Goal: Task Accomplishment & Management: Manage account settings

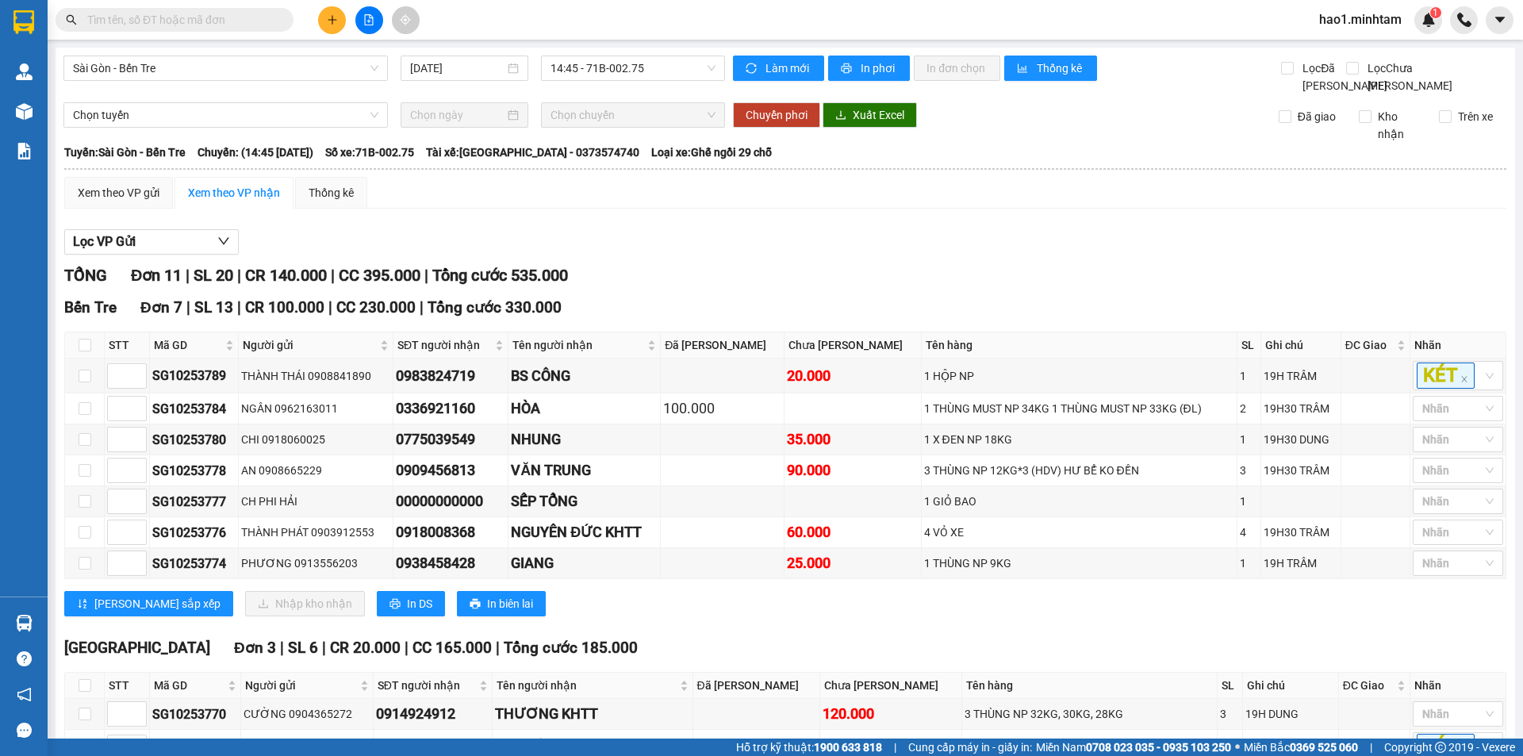
scroll to position [312, 0]
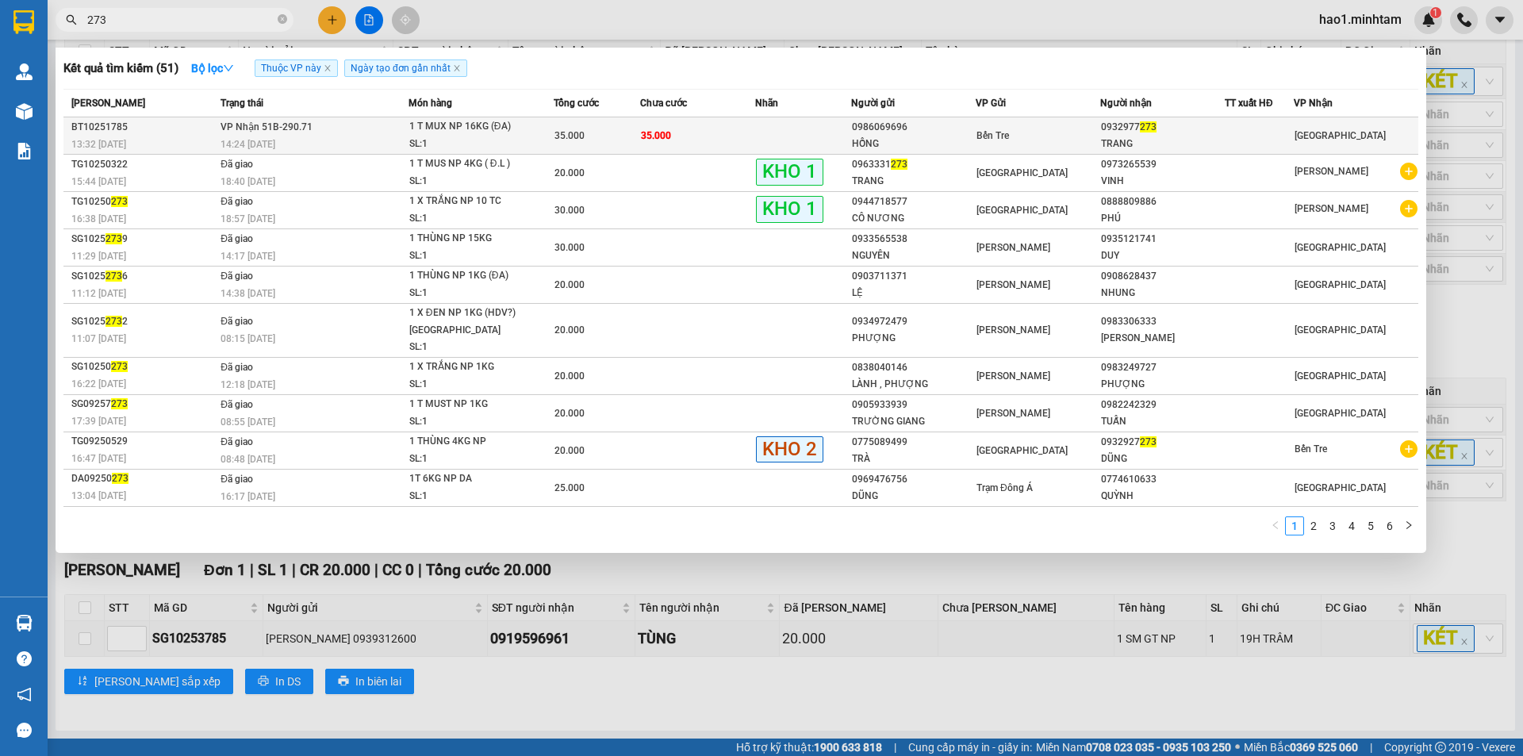
type input "273"
click at [606, 129] on div "35.000" at bounding box center [597, 135] width 85 height 17
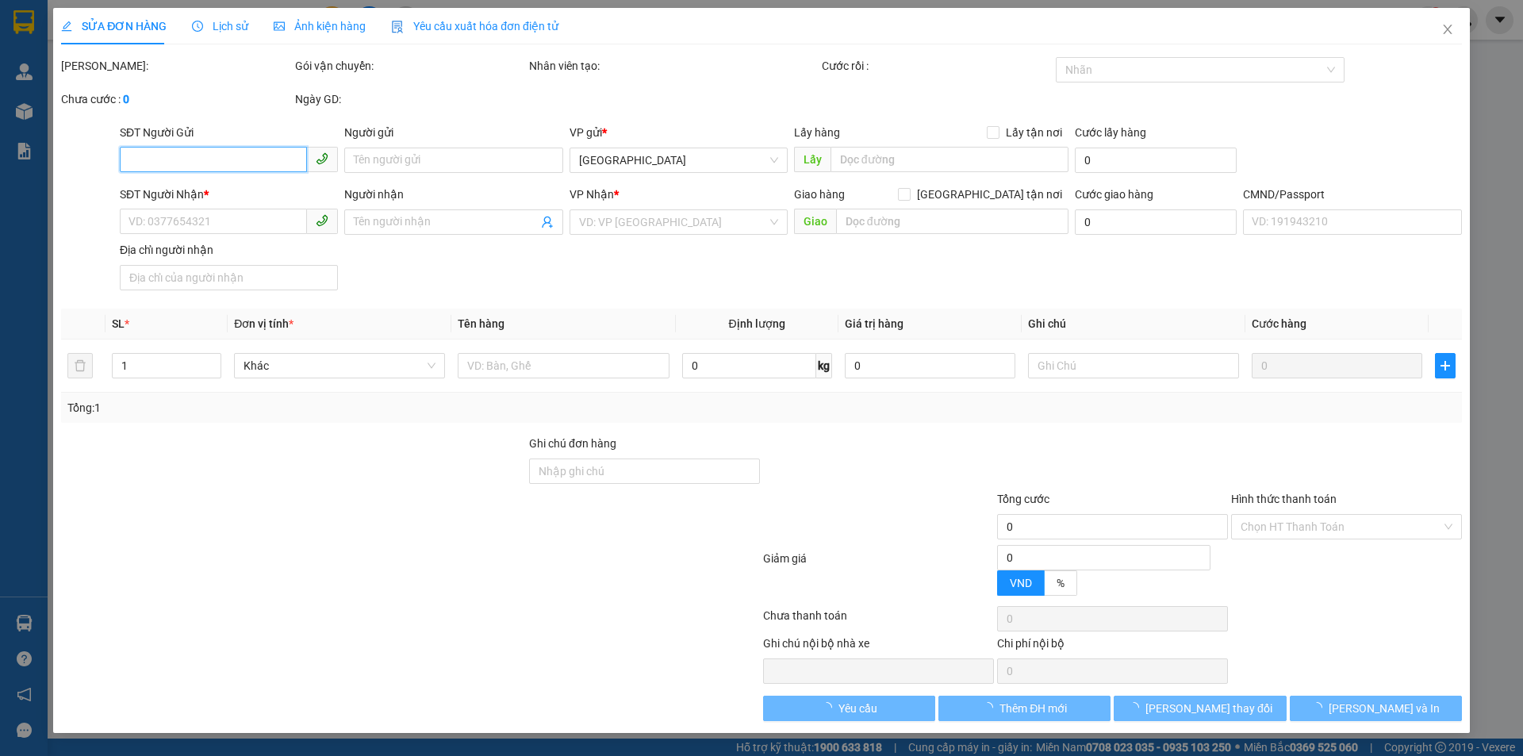
type input "0986069696"
type input "HỒNG"
type input "0932977273"
type input "TRANG"
type input "35.000"
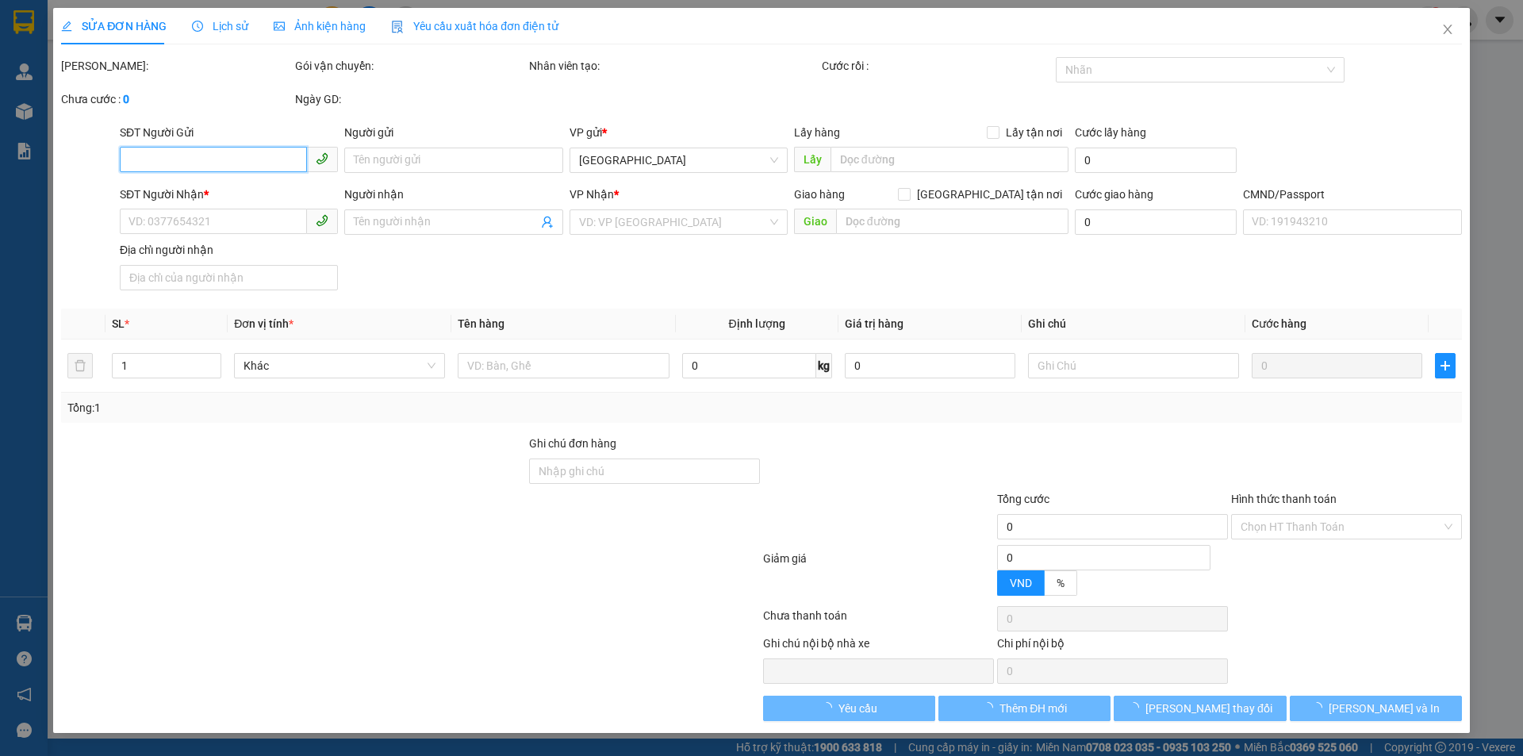
type input "35.000"
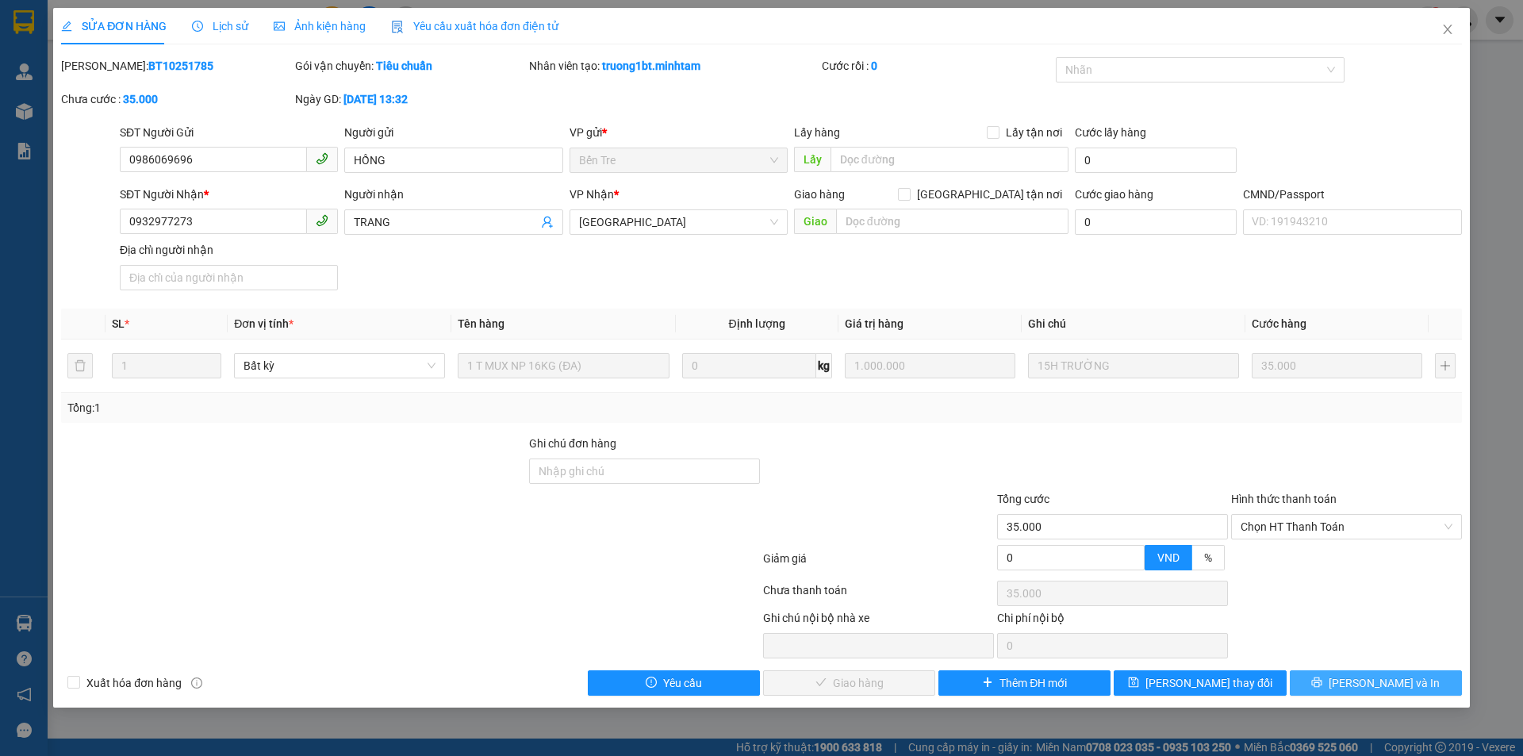
click at [1366, 687] on span "[PERSON_NAME] và In" at bounding box center [1384, 682] width 111 height 17
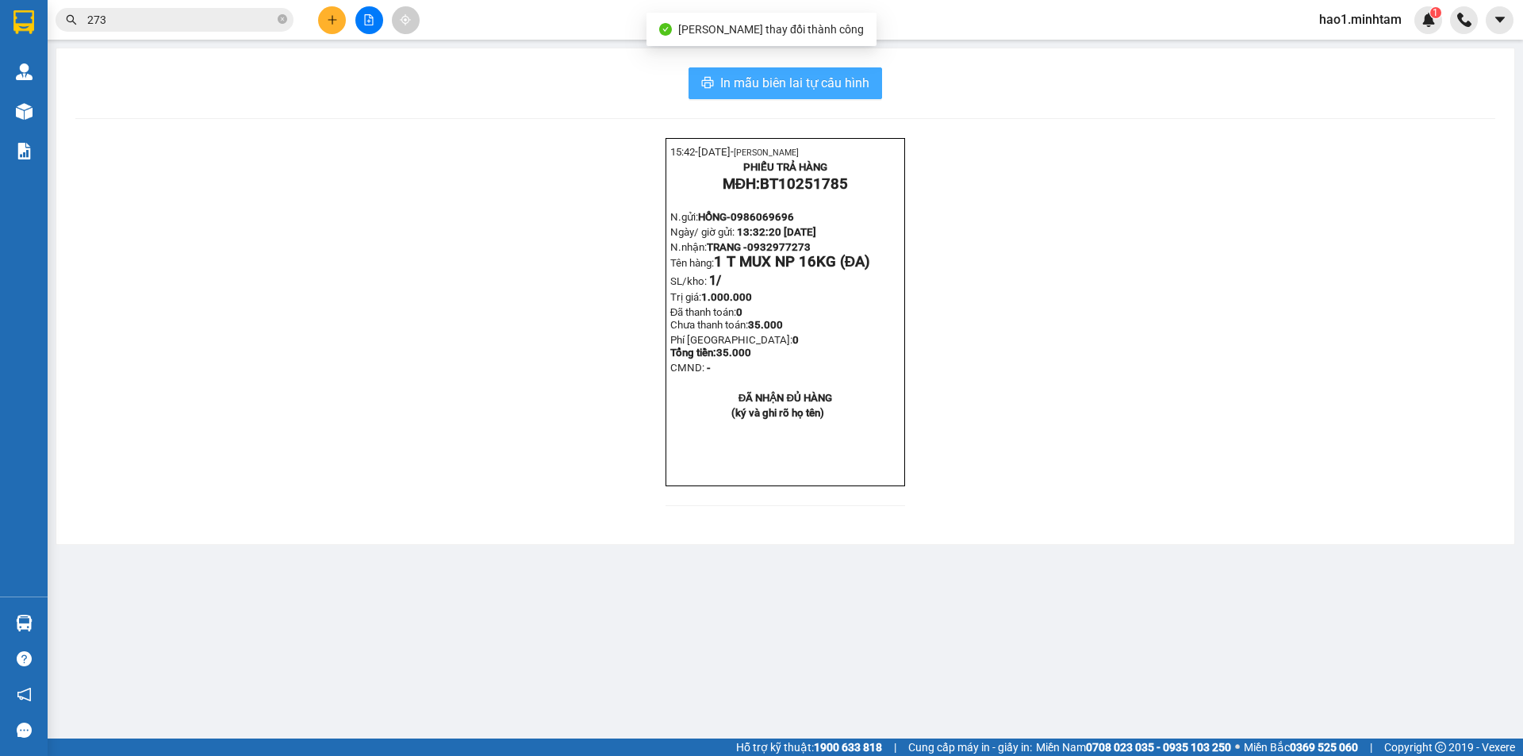
click at [825, 97] on button "In mẫu biên lai tự cấu hình" at bounding box center [786, 83] width 194 height 32
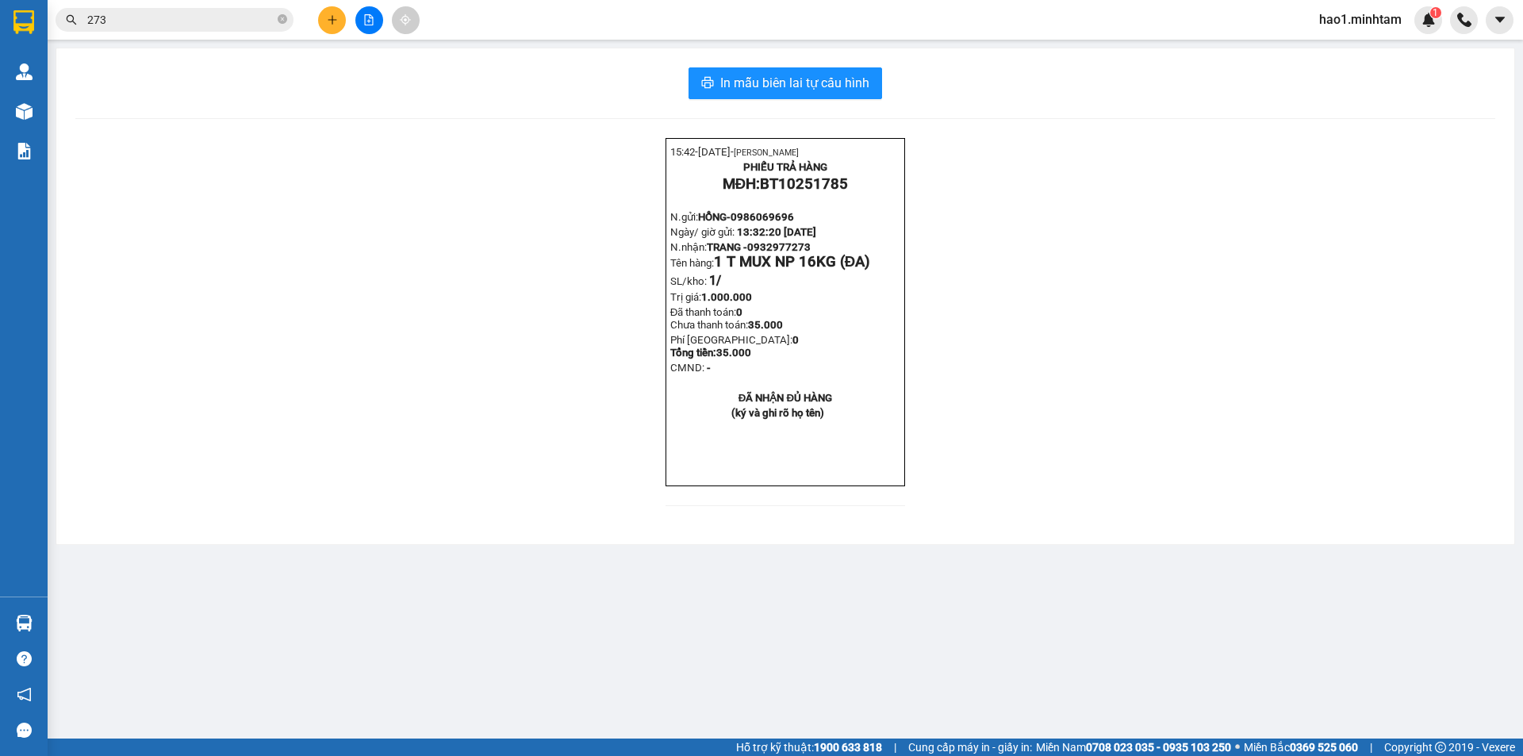
click at [1352, 505] on div "15:42- 14-10-2025- Trần Vũ Hạo PHIẾU TRẢ HÀNG MĐH: BT10251785 N.gửi: HỒNG- 0986…" at bounding box center [785, 331] width 1420 height 387
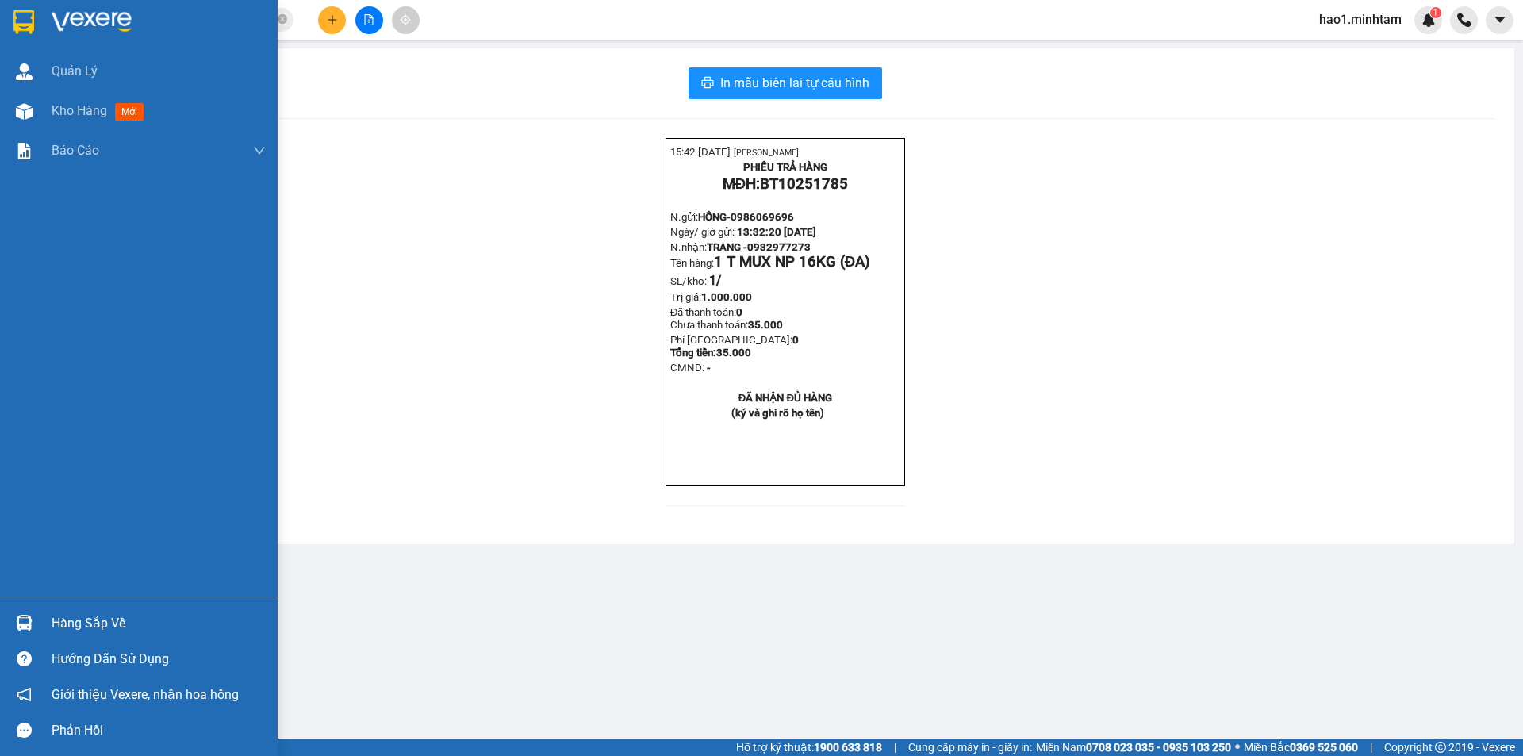
click at [36, 628] on div at bounding box center [24, 623] width 28 height 28
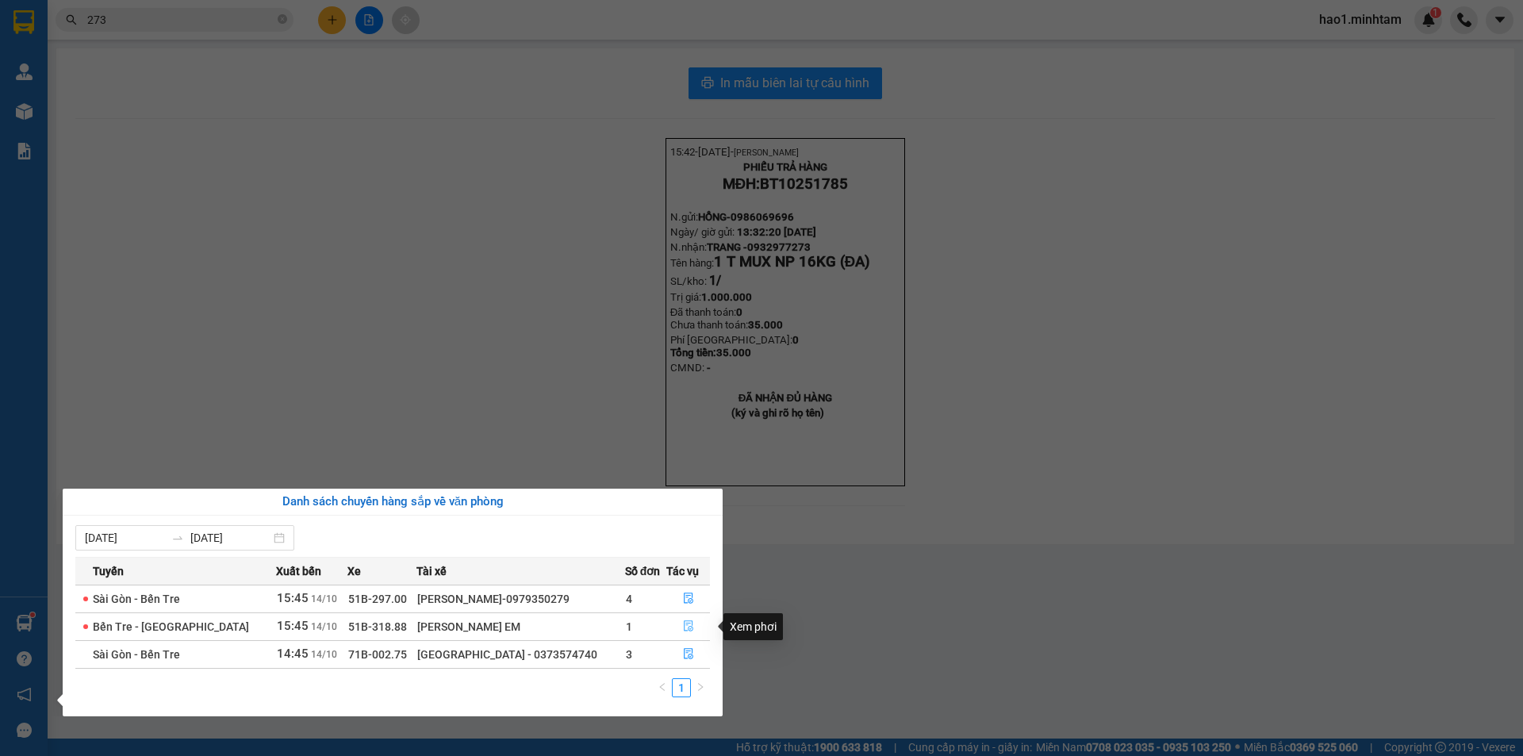
click at [690, 626] on icon "file-done" at bounding box center [688, 625] width 11 height 11
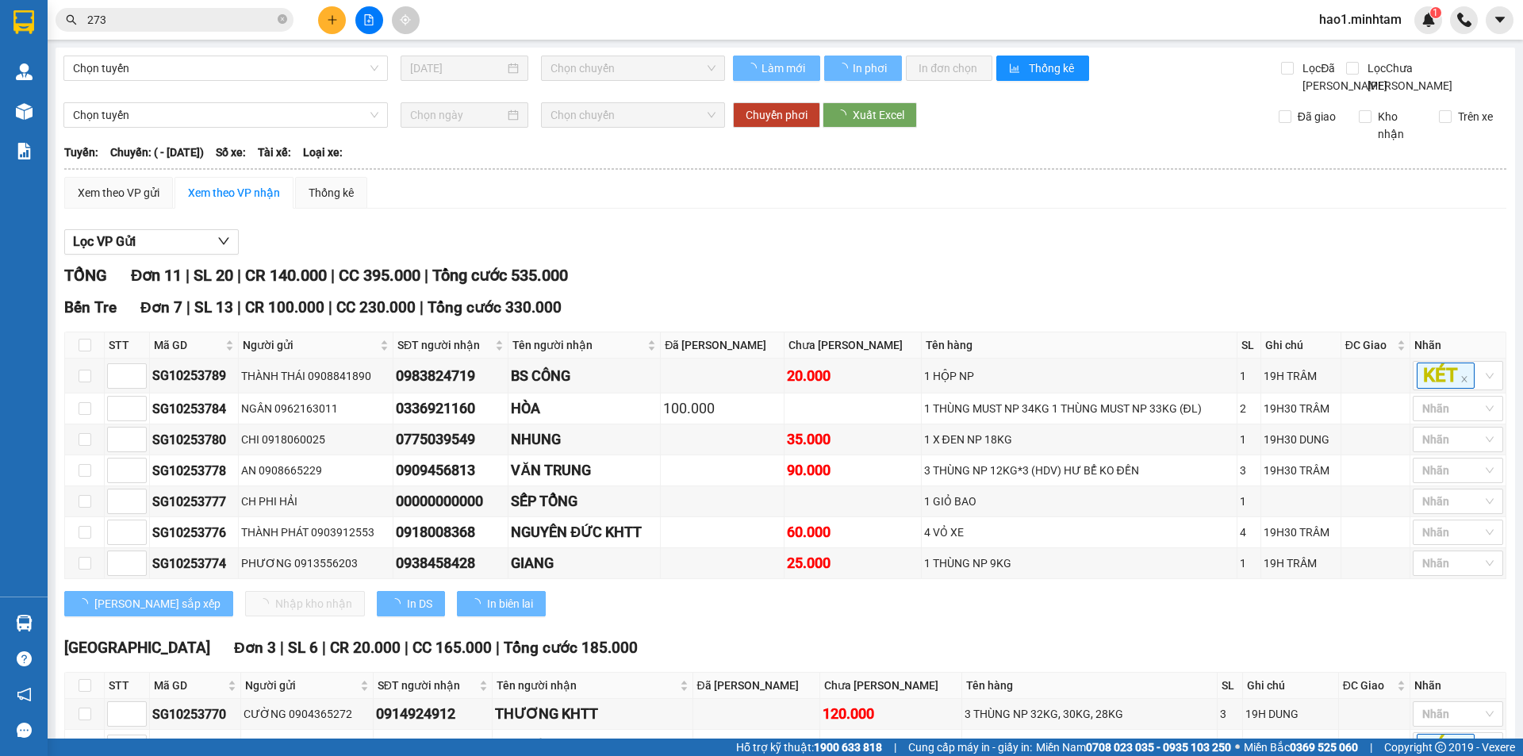
click at [1077, 285] on div "TỔNG Đơn 11 | SL 20 | CR 140.000 | CC 395.000 | Tổng cước 535.000" at bounding box center [785, 275] width 1442 height 25
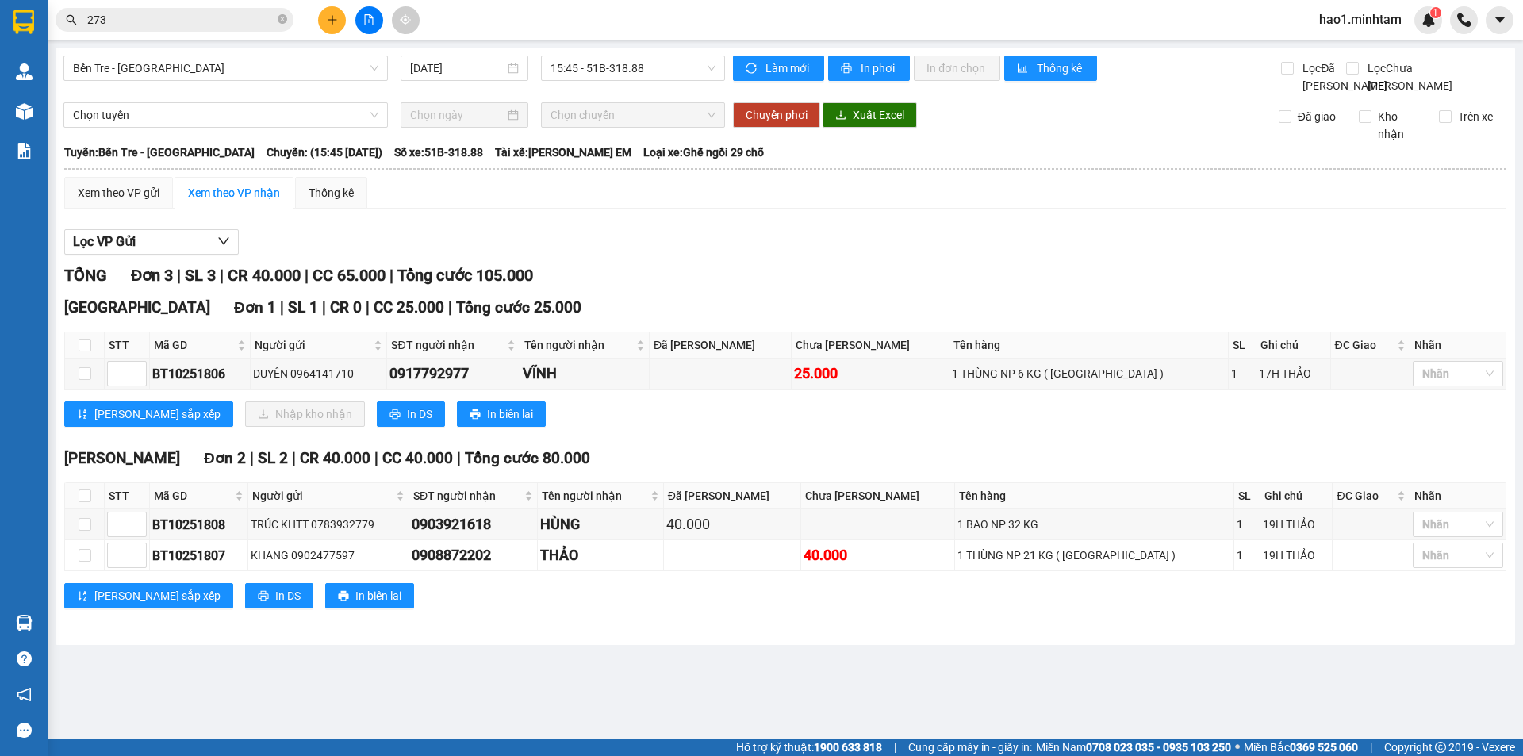
click at [990, 229] on div "Xem theo VP gửi Xem theo VP nhận Thống kê Lọc VP Gửi TỔNG Đơn 3 | SL 3 | CR 40…" at bounding box center [785, 402] width 1442 height 451
click at [1284, 681] on main "Bến Tre - Sài Gòn 14/10/2025 15:45 - 51B-318.88 Làm mới In phơi In đơn chọn Thố…" at bounding box center [761, 369] width 1523 height 739
click at [612, 620] on div "Hồ Chí Minh Đơn 2 | SL 2 | CR 40.000 | CC 40.000 | Tổng cước 80.000 STT Mã GD N…" at bounding box center [785, 534] width 1442 height 174
click at [611, 620] on div "Hồ Chí Minh Đơn 2 | SL 2 | CR 40.000 | CC 40.000 | Tổng cước 80.000 STT Mã GD N…" at bounding box center [785, 534] width 1442 height 174
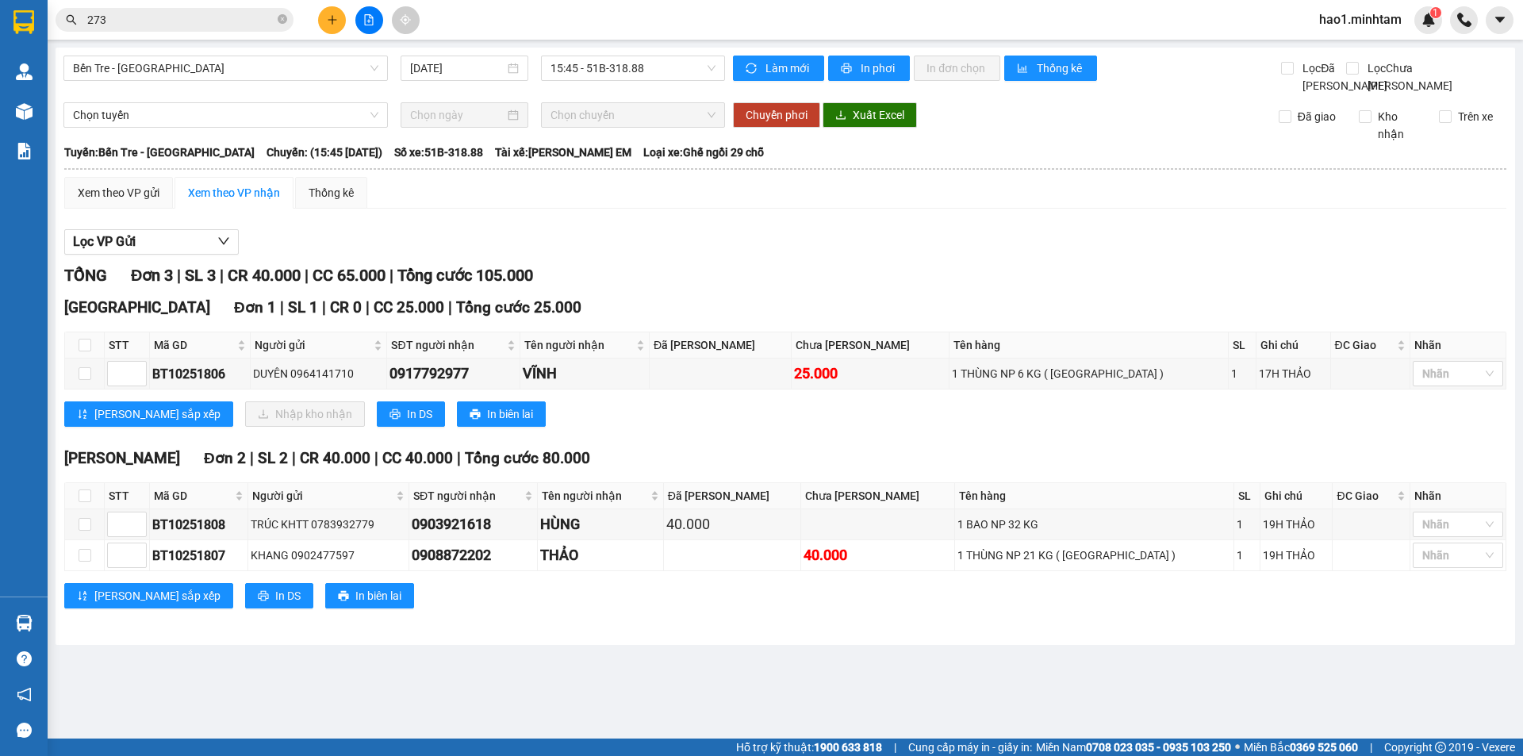
click at [934, 645] on div "Bến Tre - Sài Gòn 14/10/2025 15:45 - 51B-318.88 Làm mới In phơi In đơn chọn Thố…" at bounding box center [786, 346] width 1460 height 597
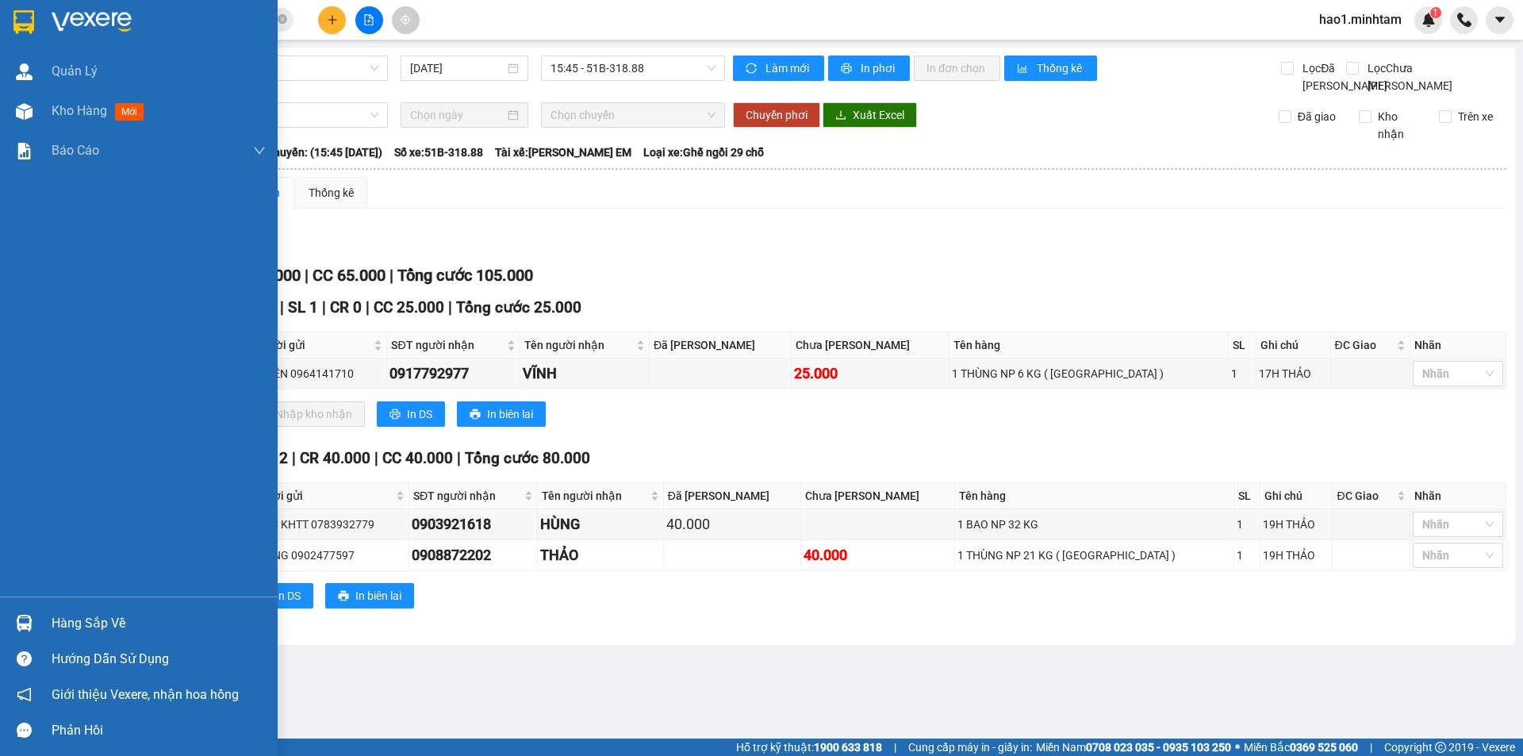
click at [34, 617] on div at bounding box center [24, 623] width 28 height 28
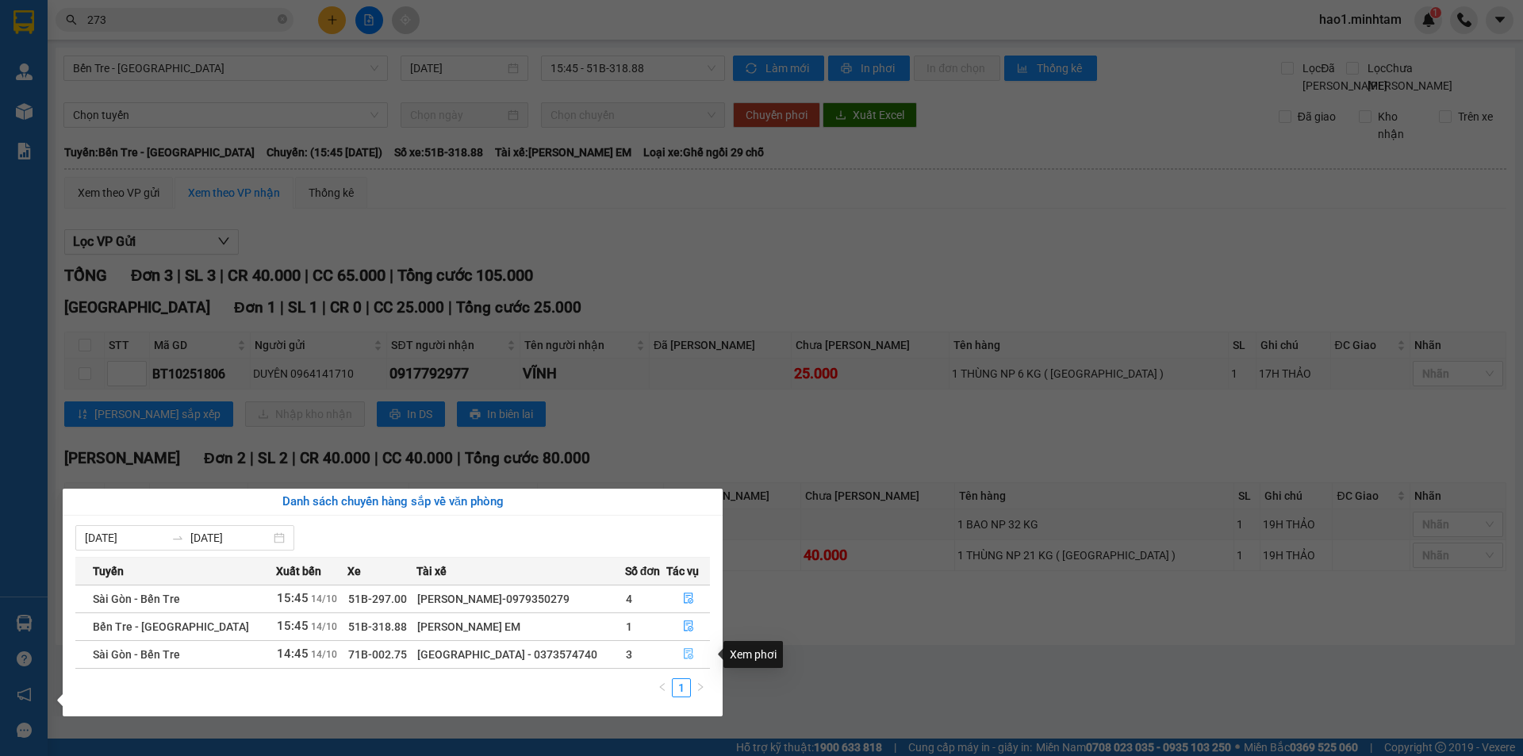
click at [686, 658] on icon "file-done" at bounding box center [689, 654] width 10 height 11
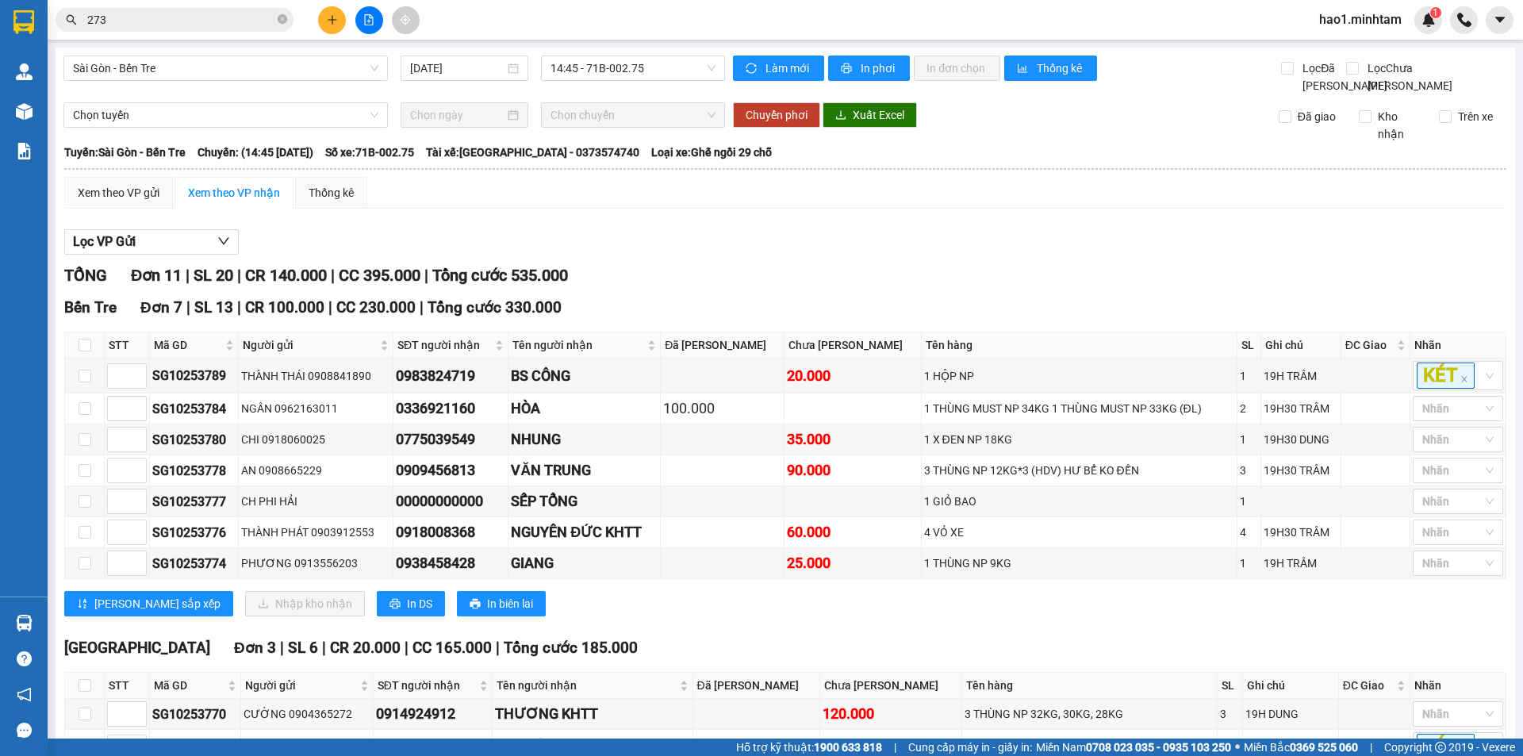
click at [700, 628] on div "Bến Tre Đơn 7 | SL 13 | CR 100.000 | CC 230.000 | Tổng cước 330.000 STT Mã GD …" at bounding box center [785, 462] width 1442 height 332
click at [655, 616] on div "[PERSON_NAME] sắp xếp Nhập kho nhận In DS In biên lai" at bounding box center [785, 603] width 1442 height 25
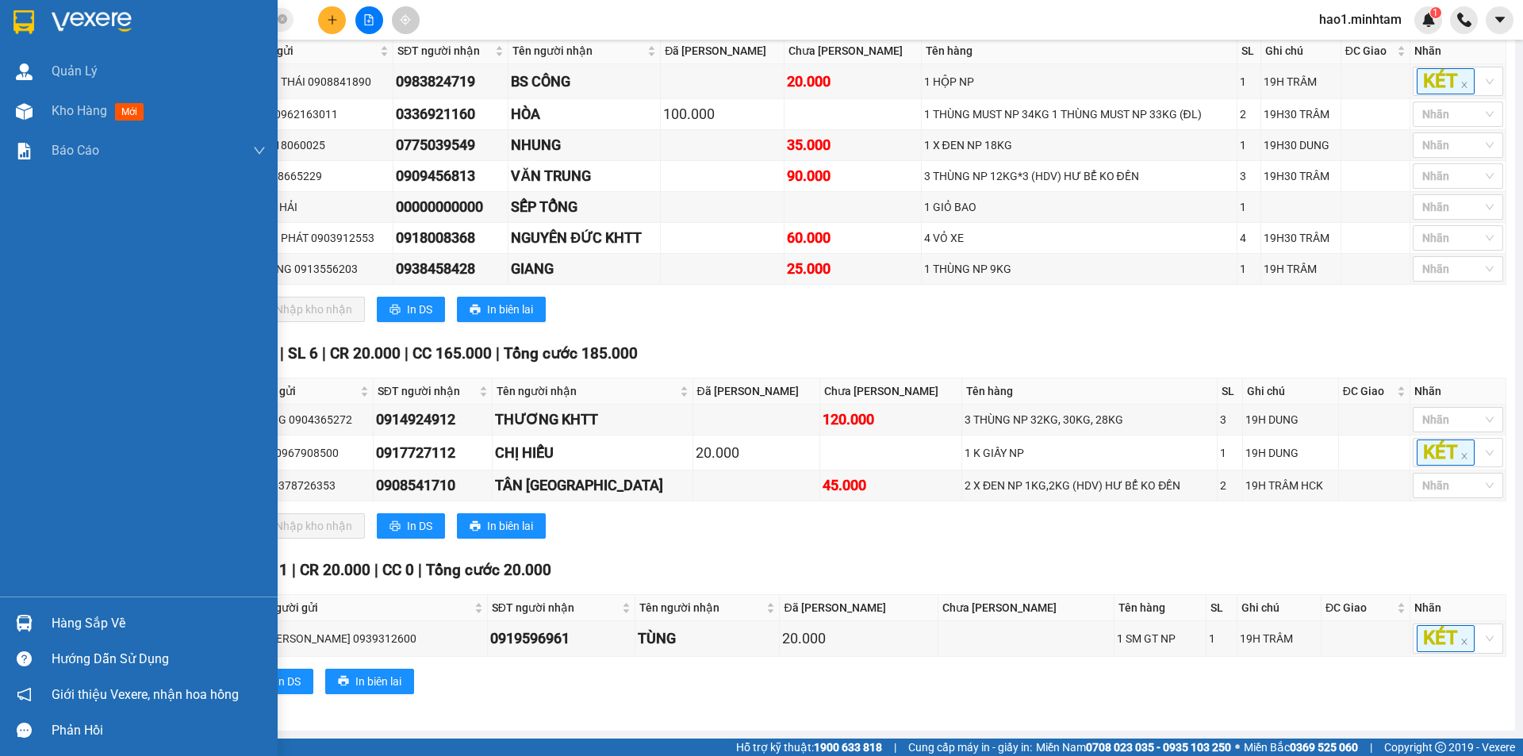
click at [21, 622] on img at bounding box center [24, 623] width 17 height 17
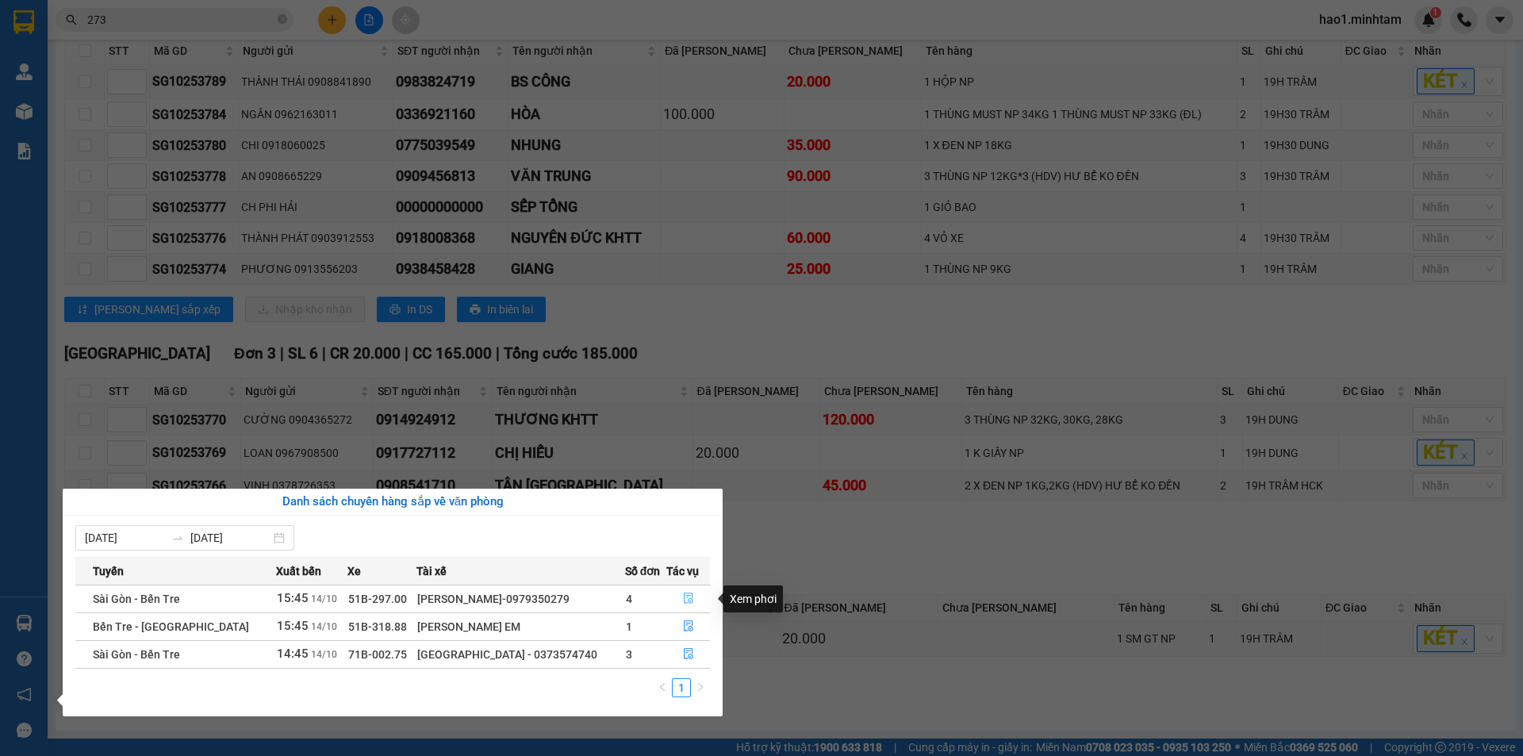
click at [685, 596] on icon "file-done" at bounding box center [689, 598] width 10 height 11
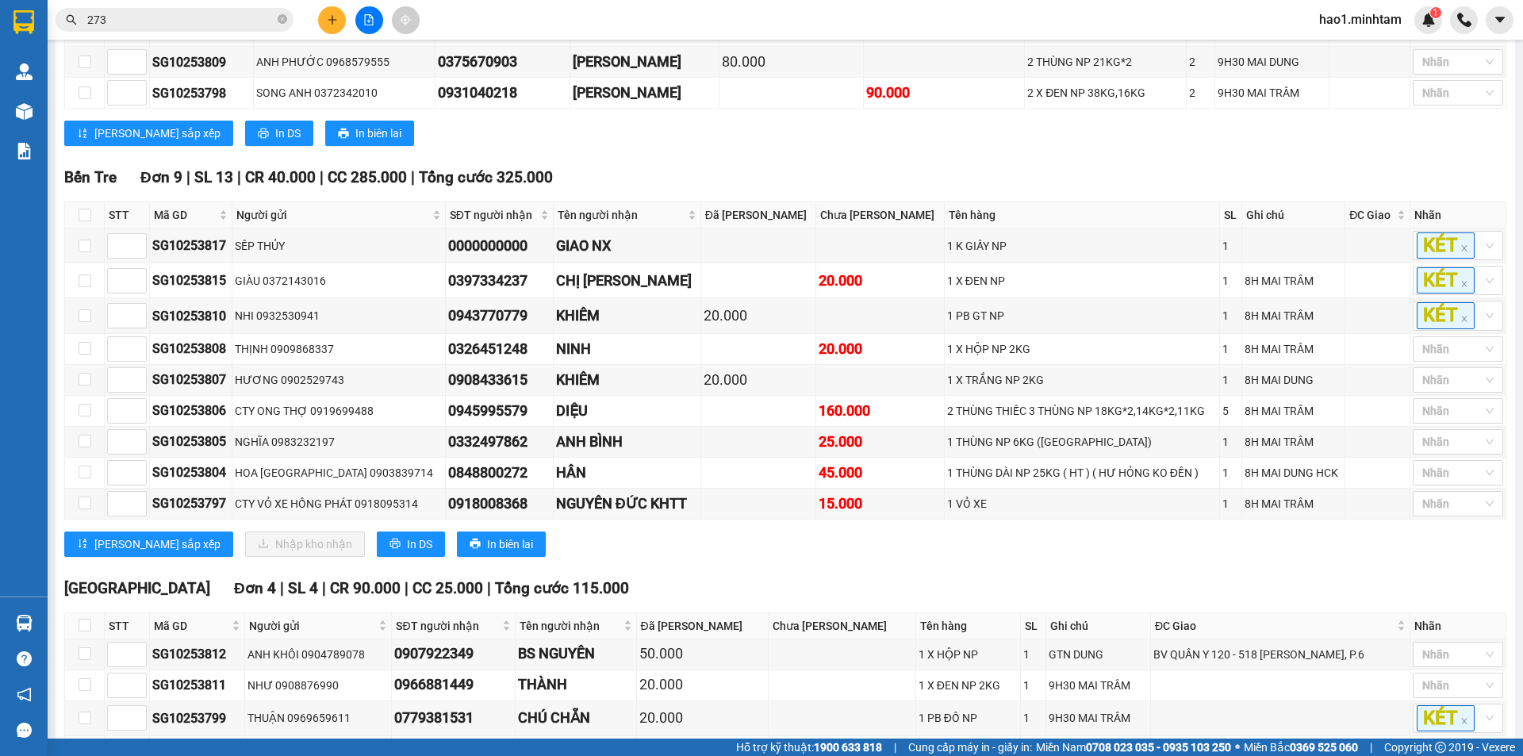
click at [685, 596] on div "[GEOGRAPHIC_DATA] 4 | SL 4 | CR 90.000 | CC 25.000 | Tổng cước 115.000" at bounding box center [785, 589] width 1442 height 24
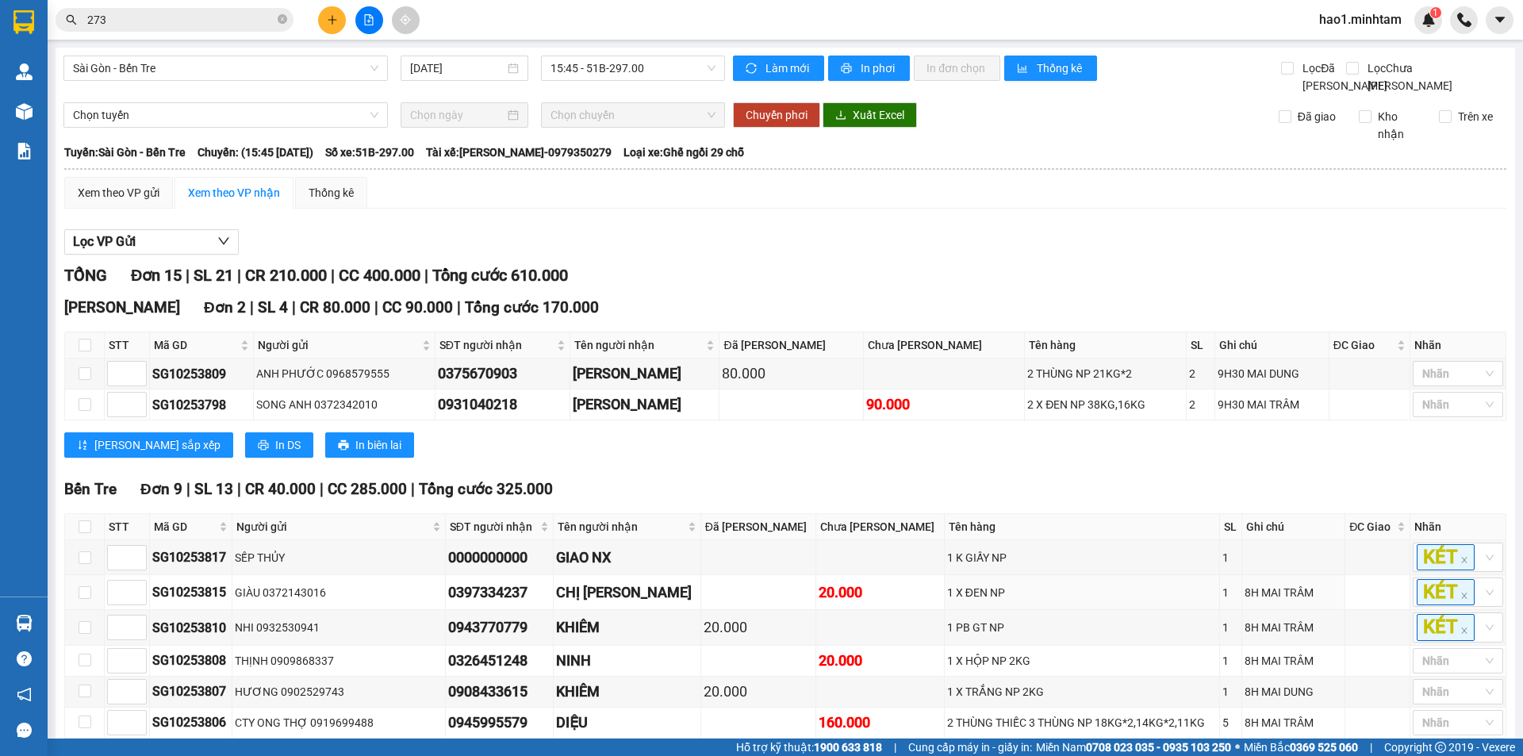
scroll to position [440, 0]
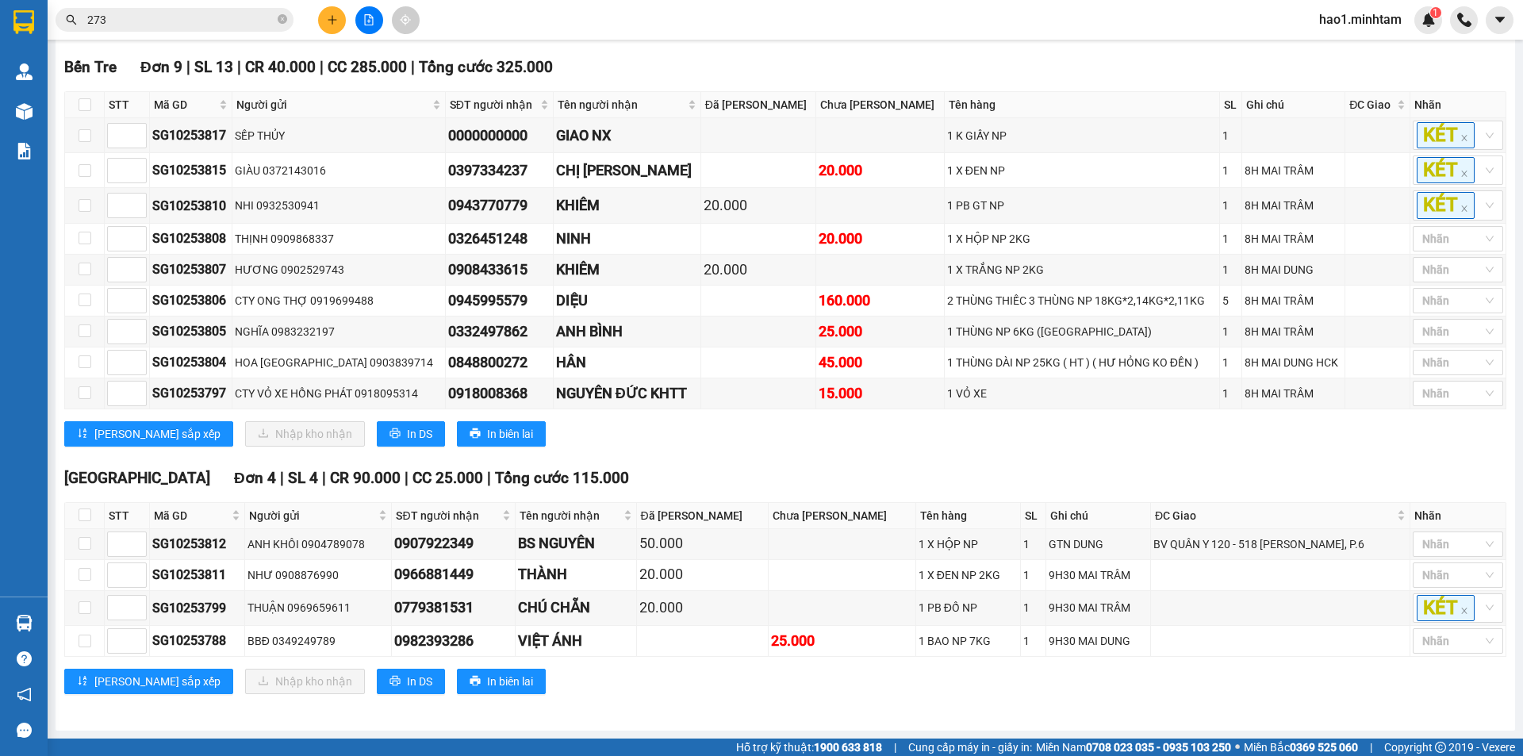
click at [124, 15] on input "273" at bounding box center [180, 19] width 187 height 17
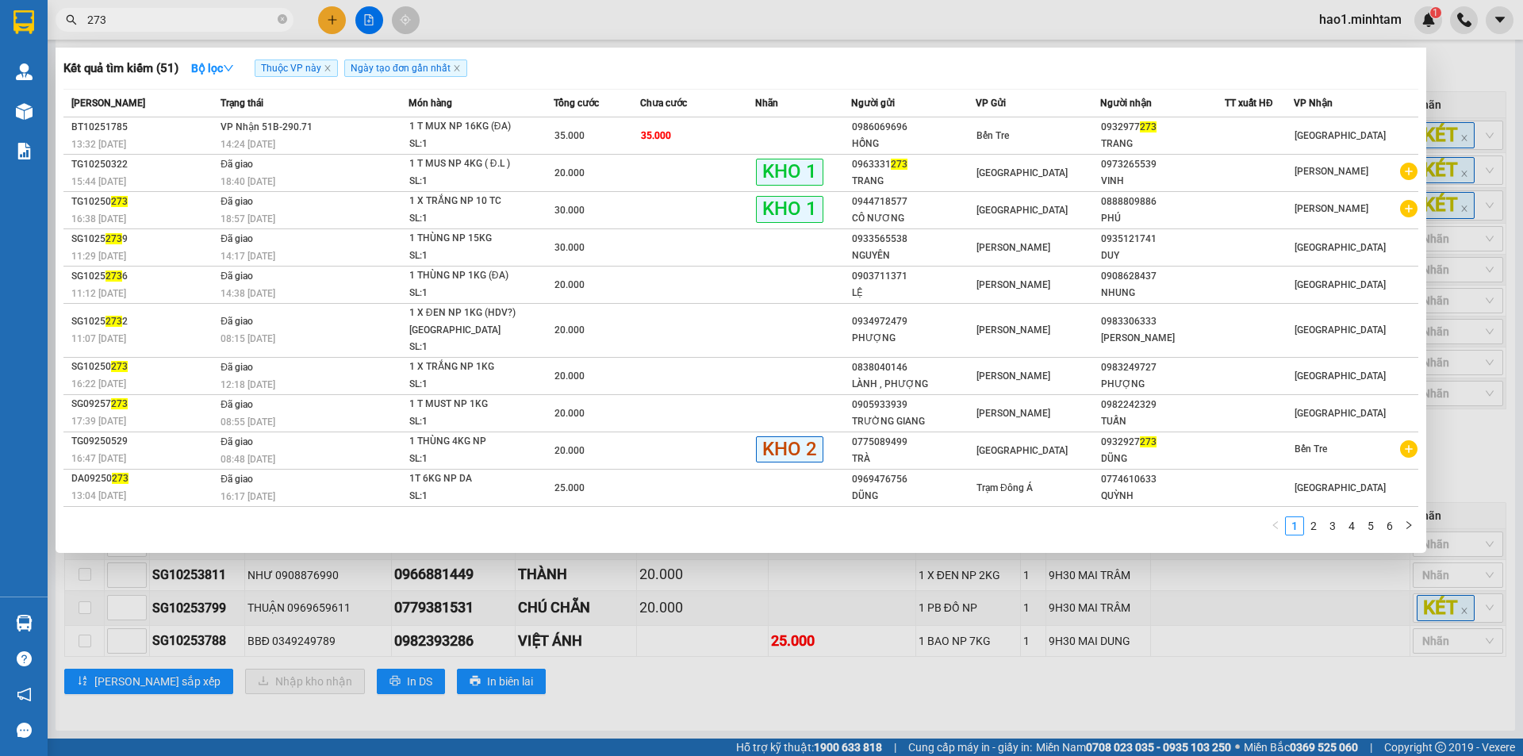
click at [124, 15] on input "273" at bounding box center [180, 19] width 187 height 17
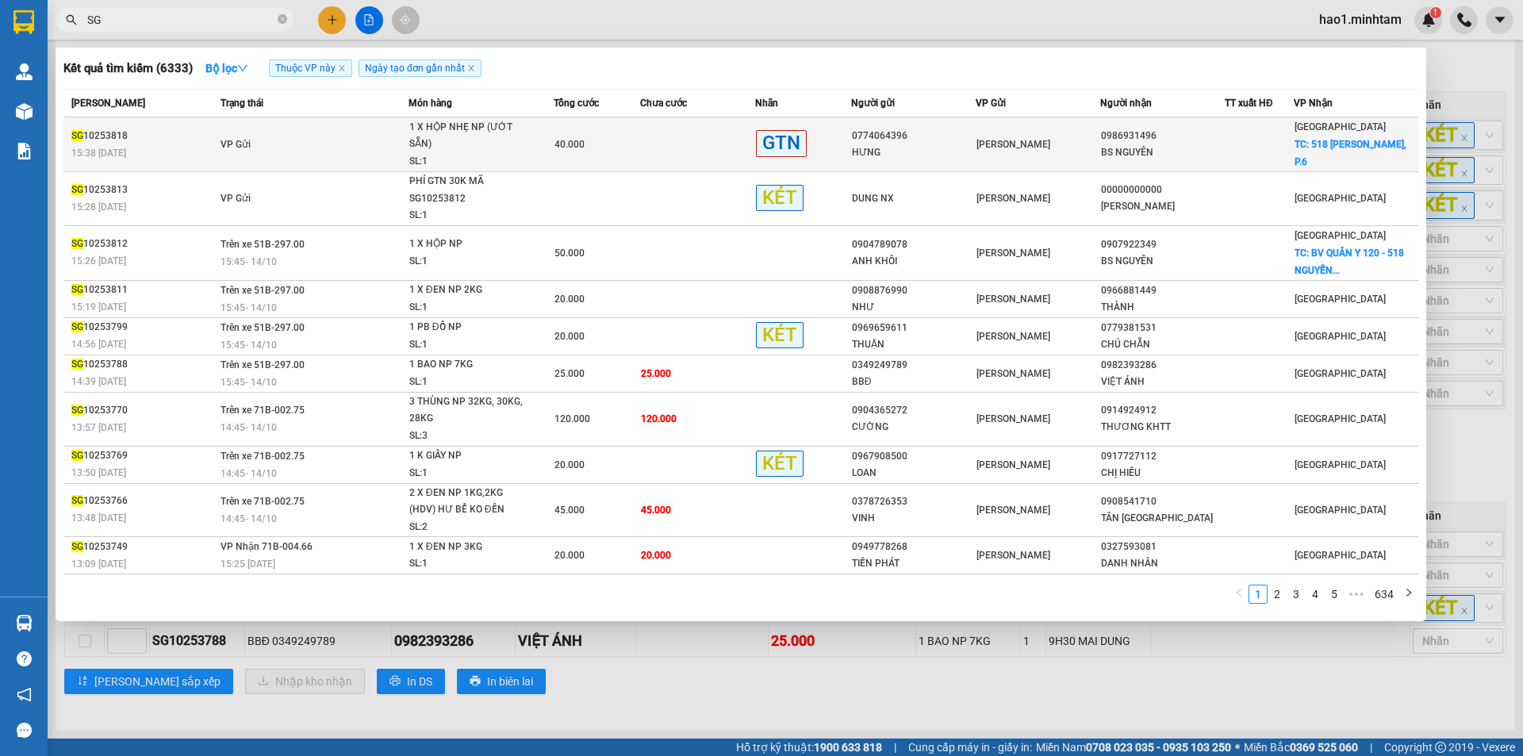
type input "SG"
click at [526, 124] on div "1 X HỘP NHẸ NP (ƯỚT SẴN)" at bounding box center [468, 136] width 119 height 34
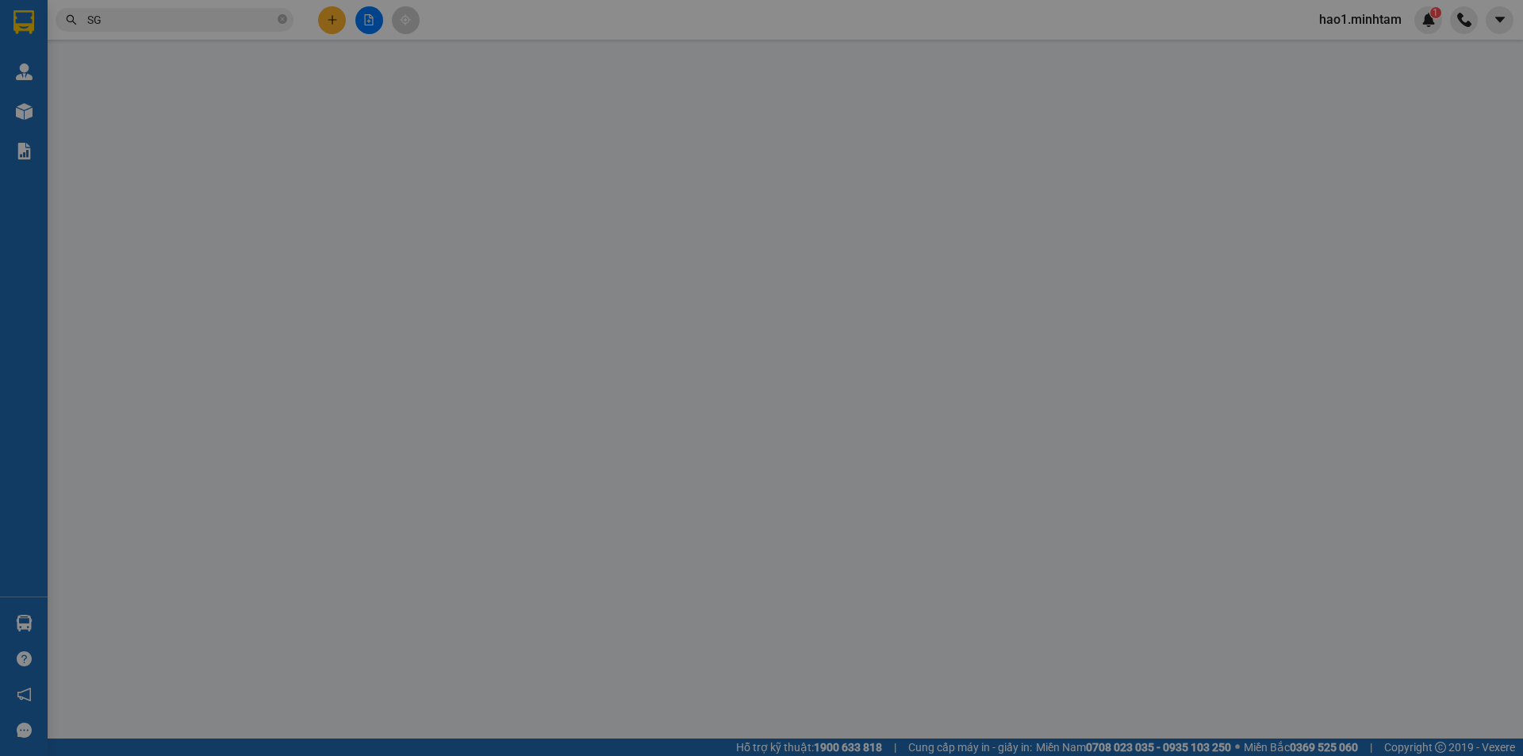
type input "0774064396"
type input "HƯNG"
type input "0986931496"
type input "BS NGUYÊN"
checkbox input "true"
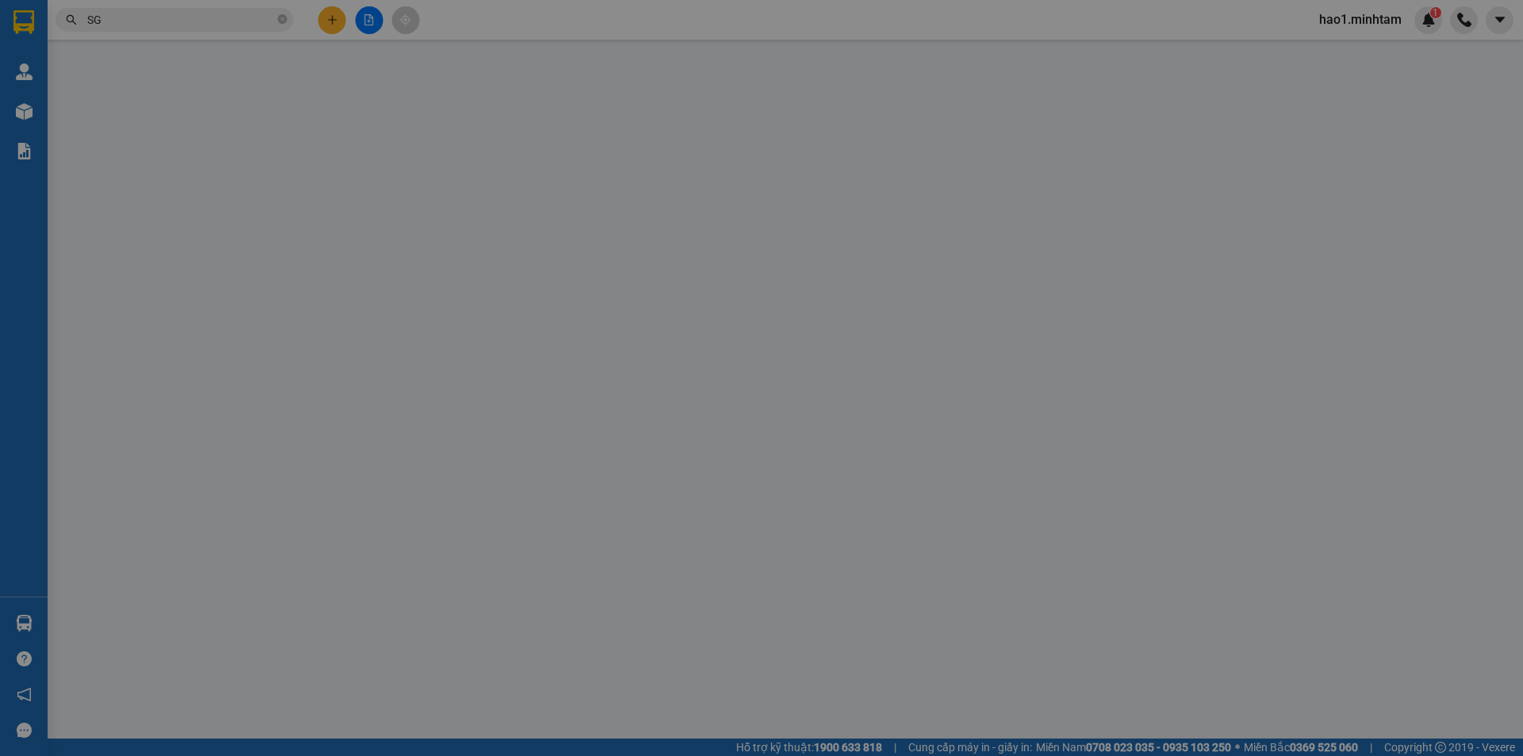
type input "518 [PERSON_NAME], P.6"
type input "40.000"
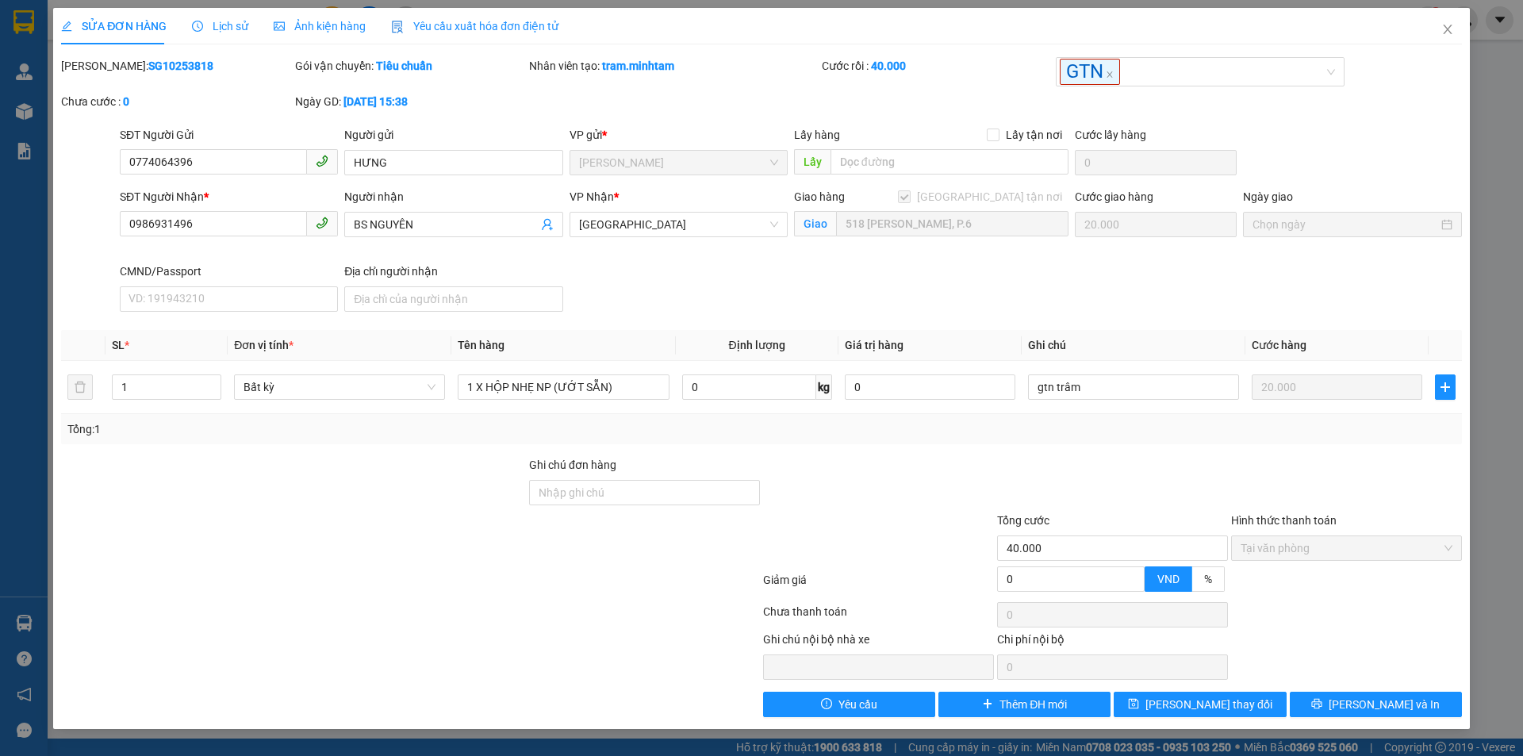
click at [566, 282] on div "Địa chỉ người nhận" at bounding box center [453, 291] width 225 height 56
click at [1106, 265] on div "SĐT Người Nhận * 0986931496 Người nhận BS NGUYÊN VP Nhận * Tiền Giang Giao hàng…" at bounding box center [791, 253] width 1349 height 130
click at [1454, 31] on span "Close" at bounding box center [1448, 30] width 44 height 44
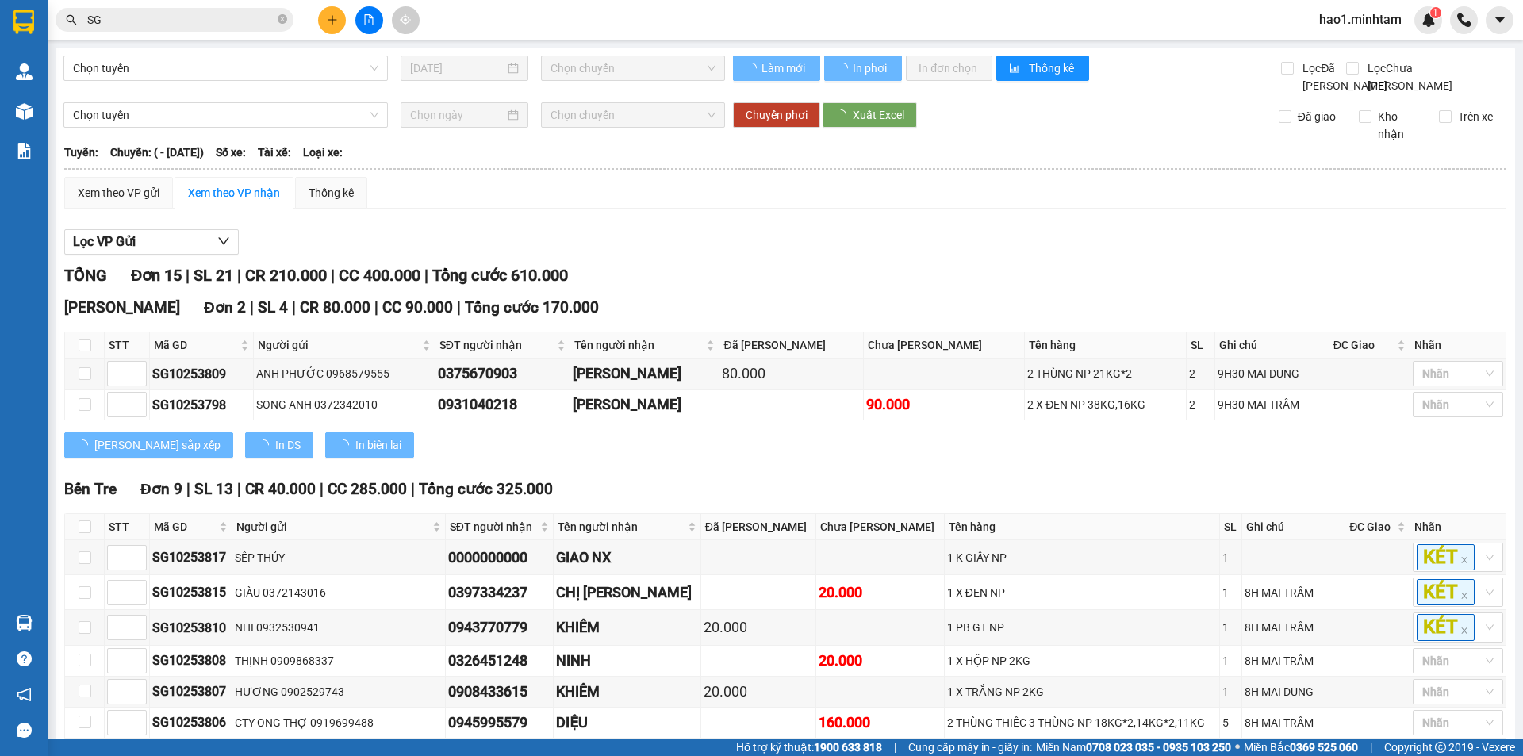
click at [171, 16] on input "SG" at bounding box center [180, 19] width 187 height 17
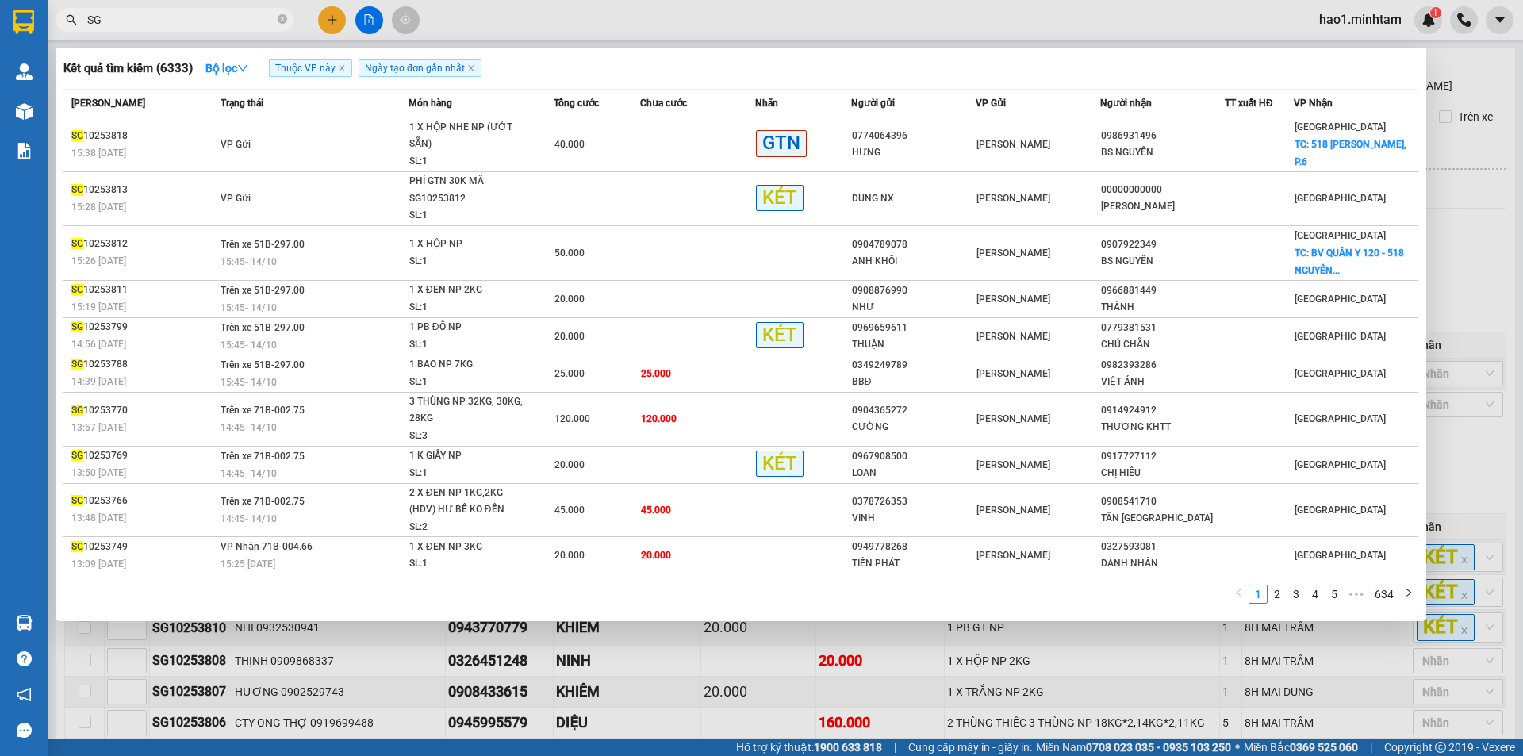
click at [171, 16] on input "SG" at bounding box center [180, 19] width 187 height 17
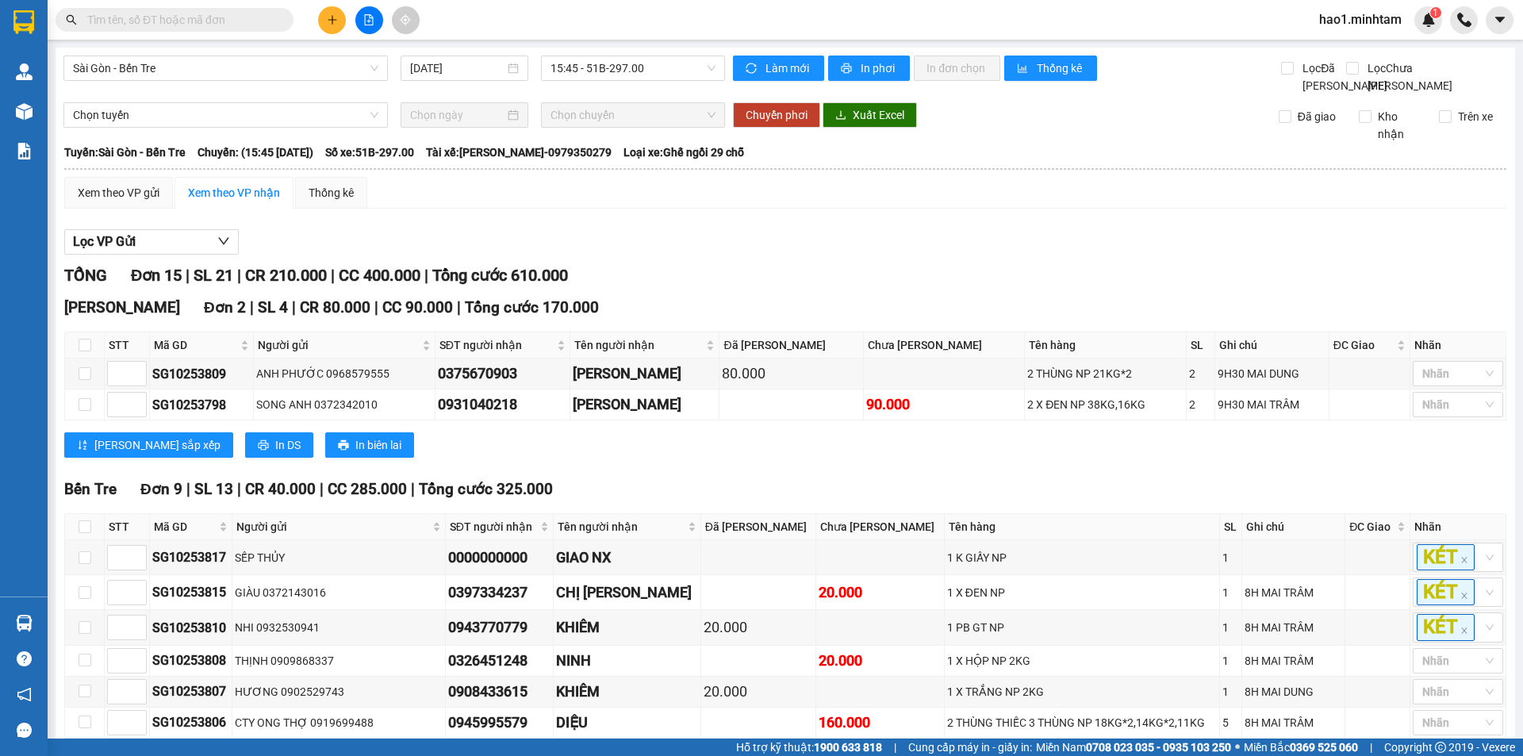
type input "B"
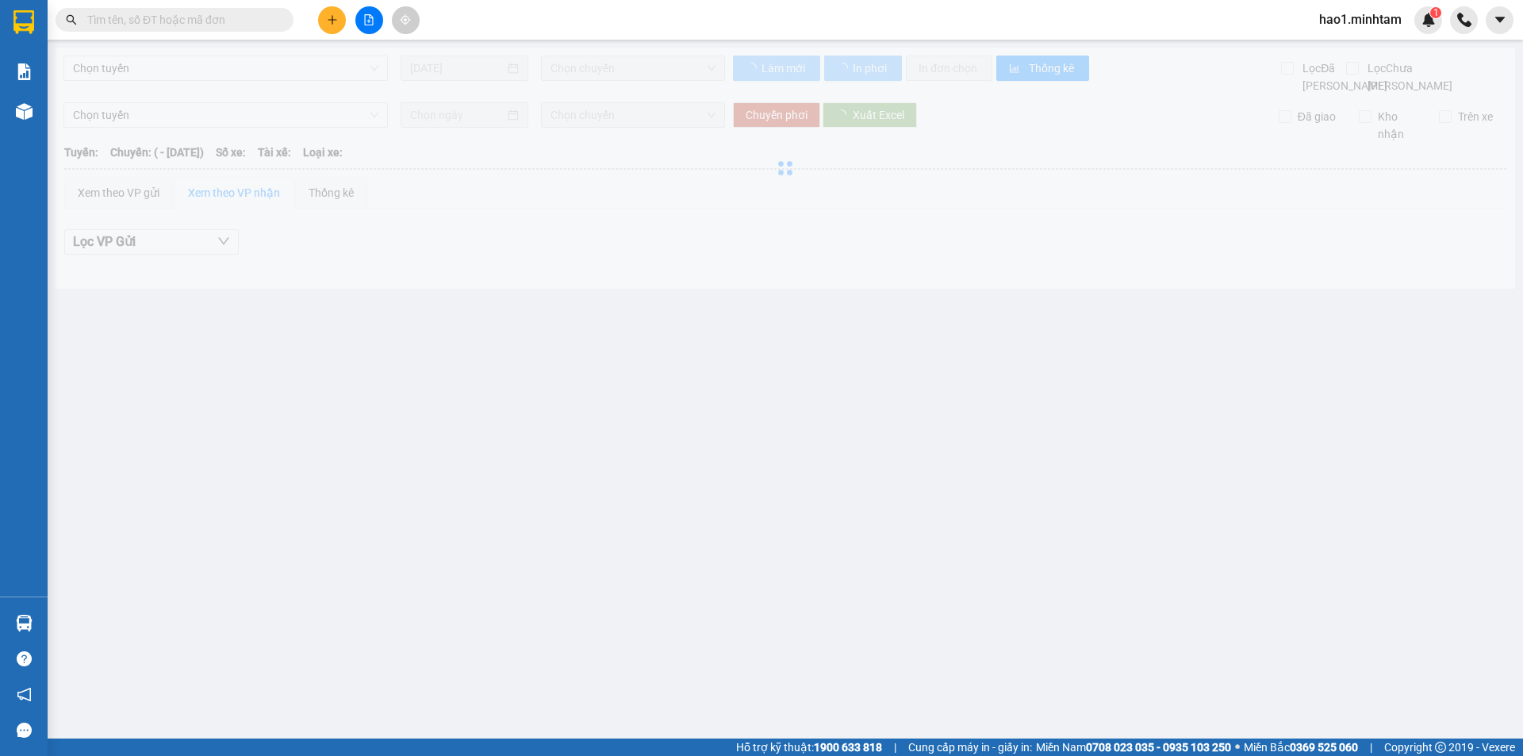
click at [225, 17] on input "text" at bounding box center [180, 19] width 187 height 17
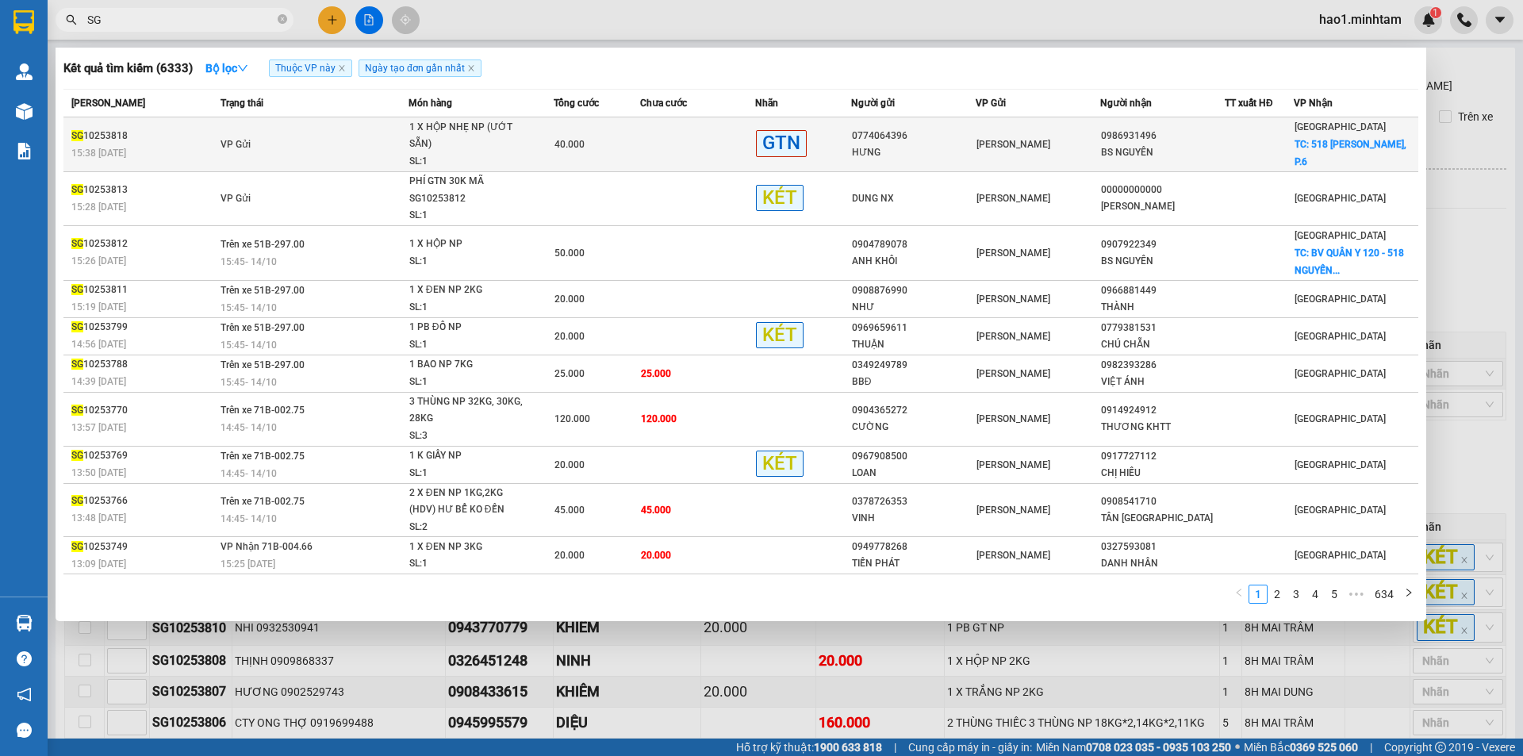
type input "SG"
click at [205, 162] on td "SG 10253818 15:38 [DATE]" at bounding box center [139, 144] width 153 height 55
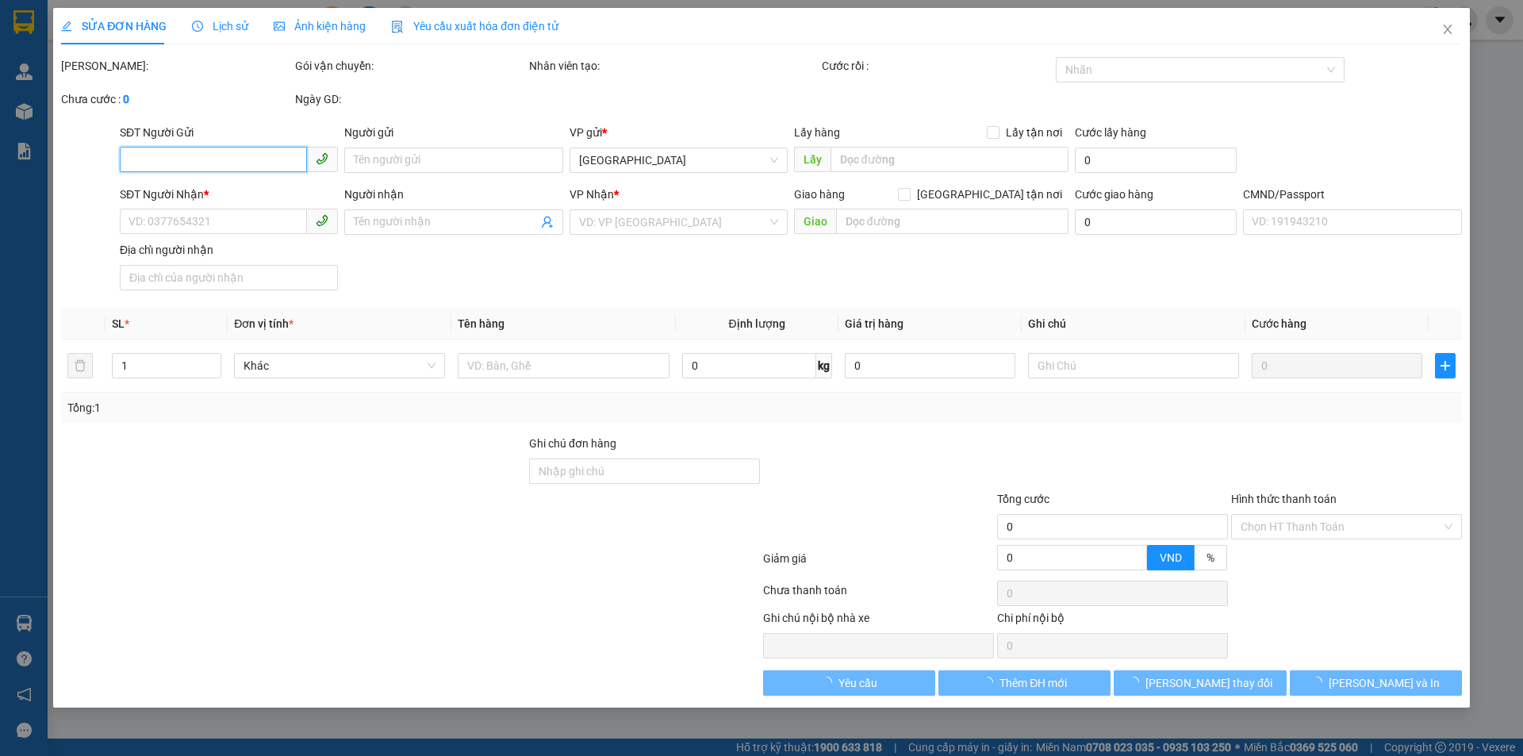
type input "0774064396"
type input "HƯNG"
type input "0986931496"
type input "BS NGUYÊN"
checkbox input "true"
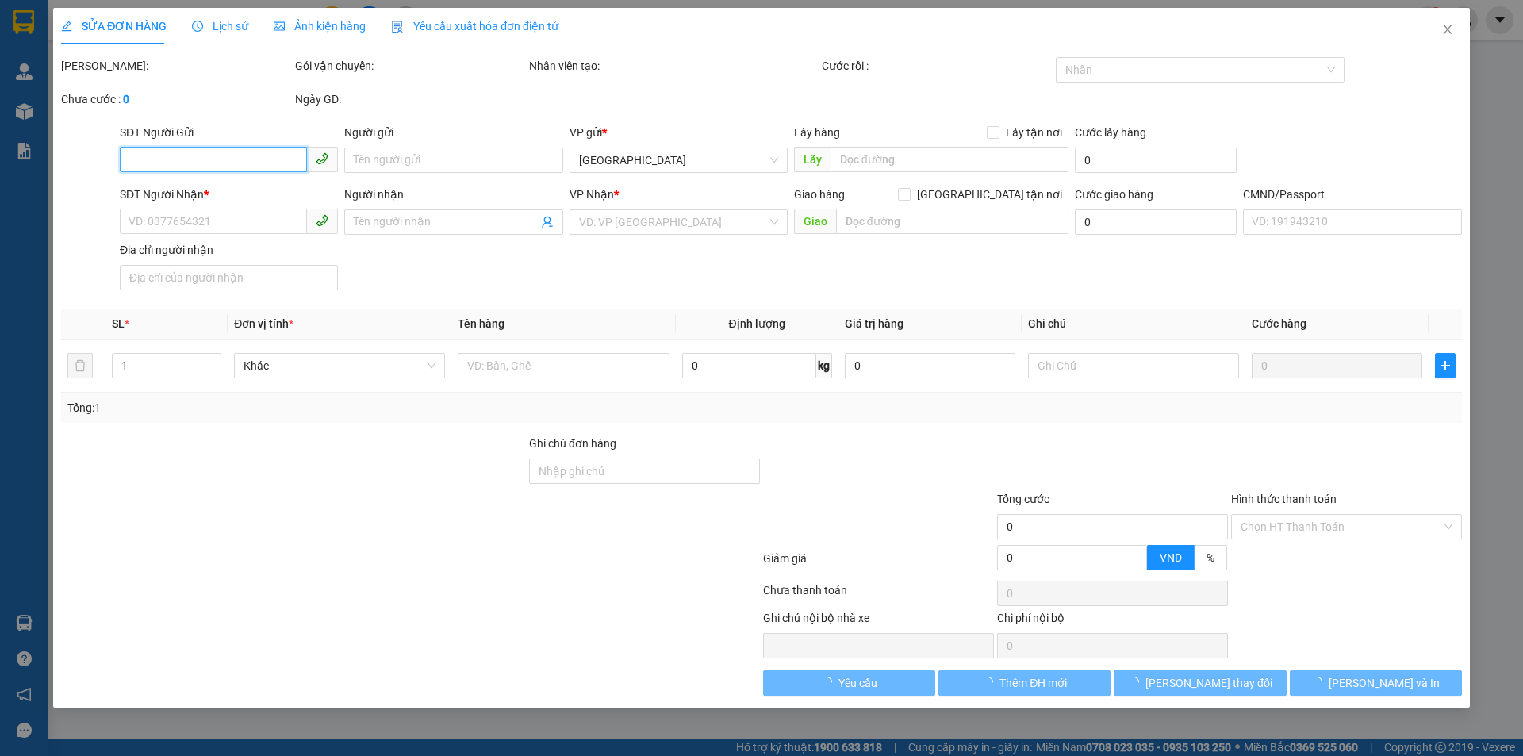
type input "518 [PERSON_NAME], P.6"
type input "40.000"
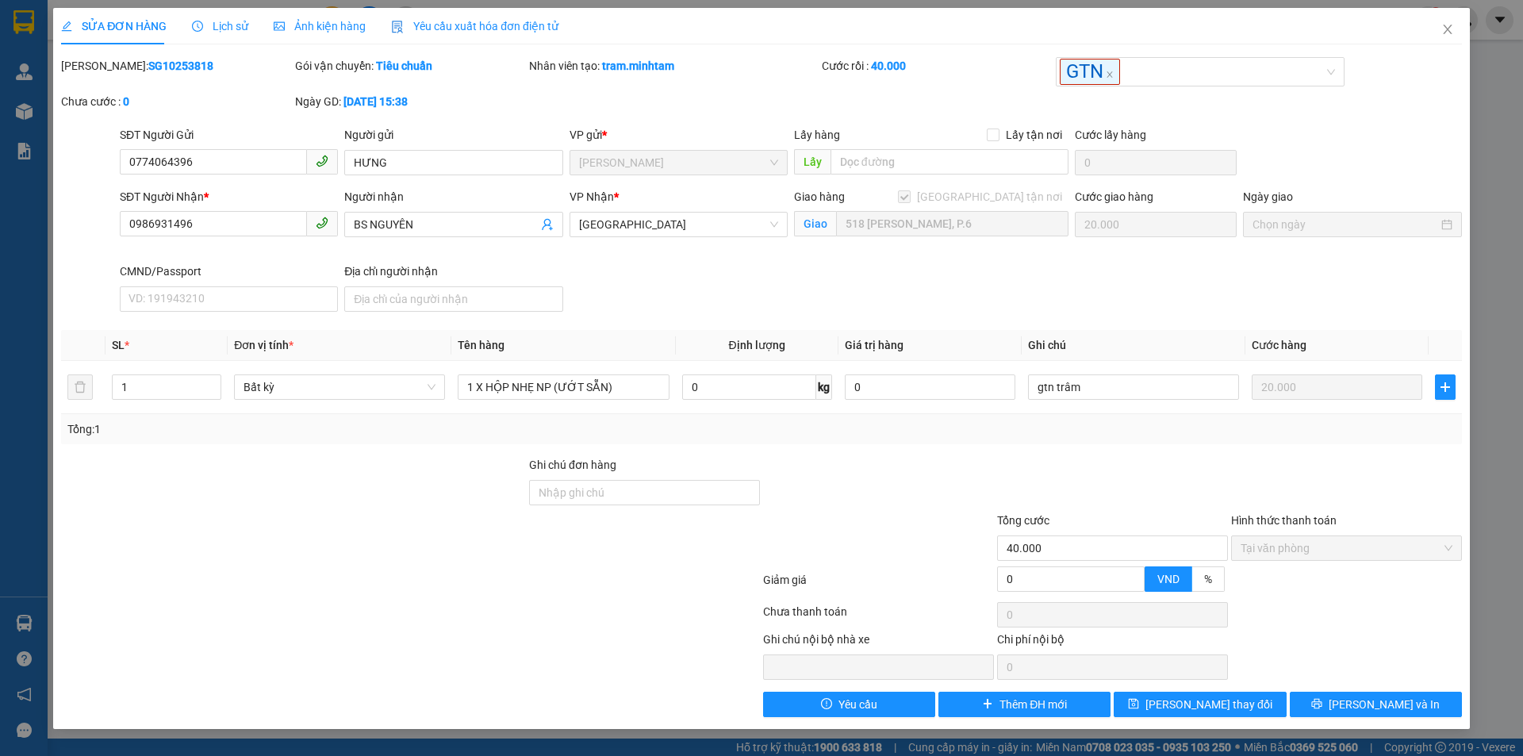
click at [758, 304] on div "SĐT Người Nhận * 0986931496 Người nhận BS NGUYÊN VP Nhận * Tiền Giang Giao hàng…" at bounding box center [791, 253] width 1349 height 130
click at [1081, 275] on div "SĐT Người Nhận * 0986931496 Người nhận BS NGUYÊN VP Nhận * Tiền Giang Giao hàng…" at bounding box center [791, 253] width 1349 height 130
click at [1449, 24] on icon "close" at bounding box center [1448, 29] width 13 height 13
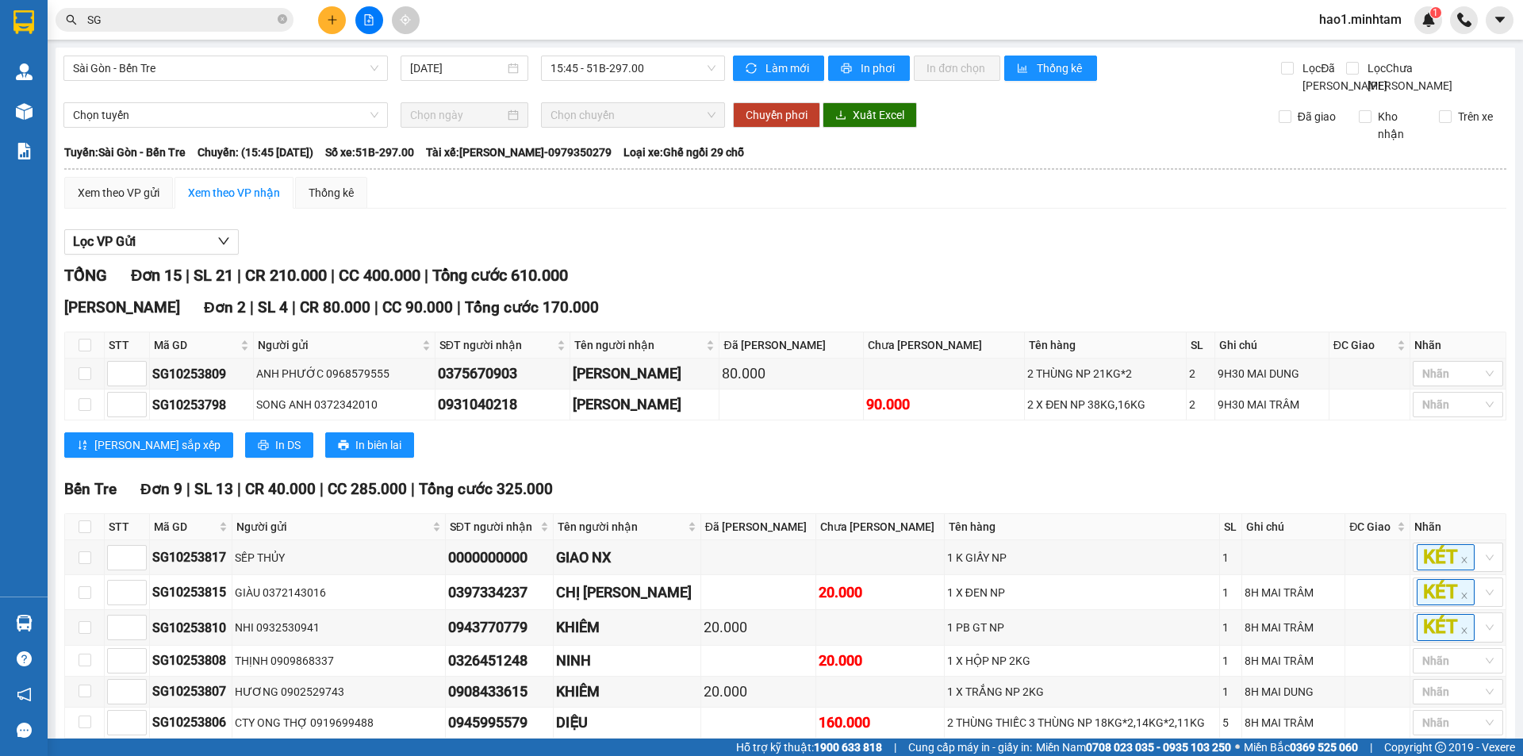
click at [804, 208] on div "Xem theo VP gửi Xem theo VP nhận Thống kê" at bounding box center [785, 193] width 1442 height 32
click at [151, 15] on input "SG" at bounding box center [180, 19] width 187 height 17
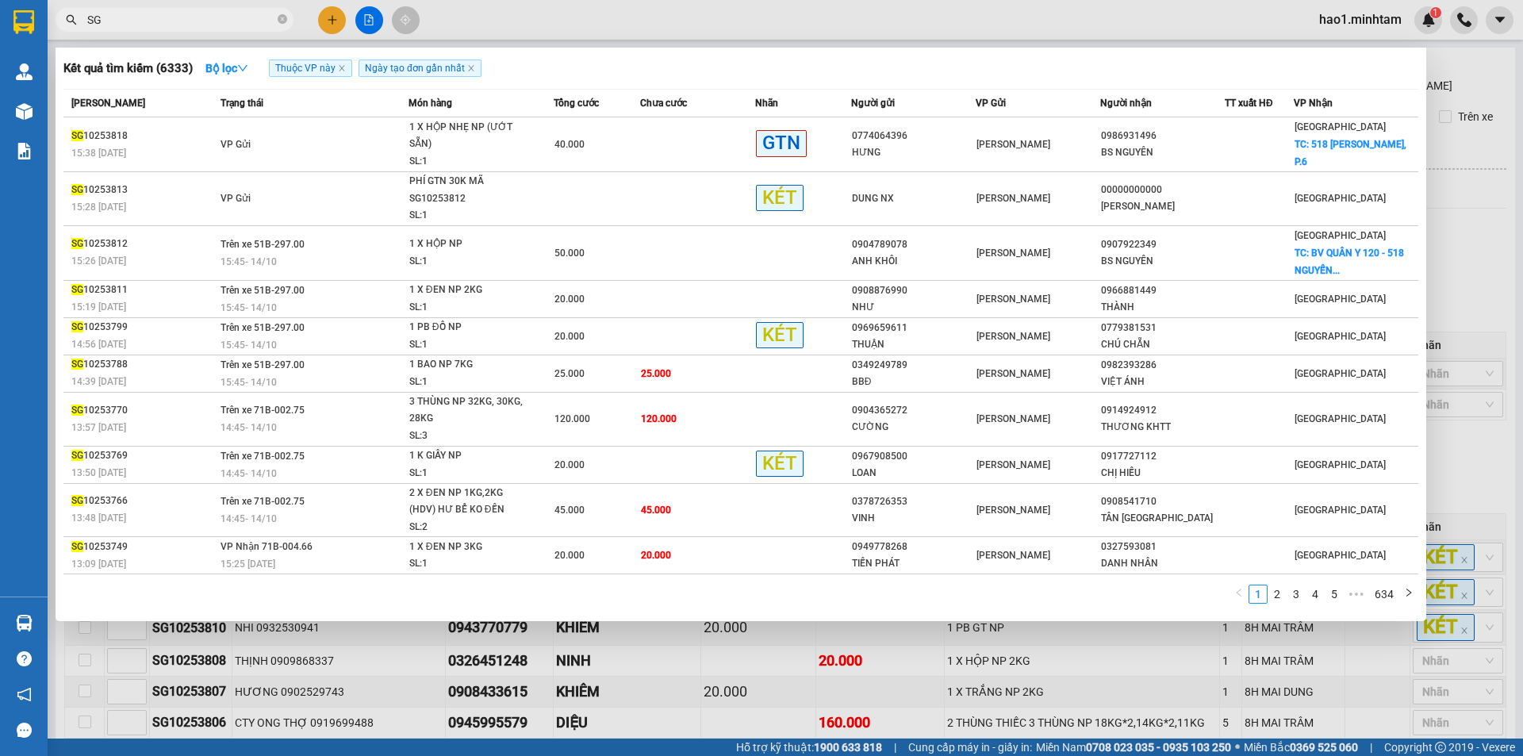
click at [151, 15] on input "SG" at bounding box center [180, 19] width 187 height 17
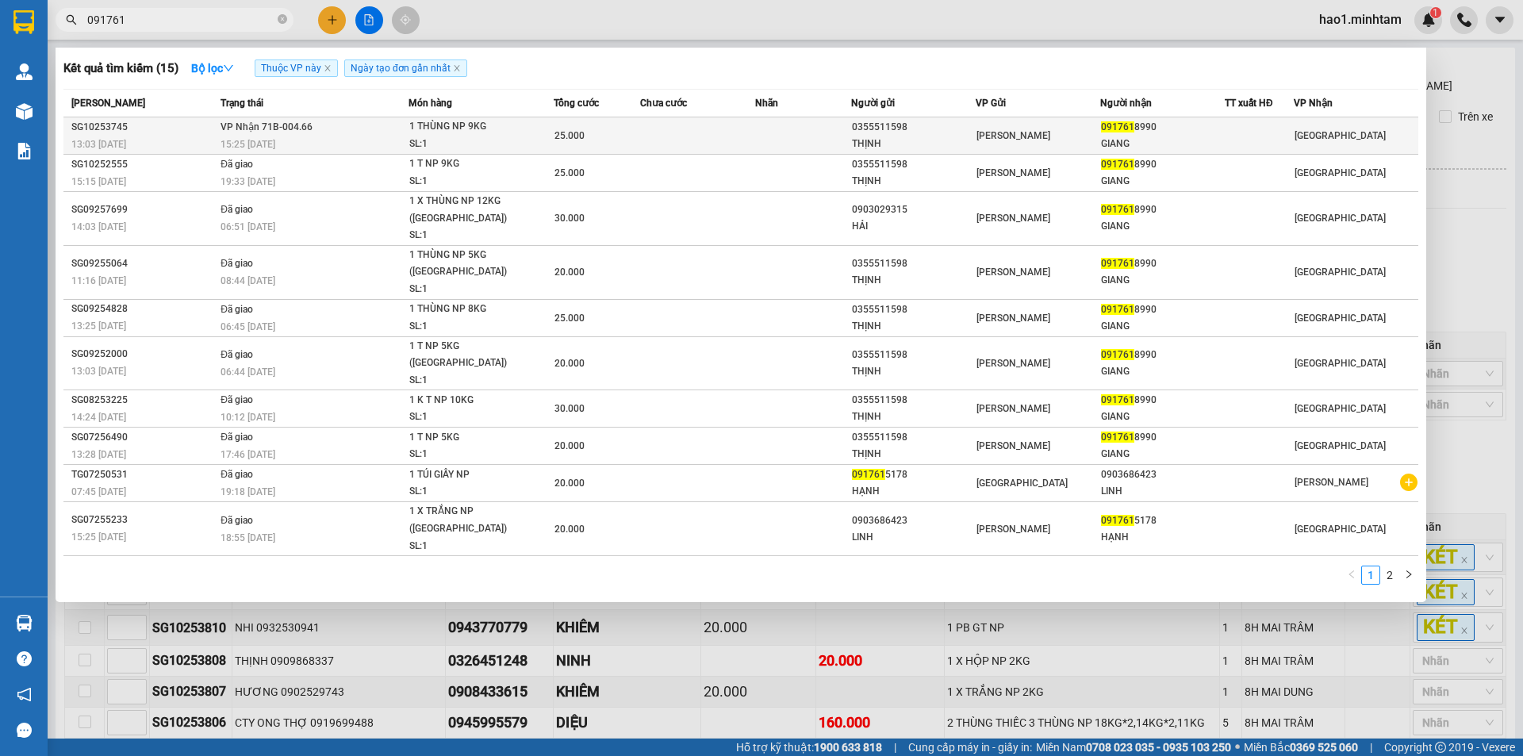
type input "091761"
click at [701, 140] on td at bounding box center [697, 135] width 115 height 37
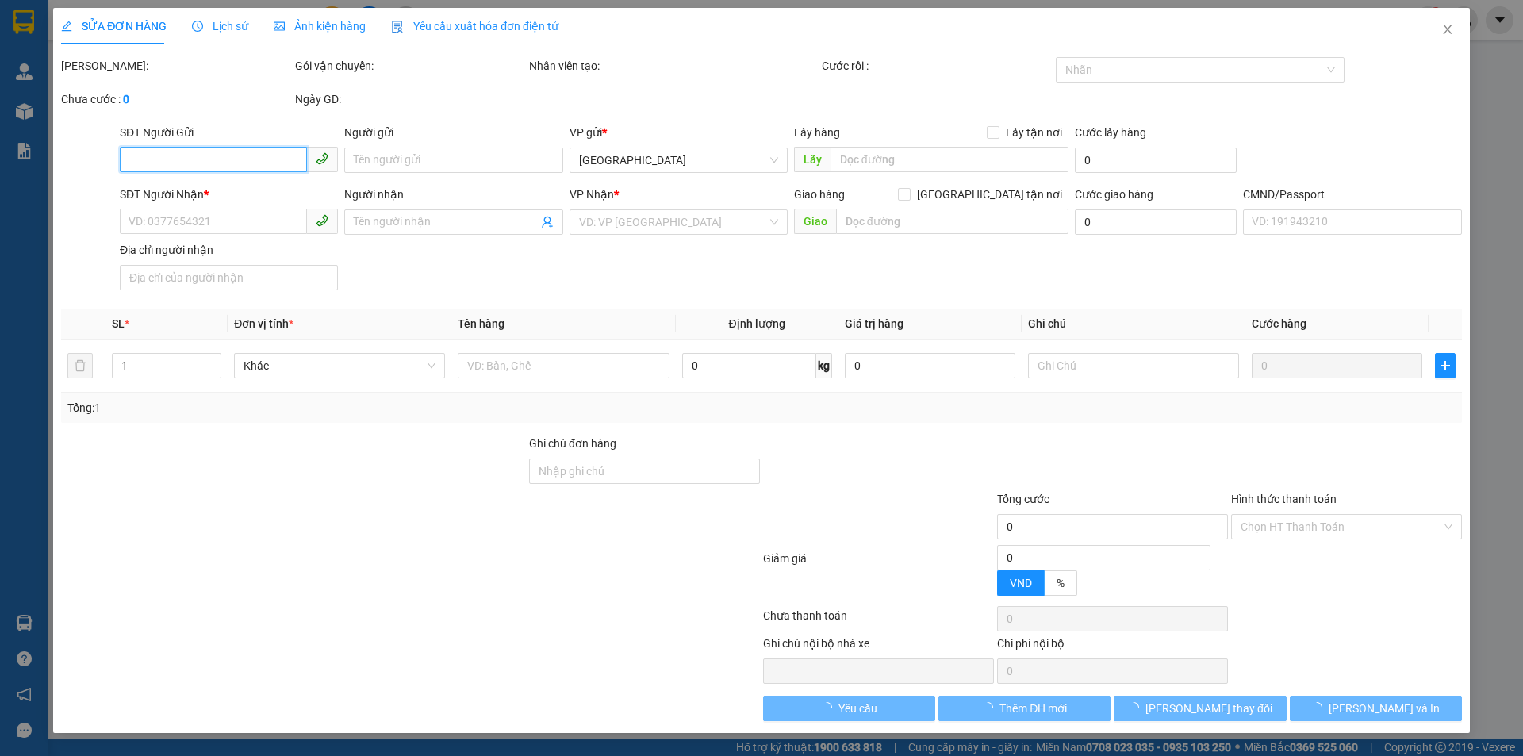
type input "0355511598"
type input "THỊNH"
type input "0917618990"
type input "GIANG"
type input "25.000"
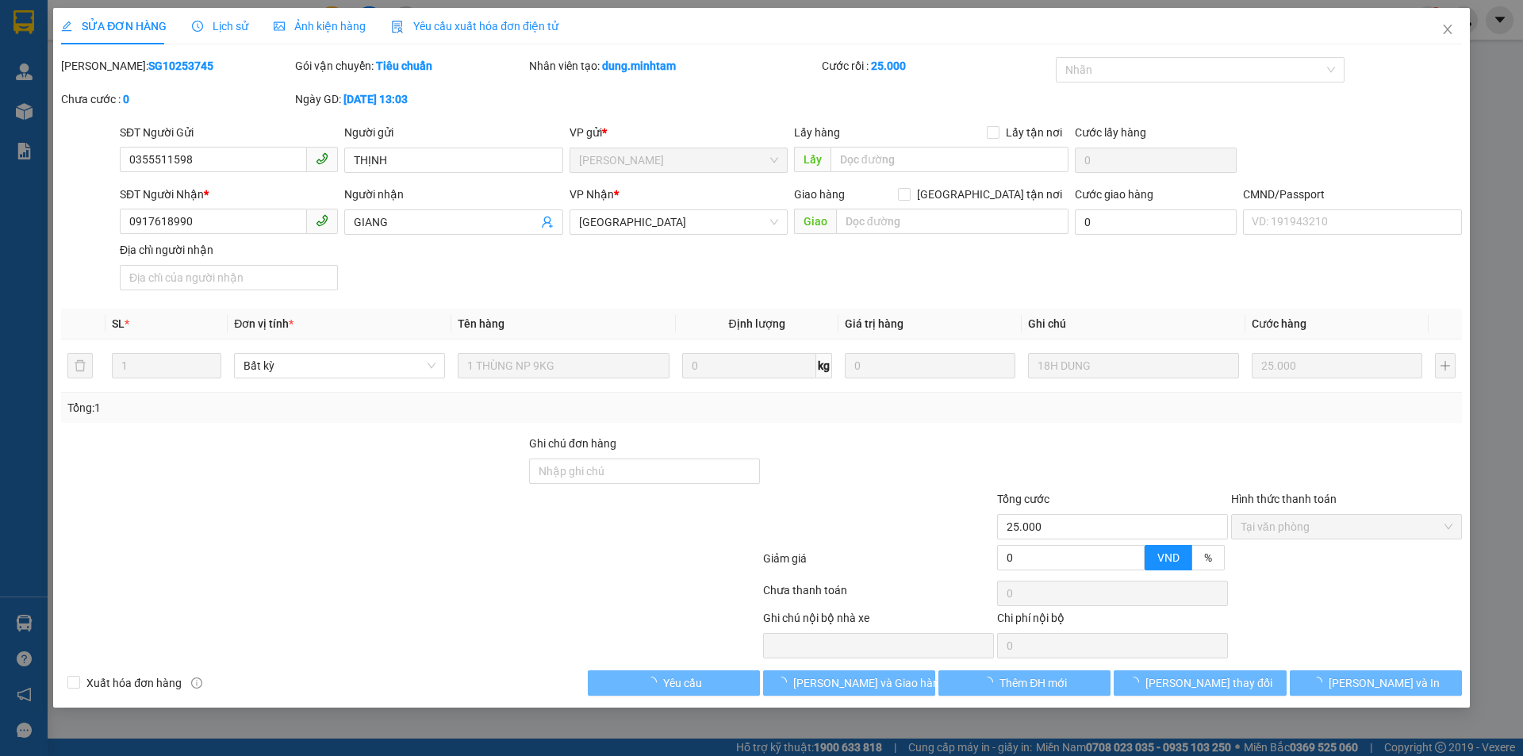
click at [897, 713] on div "SỬA ĐƠN HÀNG Lịch sử Ảnh kiện hàng Yêu cầu xuất hóa đơn điện tử Total Paid Fee …" at bounding box center [761, 378] width 1523 height 756
click at [895, 687] on span "[PERSON_NAME] và Giao hàng" at bounding box center [869, 682] width 152 height 17
click at [893, 682] on span "[PERSON_NAME] và Giao hàng" at bounding box center [869, 682] width 152 height 17
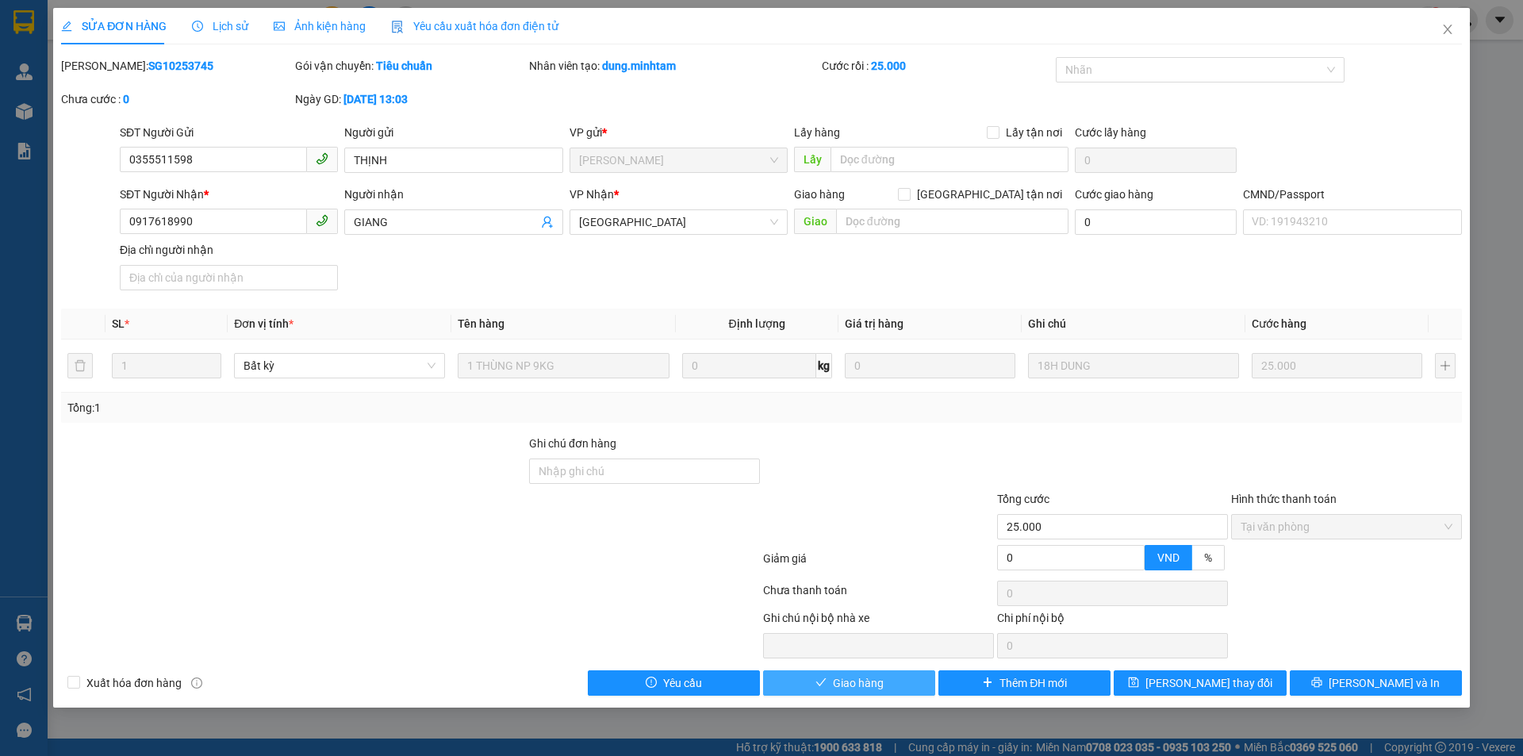
drag, startPoint x: 879, startPoint y: 678, endPoint x: 1422, endPoint y: 663, distance: 542.9
click at [882, 678] on span "Giao hàng" at bounding box center [858, 682] width 51 height 17
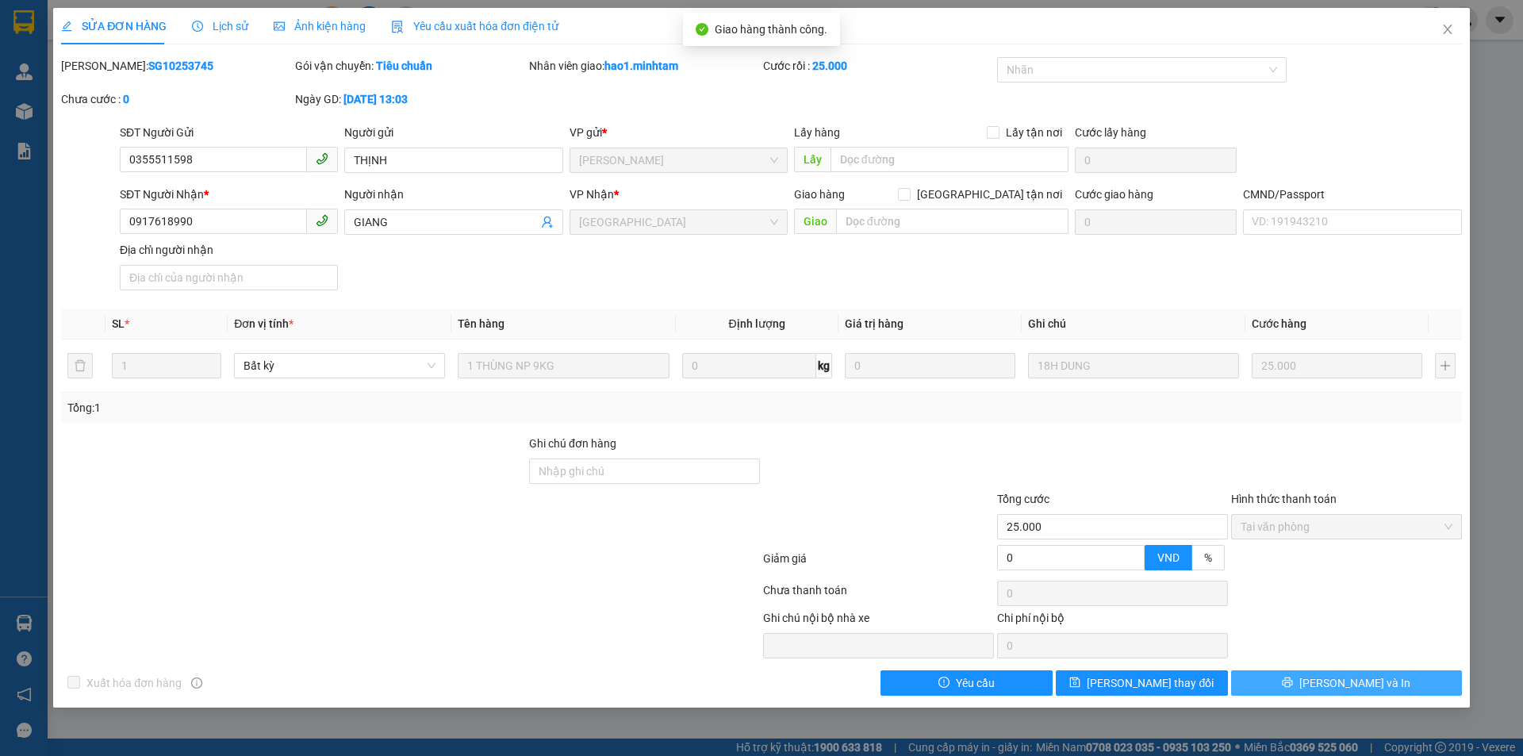
drag, startPoint x: 1425, startPoint y: 672, endPoint x: 1380, endPoint y: 686, distance: 46.7
click at [1380, 686] on button "[PERSON_NAME] và In" at bounding box center [1346, 682] width 231 height 25
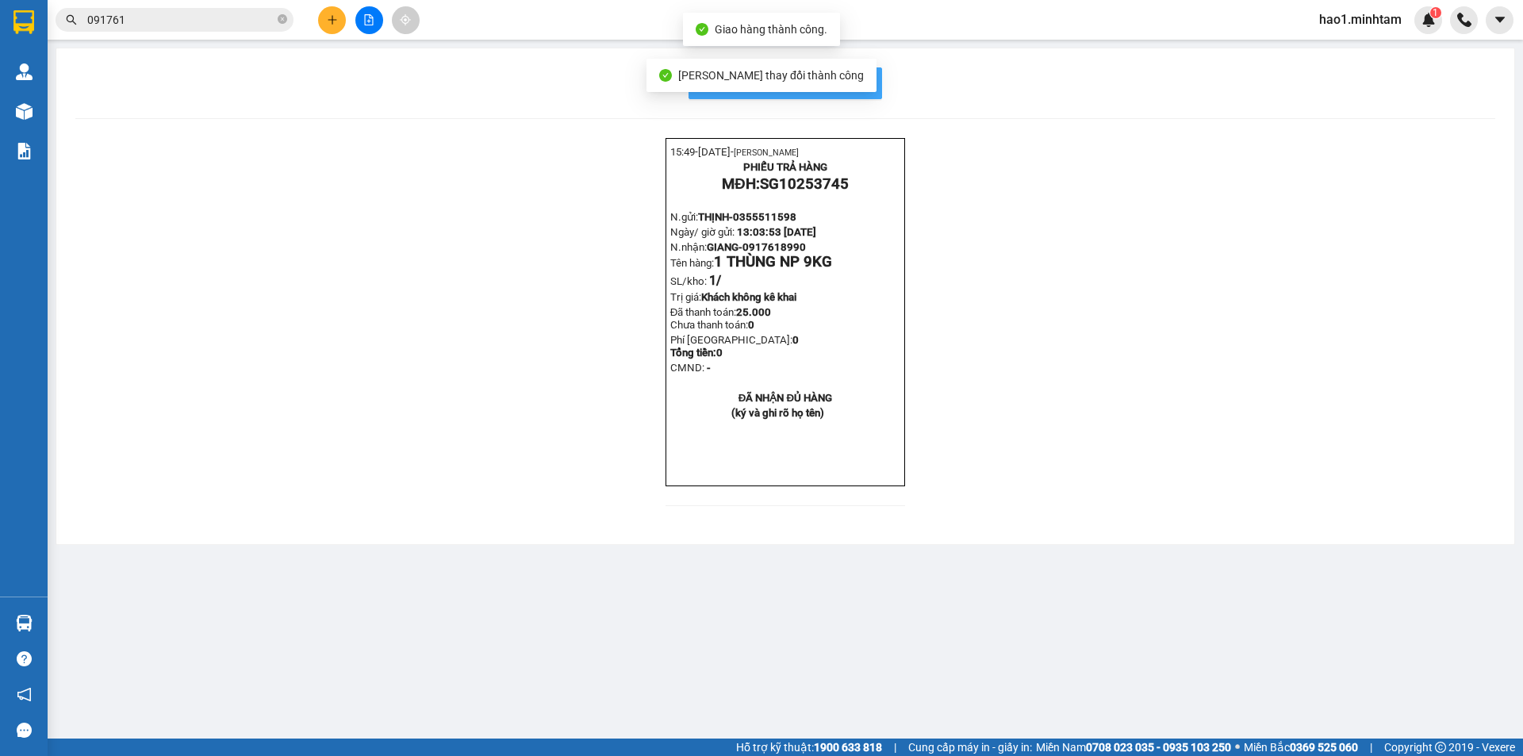
click at [875, 82] on button "In mẫu biên lai tự cấu hình" at bounding box center [786, 83] width 194 height 32
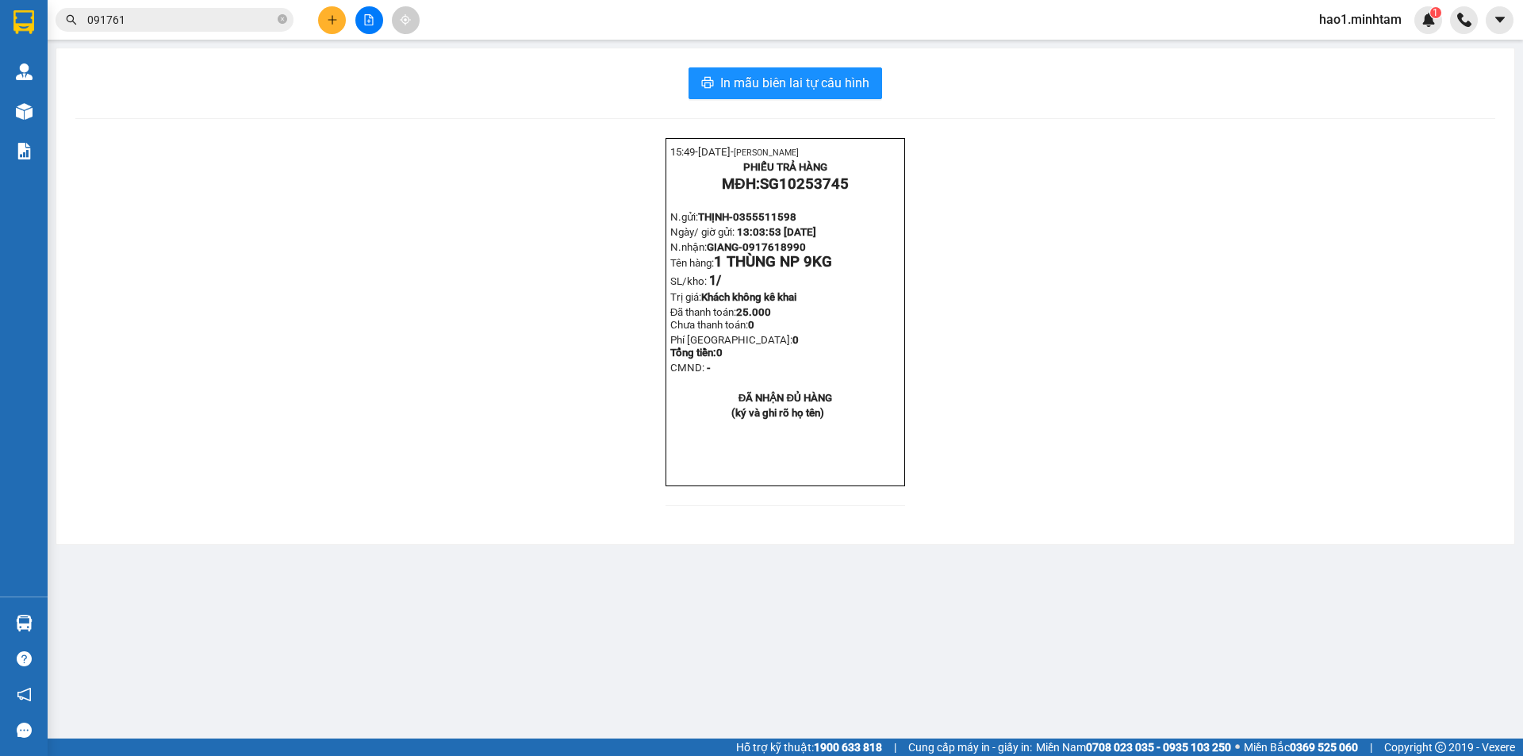
click at [1189, 477] on div "15:49- [DATE]- [PERSON_NAME] PHIẾU TRẢ HÀNG MĐH: SG10253745 N.gửi: THỊNH- 03555…" at bounding box center [785, 331] width 1420 height 387
click at [241, 17] on input "091761" at bounding box center [180, 19] width 187 height 17
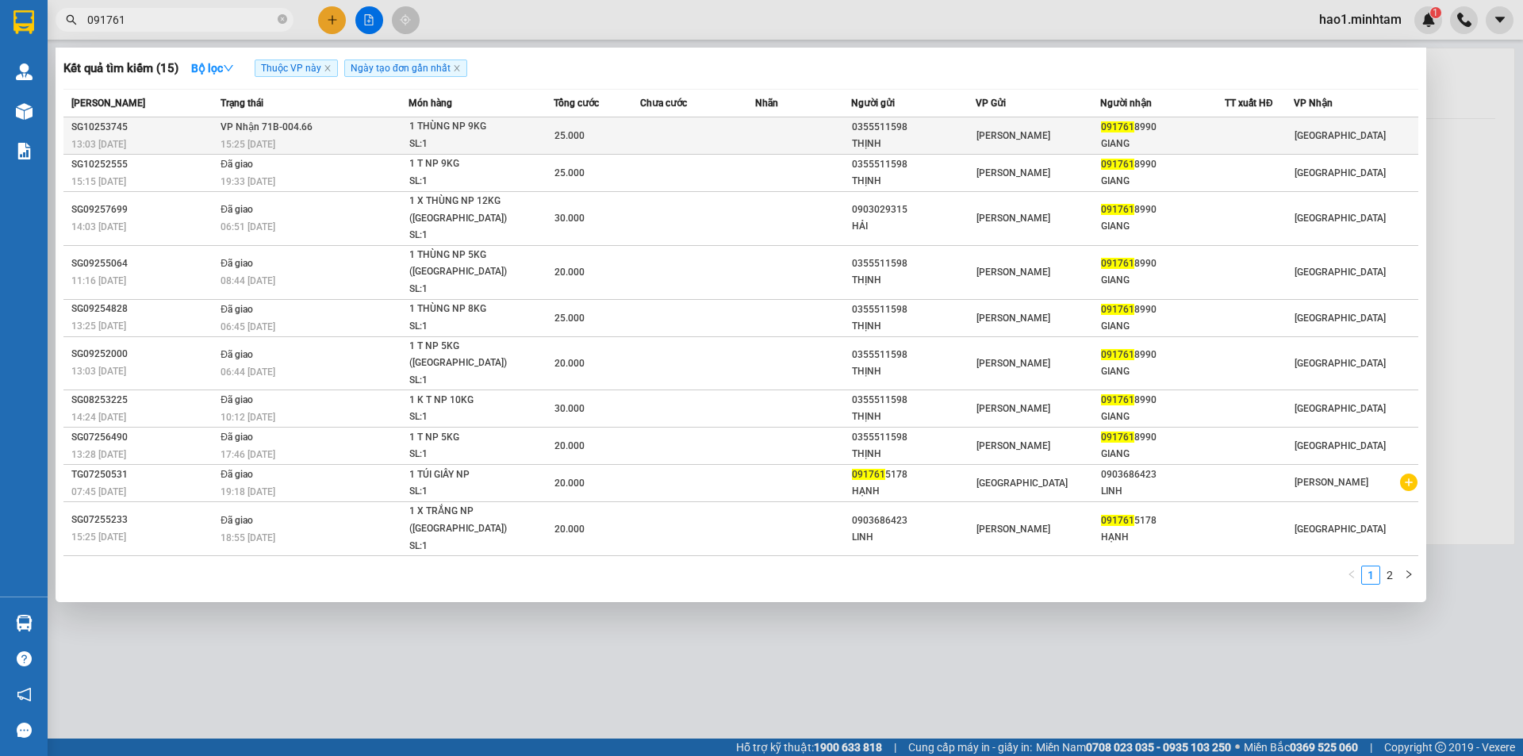
click at [341, 142] on div "15:25 [DATE]" at bounding box center [314, 144] width 187 height 17
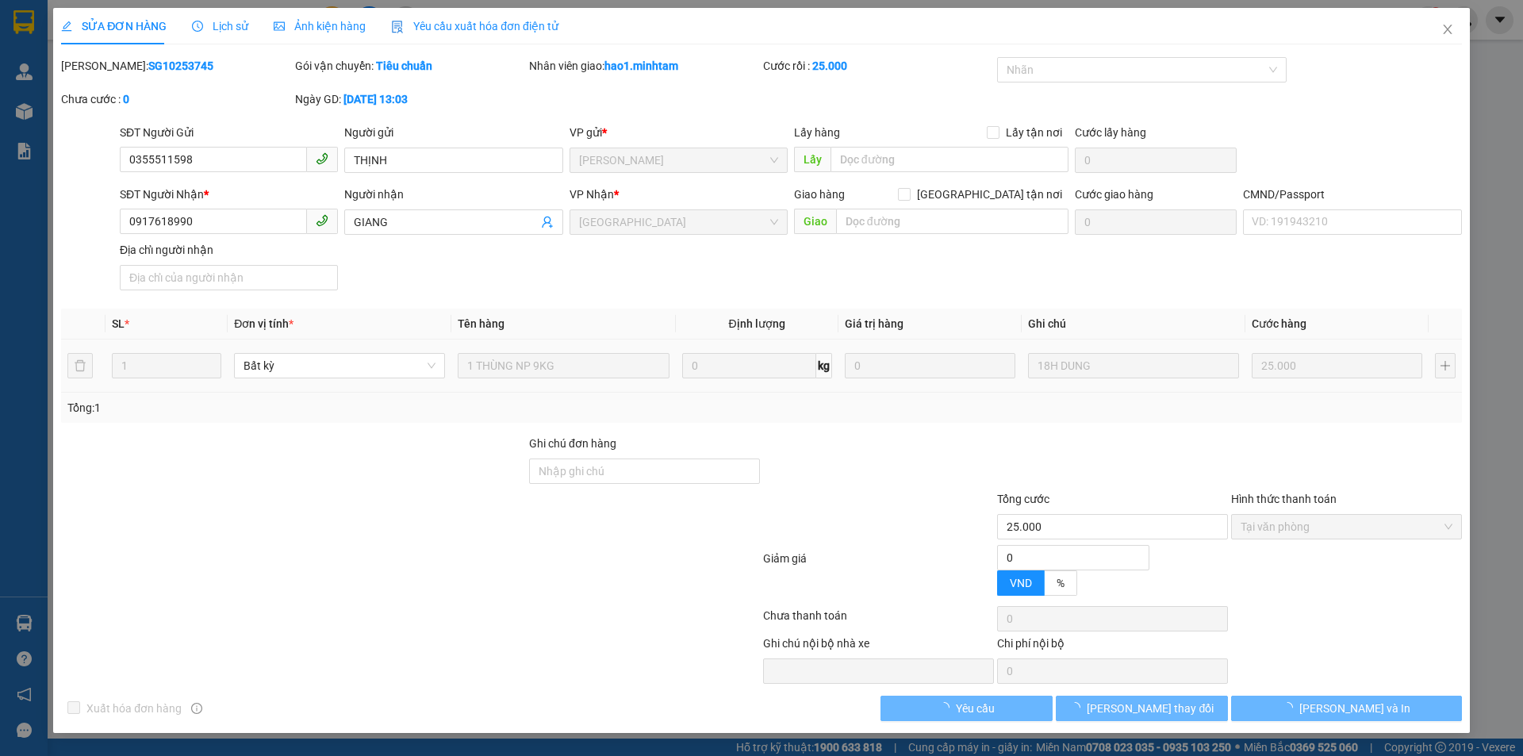
type input "0355511598"
type input "THỊNH"
type input "0917618990"
type input "GIANG"
type input "25.000"
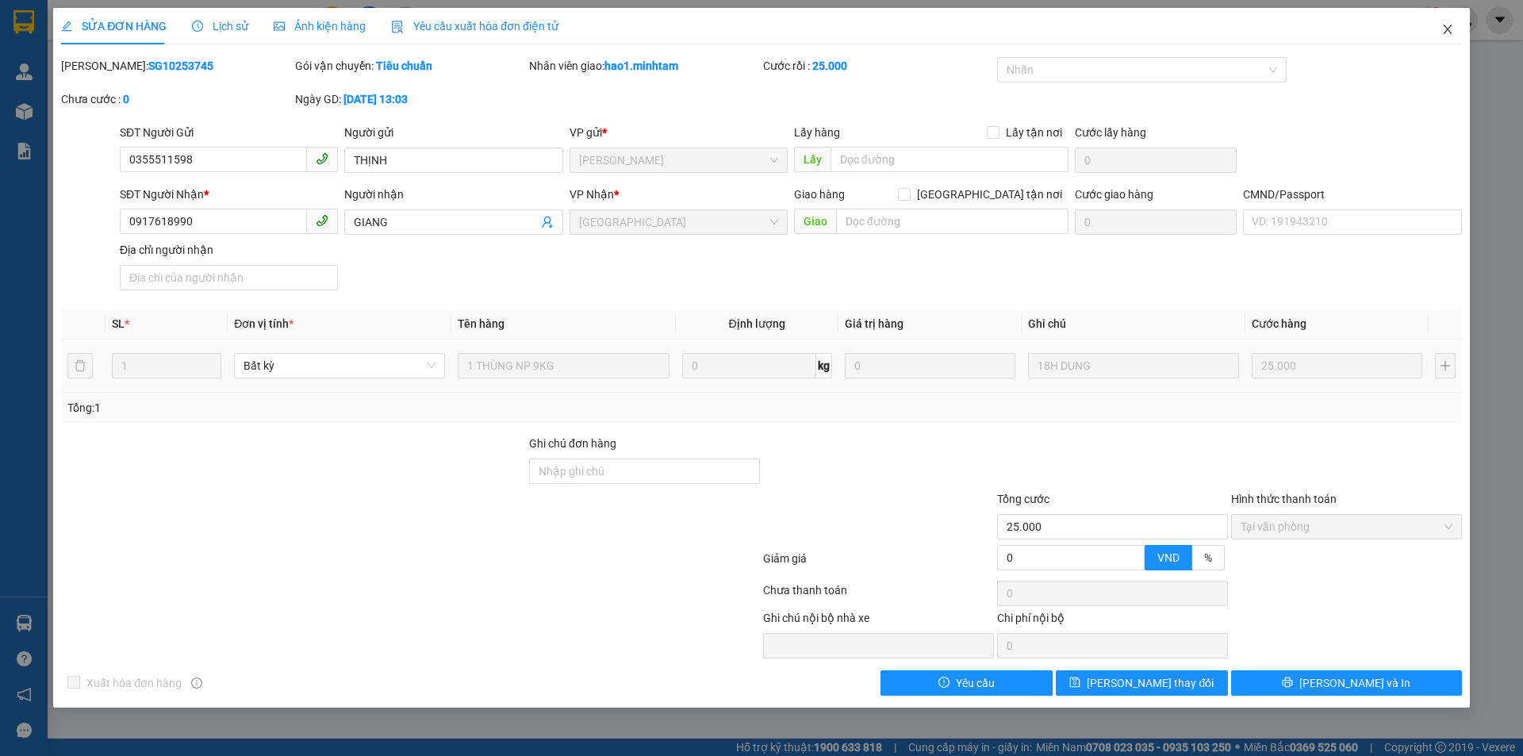
click at [1448, 33] on icon "close" at bounding box center [1448, 29] width 13 height 13
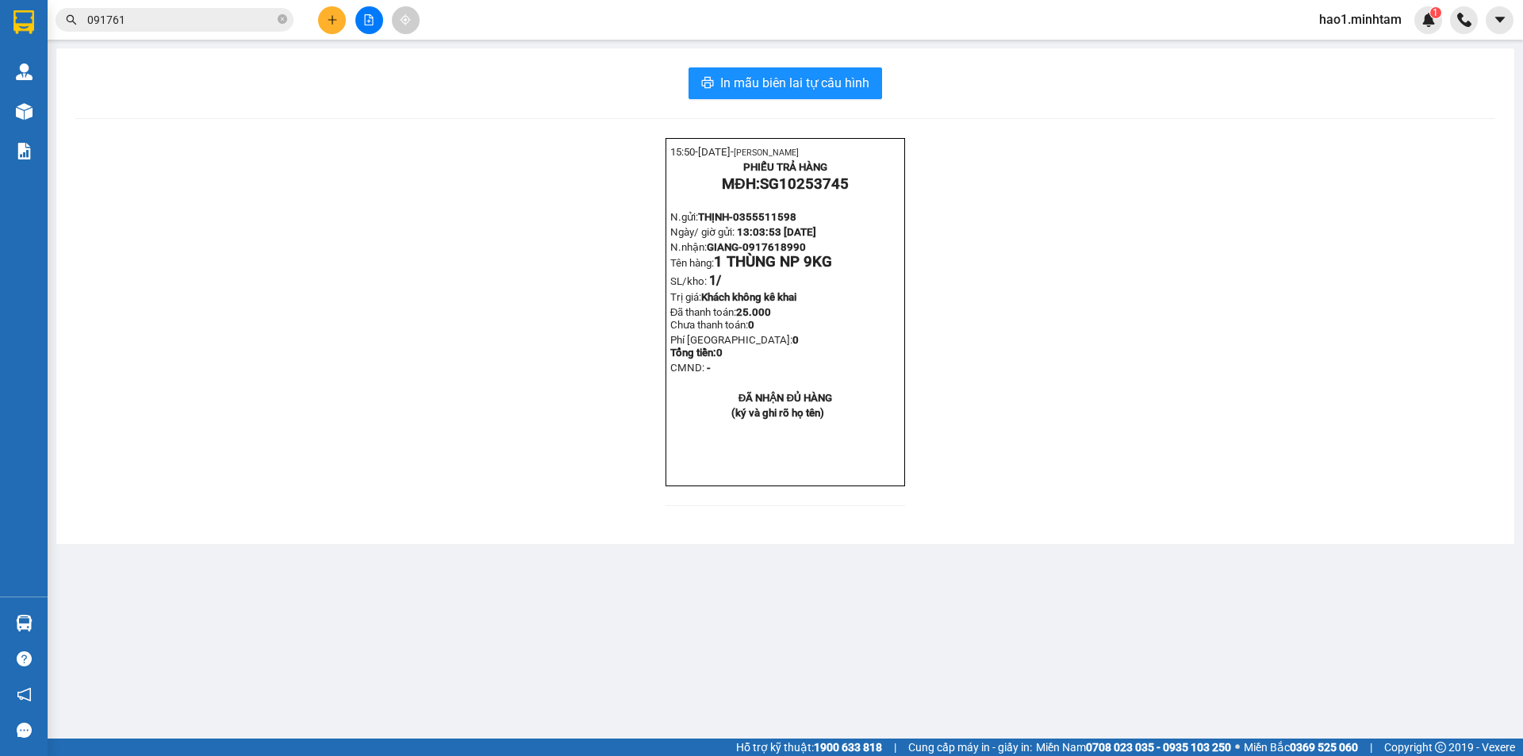
click at [169, 30] on span "091761" at bounding box center [175, 20] width 238 height 24
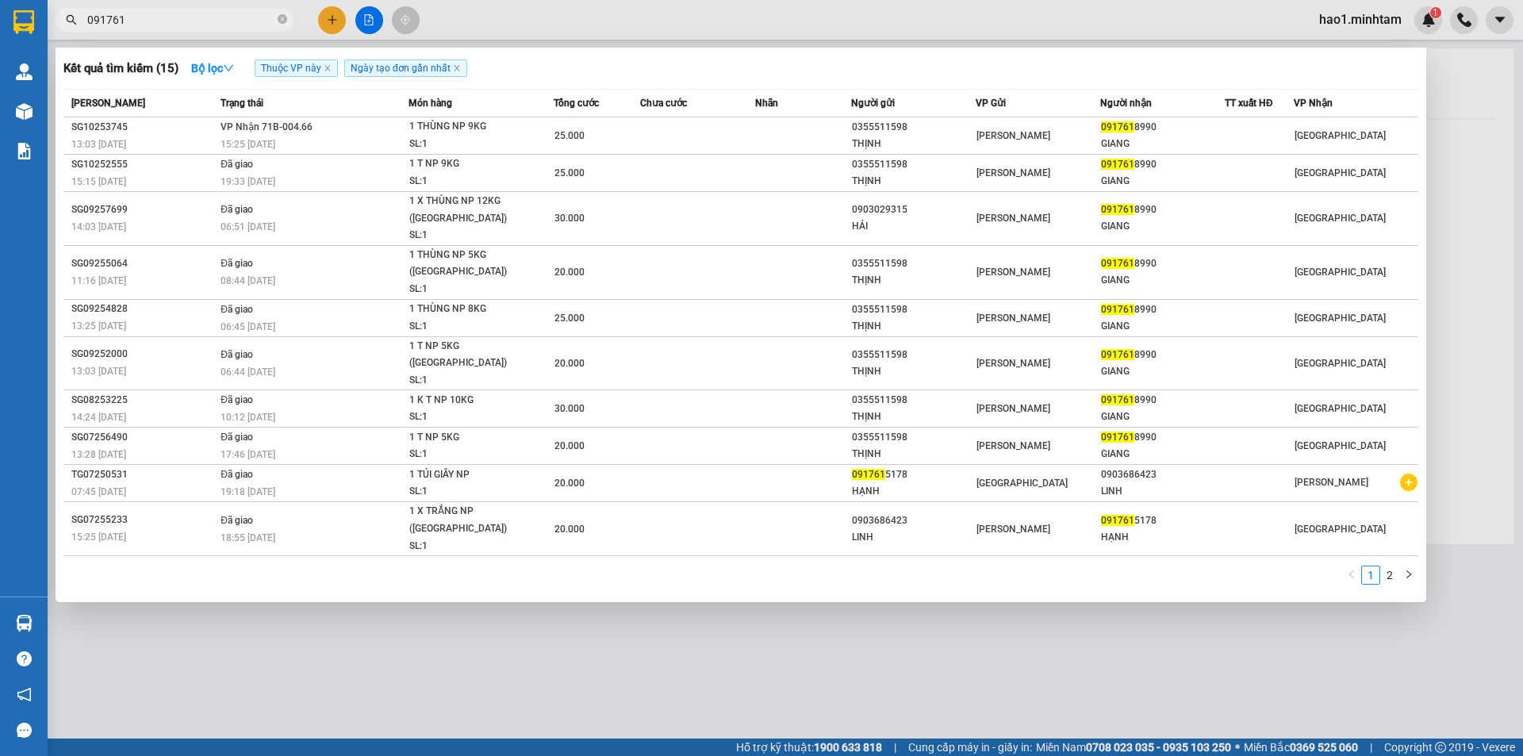
click at [169, 25] on input "091761" at bounding box center [180, 19] width 187 height 17
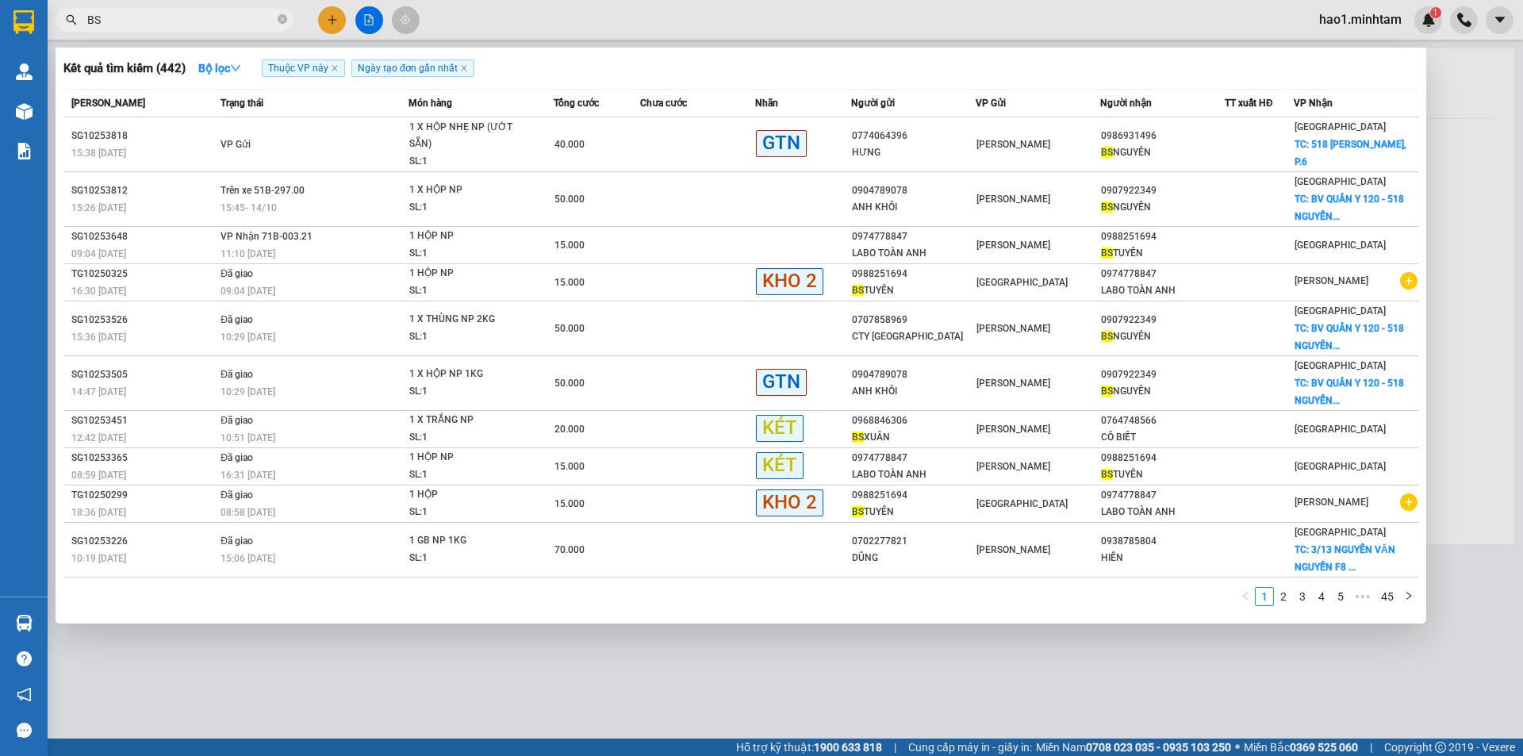
click at [154, 23] on input "BS" at bounding box center [180, 19] width 187 height 17
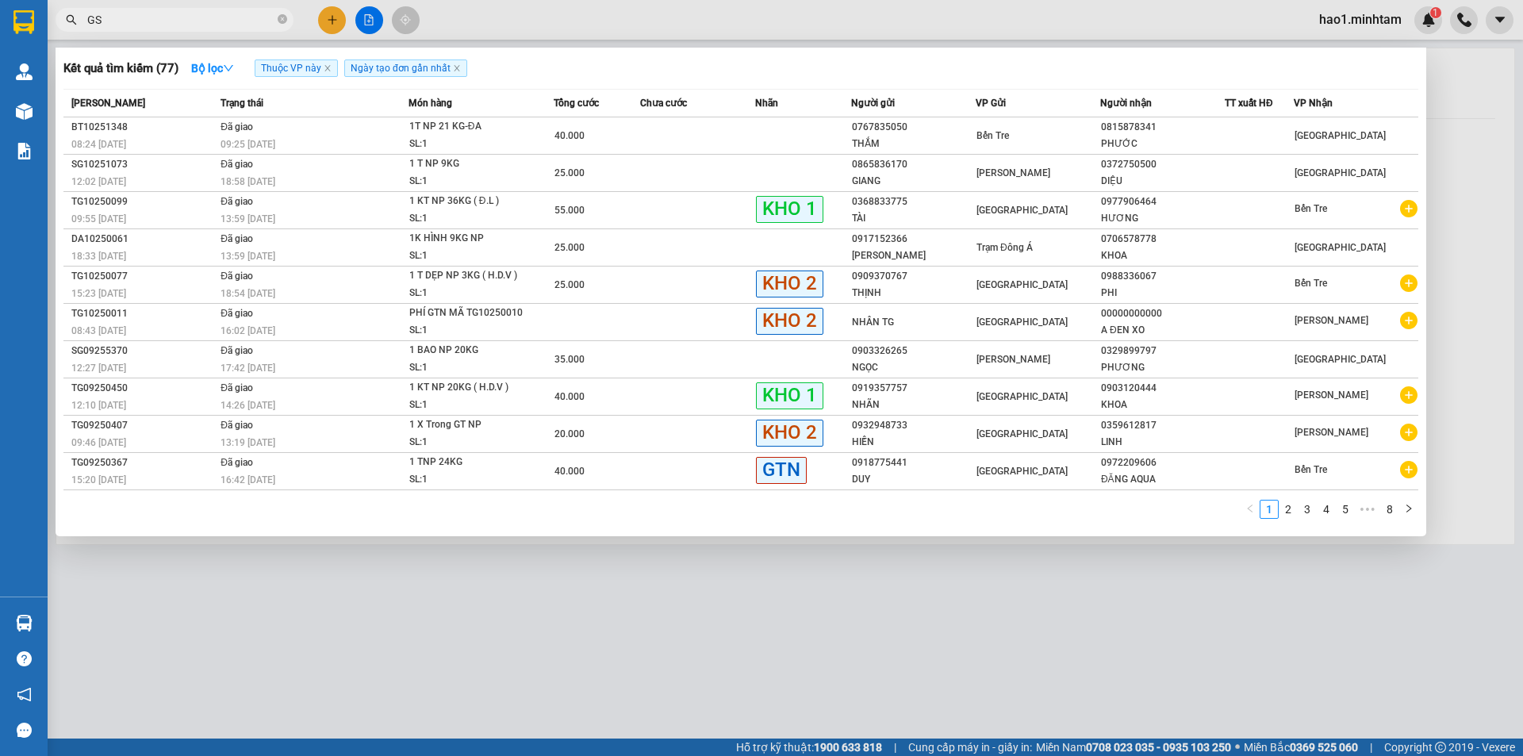
type input "G"
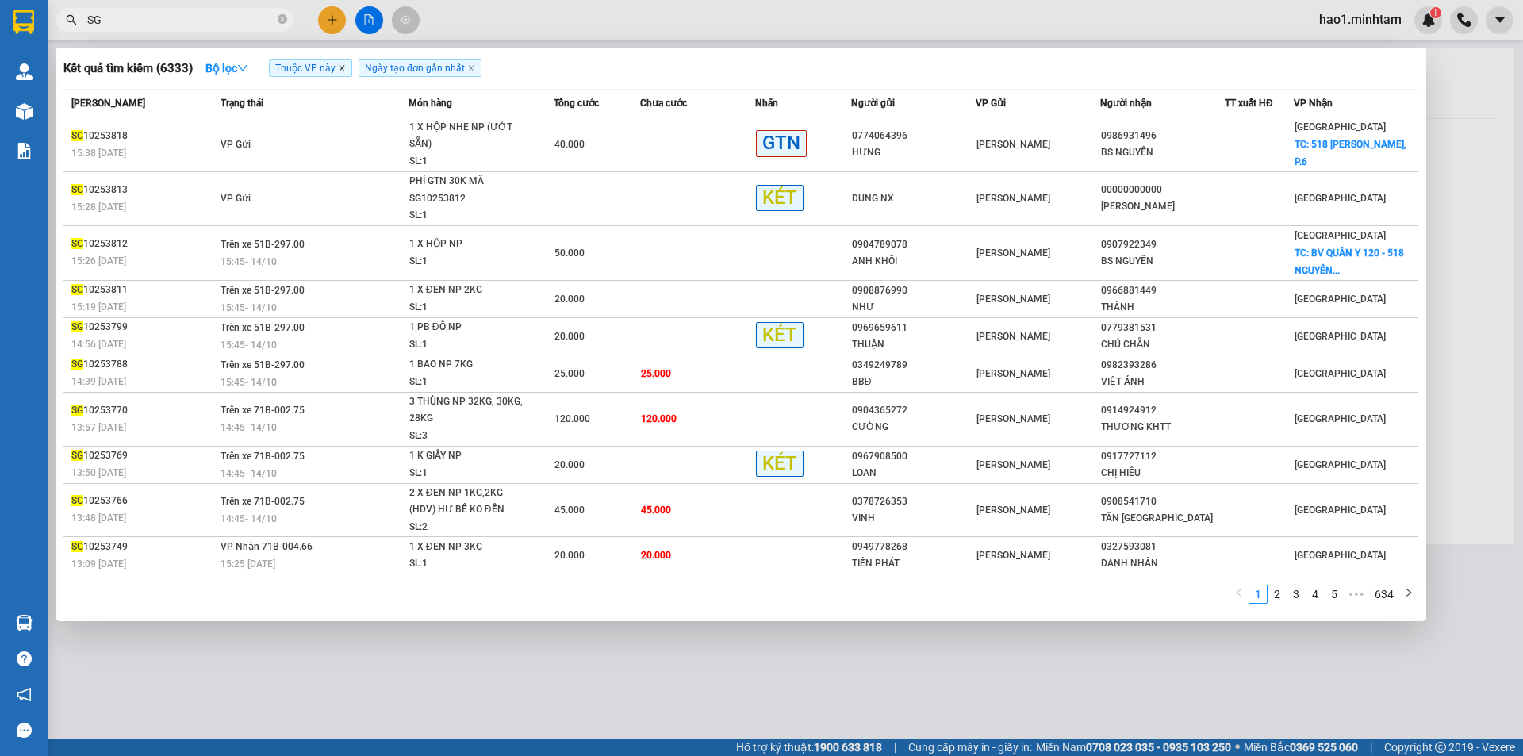
type input "SG"
click at [346, 67] on icon "close" at bounding box center [342, 68] width 8 height 8
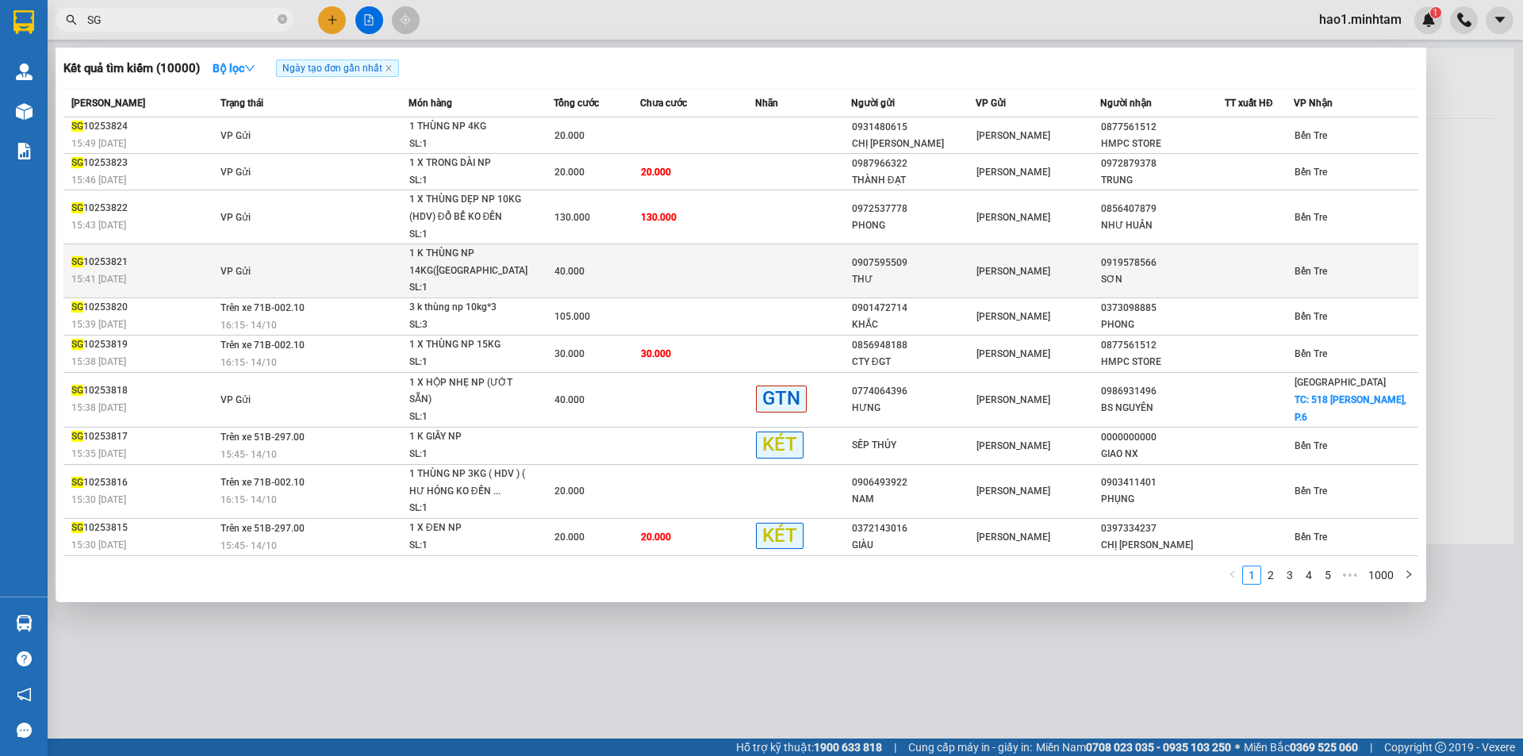
click at [652, 274] on td at bounding box center [697, 271] width 115 height 54
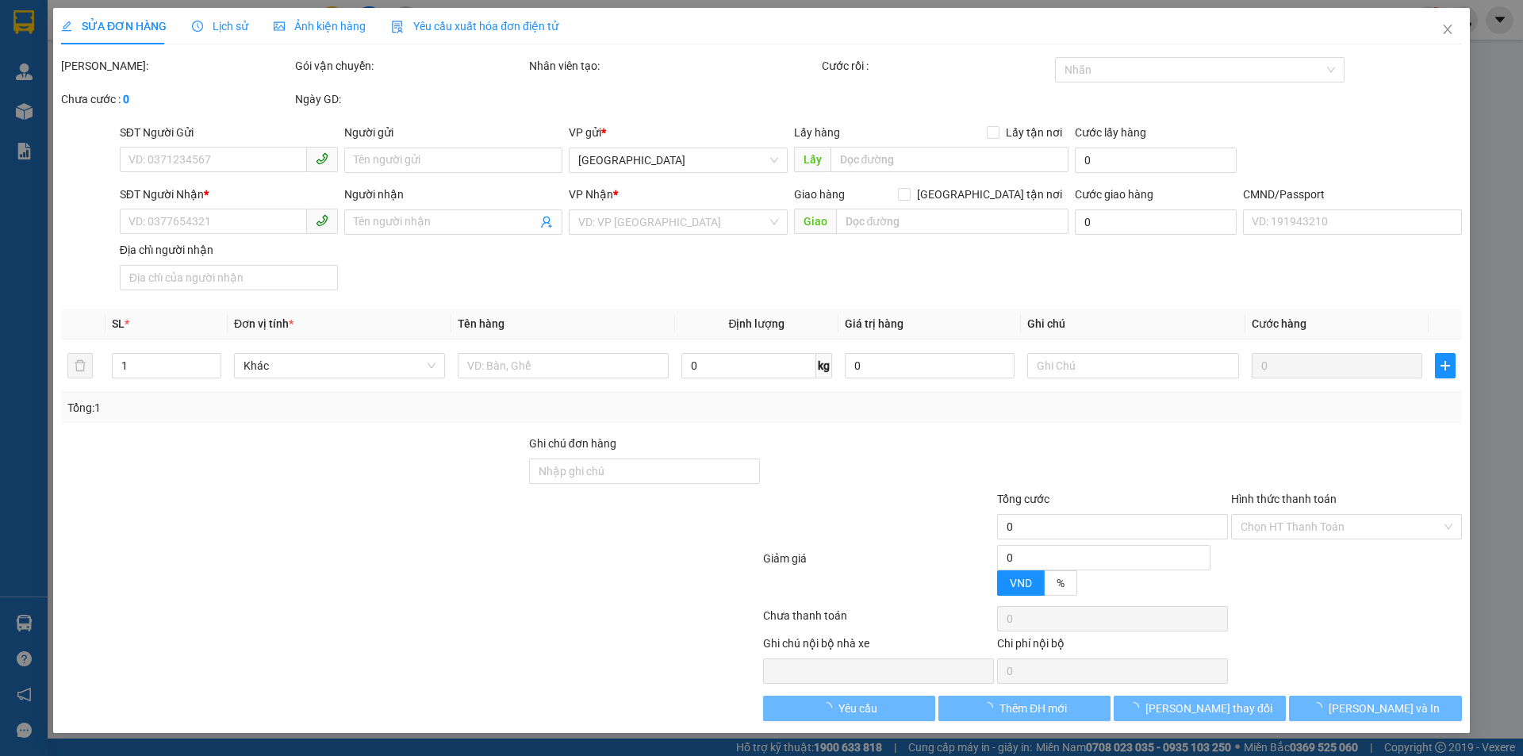
type input "0907595509"
type input "THƯ"
type input "0919578566"
type input "SƠN"
type input "40.000"
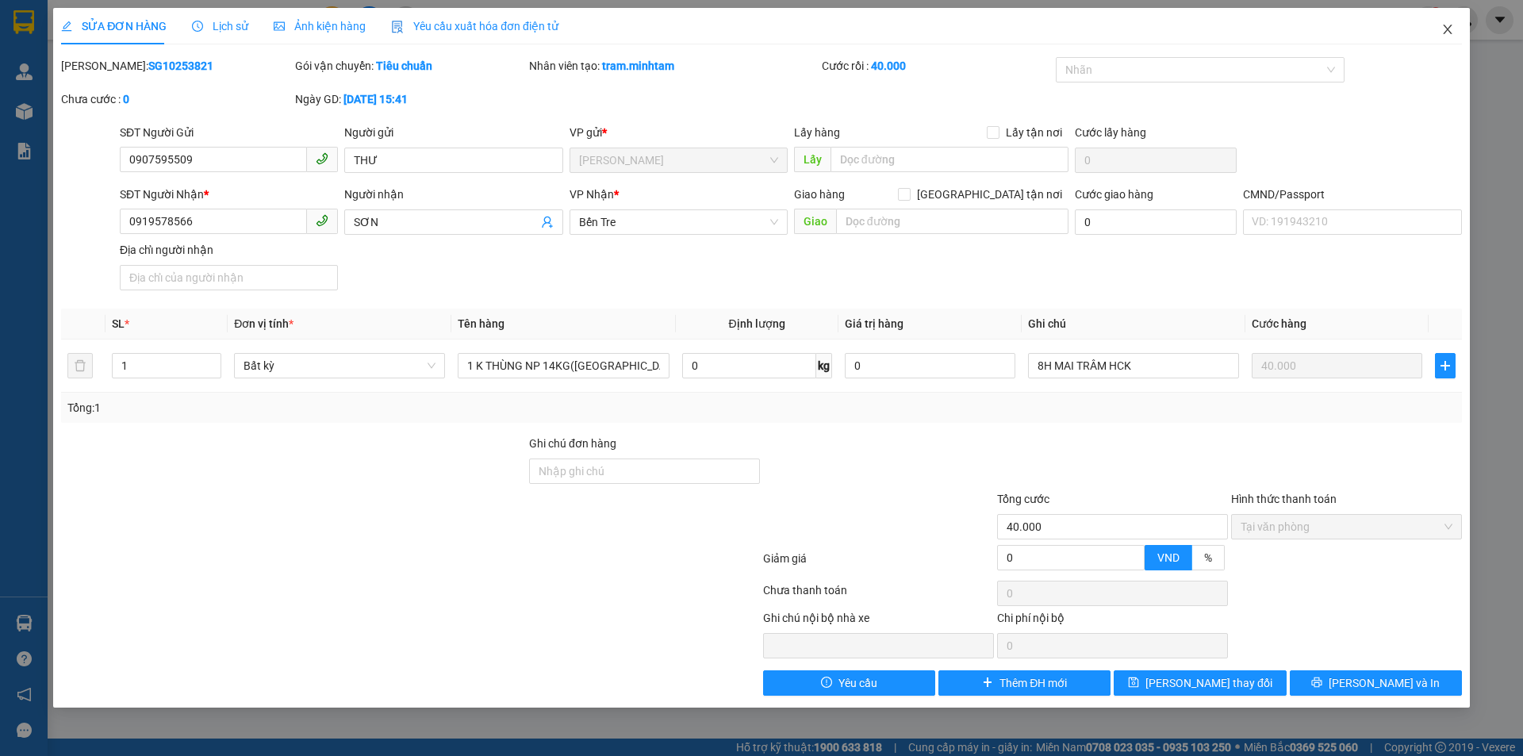
click at [1449, 32] on icon "close" at bounding box center [1447, 30] width 9 height 10
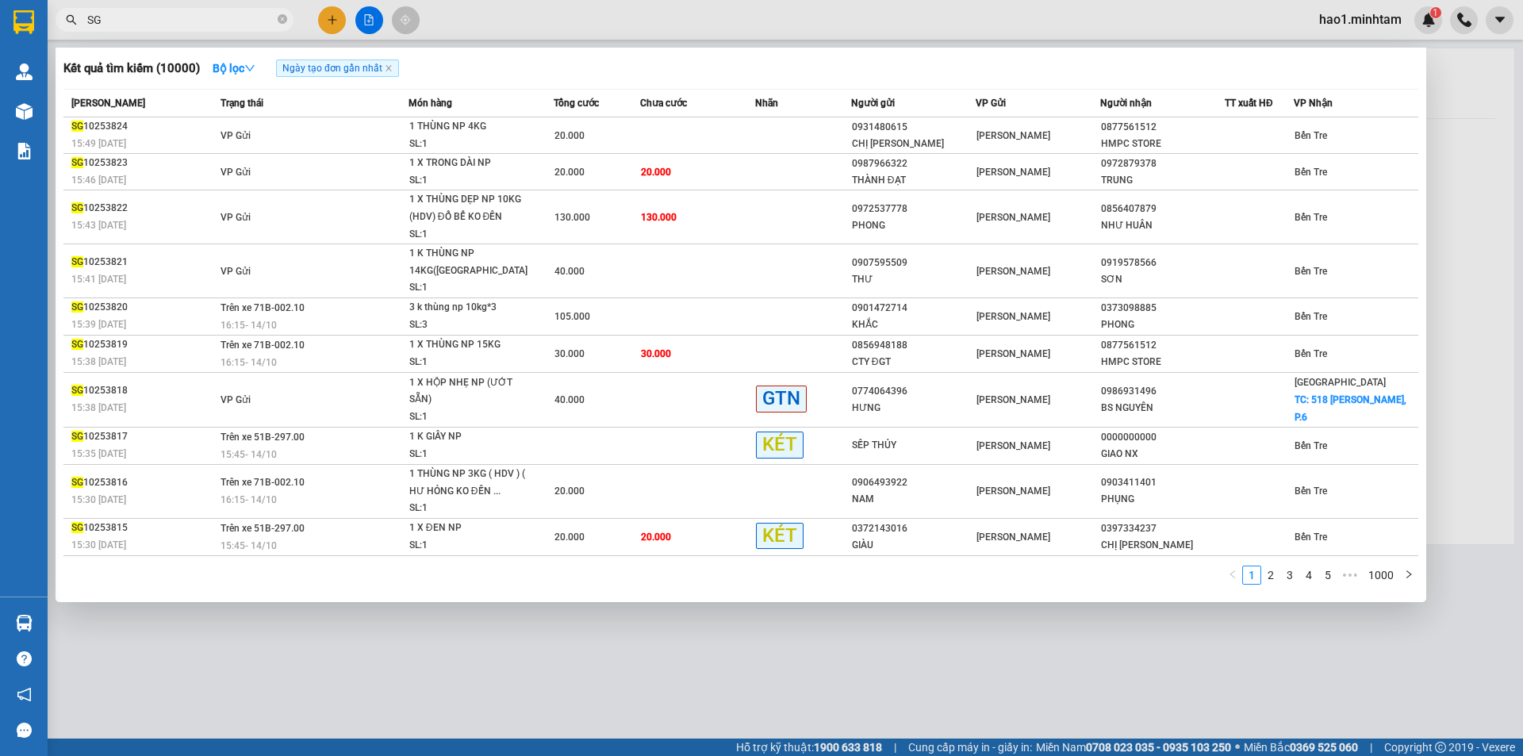
click at [218, 18] on input "SG" at bounding box center [180, 19] width 187 height 17
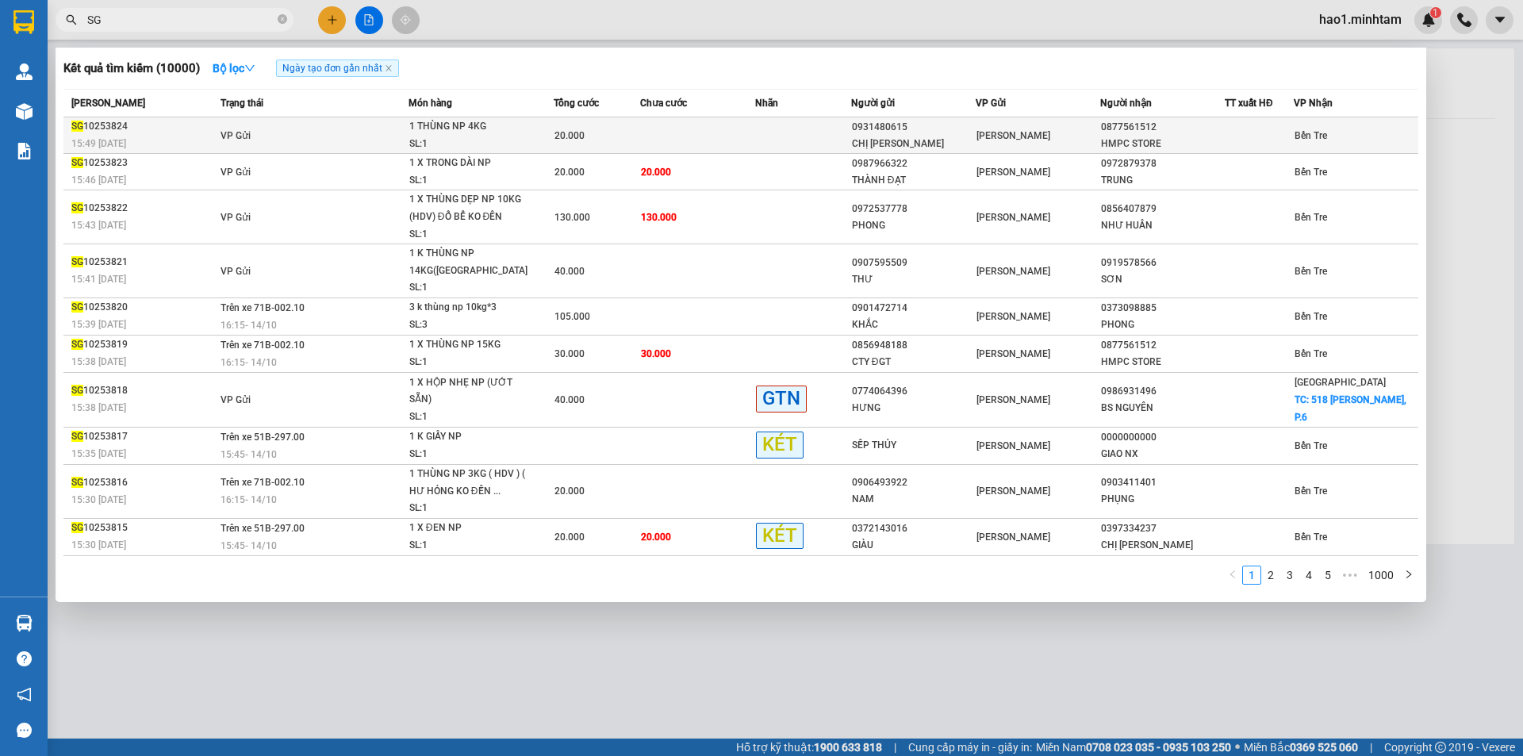
click at [288, 143] on td "VP Gửi" at bounding box center [313, 135] width 192 height 36
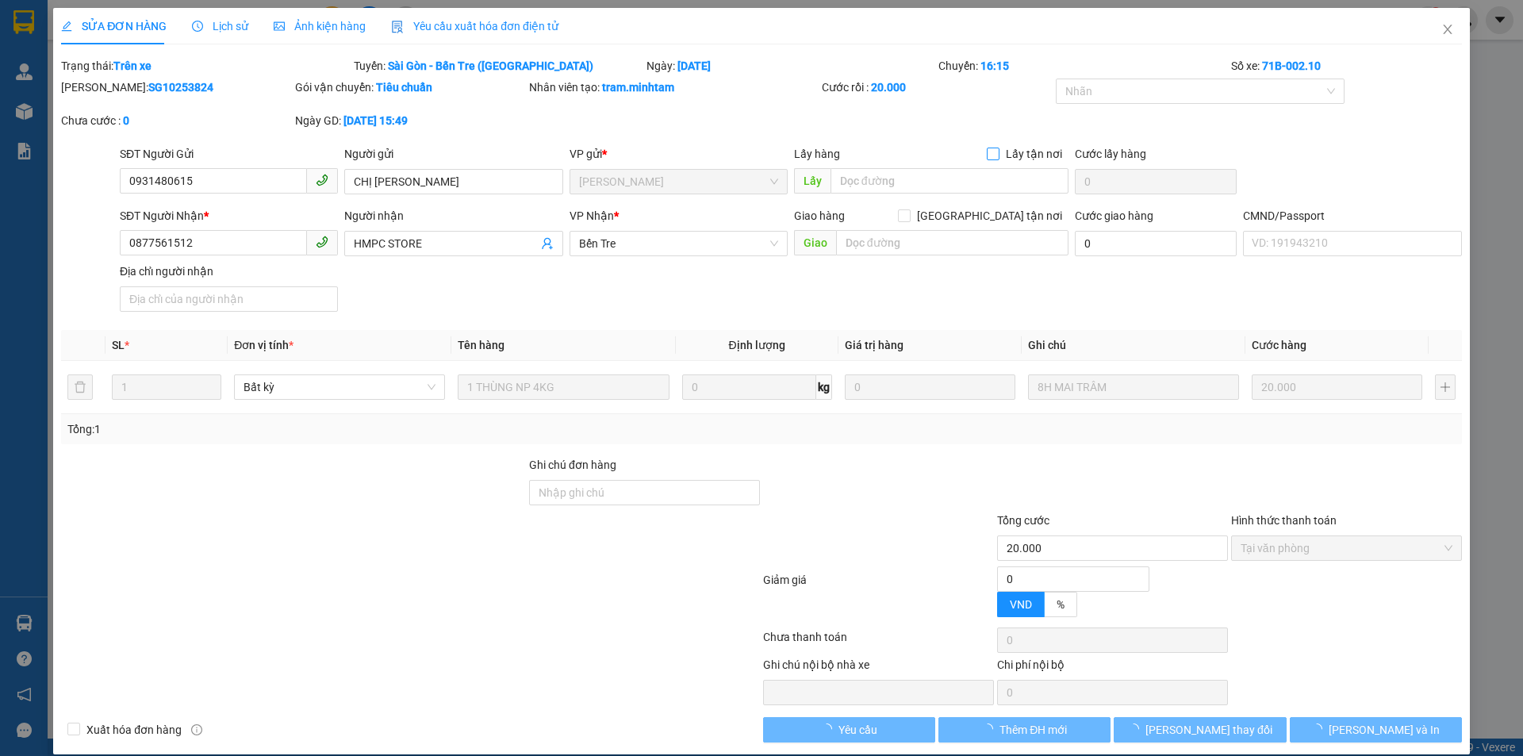
type input "0931480615"
type input "CHỊ [PERSON_NAME]"
type input "0877561512"
type input "HMPC STORE"
type input "20.000"
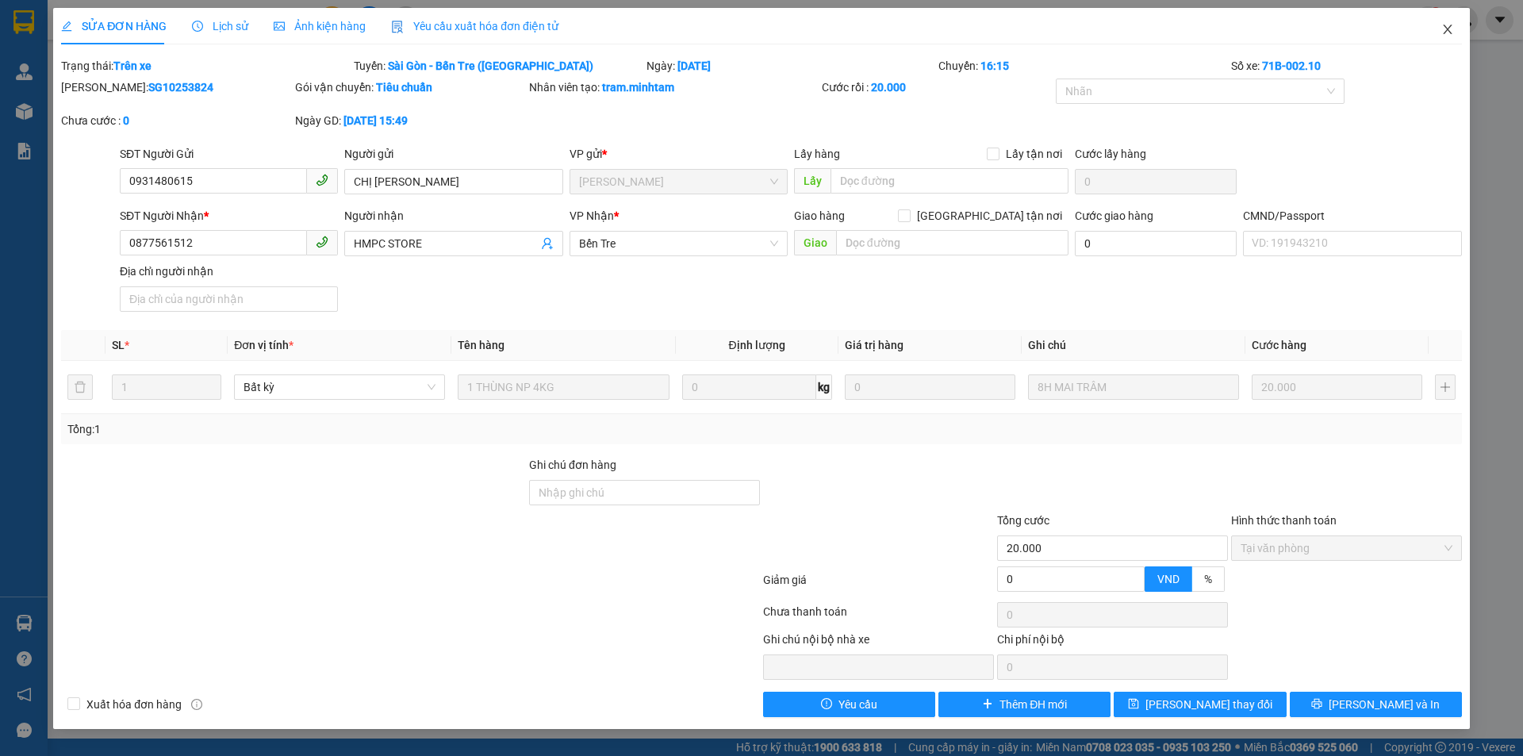
click at [1444, 30] on icon "close" at bounding box center [1448, 29] width 13 height 13
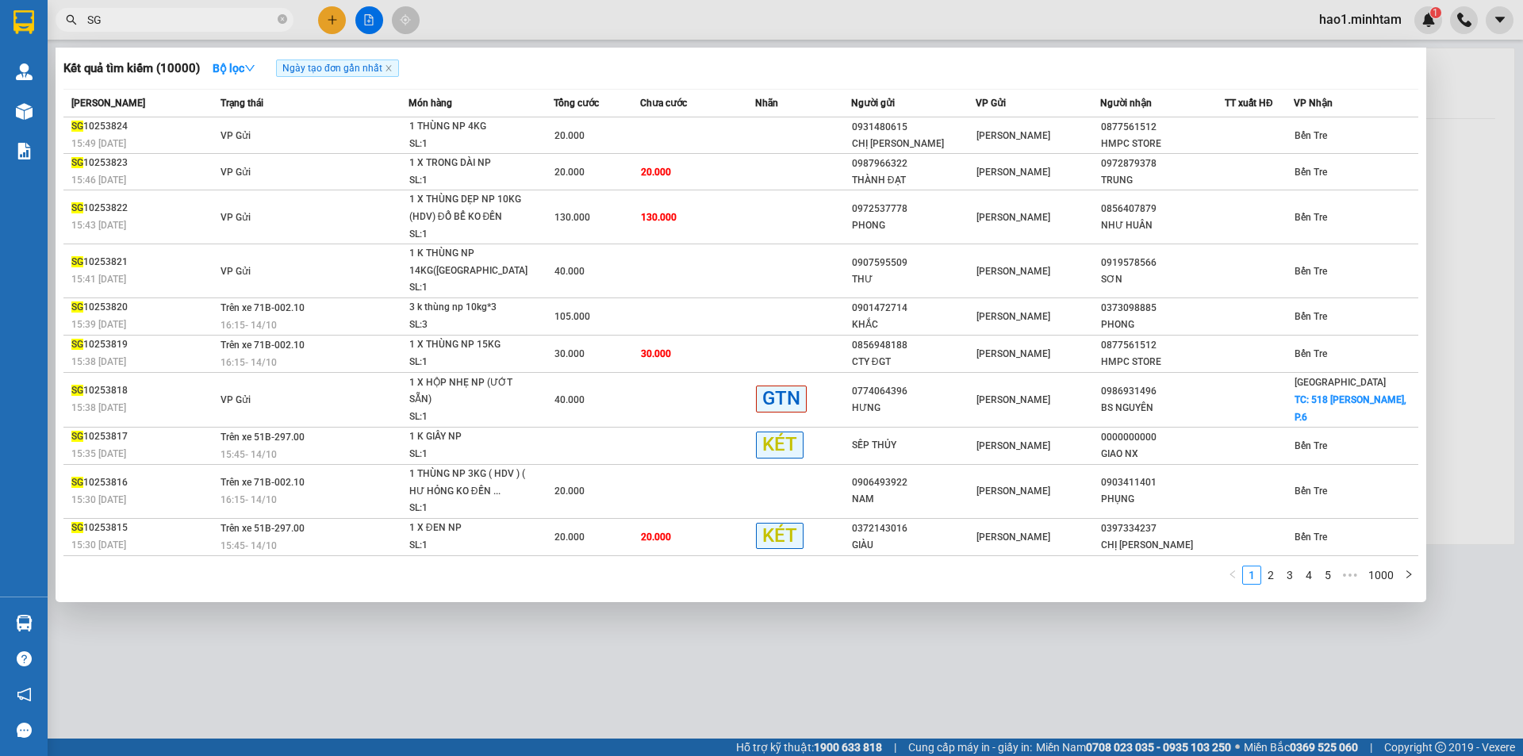
click at [226, 17] on input "SG" at bounding box center [180, 19] width 187 height 17
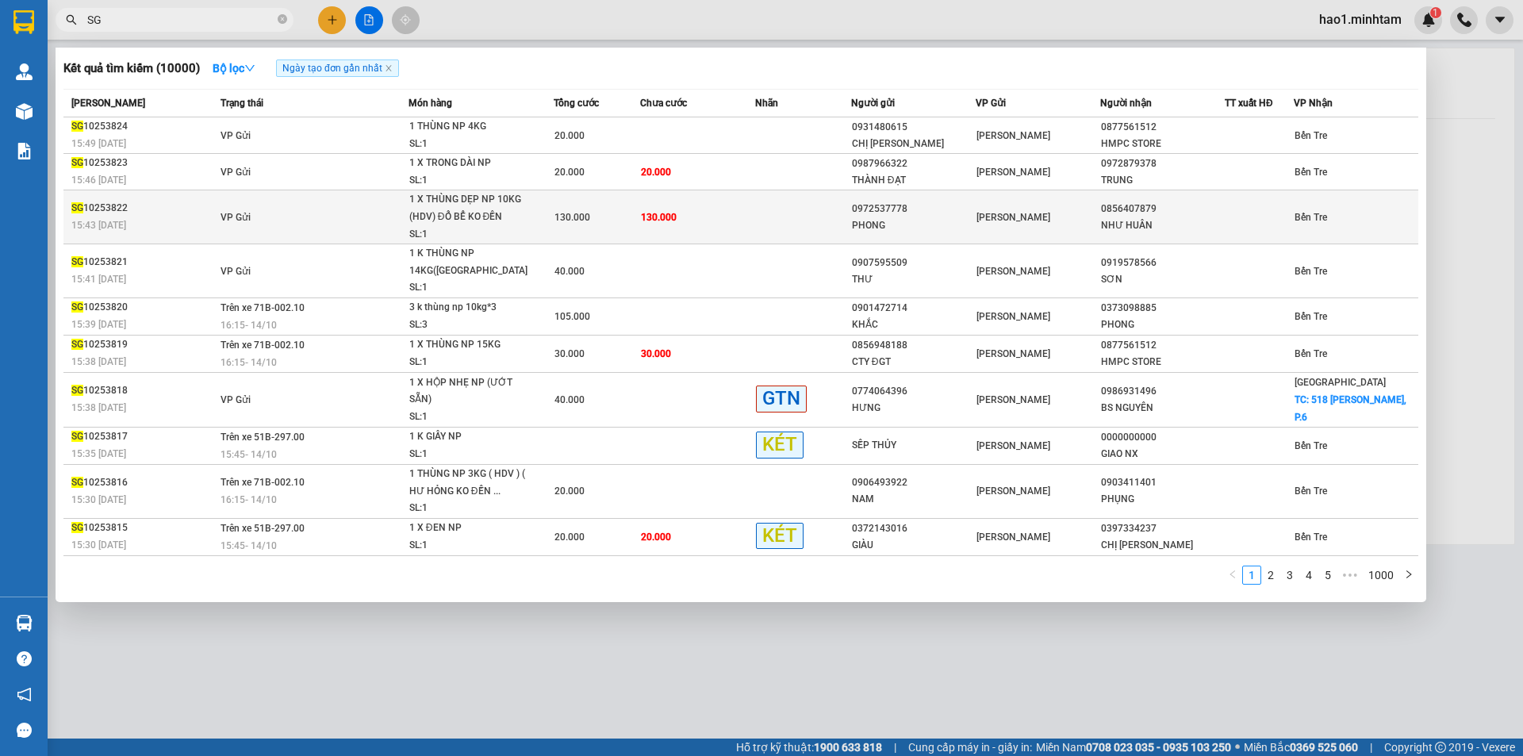
click at [470, 213] on div "1 X THÙNG DẸP NP 10KG (HDV) ĐỔ BỂ KO ĐỀN" at bounding box center [468, 208] width 119 height 34
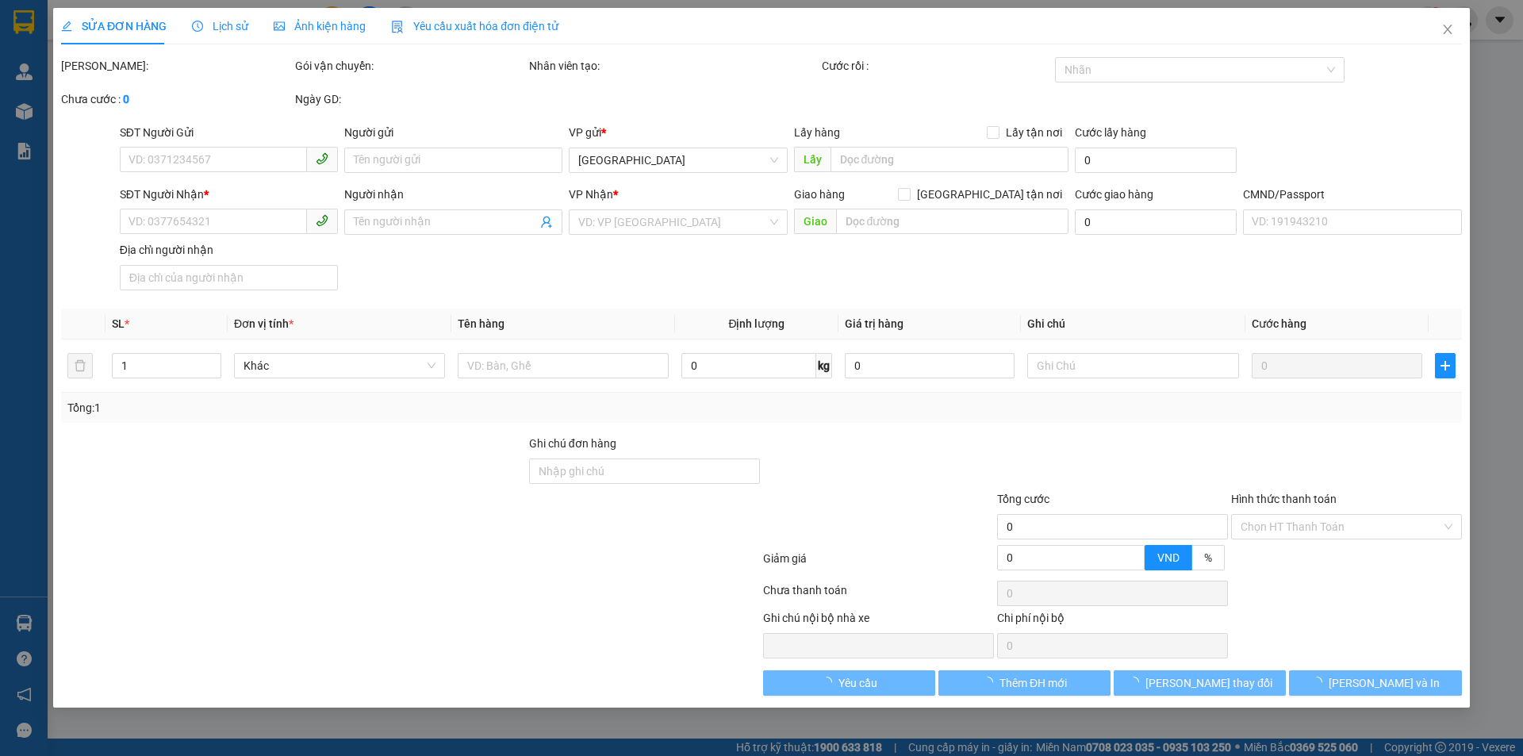
type input "0972537778"
type input "PHONG"
type input "0856407879"
type input "NHƯ HUÂN"
type input "130.000"
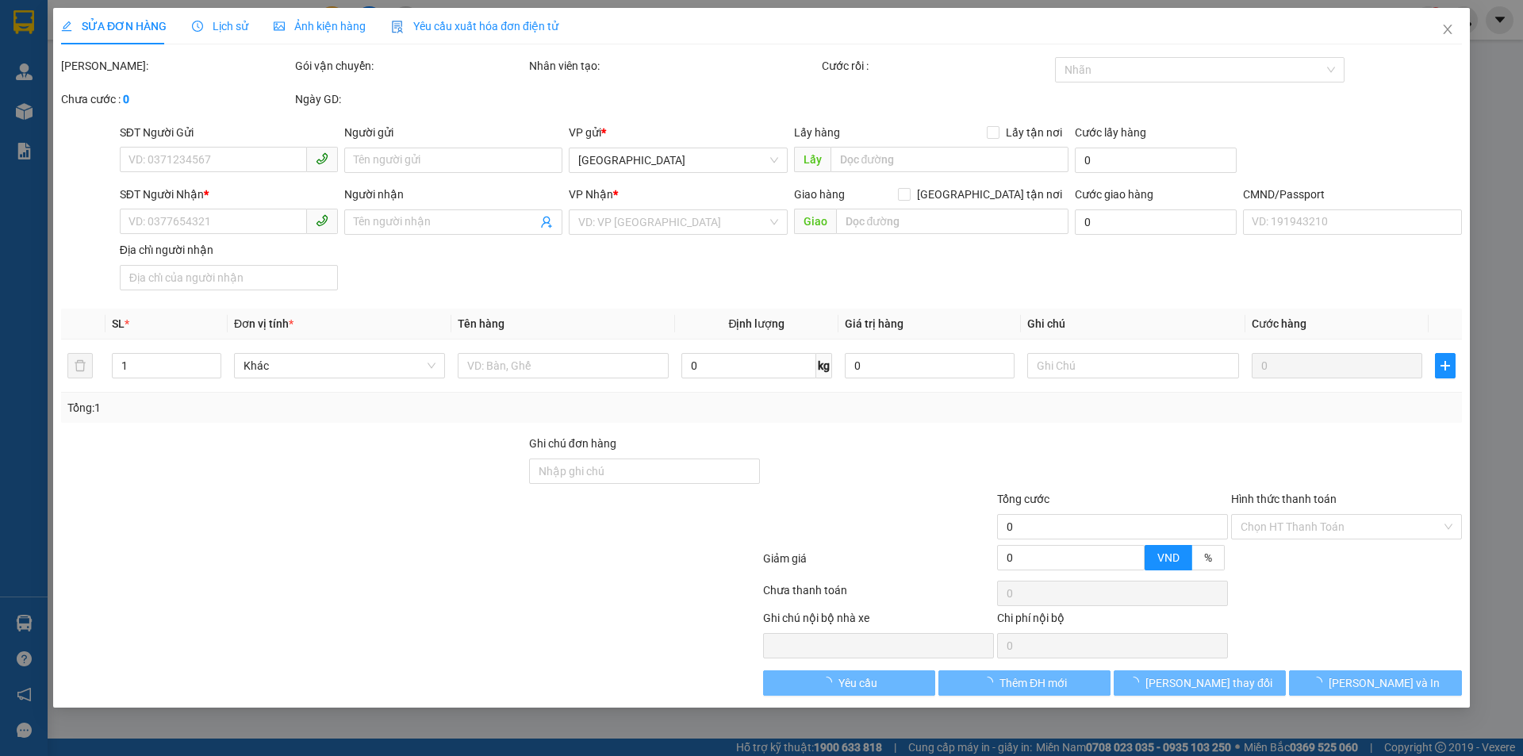
type input "130.000"
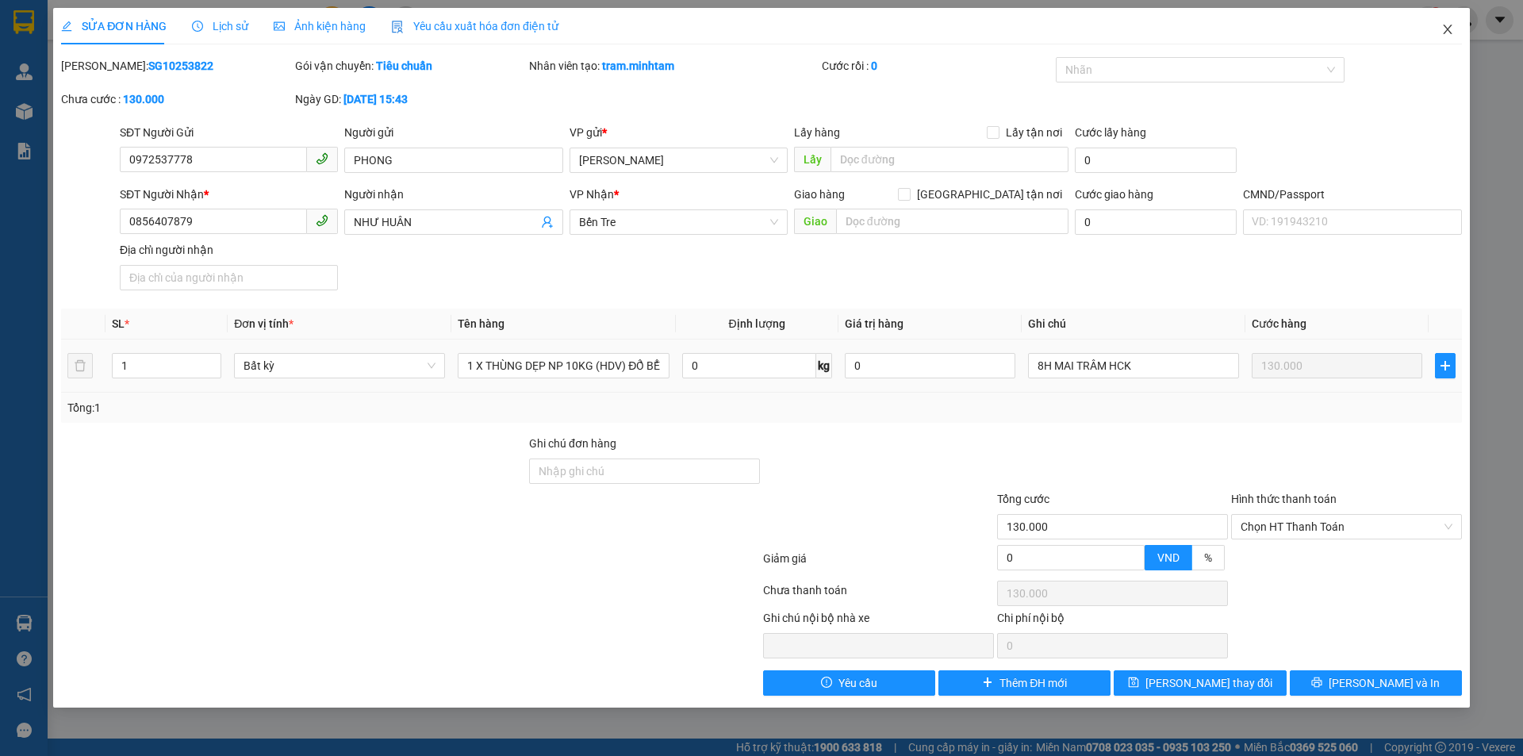
click at [1447, 27] on icon "close" at bounding box center [1448, 29] width 13 height 13
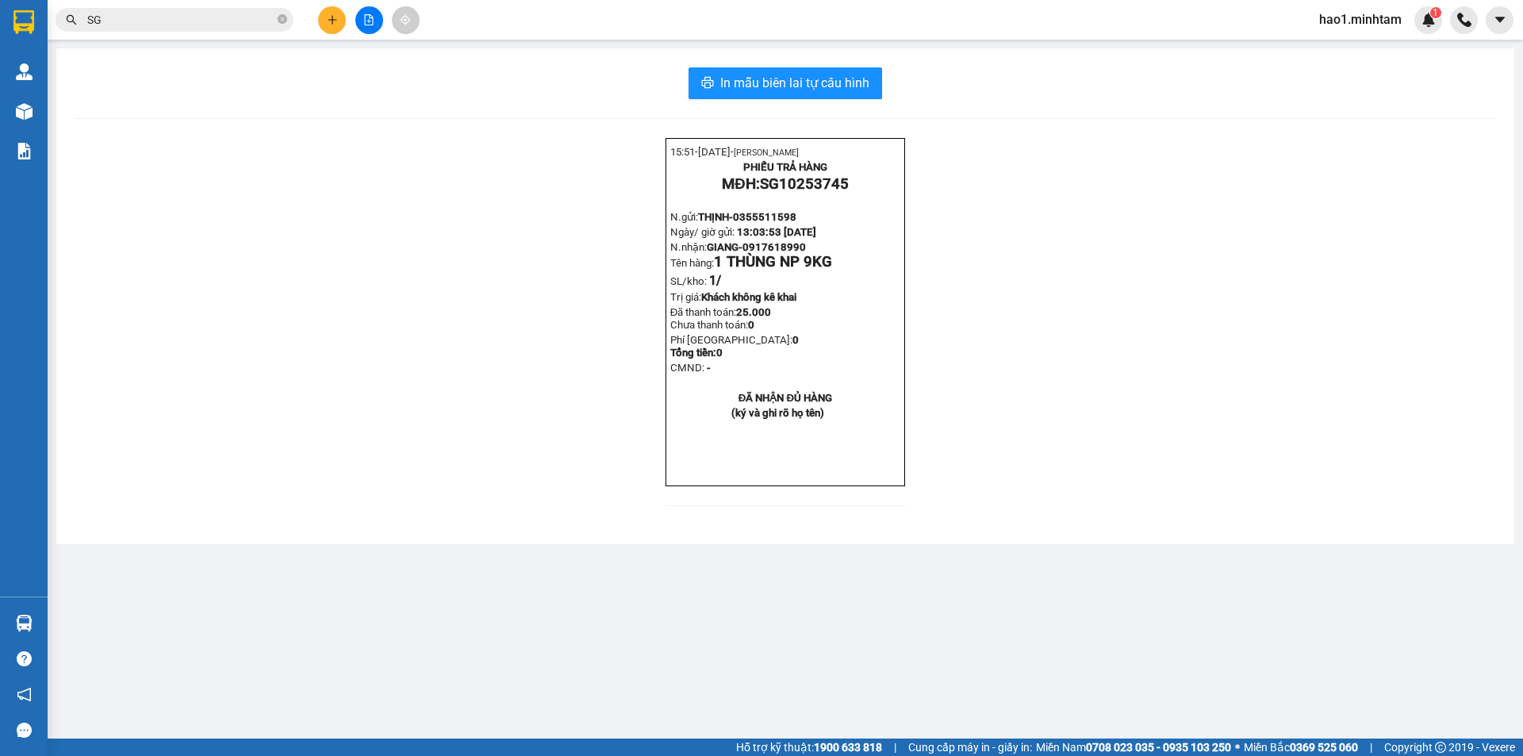
click at [198, 13] on input "SG" at bounding box center [180, 19] width 187 height 17
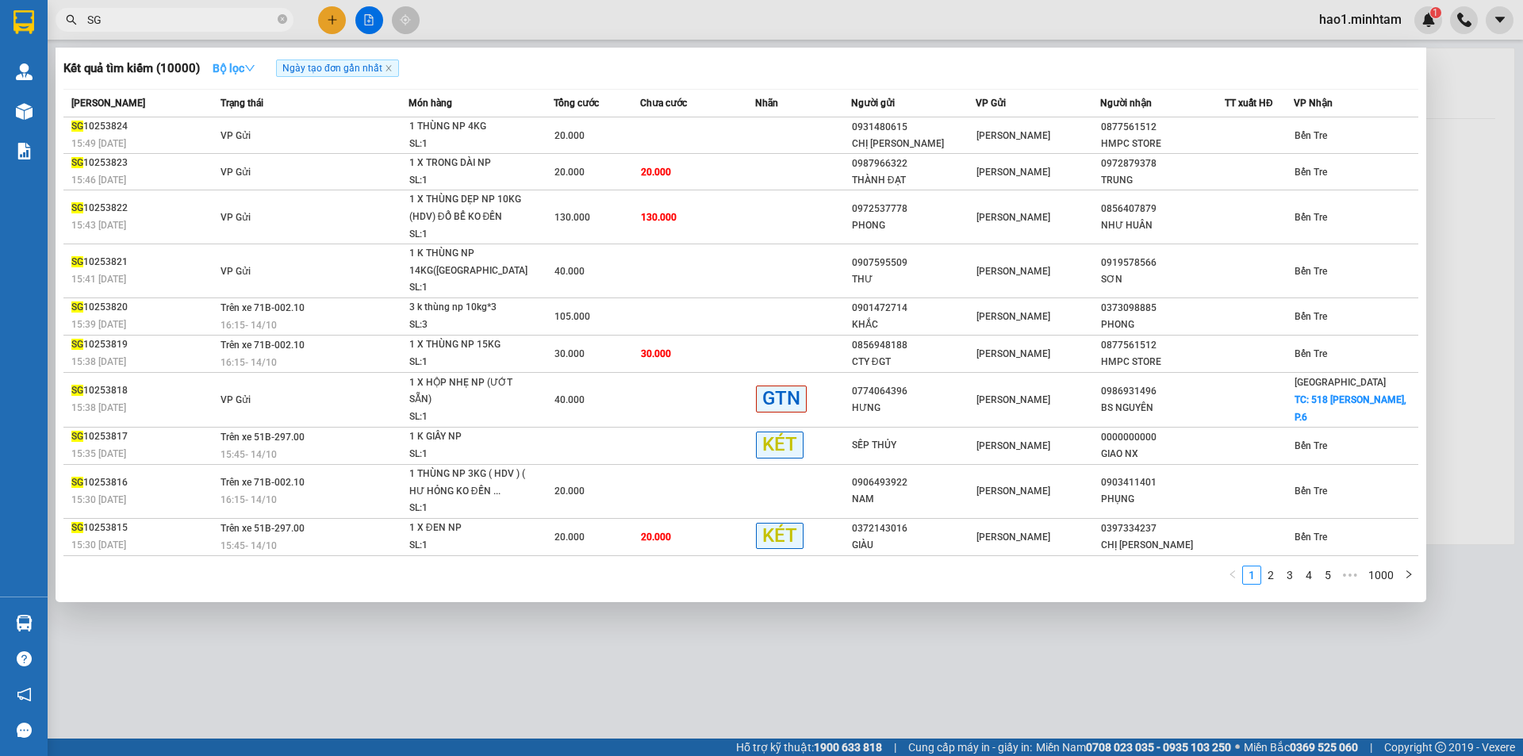
click at [255, 66] on icon "down" at bounding box center [249, 68] width 11 height 11
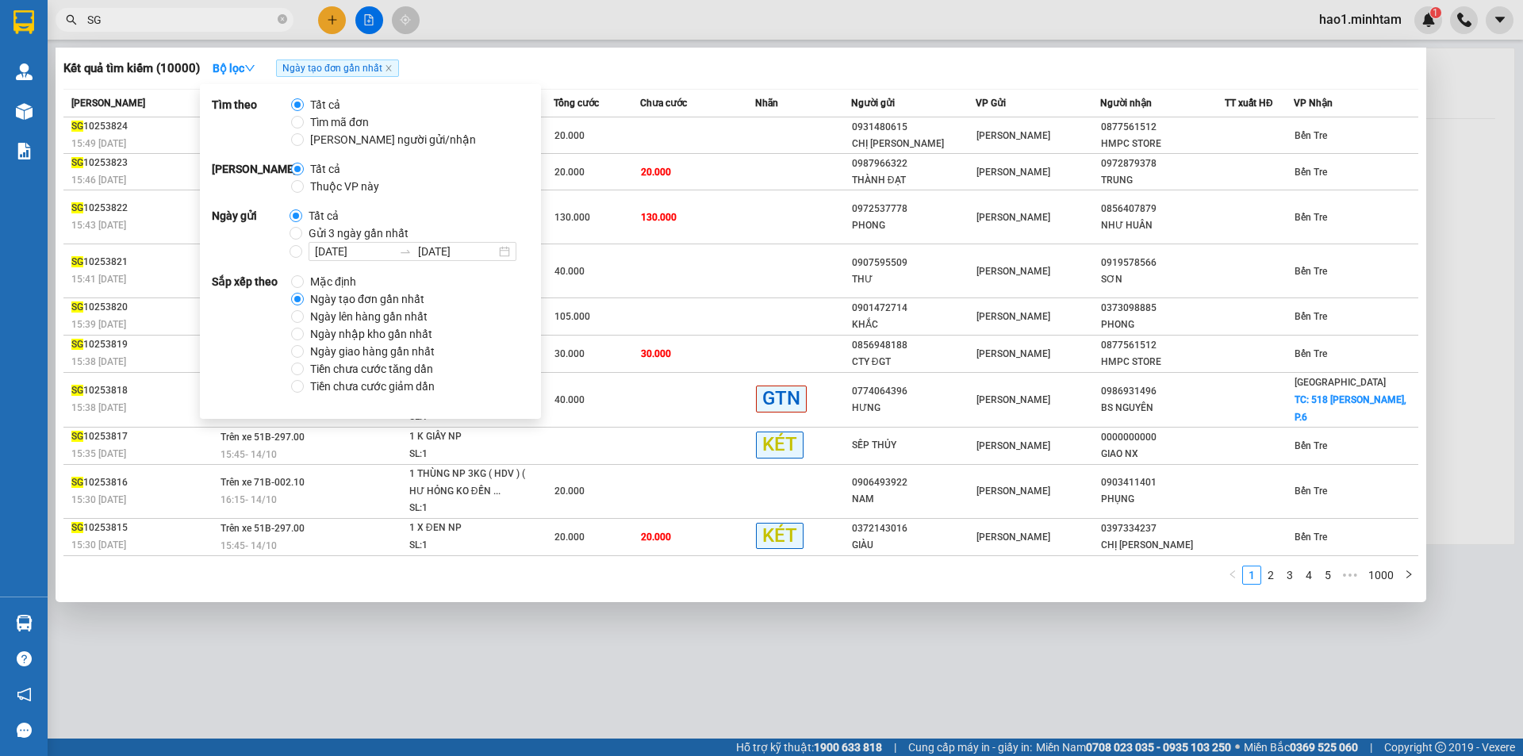
drag, startPoint x: 321, startPoint y: 186, endPoint x: 357, endPoint y: 164, distance: 41.6
click at [324, 185] on span "Thuộc VP này" at bounding box center [345, 186] width 82 height 17
click at [304, 185] on input "Thuộc VP này" at bounding box center [297, 186] width 13 height 13
radio input "true"
radio input "false"
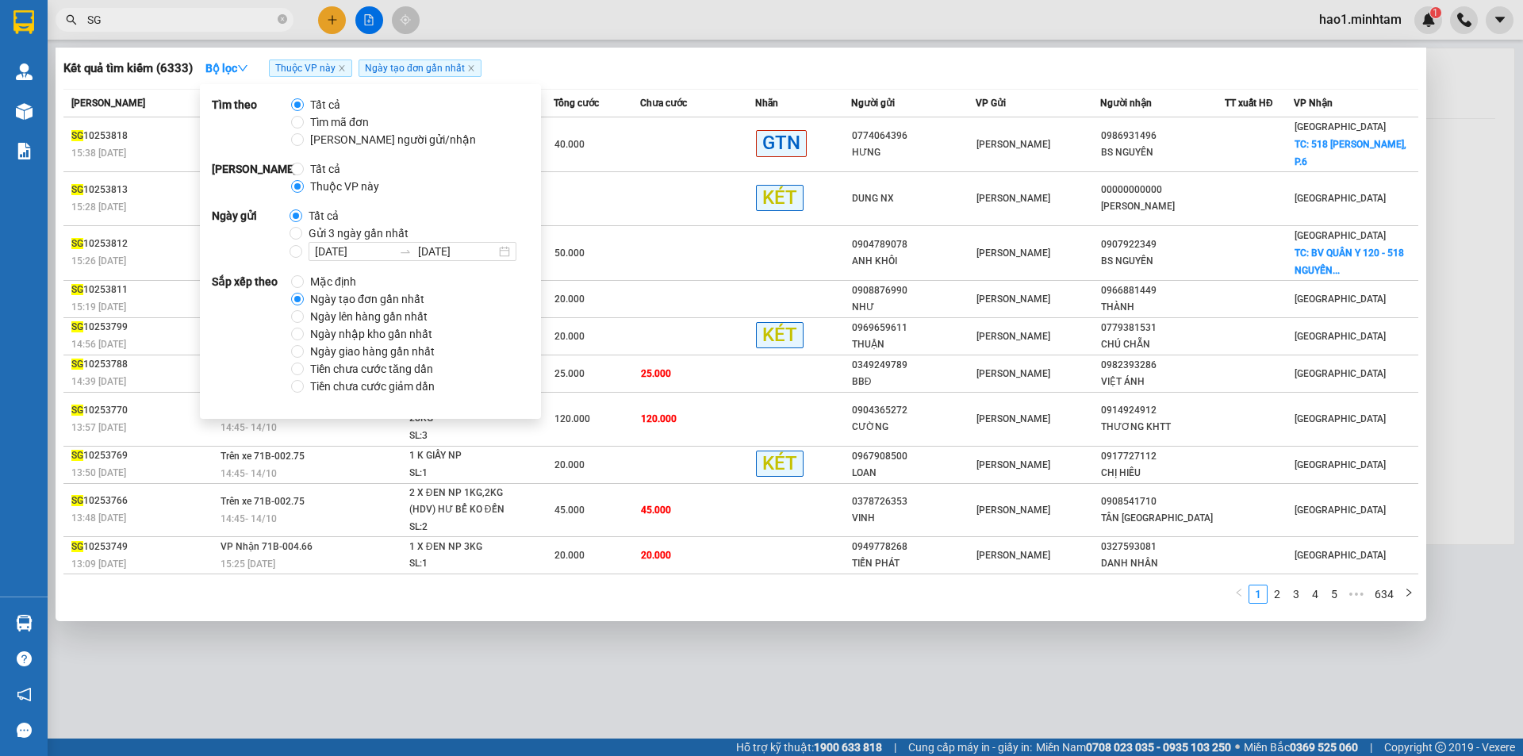
click at [668, 35] on div at bounding box center [761, 378] width 1523 height 756
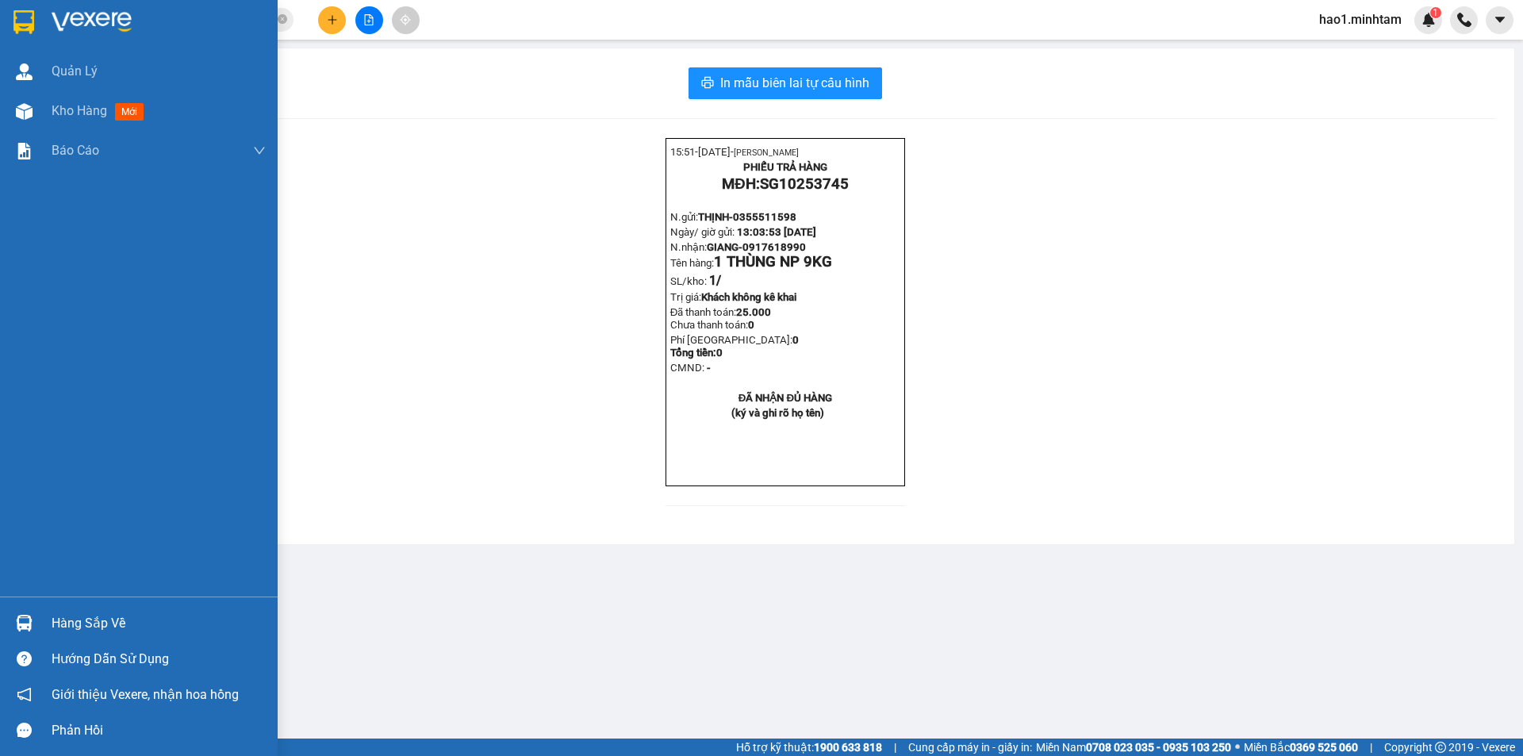
click at [59, 632] on div "Hàng sắp về" at bounding box center [159, 624] width 214 height 24
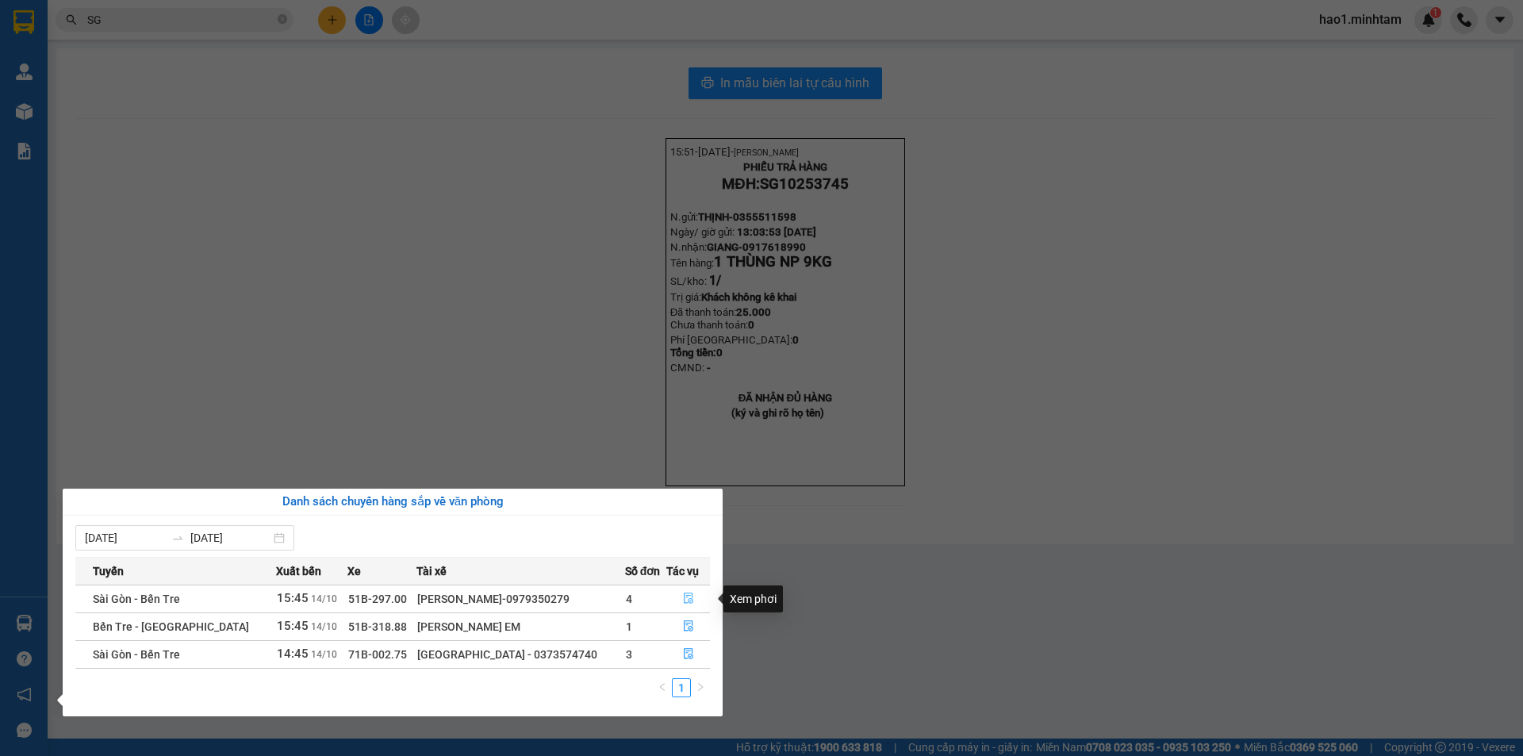
click at [687, 597] on icon "file-done" at bounding box center [688, 598] width 11 height 11
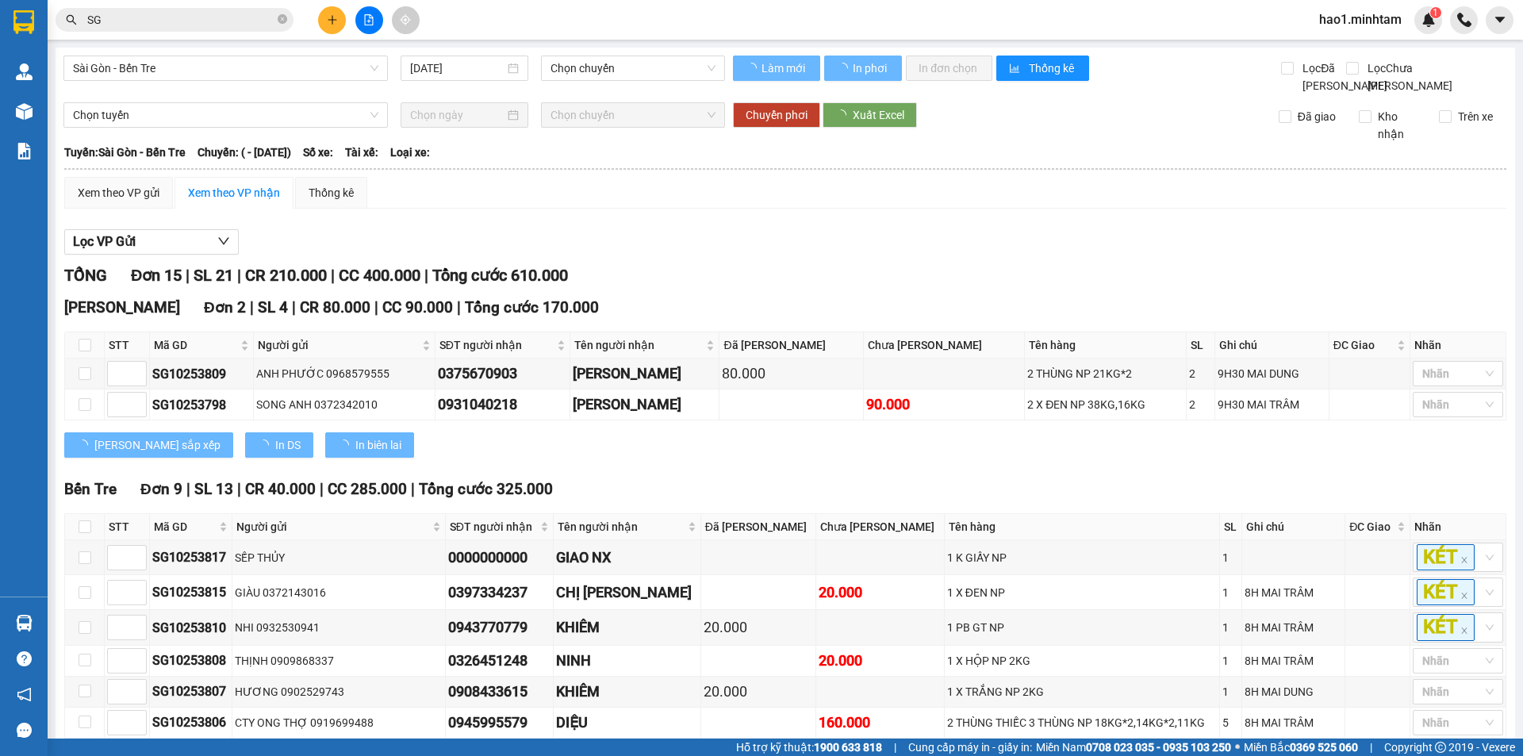
click at [789, 240] on div "Lọc VP Gửi TỔNG Đơn 15 | SL 21 | CR 210.000 | CC 400.000 | Tổng cước 610.000 N…" at bounding box center [785, 678] width 1442 height 915
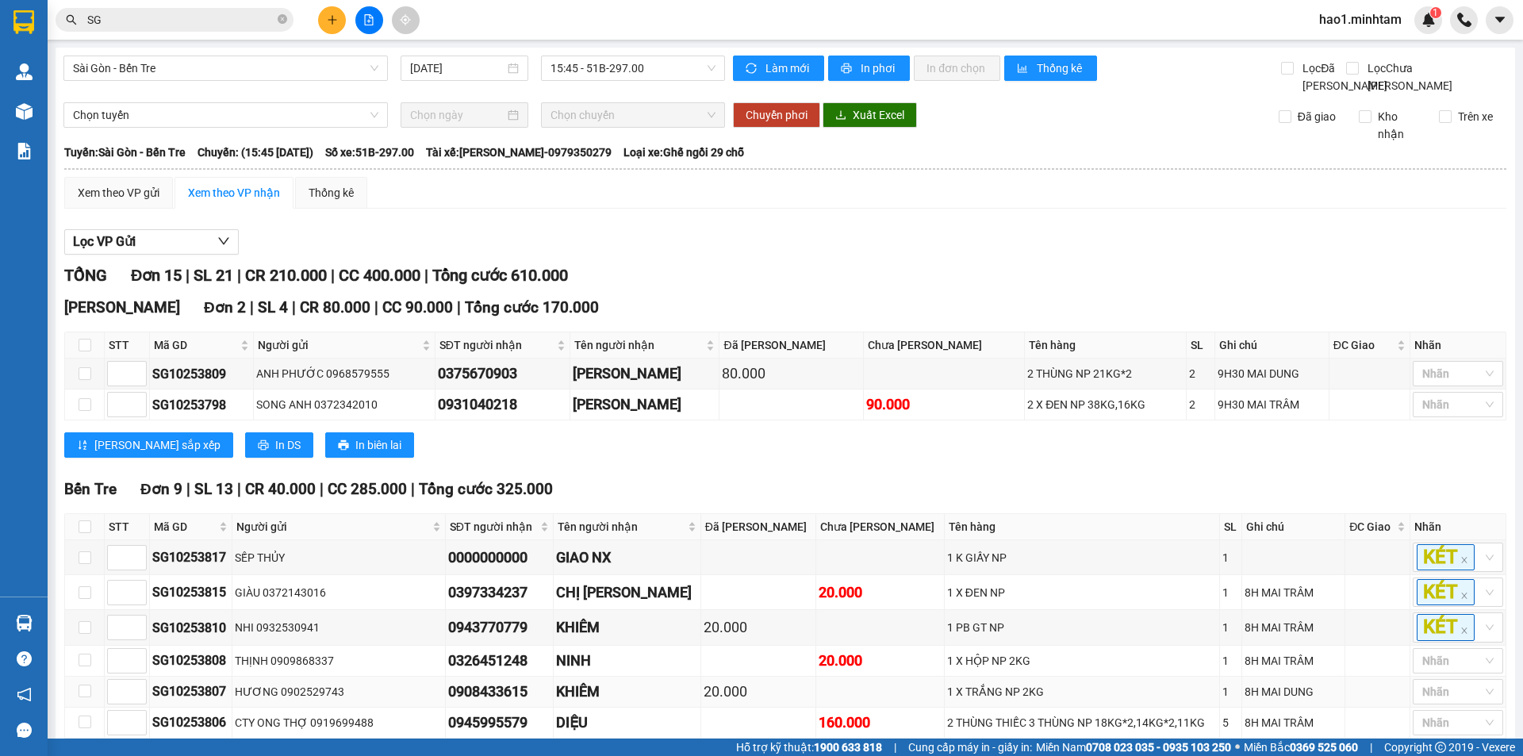
scroll to position [440, 0]
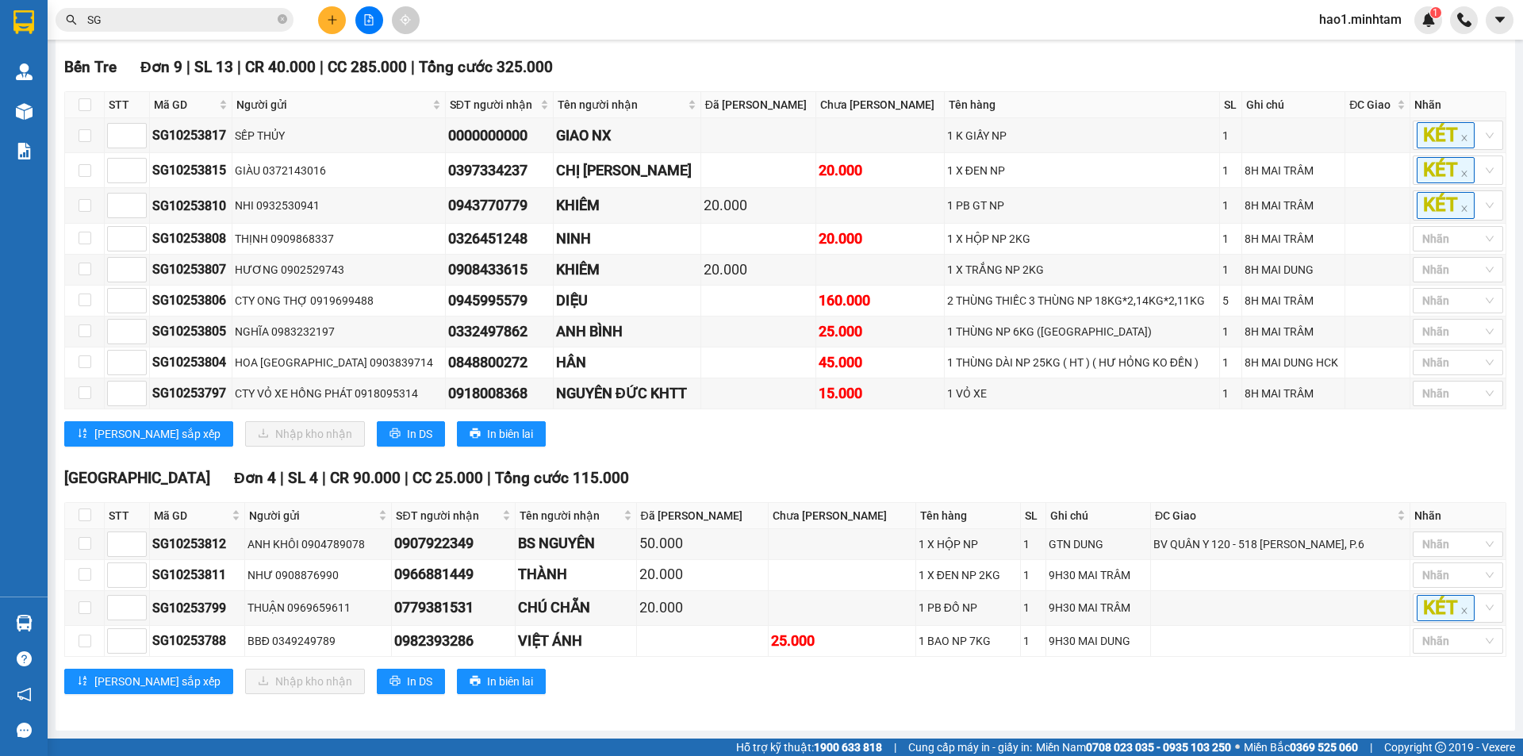
click at [786, 467] on div "[GEOGRAPHIC_DATA] 4 | SL 4 | CR 90.000 | CC 25.000 | Tổng cước 115.000" at bounding box center [785, 479] width 1442 height 24
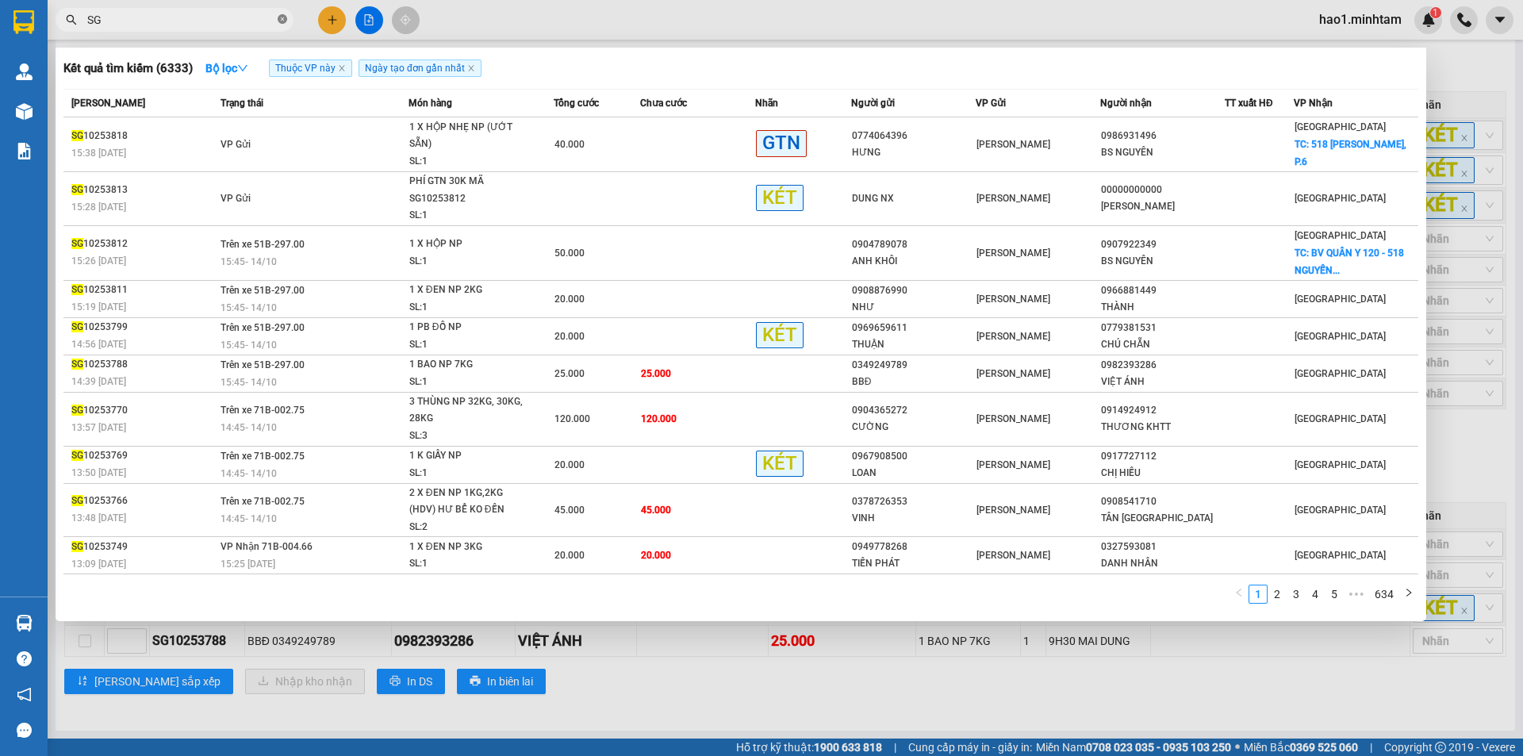
click at [286, 18] on icon "close-circle" at bounding box center [283, 19] width 10 height 10
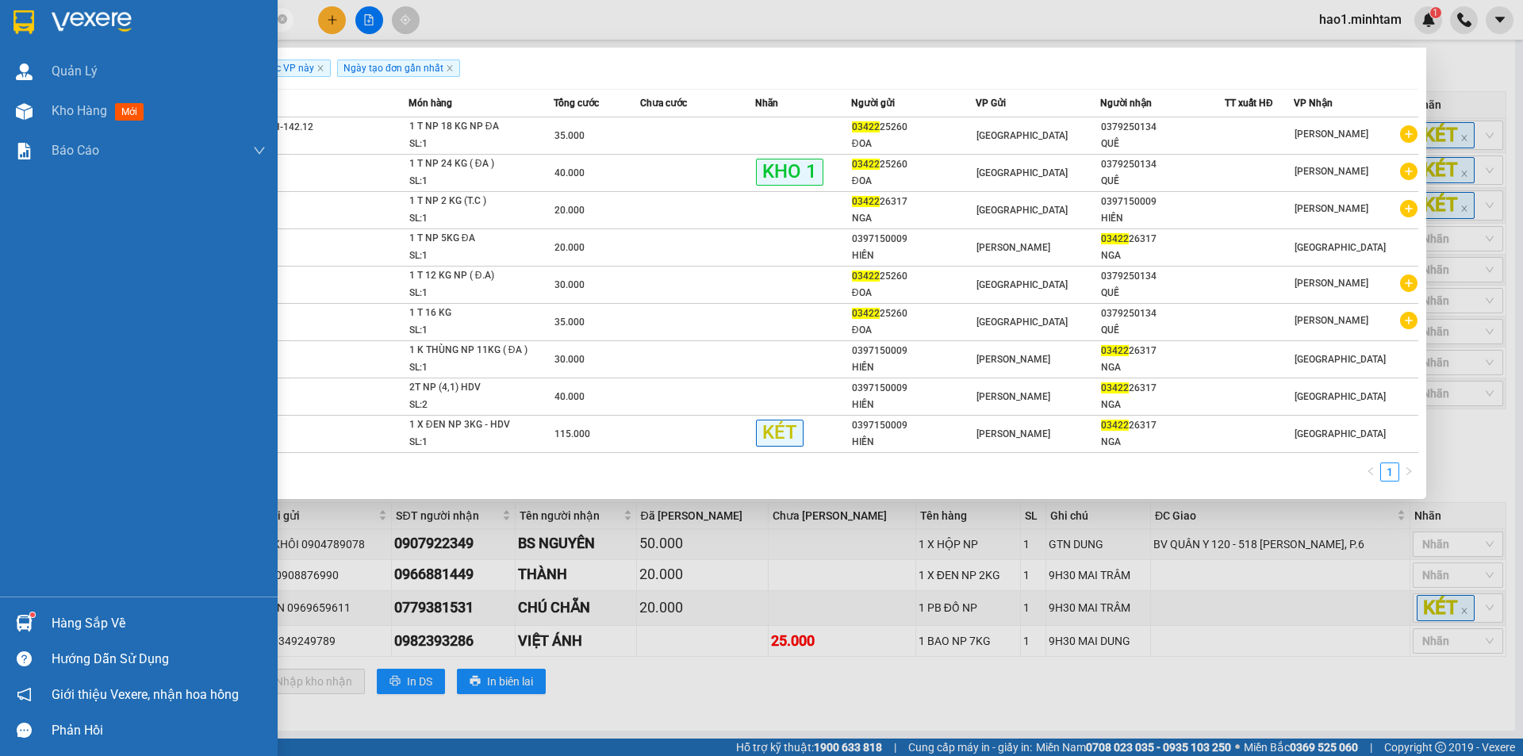
click at [73, 604] on div "Hàng sắp về Hướng dẫn sử dụng Giới thiệu Vexere, nhận hoa hồng Phản hồi" at bounding box center [139, 673] width 278 height 152
click at [76, 615] on div "Hàng sắp về" at bounding box center [159, 624] width 214 height 24
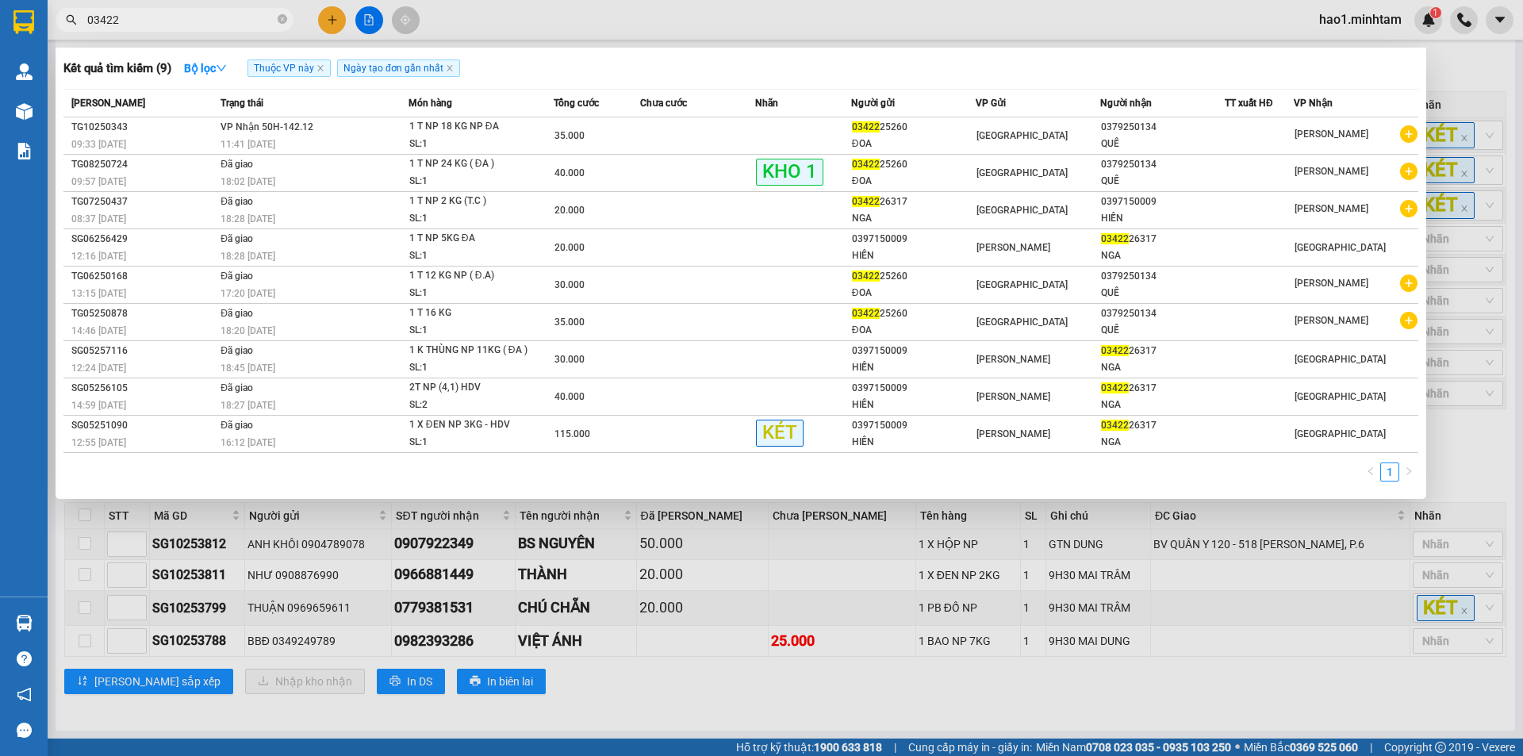
click at [225, 16] on section "Kết quả tìm kiếm ( 9 ) Bộ lọc Thuộc VP này Ngày tạo đơn gần nhất Mã ĐH Trạng th…" at bounding box center [761, 378] width 1523 height 756
click at [225, 16] on input "03422" at bounding box center [180, 19] width 187 height 17
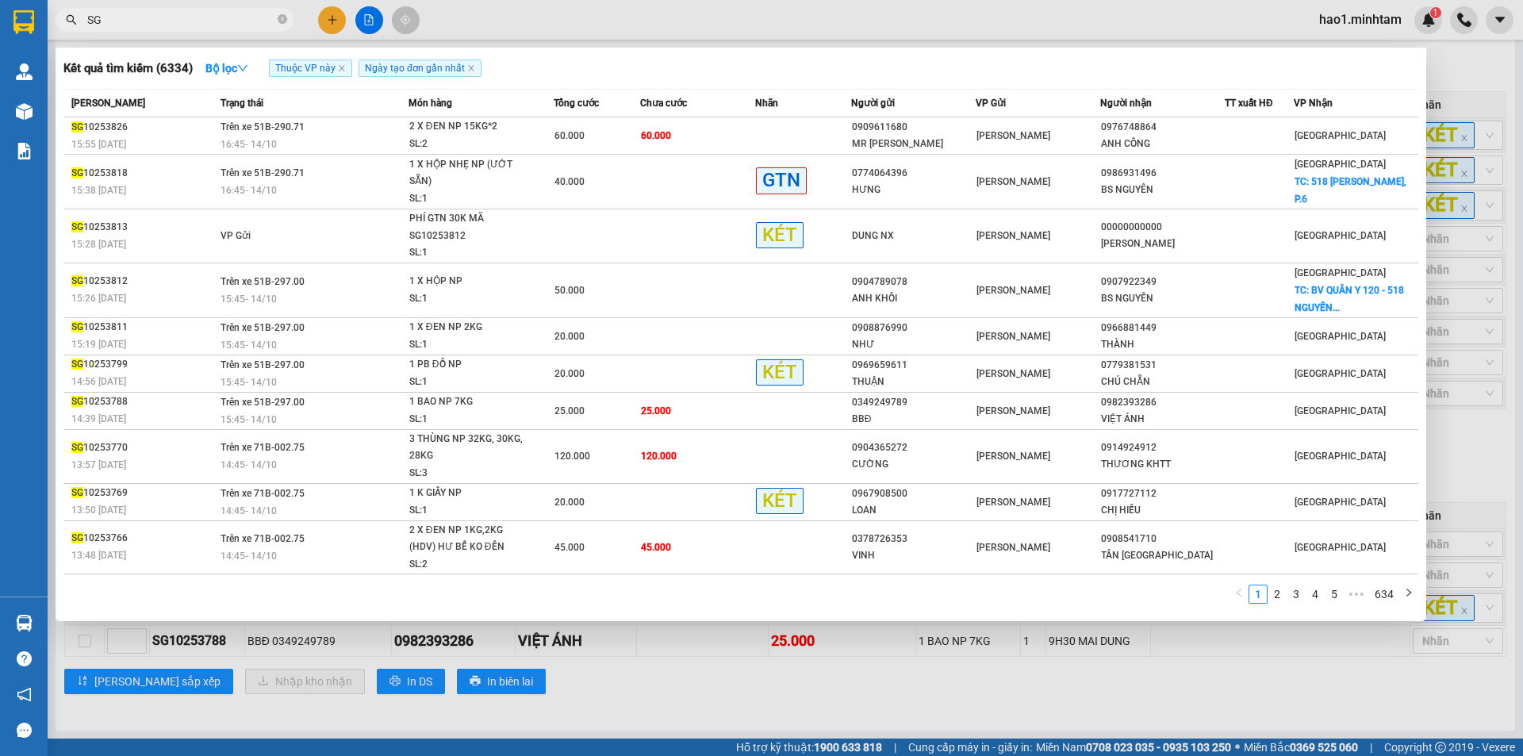
click at [202, 13] on input "SG" at bounding box center [180, 19] width 187 height 17
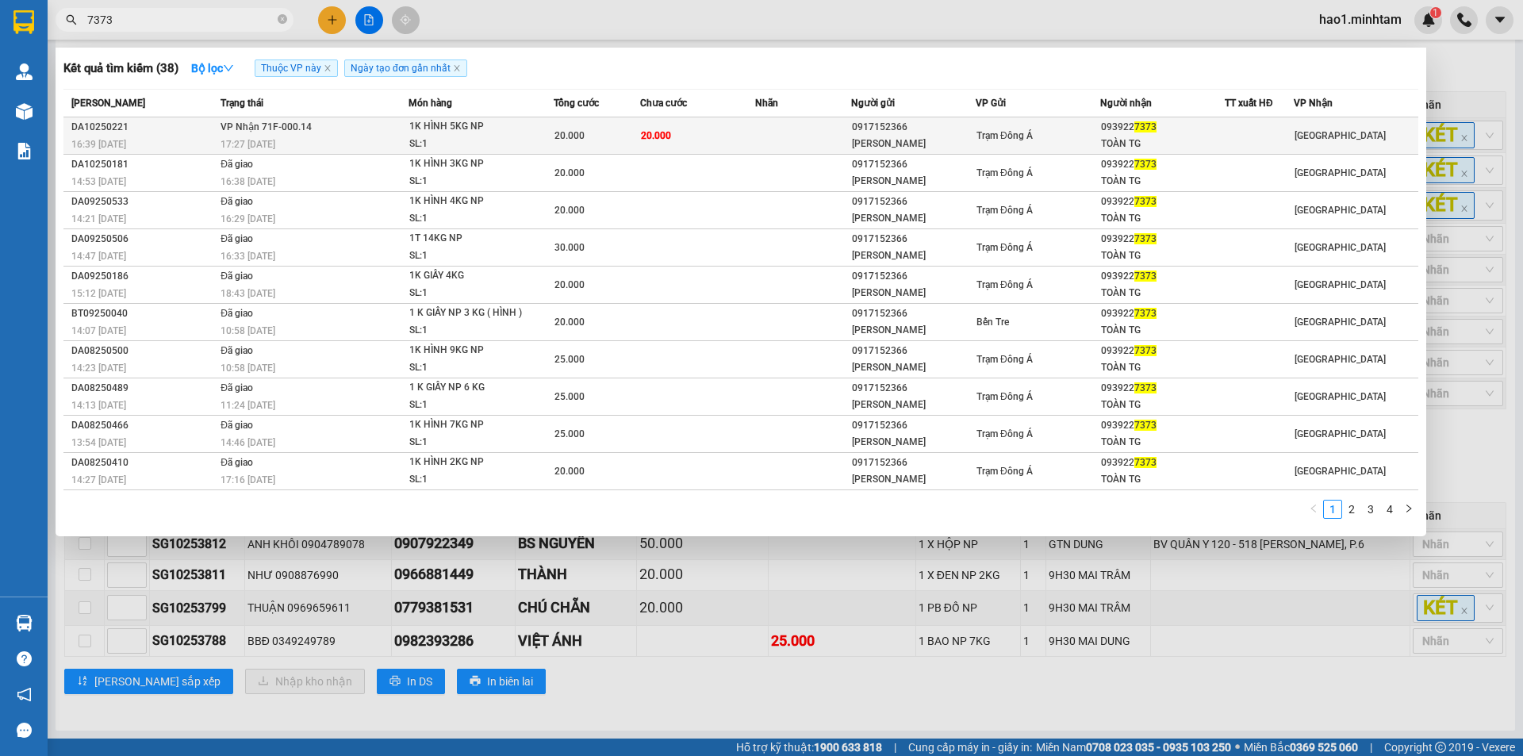
type input "7373"
click at [701, 141] on td "20.000" at bounding box center [697, 135] width 115 height 37
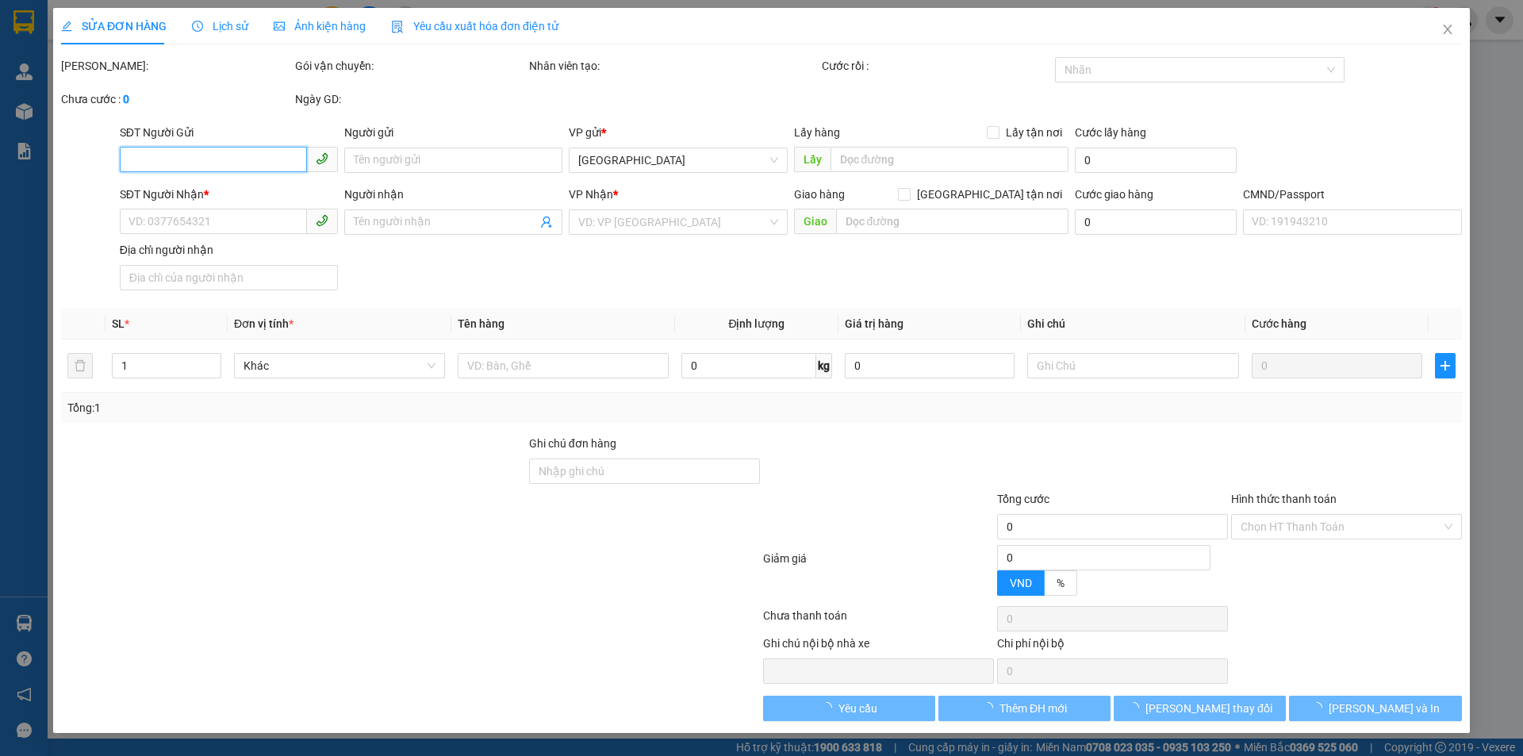
type input "0917152366"
type input "[PERSON_NAME]"
type input "0939227373"
type input "TOÀN TG"
type input "20.000"
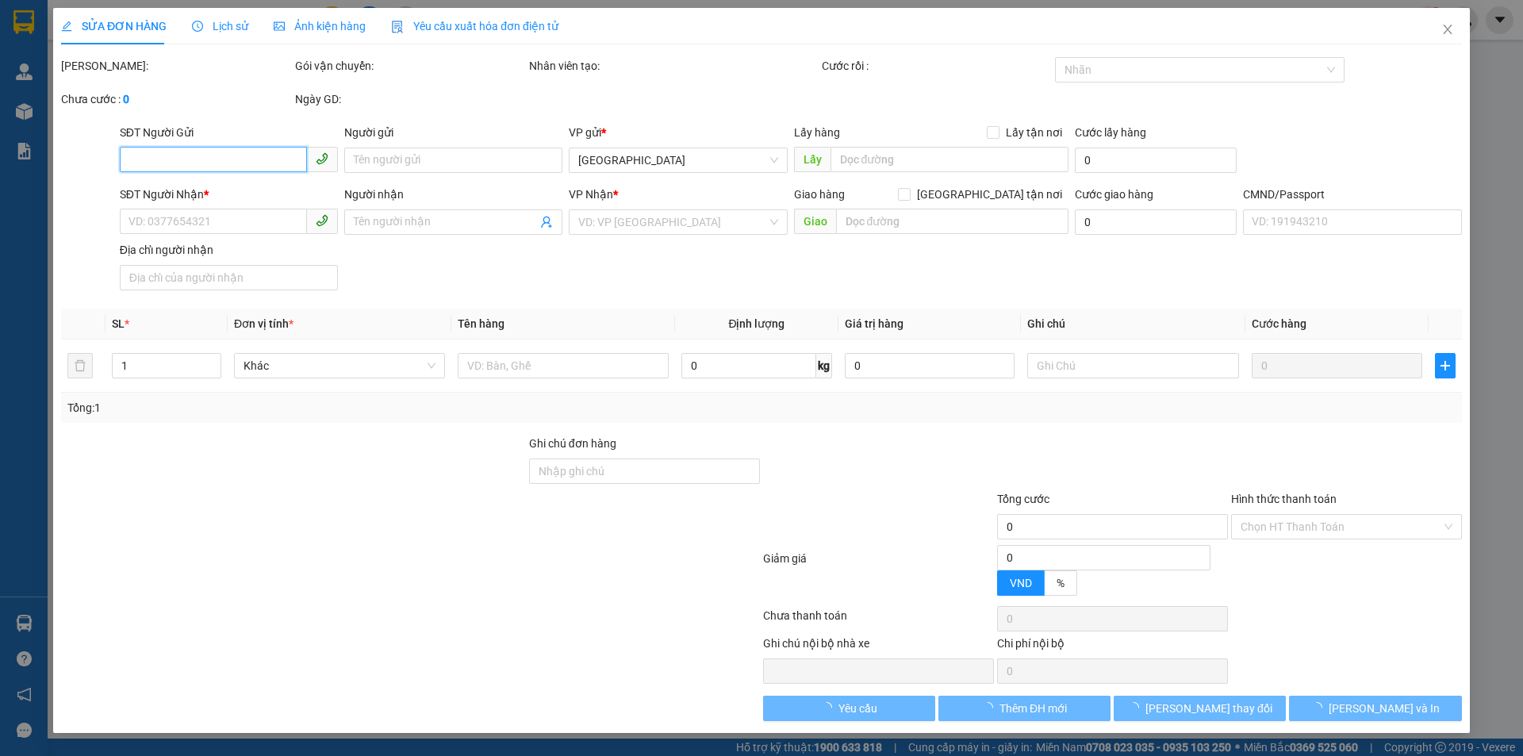
type input "20.000"
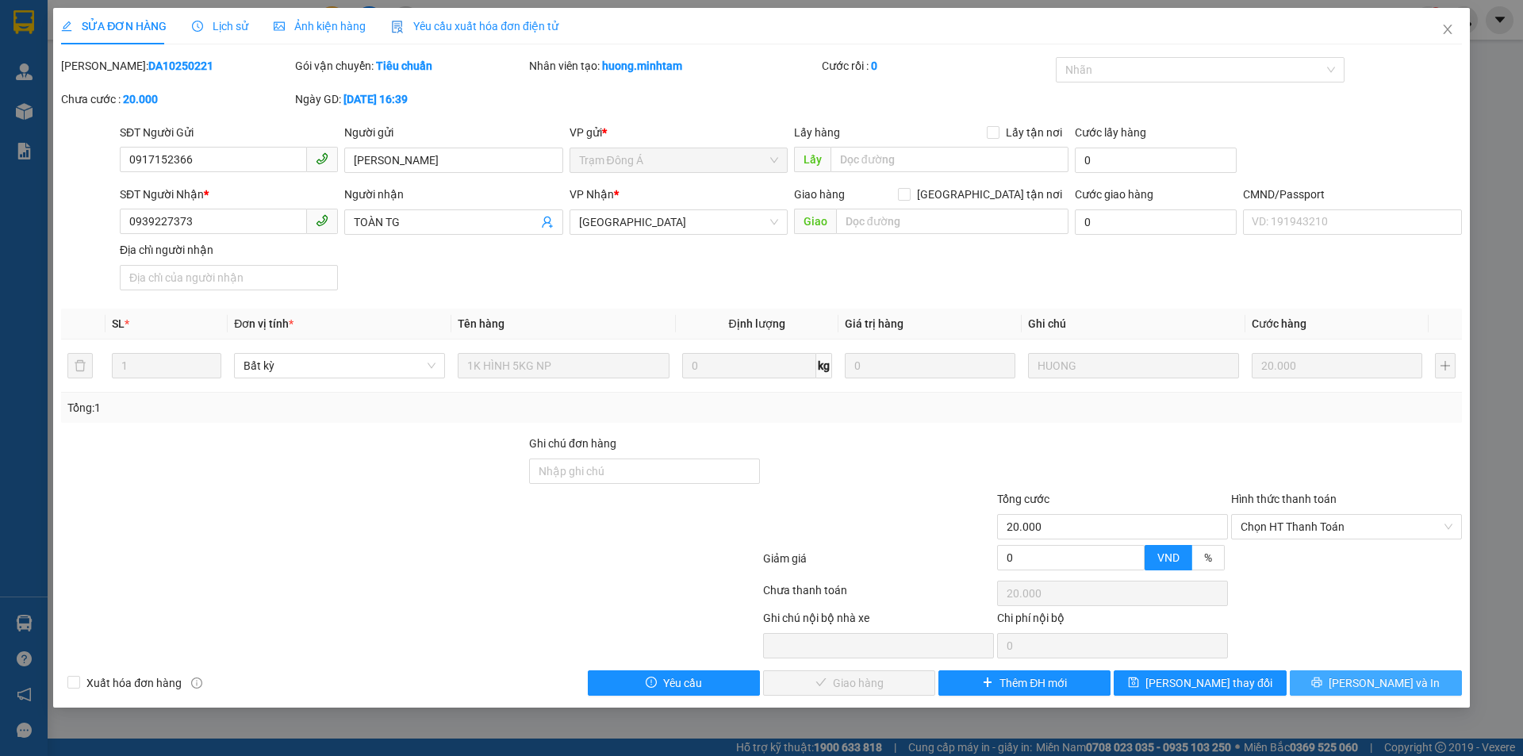
click at [1379, 687] on span "[PERSON_NAME] và In" at bounding box center [1384, 682] width 111 height 17
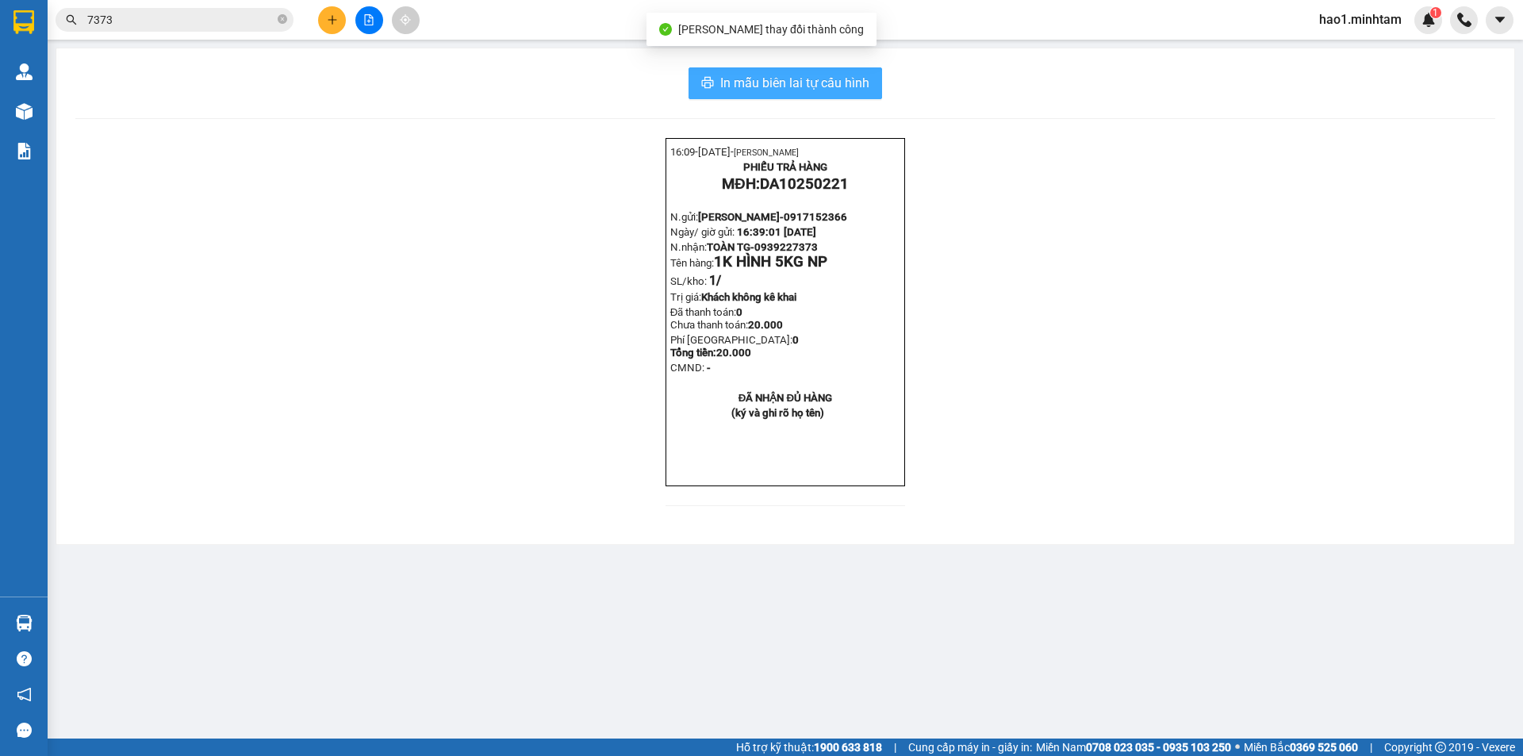
click at [743, 81] on span "In mẫu biên lai tự cấu hình" at bounding box center [794, 83] width 149 height 20
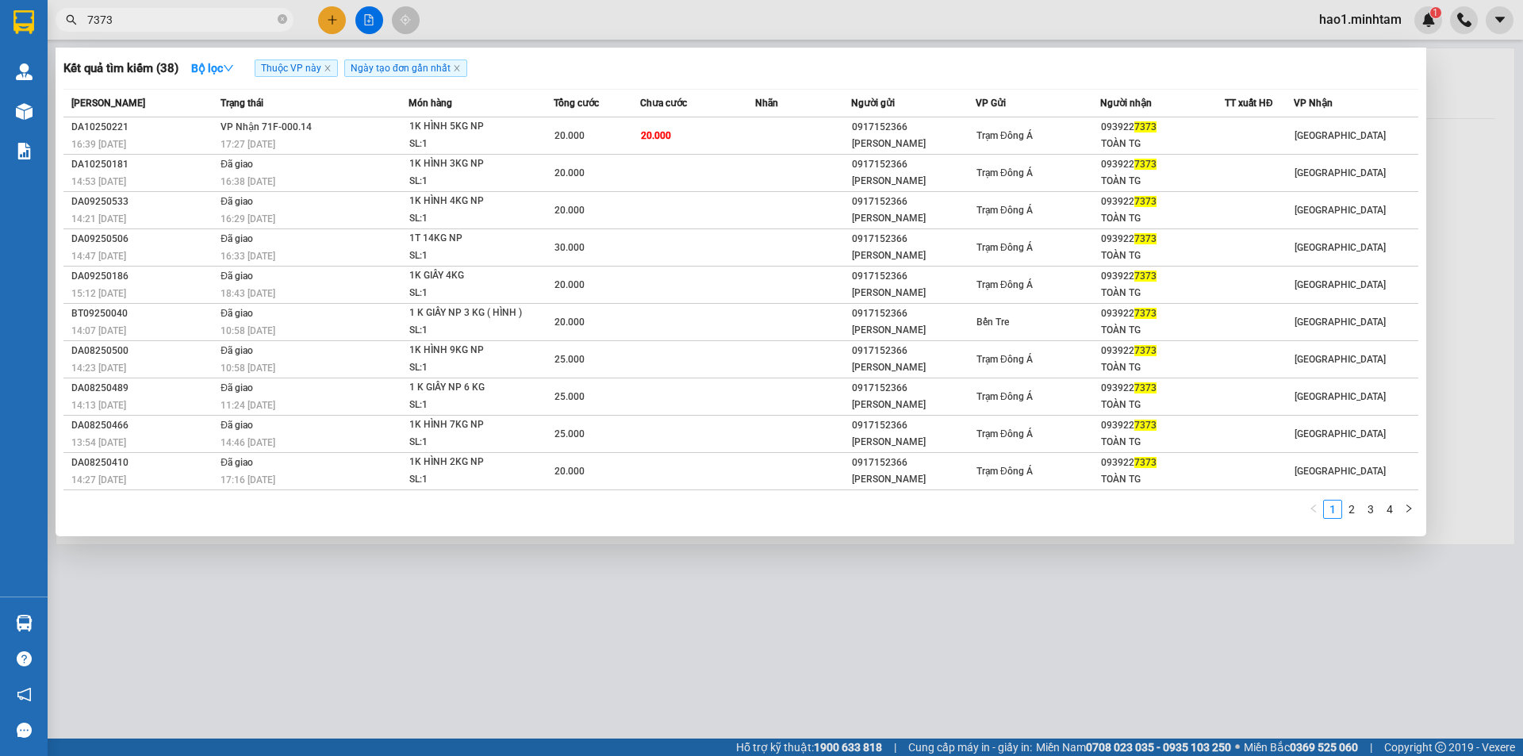
click at [244, 17] on input "7373" at bounding box center [180, 19] width 187 height 17
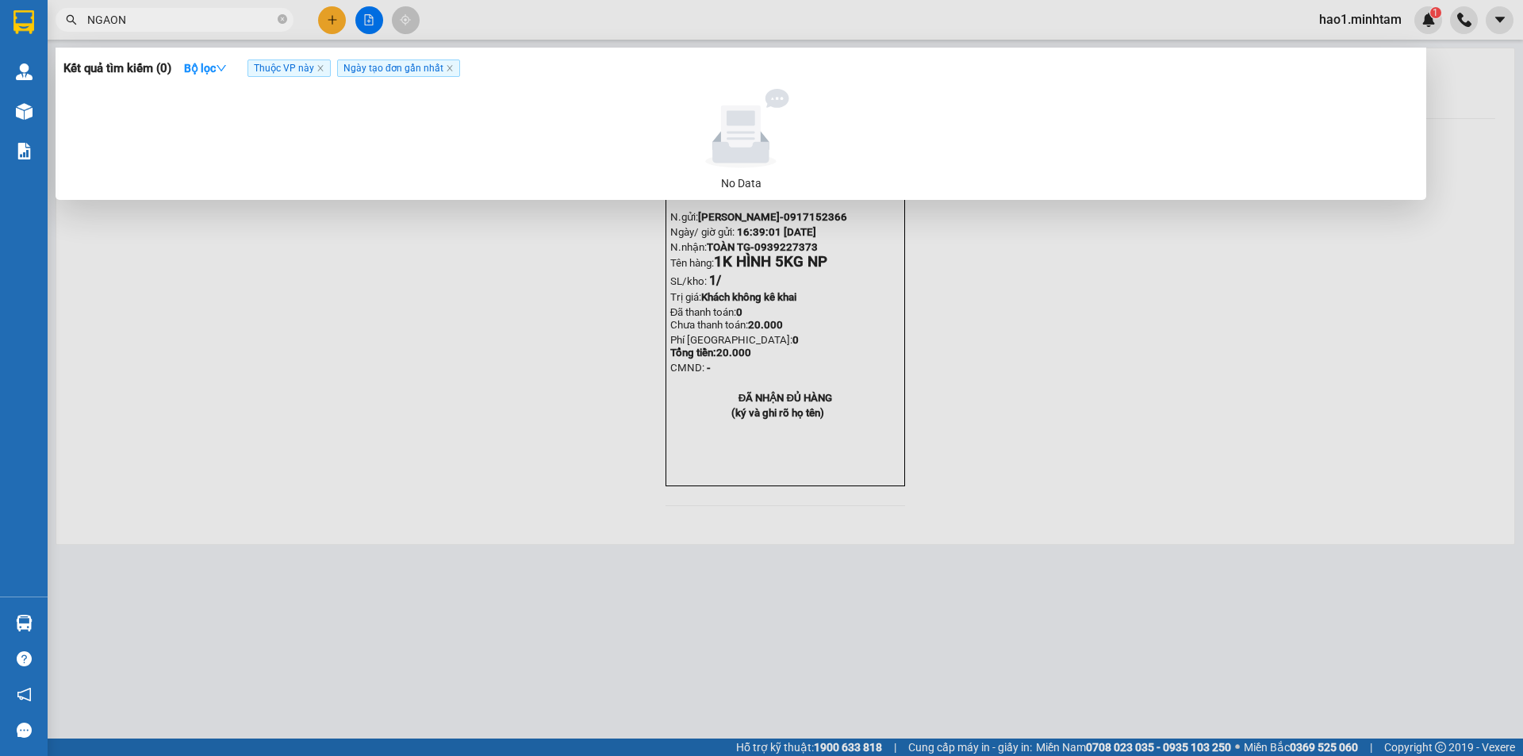
click at [194, 19] on input "NGAON" at bounding box center [180, 19] width 187 height 17
type input "7373"
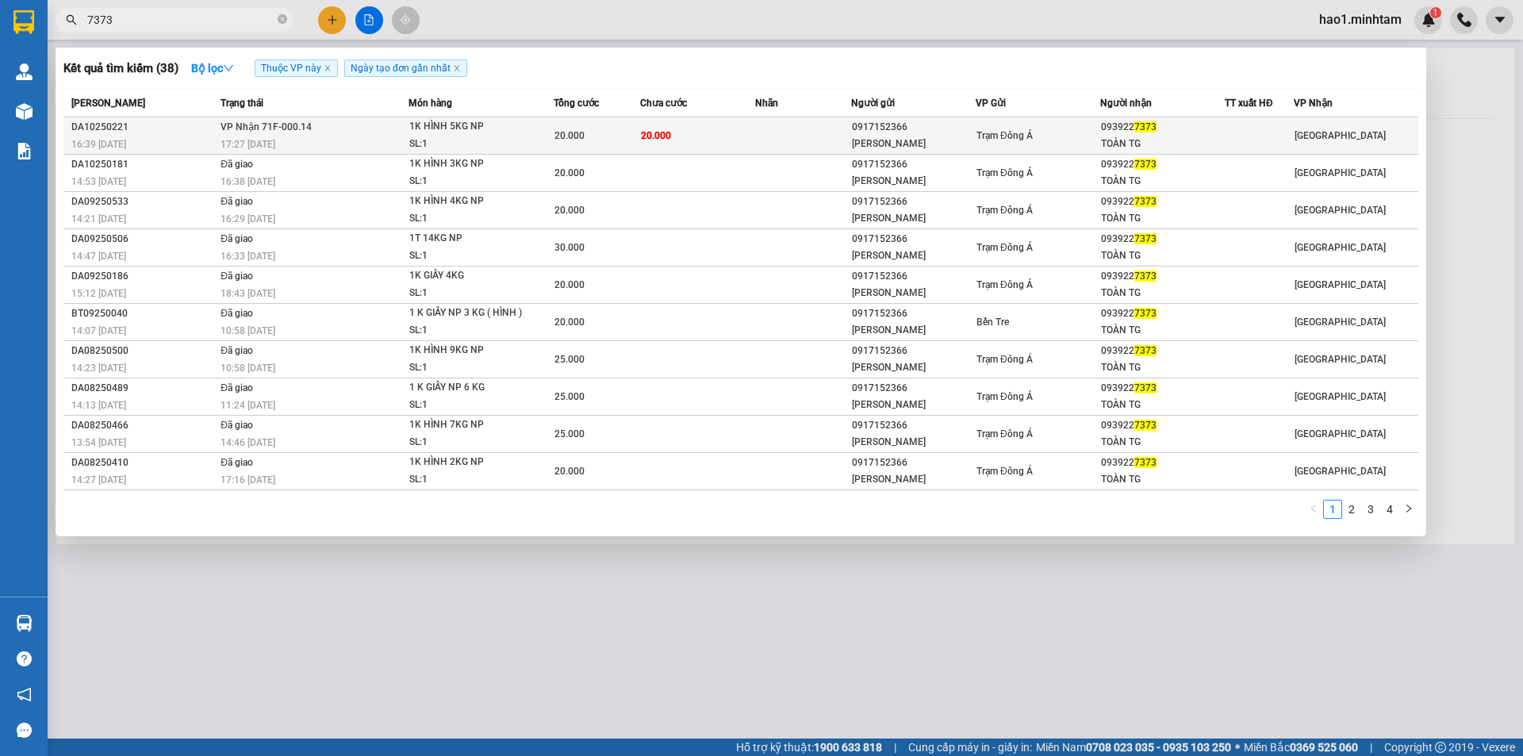
click at [759, 129] on td at bounding box center [803, 135] width 96 height 37
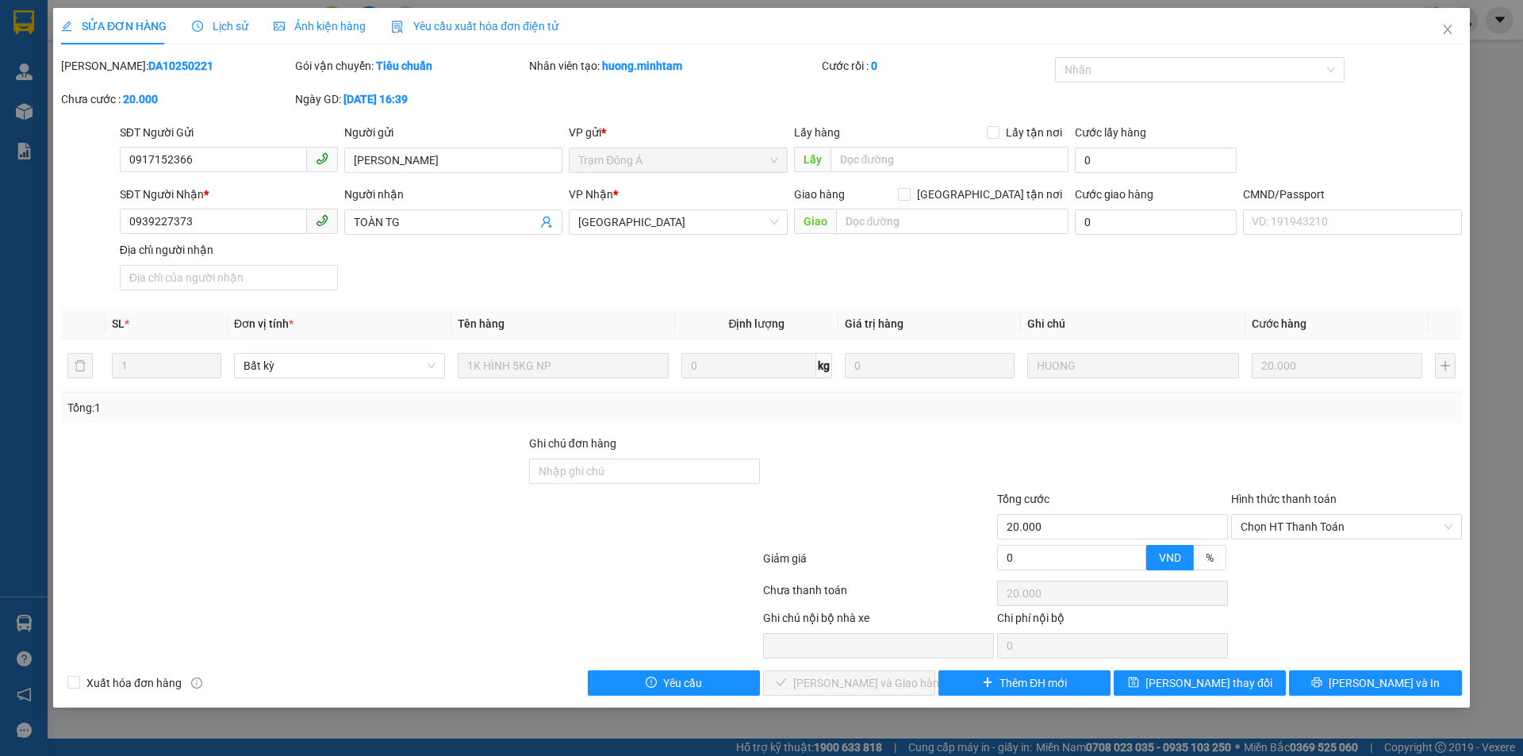
type input "0917152366"
type input "[PERSON_NAME]"
type input "0939227373"
type input "TOÀN TG"
type input "20.000"
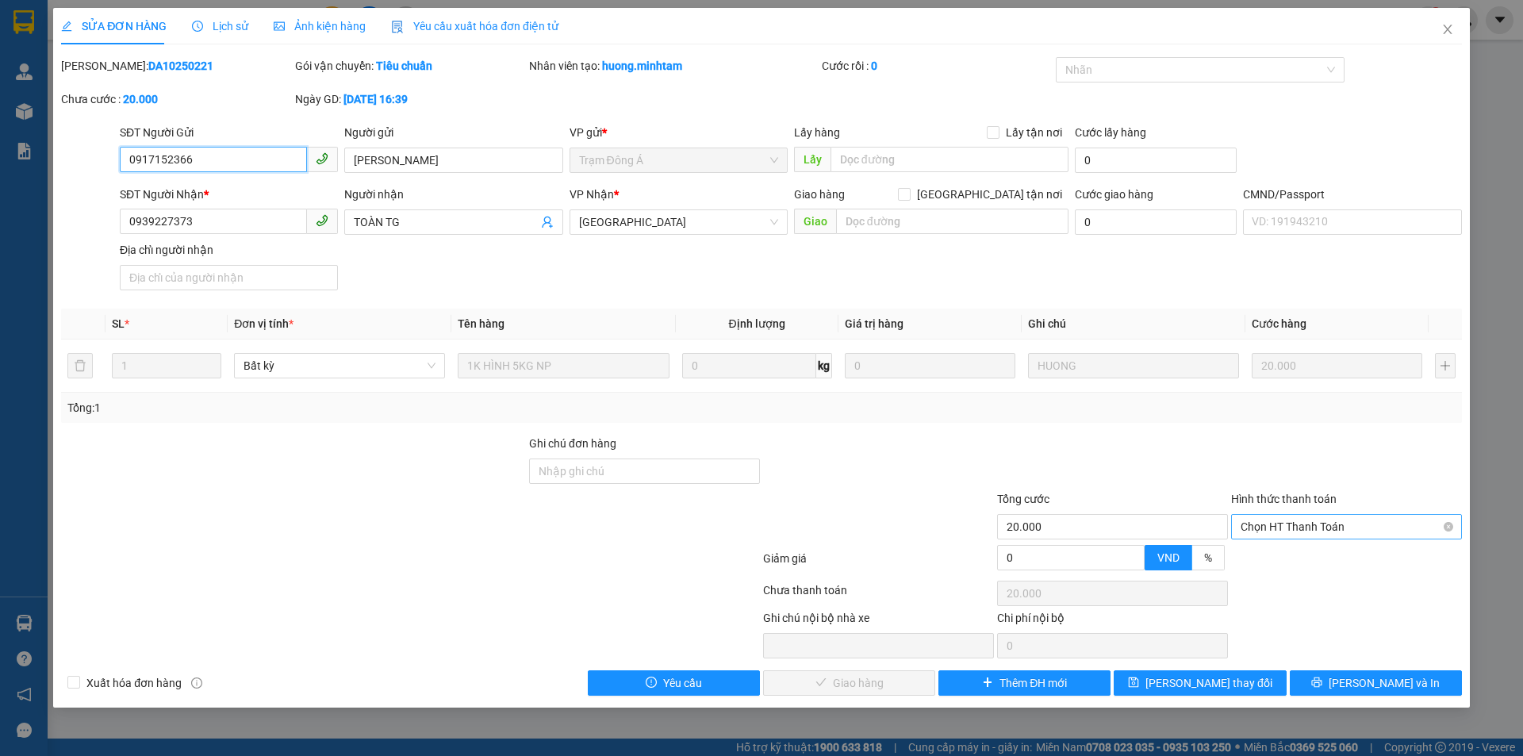
click at [1283, 530] on span "Chọn HT Thanh Toán" at bounding box center [1347, 527] width 212 height 24
click at [1286, 545] on div "Tại văn phòng Tại văn phòng" at bounding box center [1346, 559] width 231 height 32
click at [1320, 565] on div "Tại văn phòng" at bounding box center [1347, 558] width 212 height 17
type input "0"
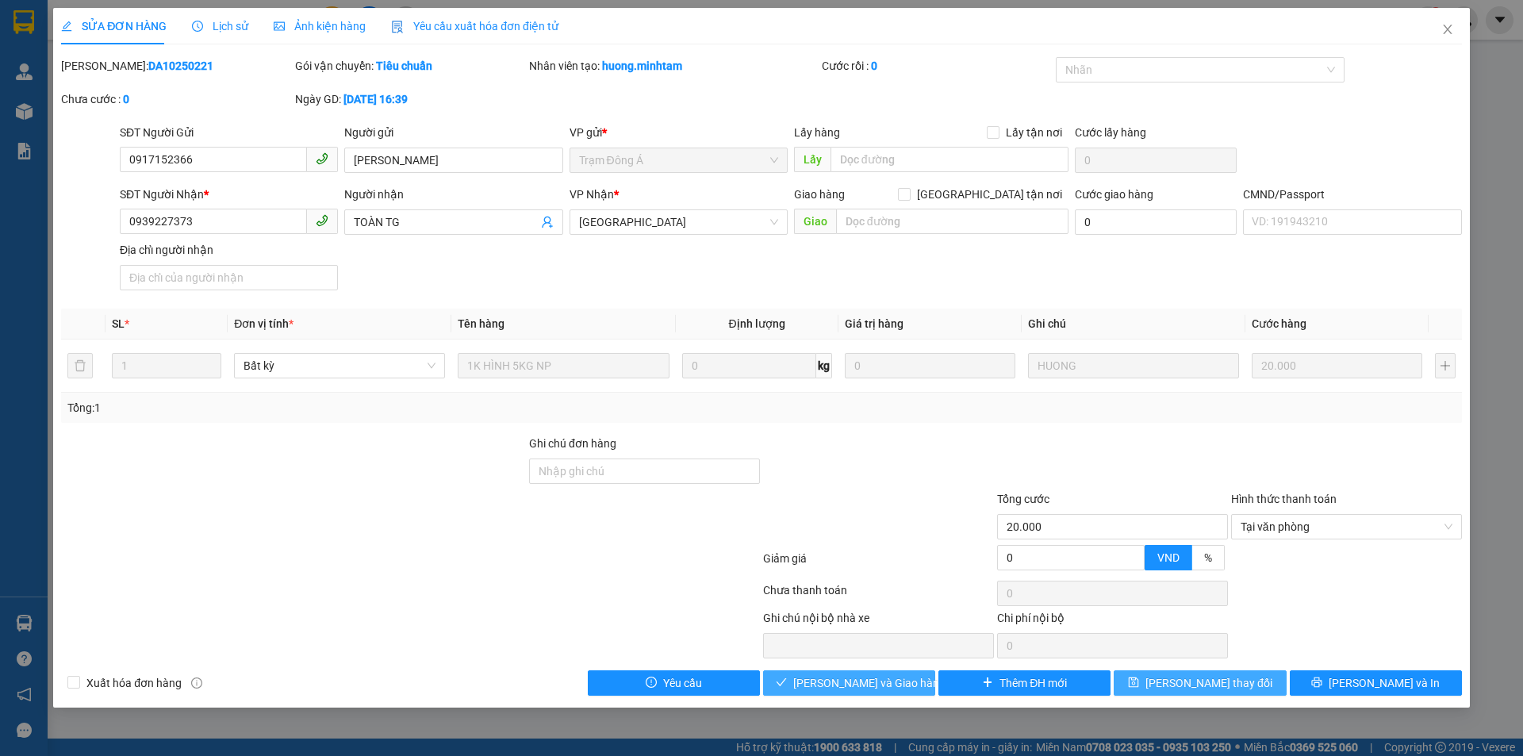
drag, startPoint x: 902, startPoint y: 686, endPoint x: 1152, endPoint y: 685, distance: 249.9
click at [904, 685] on button "[PERSON_NAME] và Giao hàng" at bounding box center [849, 682] width 172 height 25
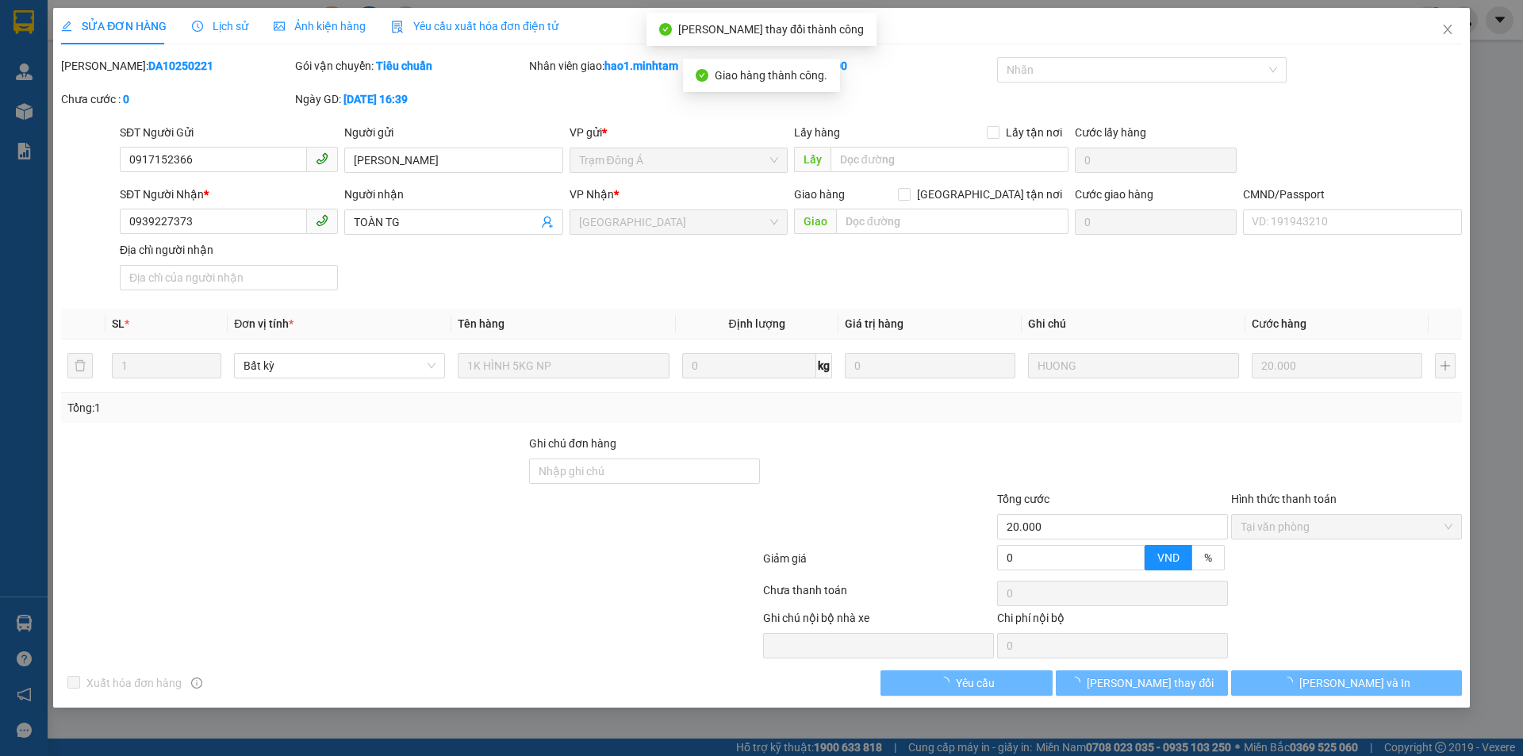
click at [1230, 688] on div "[PERSON_NAME] và In" at bounding box center [1347, 682] width 234 height 25
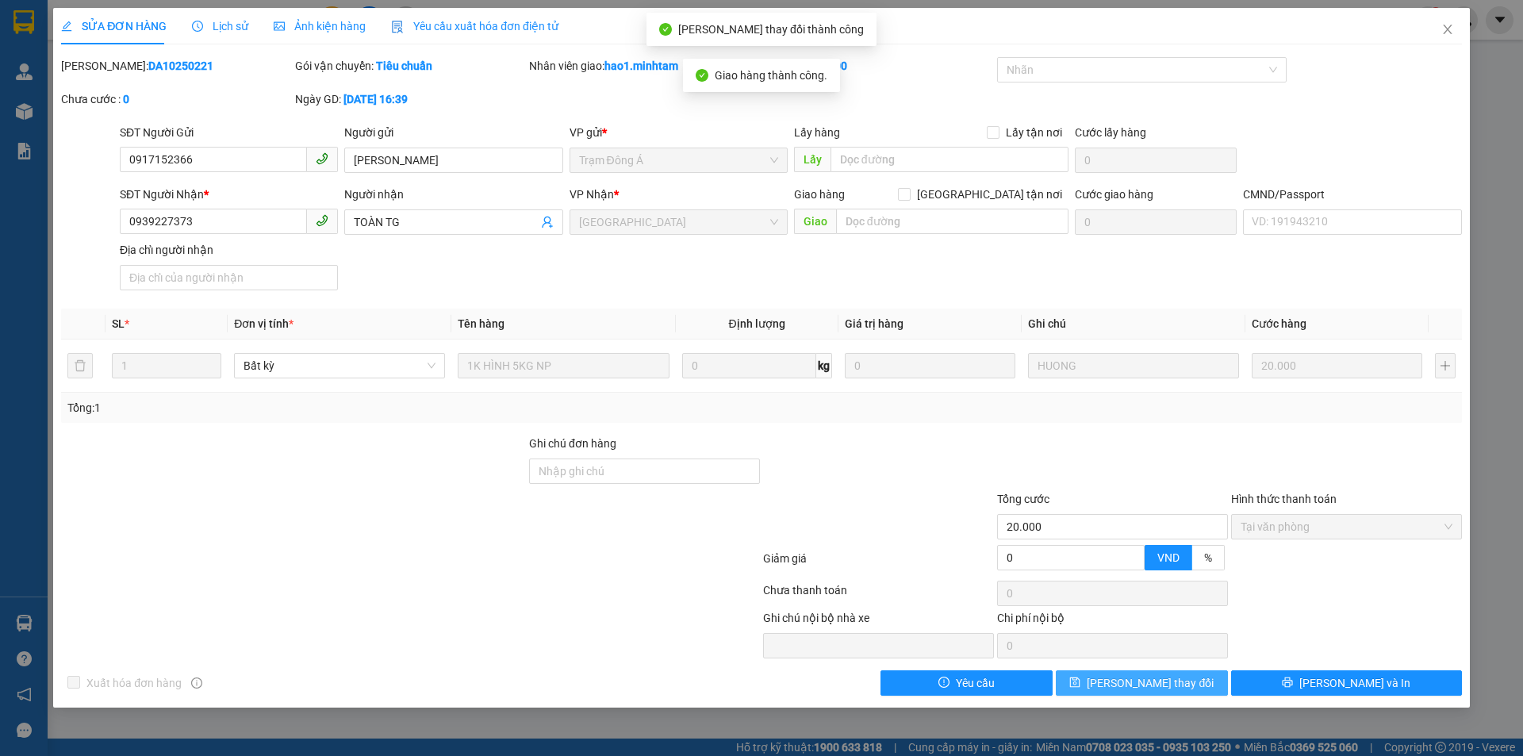
click at [1199, 687] on button "[PERSON_NAME] thay đổi" at bounding box center [1142, 682] width 172 height 25
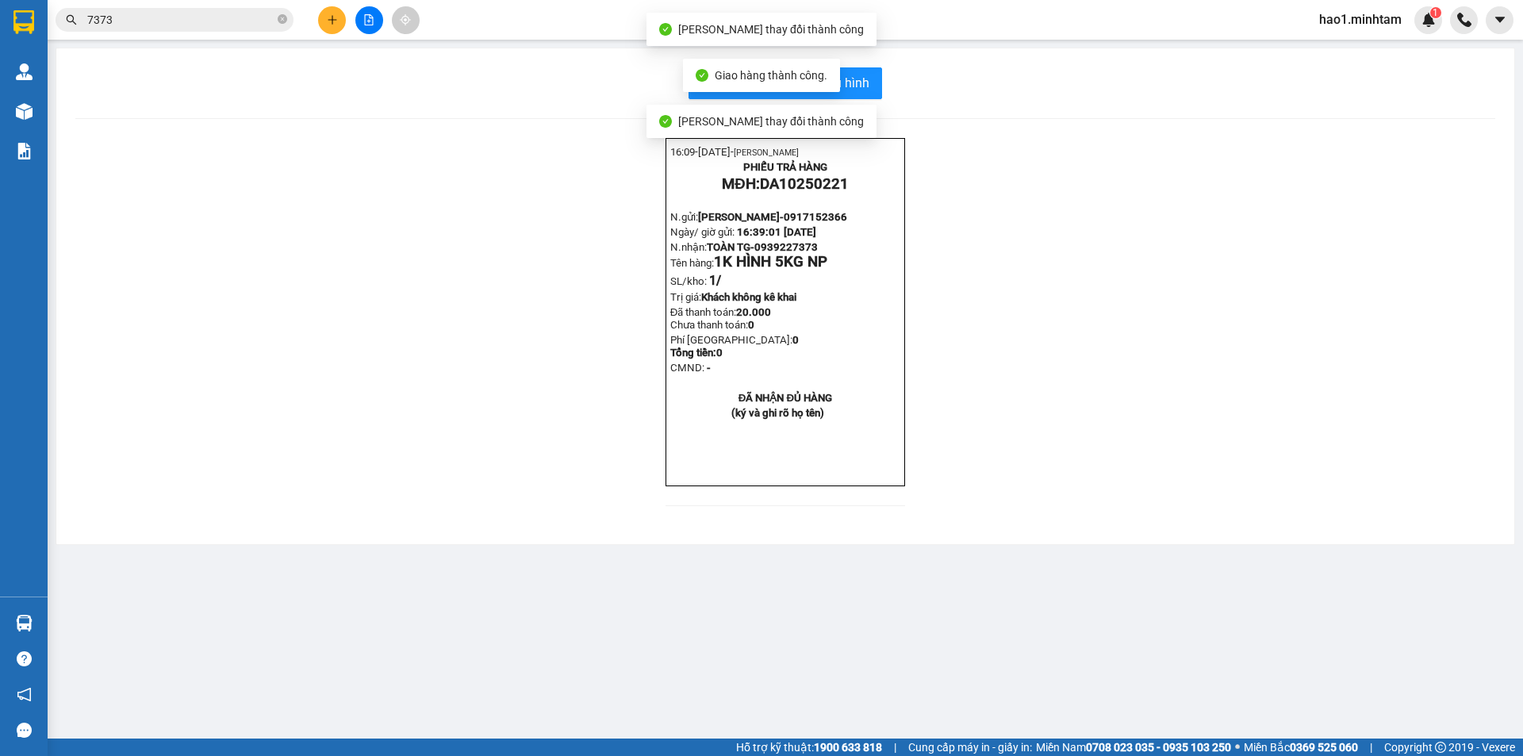
click at [186, 12] on input "7373" at bounding box center [180, 19] width 187 height 17
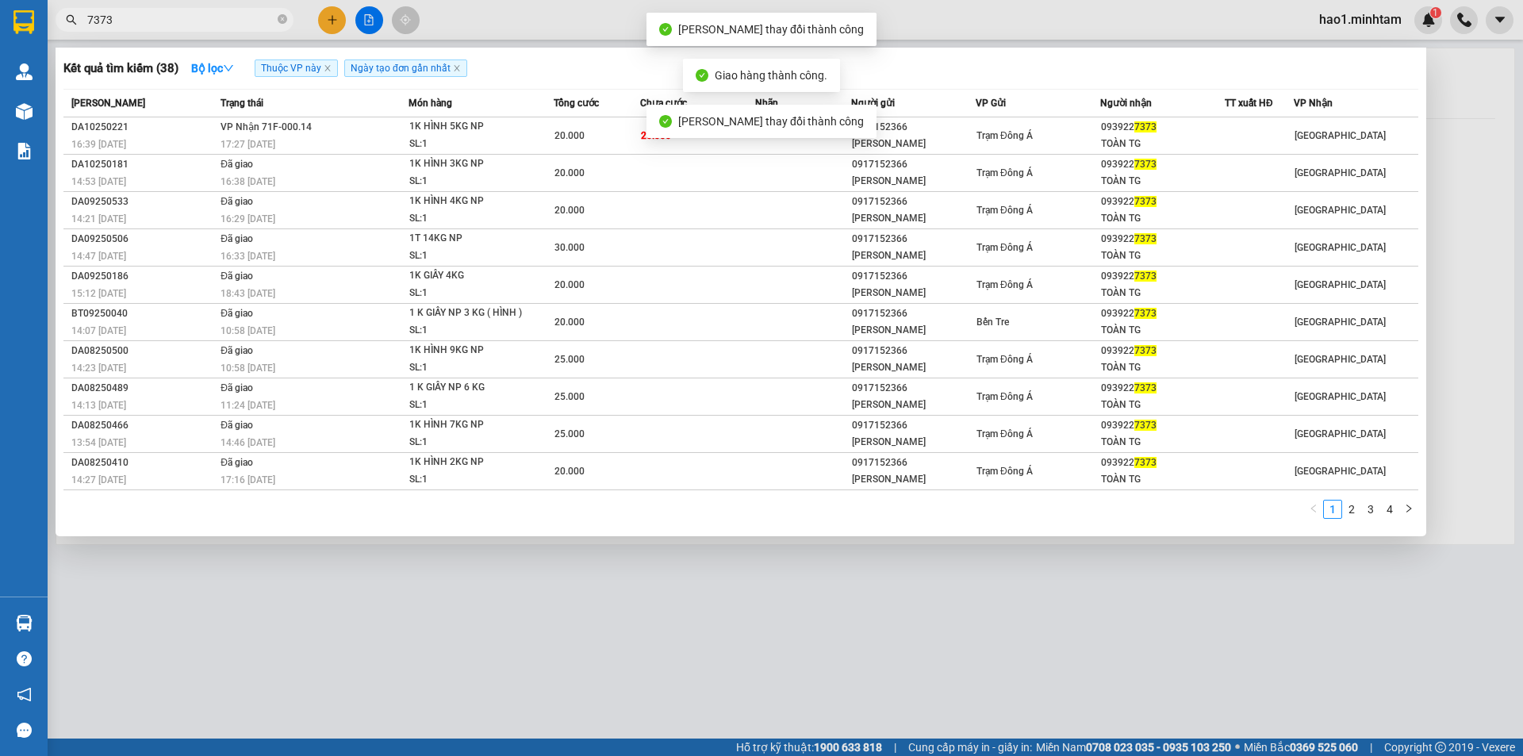
click at [186, 12] on input "7373" at bounding box center [180, 19] width 187 height 17
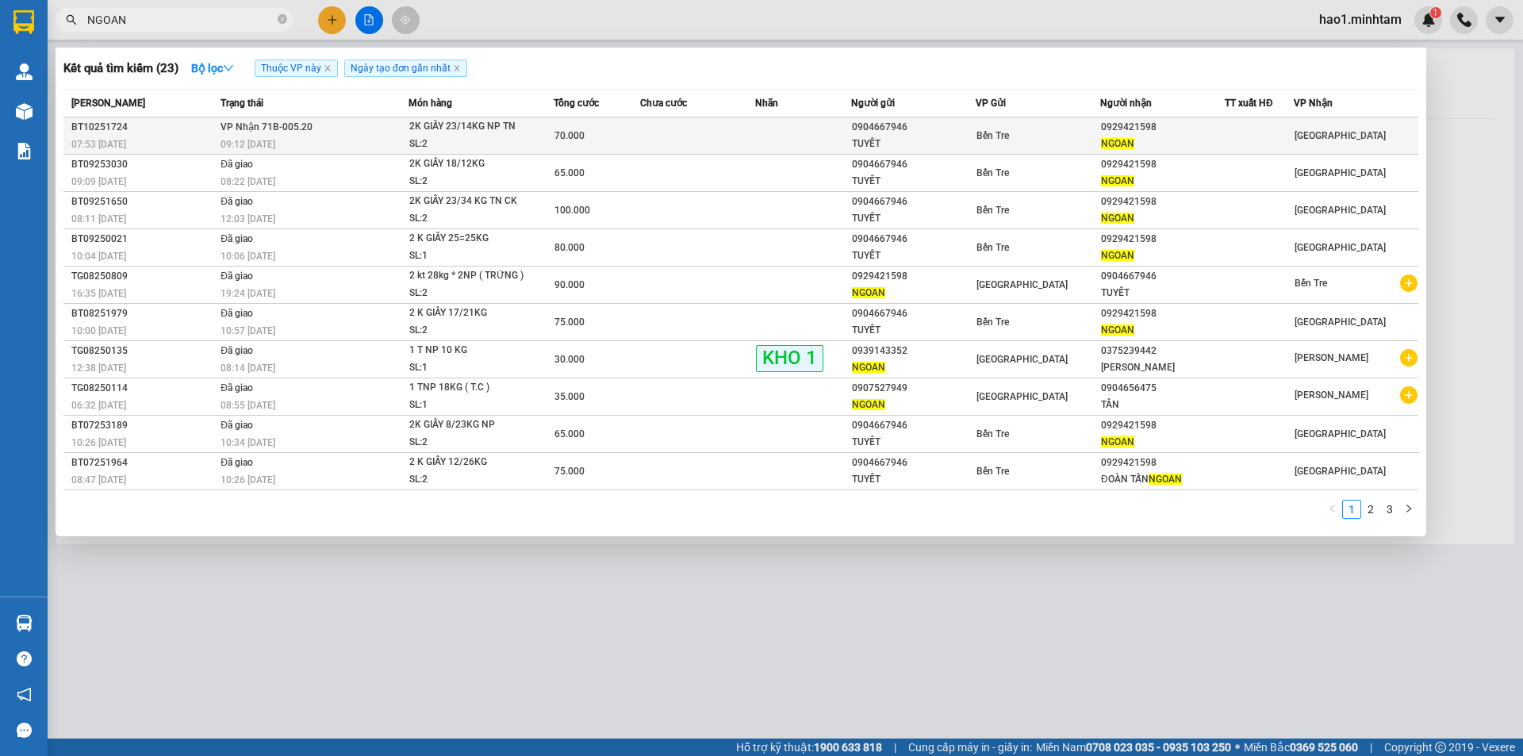
type input "NGOAN"
click at [843, 132] on td at bounding box center [803, 135] width 96 height 37
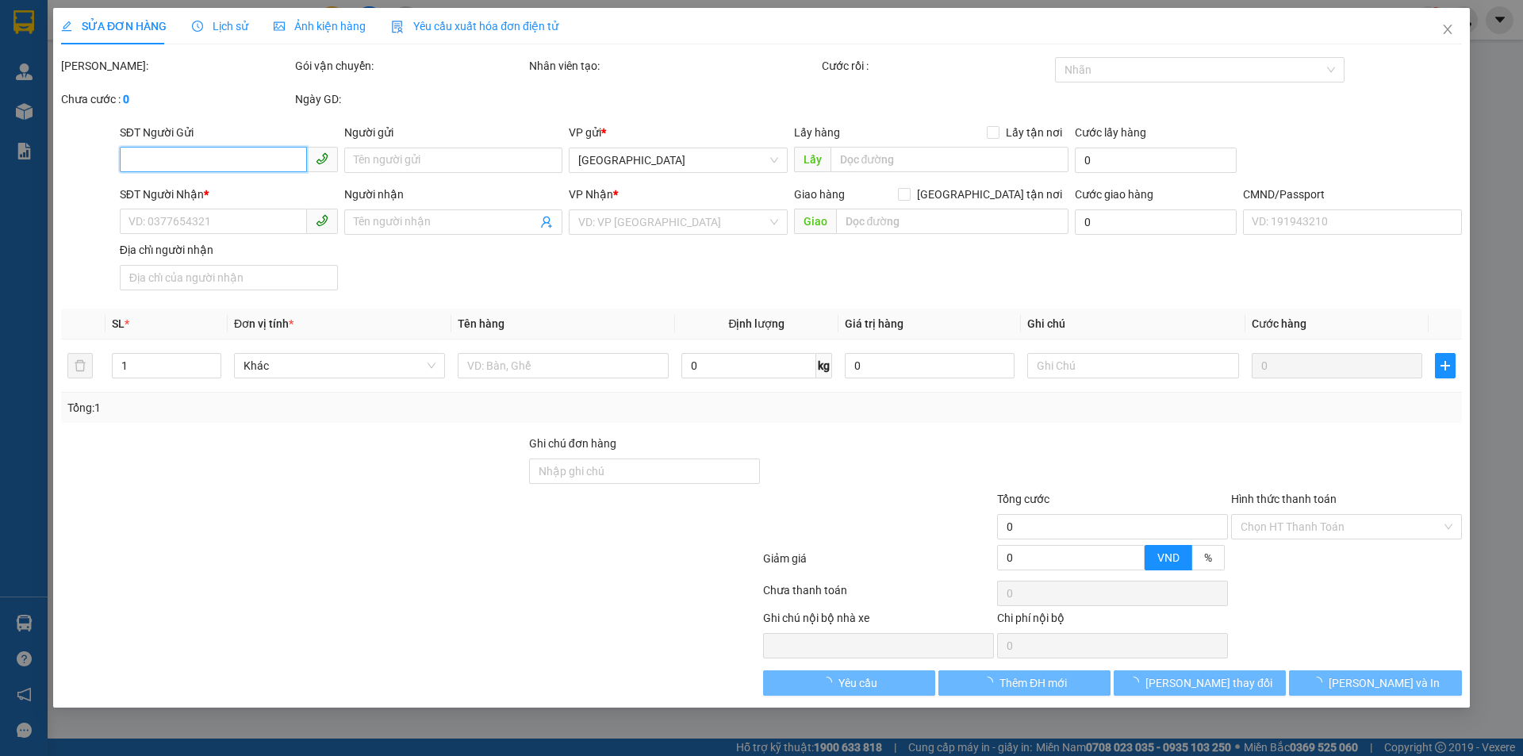
type input "0904667946"
type input "TUYẾT"
type input "0929421598"
type input "NGOAN"
type input "="
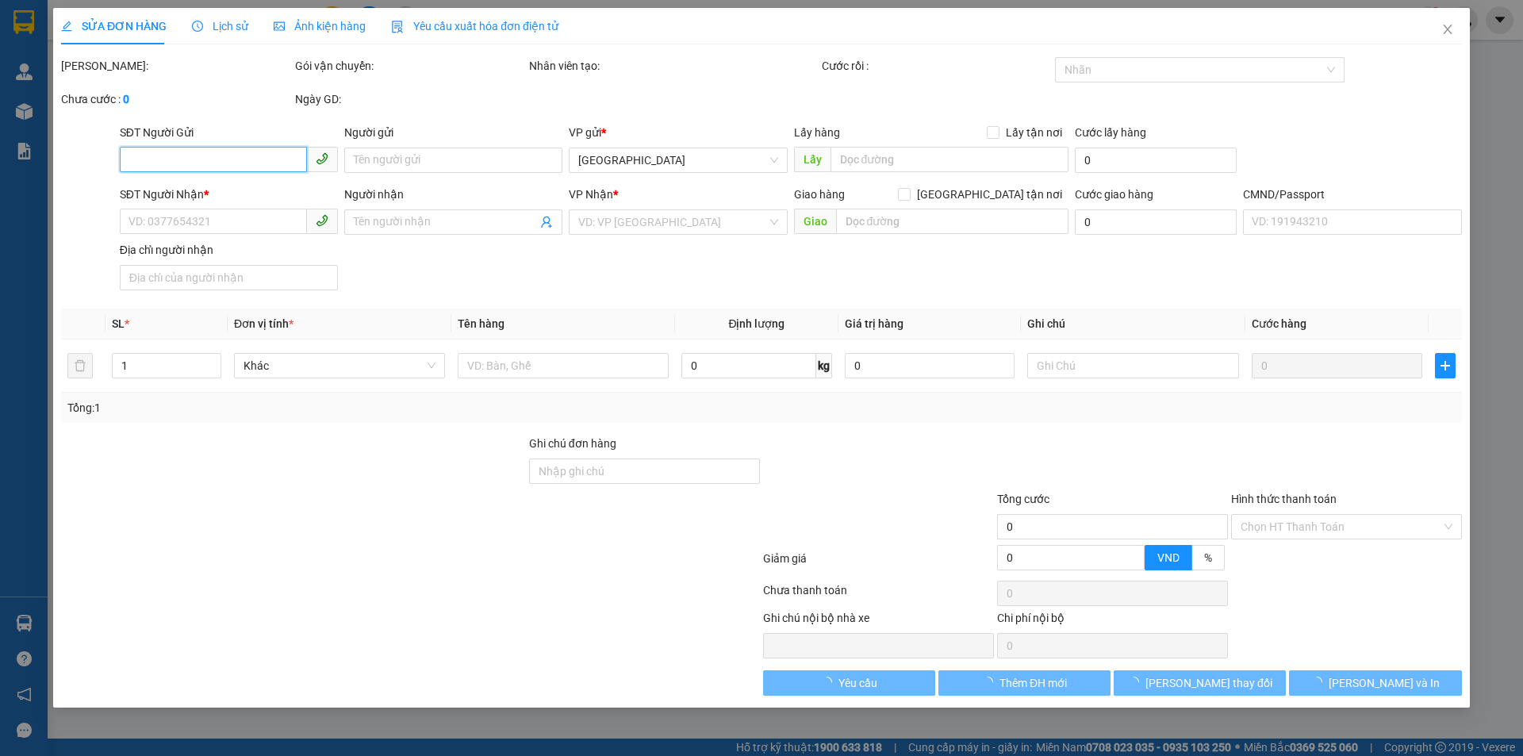
type input "70.000"
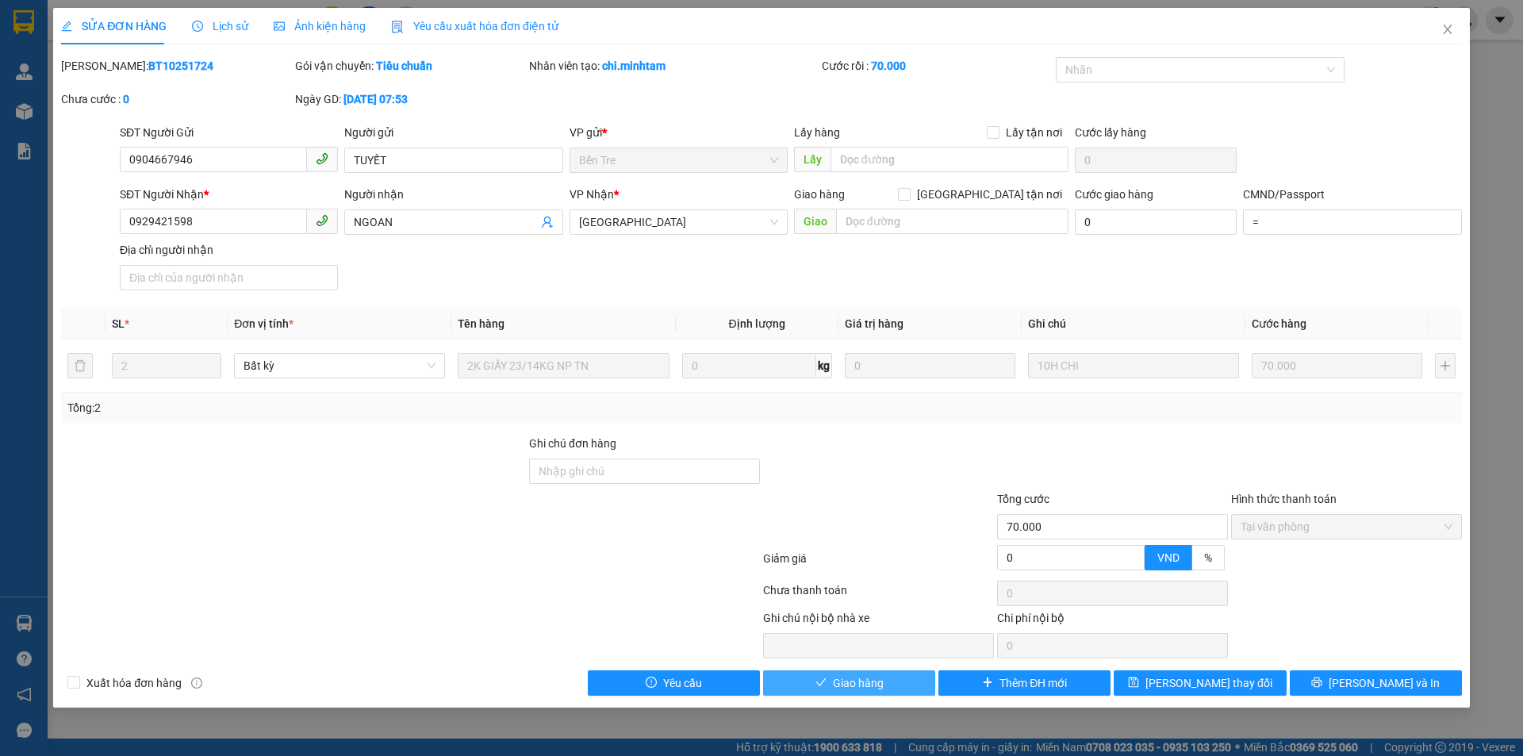
click at [869, 692] on button "Giao hàng" at bounding box center [849, 682] width 172 height 25
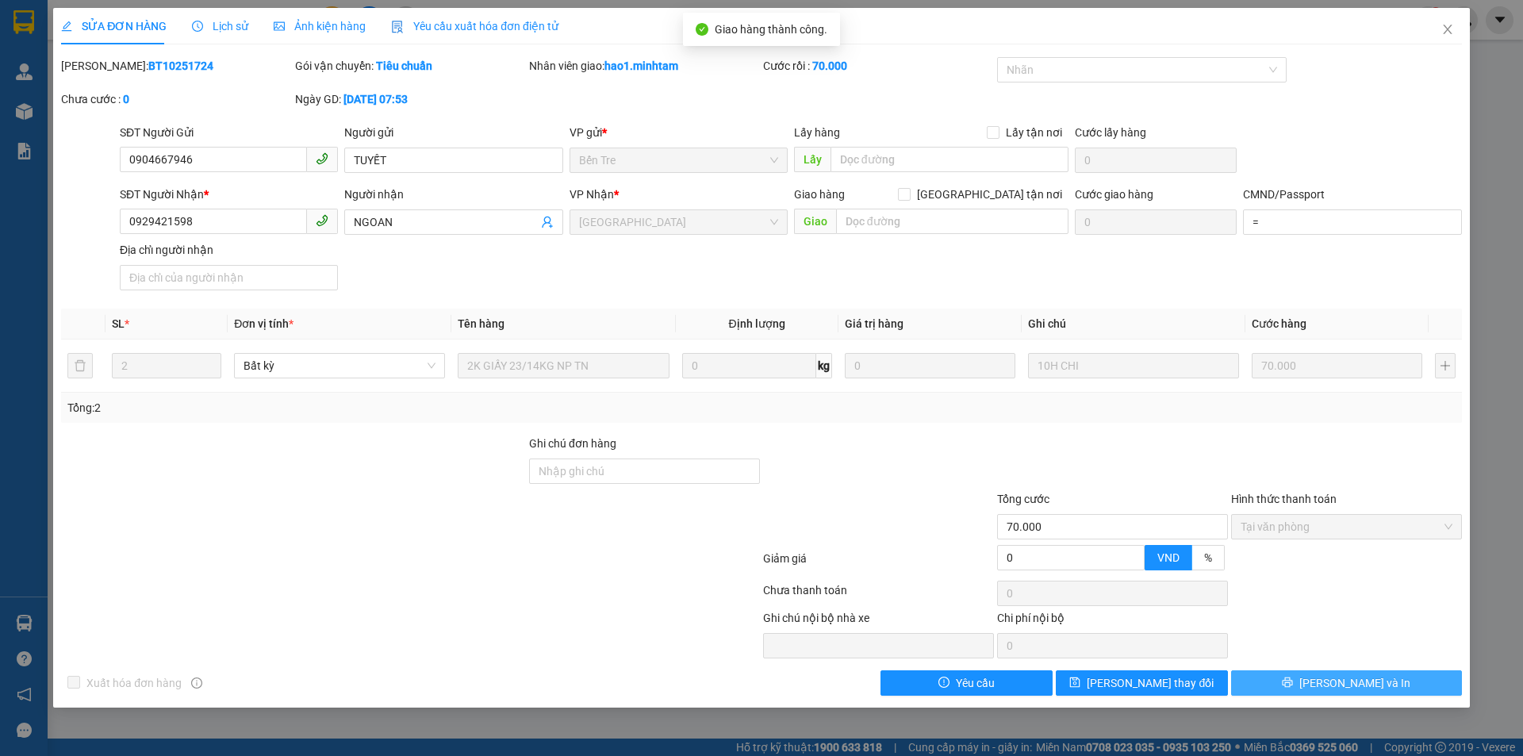
click at [1395, 688] on button "[PERSON_NAME] và In" at bounding box center [1346, 682] width 231 height 25
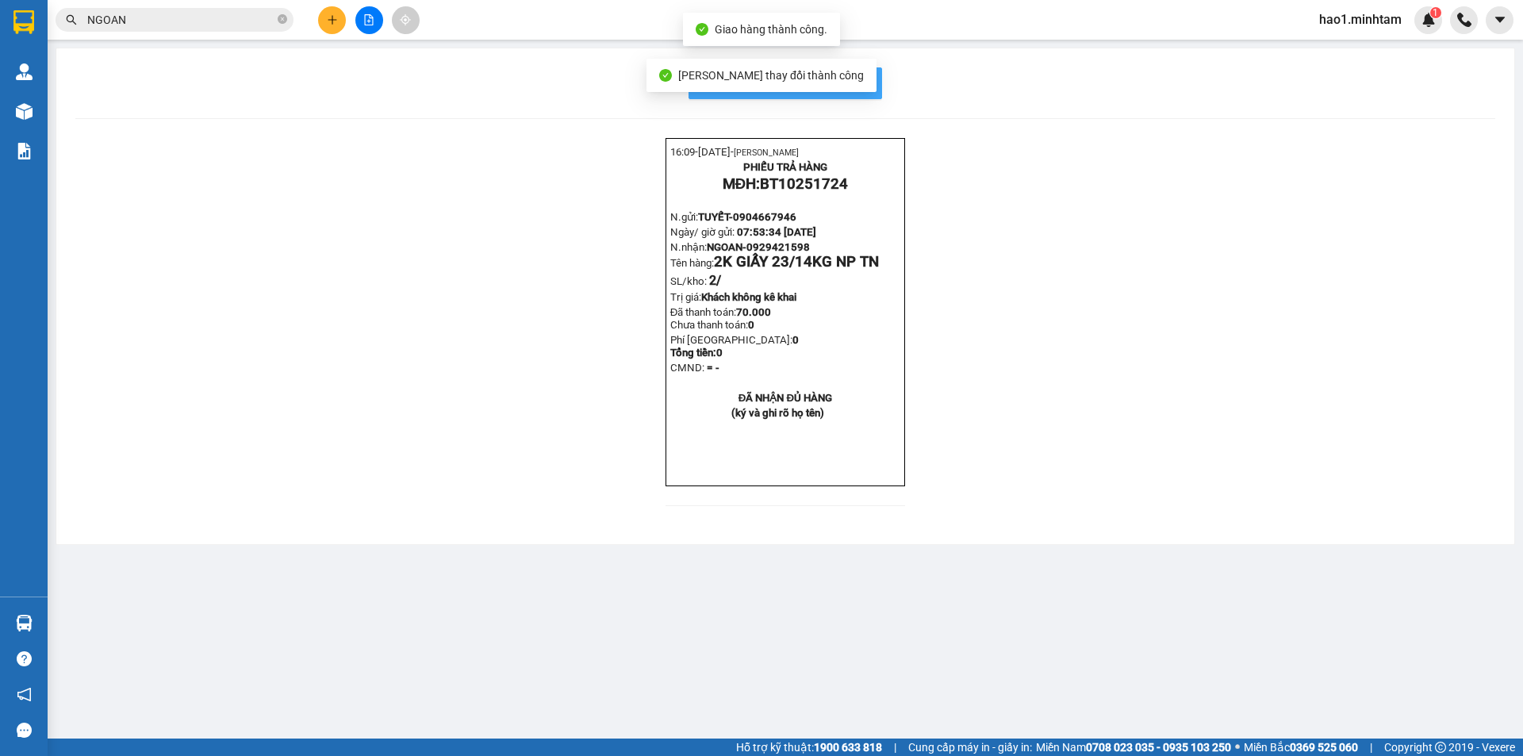
click at [866, 67] on button "In mẫu biên lai tự cấu hình" at bounding box center [786, 83] width 194 height 32
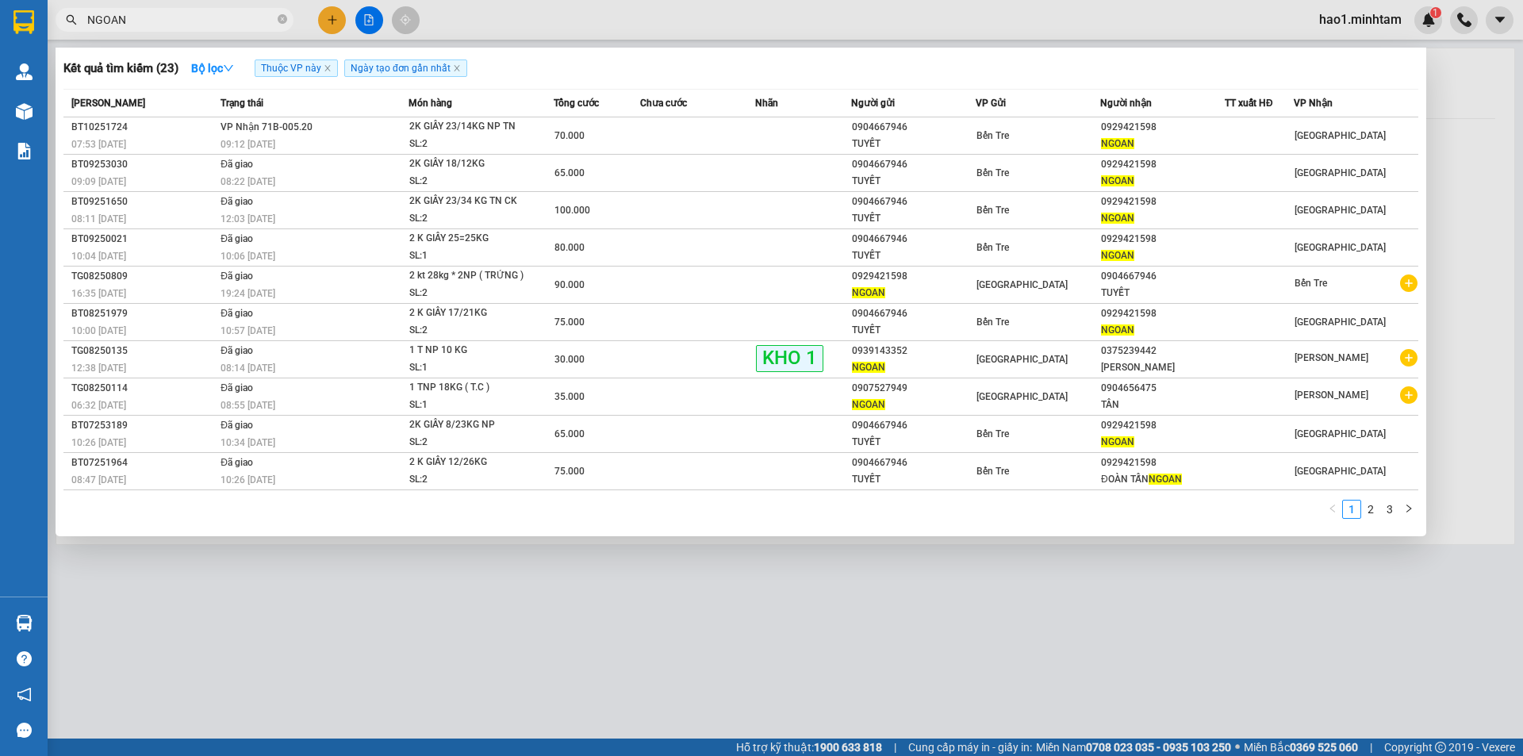
click at [230, 24] on input "NGOAN" at bounding box center [180, 19] width 187 height 17
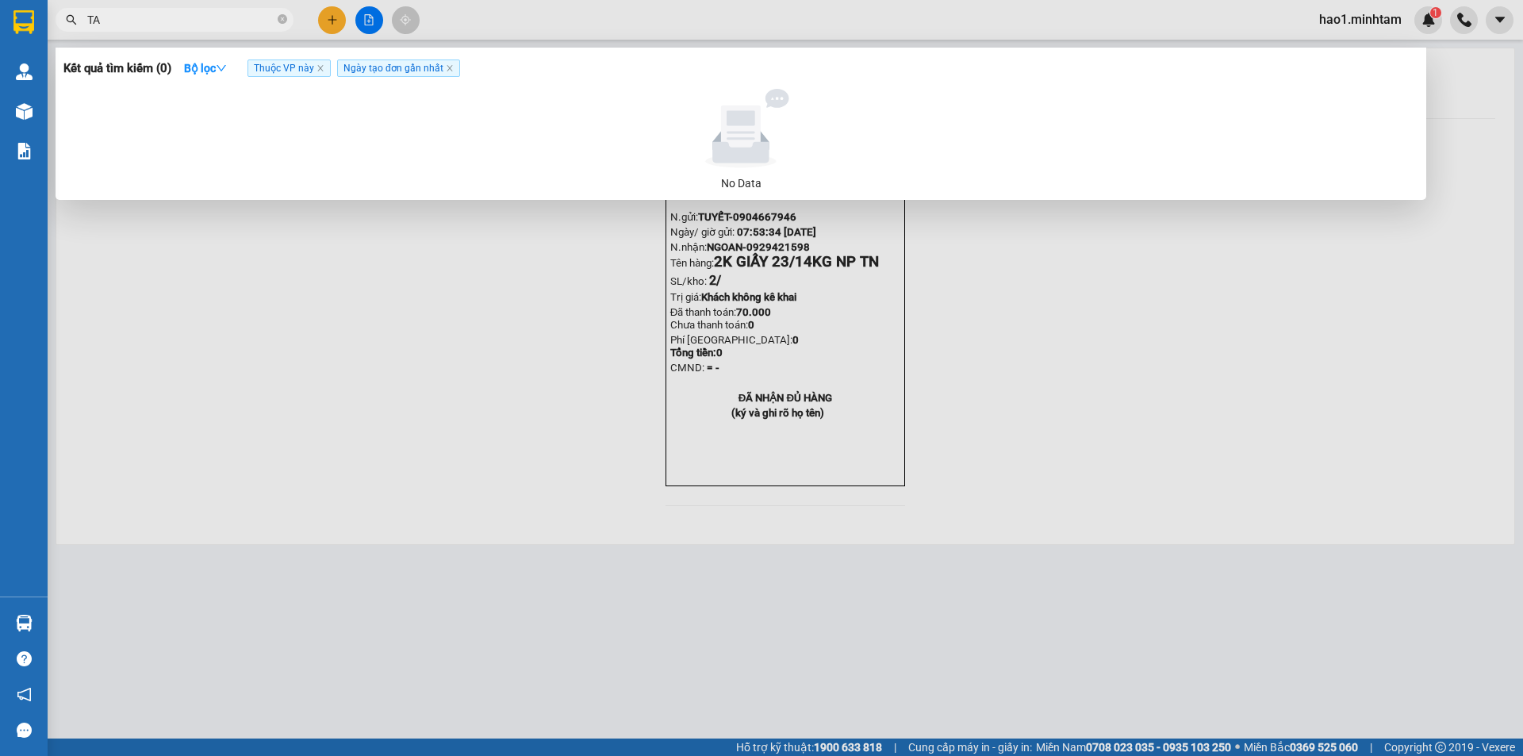
type input "T"
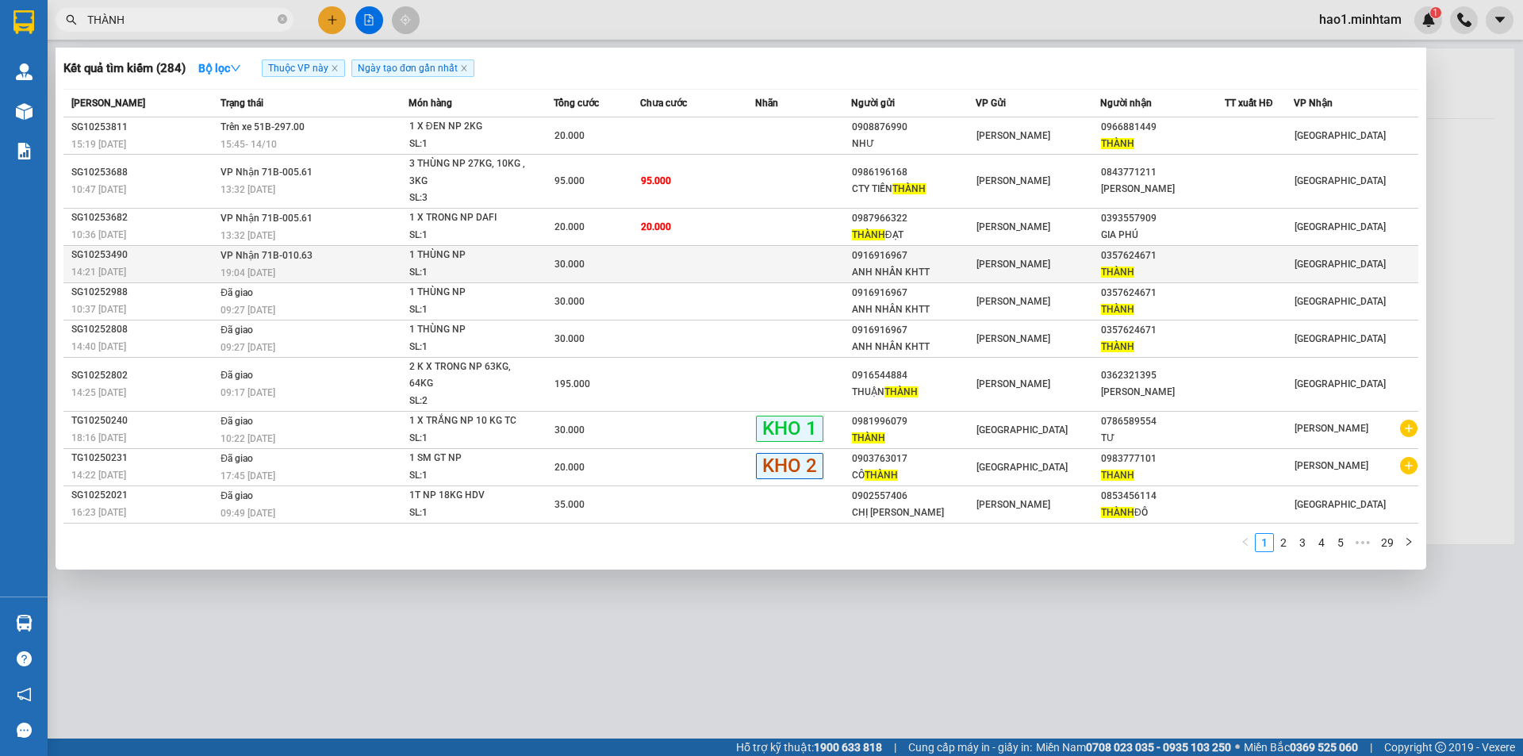
type input "THÀNH"
click at [547, 267] on span "1 THÙNG NP SL: 1" at bounding box center [481, 264] width 144 height 34
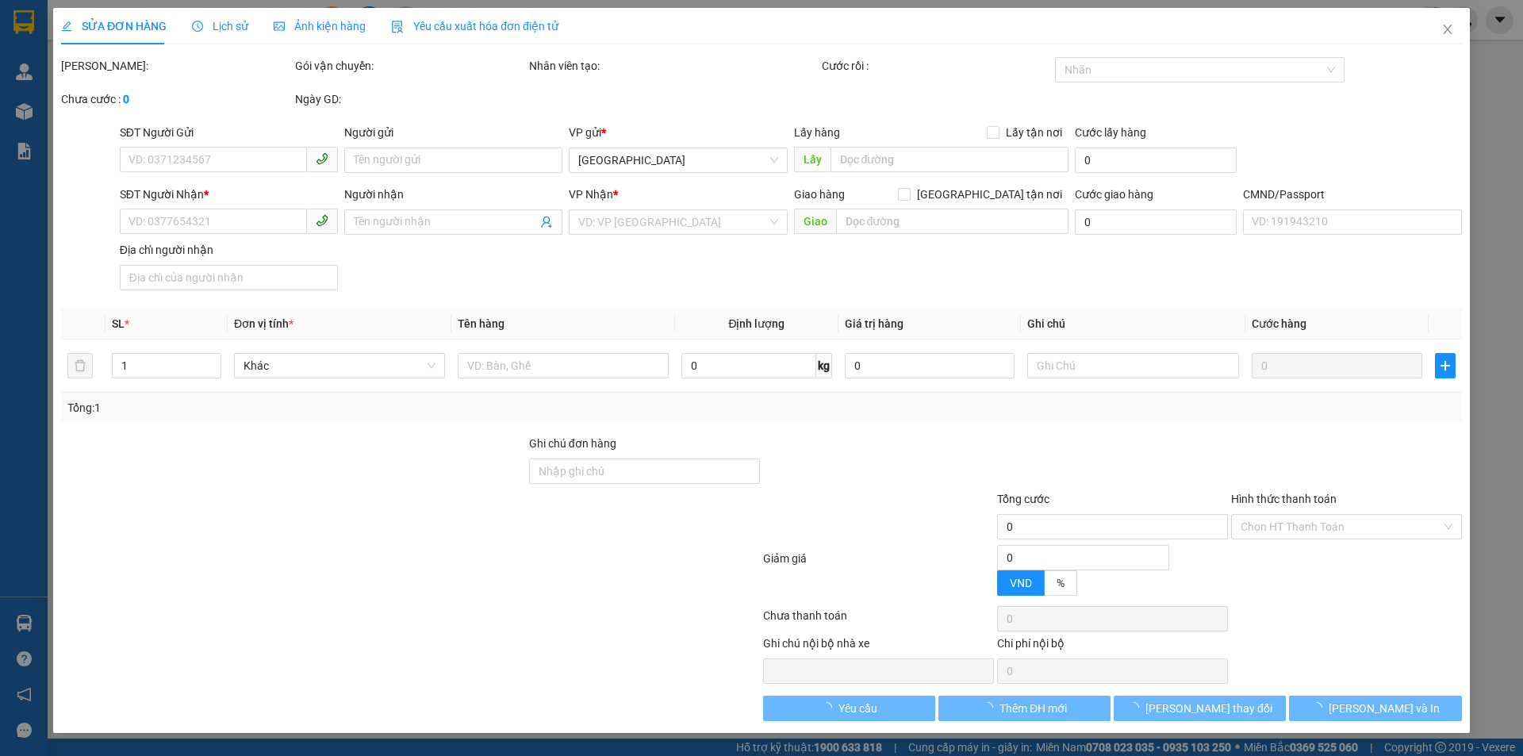
type input "0916916967"
type input "ANH NHÂN KHTT"
type input "0357624671"
type input "THÀNH"
type input "30.000"
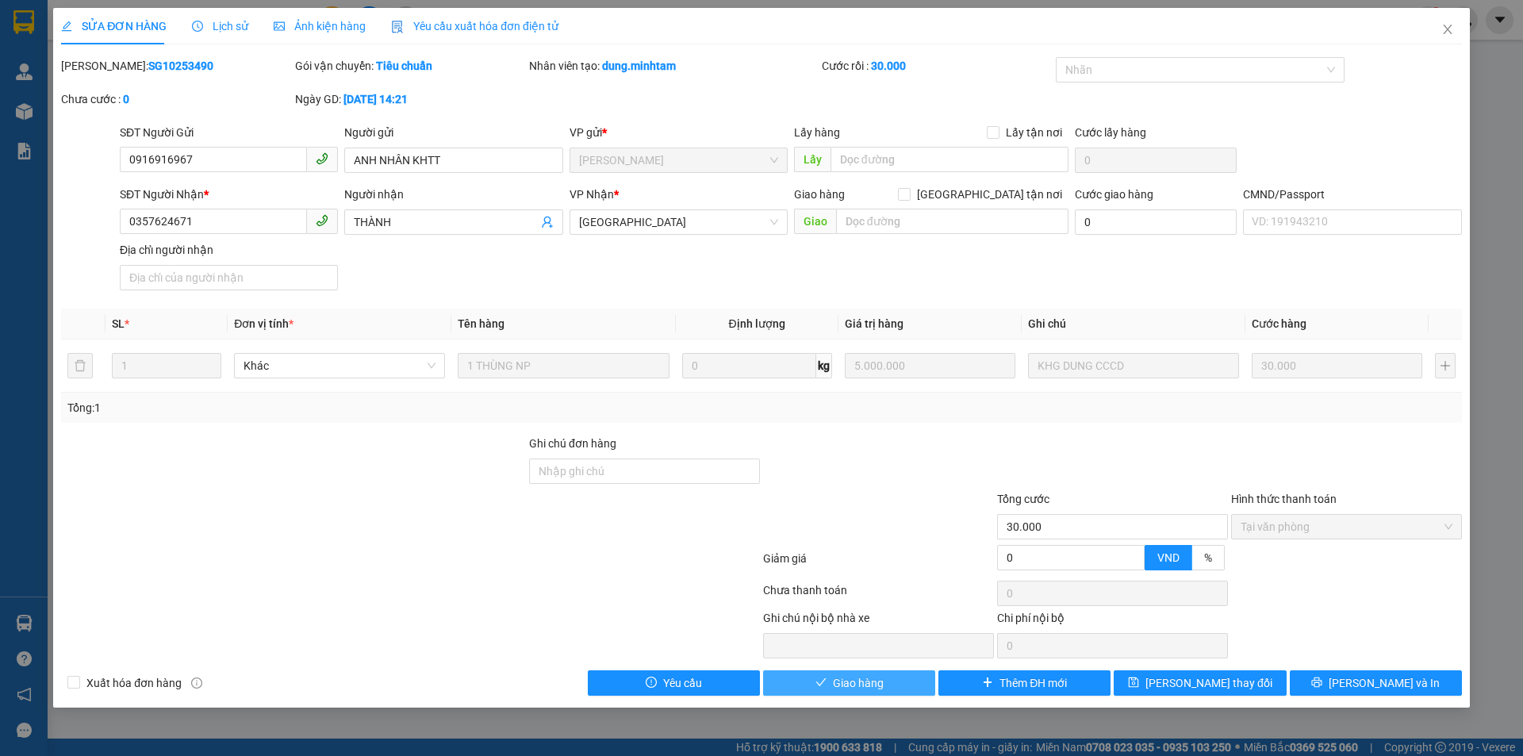
click at [908, 686] on button "Giao hàng" at bounding box center [849, 682] width 172 height 25
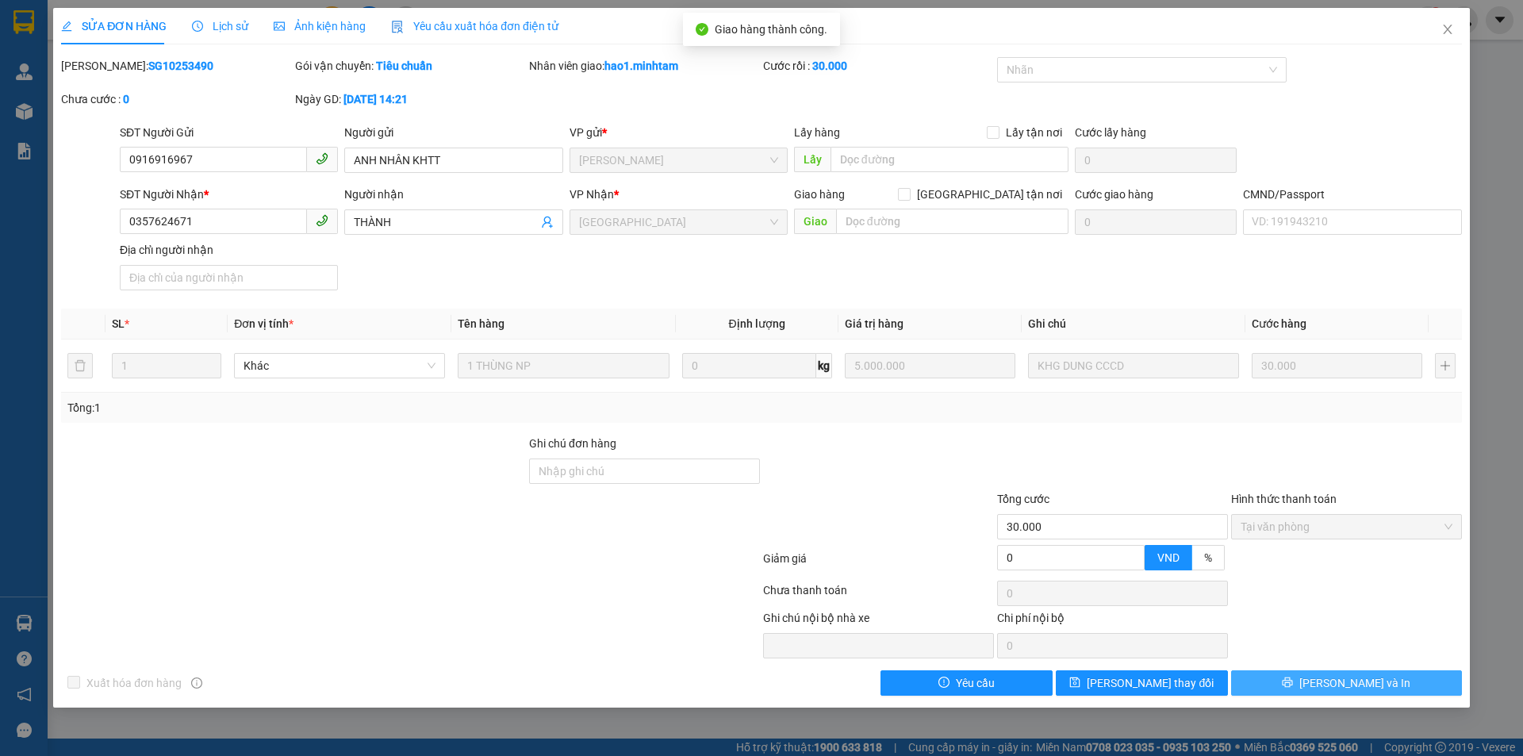
click at [1417, 686] on button "[PERSON_NAME] và In" at bounding box center [1346, 682] width 231 height 25
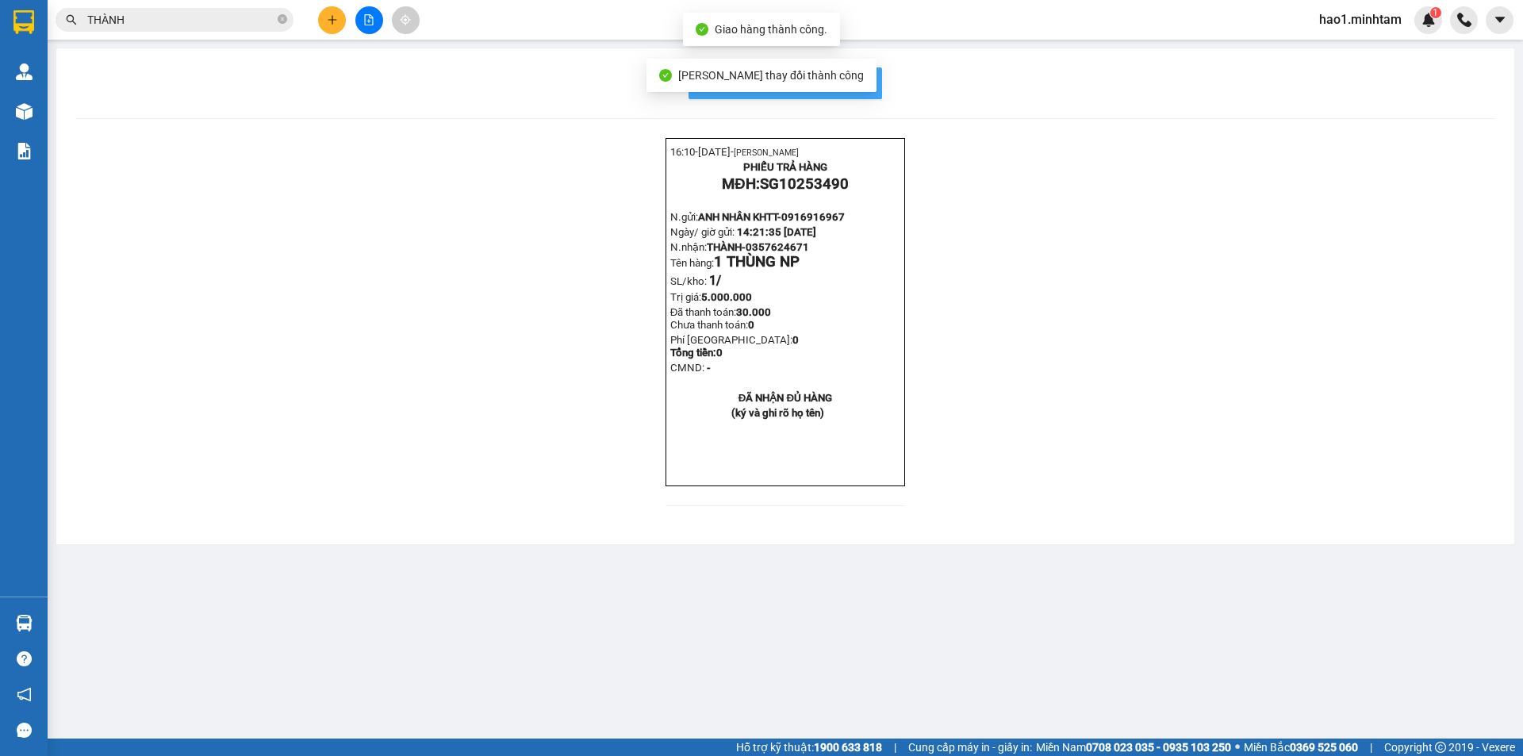
click at [860, 89] on span "In mẫu biên lai tự cấu hình" at bounding box center [794, 83] width 149 height 20
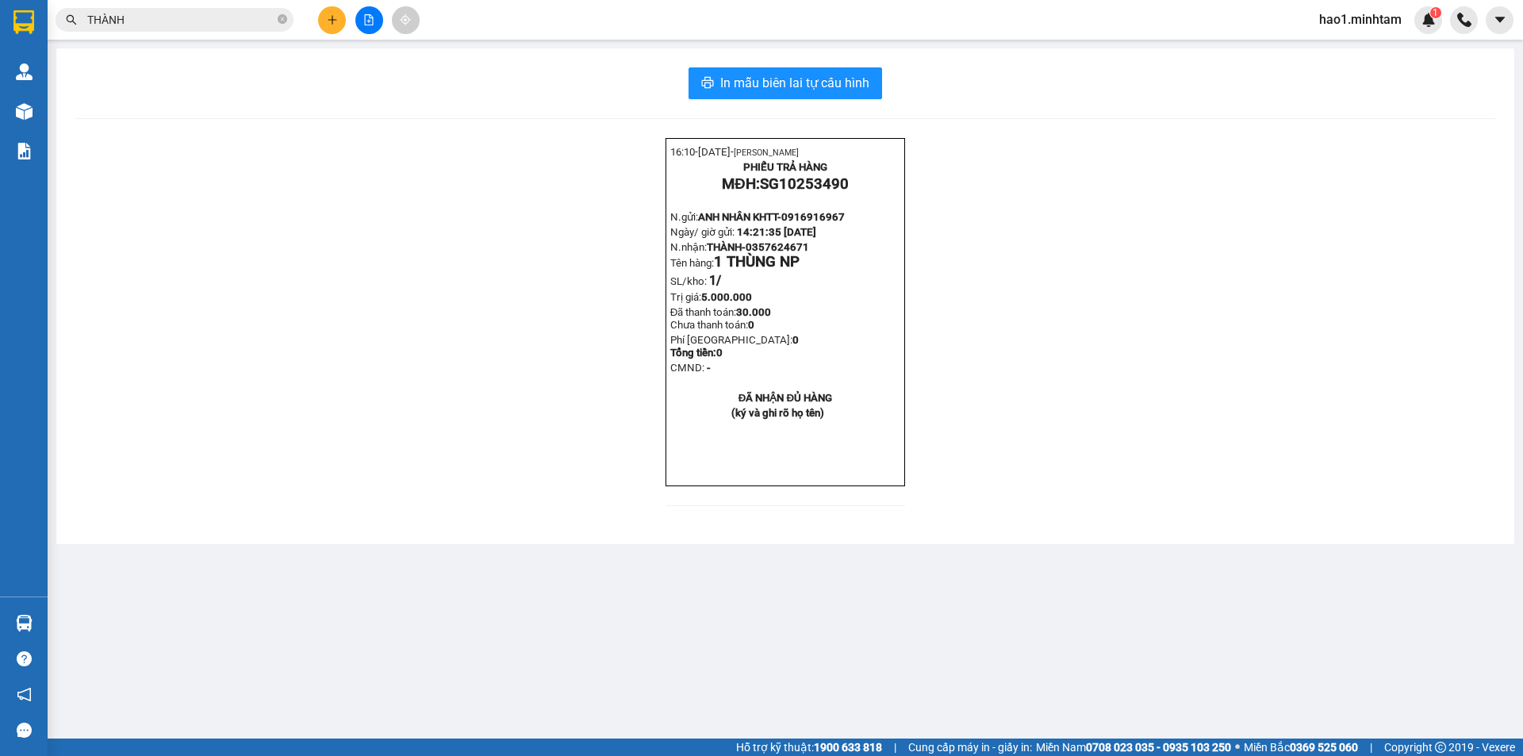
click at [160, 20] on input "THÀNH" at bounding box center [180, 19] width 187 height 17
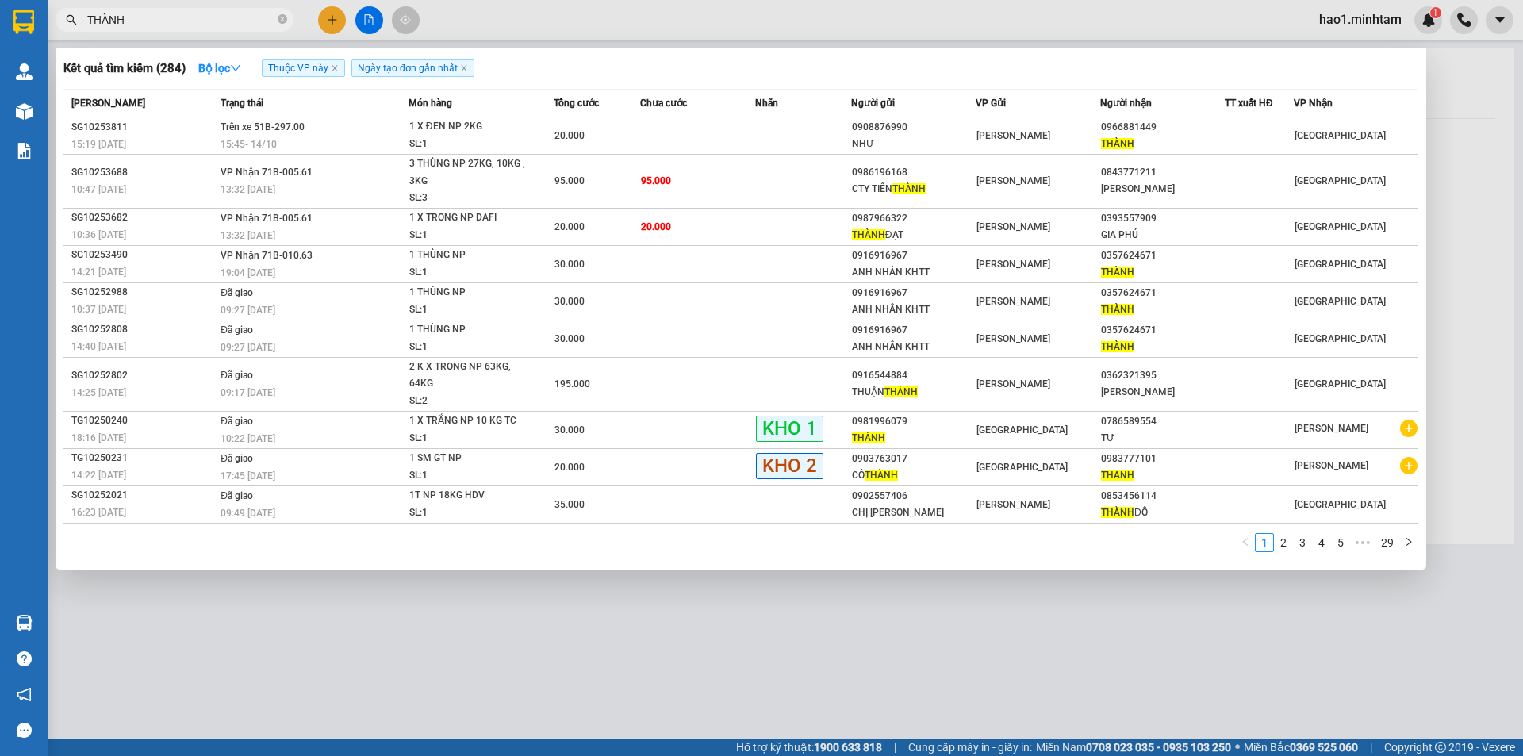
click at [160, 20] on input "THÀNH" at bounding box center [180, 19] width 187 height 17
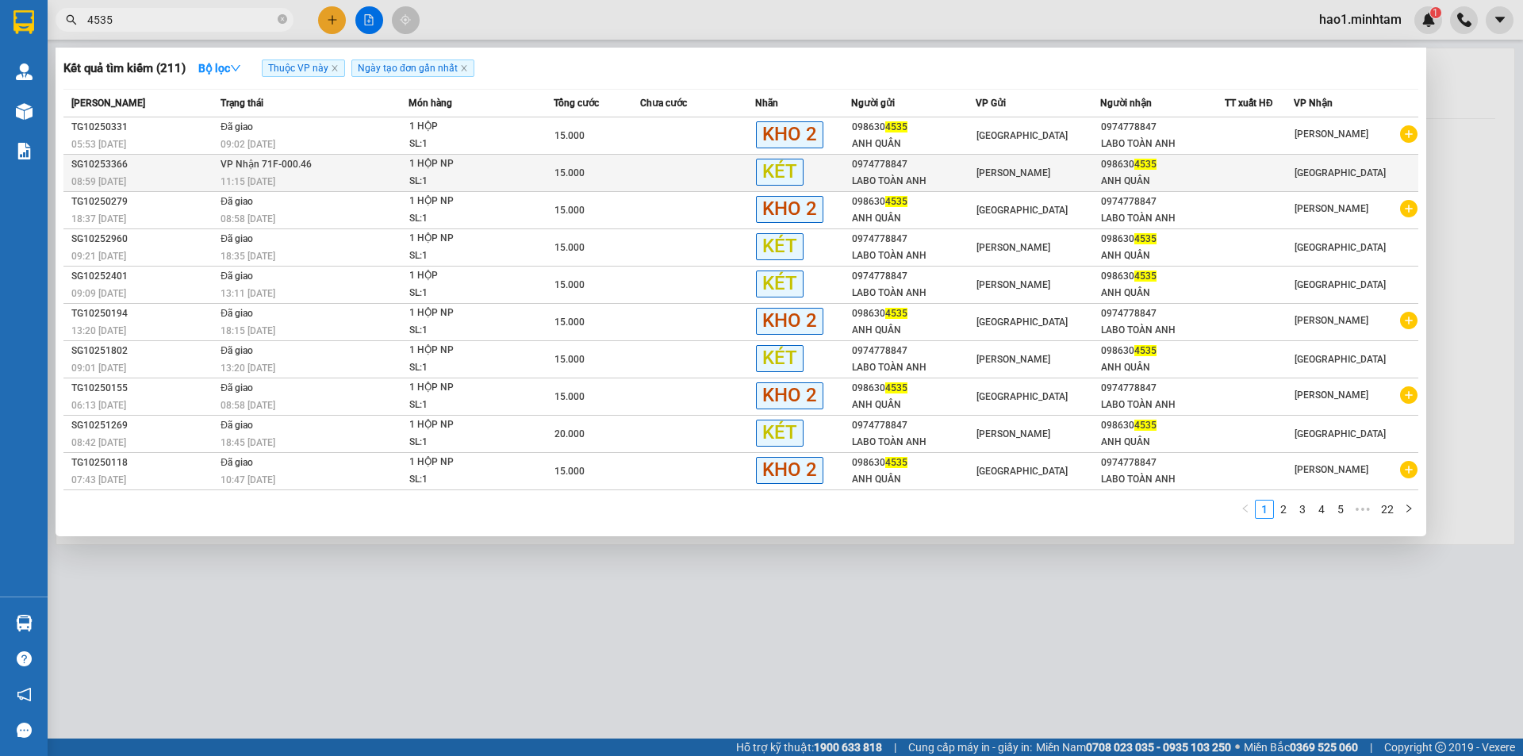
type input "4535"
click at [405, 176] on div "11:15 [DATE]" at bounding box center [314, 181] width 187 height 17
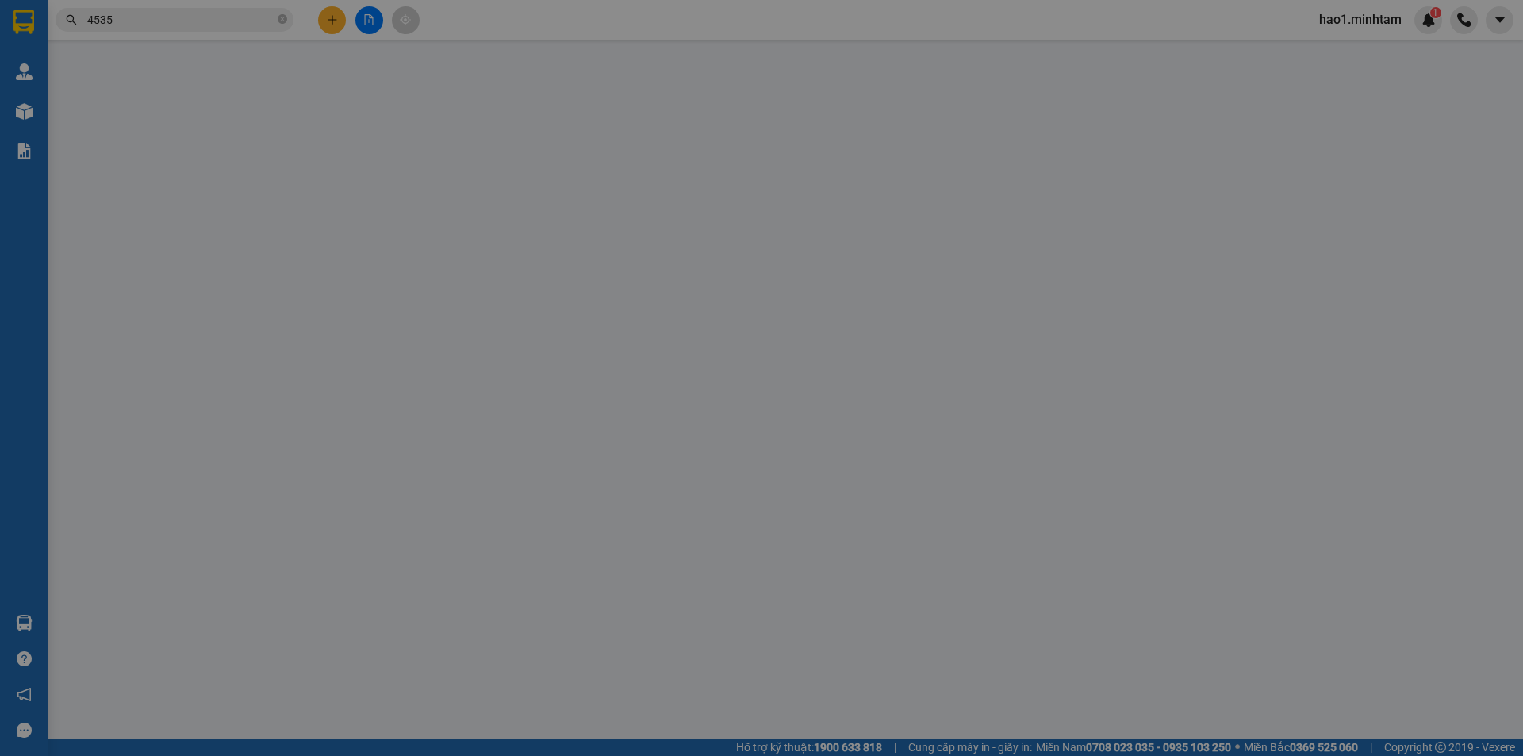
type input "0974778847"
type input "LABO TOÀN ANH"
type input "0986304535"
type input "ANH QUÂN"
type input "15.000"
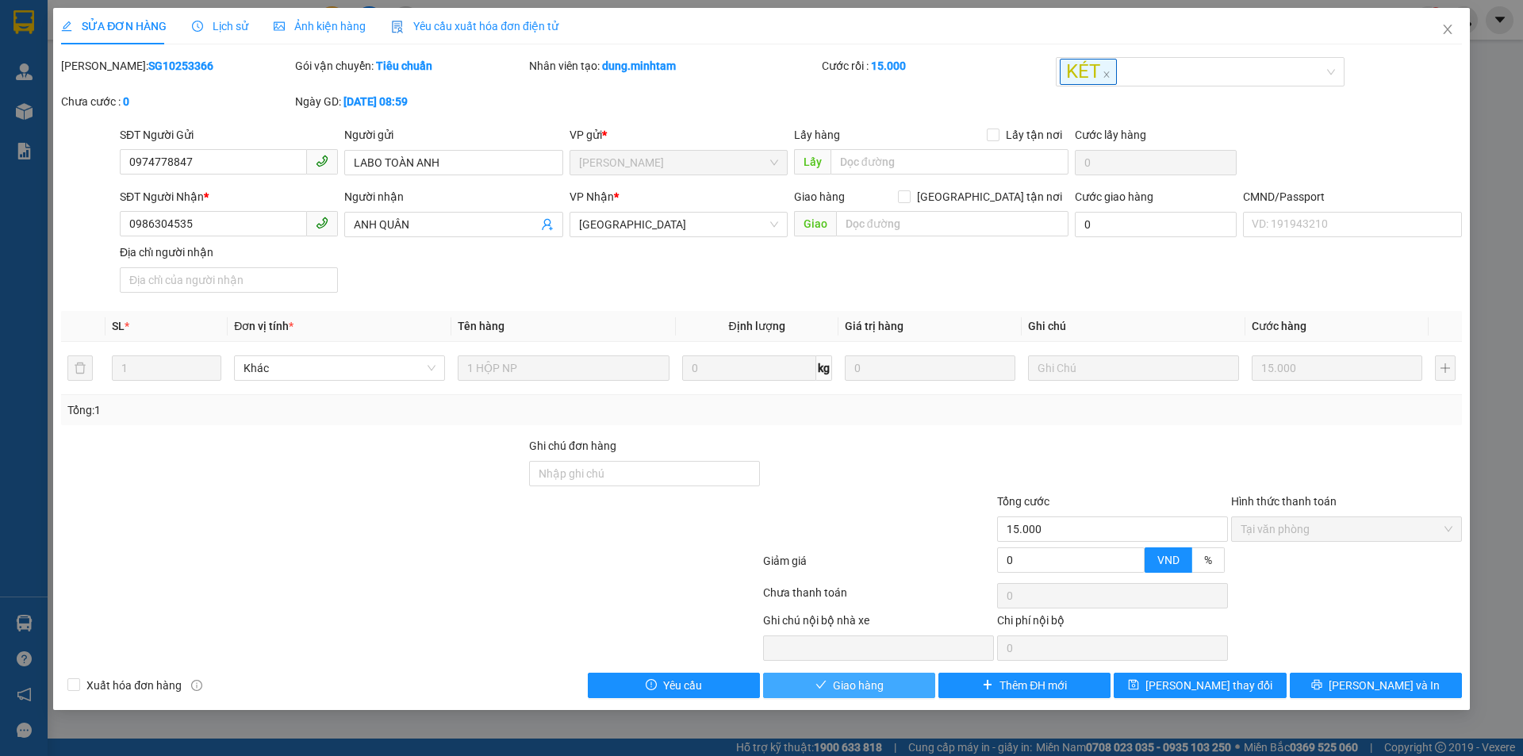
drag, startPoint x: 847, startPoint y: 690, endPoint x: 1296, endPoint y: 709, distance: 449.5
click at [848, 690] on span "Giao hàng" at bounding box center [858, 685] width 51 height 17
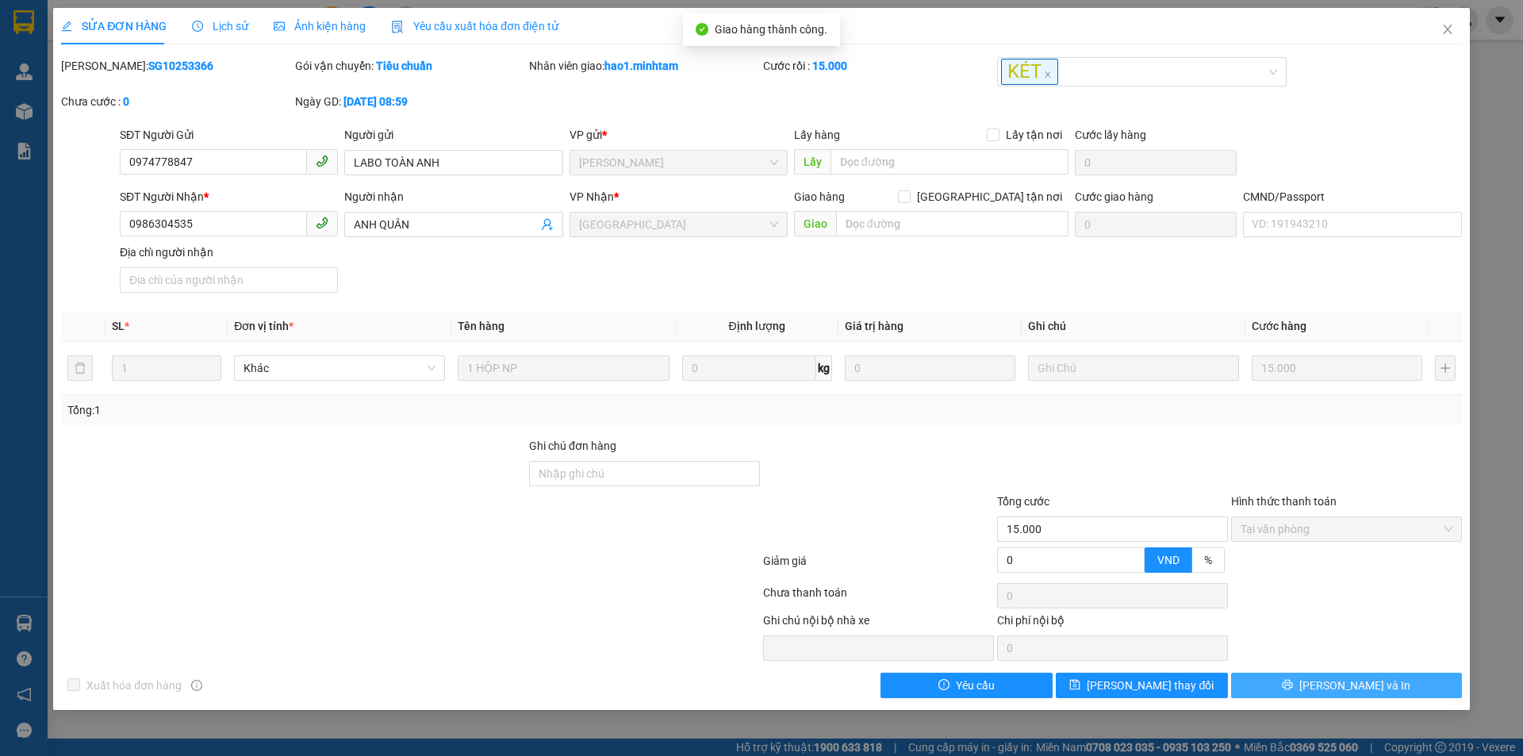
click at [1371, 687] on span "[PERSON_NAME] và In" at bounding box center [1355, 685] width 111 height 17
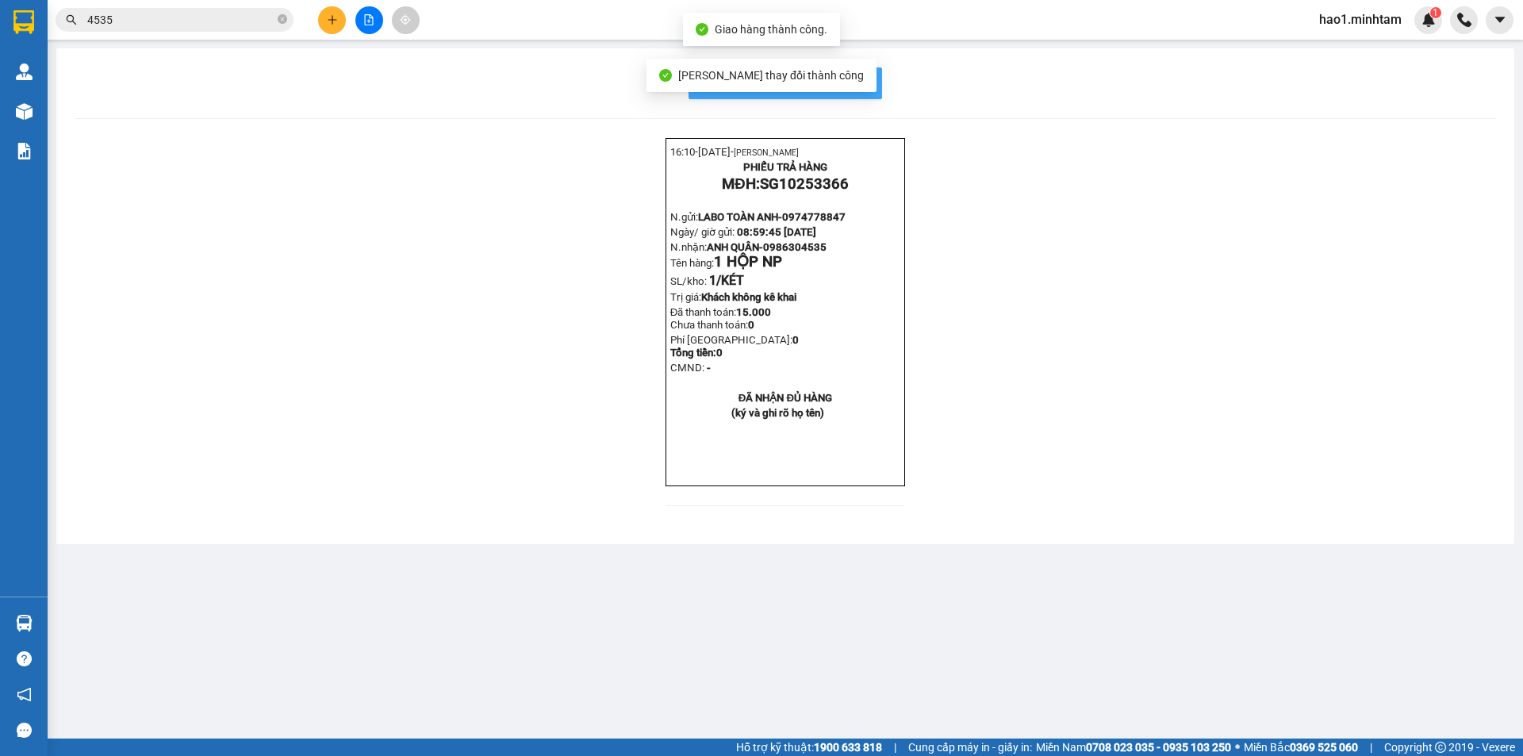
click at [850, 83] on span "In mẫu biên lai tự cấu hình" at bounding box center [794, 83] width 149 height 20
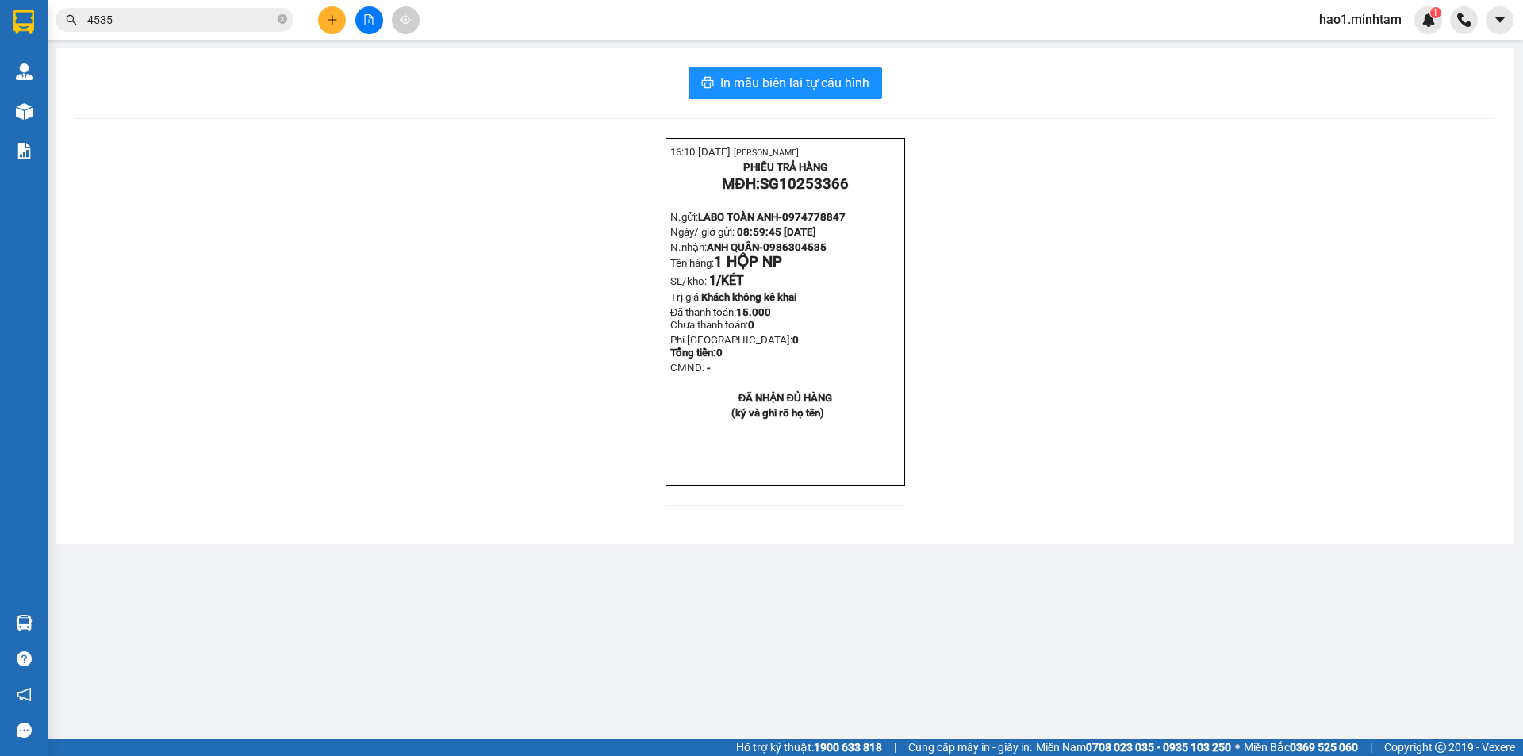
click at [1181, 461] on div "16:10- [DATE]- [PERSON_NAME] PHIẾU TRẢ HÀNG MĐH: SG10253366 N.gửi: LABO TOÀN AN…" at bounding box center [785, 331] width 1420 height 387
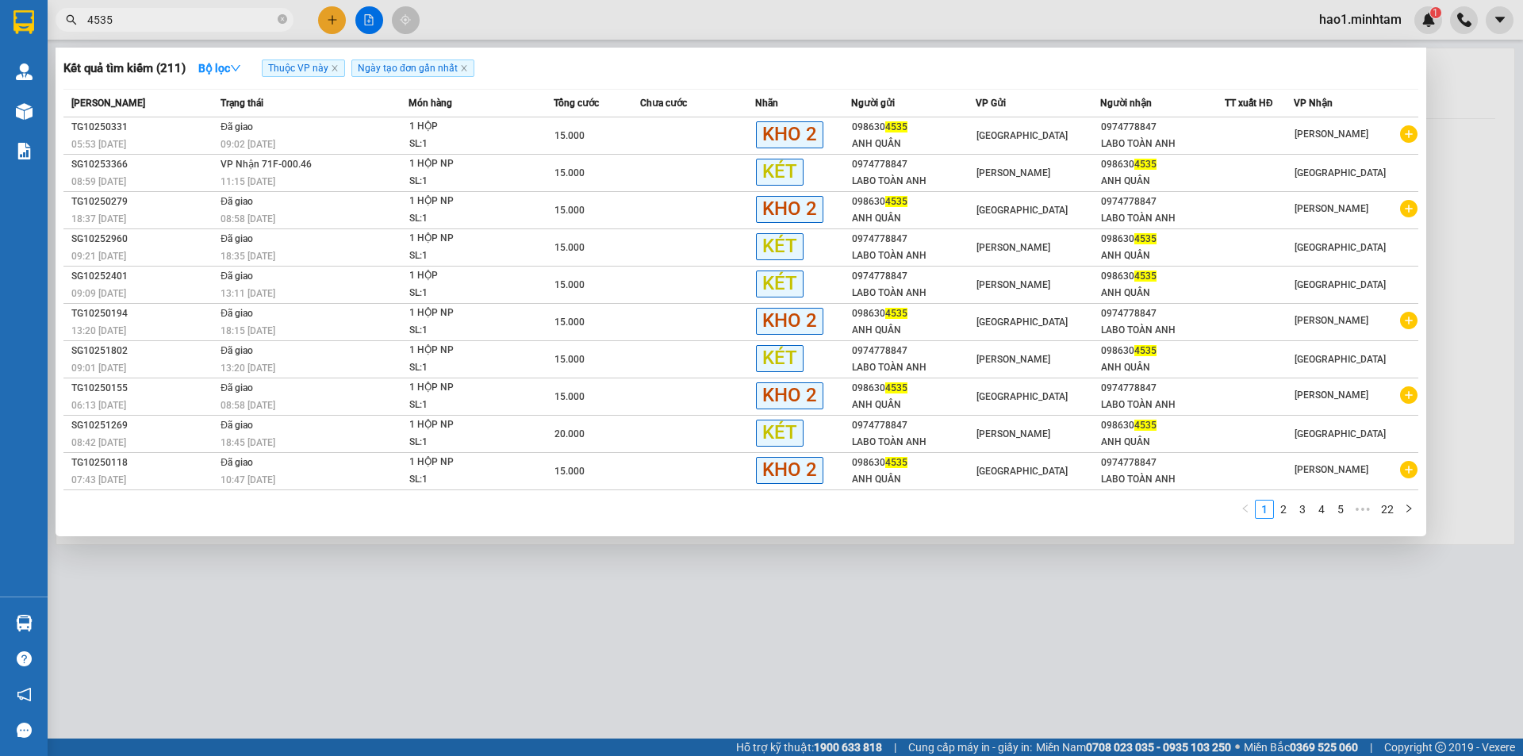
click at [186, 23] on input "4535" at bounding box center [180, 19] width 187 height 17
click at [283, 20] on icon "close-circle" at bounding box center [283, 19] width 10 height 10
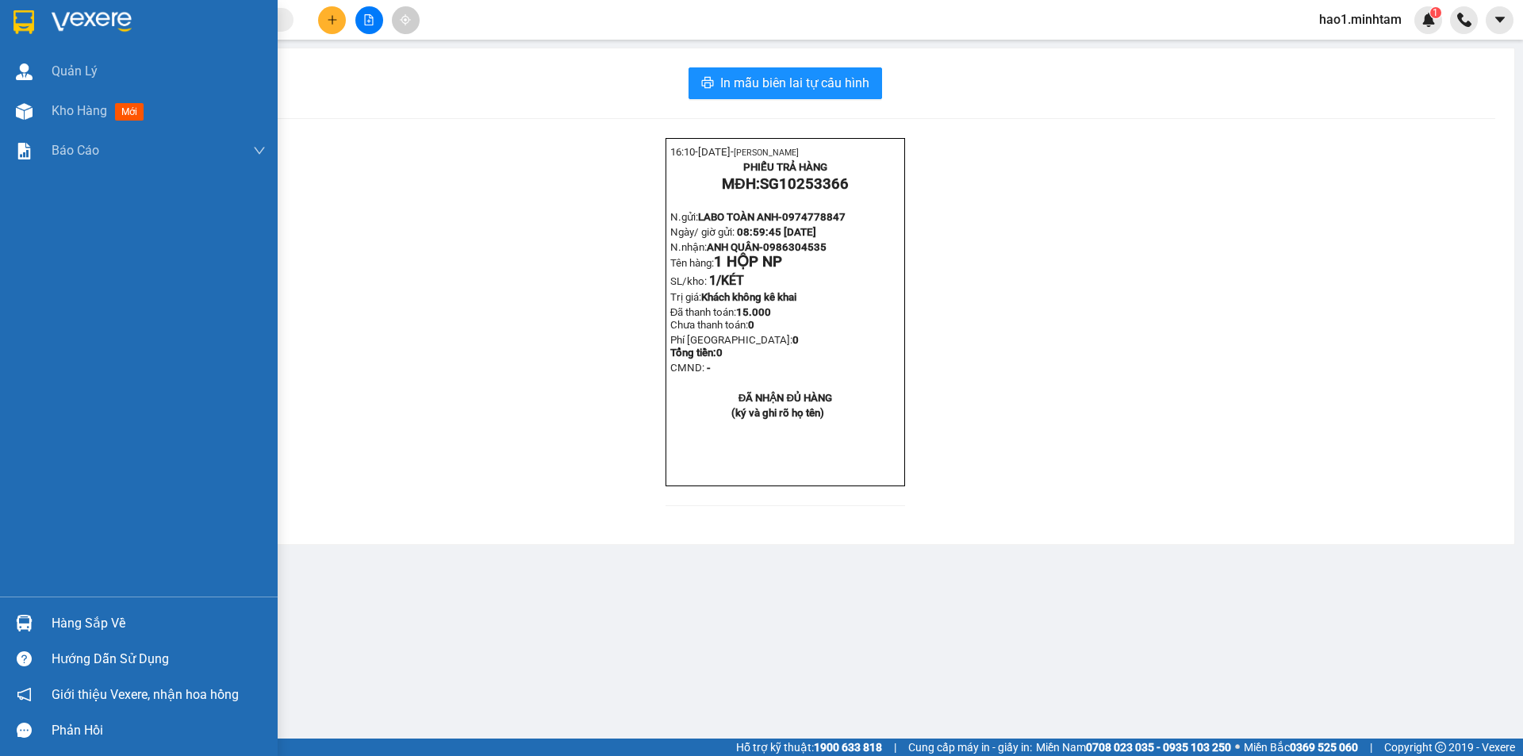
drag, startPoint x: 63, startPoint y: 624, endPoint x: 89, endPoint y: 607, distance: 30.4
click at [66, 624] on div "Hàng sắp về" at bounding box center [159, 624] width 214 height 24
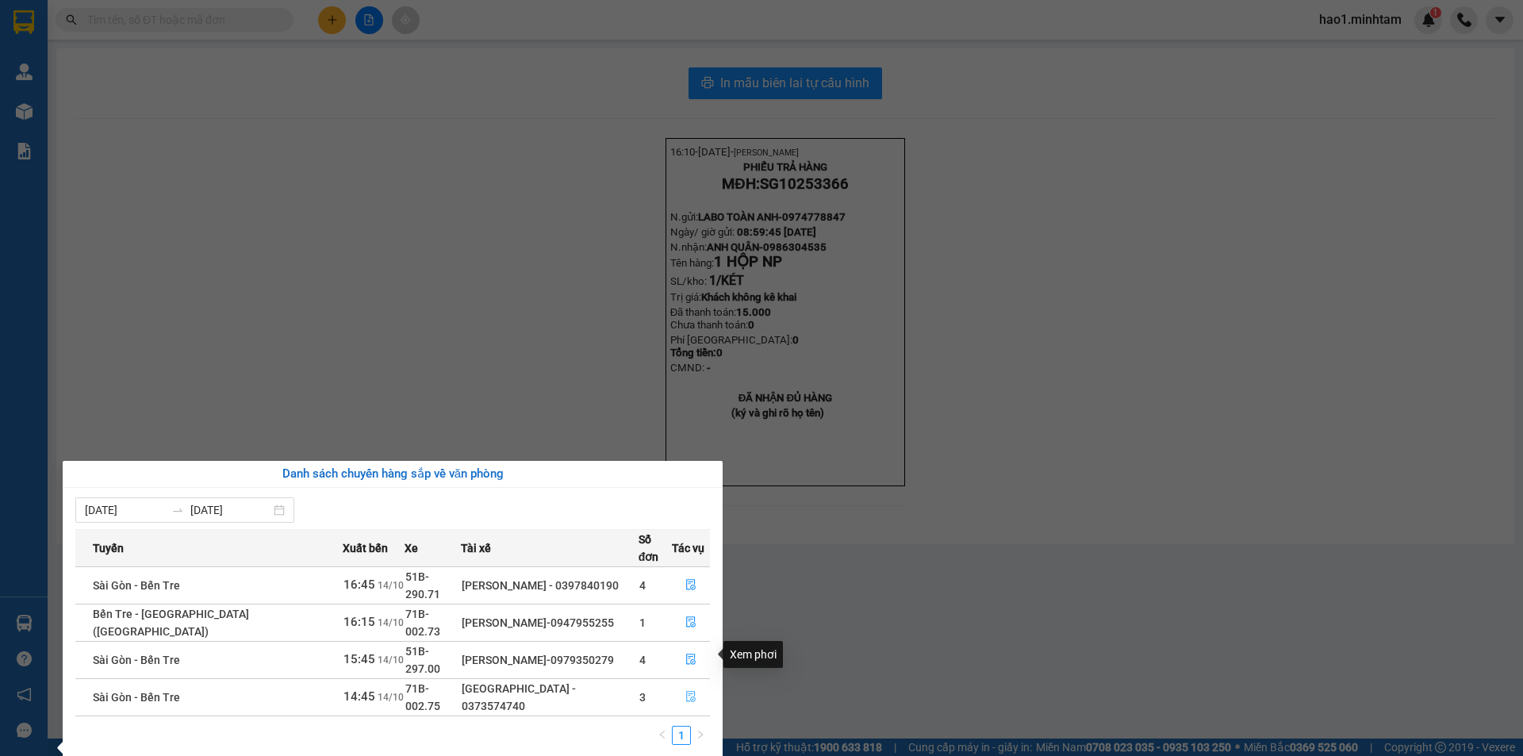
click at [689, 692] on icon "file-done" at bounding box center [691, 697] width 10 height 11
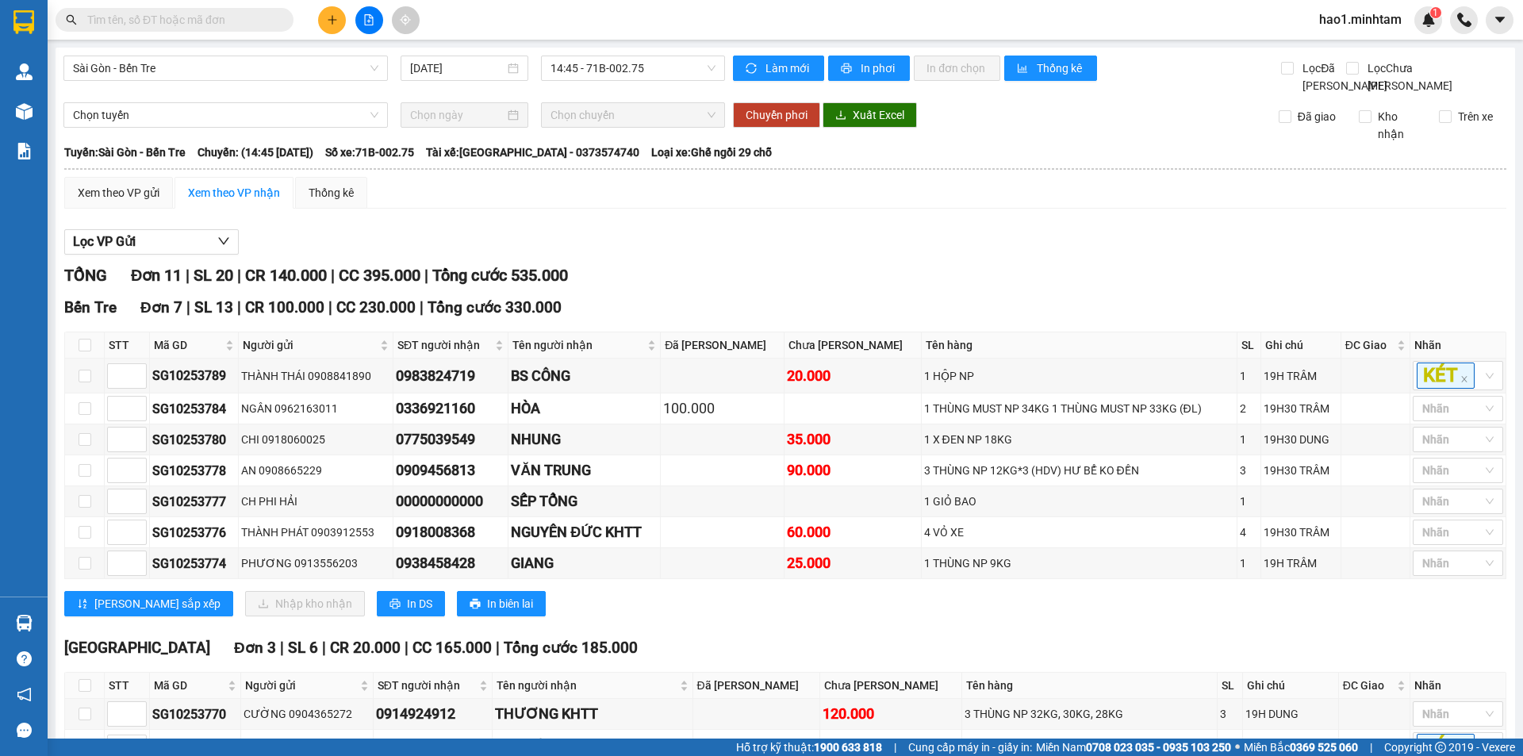
scroll to position [312, 0]
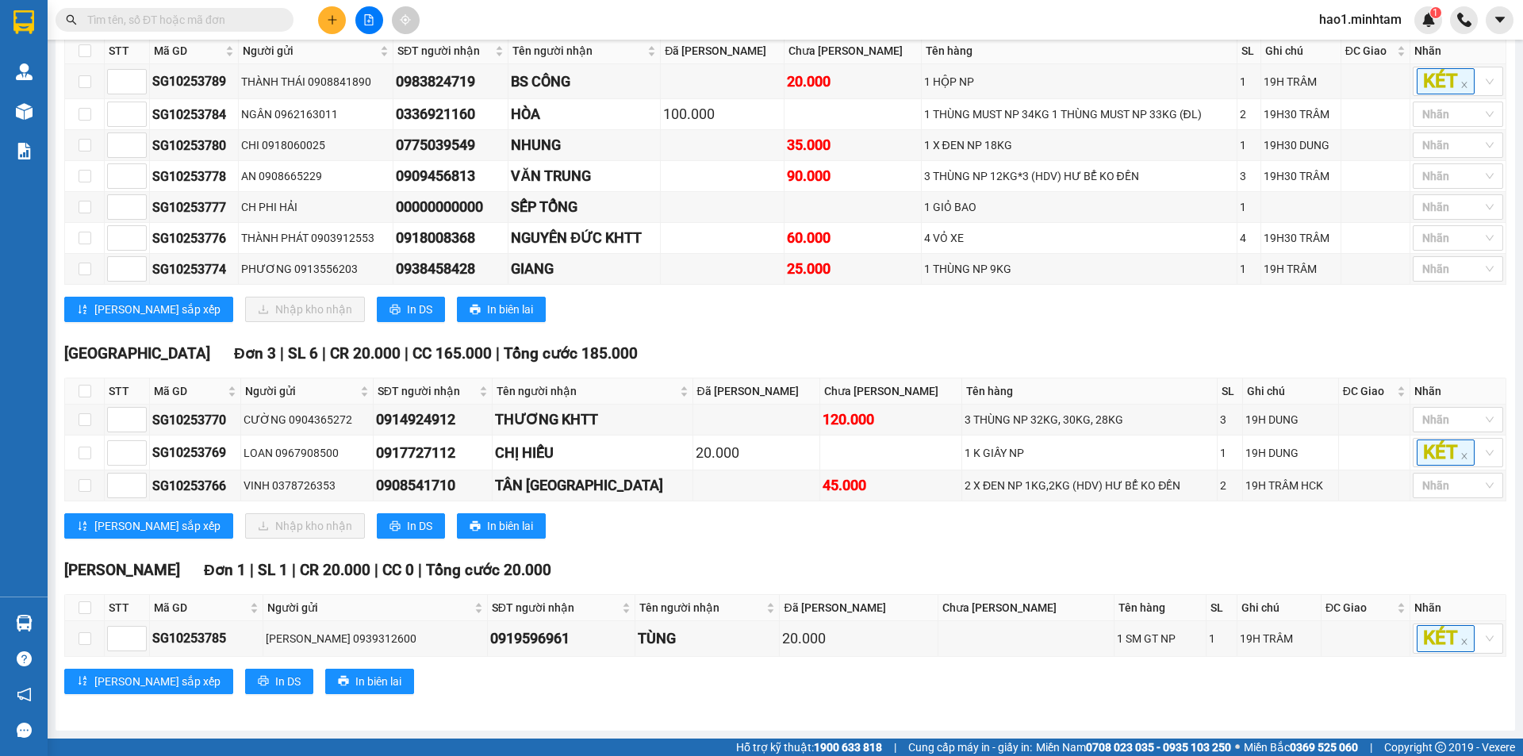
click at [199, 14] on input "text" at bounding box center [180, 19] width 187 height 17
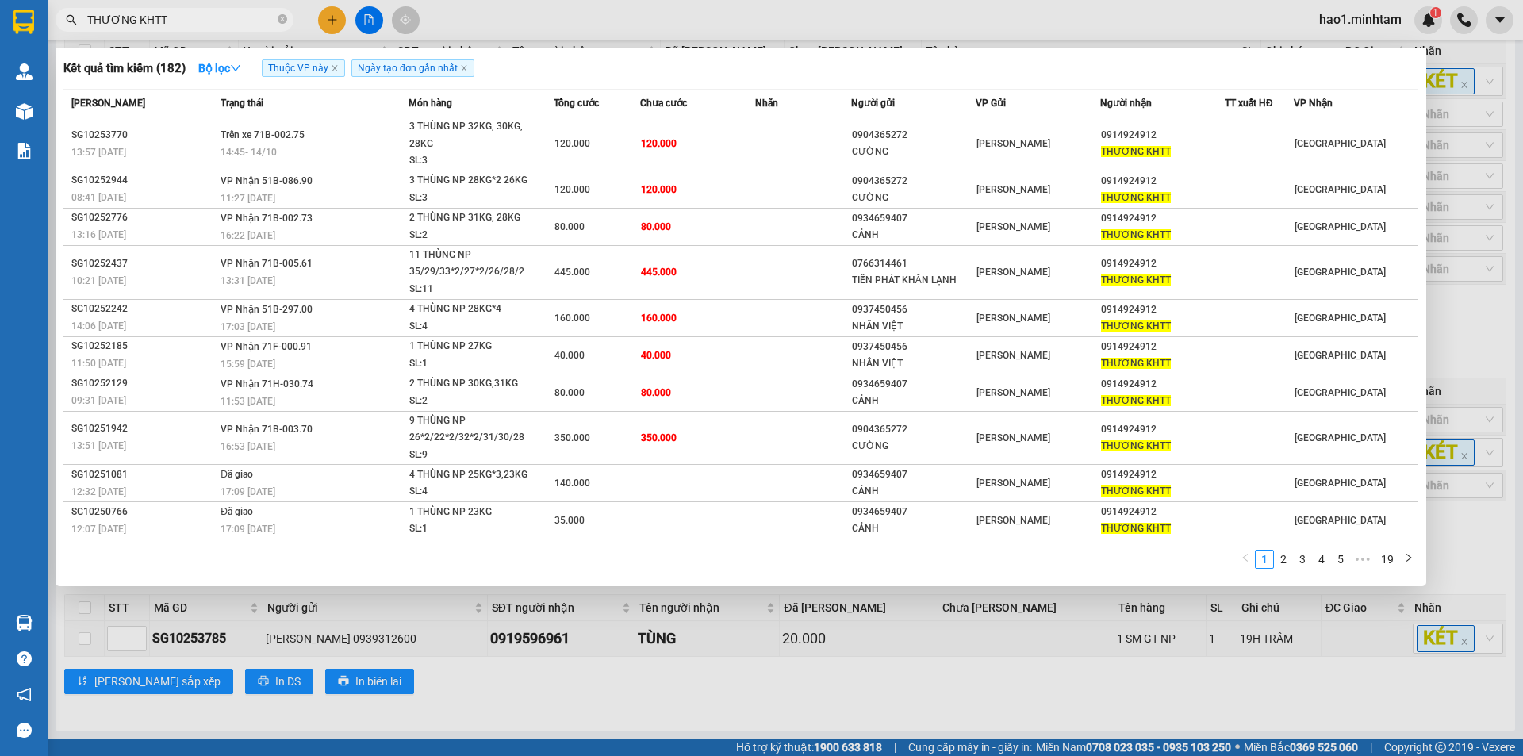
type input "THƯƠNG KHTT"
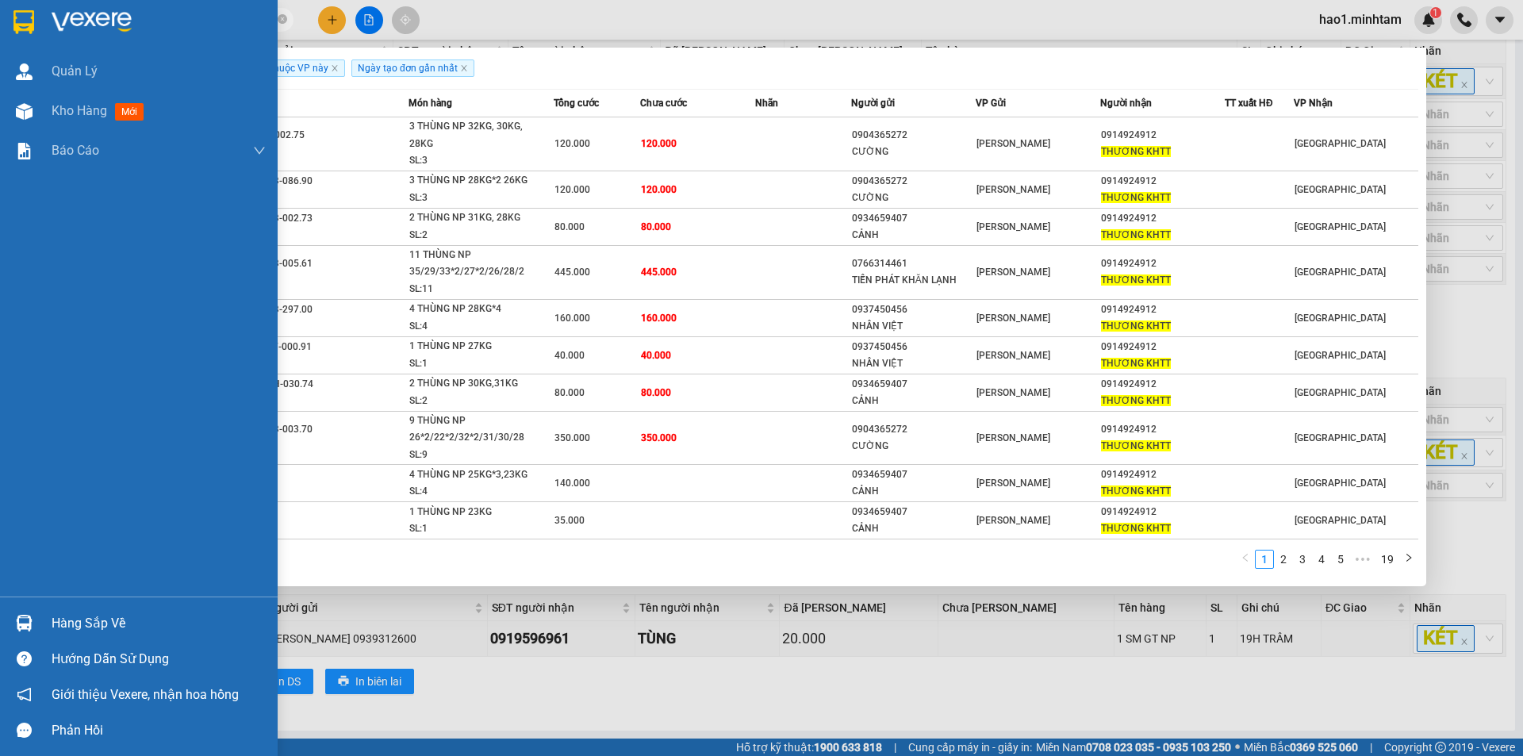
click at [29, 29] on img at bounding box center [23, 22] width 21 height 24
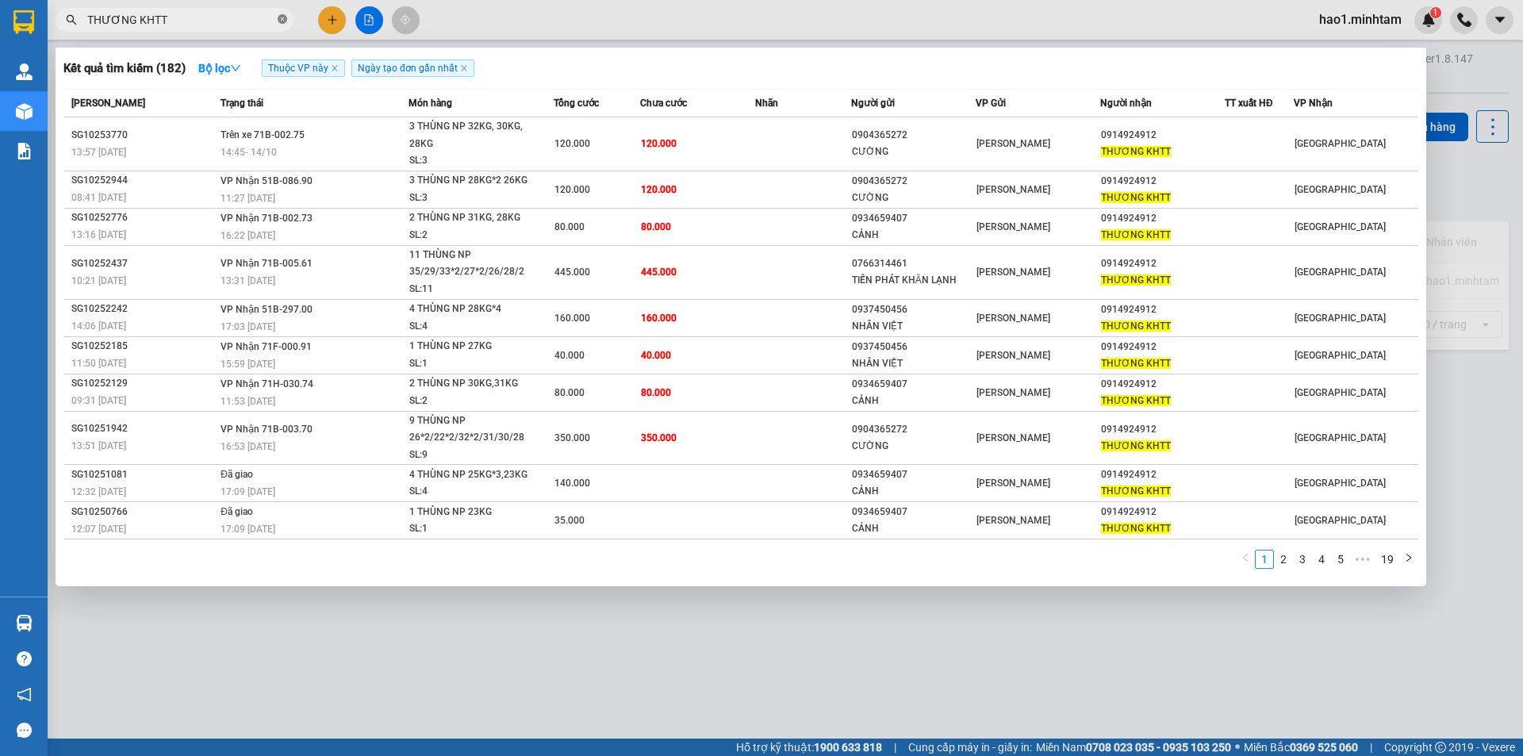
click at [281, 22] on icon "close-circle" at bounding box center [283, 19] width 10 height 10
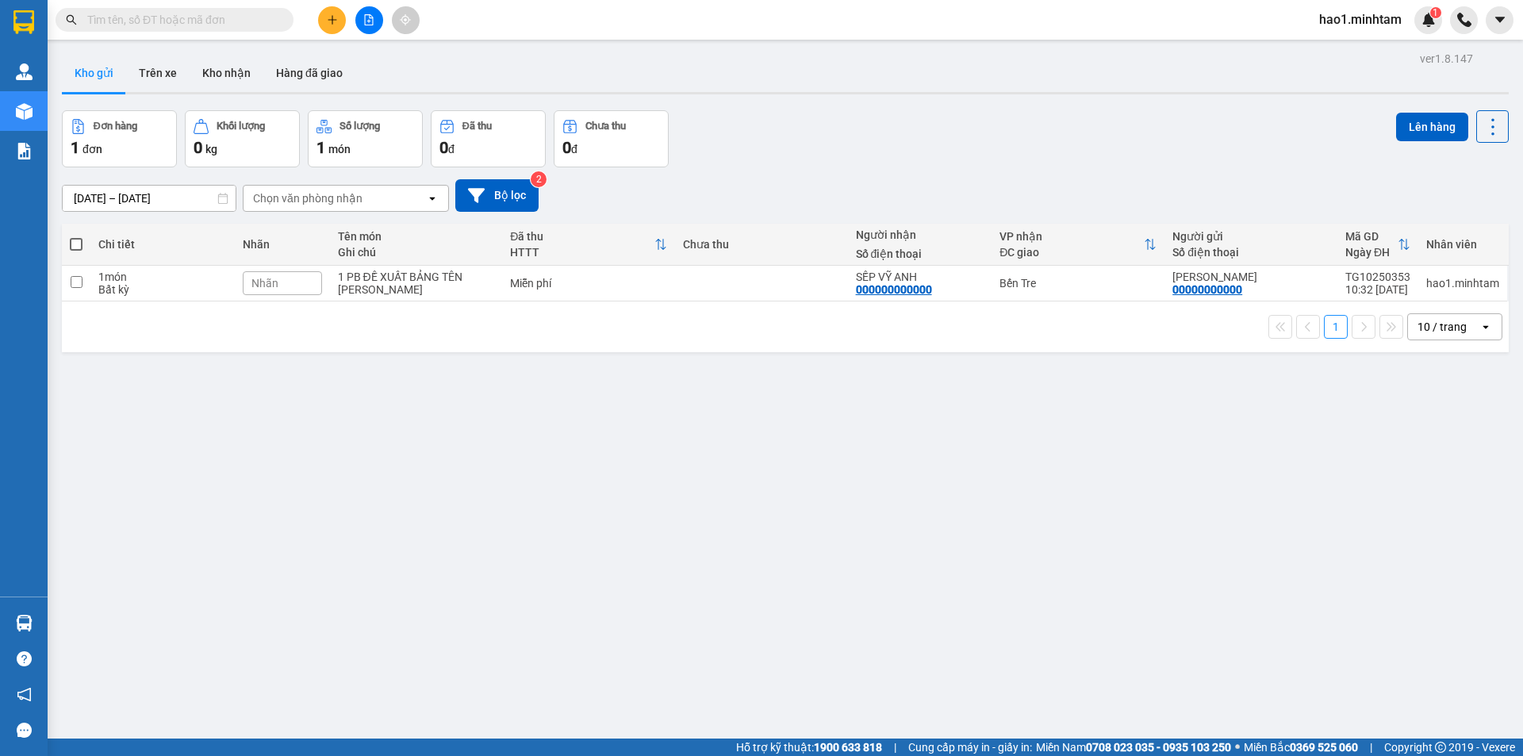
click at [871, 85] on div "Kho gửi Trên xe Kho nhận Hàng đã giao" at bounding box center [785, 75] width 1447 height 42
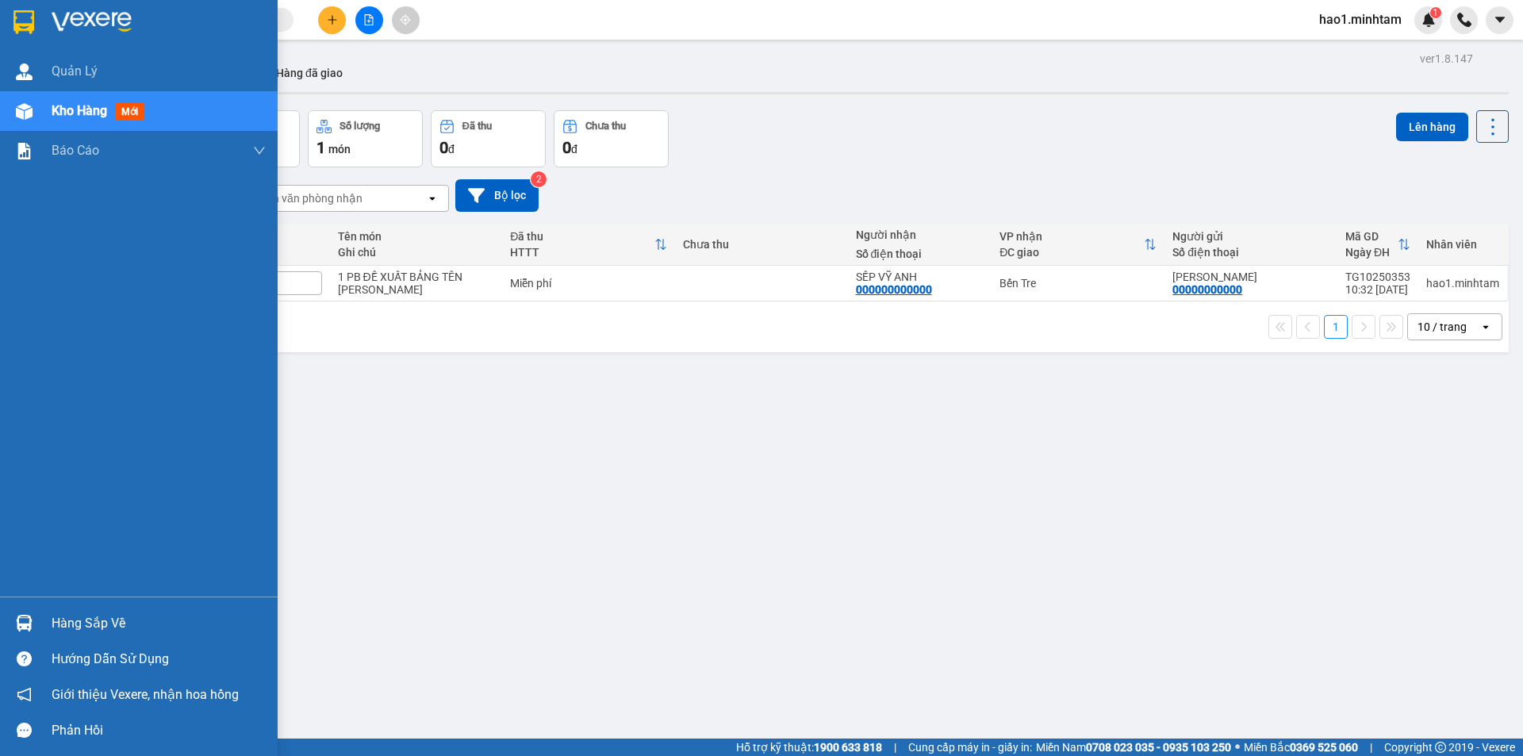
click at [32, 613] on div at bounding box center [24, 623] width 28 height 28
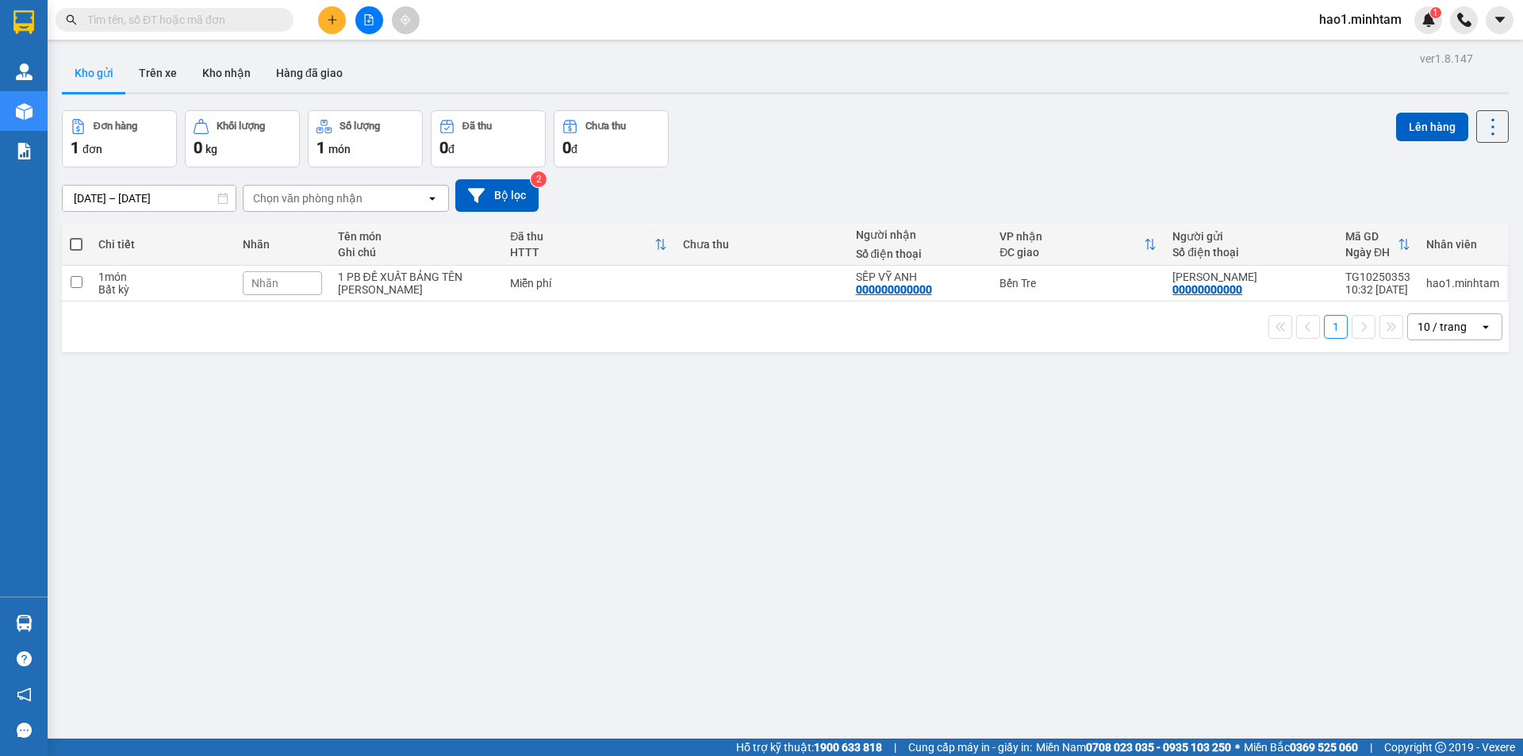
click at [1018, 527] on section "Kết quả tìm kiếm ( 182 ) Bộ lọc Thuộc VP này Ngày tạo đơn gần nhất Mã ĐH Trạng …" at bounding box center [761, 378] width 1523 height 756
drag, startPoint x: 129, startPoint y: 21, endPoint x: 1522, endPoint y: 248, distance: 1412.3
click at [142, 21] on input "text" at bounding box center [180, 19] width 187 height 17
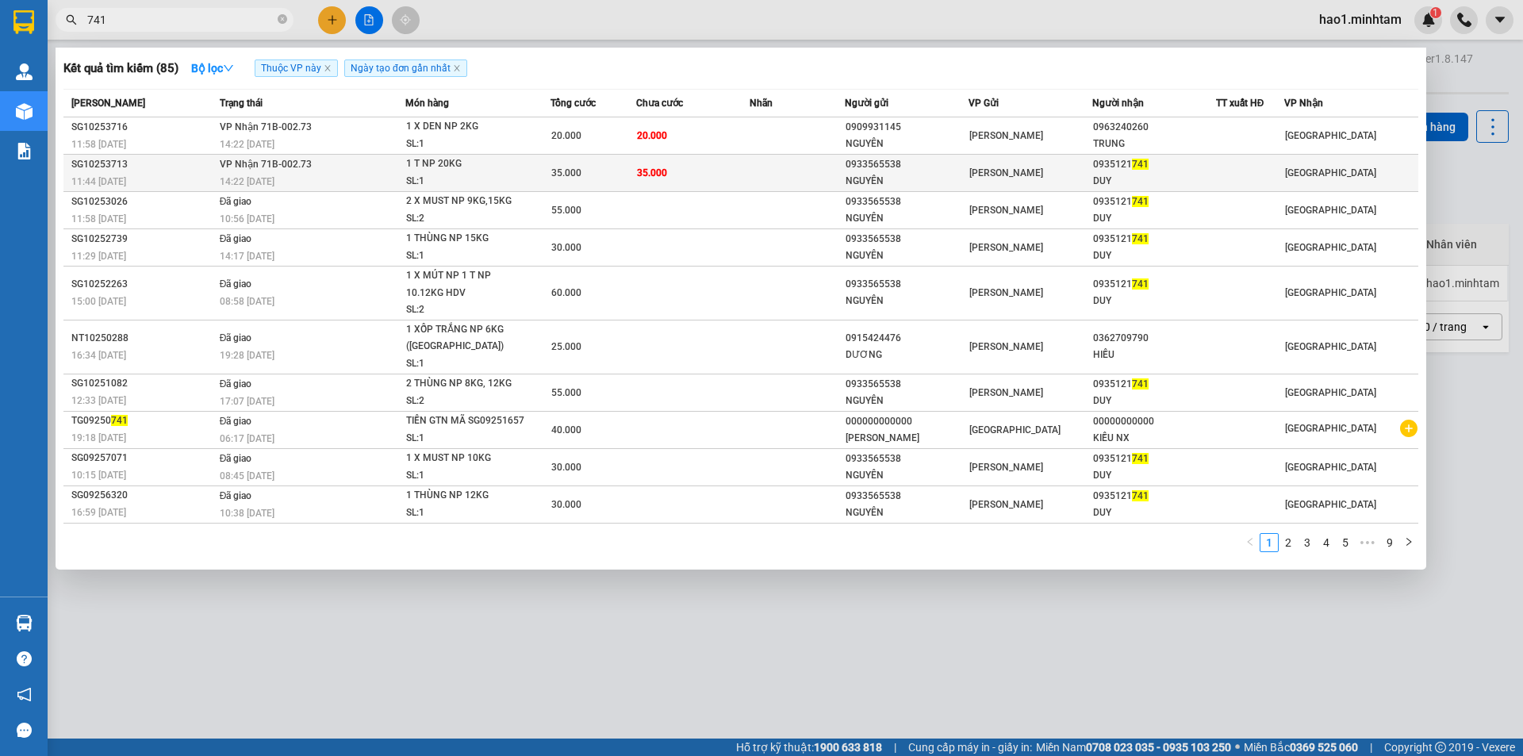
type input "741"
click at [714, 172] on td "35.000" at bounding box center [693, 173] width 114 height 37
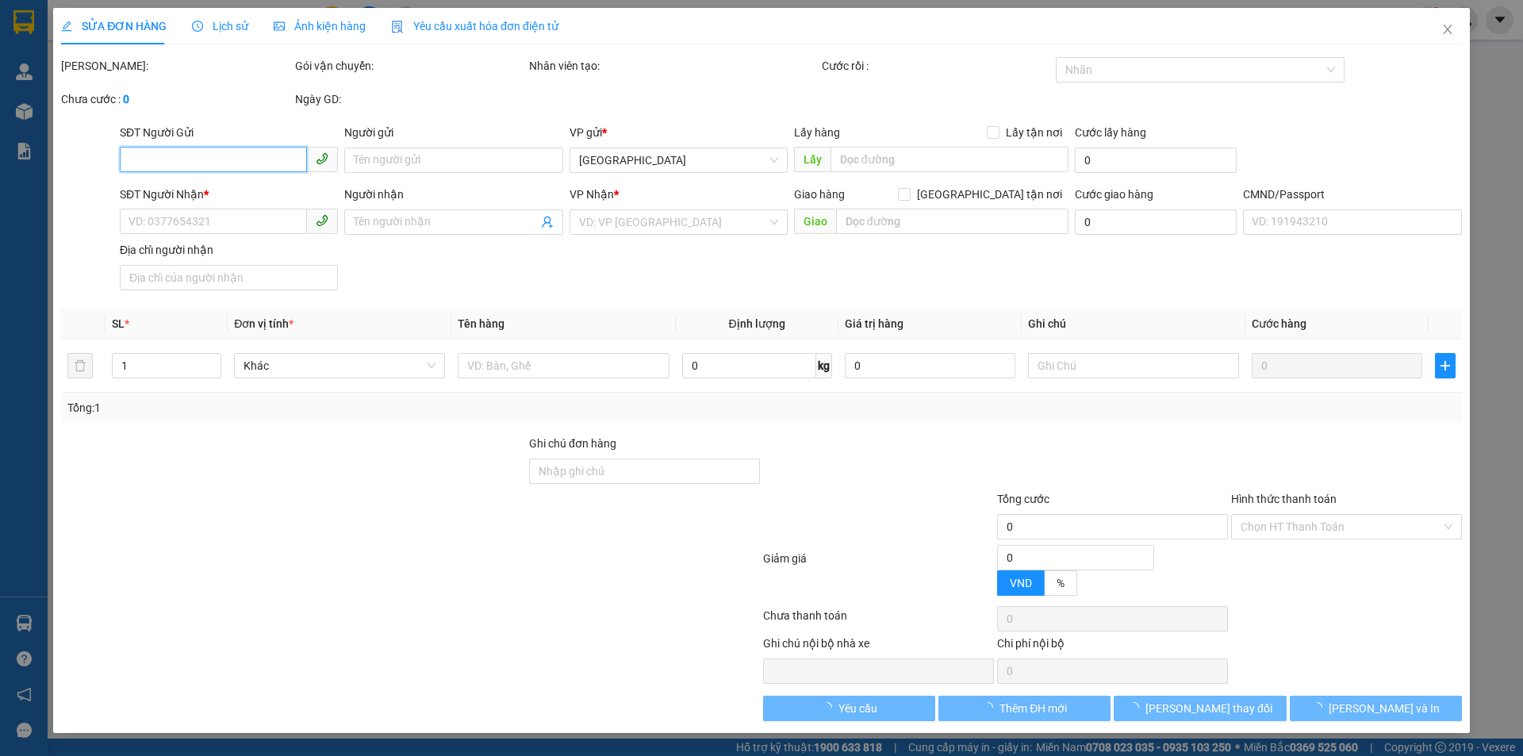
type input "0933565538"
type input "NGUYÊN"
type input "0935121741"
type input "DUY"
type input "35.000"
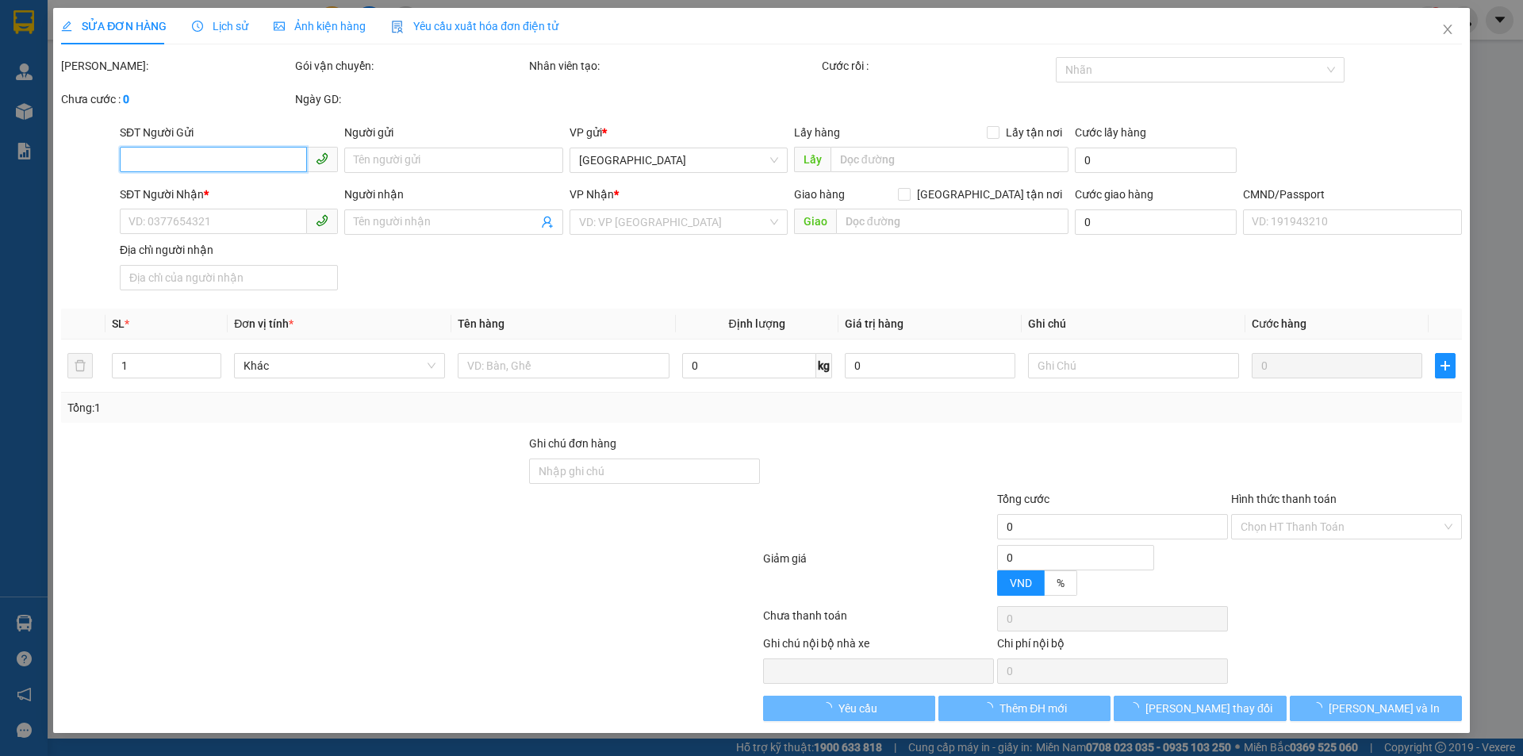
type input "35.000"
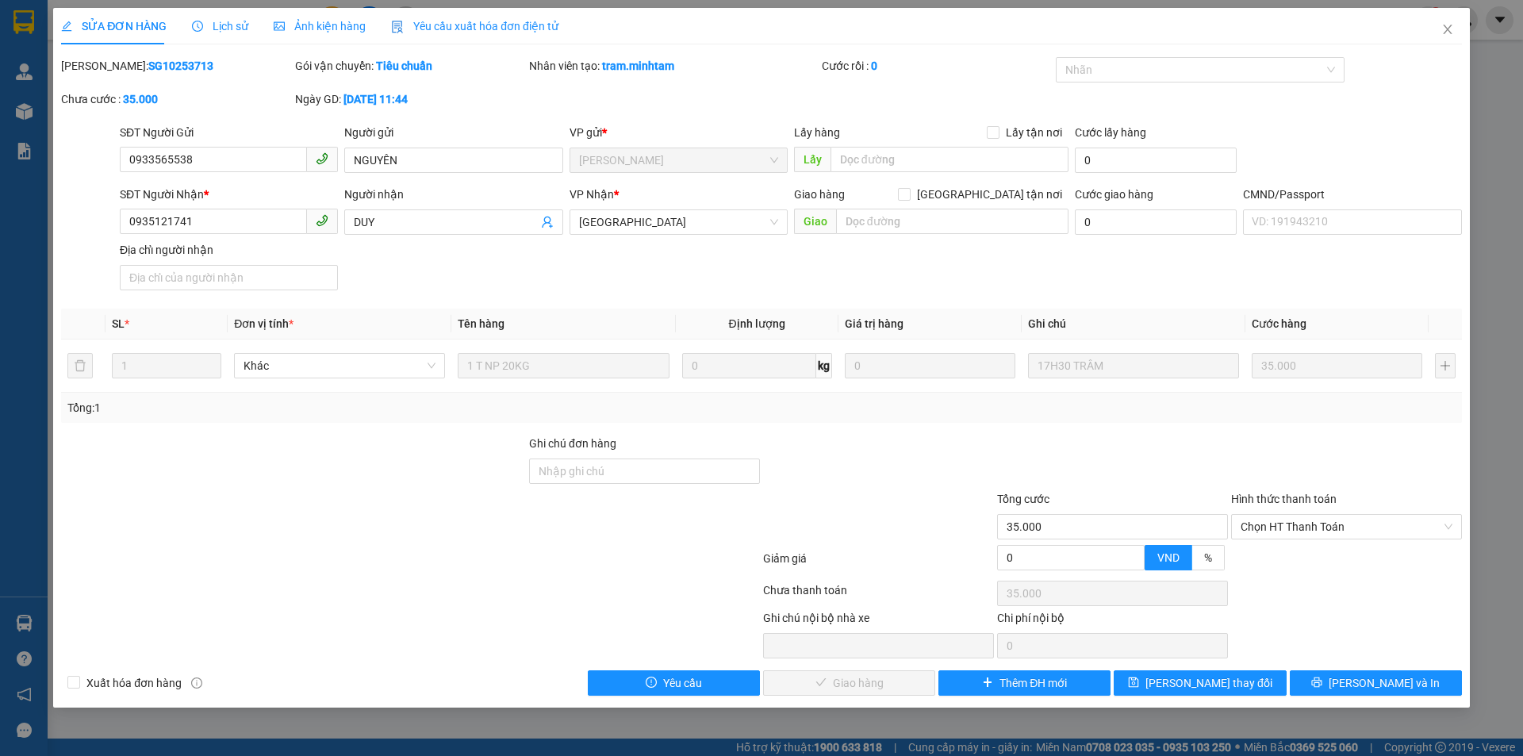
click at [1372, 667] on div "Total Paid Fee 0 Total UnPaid Fee 35.000 Cash Collection Total Fee Mã ĐH: SG102…" at bounding box center [761, 376] width 1401 height 639
click at [1370, 682] on span "[PERSON_NAME] và In" at bounding box center [1384, 682] width 111 height 17
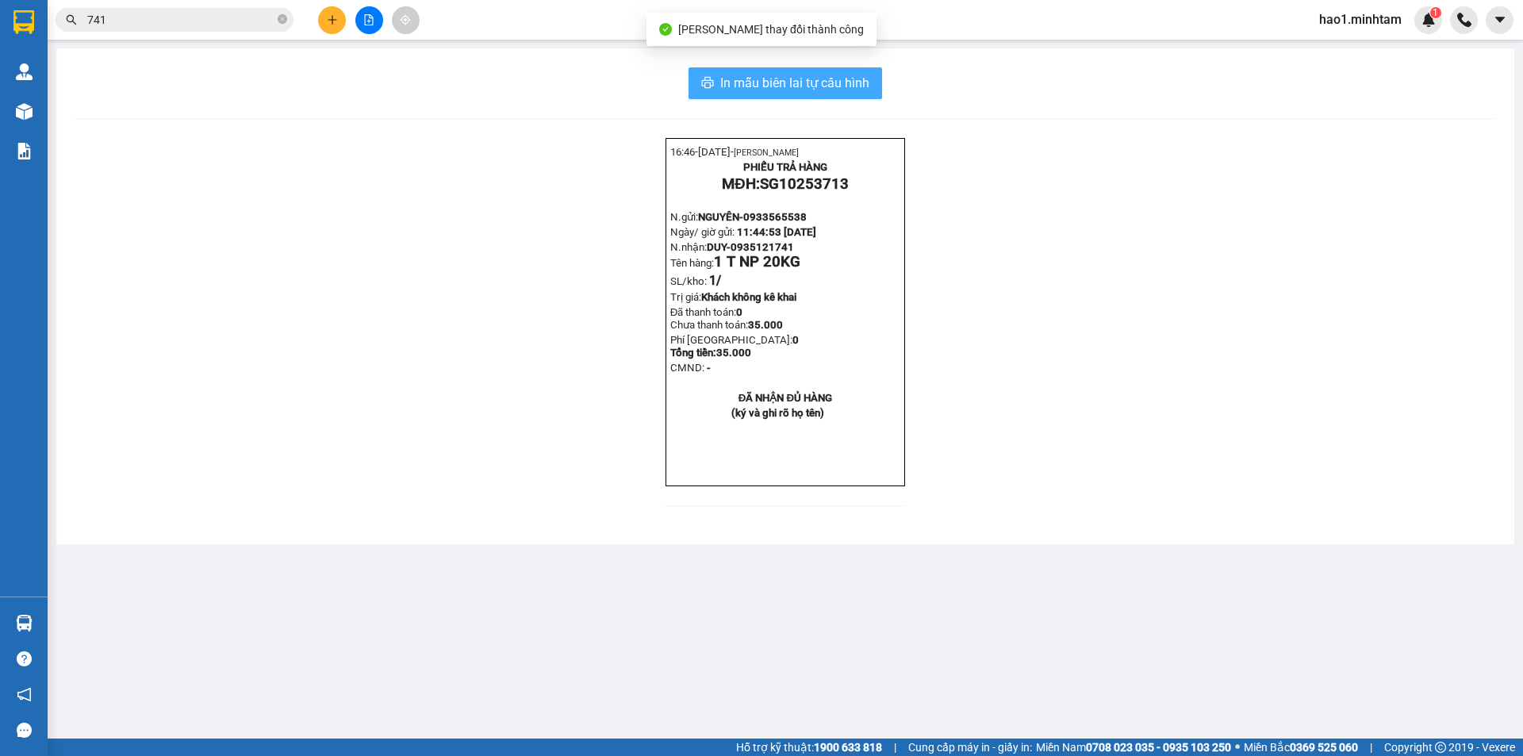
click at [823, 88] on span "In mẫu biên lai tự cấu hình" at bounding box center [794, 83] width 149 height 20
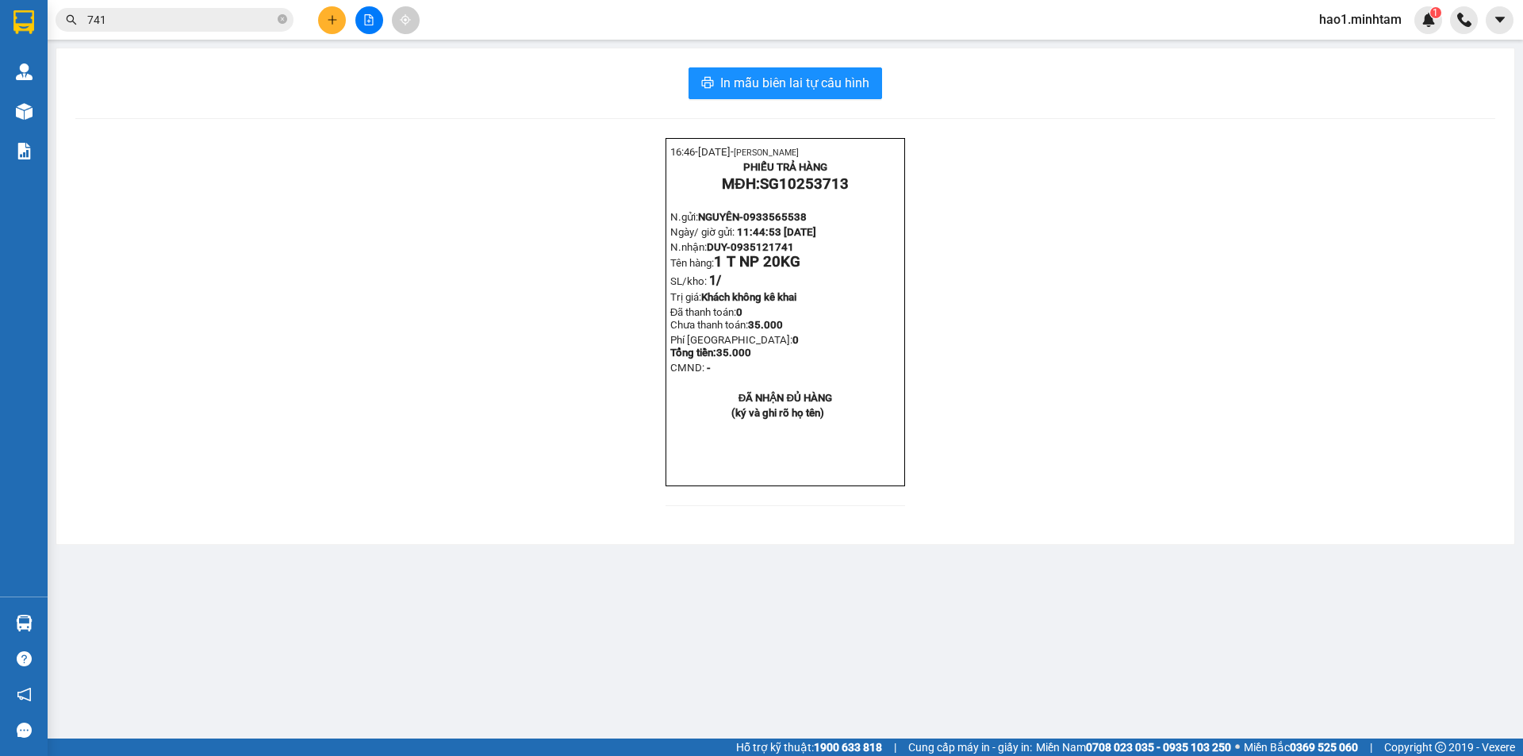
click at [1149, 525] on div "16:46- [DATE]- [PERSON_NAME] PHIẾU TRẢ HÀNG MĐH: SG10253713 N.gửi: NGUYÊN- 0933…" at bounding box center [785, 331] width 1420 height 387
click at [277, 18] on span "741" at bounding box center [175, 20] width 238 height 24
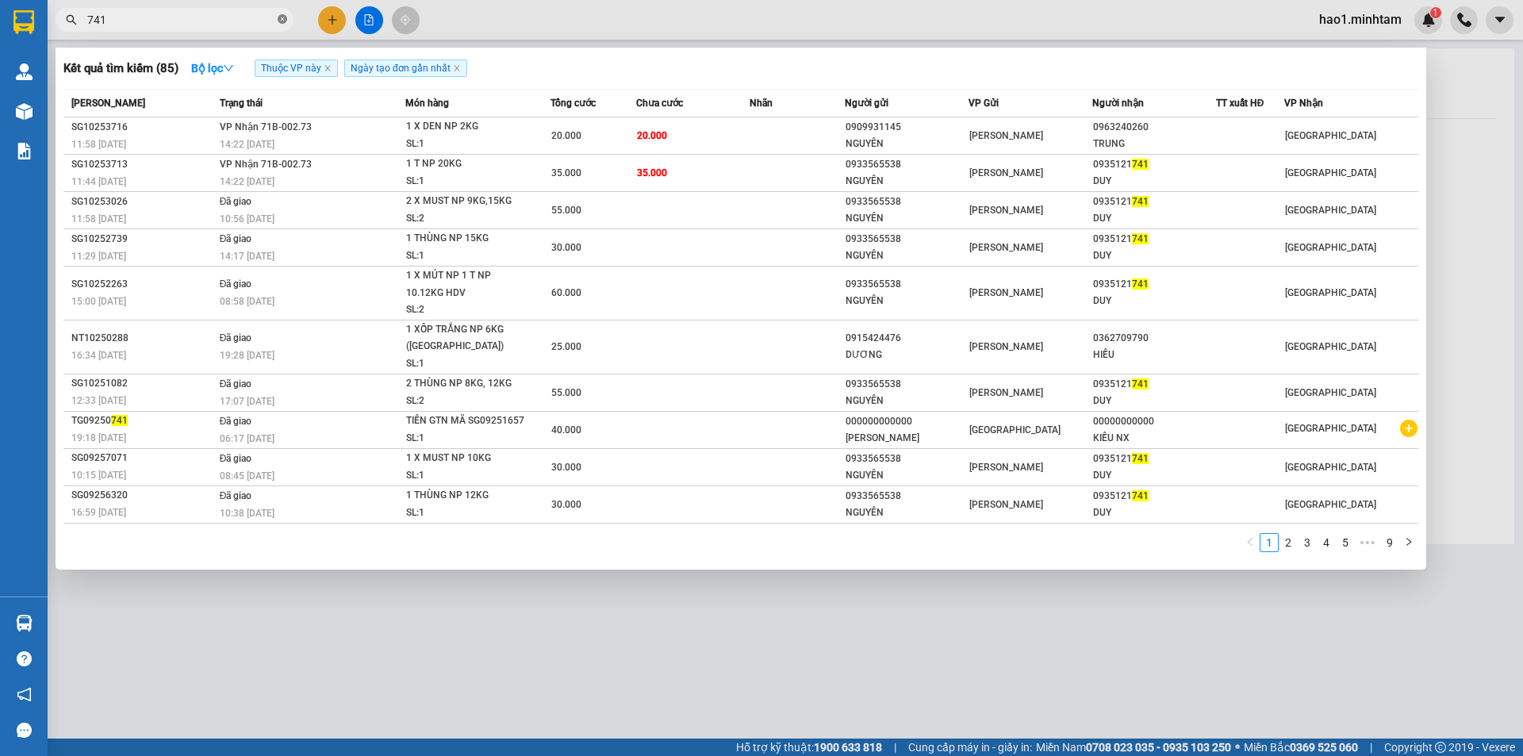
click at [280, 18] on icon "close-circle" at bounding box center [283, 19] width 10 height 10
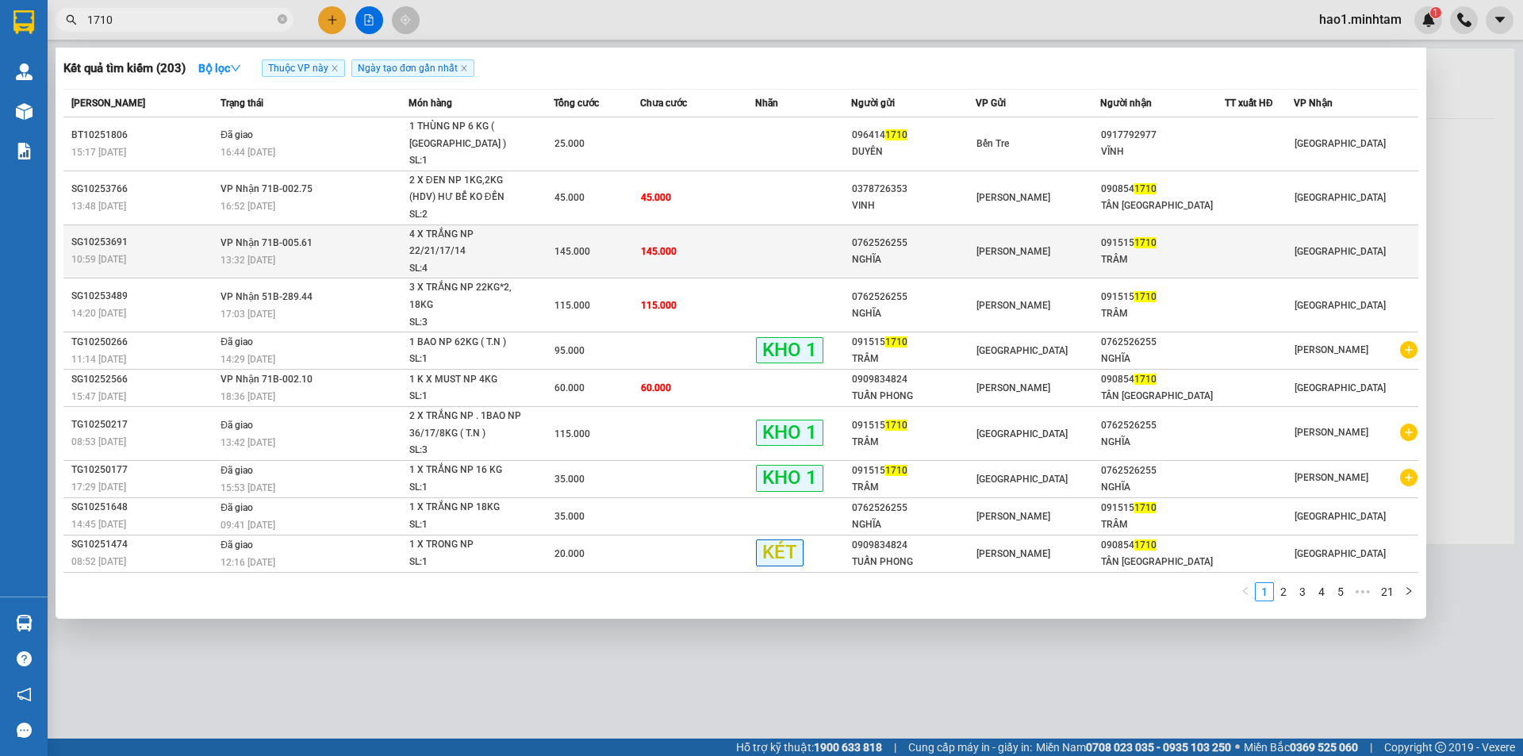
type input "1710"
click at [885, 235] on div "0762526255" at bounding box center [913, 243] width 123 height 17
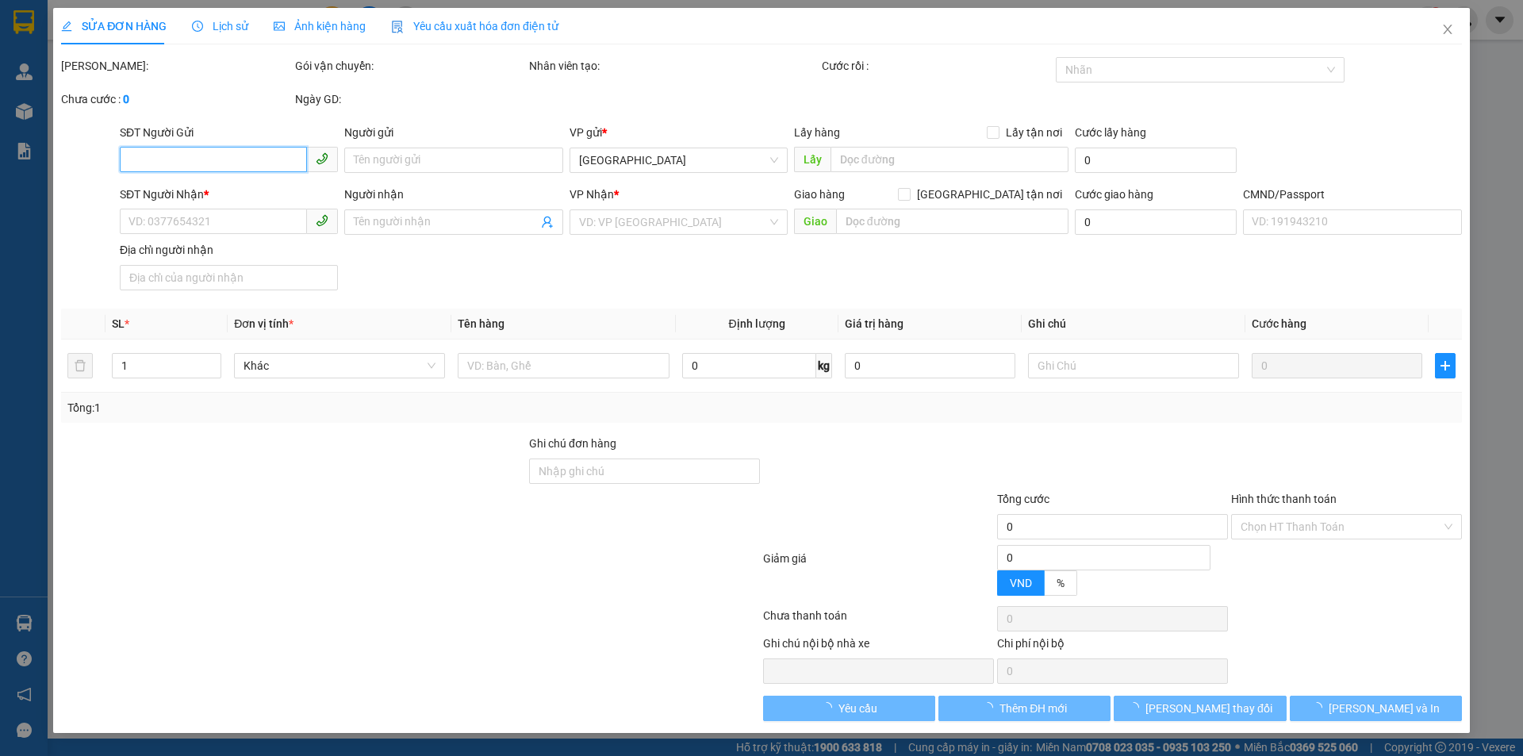
type input "0762526255"
type input "NGHĨA"
type input "0915151710"
type input "TRÂM"
type input "145.000"
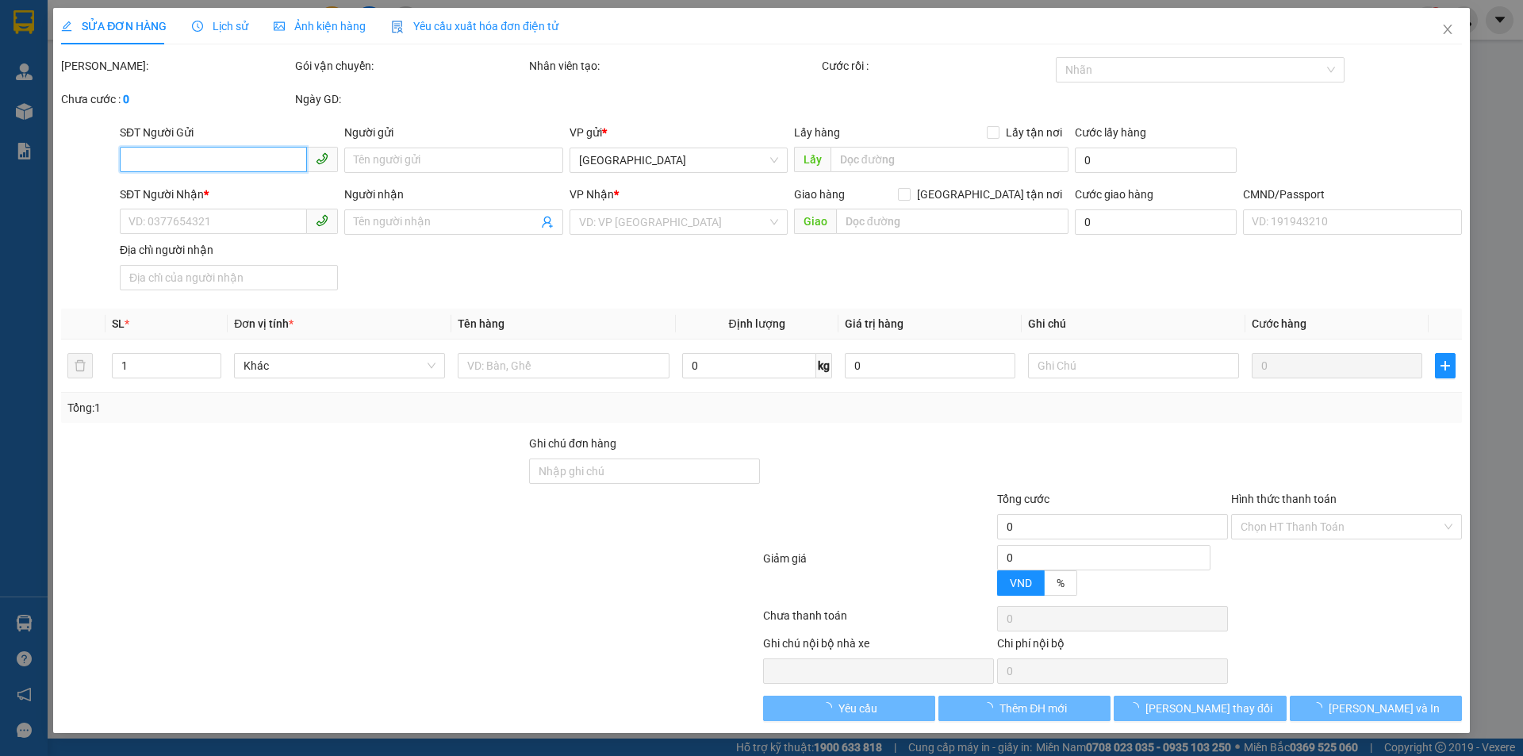
type input "145.000"
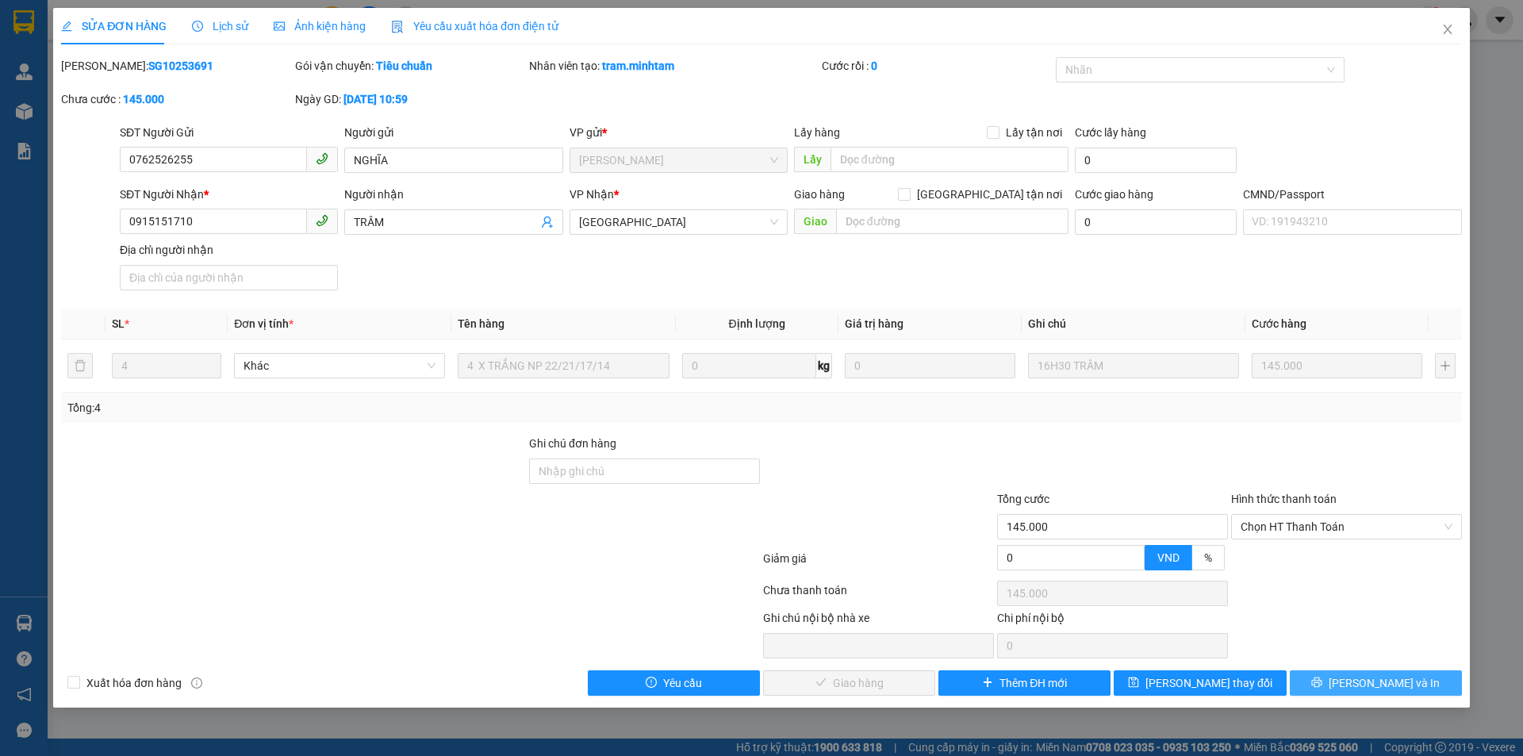
drag, startPoint x: 1357, startPoint y: 694, endPoint x: 1350, endPoint y: 680, distance: 16.0
click at [1357, 693] on button "[PERSON_NAME] và In" at bounding box center [1376, 682] width 172 height 25
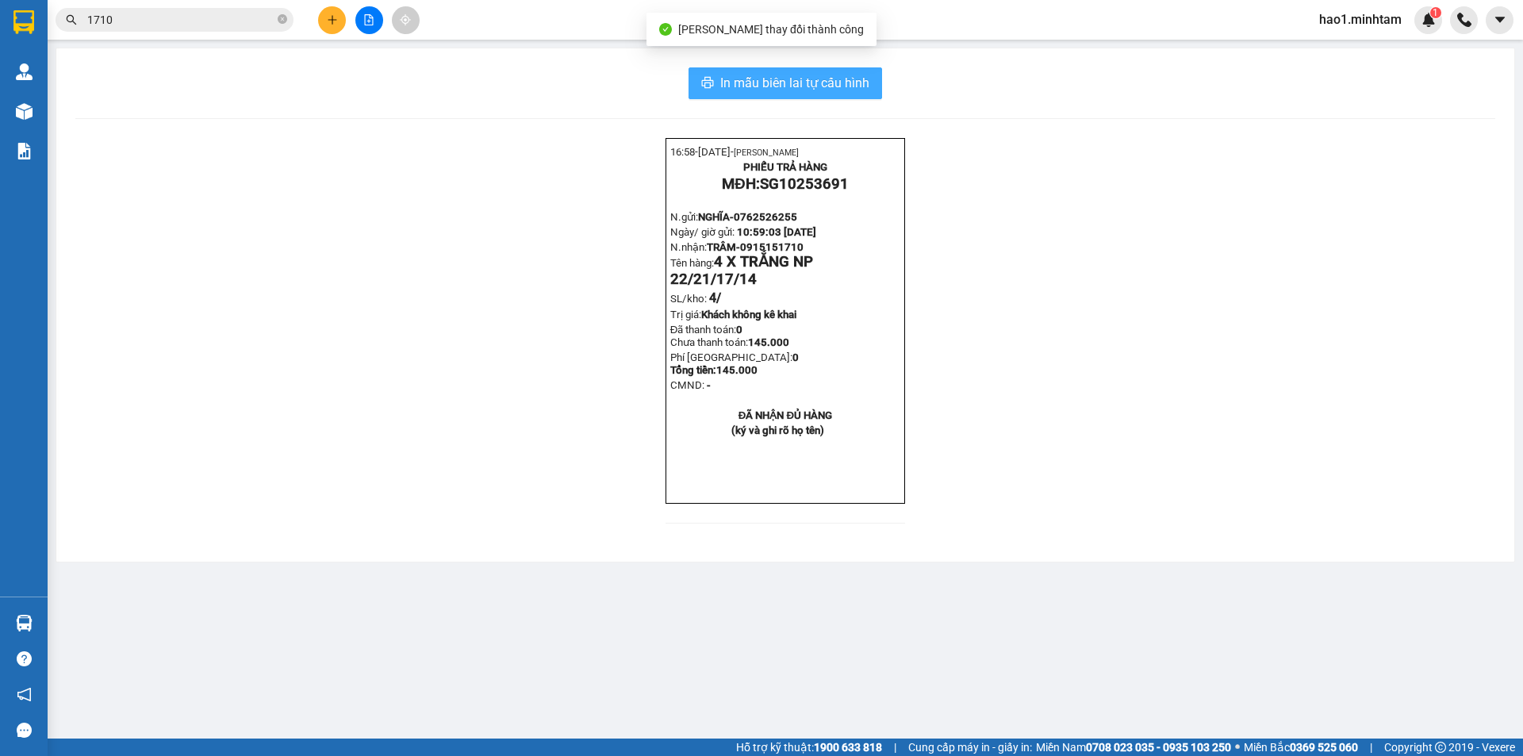
click at [870, 88] on button "In mẫu biên lai tự cấu hình" at bounding box center [786, 83] width 194 height 32
click at [737, 91] on span "In mẫu biên lai tự cấu hình" at bounding box center [794, 83] width 149 height 20
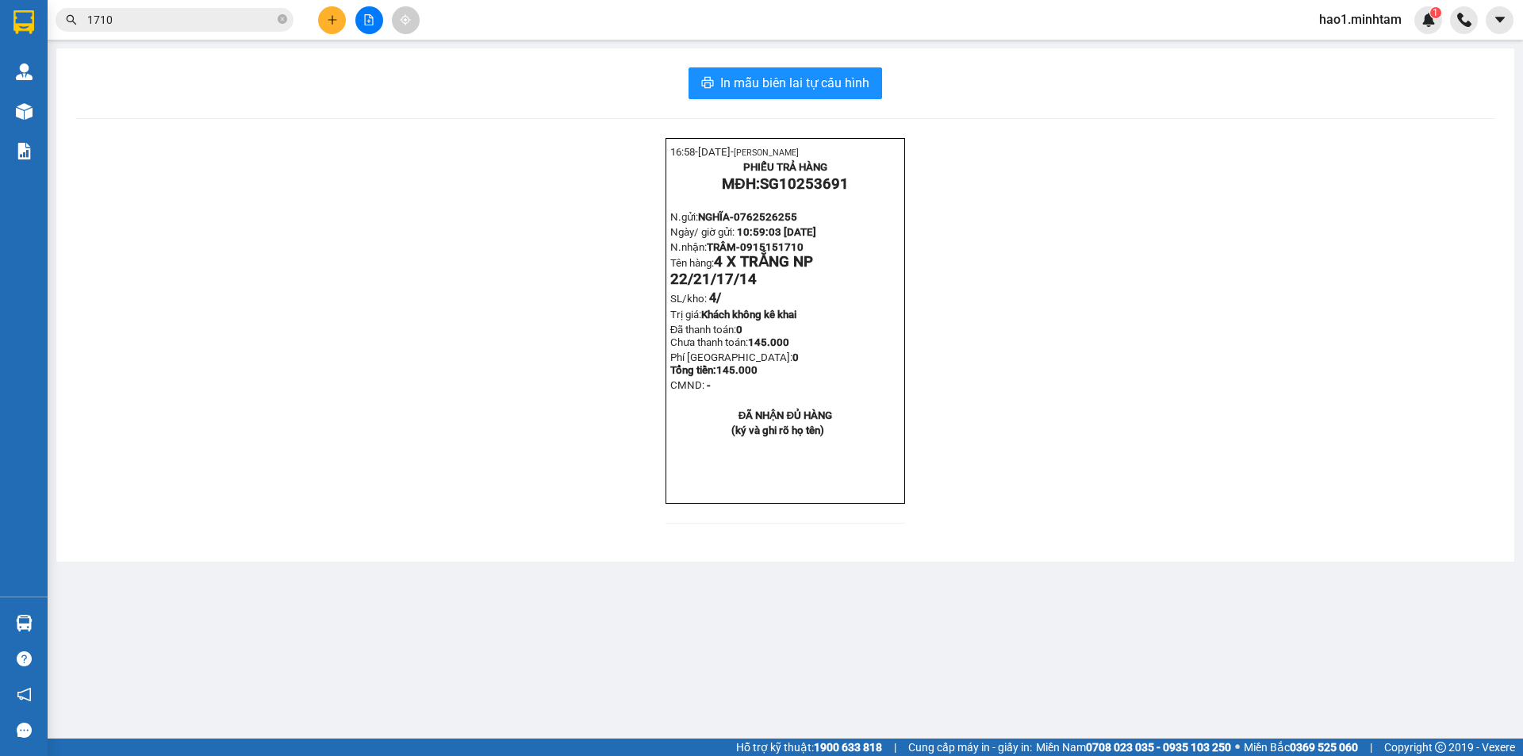
click at [244, 14] on input "1710" at bounding box center [180, 19] width 187 height 17
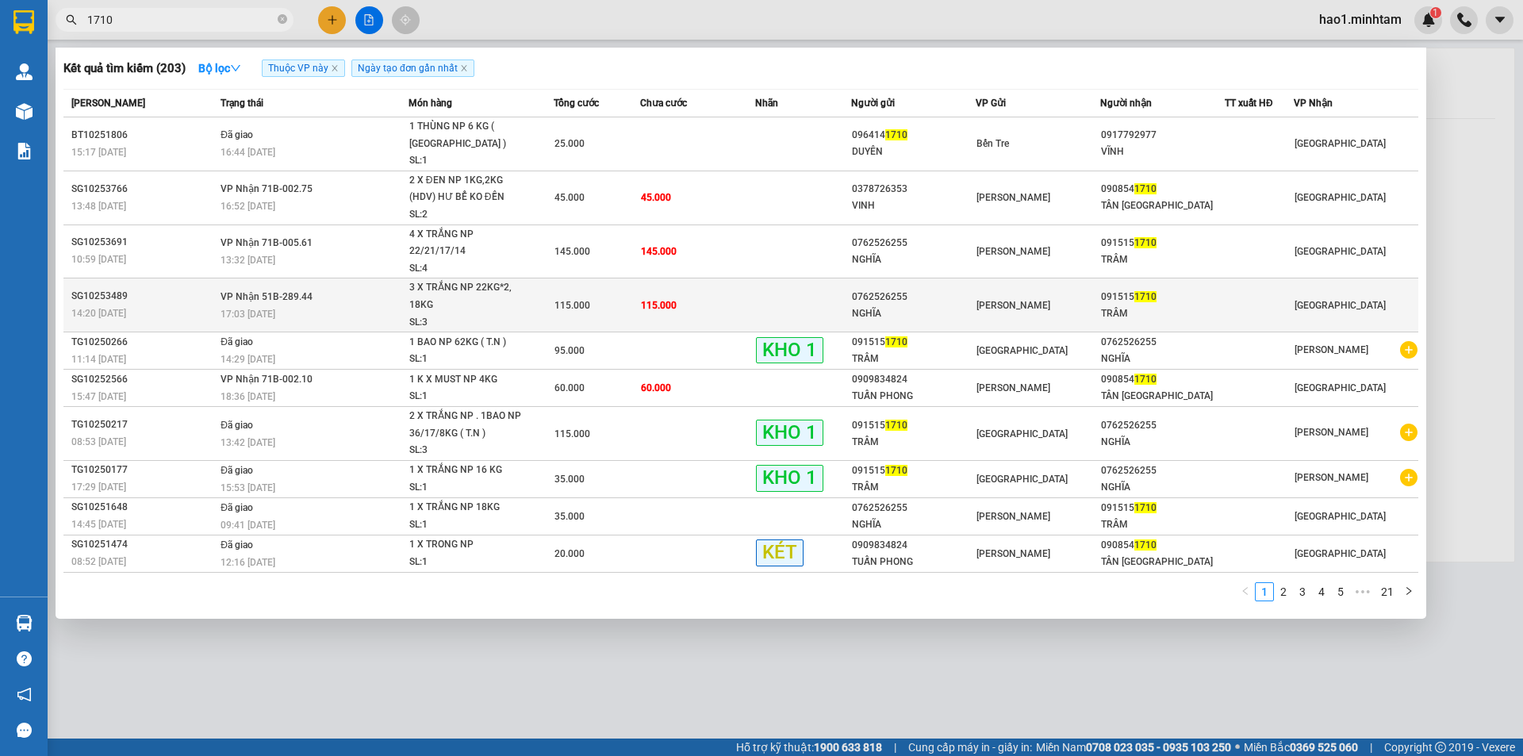
click at [1069, 297] on div "[PERSON_NAME]" at bounding box center [1038, 305] width 123 height 17
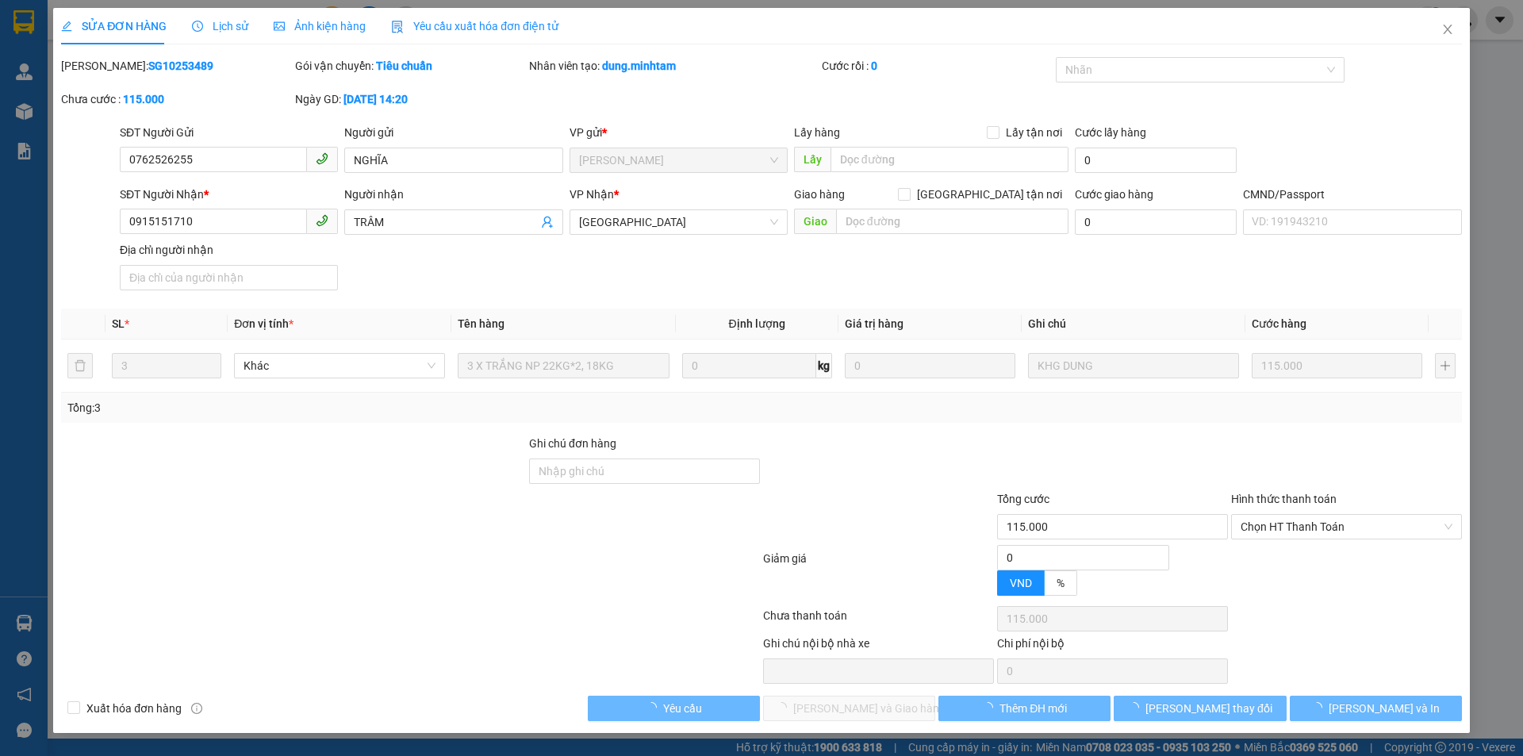
type input "0762526255"
type input "NGHĨA"
type input "0915151710"
type input "TRÂM"
type input "115.000"
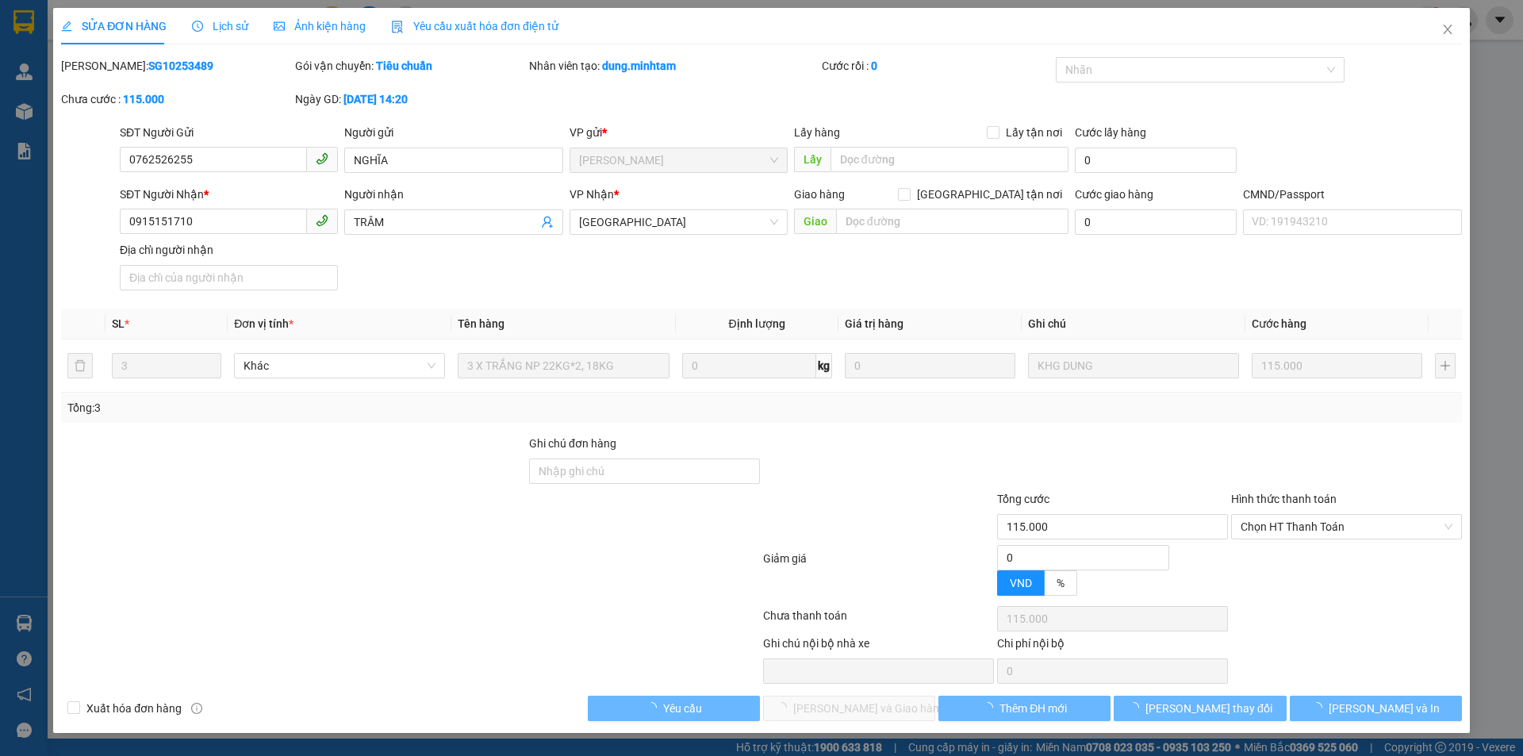
type input "115.000"
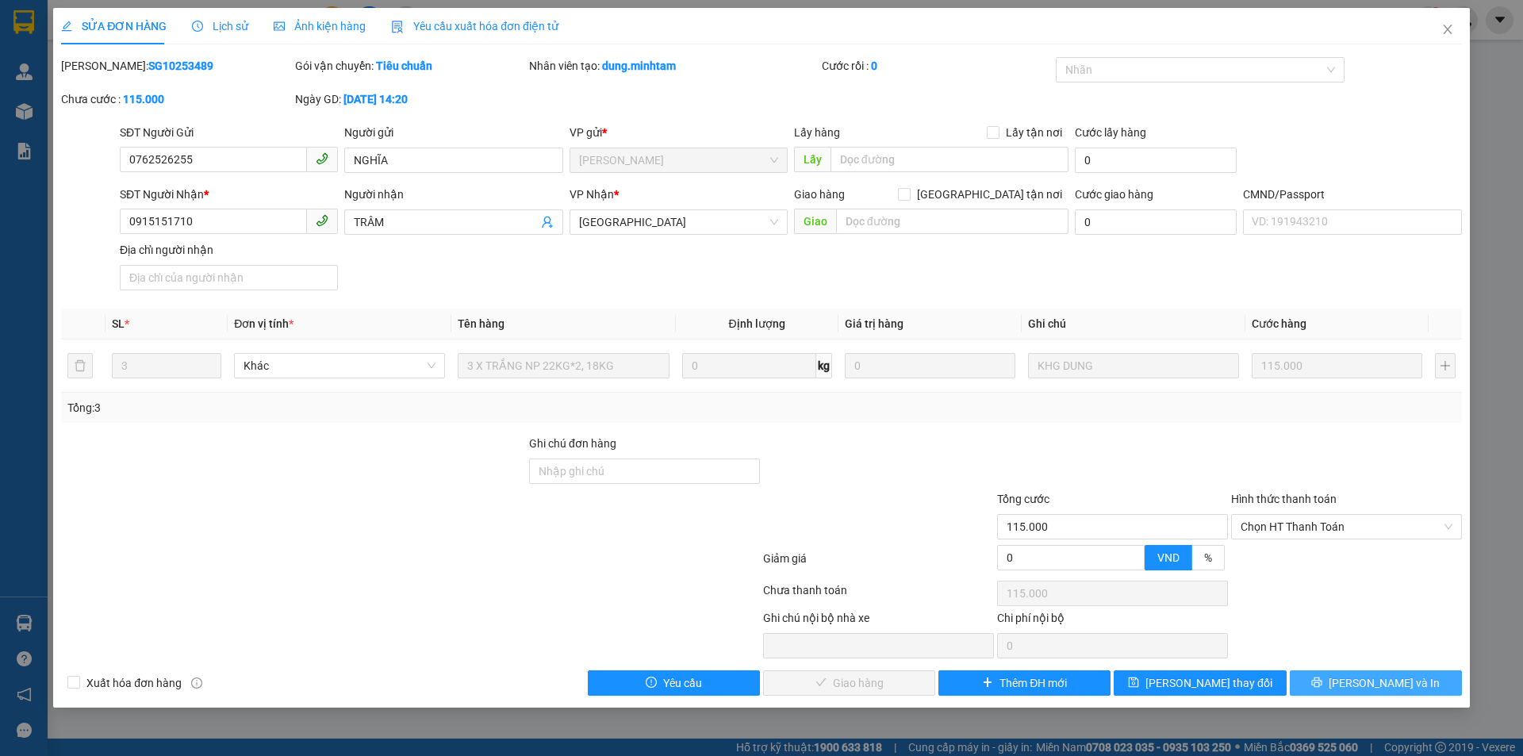
click at [1349, 674] on button "[PERSON_NAME] và In" at bounding box center [1376, 682] width 172 height 25
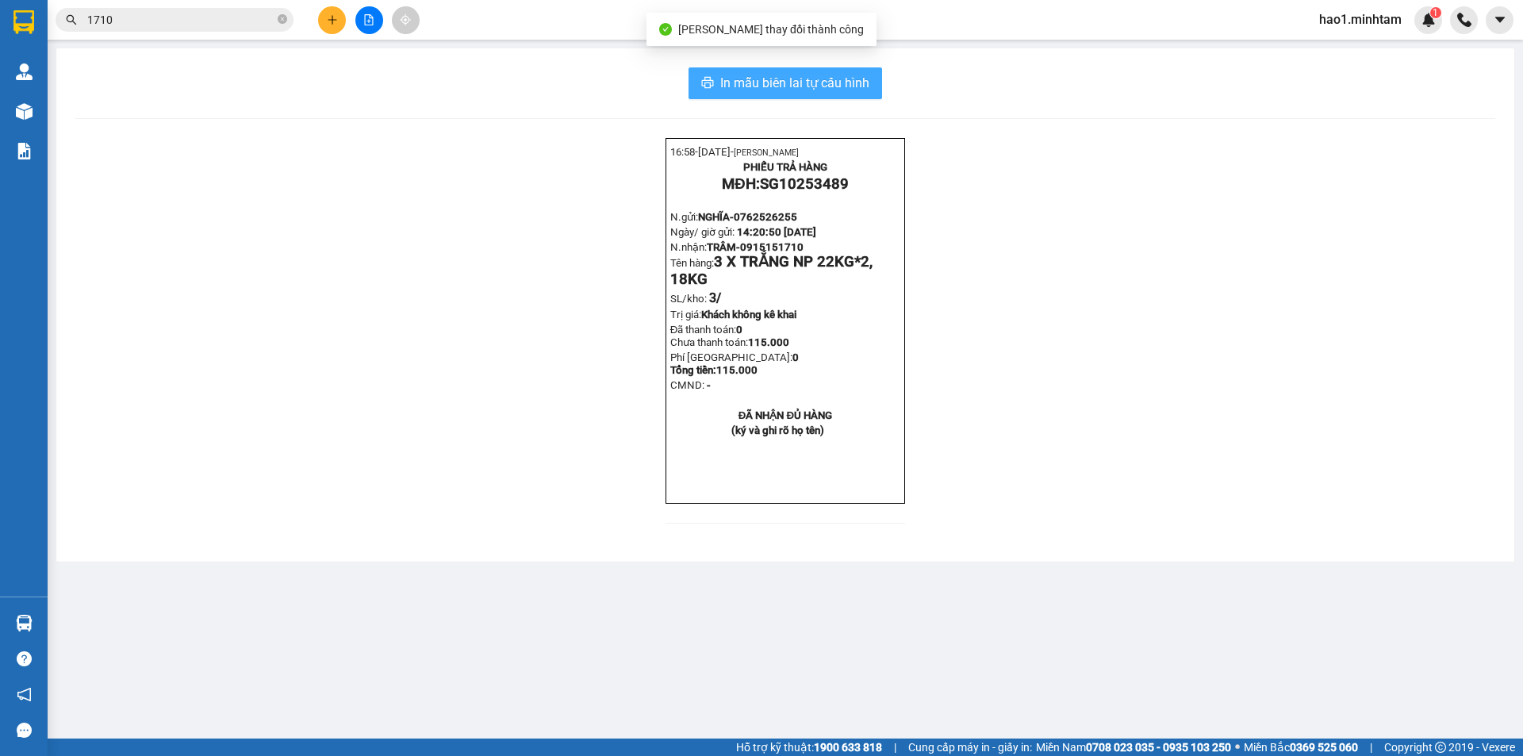
click at [823, 80] on span "In mẫu biên lai tự cấu hình" at bounding box center [794, 83] width 149 height 20
click at [821, 86] on span "In mẫu biên lai tự cấu hình" at bounding box center [794, 83] width 149 height 20
click at [209, 18] on input "1710" at bounding box center [180, 19] width 187 height 17
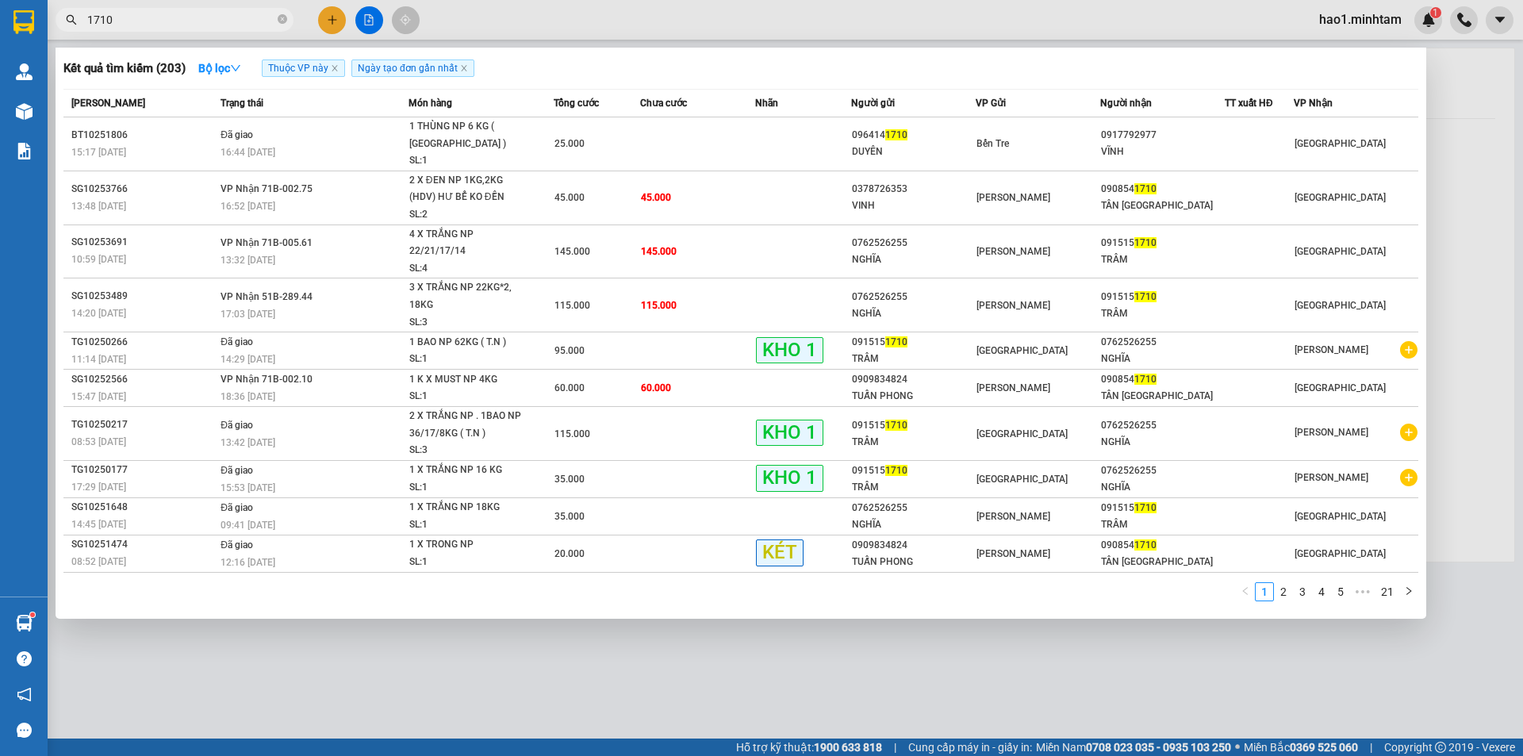
click at [177, 16] on input "1710" at bounding box center [180, 19] width 187 height 17
click at [332, 21] on div at bounding box center [761, 378] width 1523 height 756
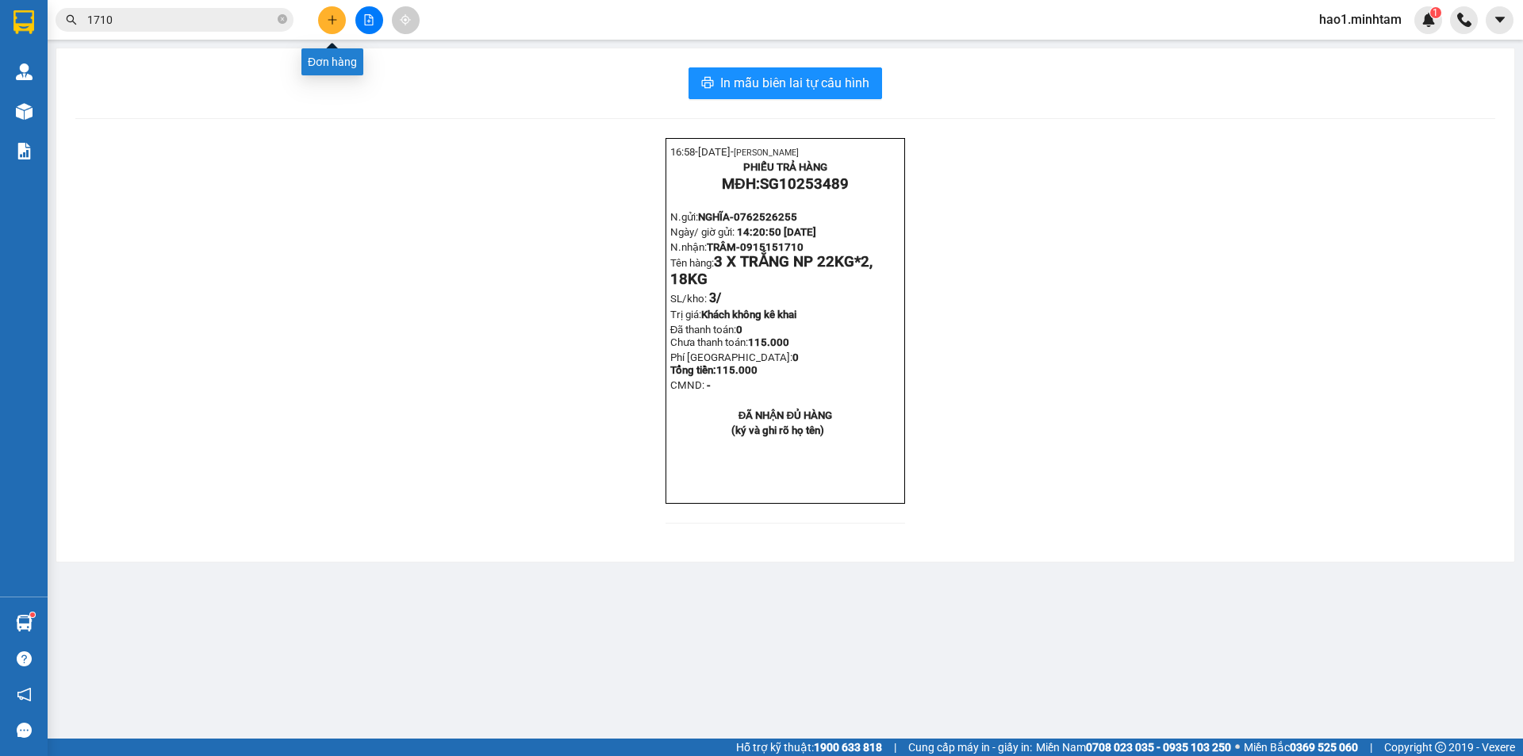
click at [330, 24] on icon "plus" at bounding box center [332, 19] width 11 height 11
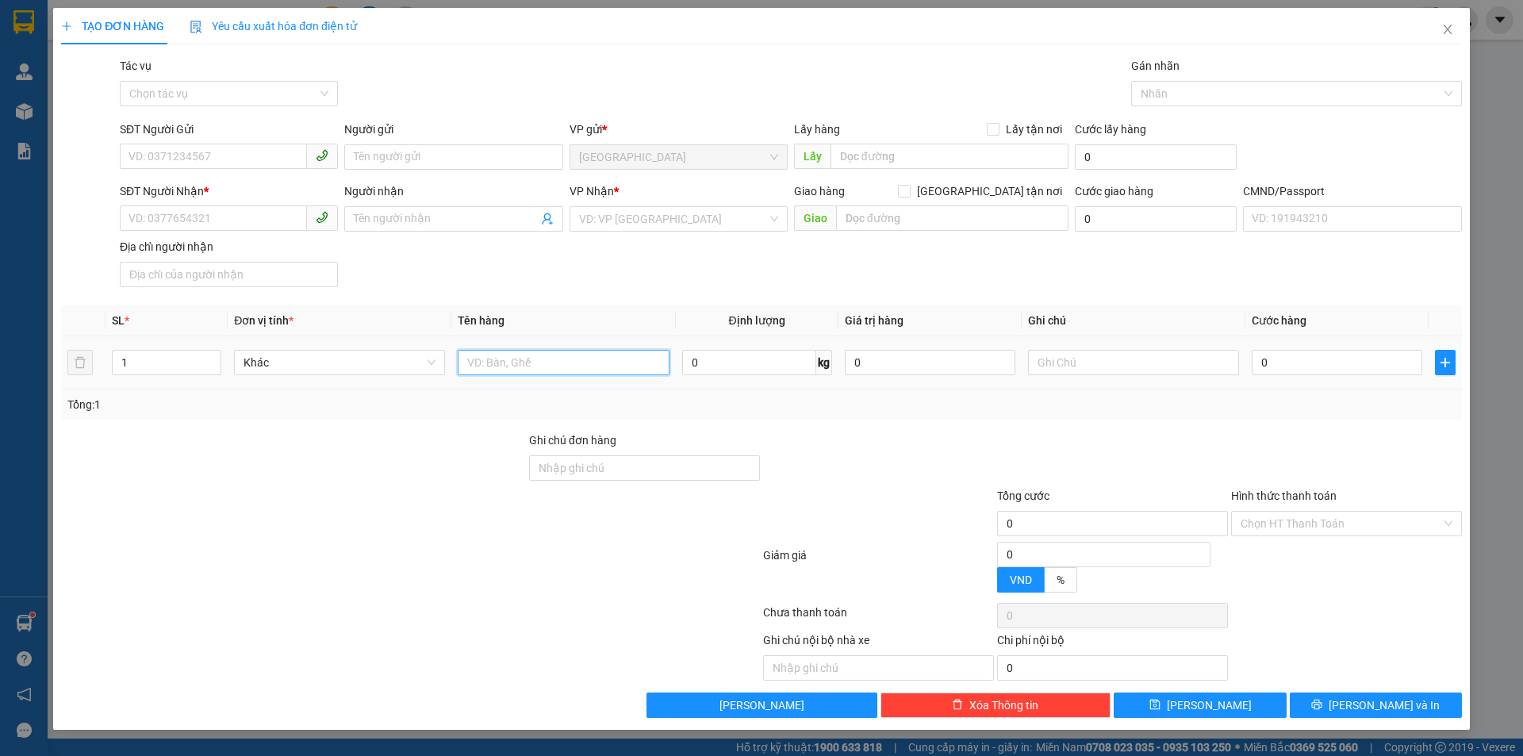
click at [574, 355] on input "text" at bounding box center [563, 362] width 211 height 25
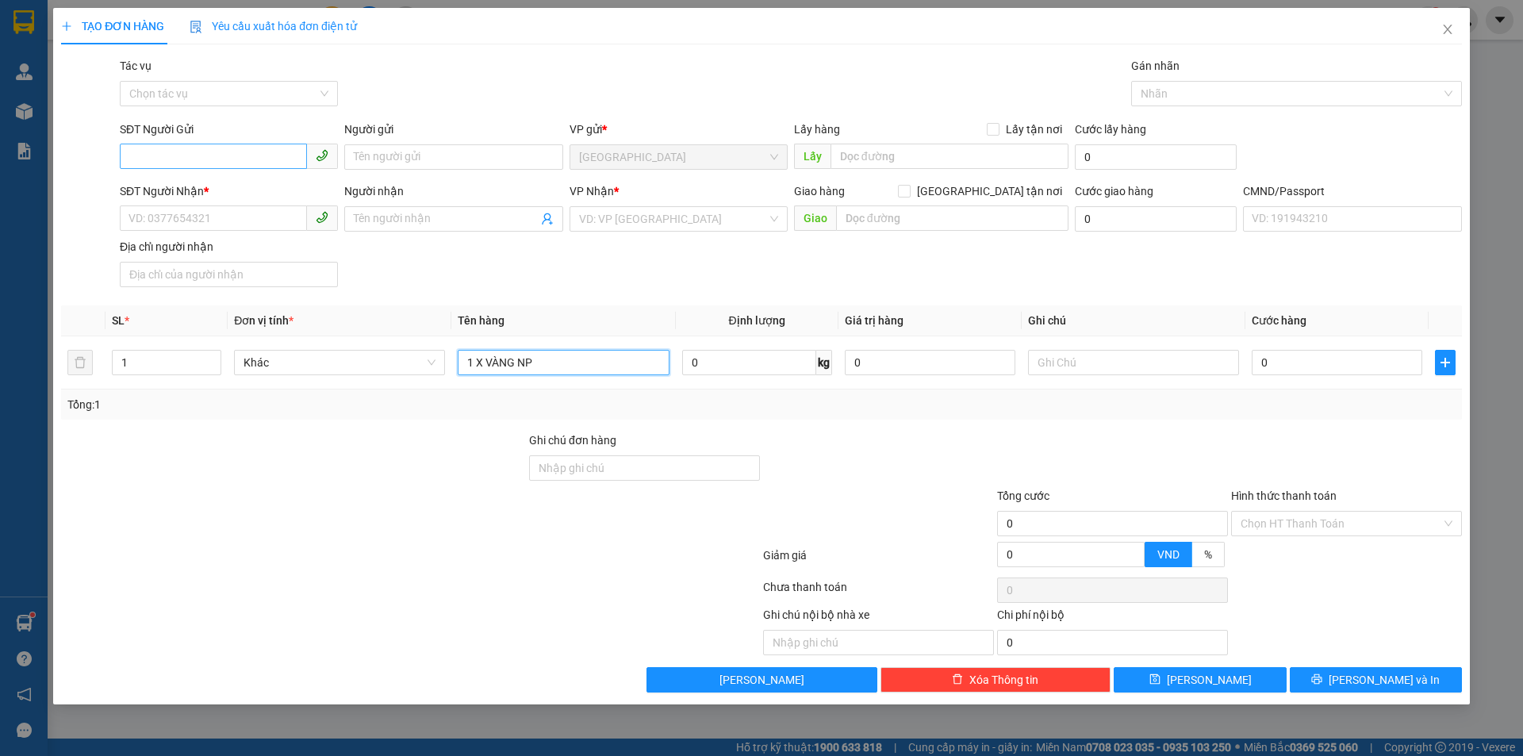
type input "1 X VÀNG NP"
click at [221, 156] on input "SĐT Người Gửi" at bounding box center [213, 156] width 187 height 25
type input "0949940920"
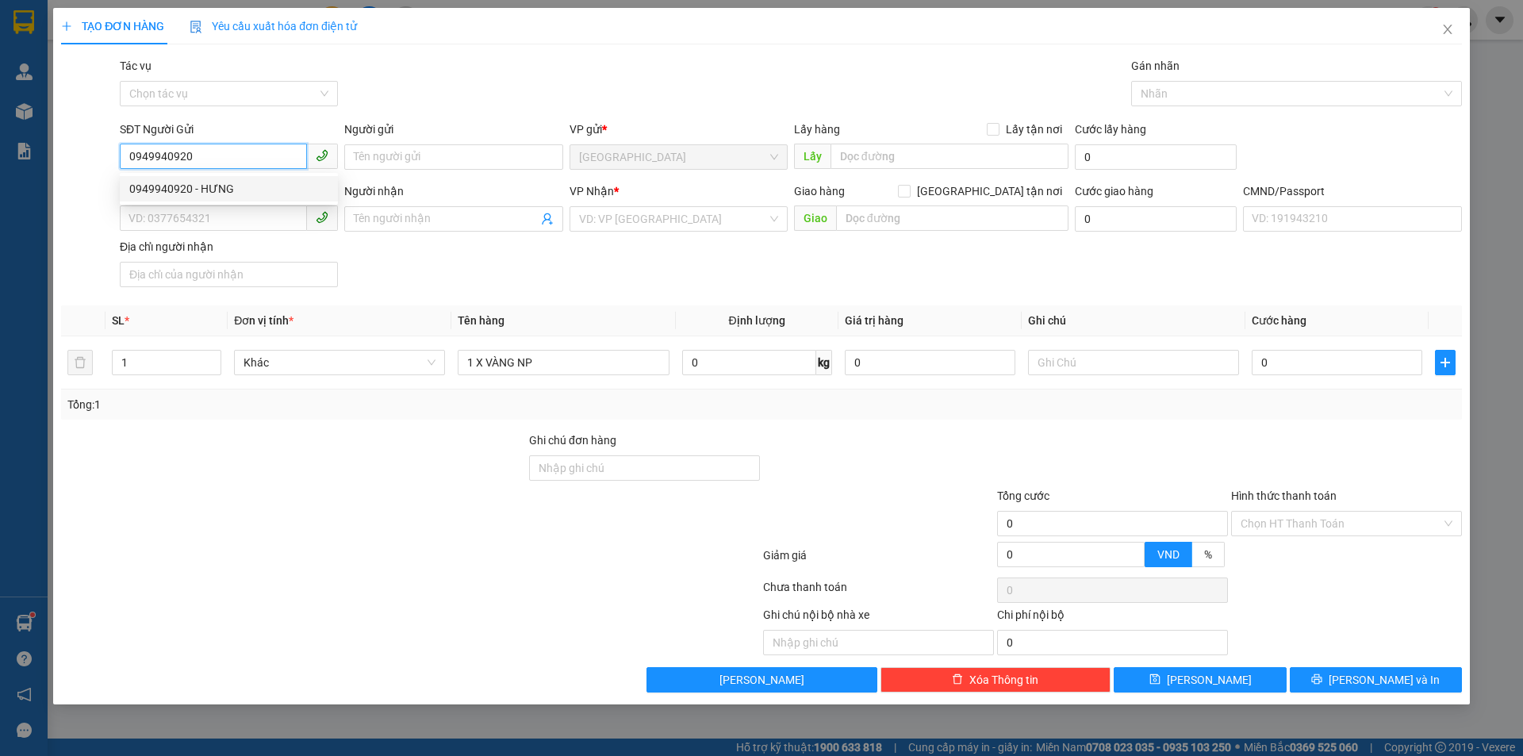
click at [197, 189] on div "0949940920 - HƯNG" at bounding box center [228, 188] width 199 height 17
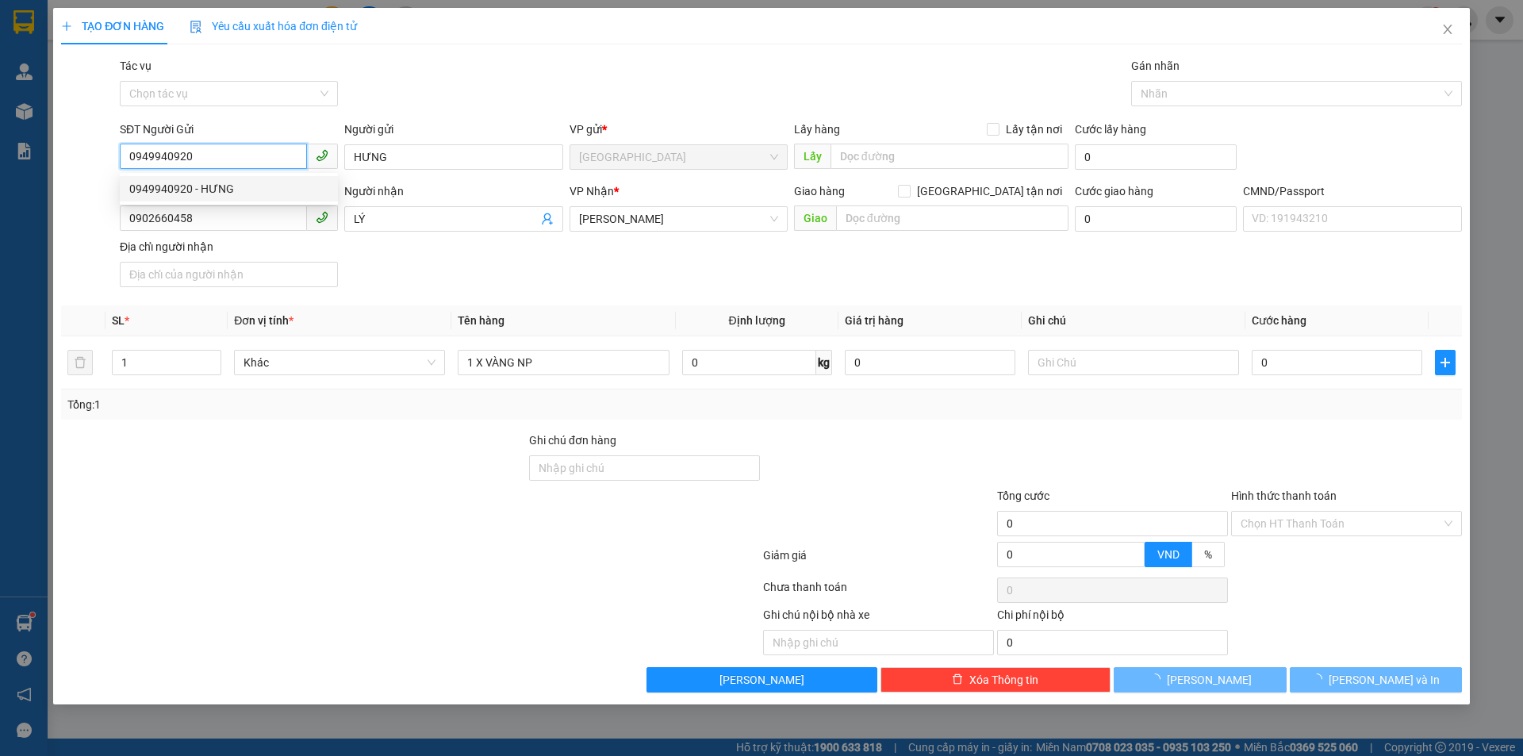
type input "HƯNG"
type input "0902660458"
type input "LÝ"
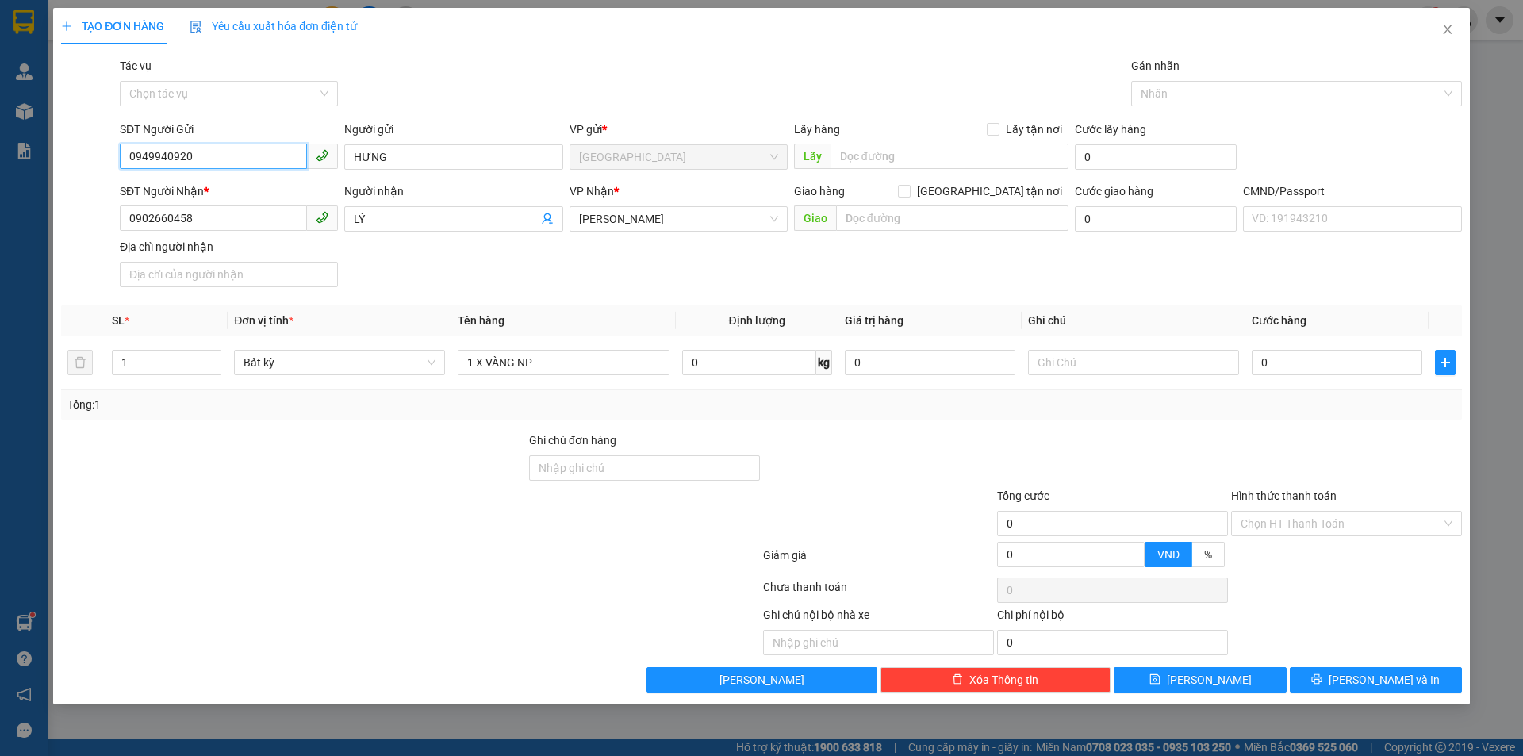
type input "0949940920"
click at [485, 261] on div "SĐT Người Nhận * 0902660458 Người nhận LÝ VP Nhận * [PERSON_NAME] hàng [GEOGRAP…" at bounding box center [791, 237] width 1349 height 111
click at [547, 218] on icon "user-add" at bounding box center [547, 219] width 13 height 13
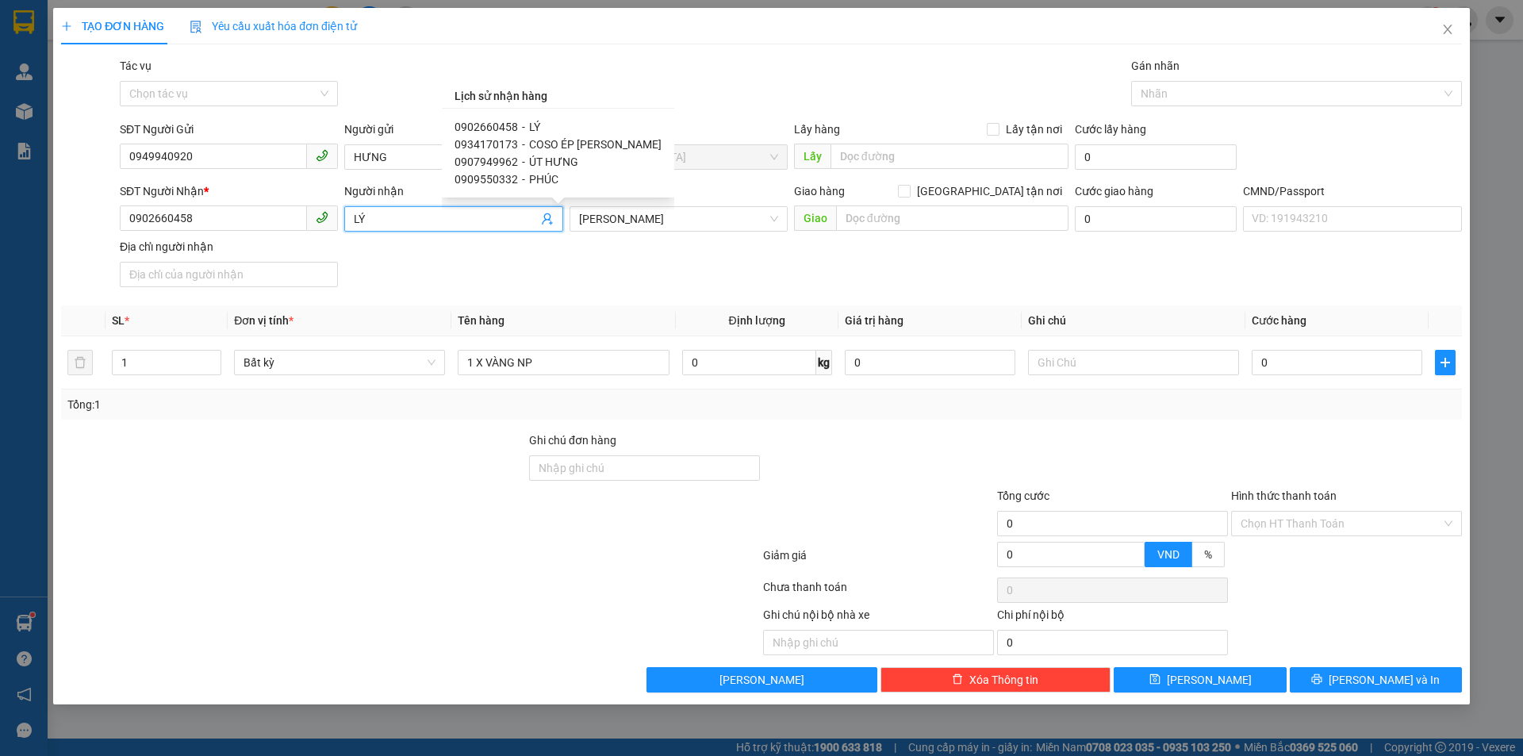
click at [546, 178] on span "PHÚC" at bounding box center [543, 179] width 29 height 13
type input "0909550332"
type input "PHÚC"
type input "97 [PERSON_NAME] [GEOGRAPHIC_DATA] Q [GEOGRAPHIC_DATA]"
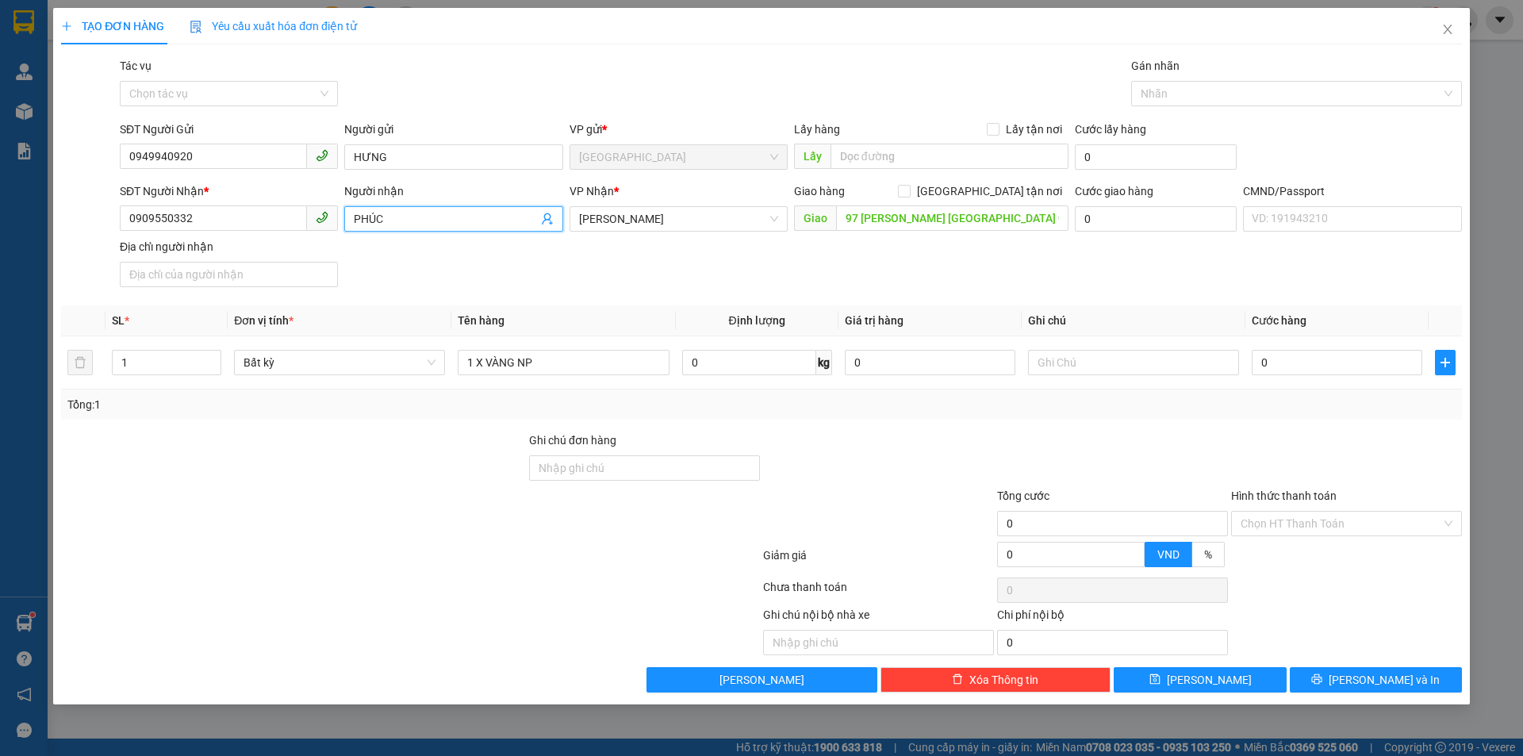
click at [657, 255] on div "SĐT Người Nhận * 0909550332 Người nhận PHÚC PHÚC VP Nhận * [PERSON_NAME] hàng […" at bounding box center [791, 237] width 1349 height 111
click at [712, 253] on div "SĐT Người Nhận * 0909550332 Người nhận PHÚC VP Nhận * [PERSON_NAME] hàng Giao t…" at bounding box center [791, 237] width 1349 height 111
click at [904, 222] on input "97 [PERSON_NAME] [GEOGRAPHIC_DATA] Q [GEOGRAPHIC_DATA]" at bounding box center [952, 217] width 232 height 25
click at [939, 268] on div "SĐT Người Nhận * 0909550332 Người nhận PHÚC VP Nhận * [PERSON_NAME] hàng Giao t…" at bounding box center [791, 237] width 1349 height 111
click at [996, 217] on input "97 [PERSON_NAME] [GEOGRAPHIC_DATA] Q [GEOGRAPHIC_DATA]" at bounding box center [952, 217] width 232 height 25
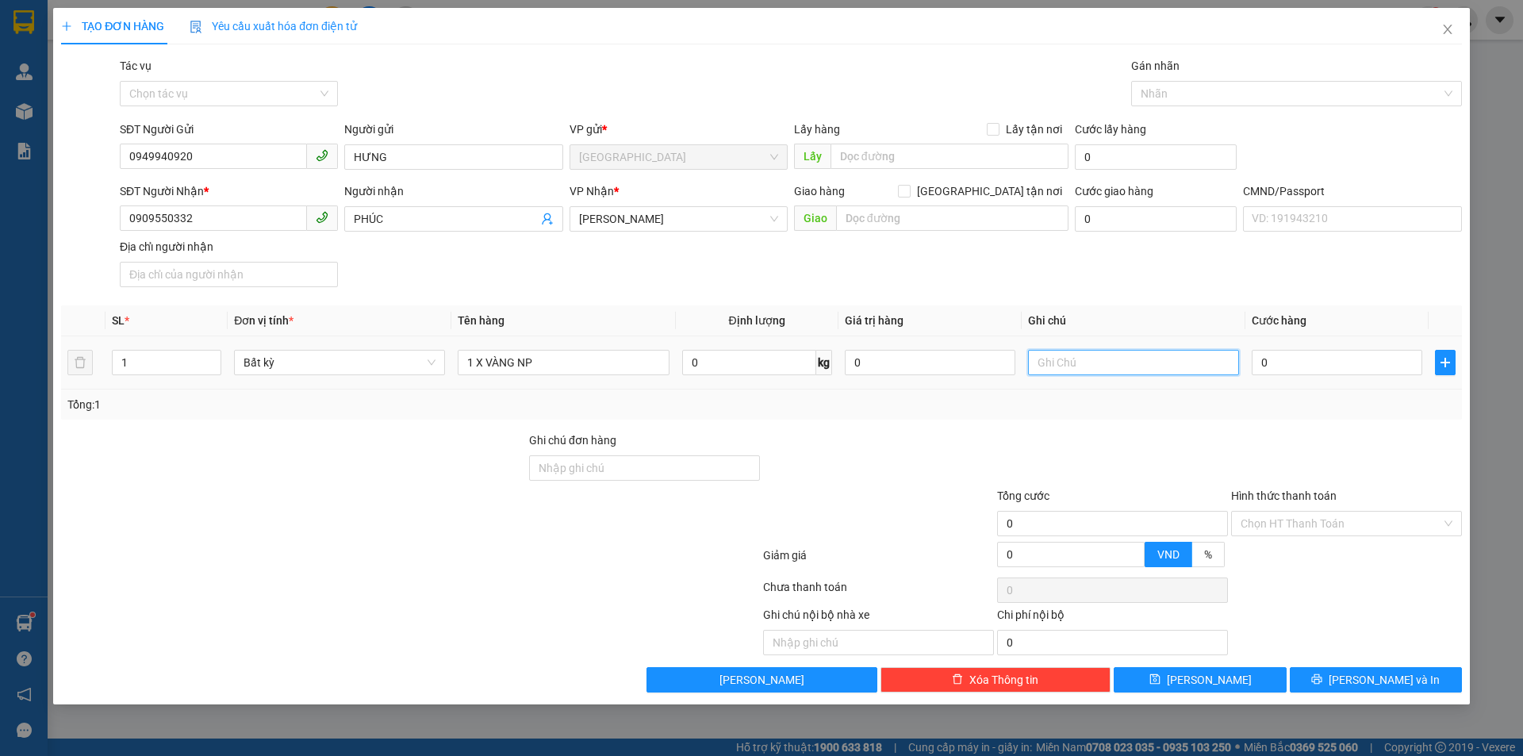
click at [1095, 366] on input "text" at bounding box center [1133, 362] width 211 height 25
type input "m"
type input "MAI 9H30 HẠO"
type input "2"
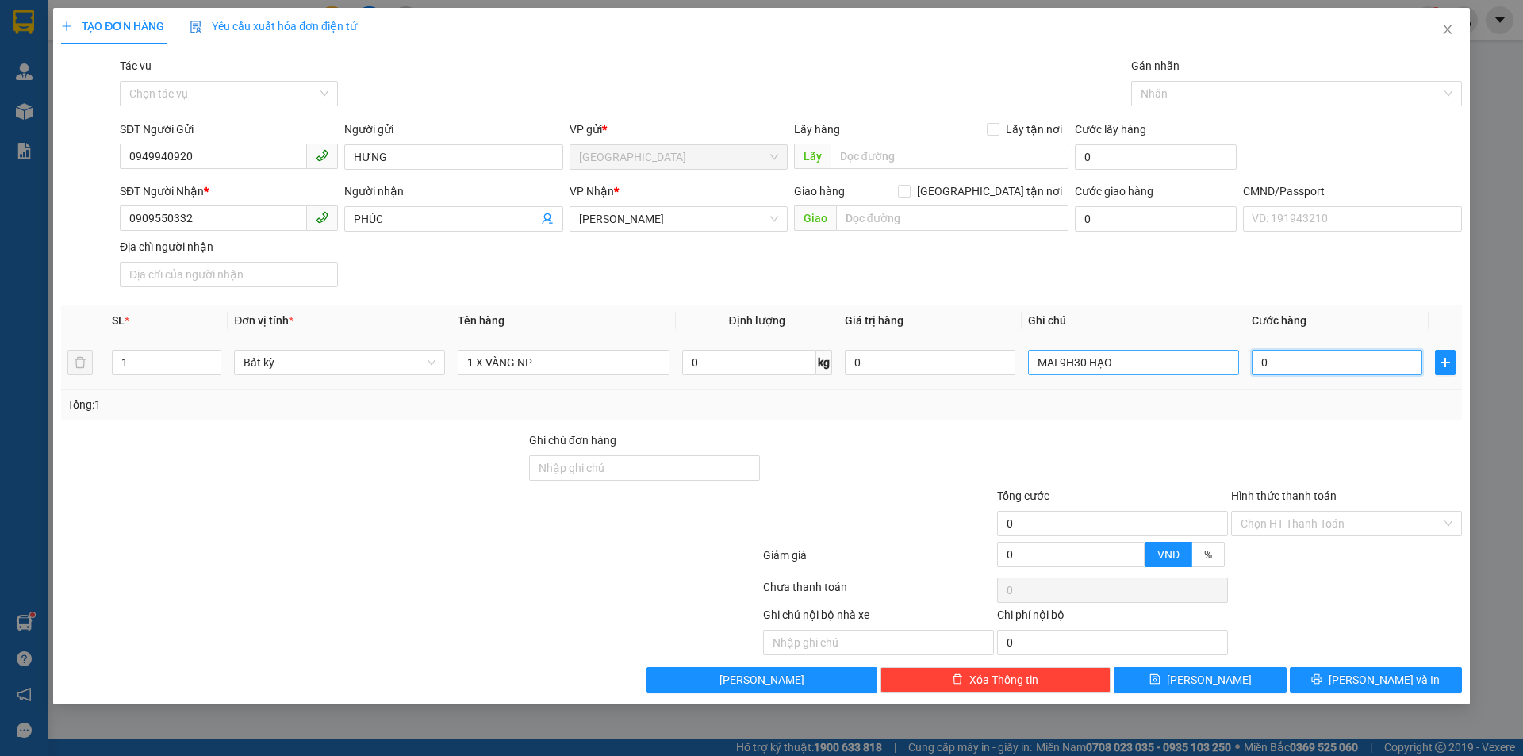
type input "2"
type input "20"
type input "20.000"
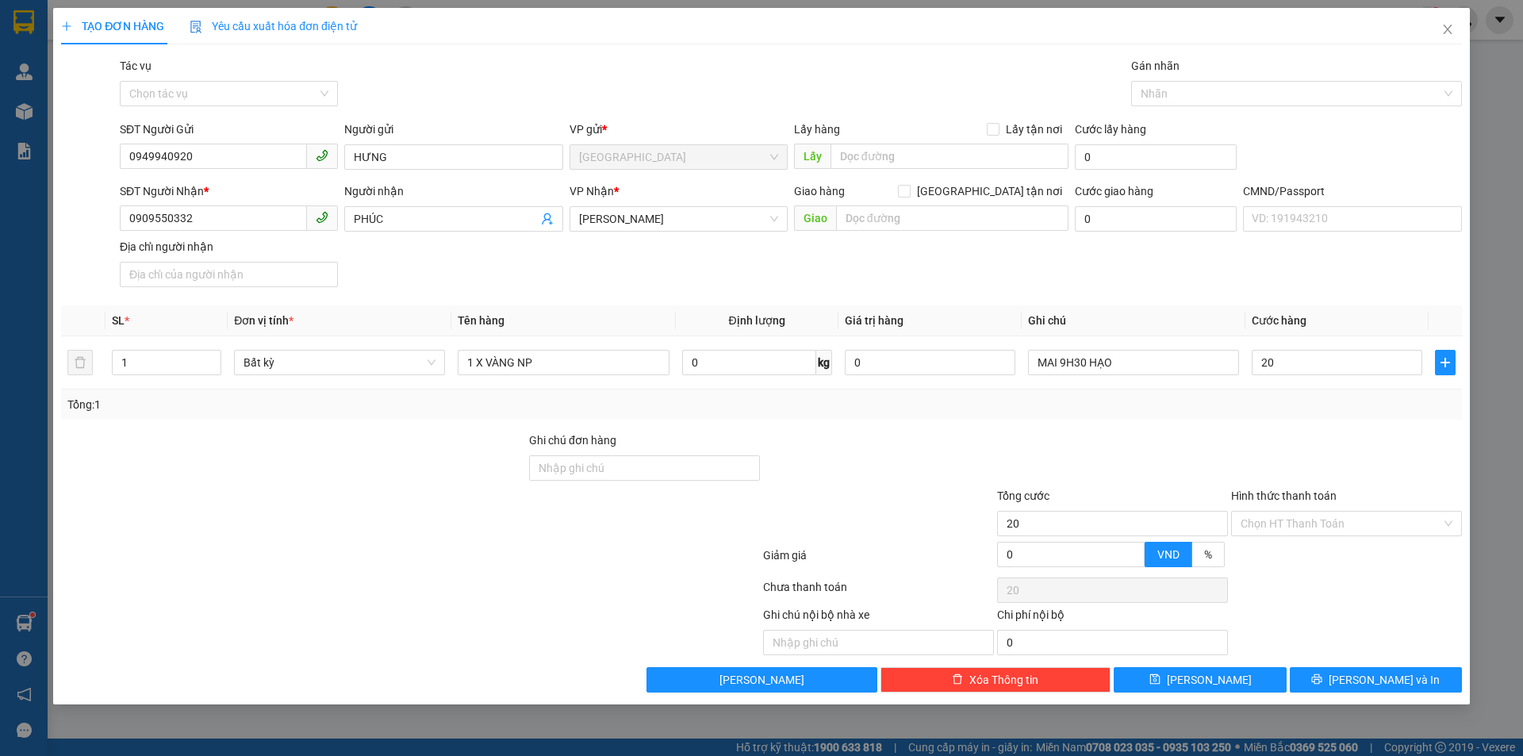
type input "20.000"
click at [1231, 415] on div "Tổng: 1" at bounding box center [761, 405] width 1401 height 30
click at [1339, 687] on button "[PERSON_NAME] và In" at bounding box center [1376, 679] width 172 height 25
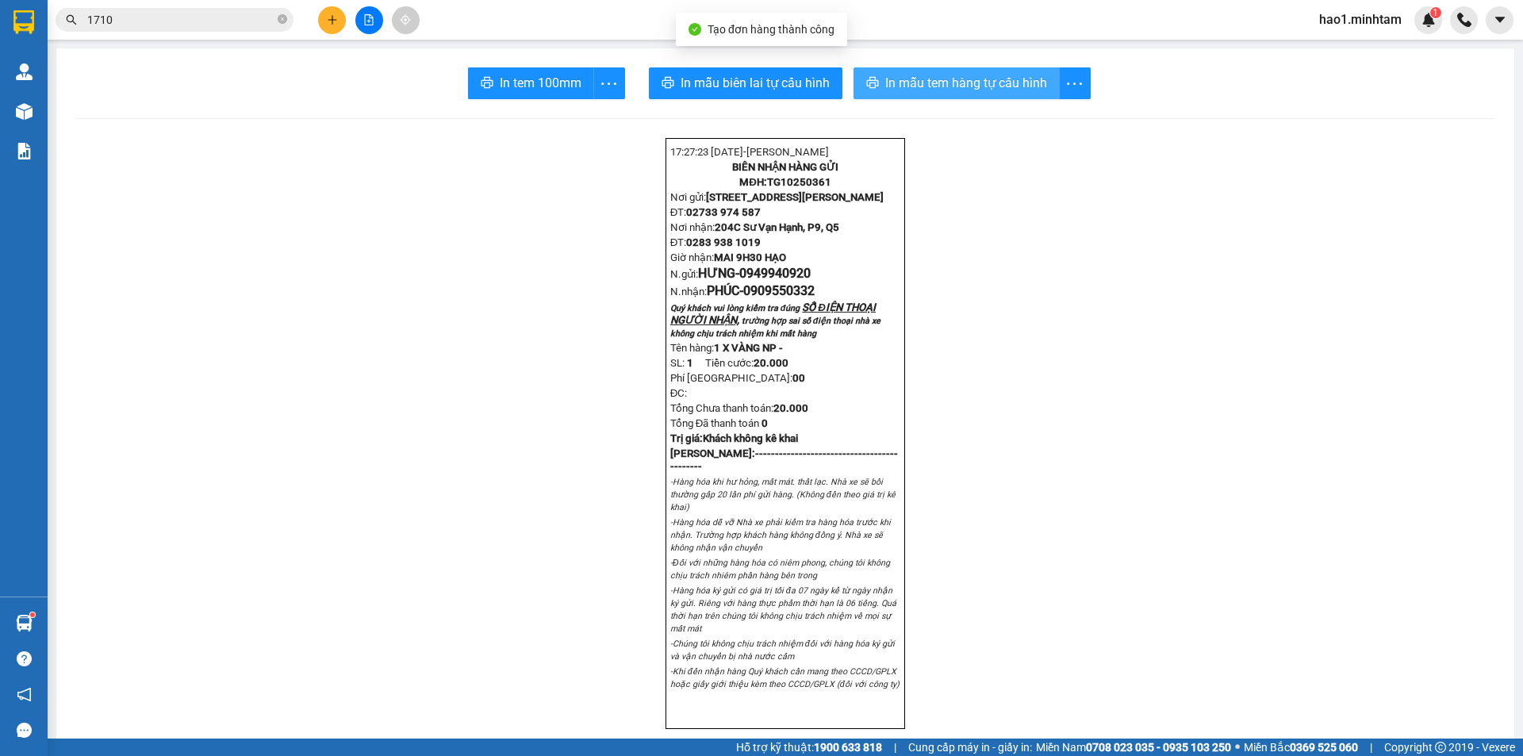
click at [951, 79] on span "In mẫu tem hàng tự cấu hình" at bounding box center [966, 83] width 162 height 20
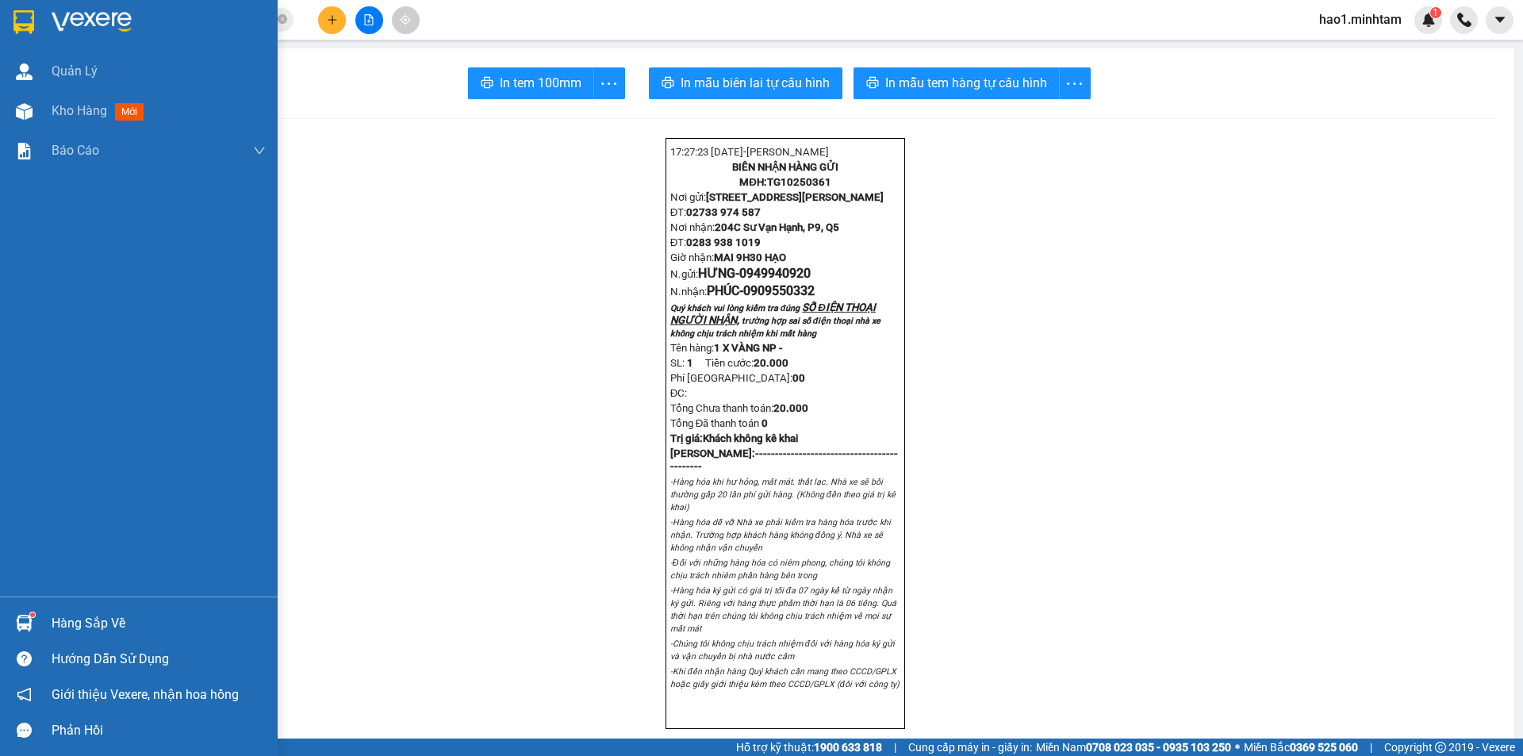
click at [57, 621] on div "Hàng sắp về" at bounding box center [159, 624] width 214 height 24
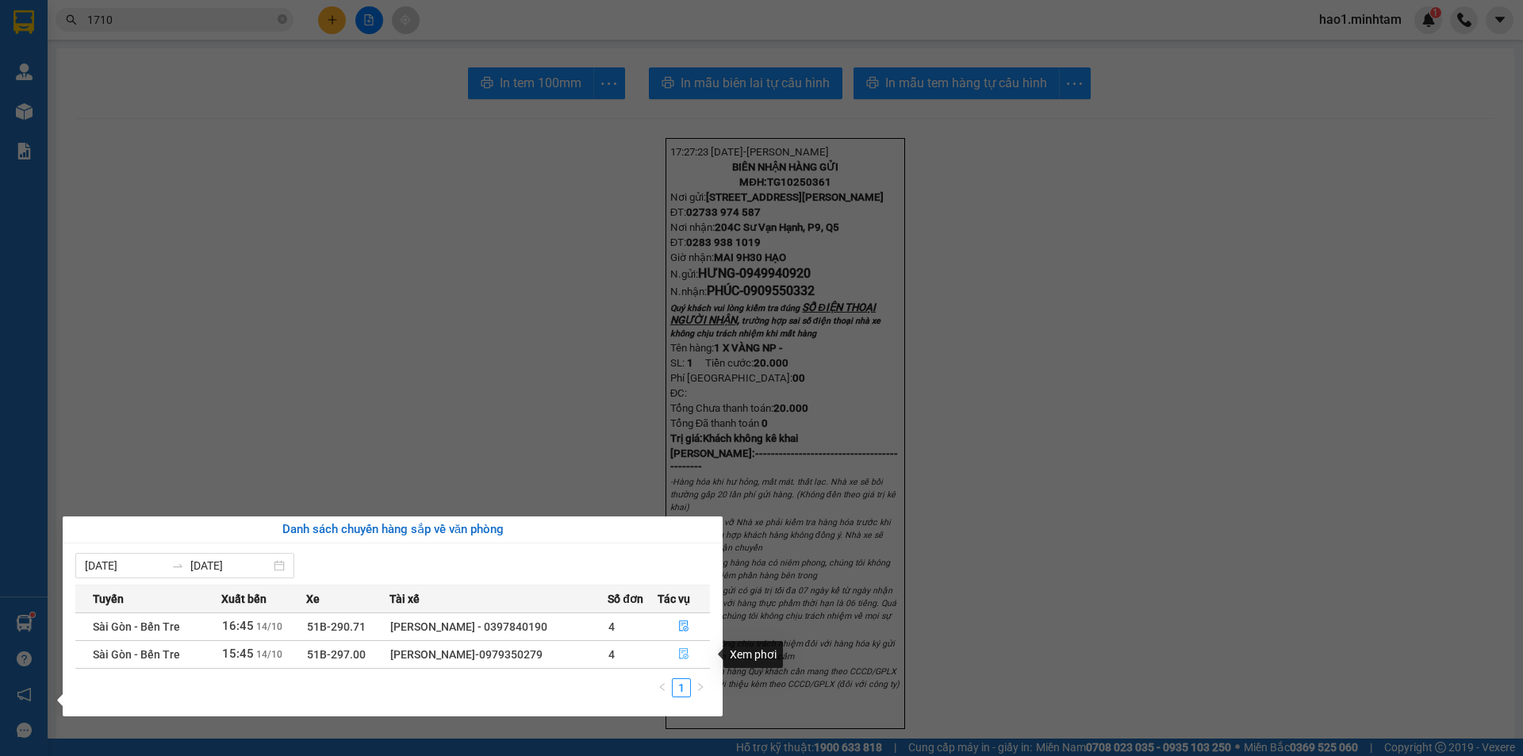
click at [693, 652] on button "button" at bounding box center [684, 654] width 51 height 25
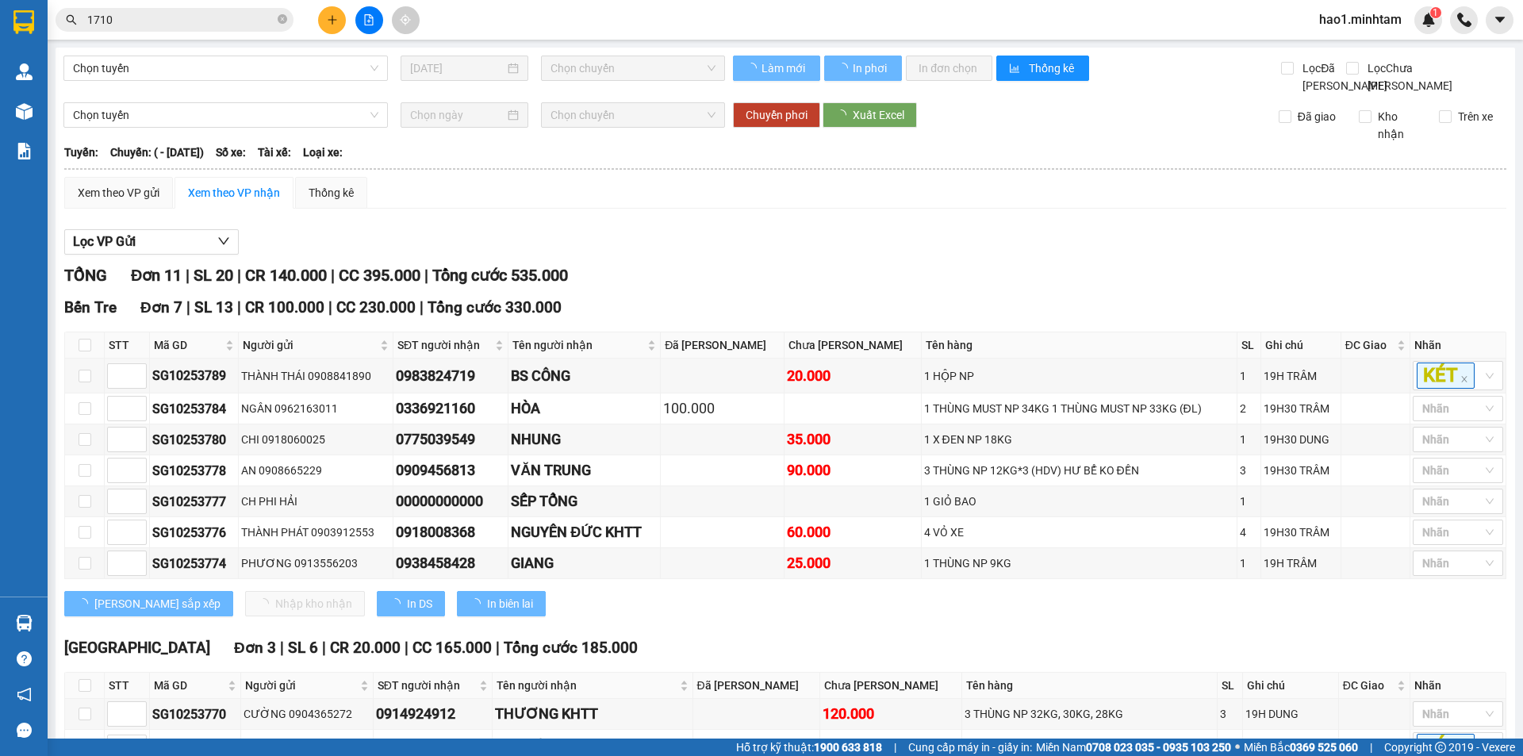
click at [781, 274] on div "Lọc VP Gửi TỔNG Đơn 11 | SL 20 | CR 140.000 | CC 395.000 | Tổng cước 535.000 B…" at bounding box center [785, 614] width 1442 height 787
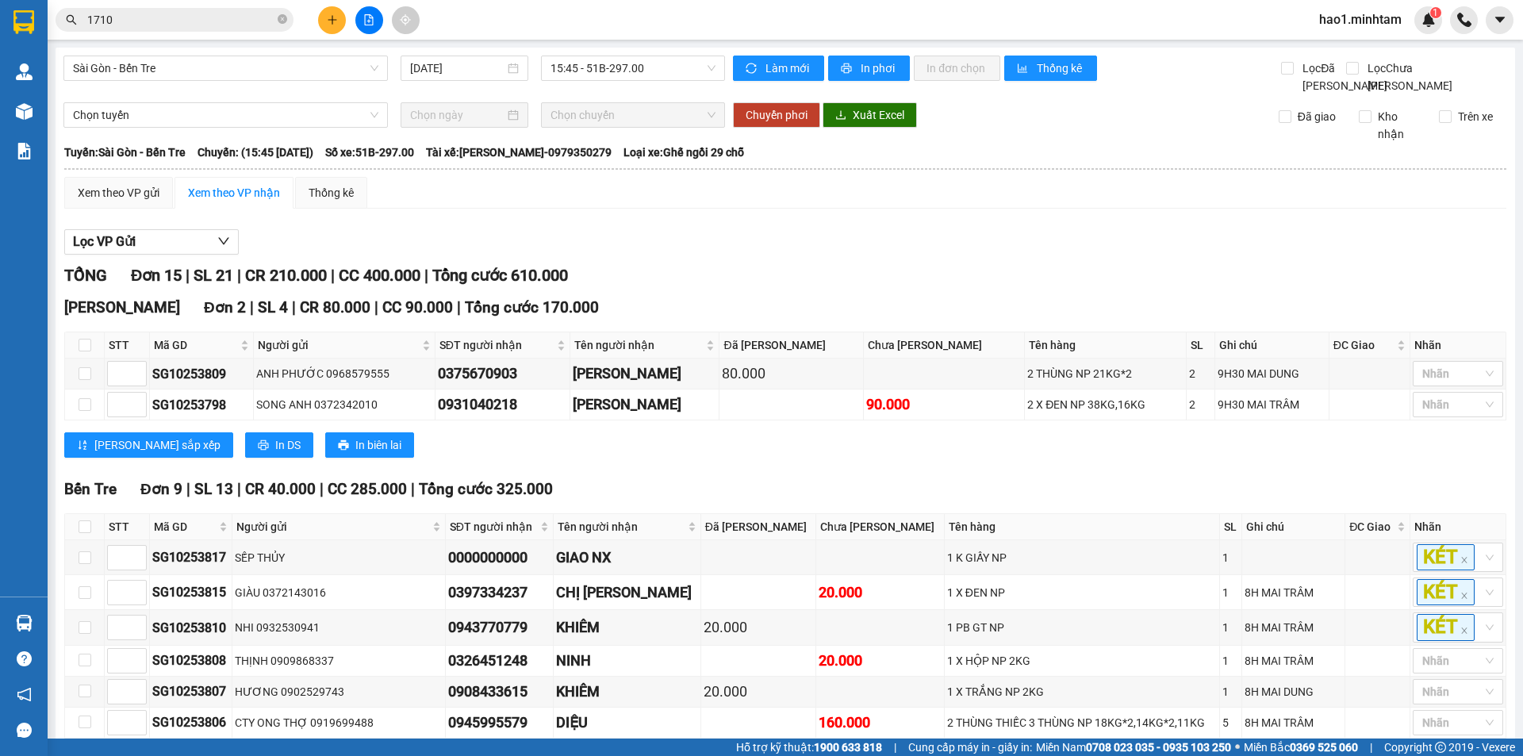
click at [781, 274] on div "Lọc VP Gửi TỔNG Đơn 15 | SL 21 | CR 210.000 | CC 400.000 | Tổng cước 610.000 N…" at bounding box center [785, 678] width 1442 height 915
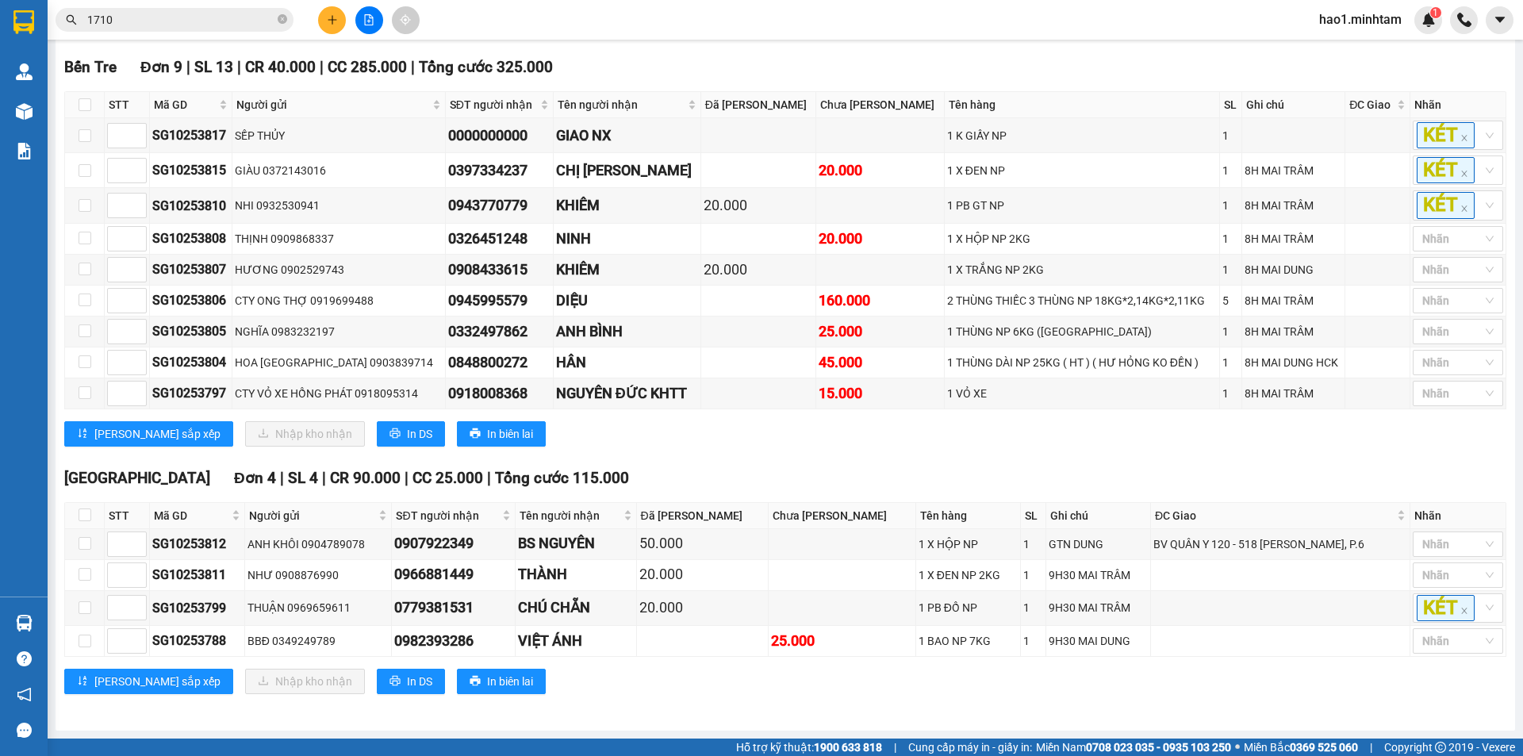
click at [706, 487] on div "[GEOGRAPHIC_DATA] 4 | SL 4 | CR 90.000 | CC 25.000 | Tổng cước 115.000" at bounding box center [785, 479] width 1442 height 24
click at [870, 463] on div "TỔNG Đơn 15 | SL 21 | CR 210.000 | CC 400.000 | Tổng cước 610.000 Ngã Tư Huyệ…" at bounding box center [785, 277] width 1442 height 873
click at [870, 462] on div "TỔNG Đơn 15 | SL 21 | CR 210.000 | CC 400.000 | Tổng cước 610.000 Ngã Tư Huyệ…" at bounding box center [785, 277] width 1442 height 873
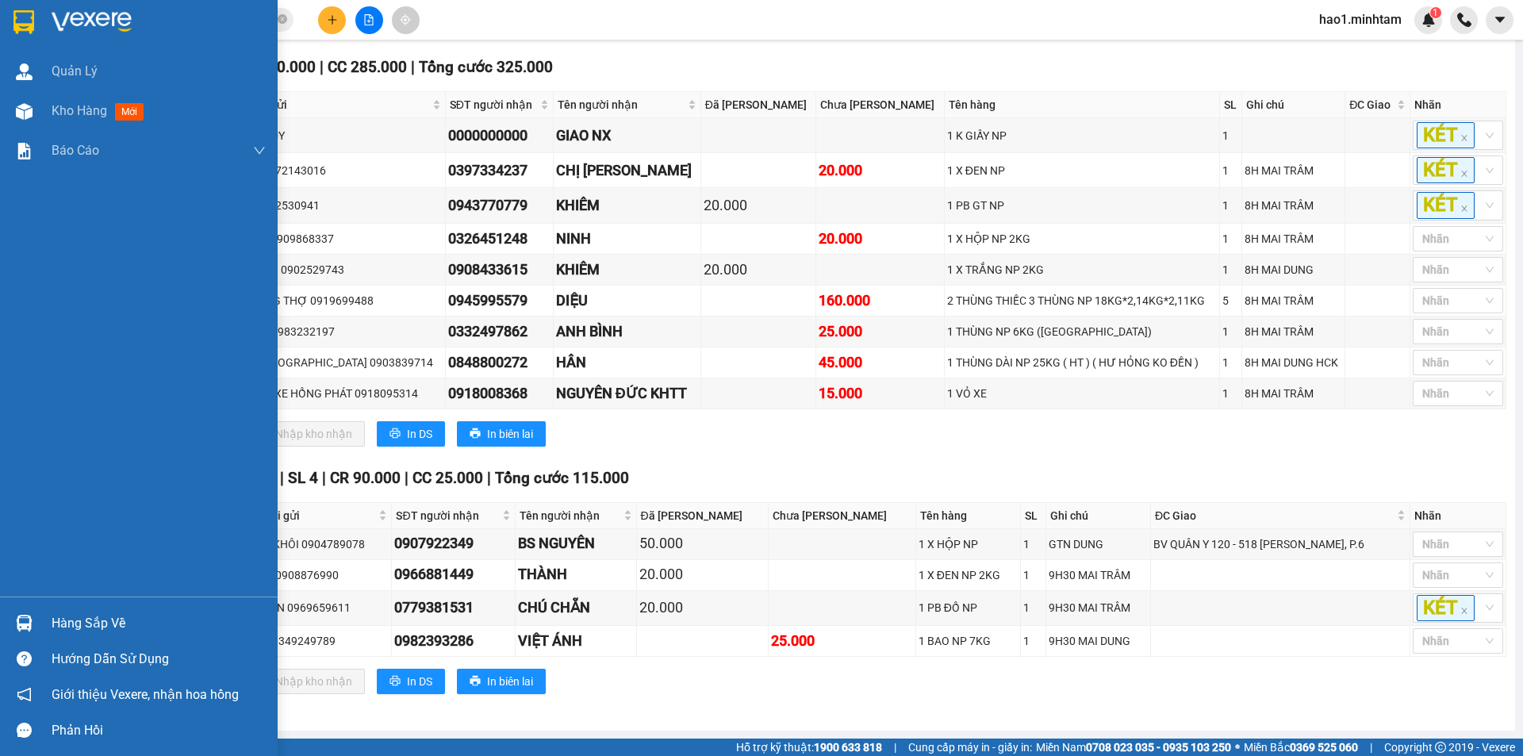
click at [65, 626] on div "Hàng sắp về" at bounding box center [159, 624] width 214 height 24
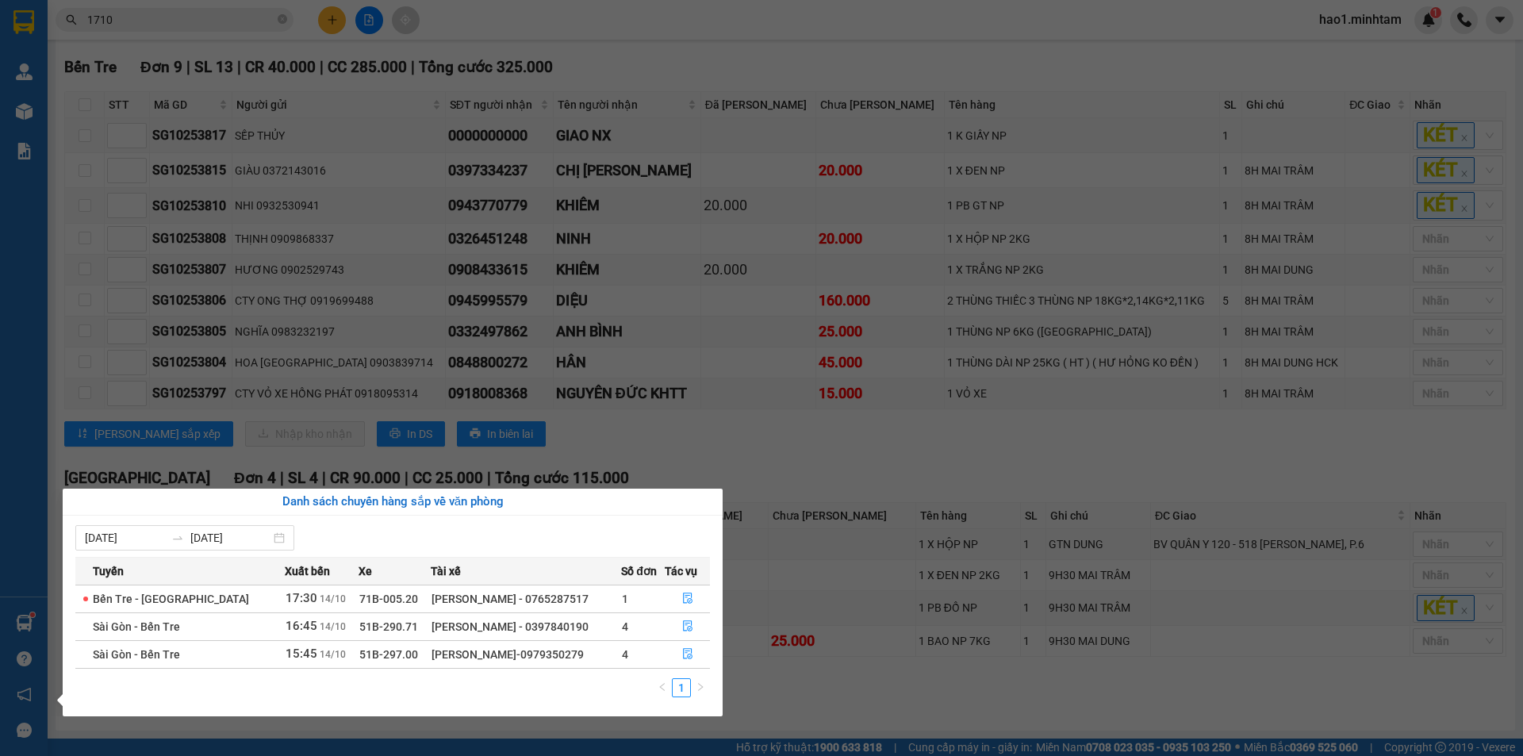
click at [772, 463] on section "Kết quả tìm kiếm ( 203 ) Bộ lọc Thuộc VP này Ngày tạo đơn gần nhất Mã ĐH Trạng …" at bounding box center [761, 378] width 1523 height 756
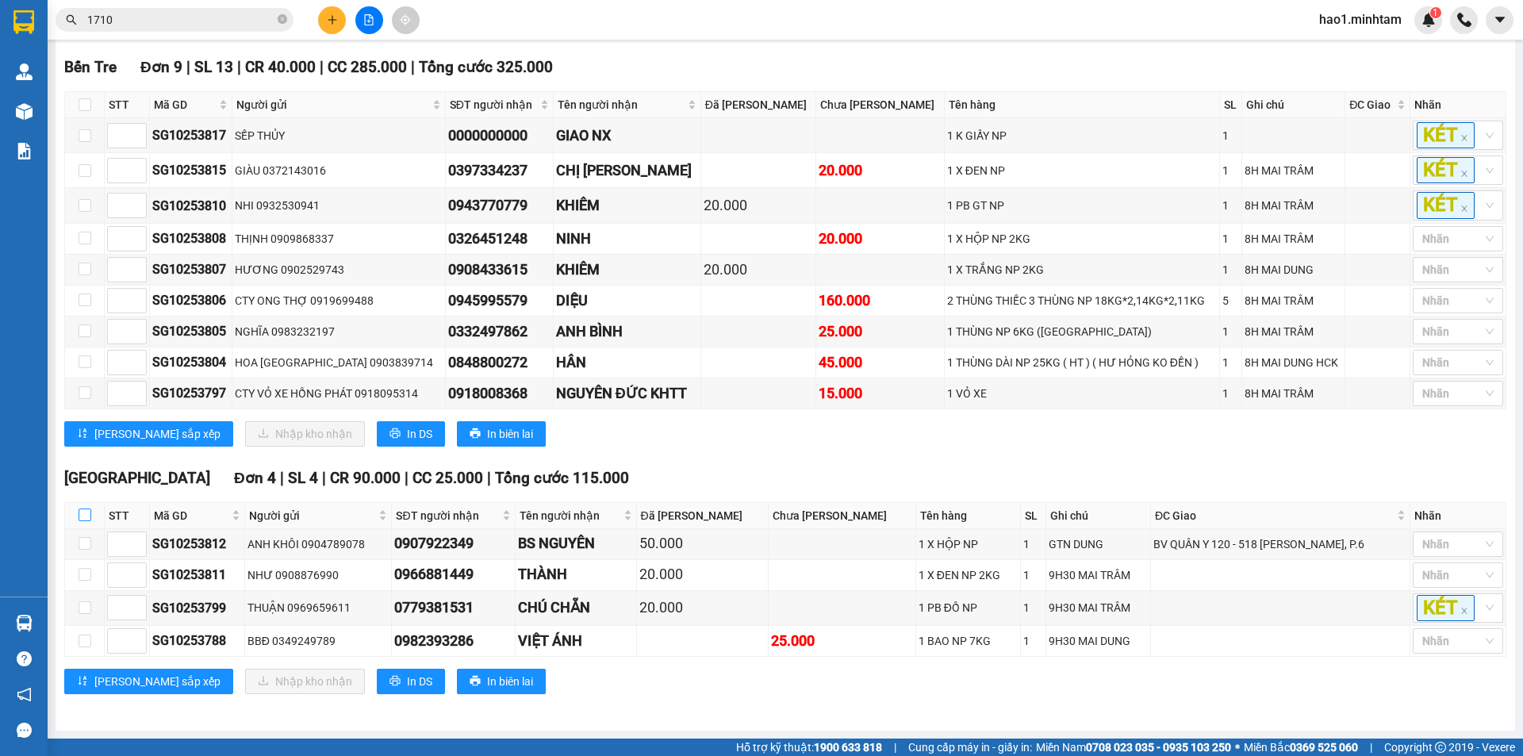
click at [90, 514] on input "checkbox" at bounding box center [85, 515] width 13 height 13
checkbox input "true"
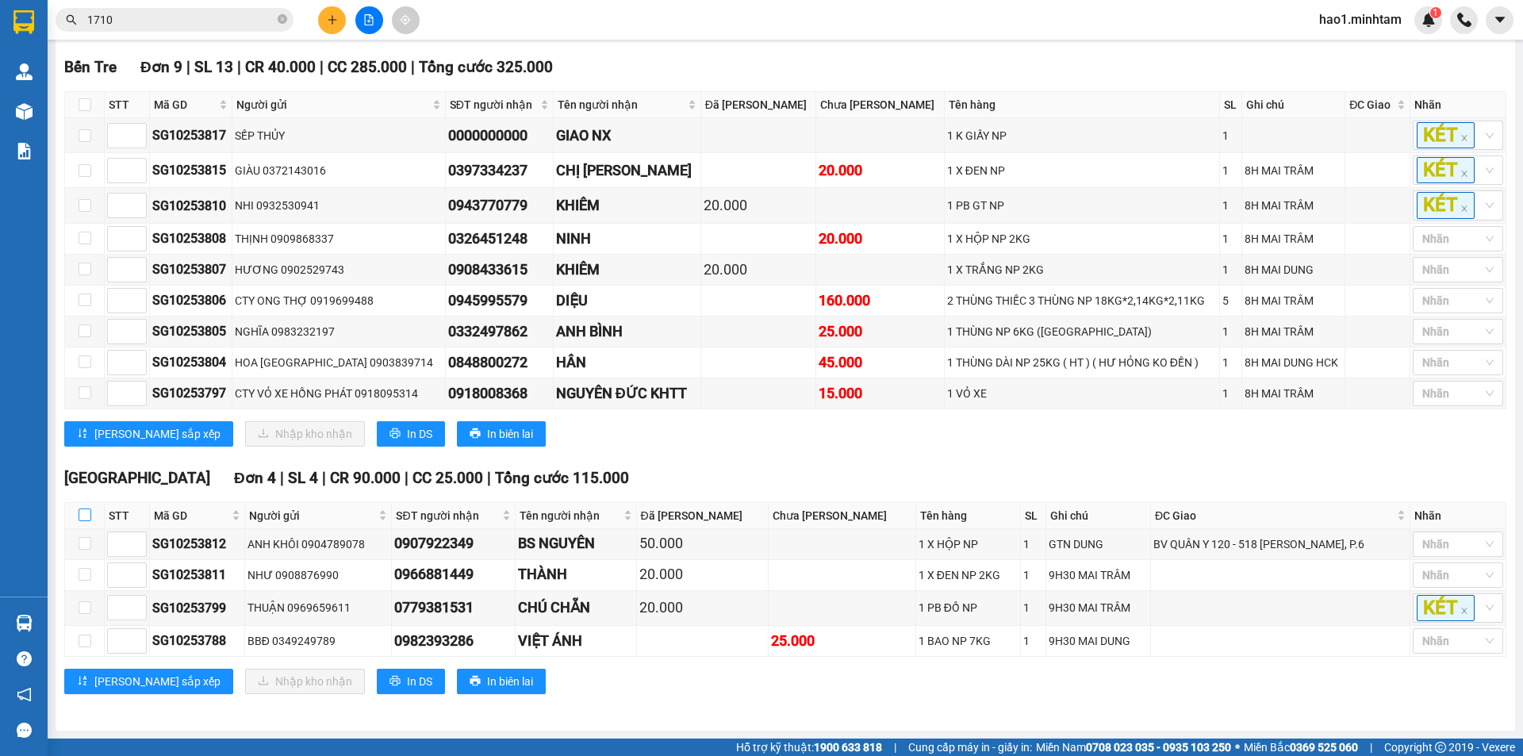
checkbox input "true"
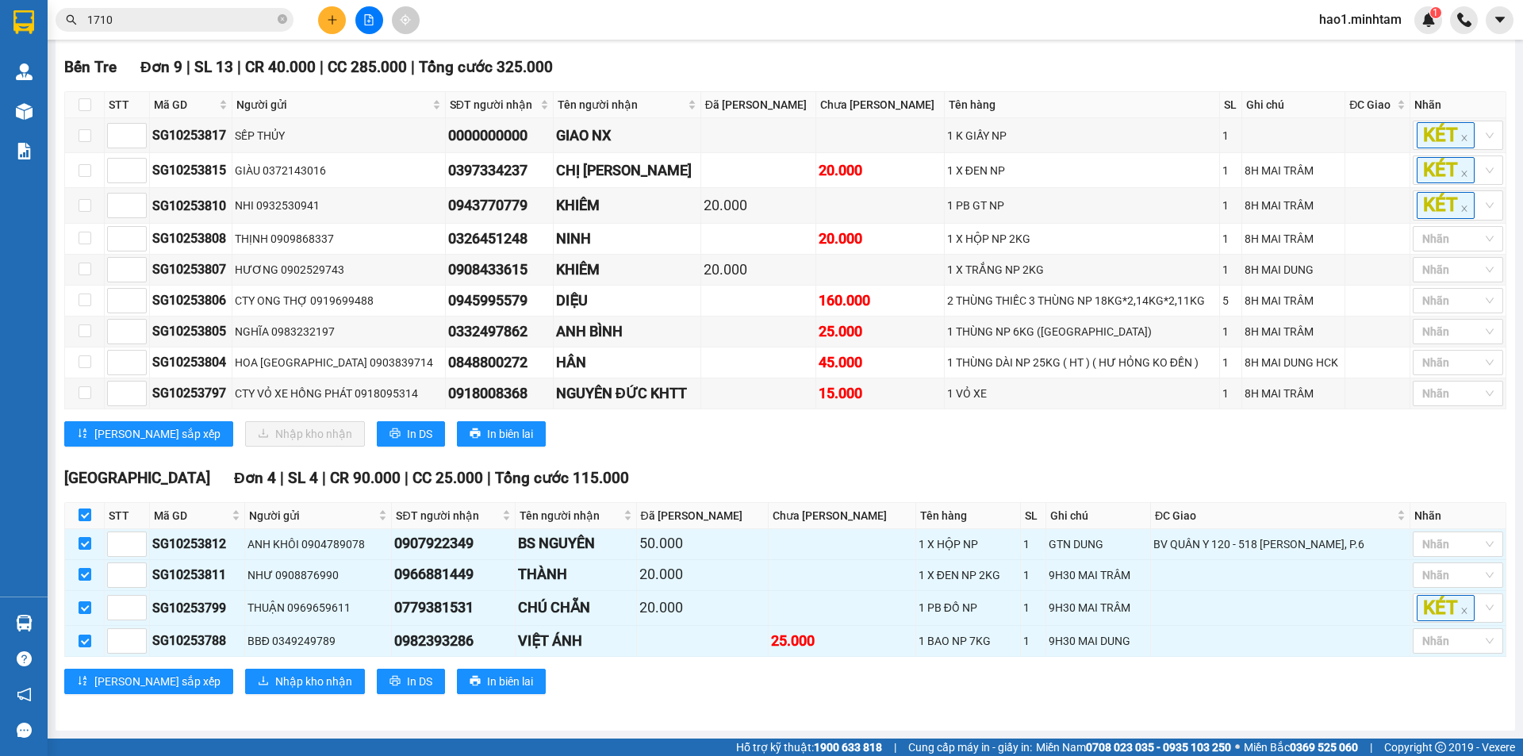
click at [84, 516] on input "checkbox" at bounding box center [85, 515] width 13 height 13
checkbox input "false"
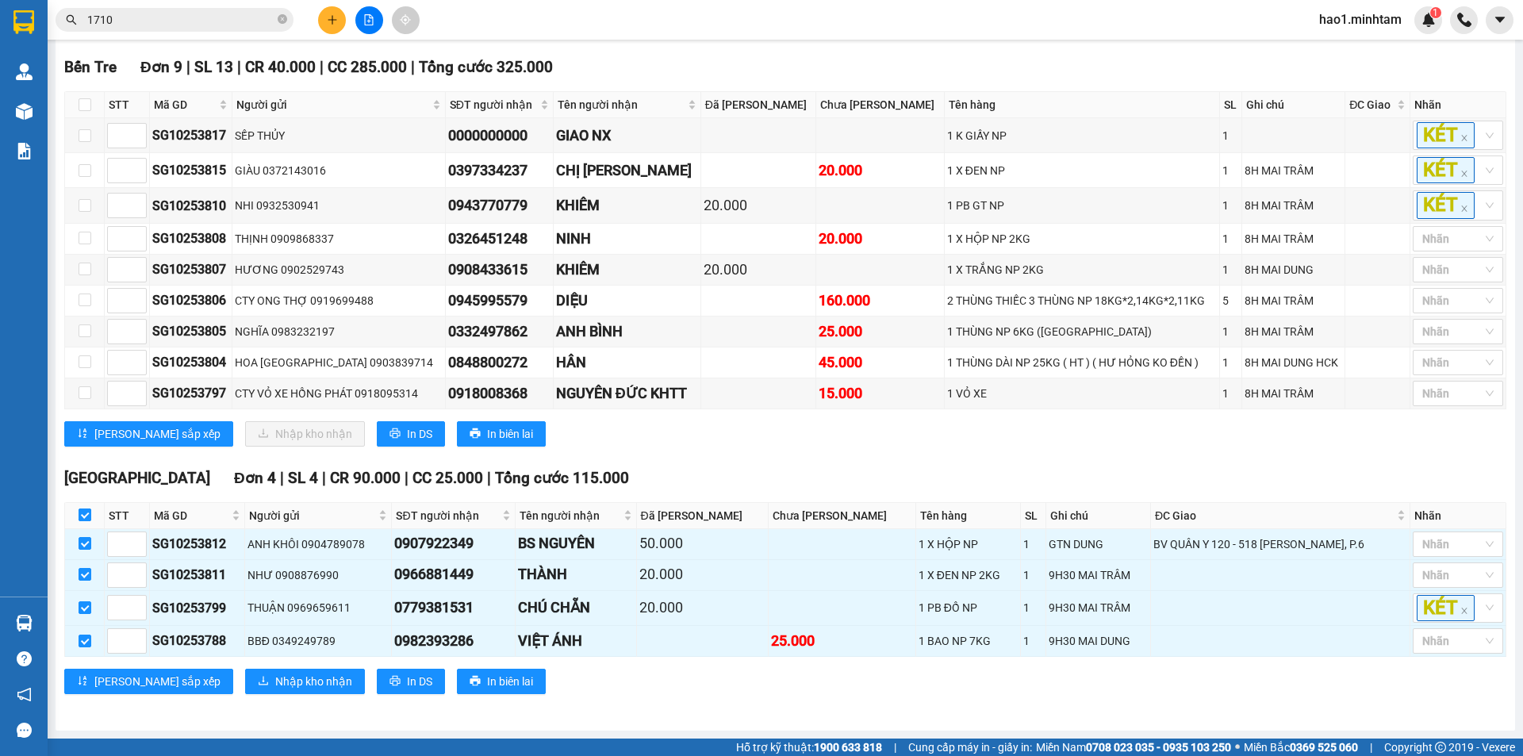
checkbox input "false"
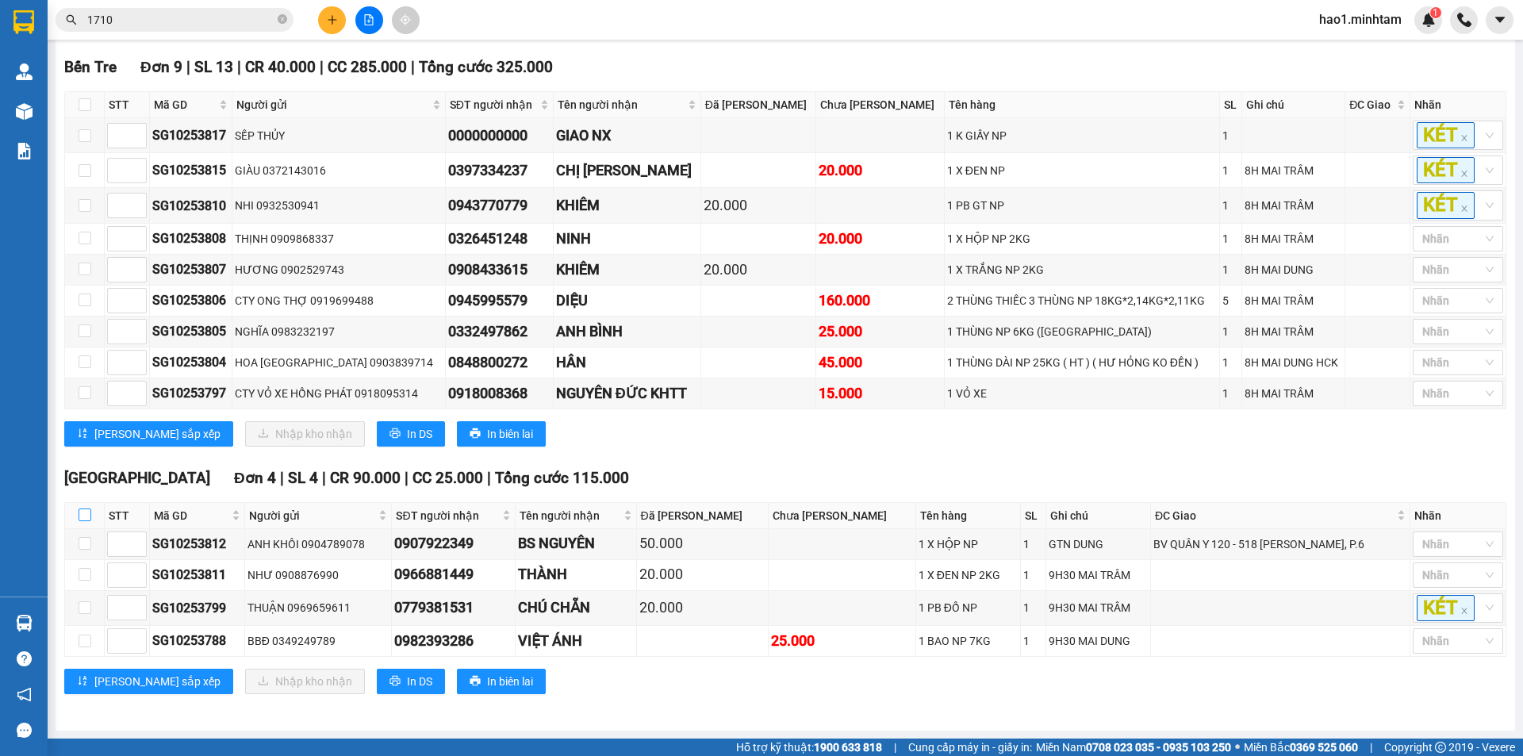
click at [83, 508] on label at bounding box center [85, 515] width 13 height 17
click at [83, 509] on input "checkbox" at bounding box center [85, 515] width 13 height 13
checkbox input "true"
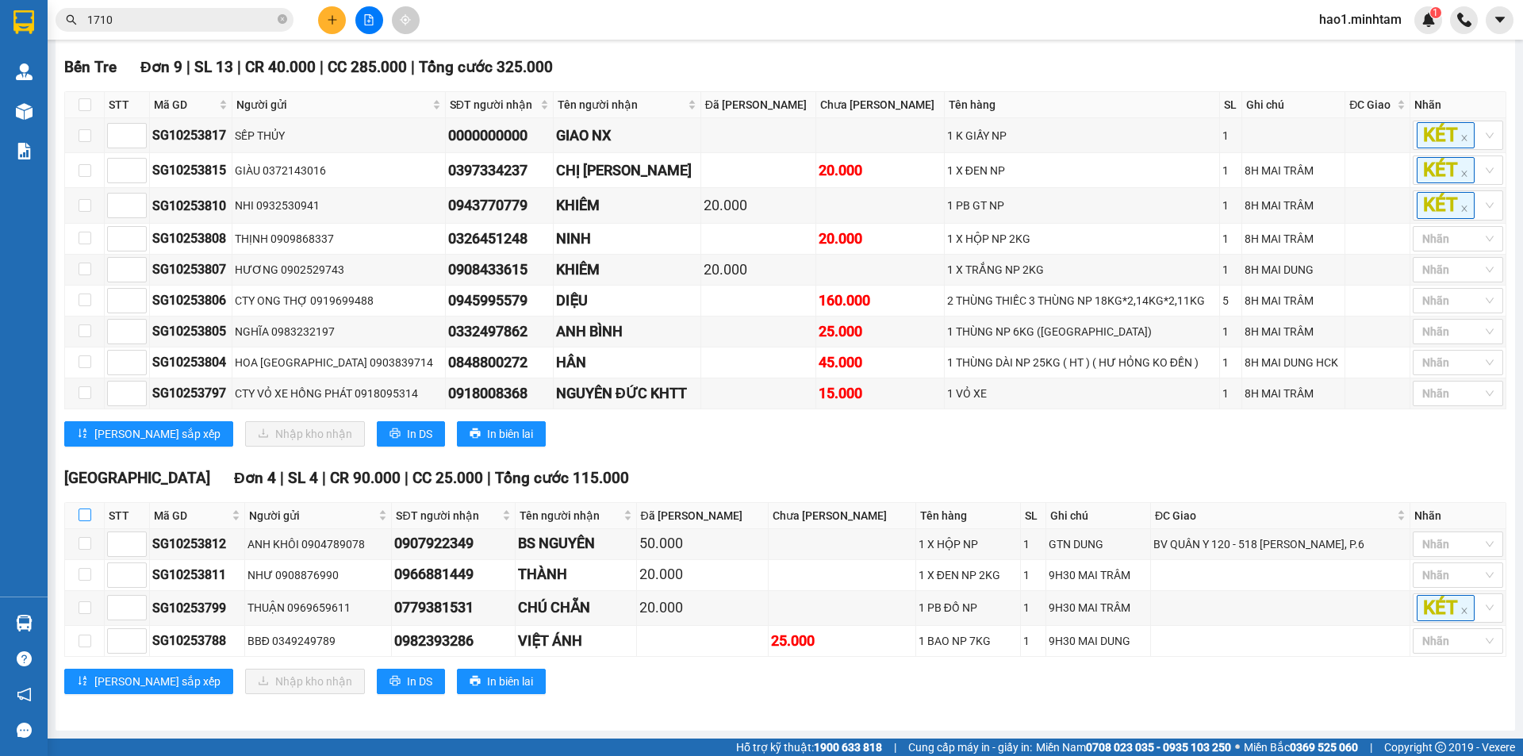
checkbox input "true"
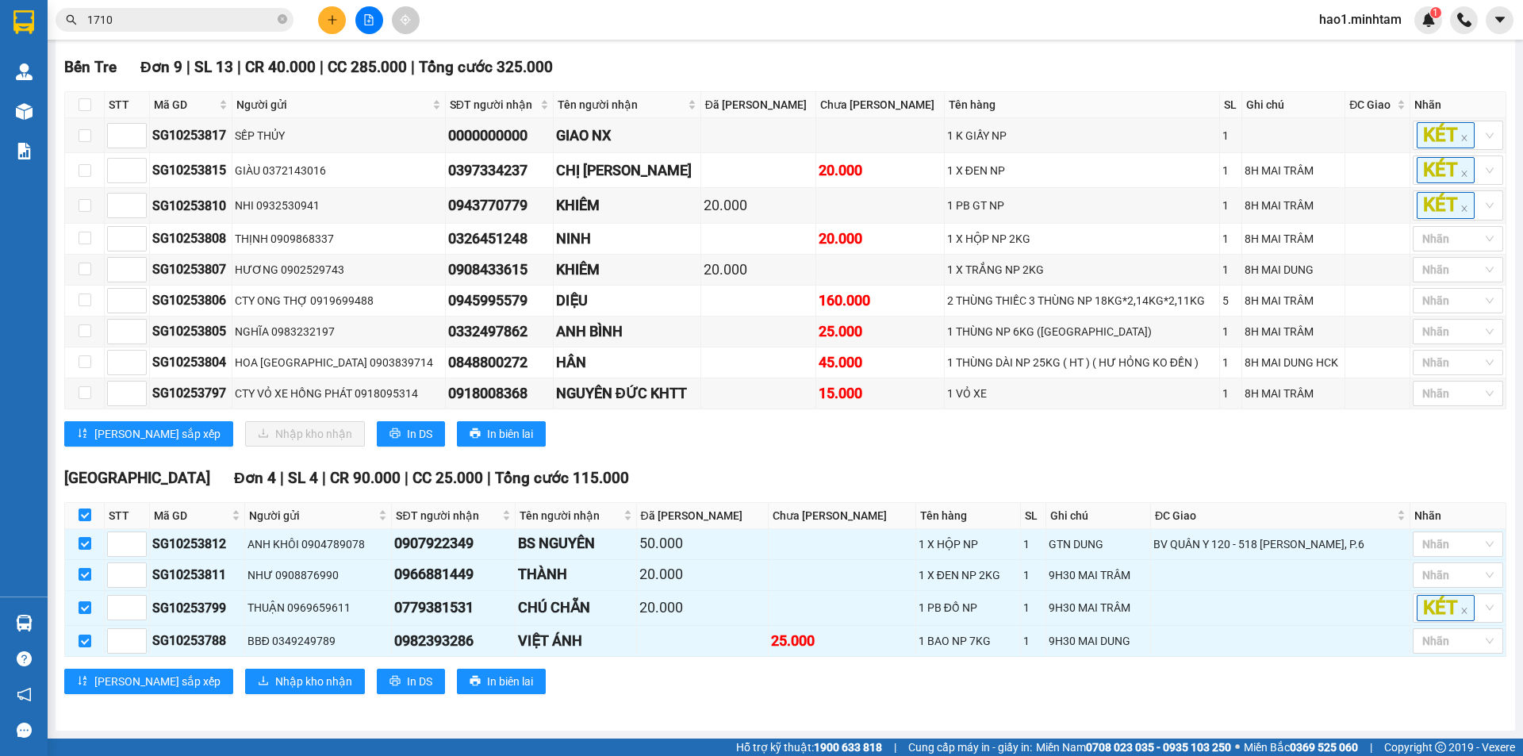
click at [563, 461] on div "TỔNG Đơn 15 | SL 21 | CR 210.000 | CC 400.000 | Tổng cước 610.000 Ngã Tư Huyệ…" at bounding box center [785, 277] width 1442 height 873
click at [566, 460] on div "TỔNG Đơn 15 | SL 21 | CR 210.000 | CC 400.000 | Tổng cước 610.000 Ngã Tư Huyệ…" at bounding box center [785, 277] width 1442 height 873
click at [566, 458] on div "Bến Tre Đơn 9 | SL 13 | CR 40.000 | CC 285.000 | Tổng cước 325.000 STT Mã GD N…" at bounding box center [785, 257] width 1442 height 402
click at [612, 447] on div "Bến Tre Đơn 9 | SL 13 | CR 40.000 | CC 285.000 | Tổng cước 325.000 STT Mã GD N…" at bounding box center [785, 257] width 1442 height 402
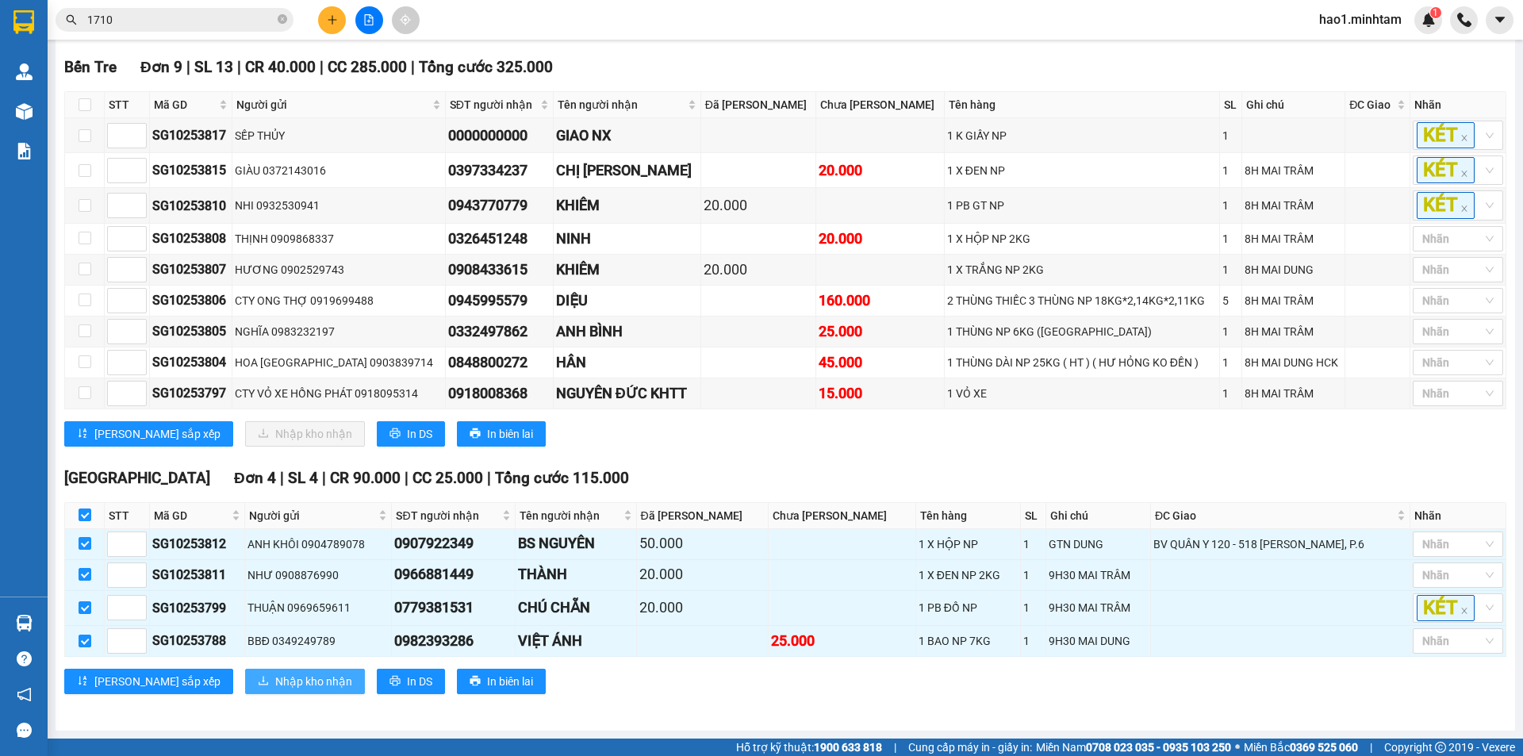
click at [275, 682] on span "Nhập kho nhận" at bounding box center [313, 681] width 77 height 17
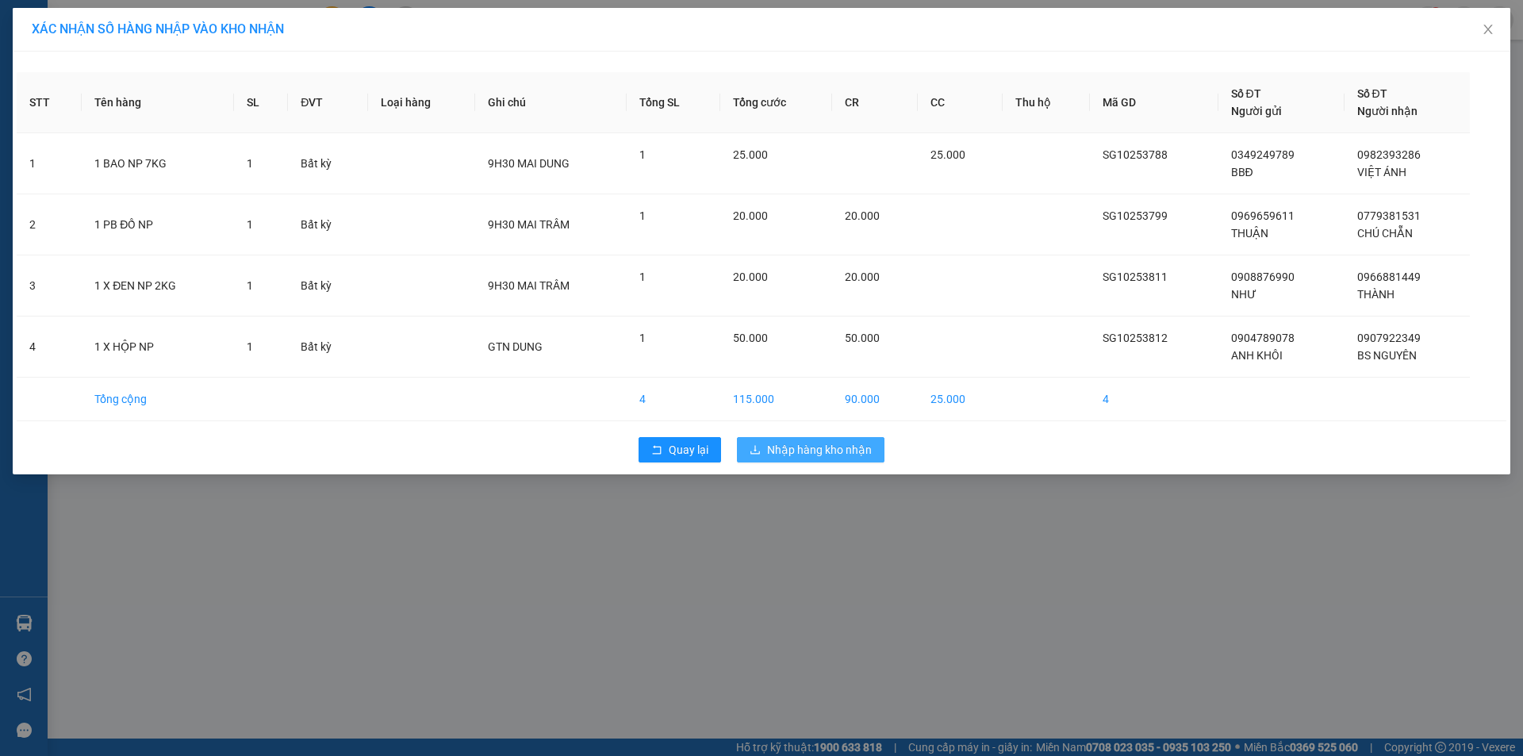
click at [799, 449] on span "Nhập hàng kho nhận" at bounding box center [819, 449] width 105 height 17
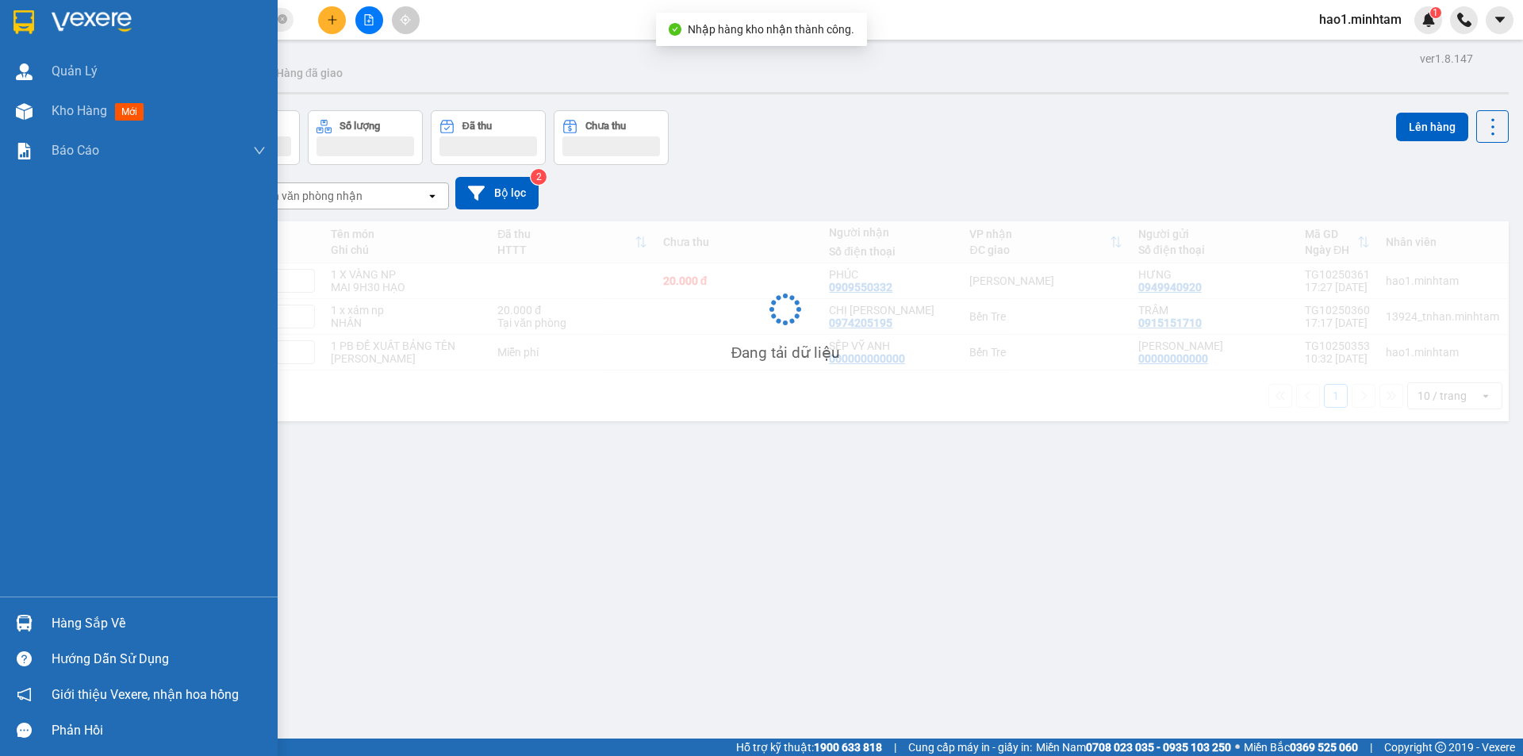
click at [33, 627] on div at bounding box center [24, 623] width 28 height 28
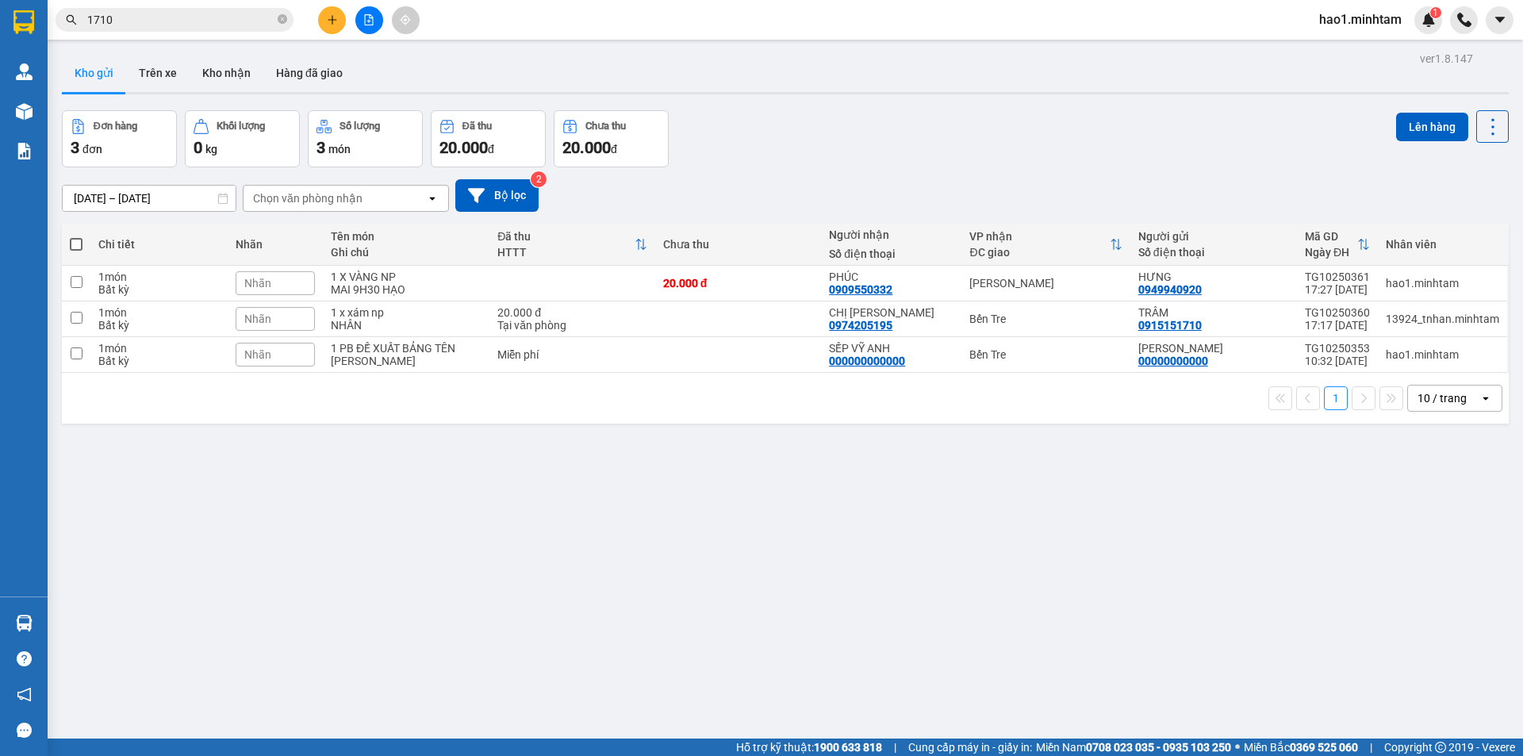
click at [808, 473] on section "Kết quả tìm kiếm ( 203 ) Bộ lọc Thuộc VP này Ngày tạo đơn gần nhất Mã ĐH Trạng …" at bounding box center [761, 378] width 1523 height 756
click at [930, 318] on div "CHỊ LAM 0974205195" at bounding box center [891, 318] width 125 height 25
checkbox input "true"
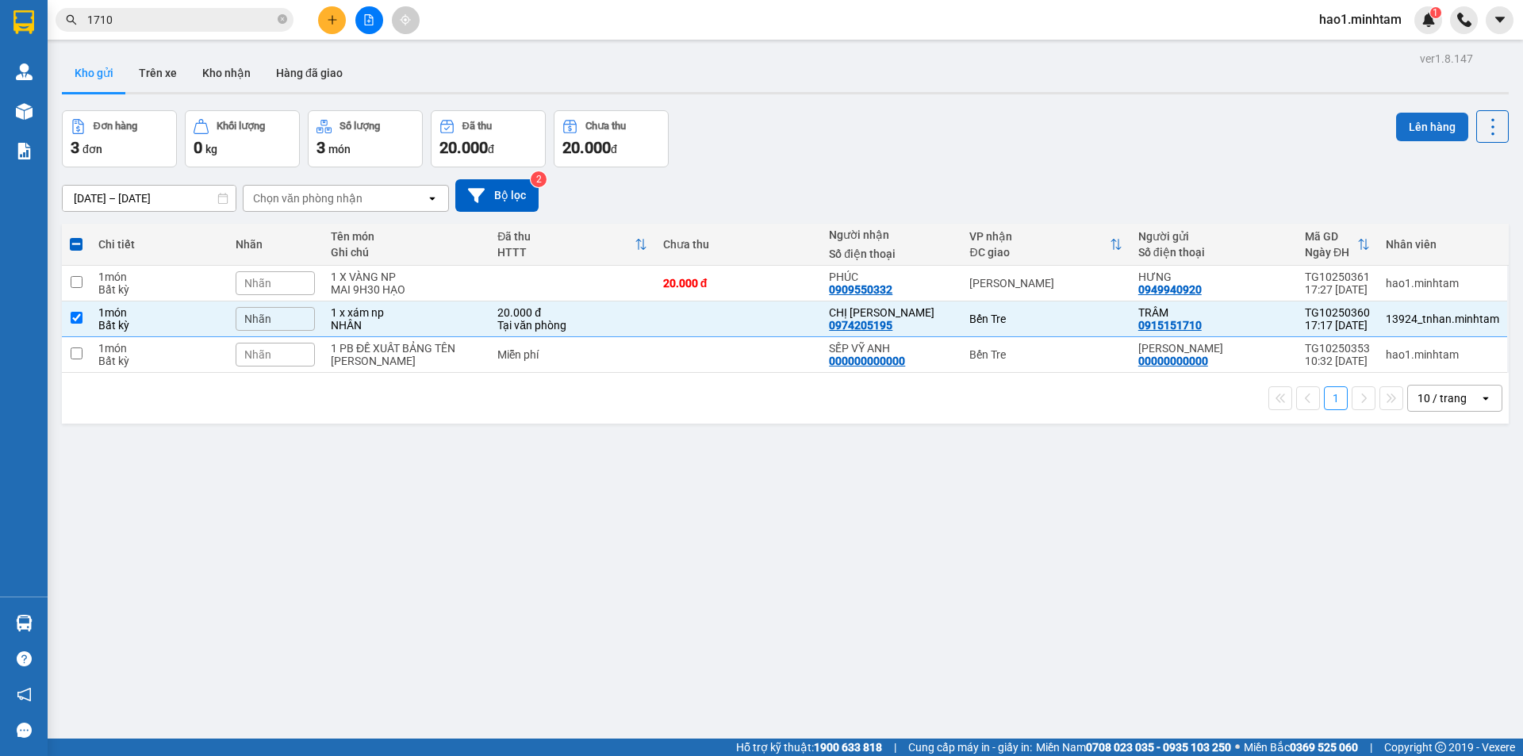
click at [1406, 125] on button "Lên hàng" at bounding box center [1432, 127] width 72 height 29
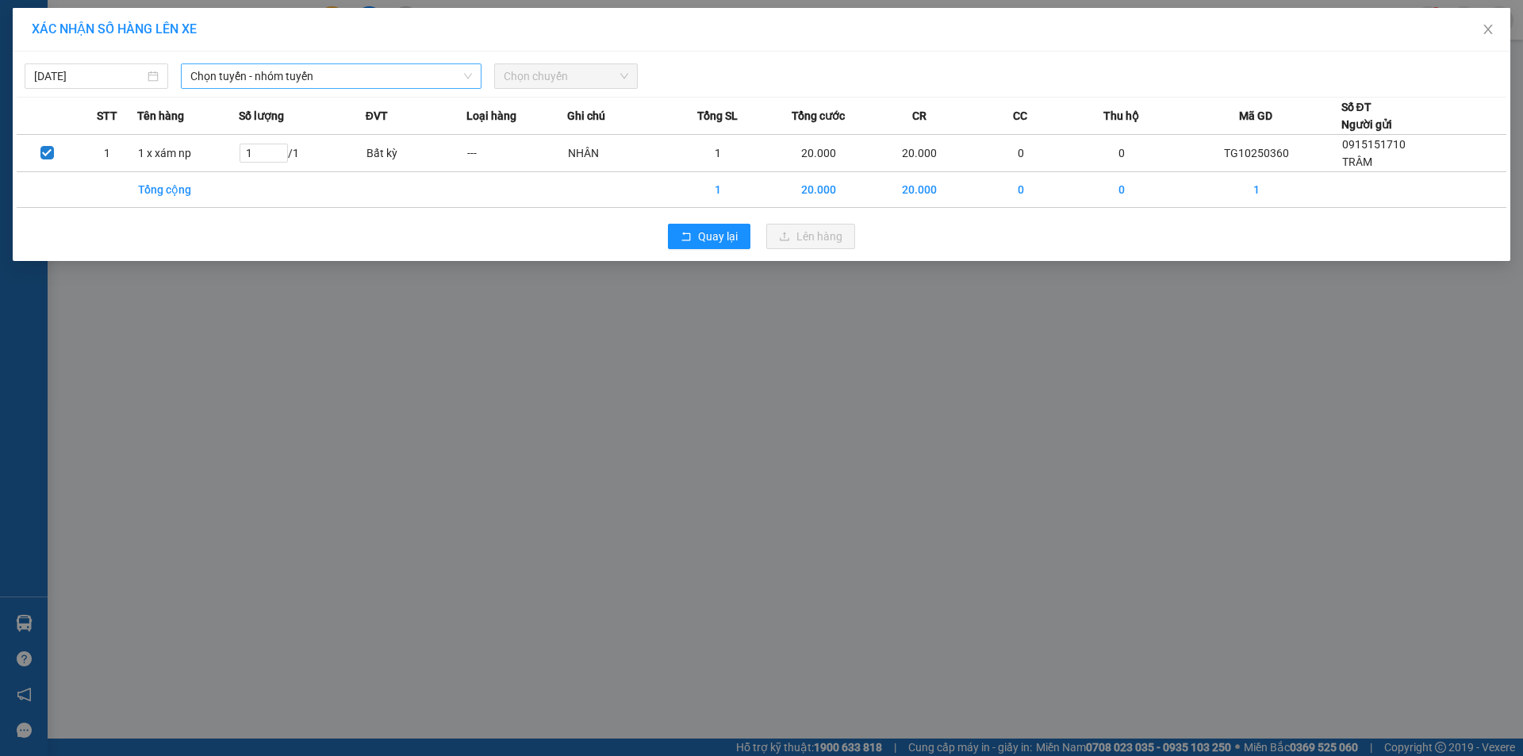
click at [228, 75] on span "Chọn tuyến - nhóm tuyến" at bounding box center [331, 76] width 282 height 24
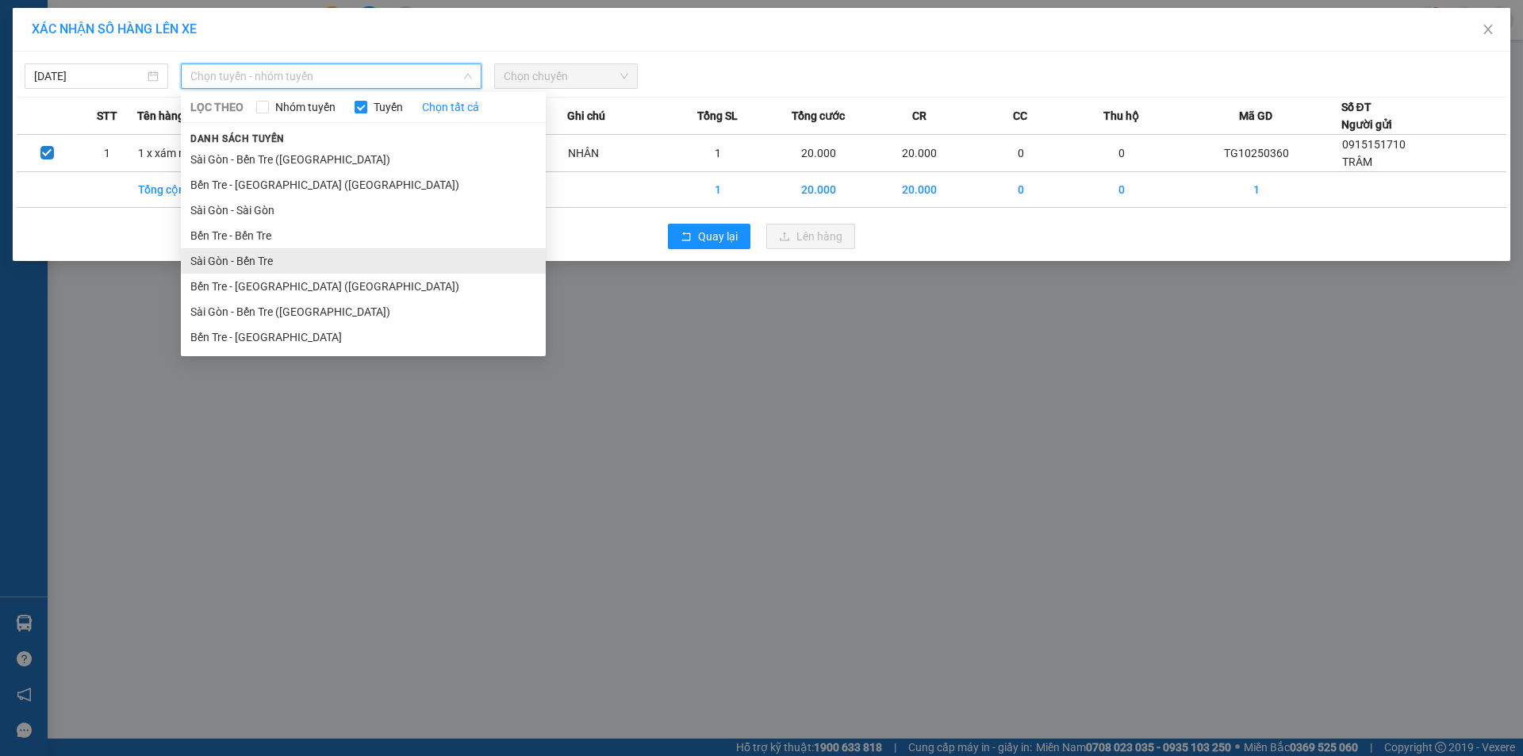
click at [245, 258] on li "Sài Gòn - Bến Tre" at bounding box center [363, 260] width 365 height 25
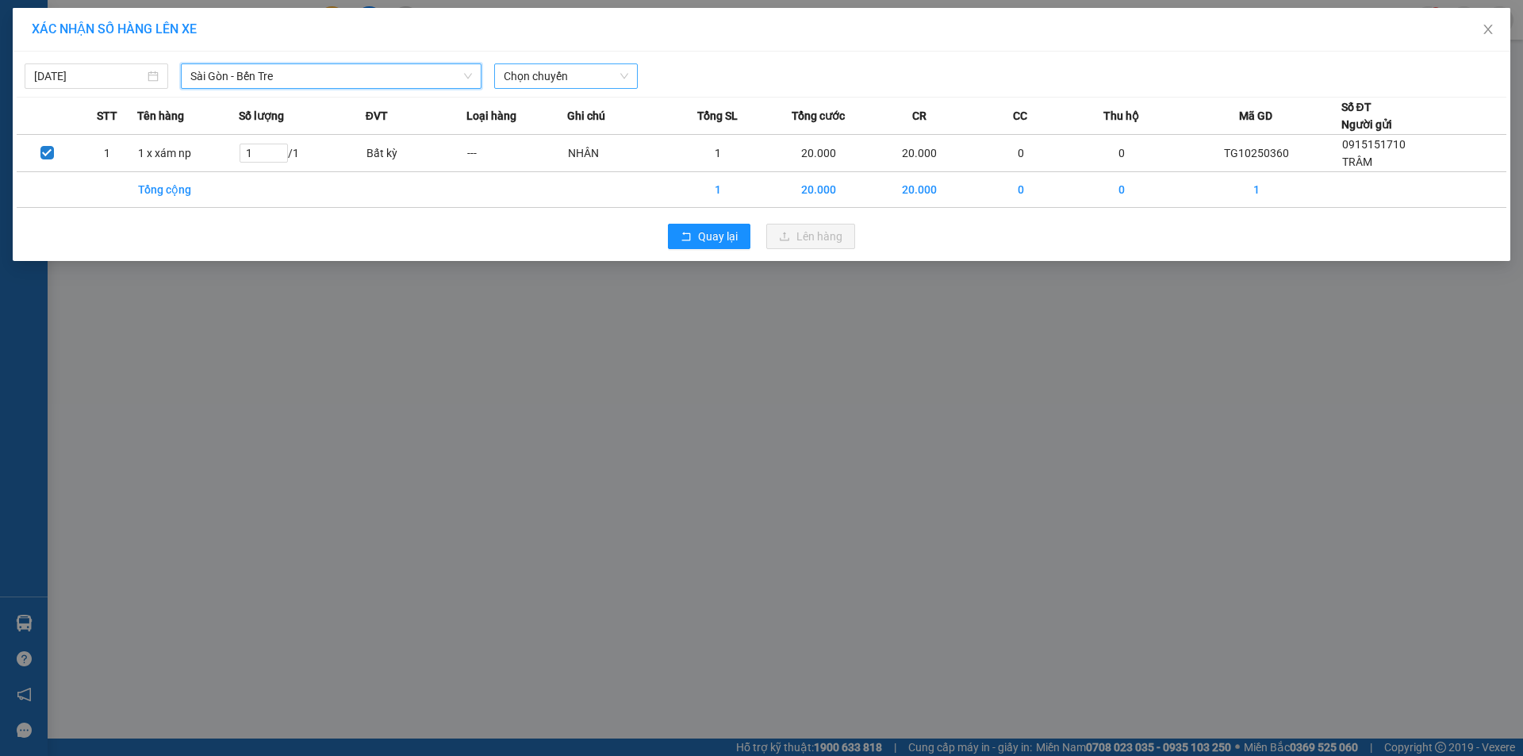
click at [532, 74] on span "Chọn chuyến" at bounding box center [566, 76] width 125 height 24
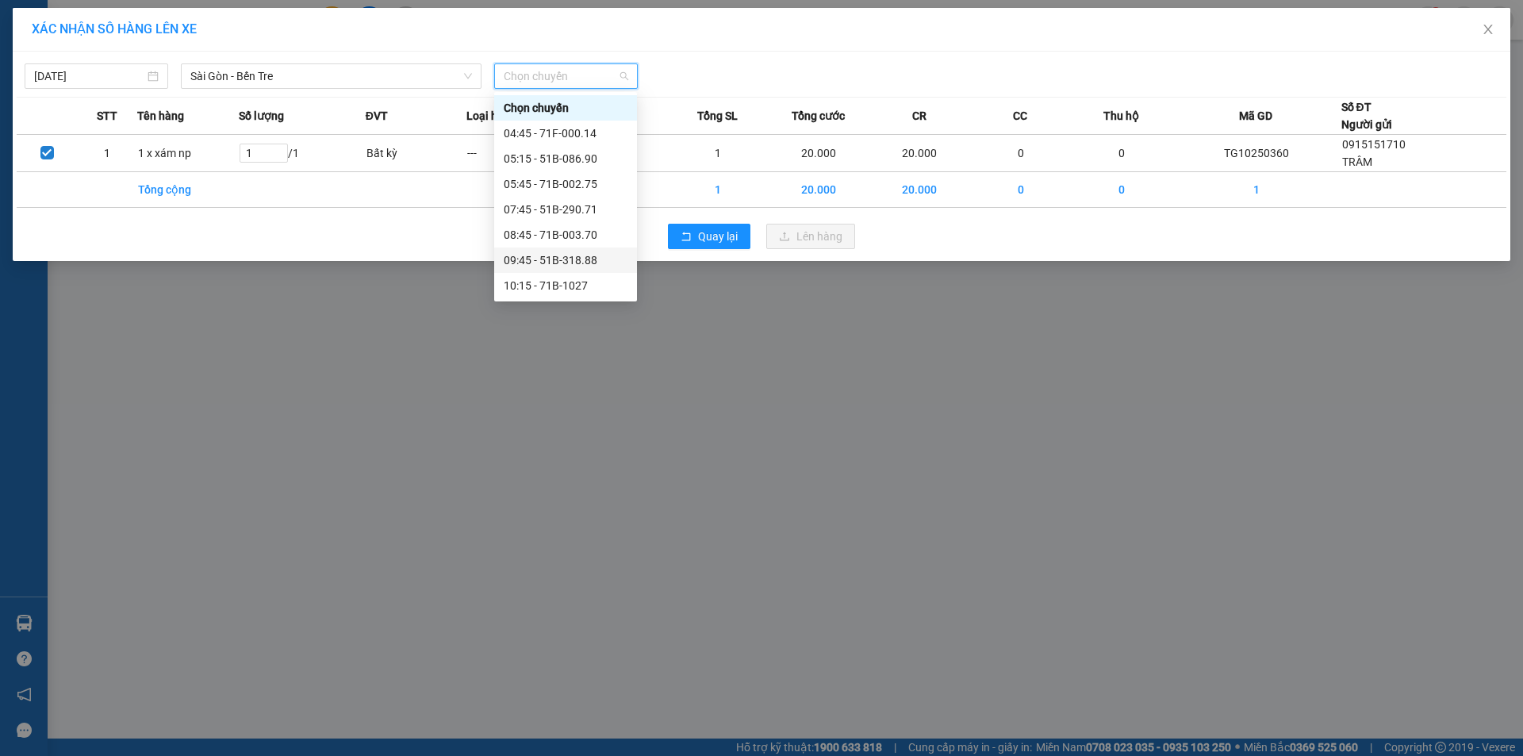
scroll to position [159, 0]
click at [576, 278] on div "15:45 - 51B-297.00" at bounding box center [566, 279] width 124 height 17
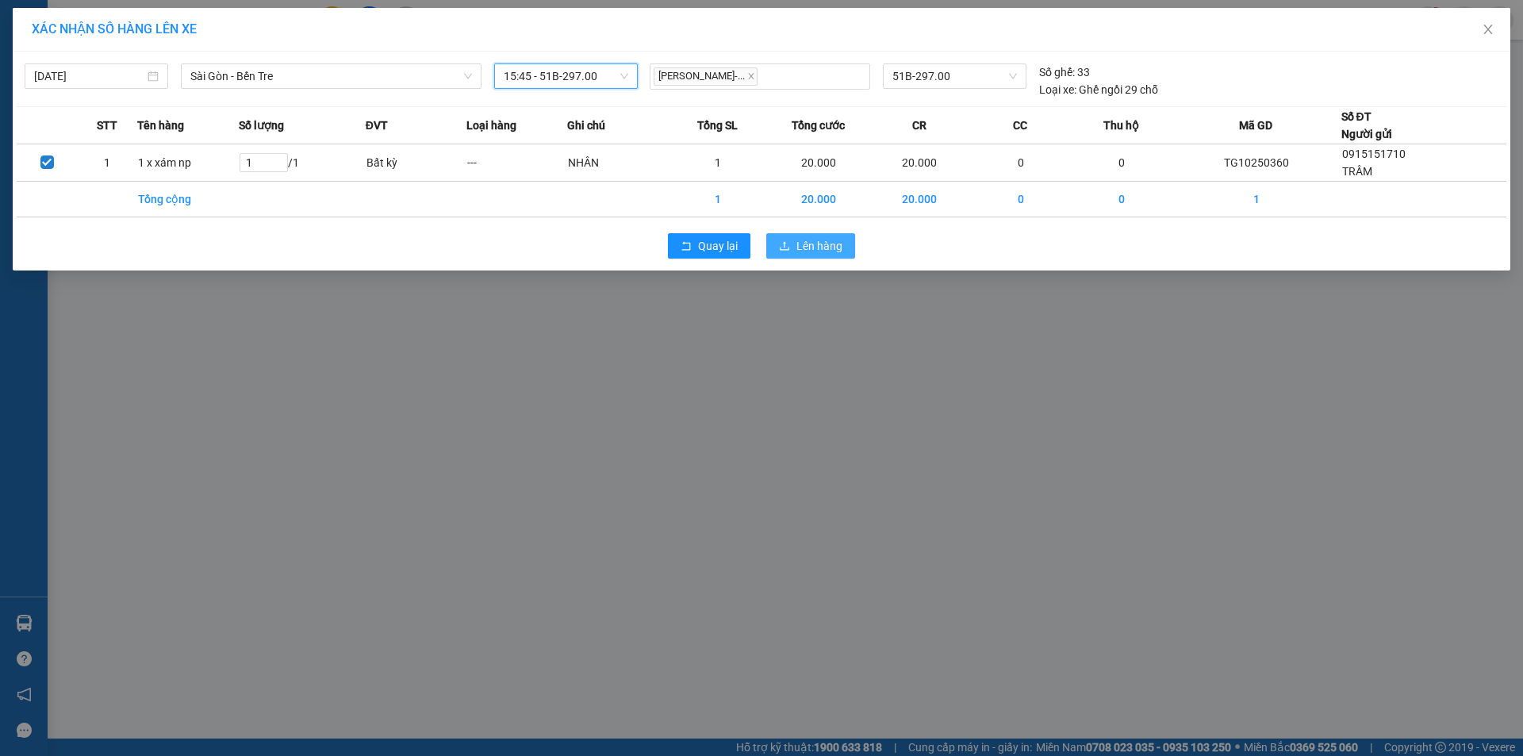
click at [816, 233] on button "Lên hàng" at bounding box center [810, 245] width 89 height 25
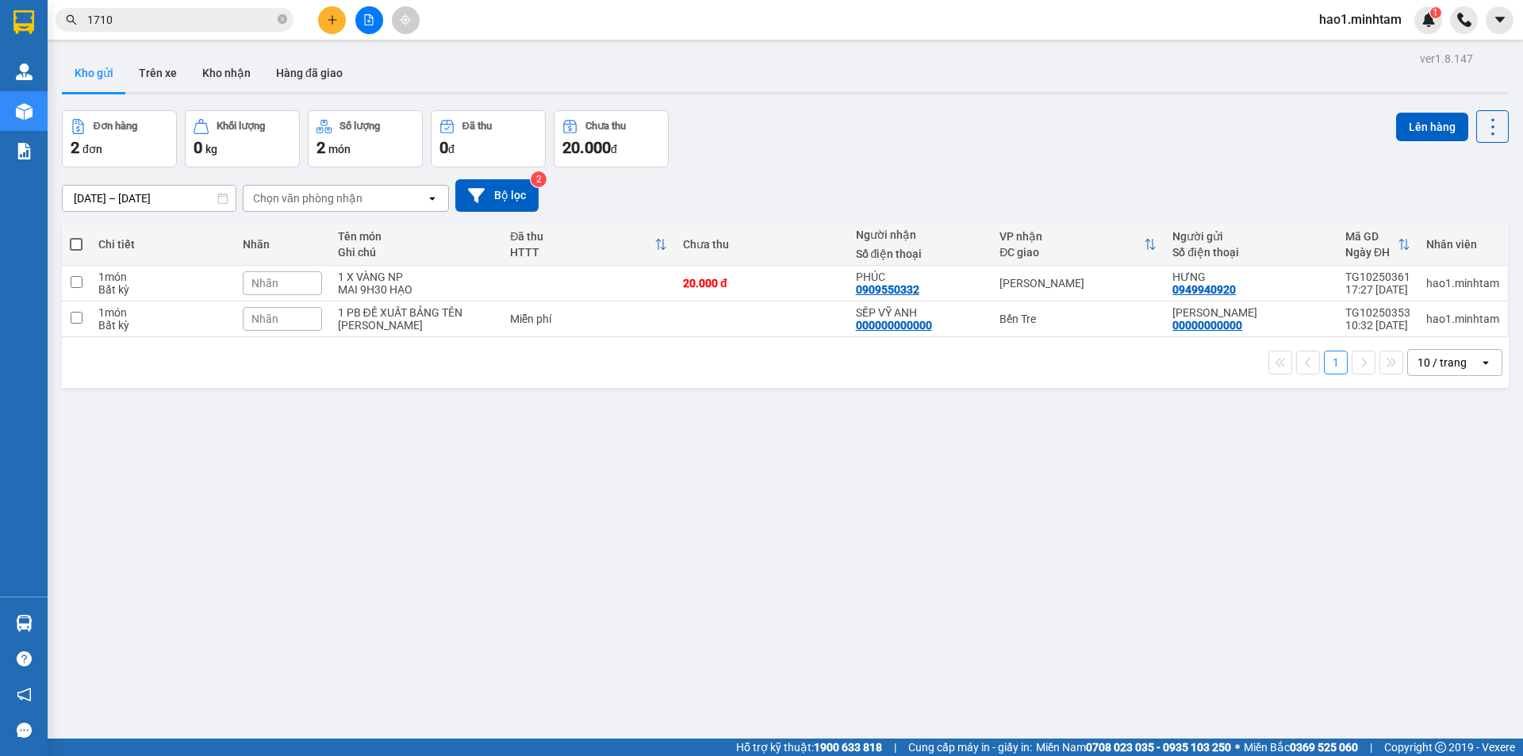
drag, startPoint x: 832, startPoint y: 200, endPoint x: 824, endPoint y: 182, distance: 19.9
click at [832, 199] on div "[DATE] – [DATE] Press the down arrow key to interact with the calendar and sele…" at bounding box center [785, 195] width 1447 height 33
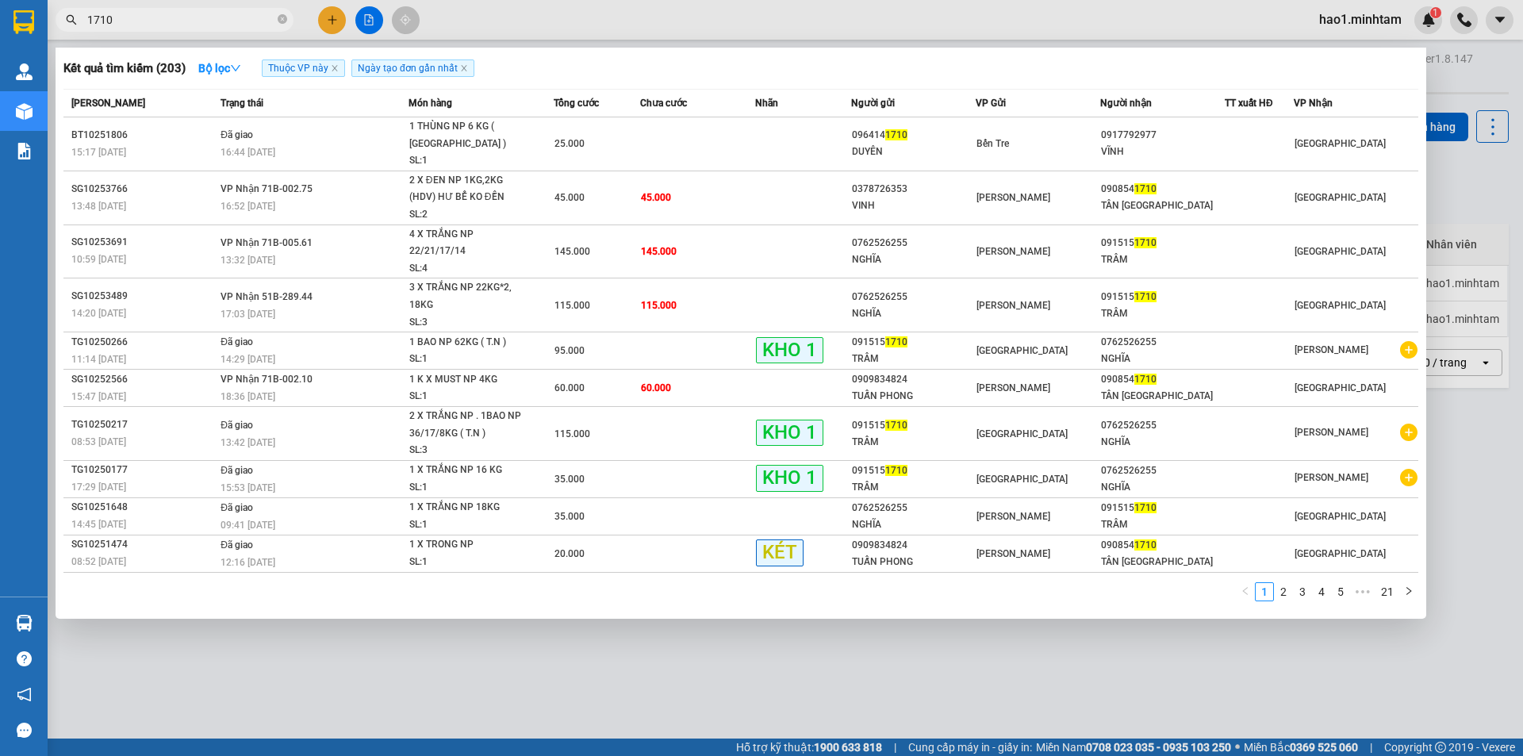
click at [202, 23] on input "1710" at bounding box center [180, 19] width 187 height 17
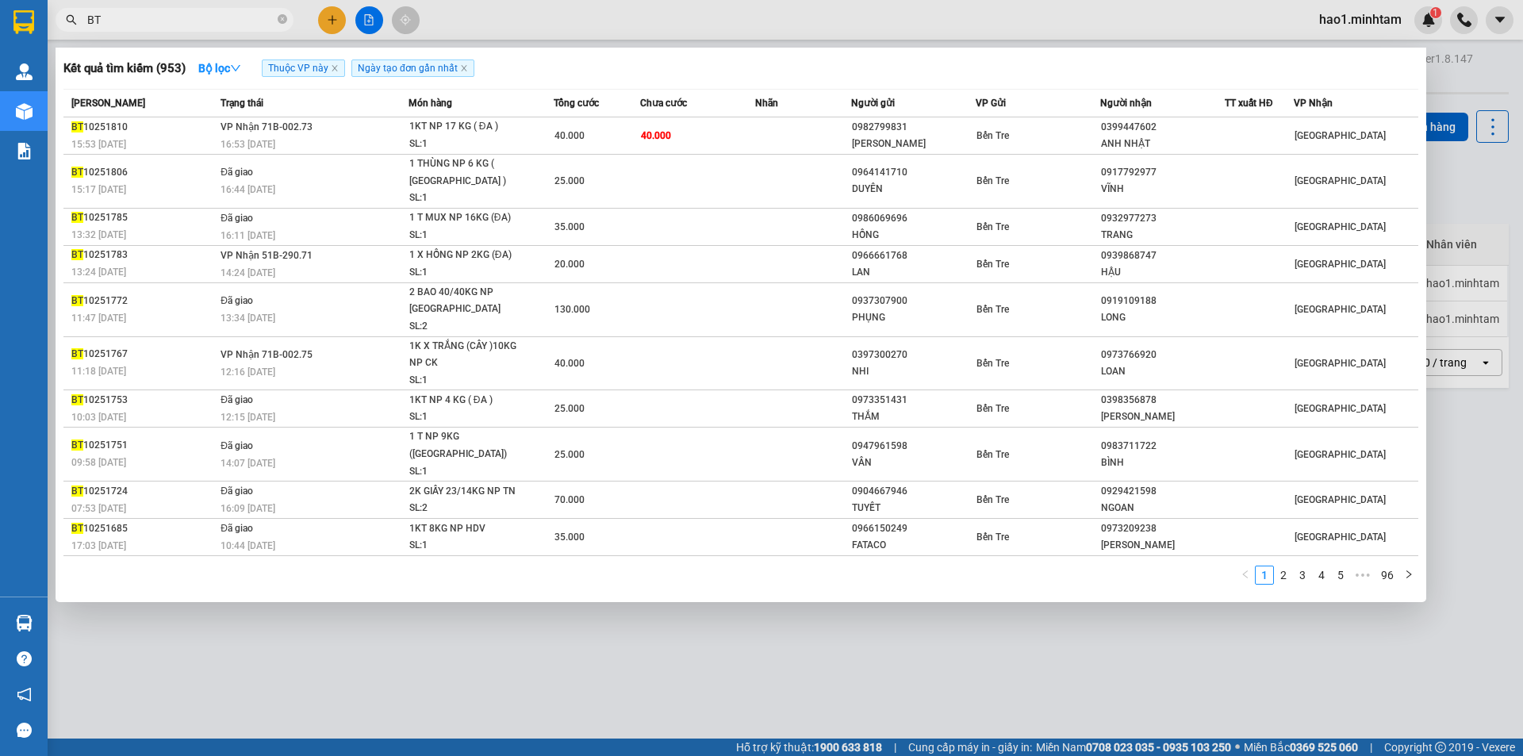
click at [211, 15] on input "BT" at bounding box center [180, 19] width 187 height 17
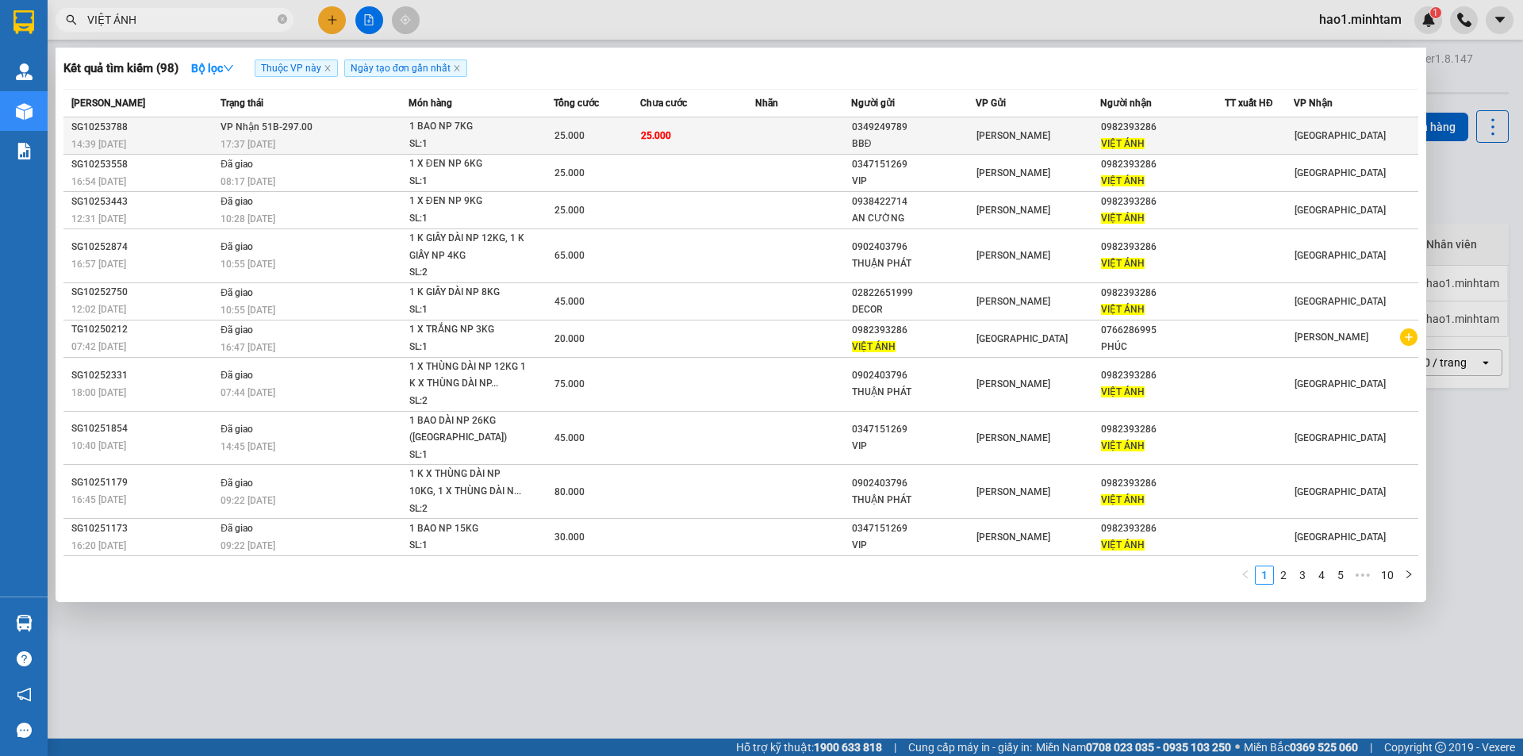
type input "VIỆT ÁNH"
click at [760, 133] on td at bounding box center [803, 135] width 96 height 37
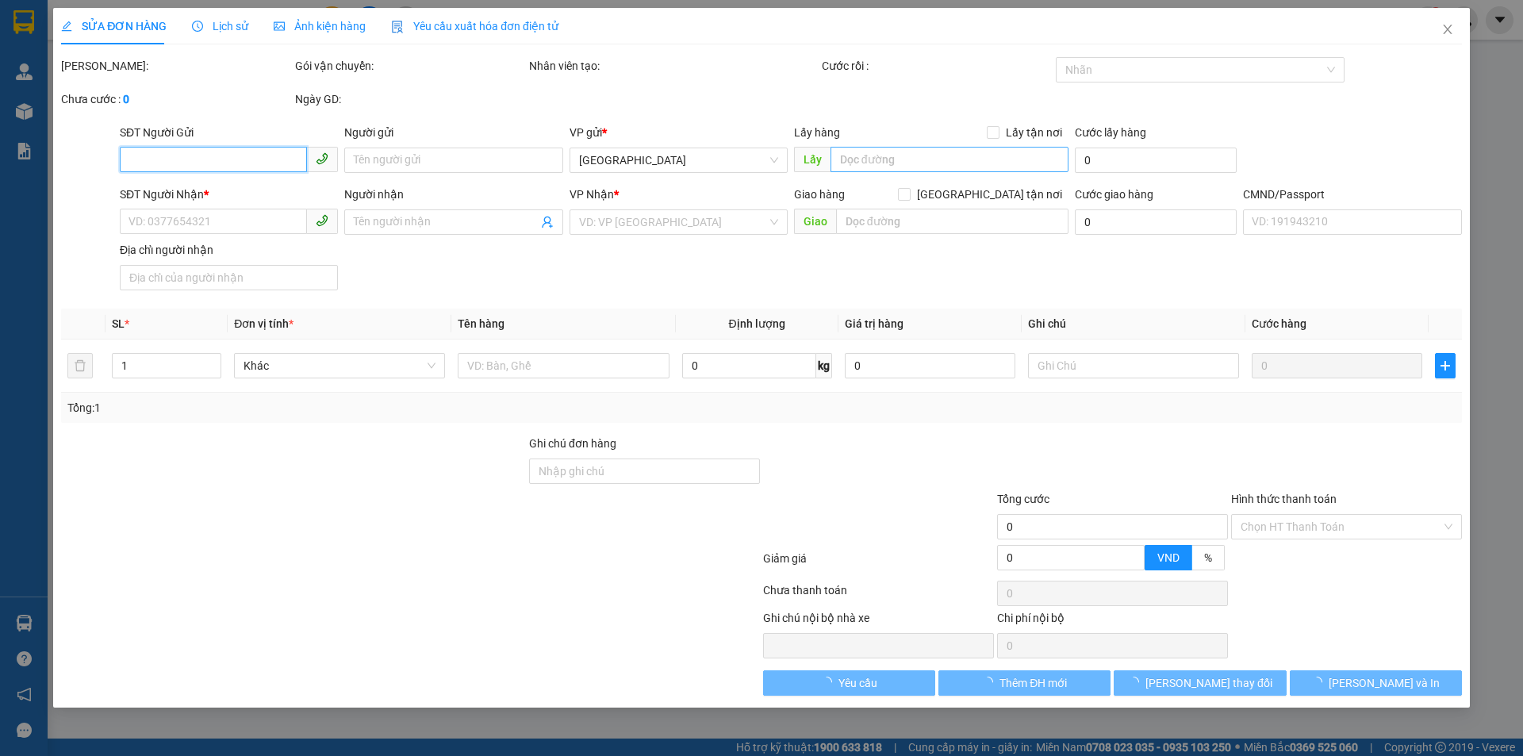
type input "0349249789"
type input "BBĐ"
type input "0982393286"
type input "VIỆT ÁNH"
type input "25.000"
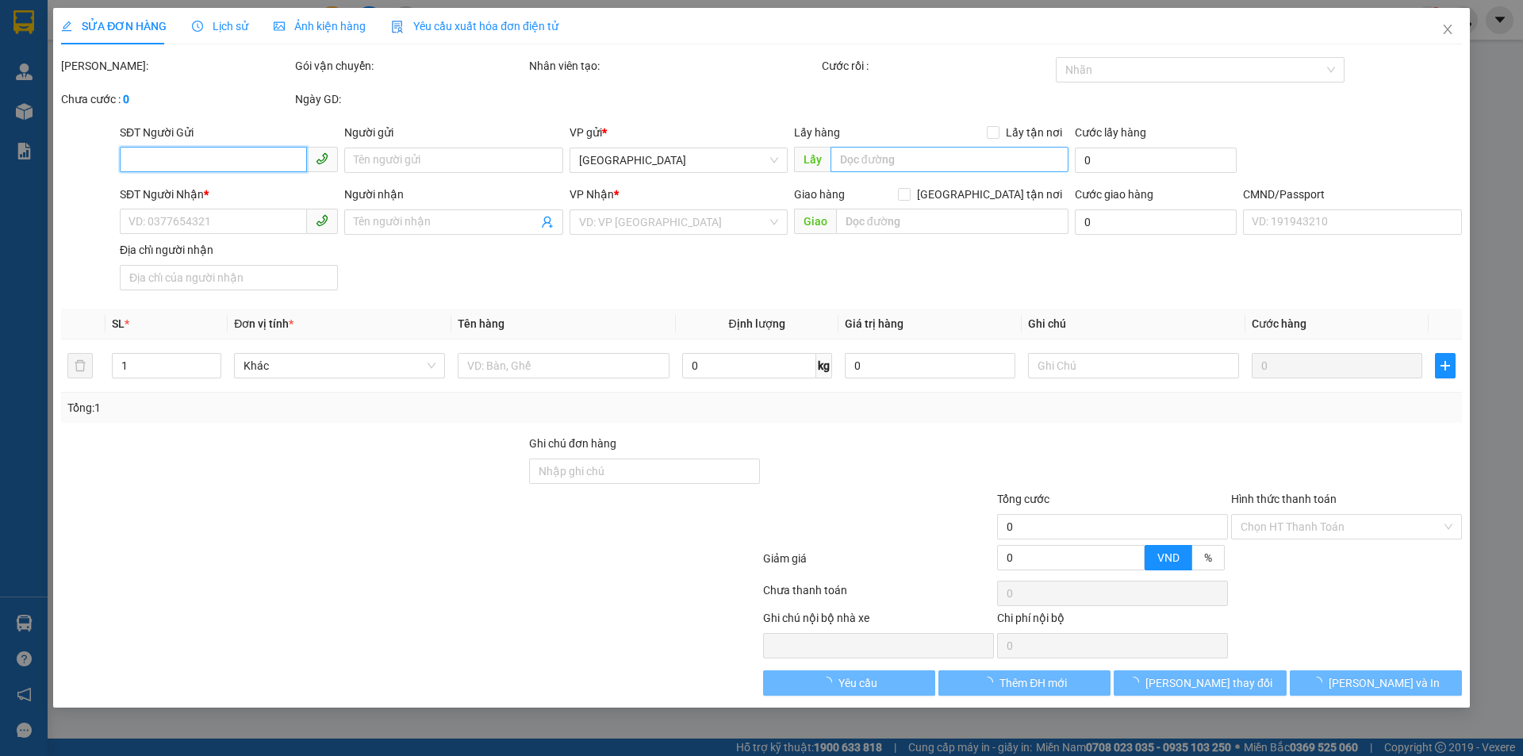
type input "25.000"
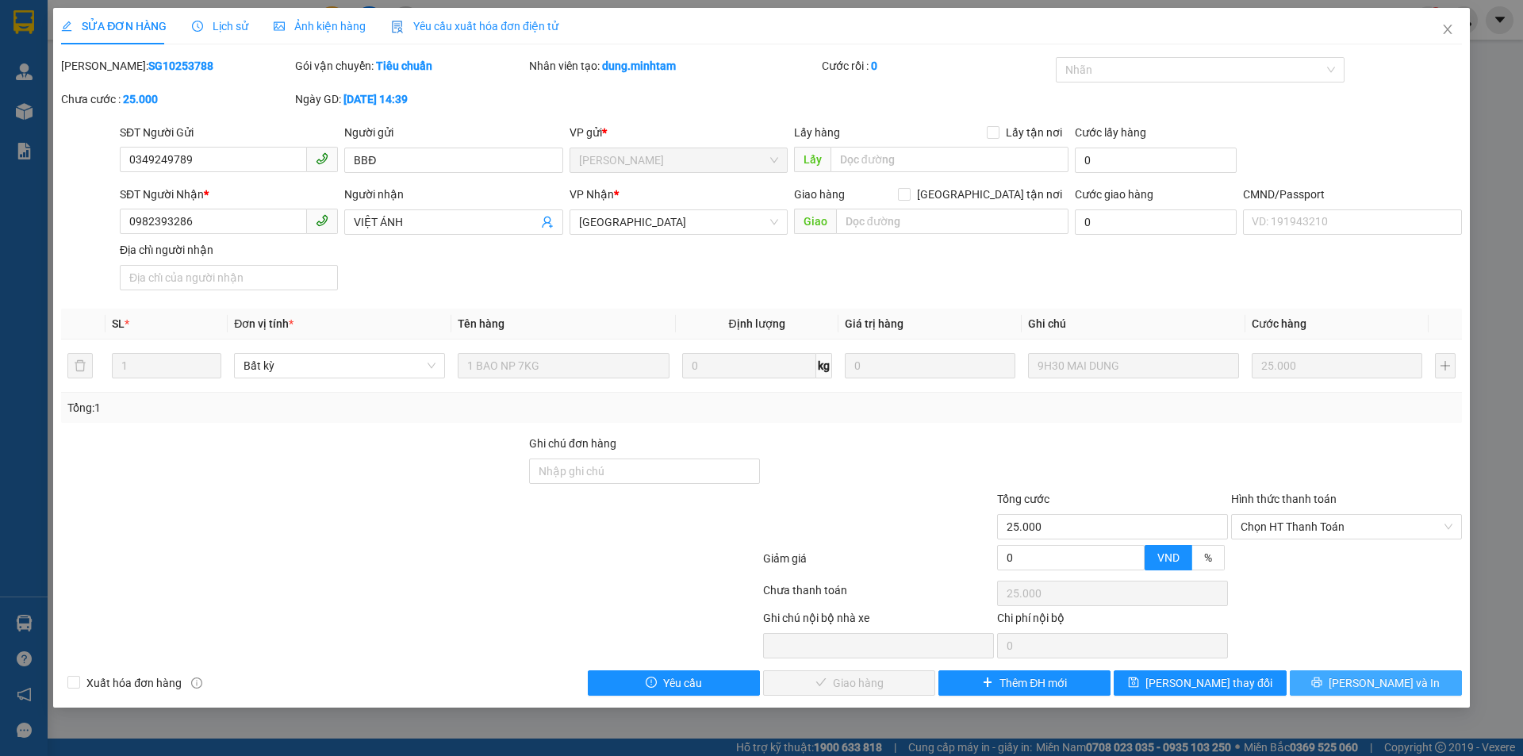
click at [1334, 682] on button "[PERSON_NAME] và In" at bounding box center [1376, 682] width 172 height 25
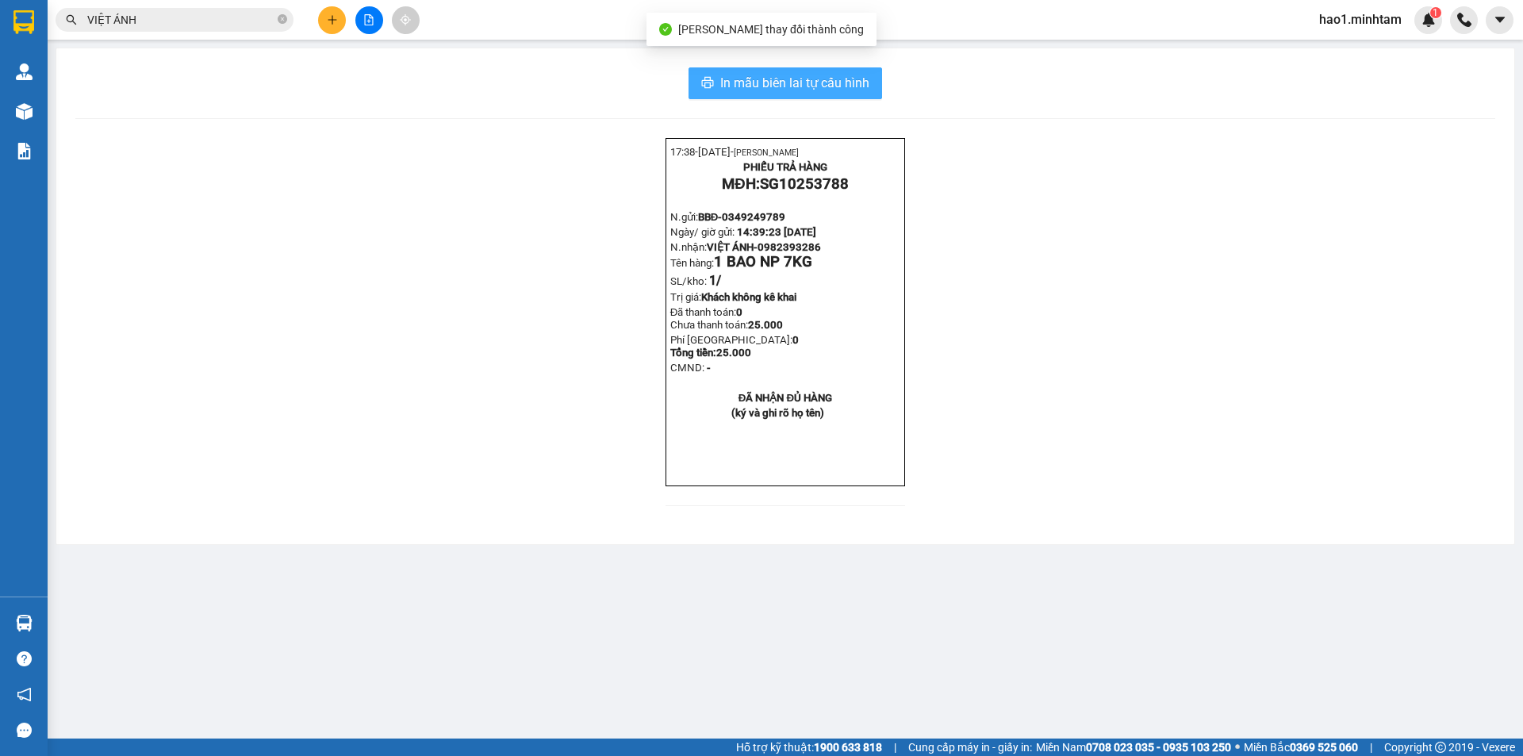
click at [781, 84] on span "In mẫu biên lai tự cấu hình" at bounding box center [794, 83] width 149 height 20
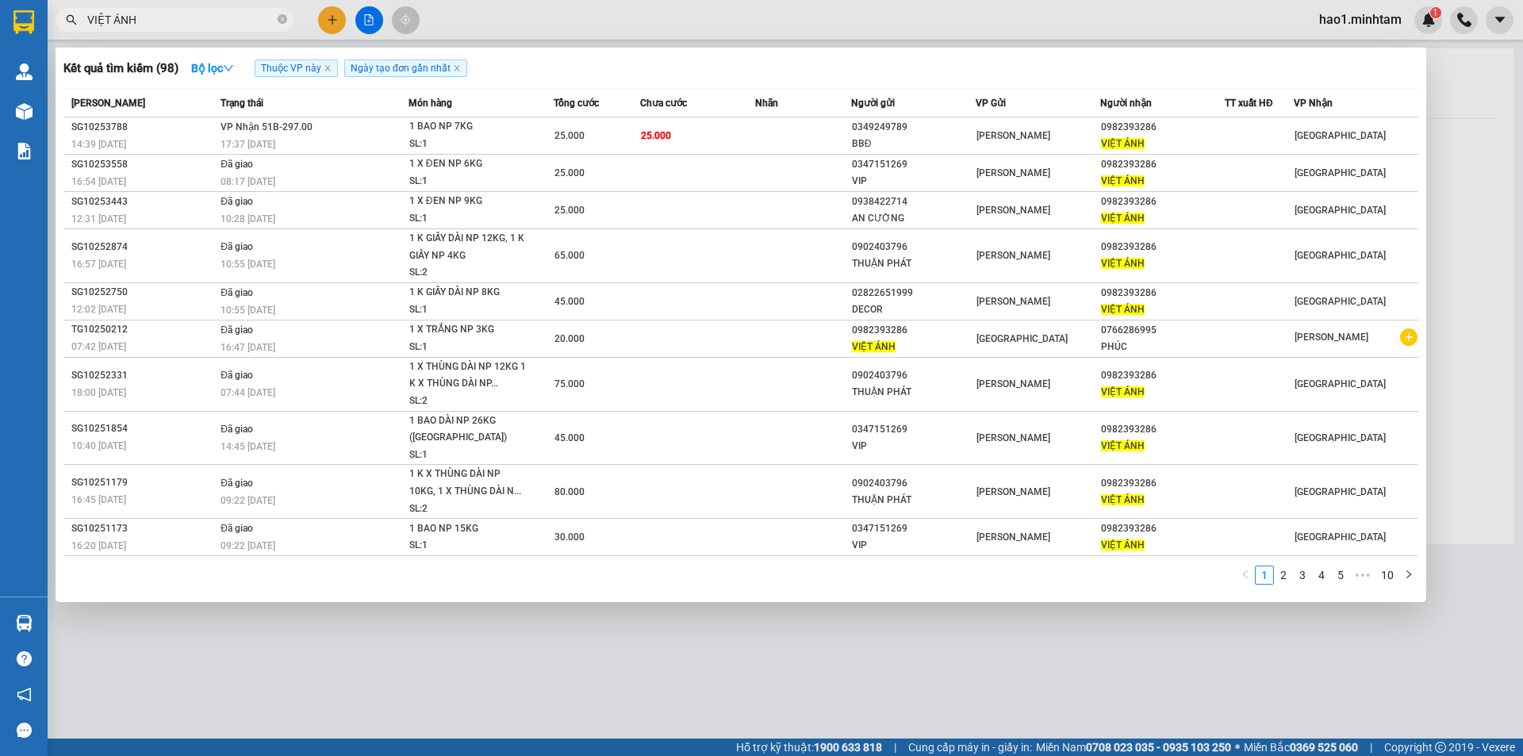
click at [236, 26] on input "VIỆT ÁNH" at bounding box center [180, 19] width 187 height 17
click at [672, 116] on th "Chưa cước" at bounding box center [697, 104] width 115 height 28
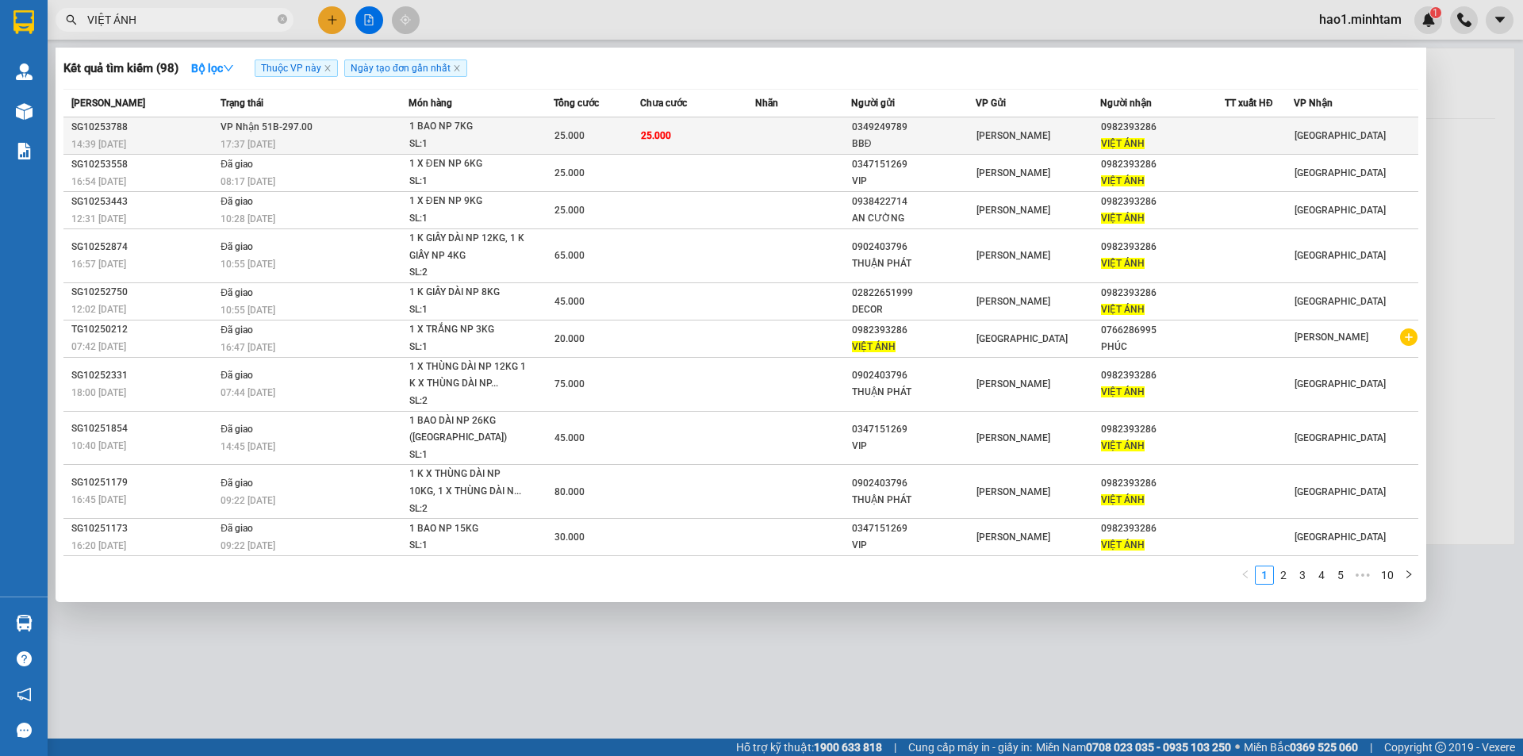
click at [672, 132] on td "25.000" at bounding box center [697, 135] width 115 height 37
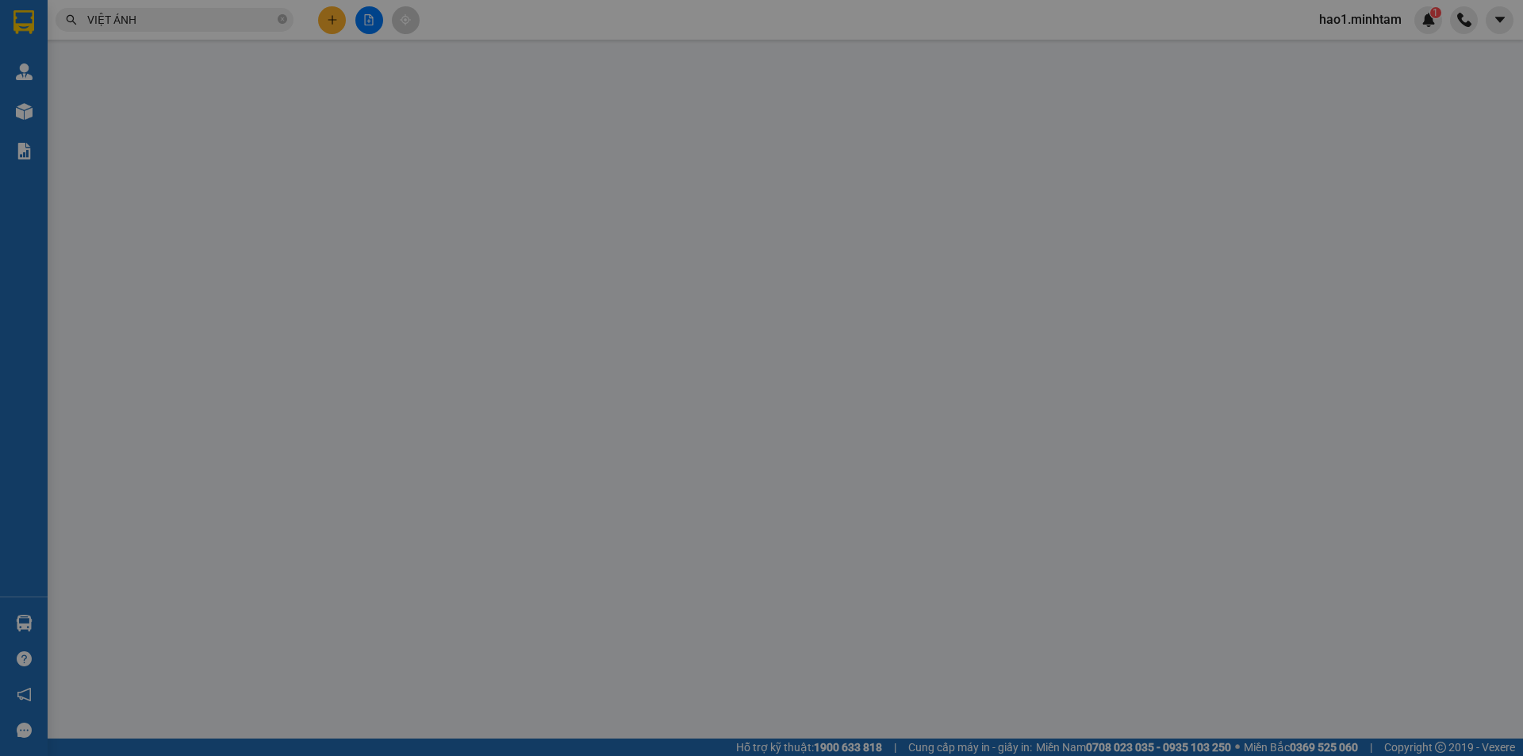
type input "0349249789"
type input "BBĐ"
type input "0982393286"
type input "VIỆT ÁNH"
type input "25.000"
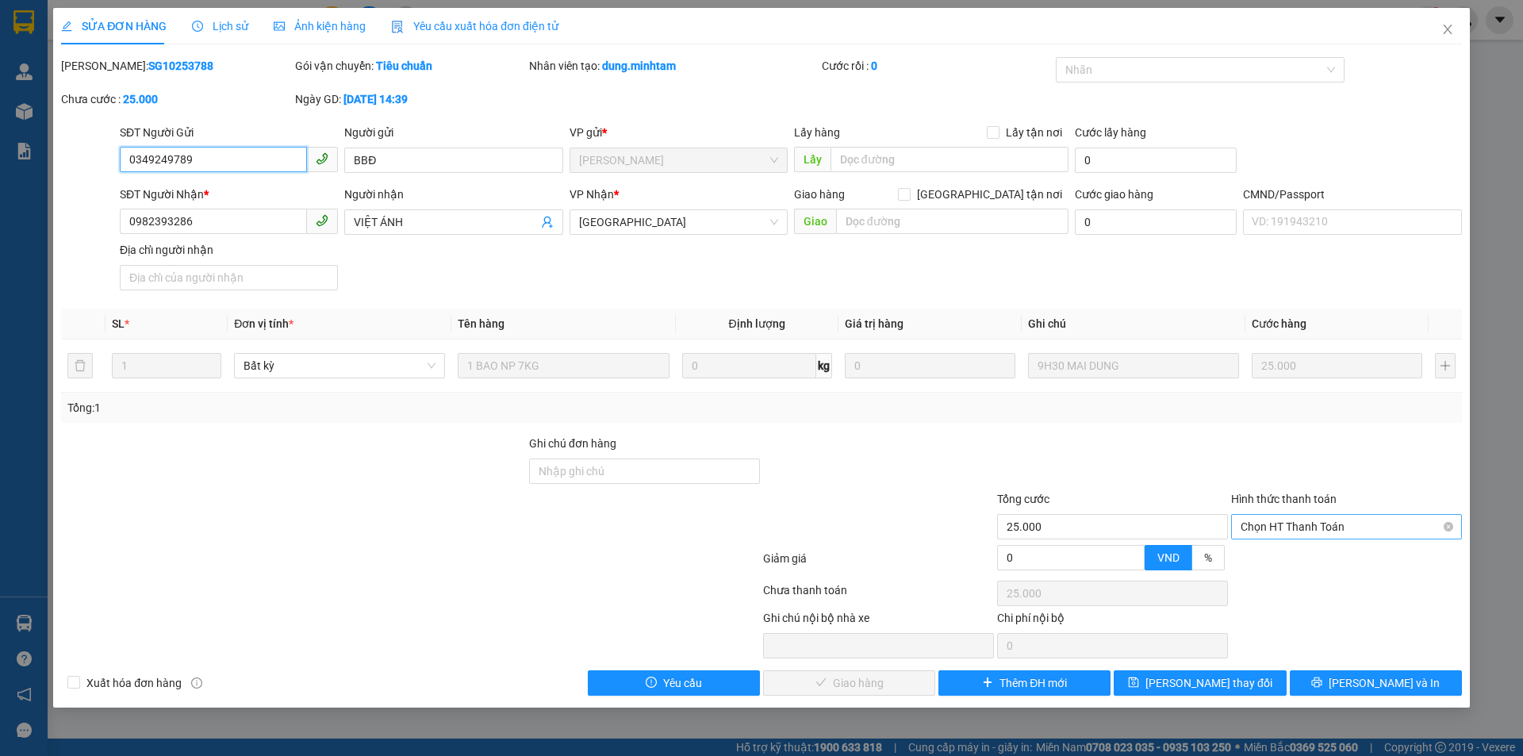
click at [1351, 524] on span "Chọn HT Thanh Toán" at bounding box center [1347, 527] width 212 height 24
click at [1338, 563] on div "Tại văn phòng" at bounding box center [1347, 558] width 212 height 17
type input "0"
click at [858, 685] on span "[PERSON_NAME] và Giao hàng" at bounding box center [869, 682] width 152 height 17
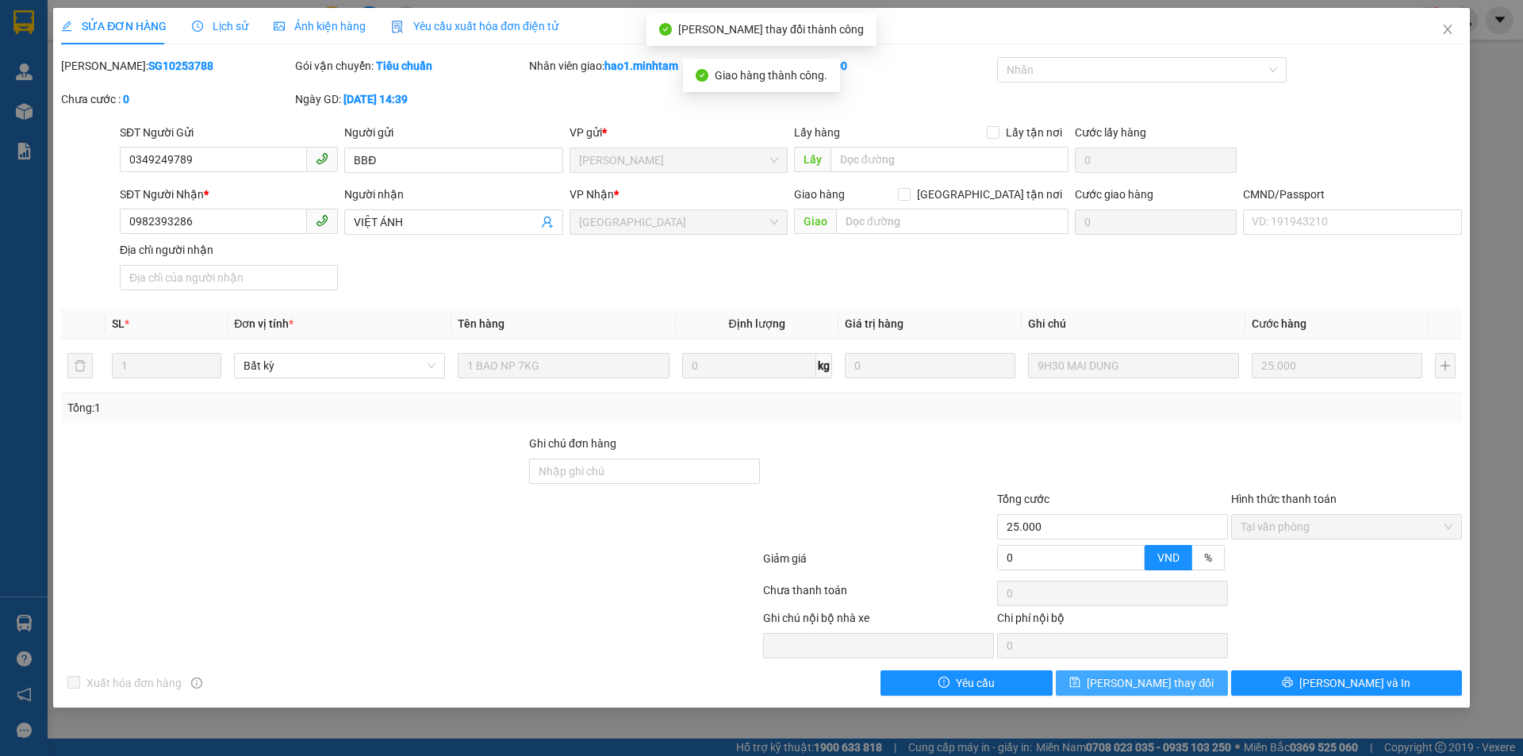
click at [1179, 689] on span "[PERSON_NAME] thay đổi" at bounding box center [1150, 682] width 127 height 17
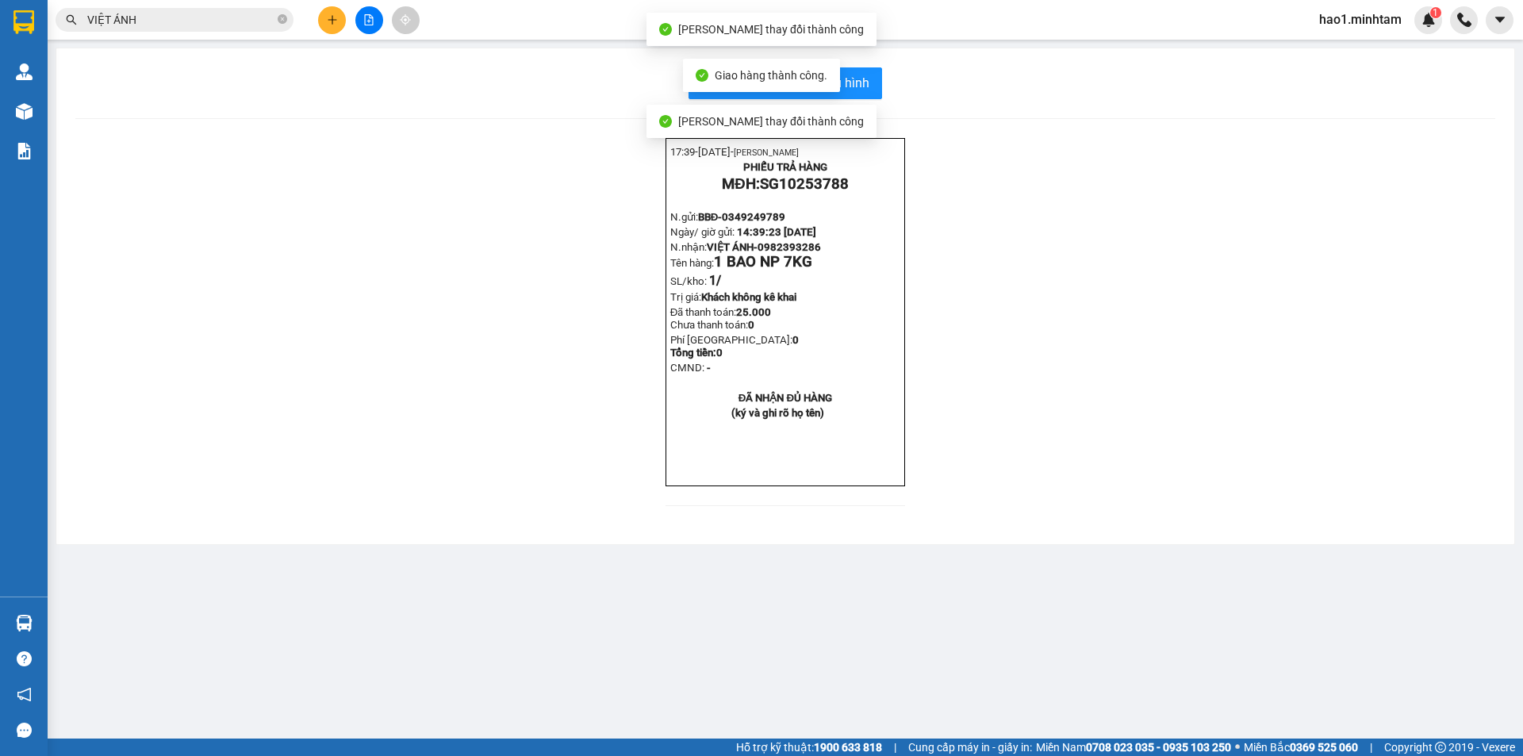
click at [1150, 428] on div "17:39- [DATE]- [PERSON_NAME] PHIẾU TRẢ HÀNG MĐH: SG10253788 N.gửi: BBĐ- 0349249…" at bounding box center [785, 331] width 1420 height 387
click at [202, 24] on input "VIỆT ÁNH" at bounding box center [180, 19] width 187 height 17
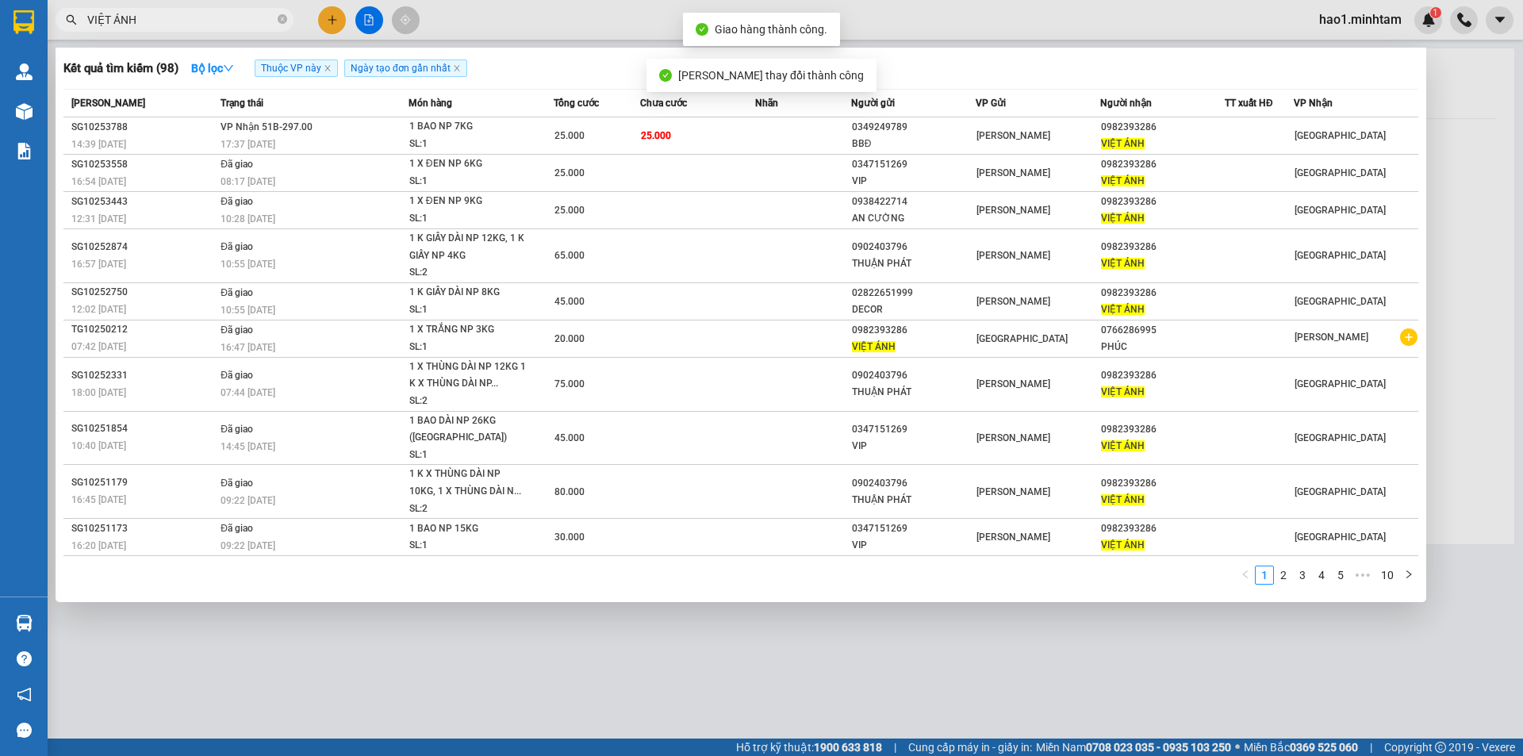
click at [202, 24] on input "VIỆT ÁNH" at bounding box center [180, 19] width 187 height 17
click at [202, 23] on input "VIỆT ÁNH" at bounding box center [180, 19] width 187 height 17
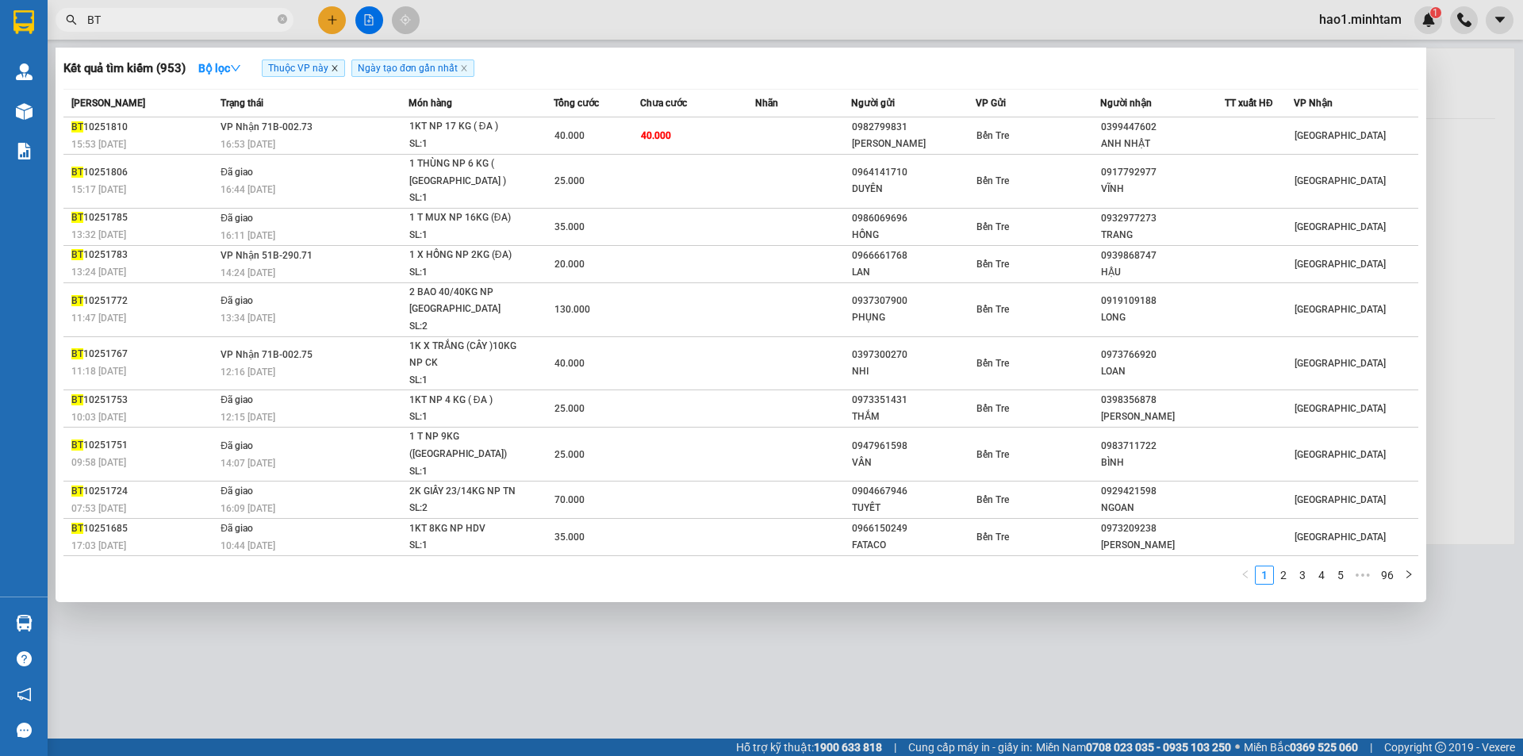
type input "BT"
click at [337, 72] on icon "close" at bounding box center [335, 68] width 8 height 8
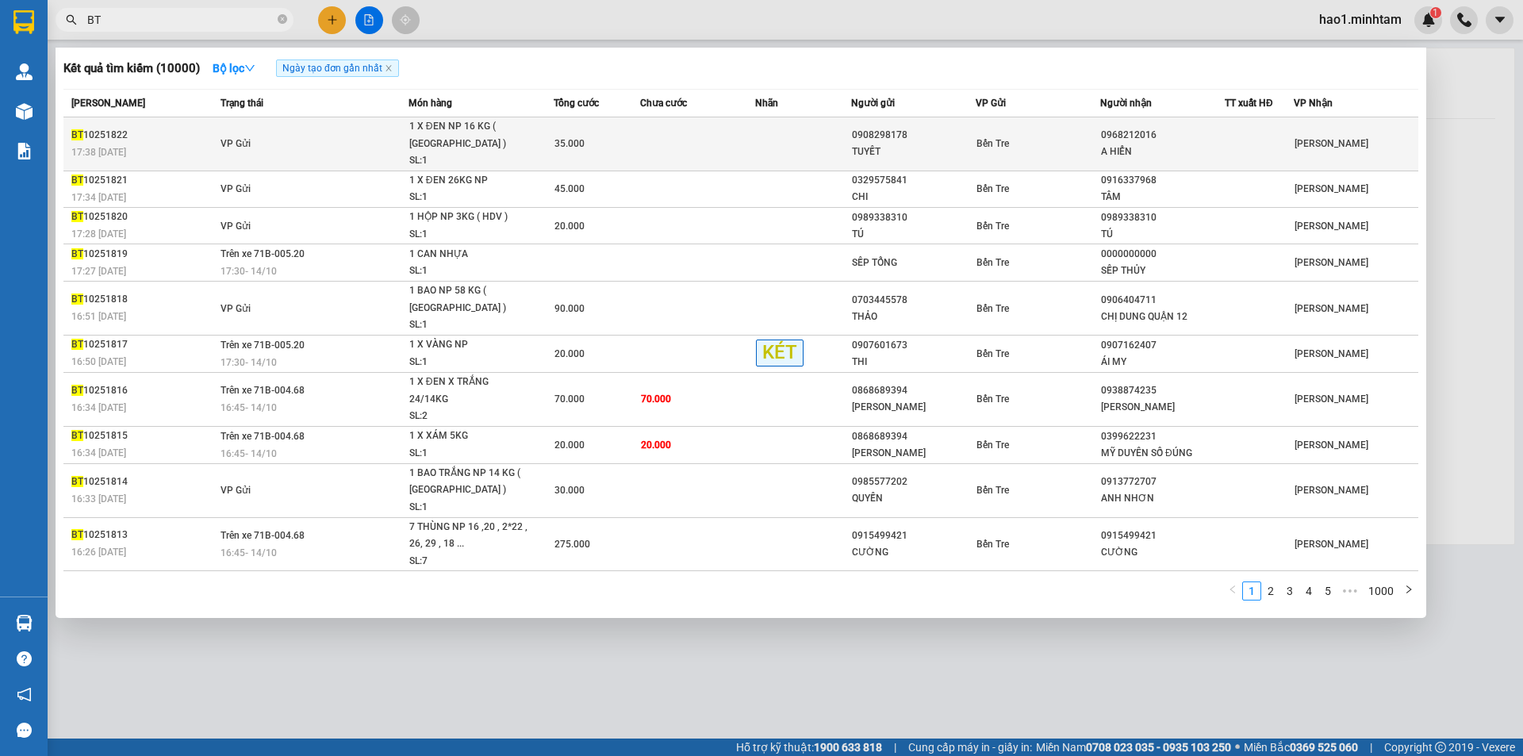
click at [291, 141] on td "VP Gửi" at bounding box center [313, 144] width 192 height 54
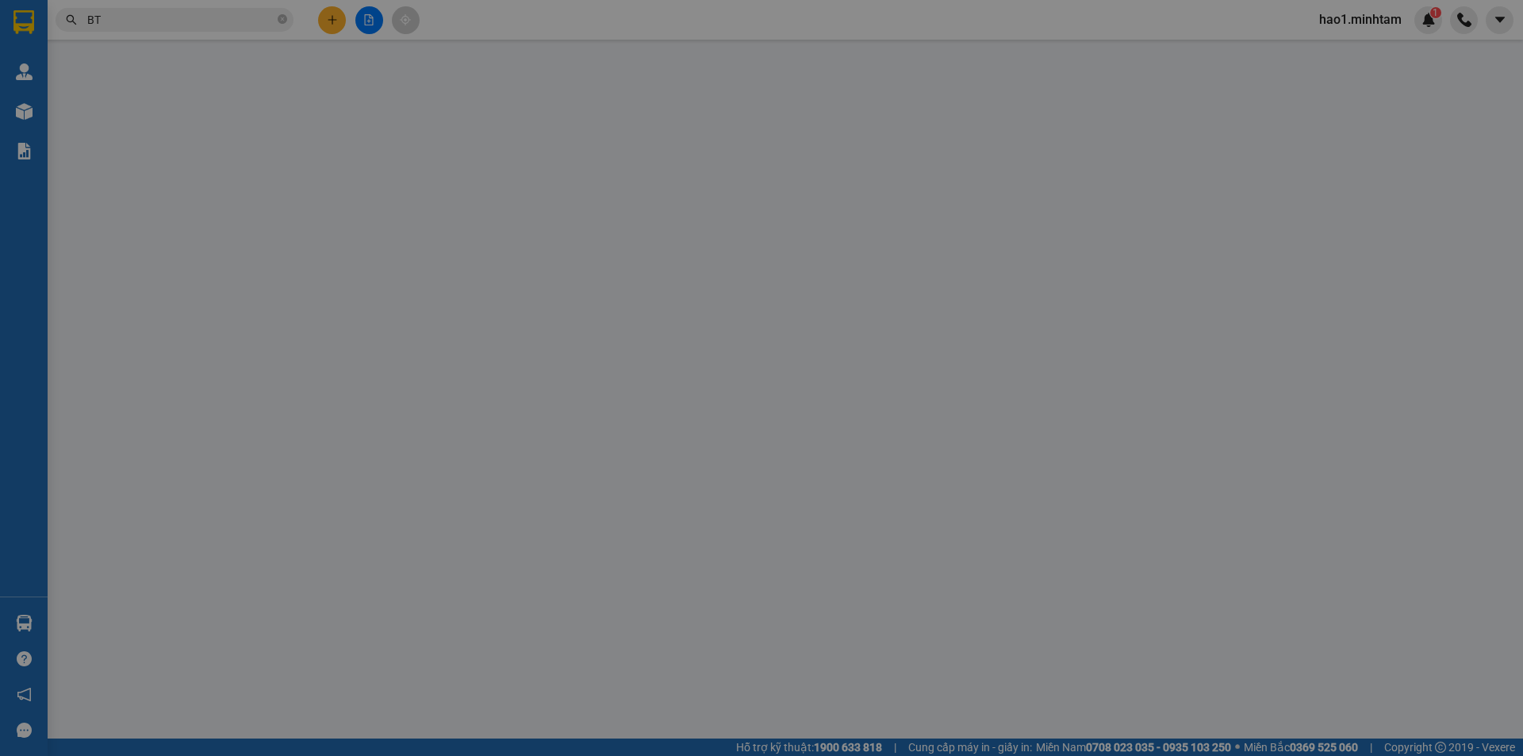
type input "0908298178"
type input "TUYẾT"
type input "0968212016"
type input "A HIỂN"
type input "35.000"
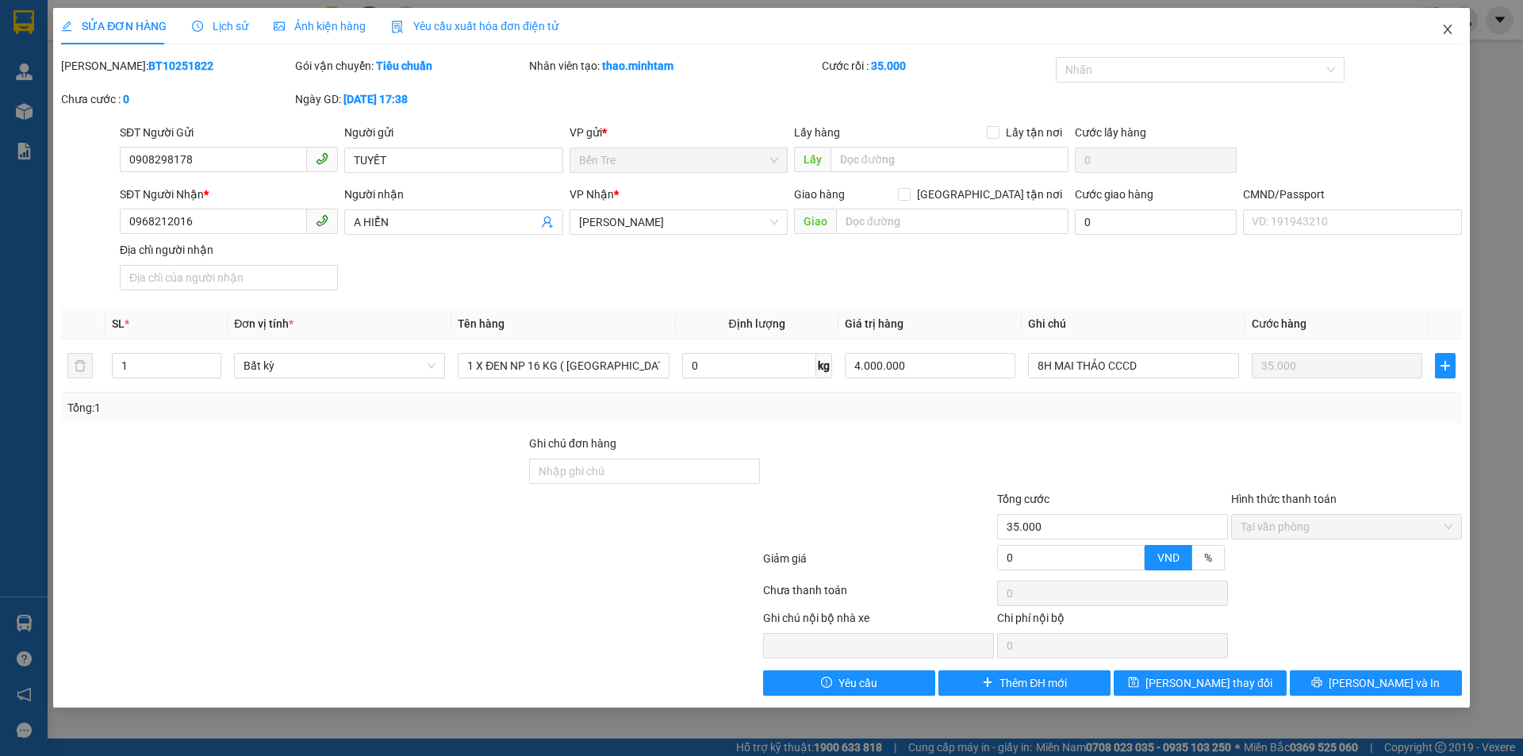
click at [1450, 36] on icon "close" at bounding box center [1448, 29] width 13 height 13
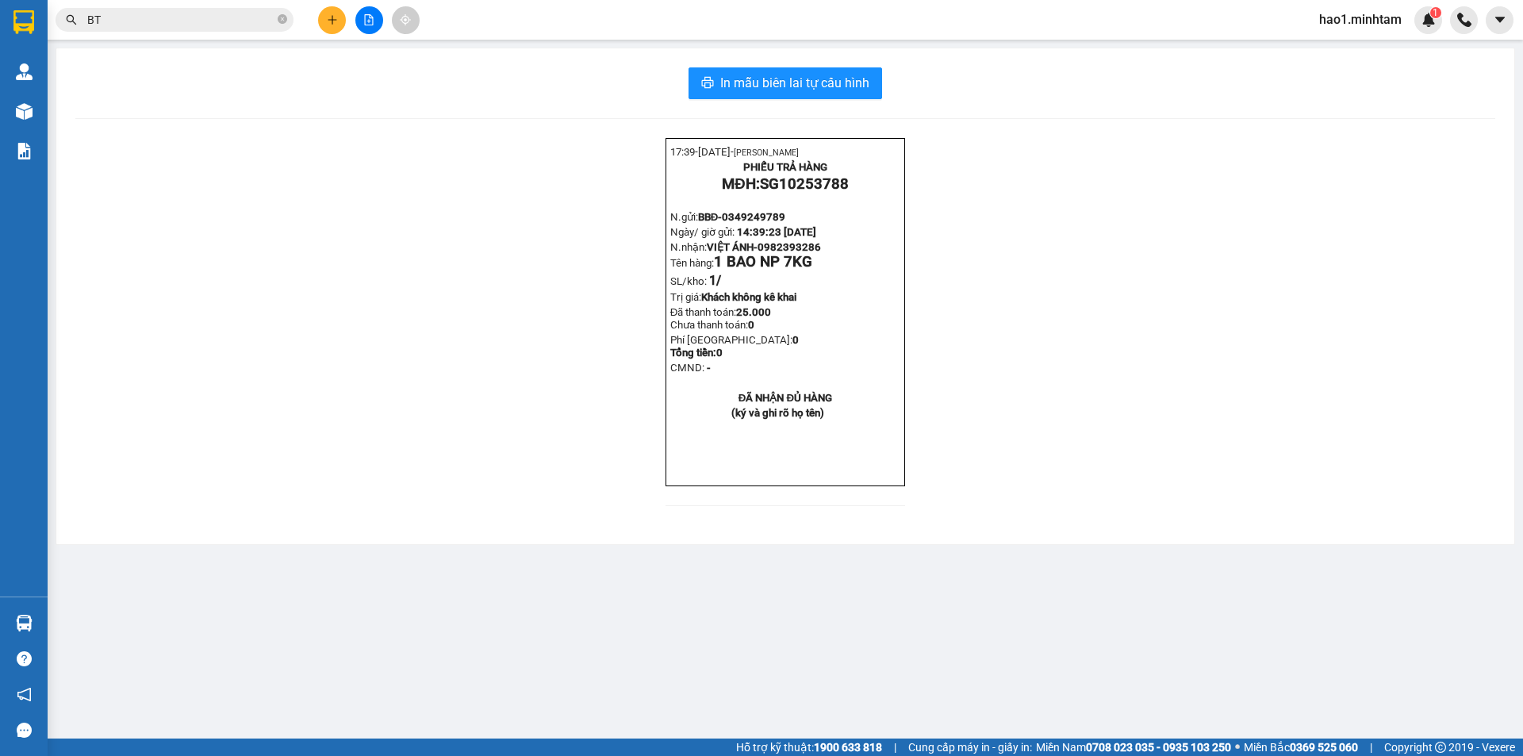
click at [205, 17] on input "BT" at bounding box center [180, 19] width 187 height 17
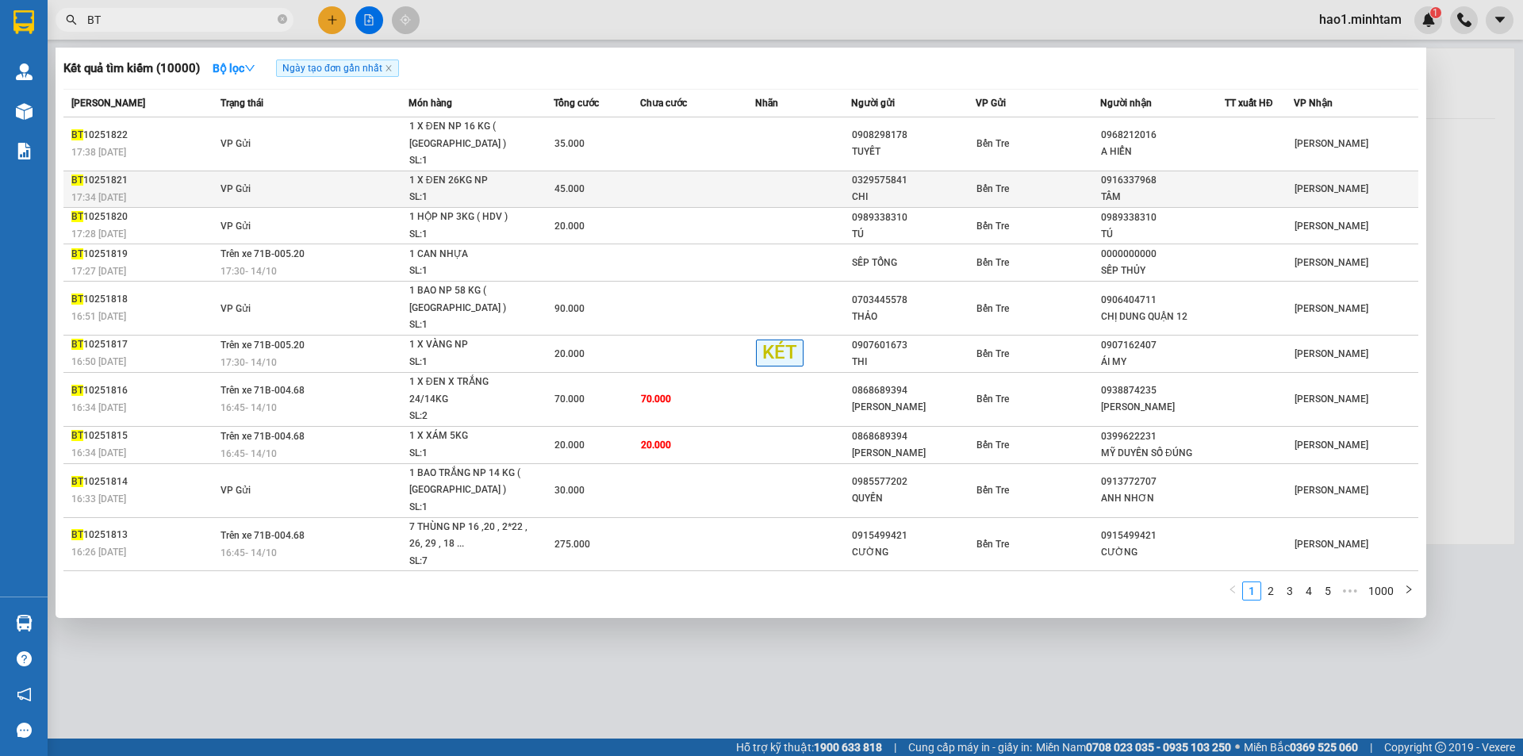
click at [390, 175] on td "VP Gửi" at bounding box center [313, 189] width 192 height 36
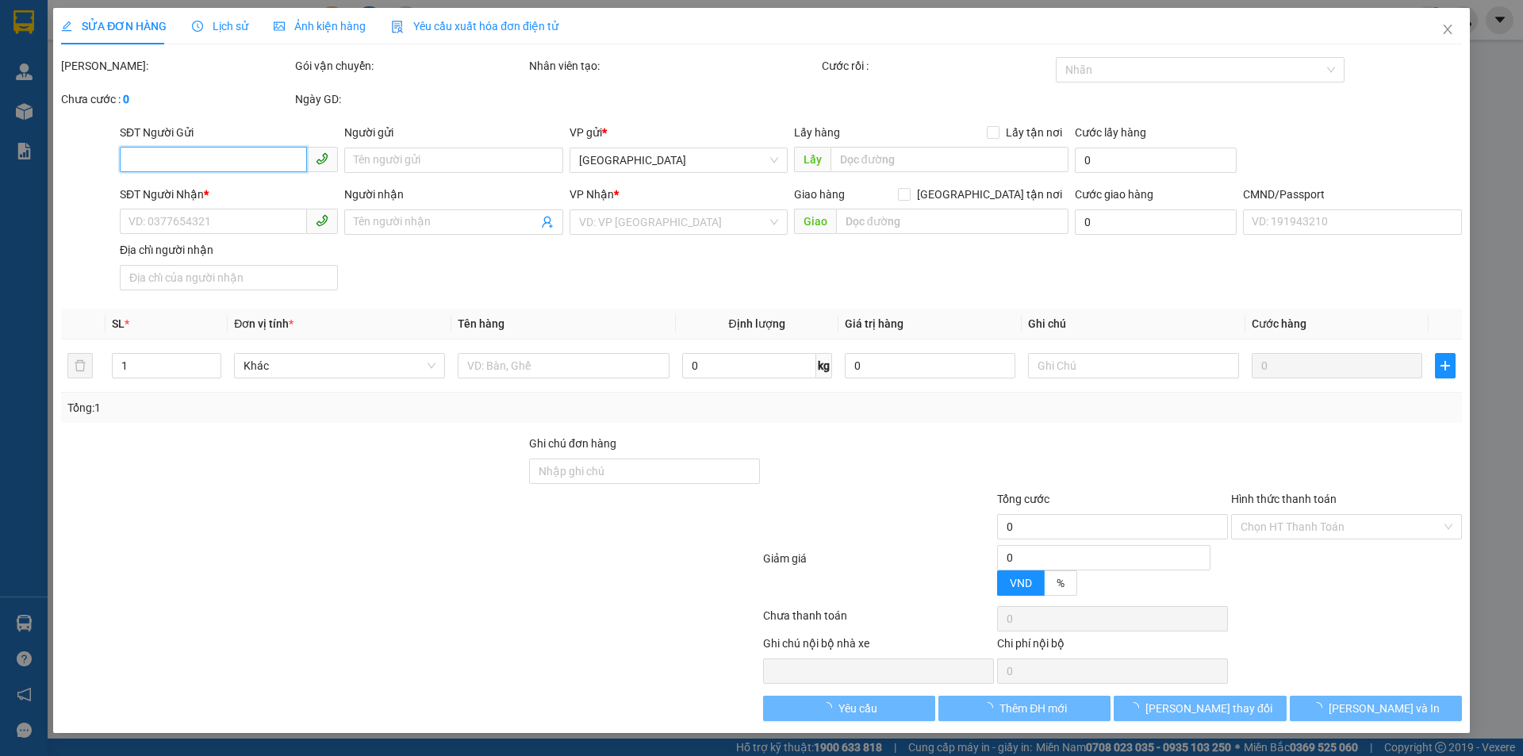
type input "0329575841"
type input "CHI"
type input "0916337968"
type input "TÂM"
type input "45.000"
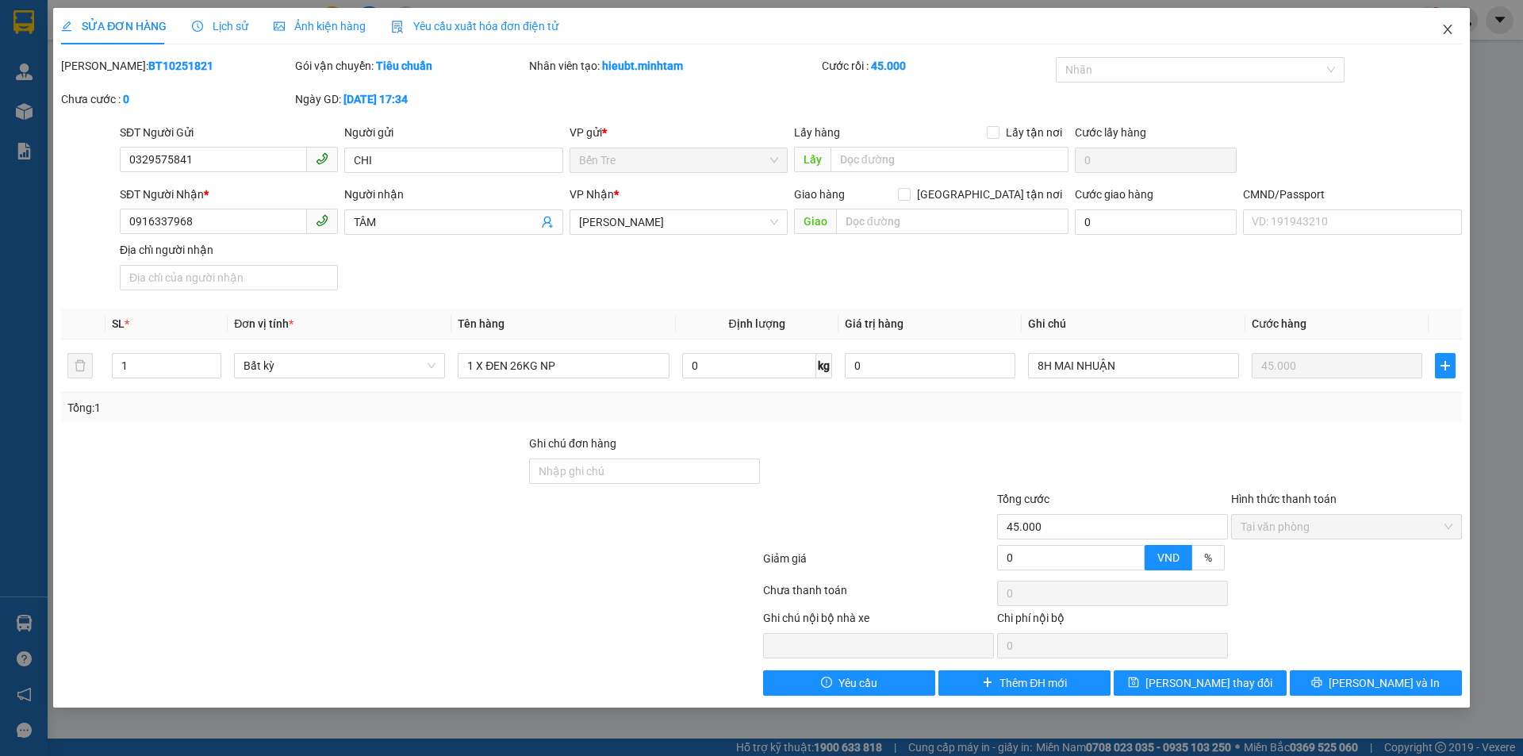
drag, startPoint x: 1448, startPoint y: 25, endPoint x: 1234, endPoint y: 25, distance: 214.2
click at [1447, 25] on icon "close" at bounding box center [1448, 29] width 13 height 13
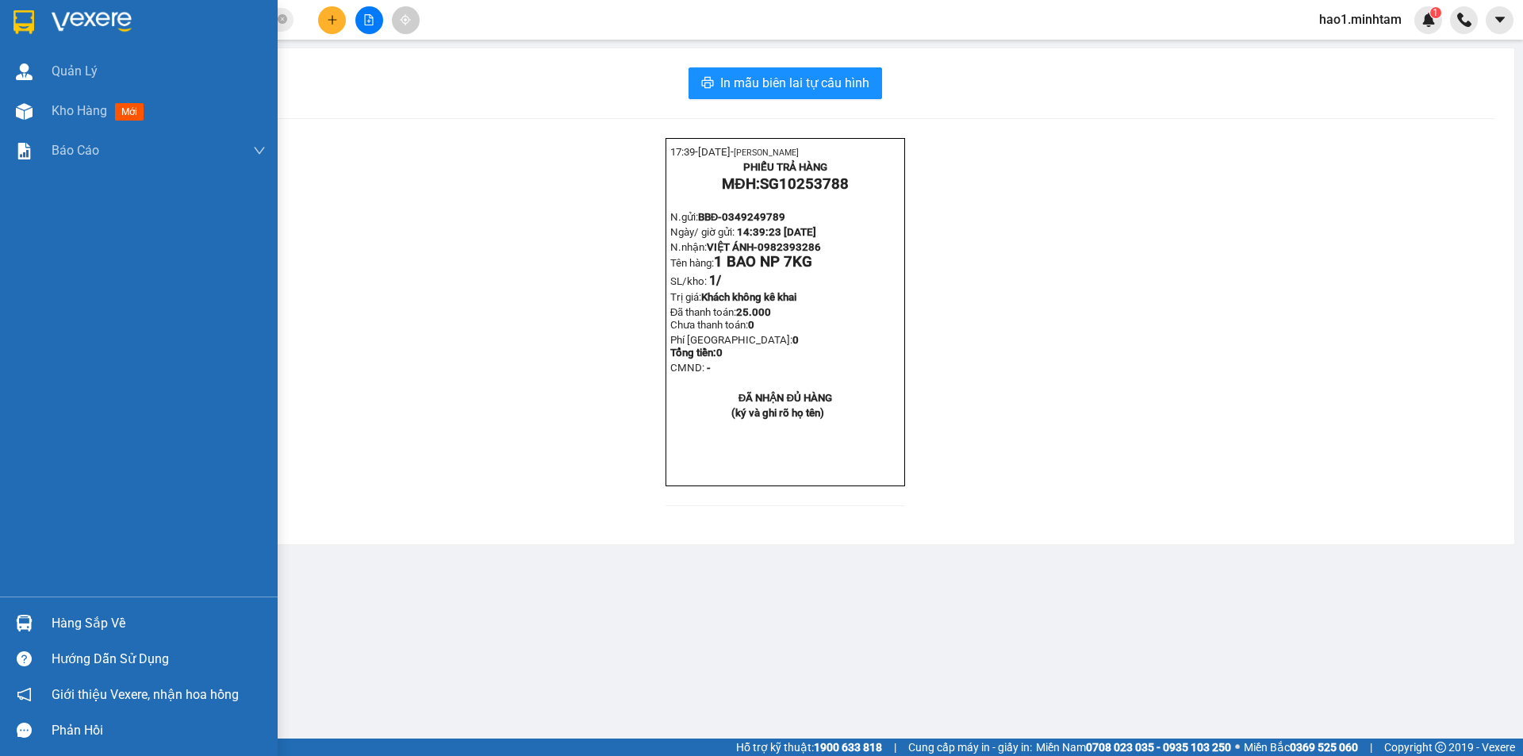
click at [39, 616] on div "Hàng sắp về" at bounding box center [139, 623] width 278 height 36
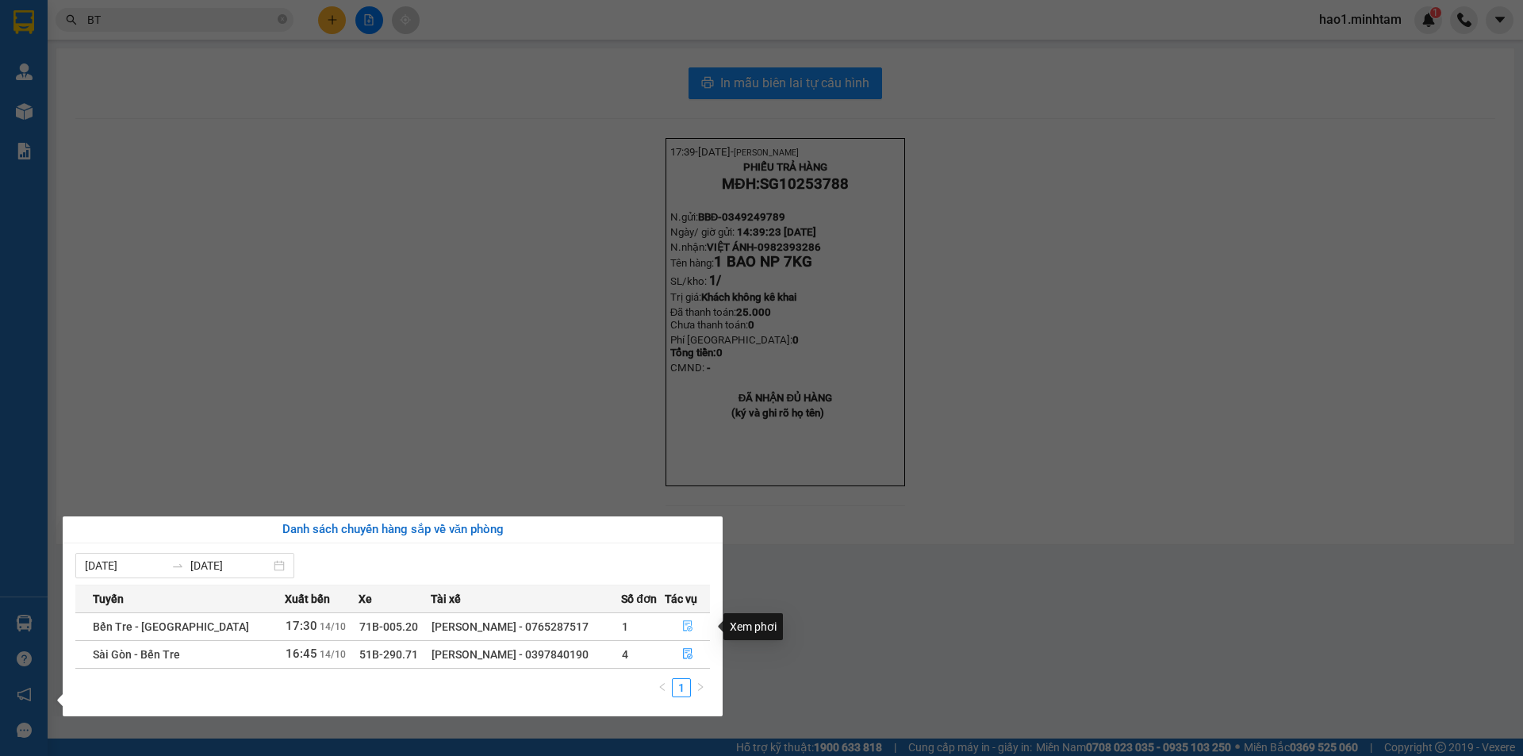
click at [683, 627] on icon "file-done" at bounding box center [687, 625] width 11 height 11
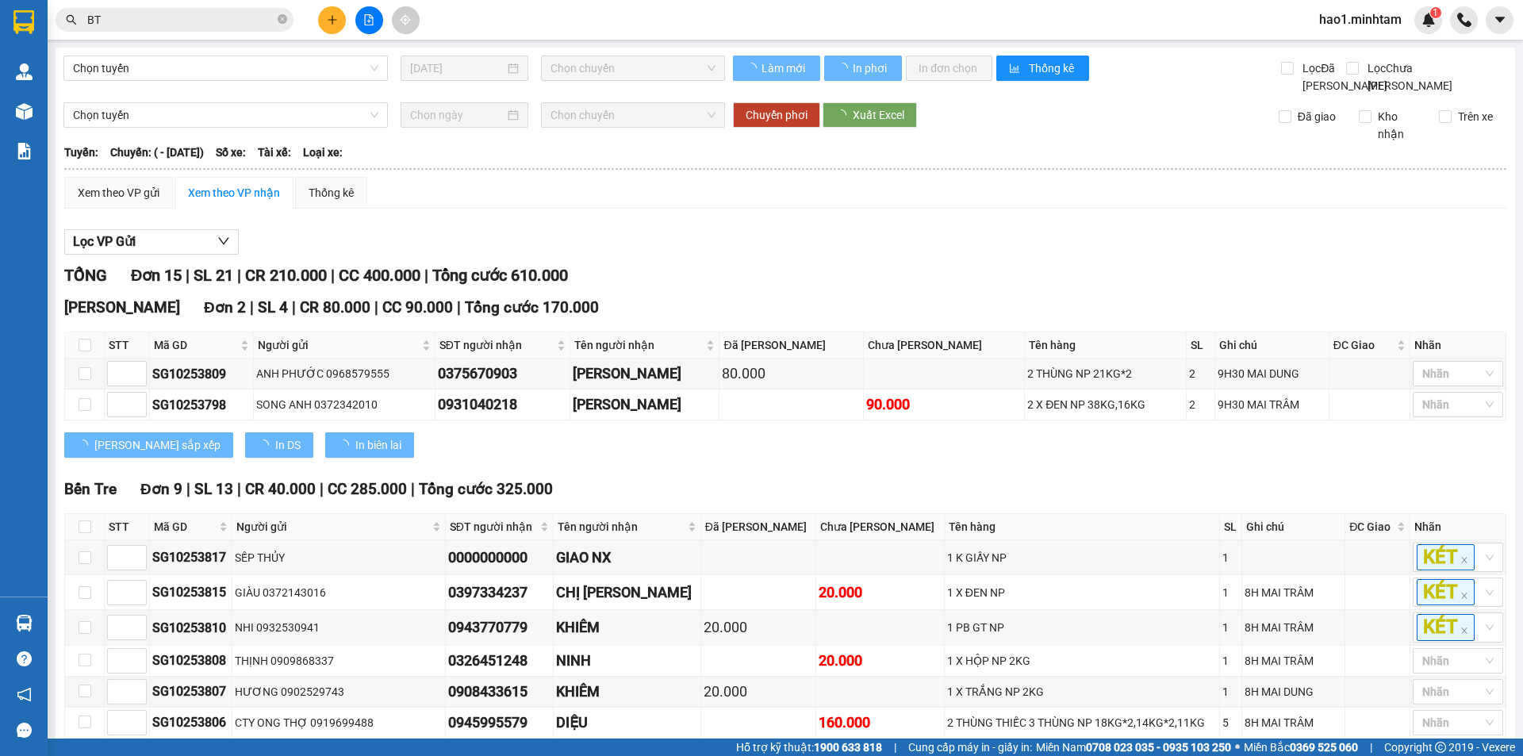
click at [1107, 288] on div "TỔNG Đơn 15 | SL 21 | CR 210.000 | CC 400.000 | Tổng cước 610.000" at bounding box center [785, 275] width 1442 height 25
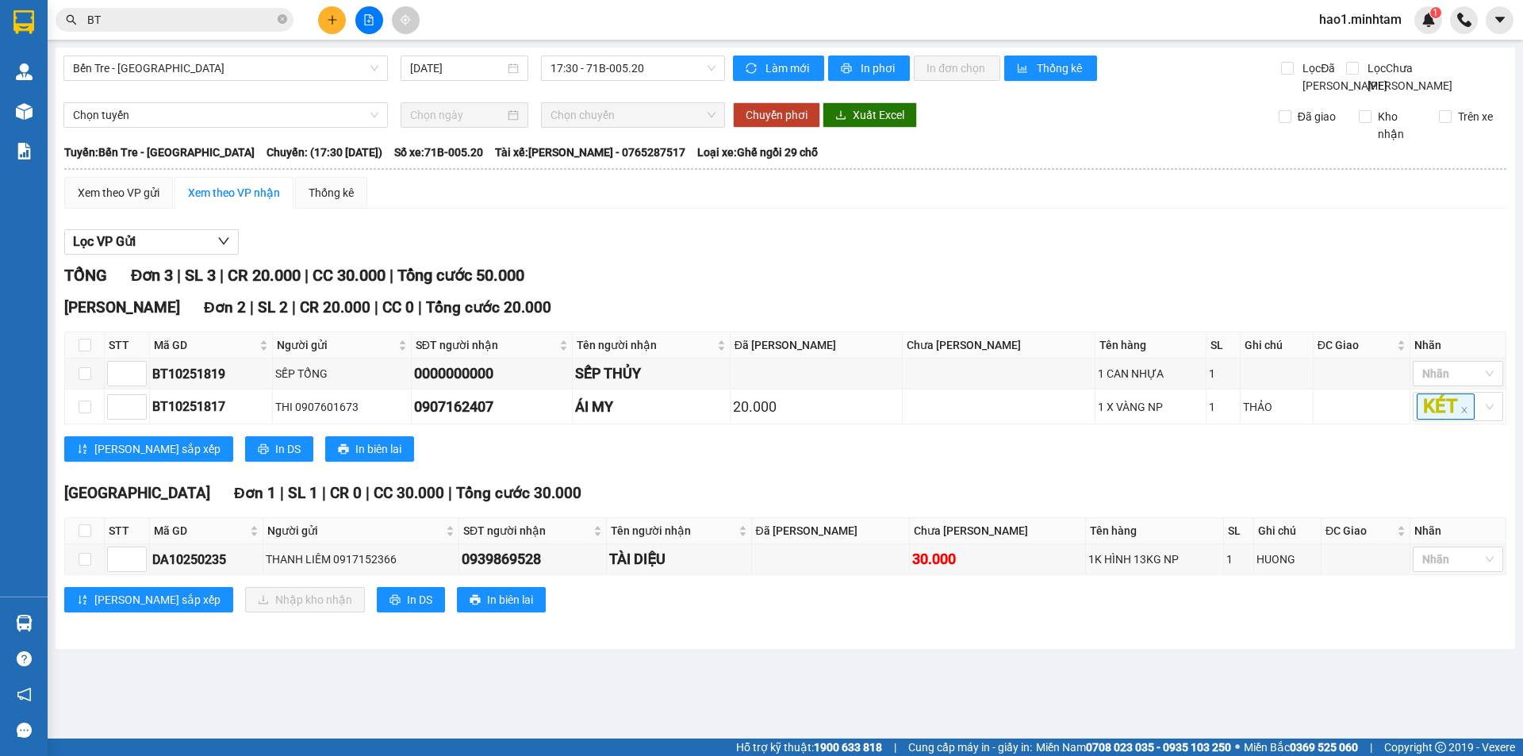
click at [989, 474] on div "[PERSON_NAME][GEOGRAPHIC_DATA] 2 | SL 2 | CR 20.000 | CC 0 | Tổng cước 20.000 S…" at bounding box center [785, 385] width 1442 height 178
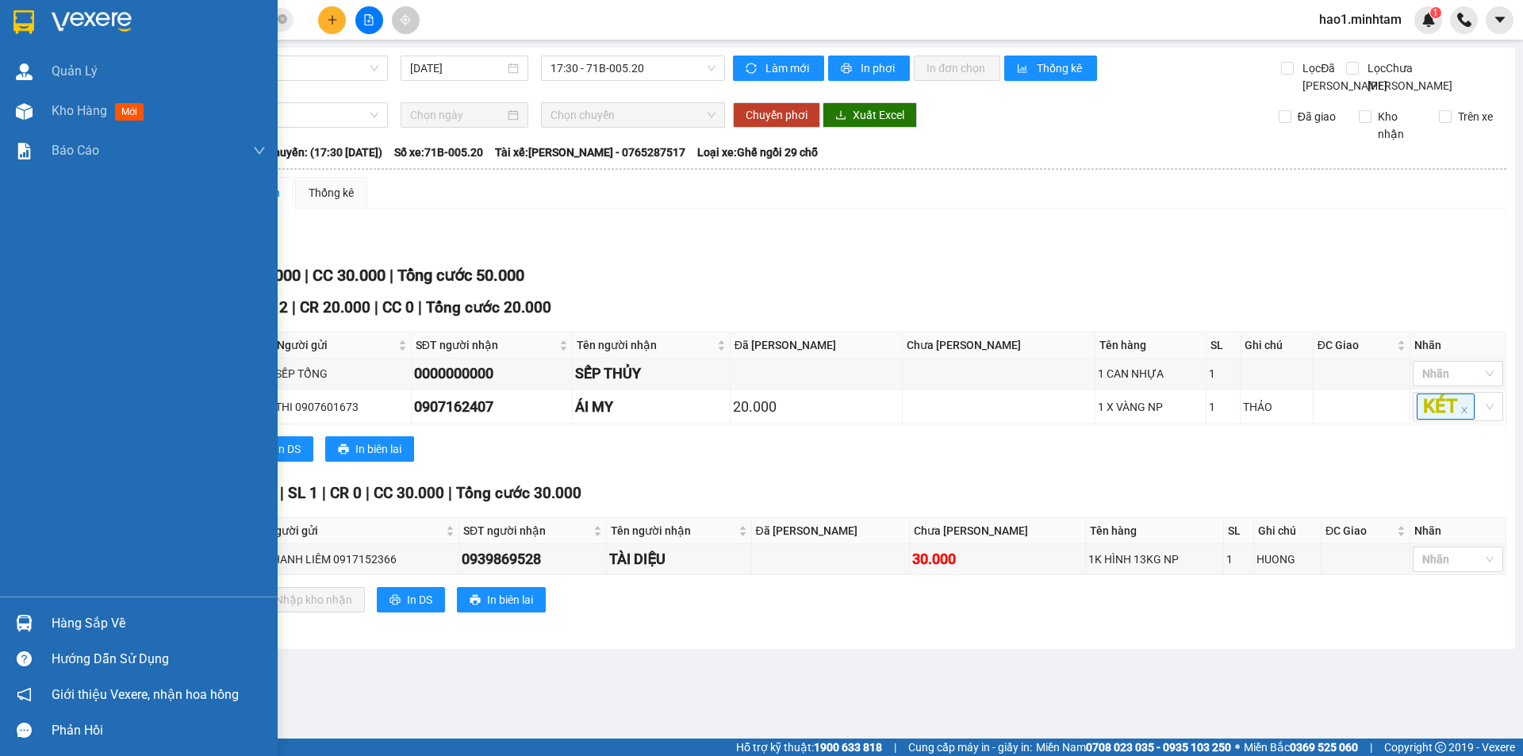
click at [39, 624] on div "Hàng sắp về" at bounding box center [139, 623] width 278 height 36
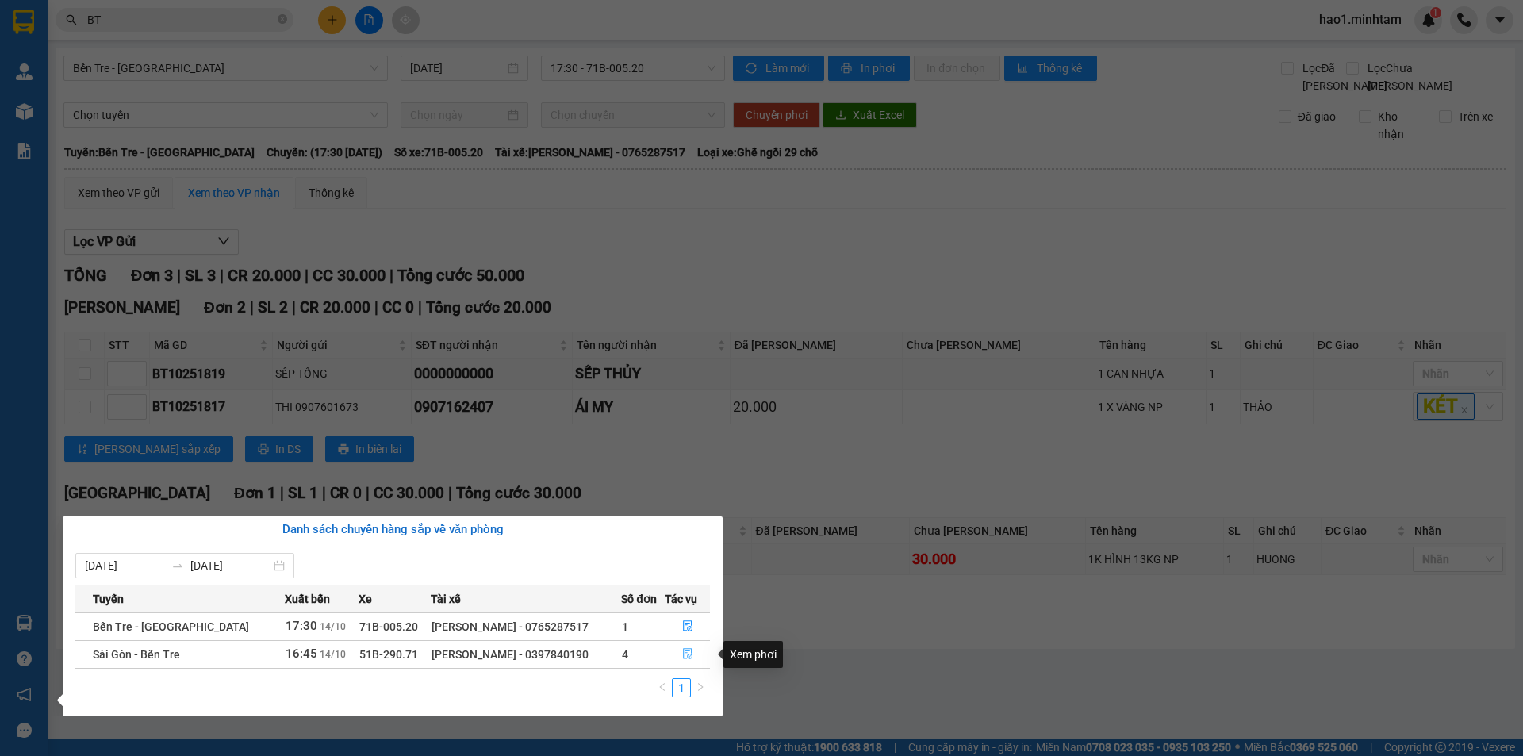
click at [686, 656] on icon "file-done" at bounding box center [687, 653] width 11 height 11
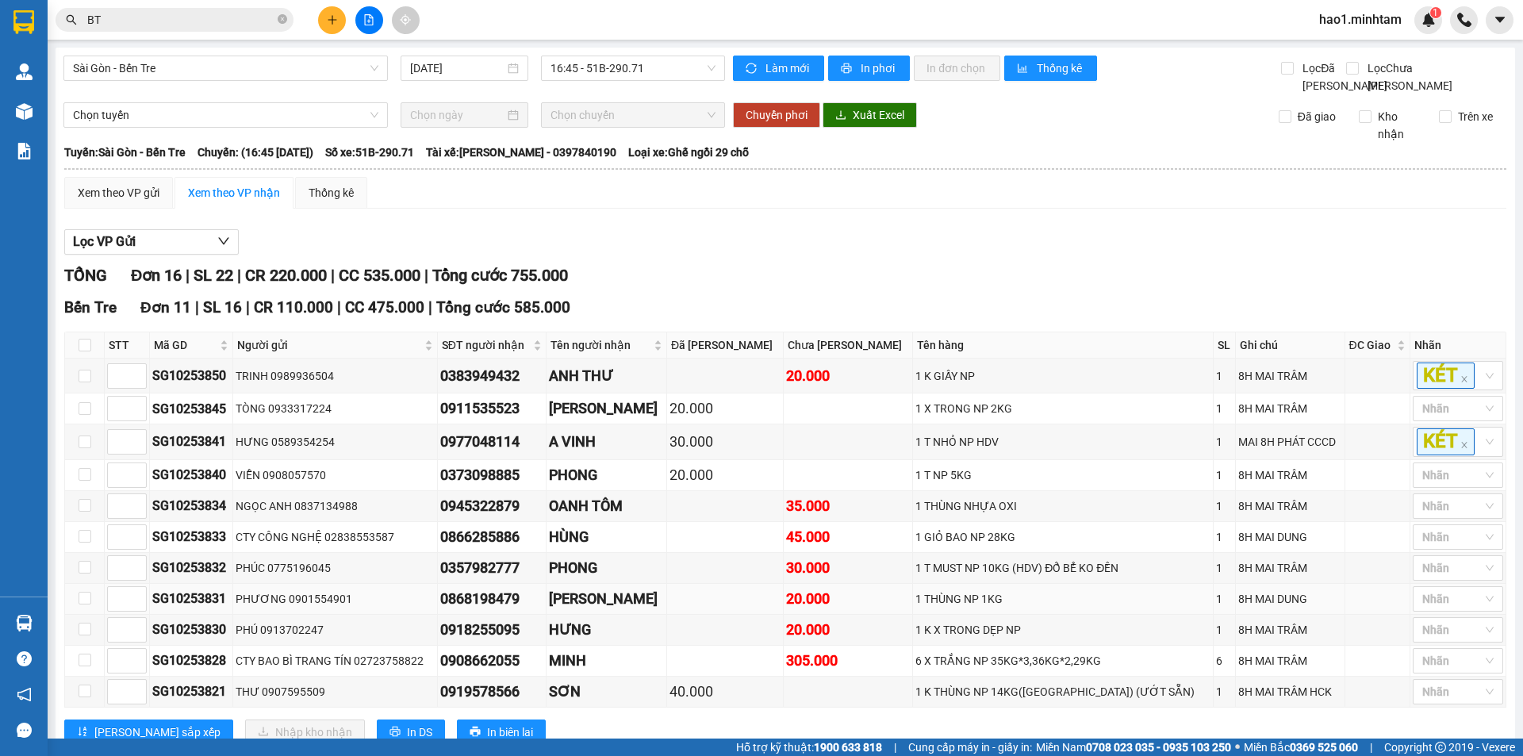
scroll to position [513, 0]
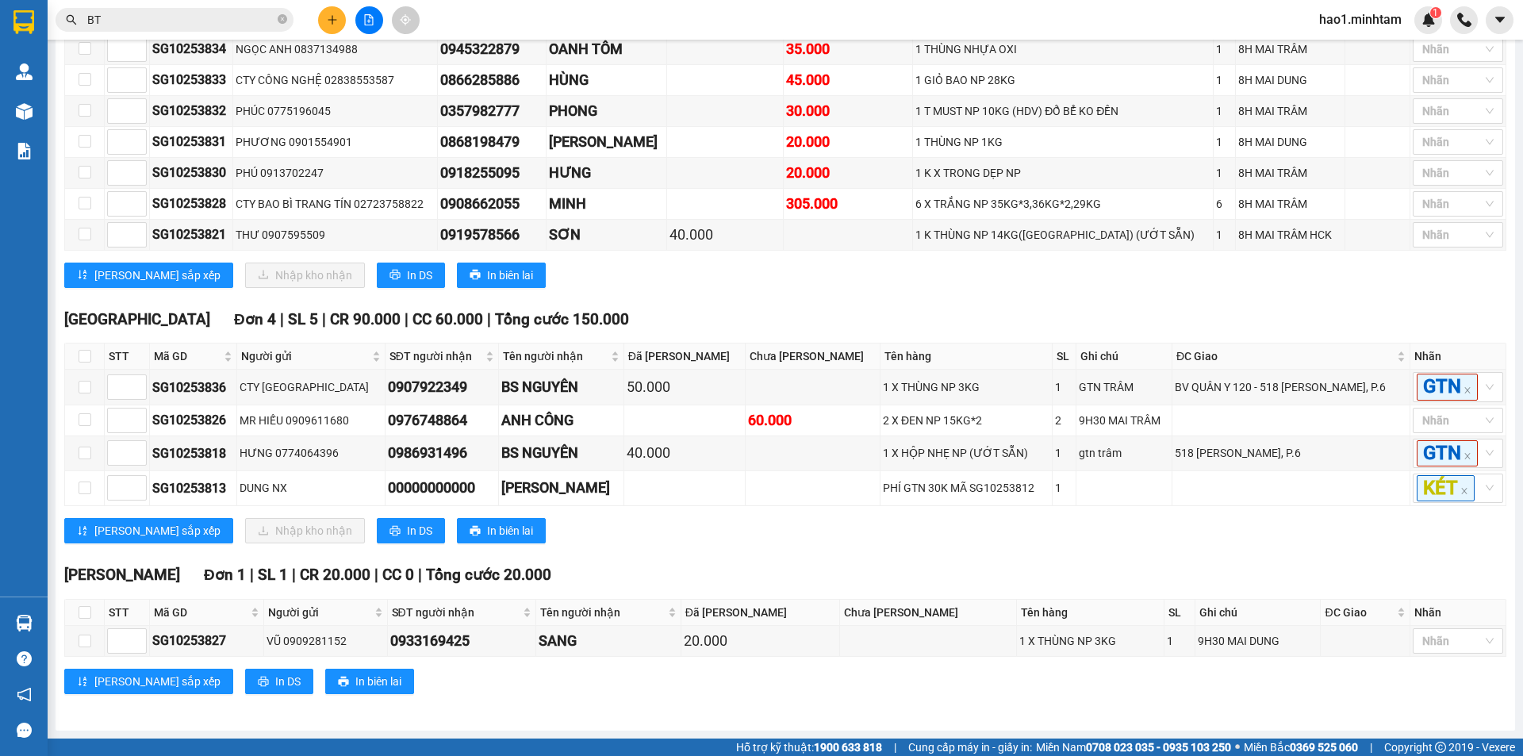
click at [750, 547] on div "[GEOGRAPHIC_DATA] 4 | SL 5 | CR 90.000 | CC 60.000 | Tổng cước 150.000 STT Mã G…" at bounding box center [785, 432] width 1442 height 248
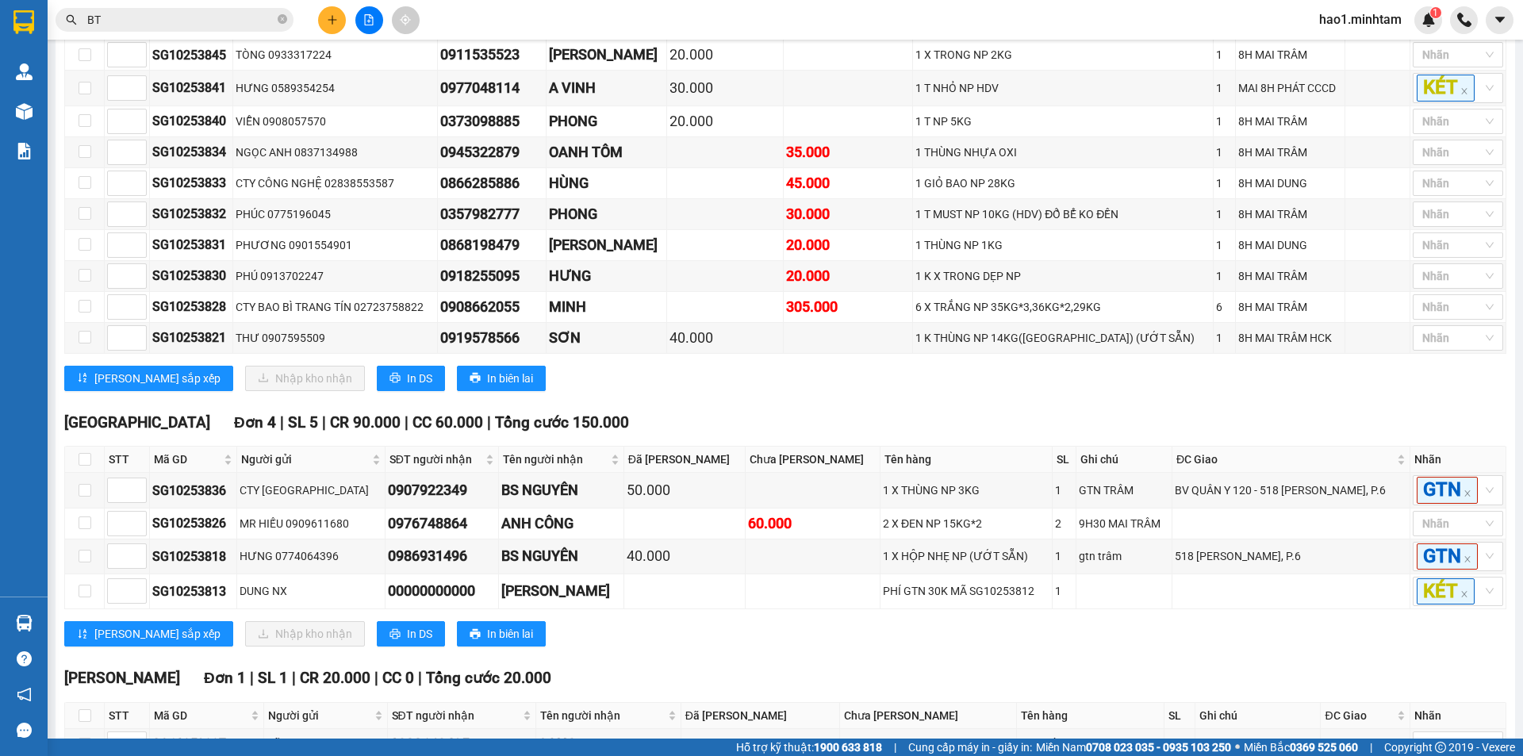
click at [245, 23] on input "BT" at bounding box center [180, 19] width 187 height 17
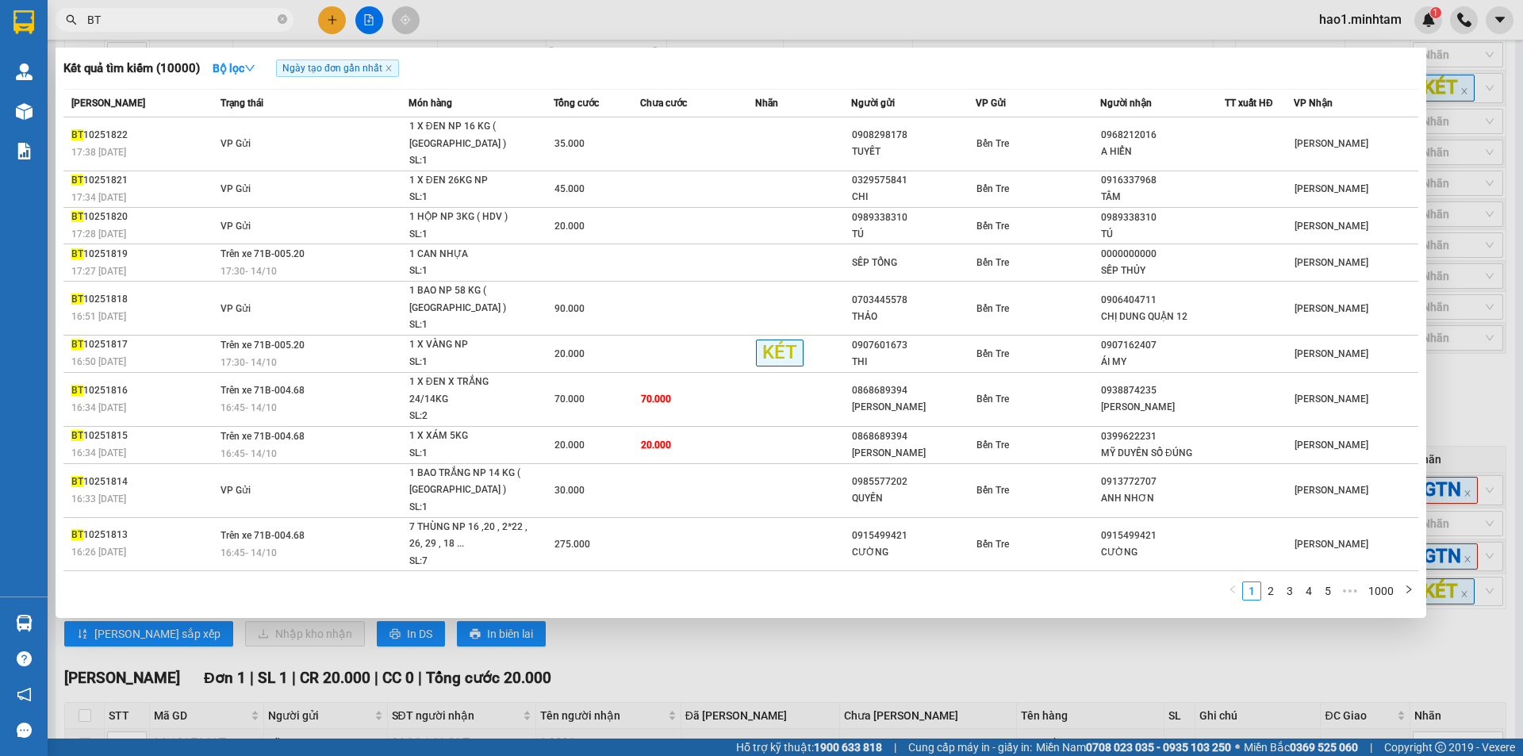
click at [245, 23] on input "BT" at bounding box center [180, 19] width 187 height 17
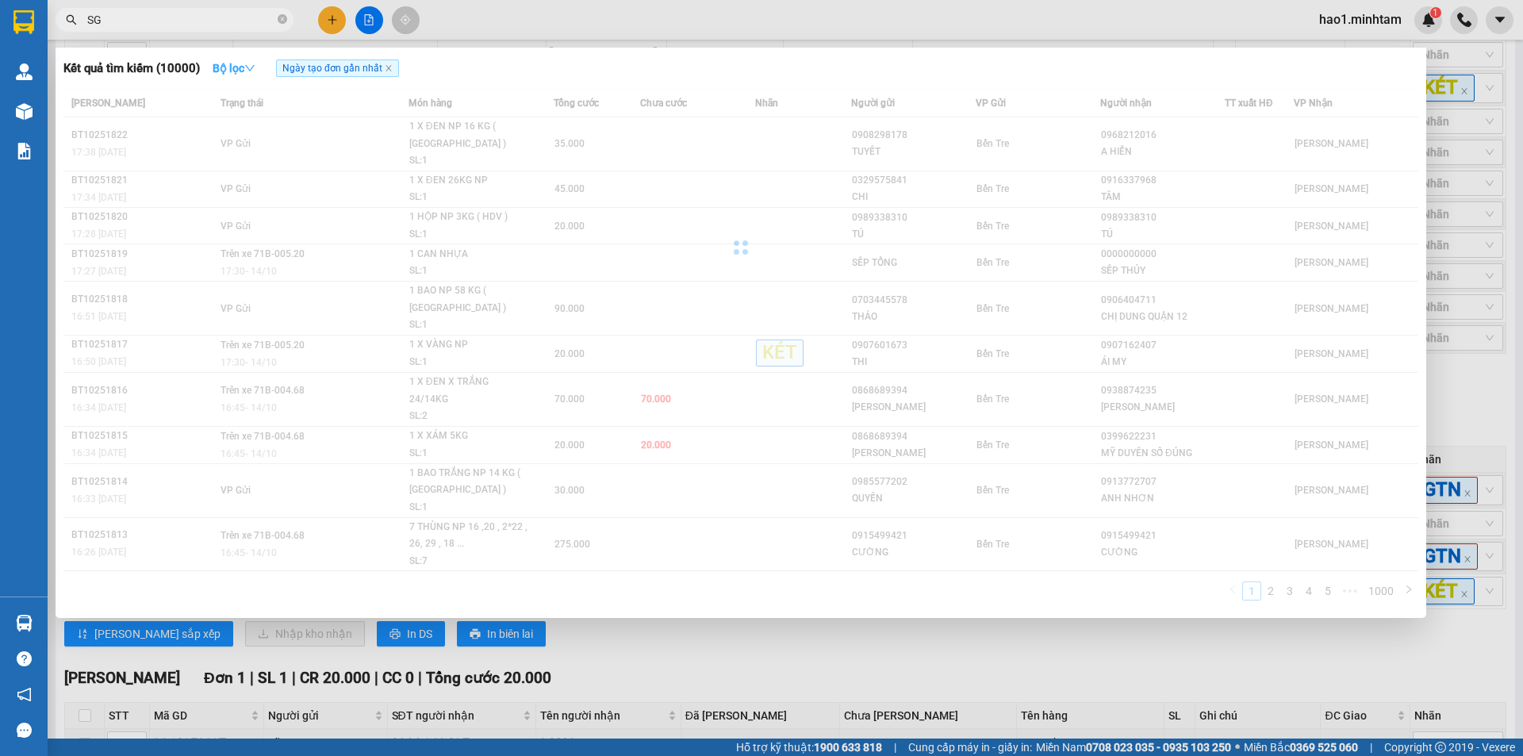
type input "SG"
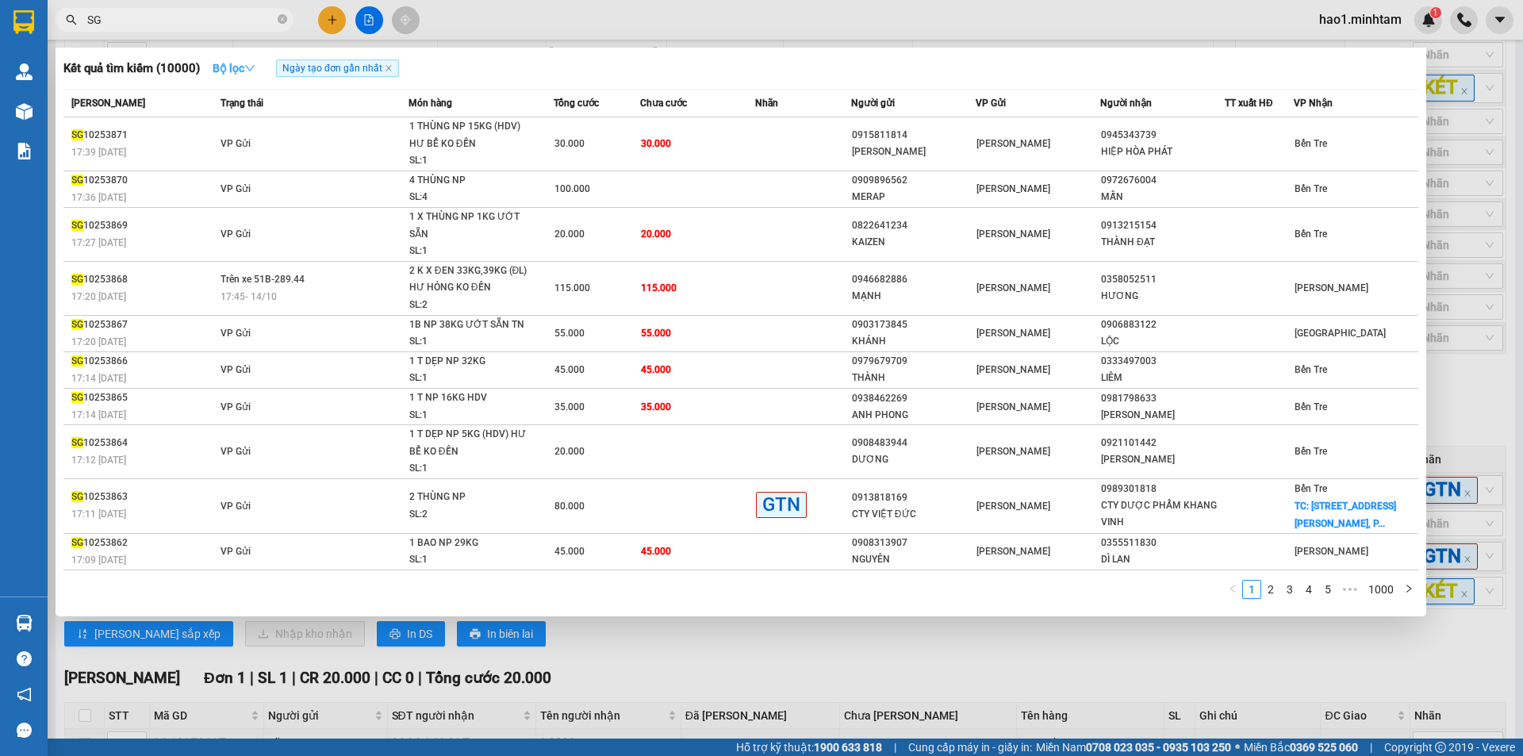
click at [250, 66] on icon "down" at bounding box center [250, 68] width 10 height 6
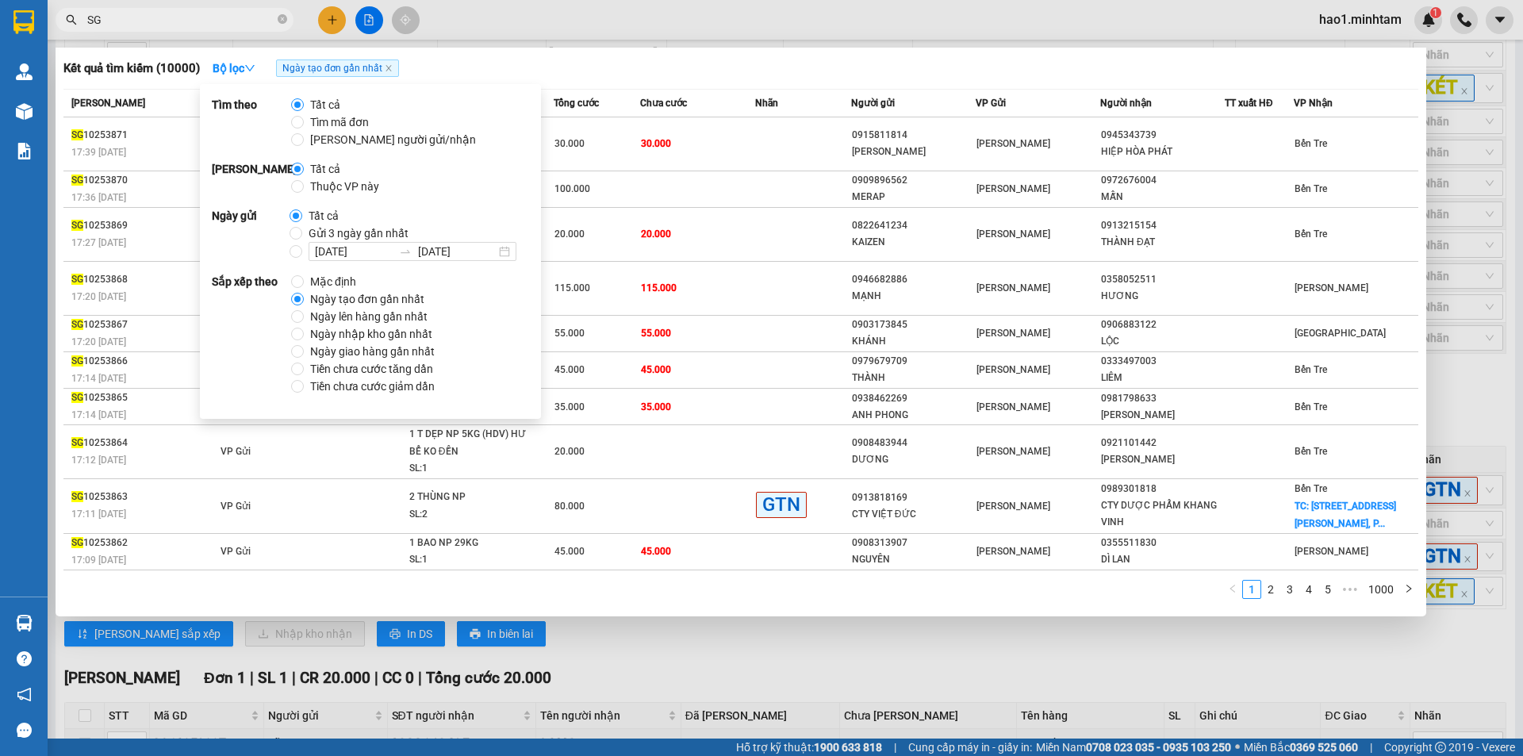
click at [308, 192] on span "Thuộc VP này" at bounding box center [345, 186] width 82 height 17
click at [304, 192] on input "Thuộc VP này" at bounding box center [297, 186] width 13 height 13
radio input "true"
radio input "false"
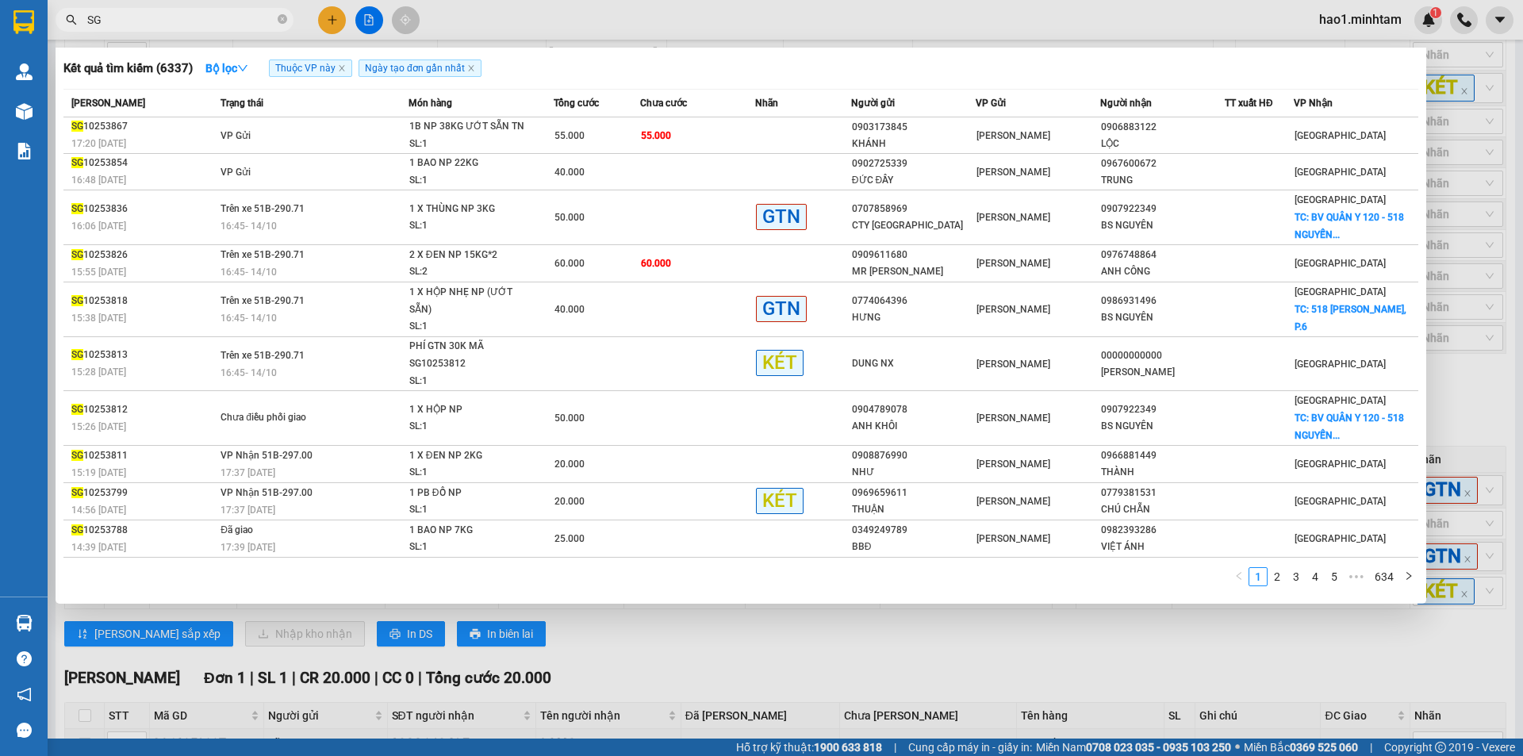
click at [612, 76] on div "Kết quả tìm kiếm ( 6337 ) Bộ lọc Thuộc VP này Ngày tạo đơn gần nhất" at bounding box center [740, 68] width 1355 height 25
click at [724, 697] on div at bounding box center [761, 378] width 1523 height 756
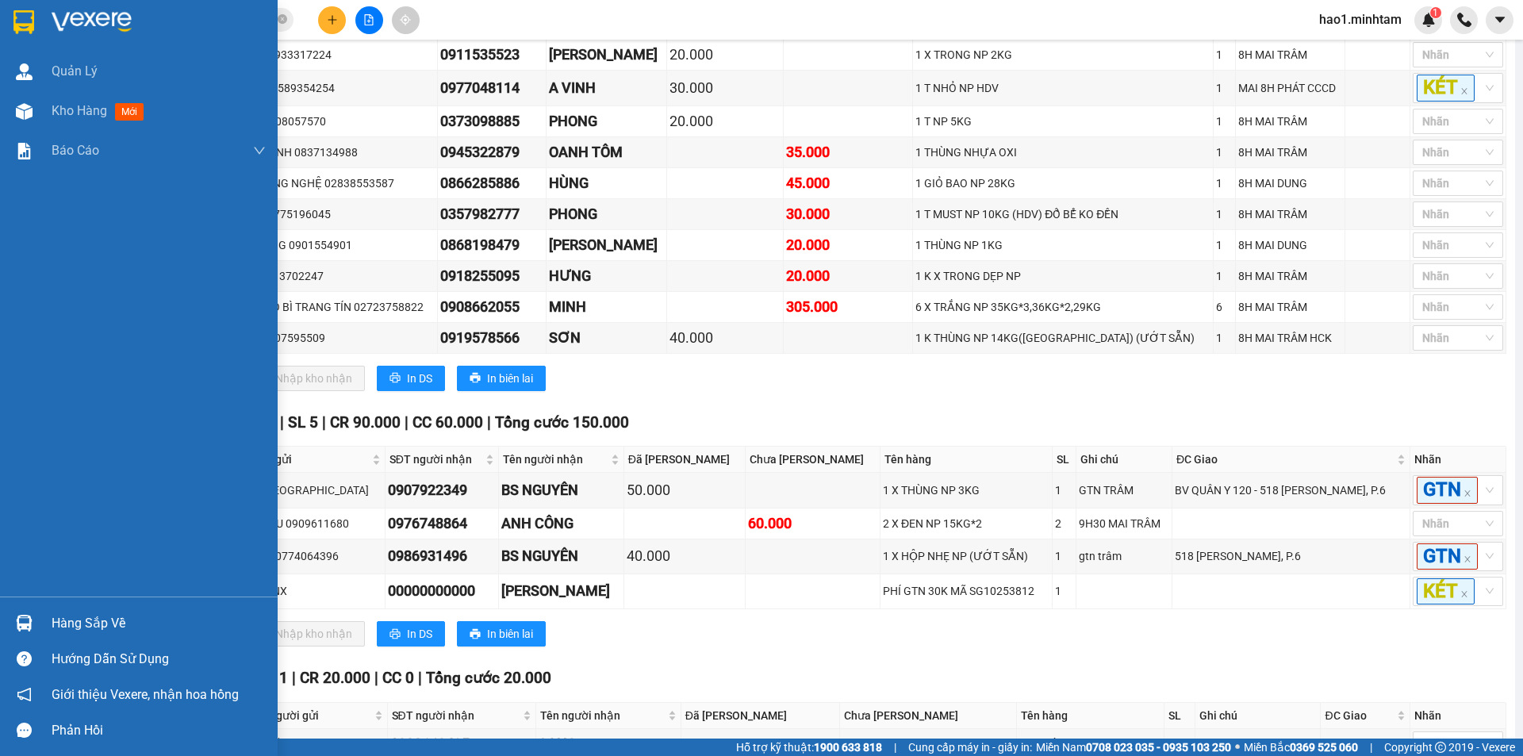
click at [33, 29] on img at bounding box center [23, 22] width 21 height 24
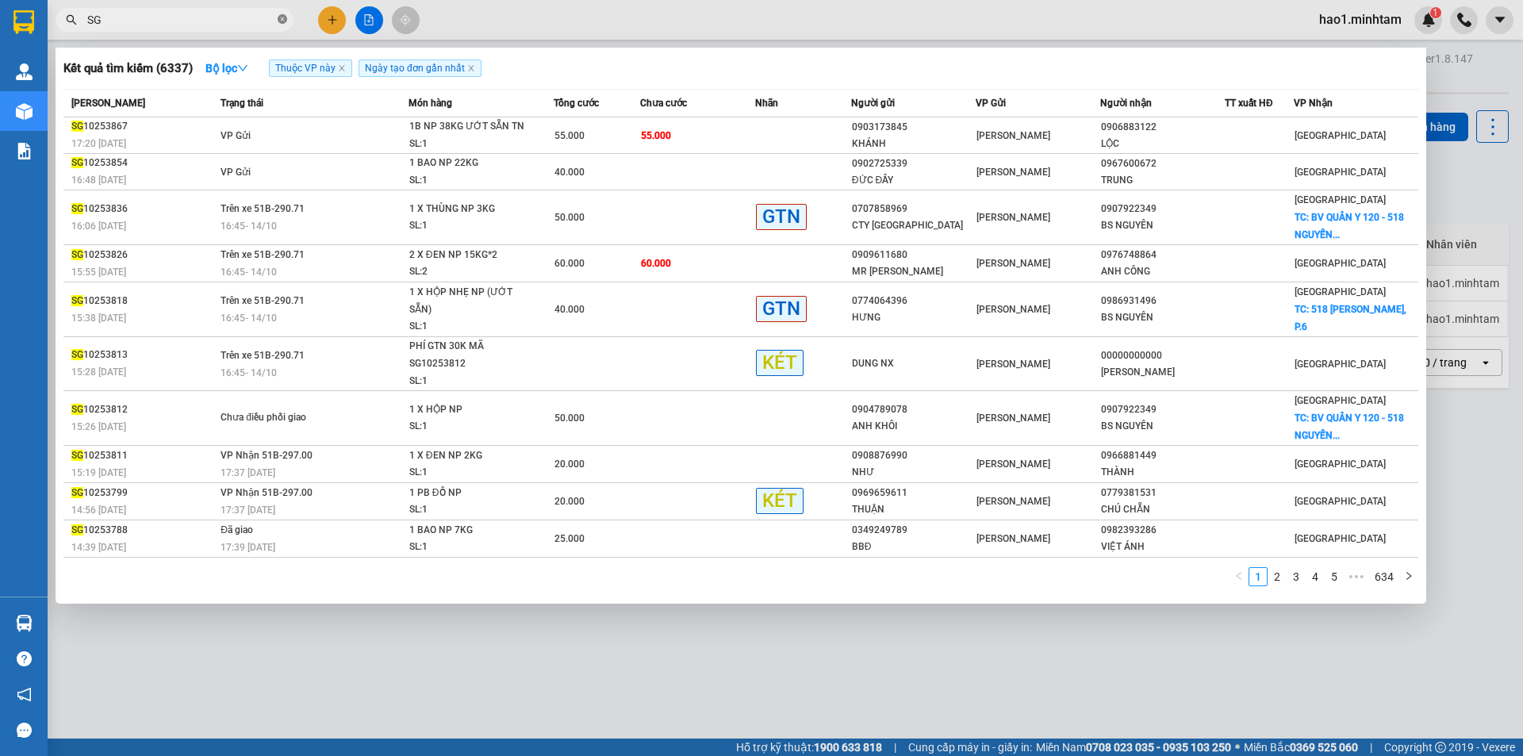
click at [282, 21] on icon "close-circle" at bounding box center [283, 19] width 10 height 10
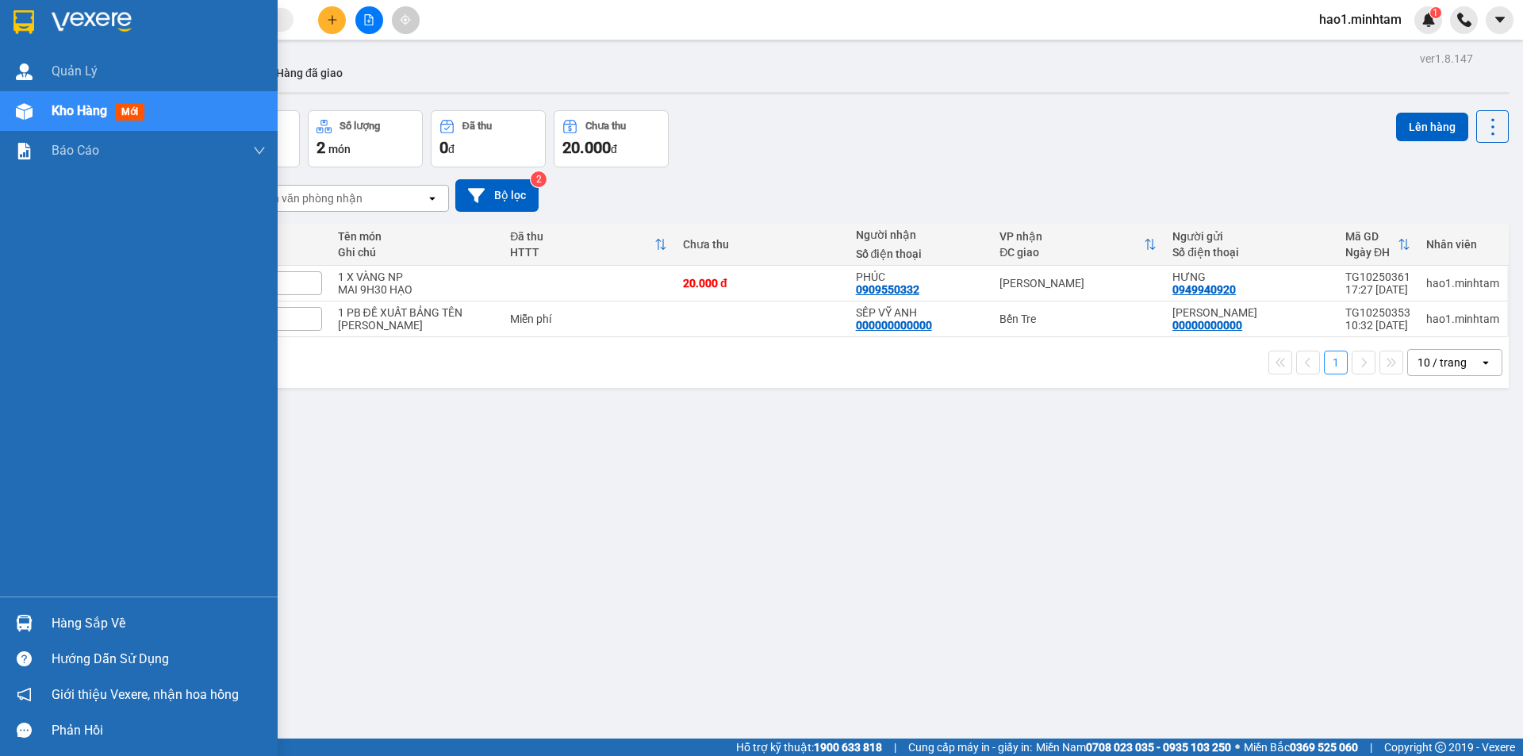
click at [43, 31] on div at bounding box center [139, 26] width 278 height 52
click at [68, 628] on div "Hàng sắp về" at bounding box center [159, 624] width 214 height 24
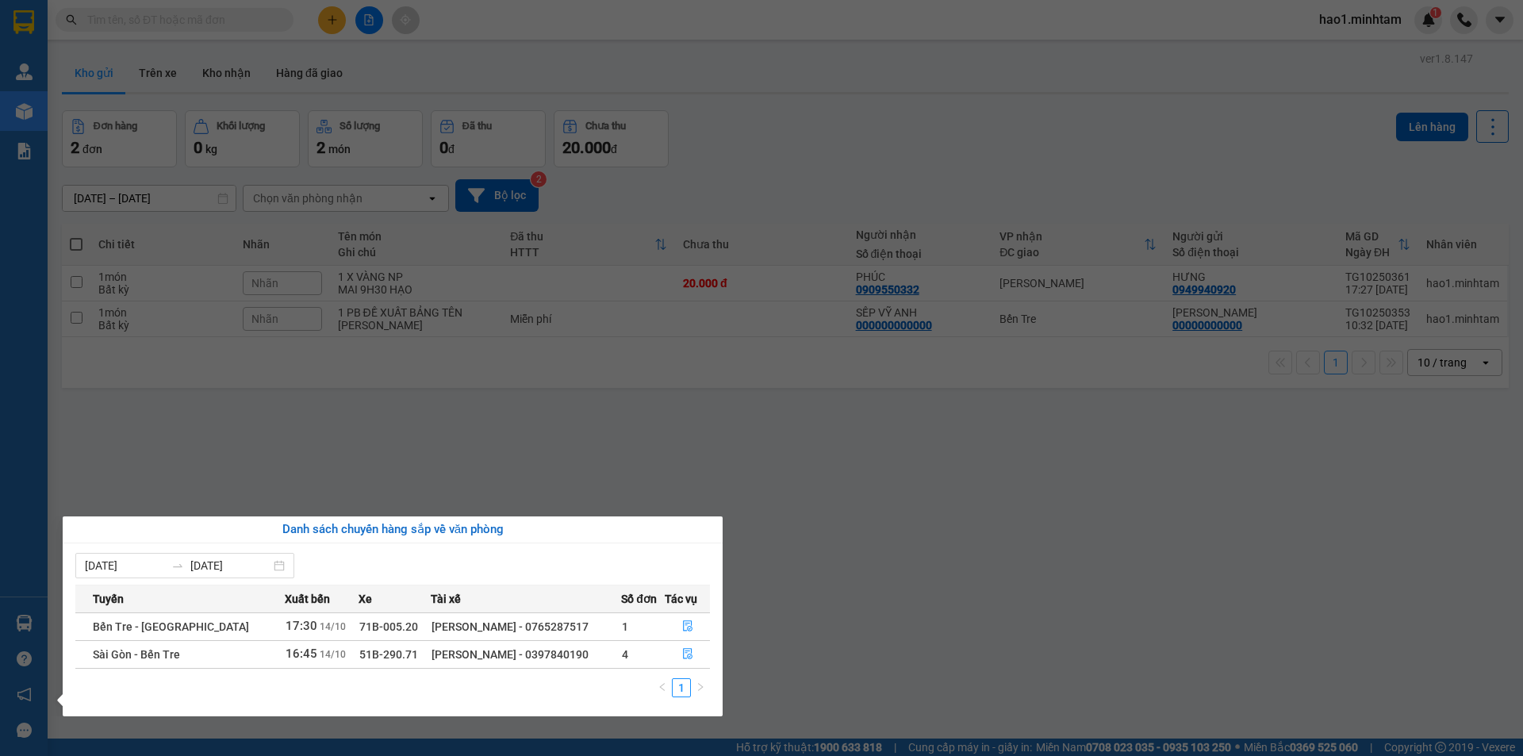
click at [165, 18] on section "Kết quả tìm kiếm ( 6337 ) Bộ lọc Thuộc VP này Ngày tạo đơn gần nhất Mã ĐH Trạng…" at bounding box center [761, 378] width 1523 height 756
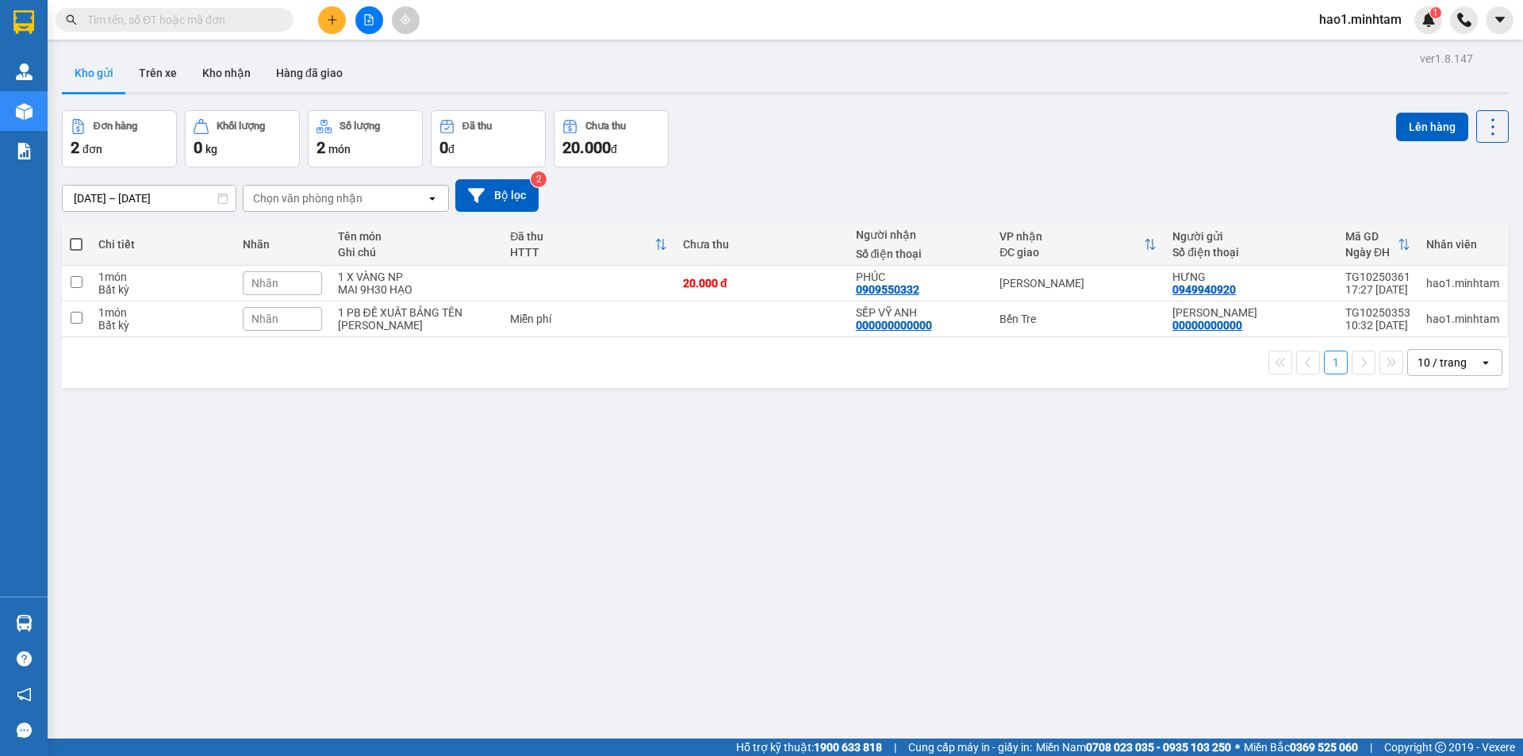
click at [165, 18] on input "text" at bounding box center [180, 19] width 187 height 17
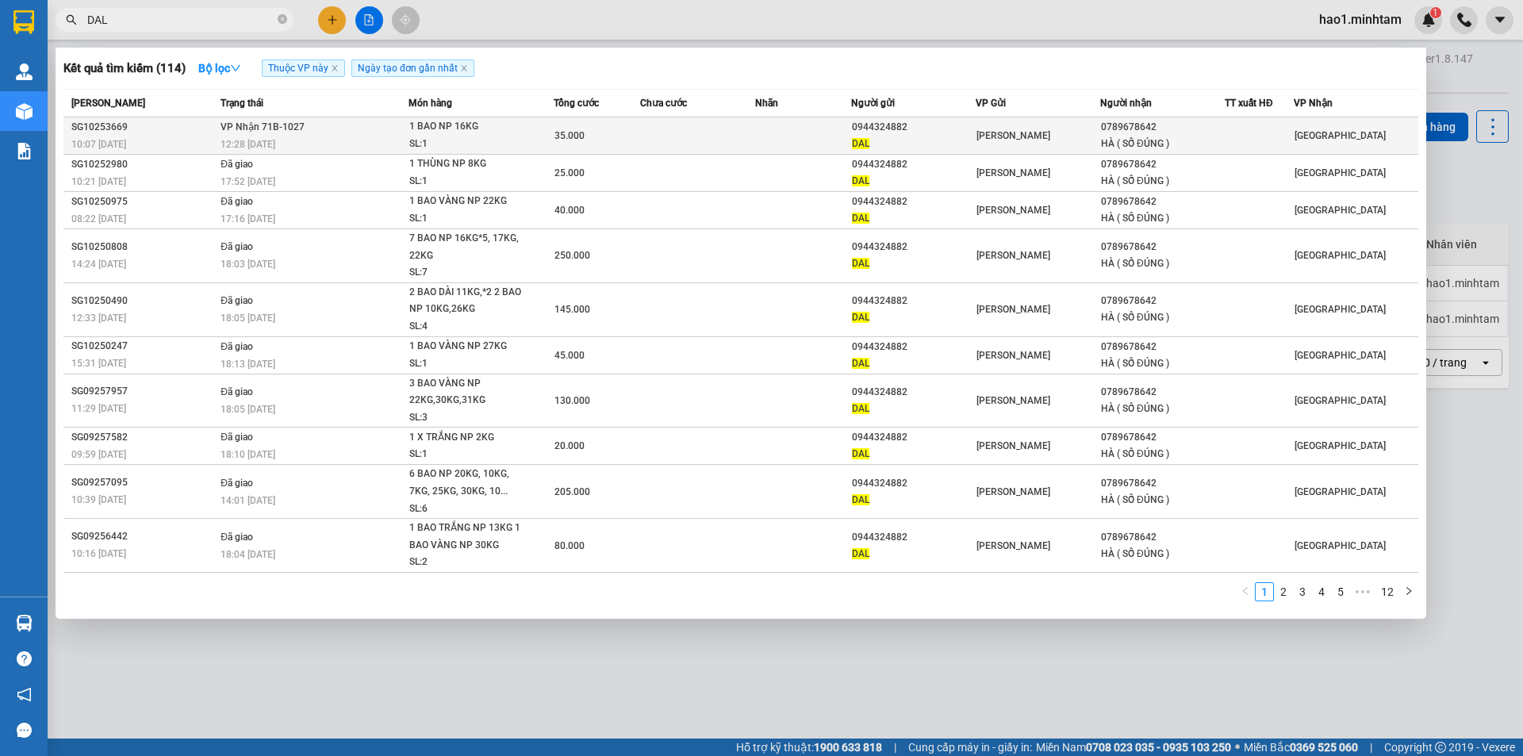
type input "DAL"
click at [660, 142] on td at bounding box center [697, 135] width 115 height 37
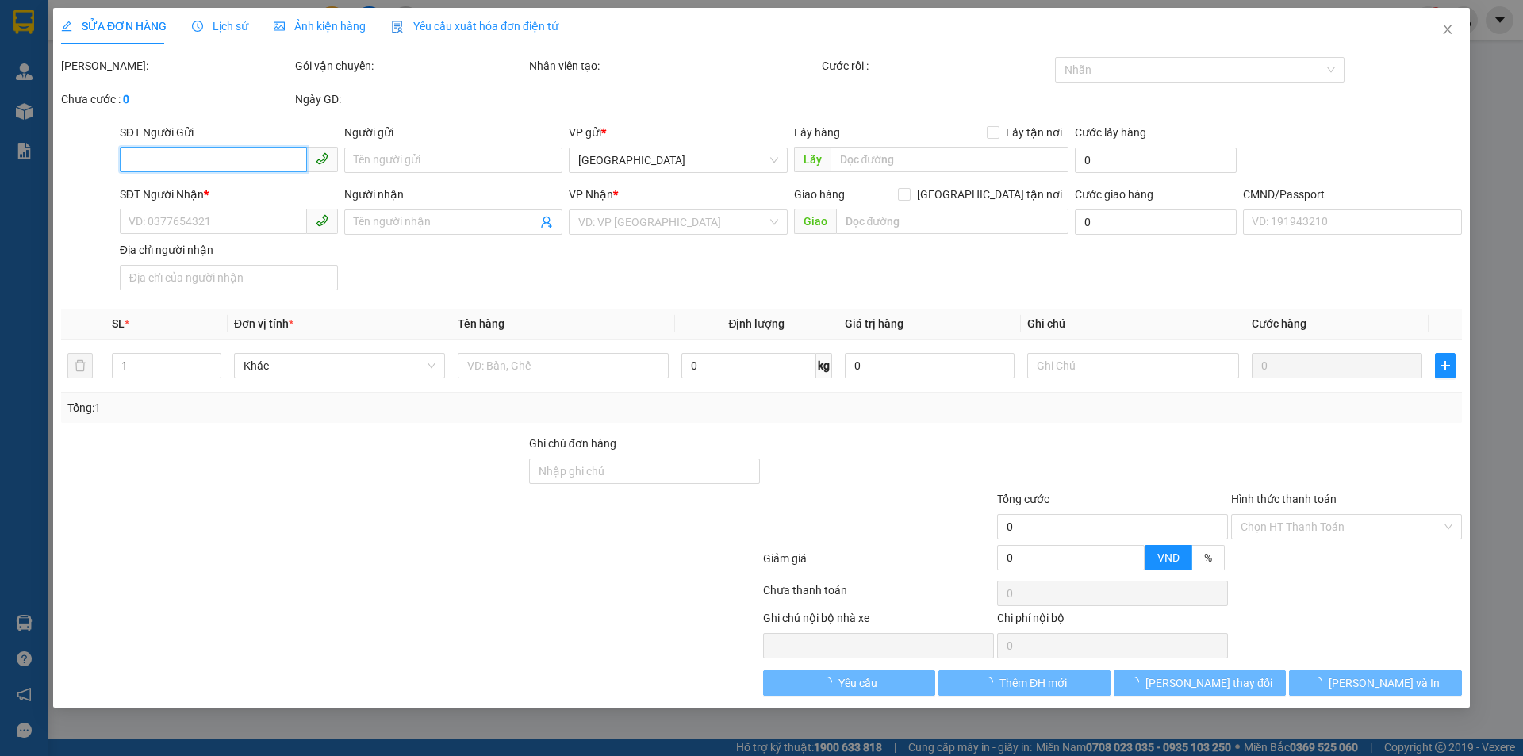
type input "0944324882"
type input "DAL"
type input "0789678642"
type input "HÀ ( SỐ ĐÚNG )"
type input "35.000"
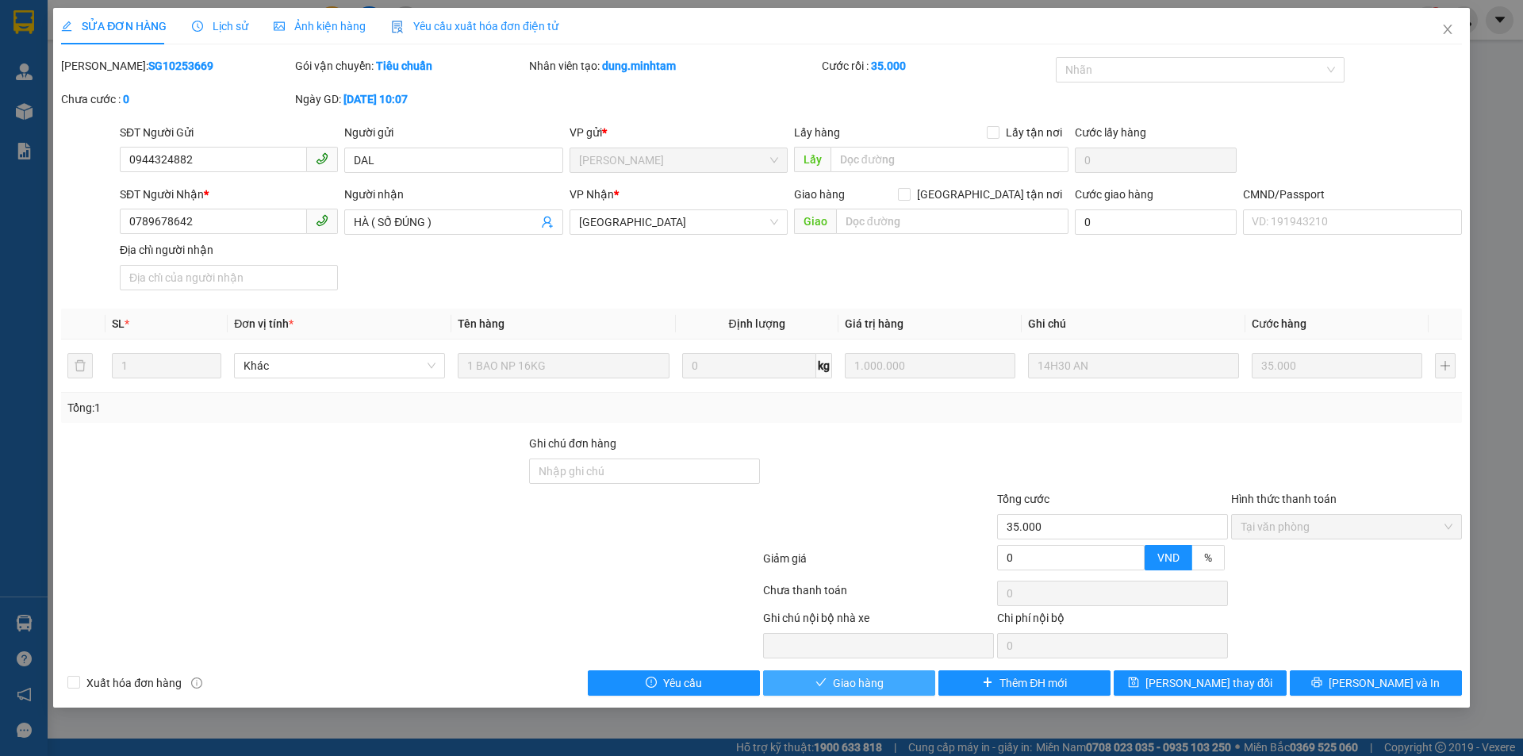
click at [865, 678] on span "Giao hàng" at bounding box center [858, 682] width 51 height 17
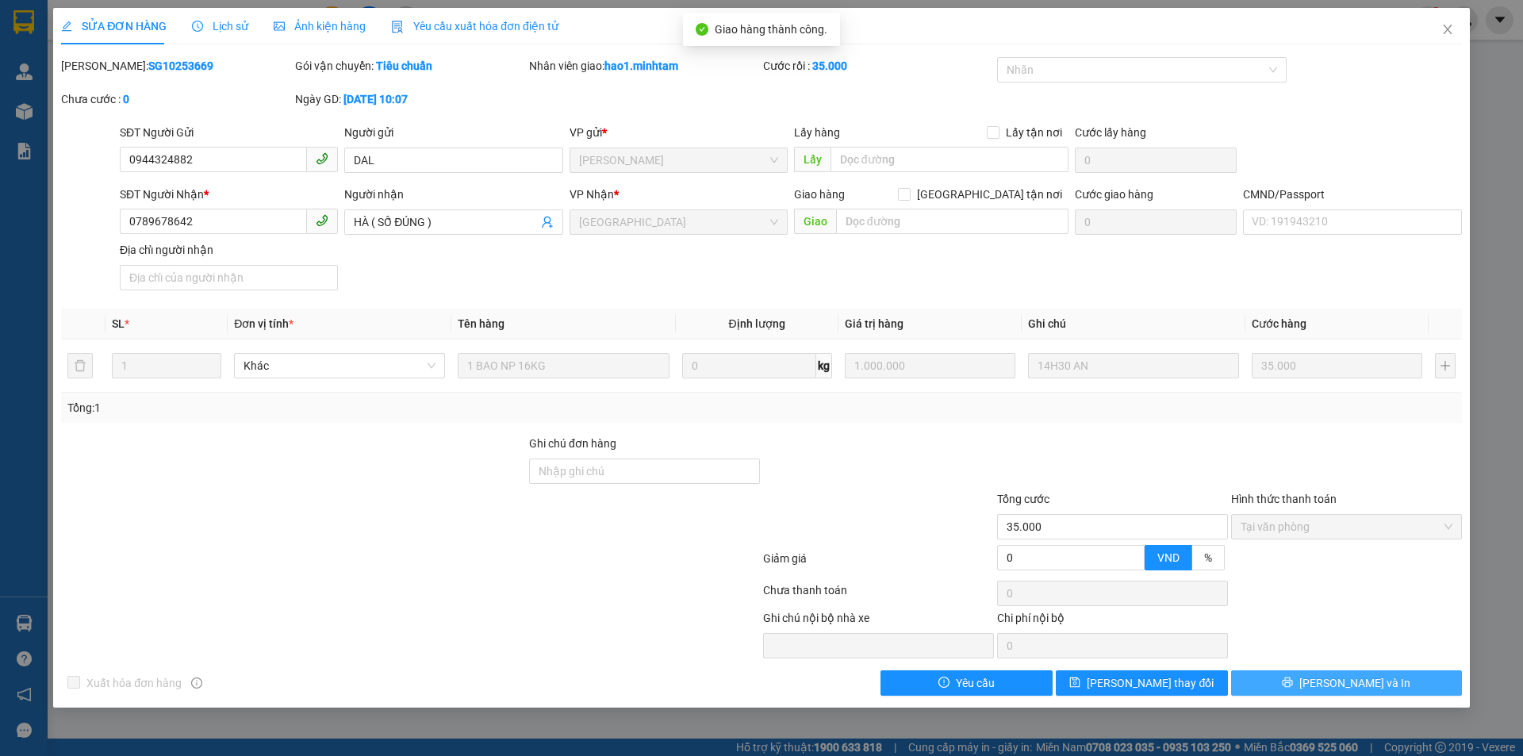
click at [1417, 688] on button "[PERSON_NAME] và In" at bounding box center [1346, 682] width 231 height 25
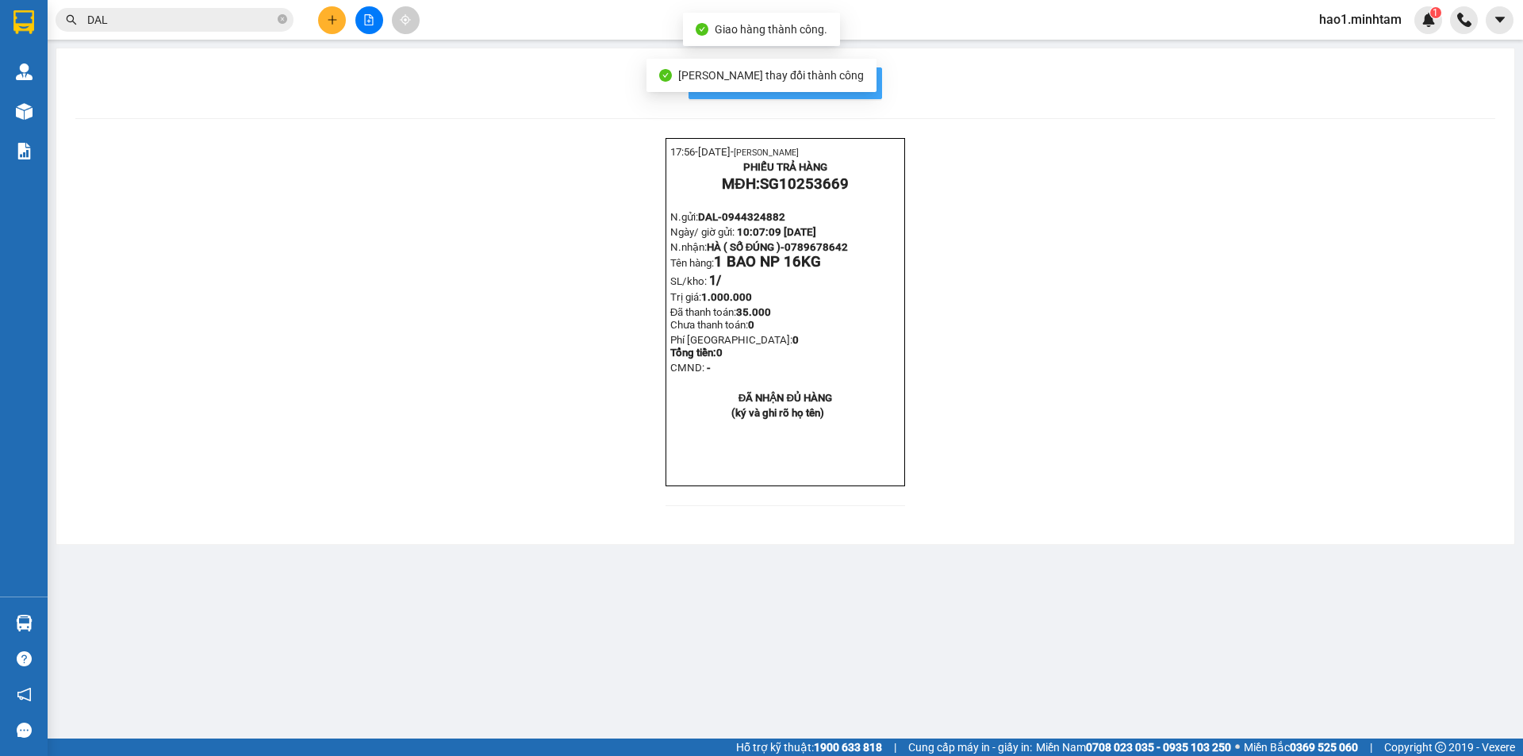
click at [860, 82] on span "In mẫu biên lai tự cấu hình" at bounding box center [794, 83] width 149 height 20
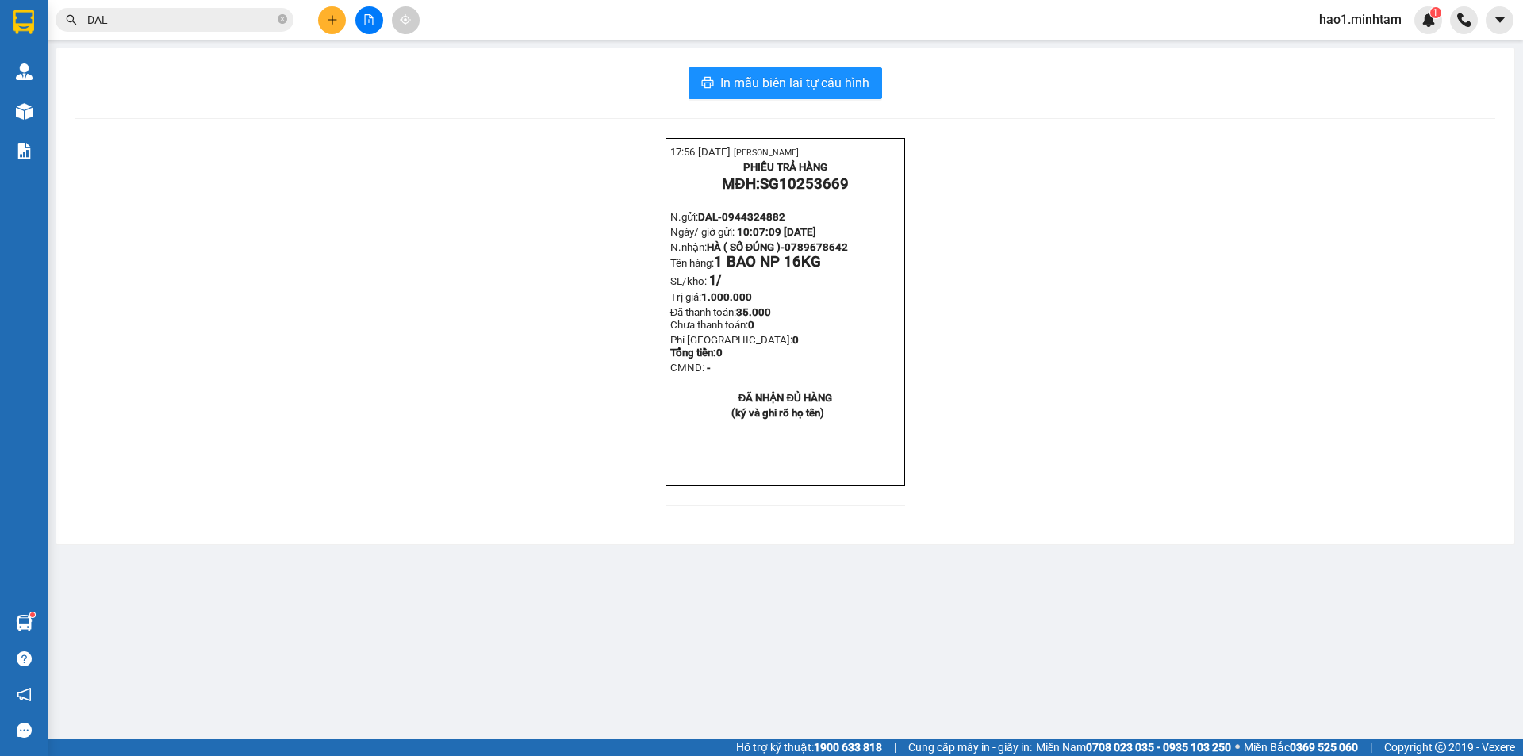
click at [446, 250] on div "17:56- [DATE]- [PERSON_NAME] PHIẾU TRẢ HÀNG MĐH: SG10253669 N.gửi: DAL- 0944324…" at bounding box center [785, 331] width 1420 height 387
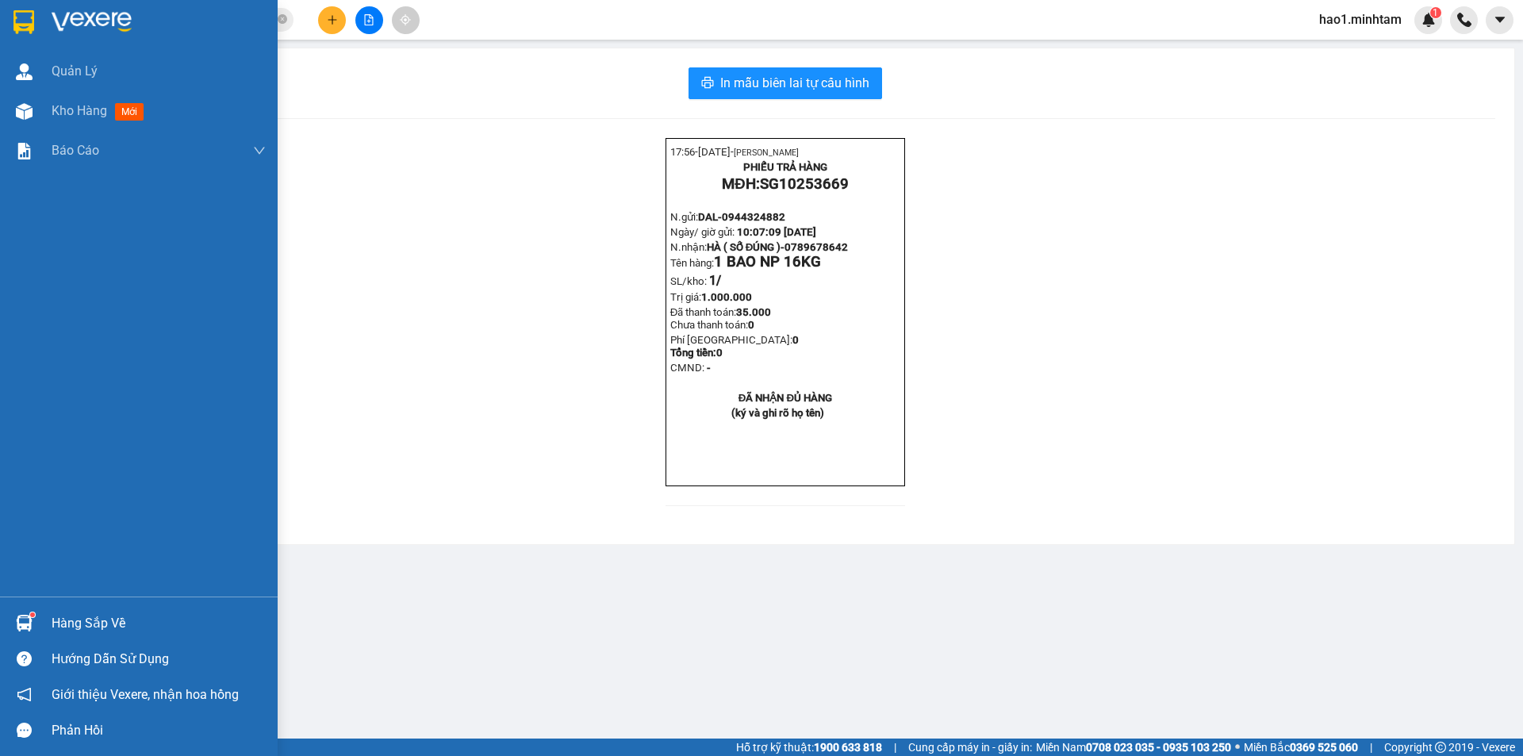
click at [14, 24] on img at bounding box center [23, 22] width 21 height 24
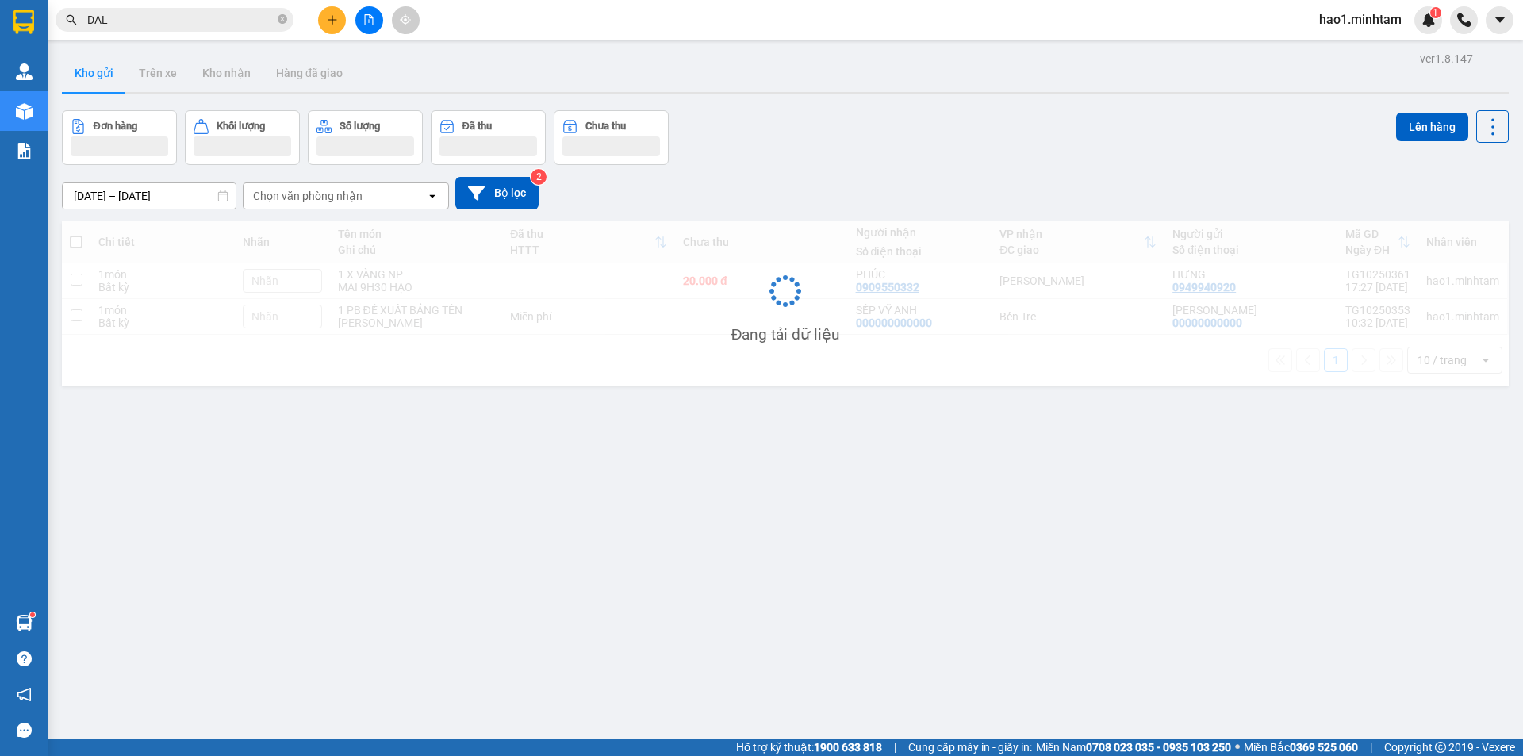
click at [1043, 127] on div "Đơn hàng Khối lượng Số lượng Đã thu Chưa thu Lên hàng" at bounding box center [785, 137] width 1447 height 55
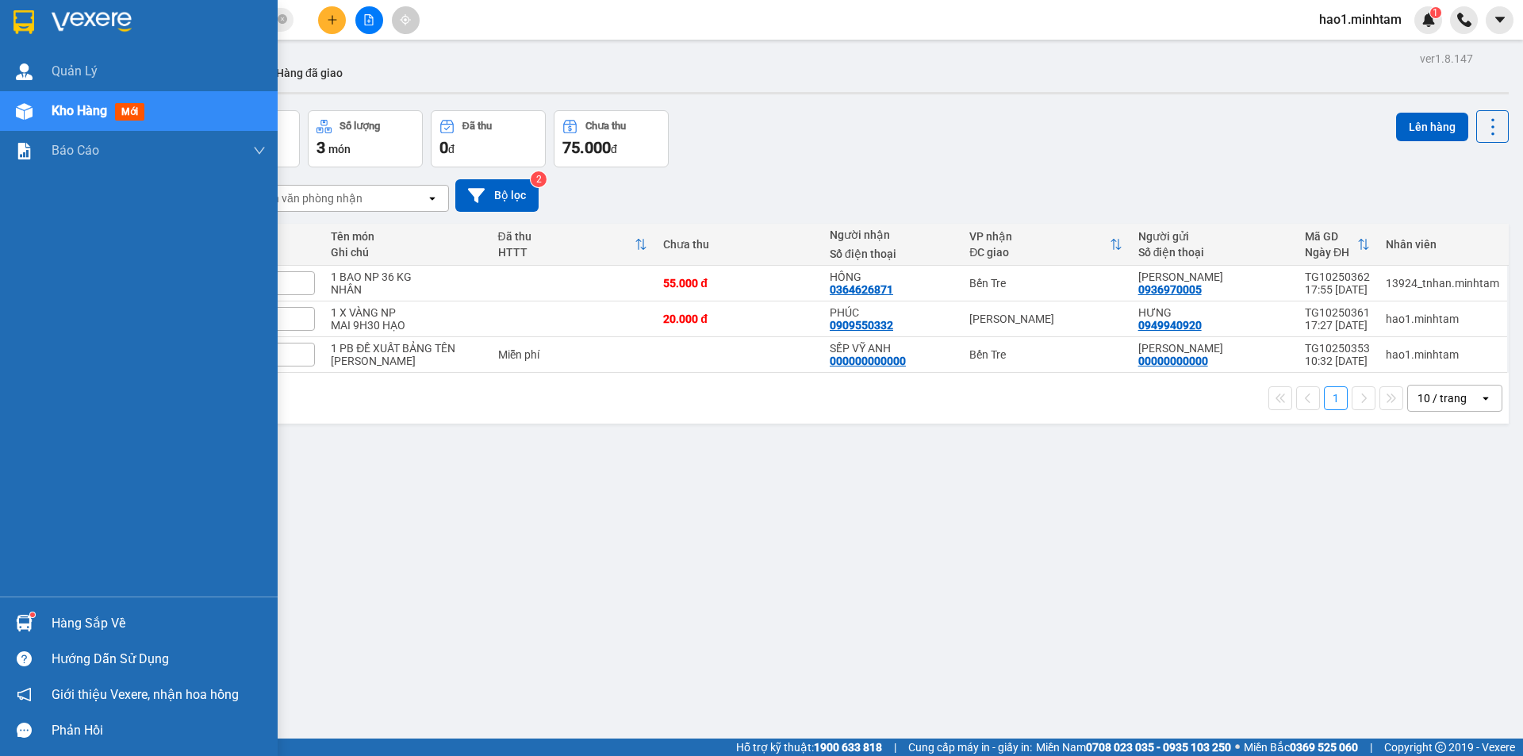
click at [25, 620] on img at bounding box center [24, 623] width 17 height 17
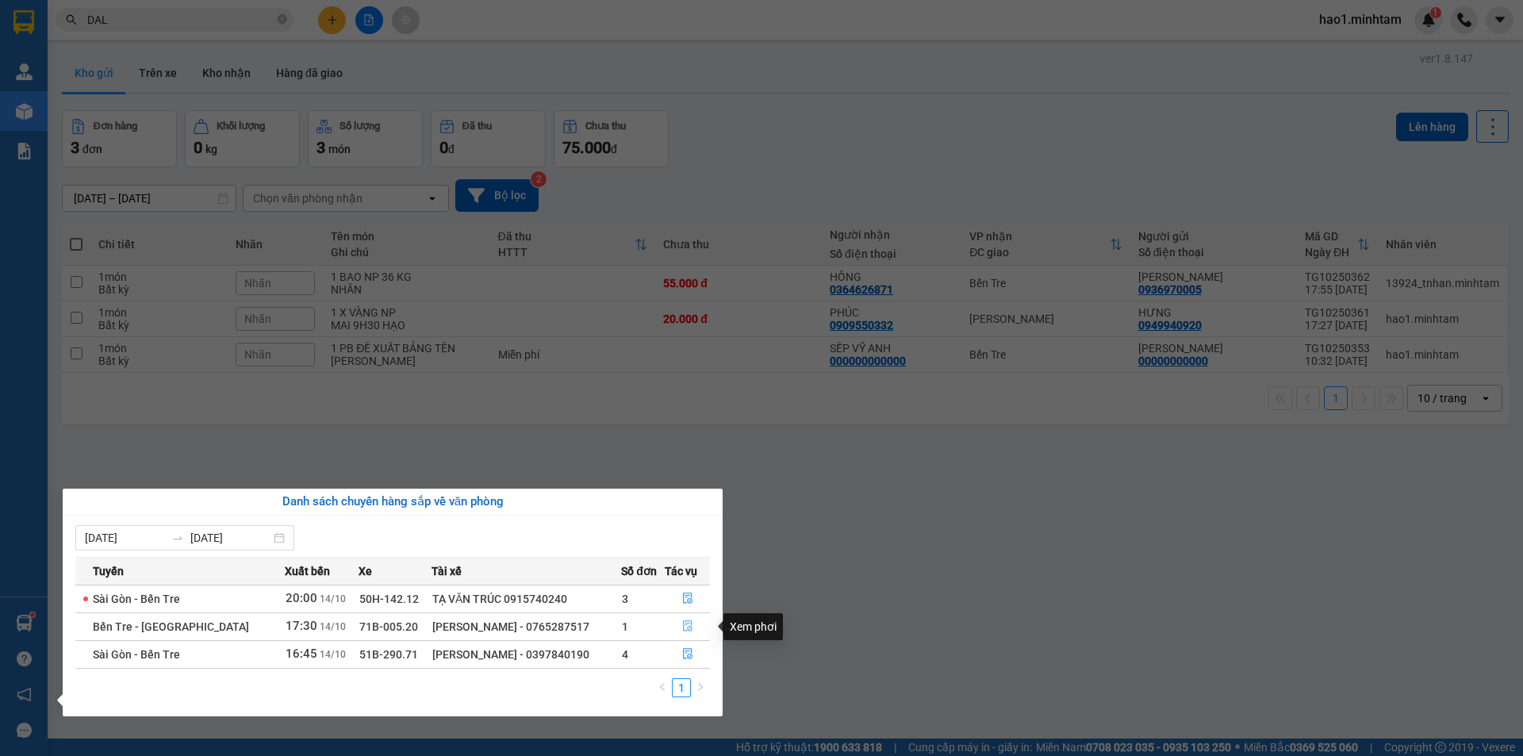
click at [686, 628] on icon "file-done" at bounding box center [687, 625] width 11 height 11
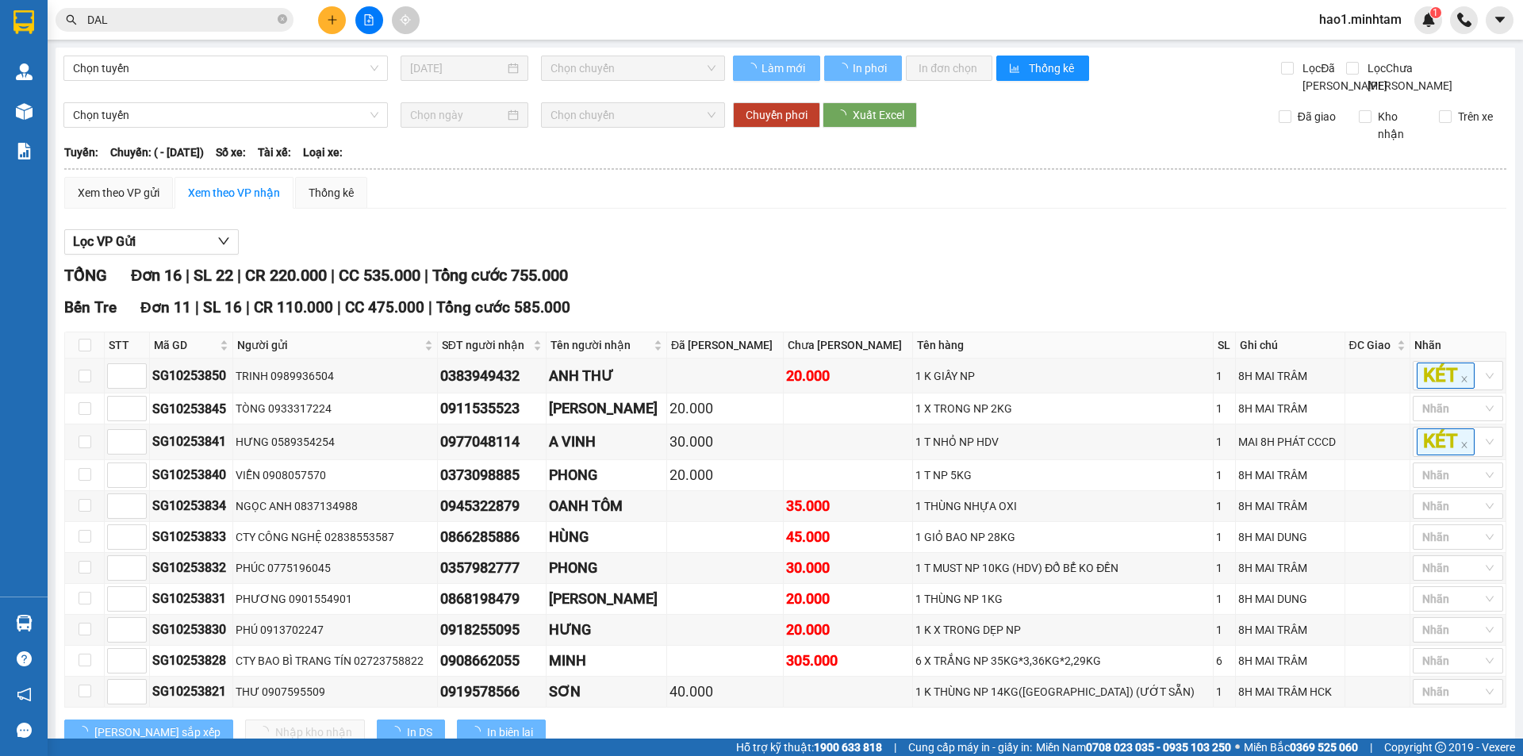
click at [853, 255] on div "Lọc VP Gửi" at bounding box center [785, 242] width 1442 height 26
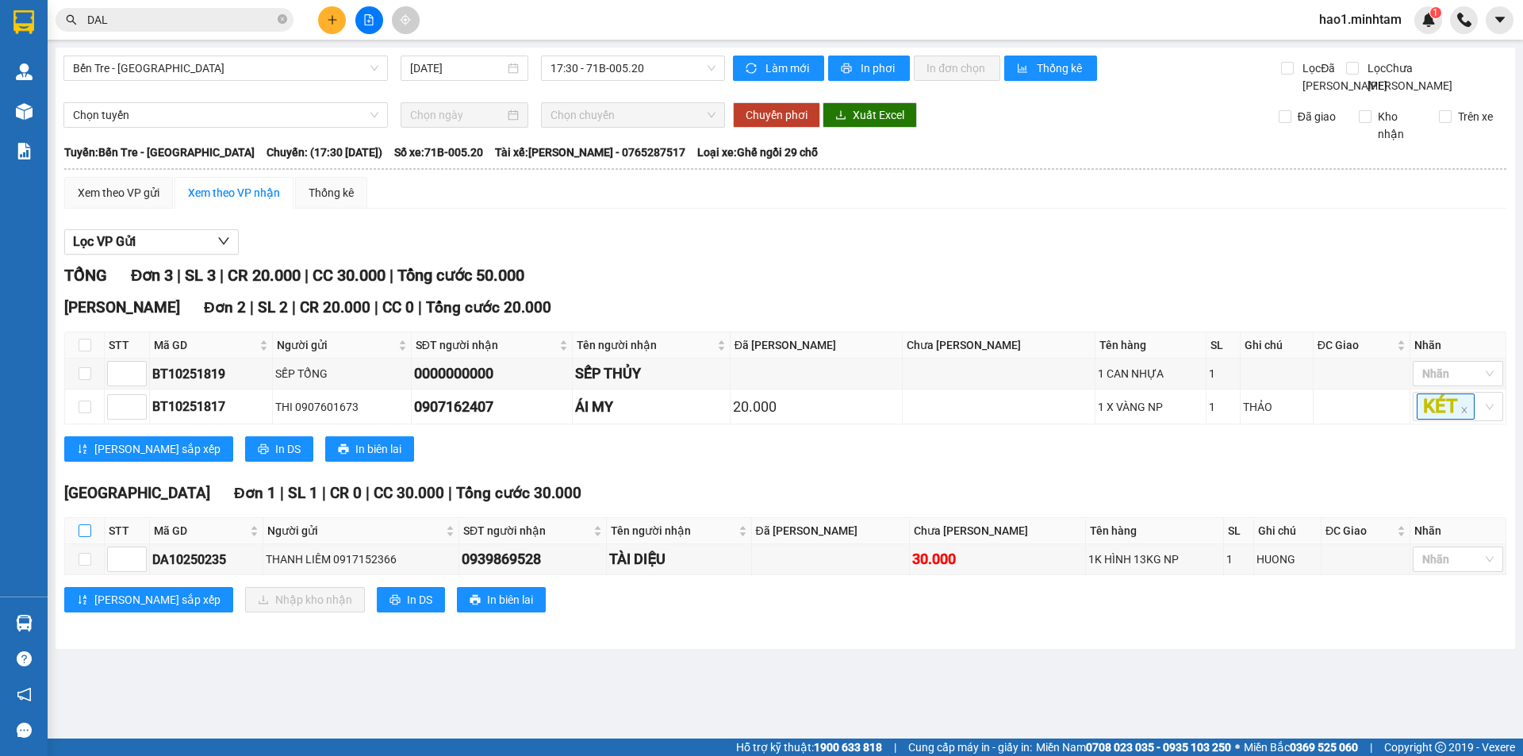
click at [85, 537] on input "checkbox" at bounding box center [85, 530] width 13 height 13
checkbox input "true"
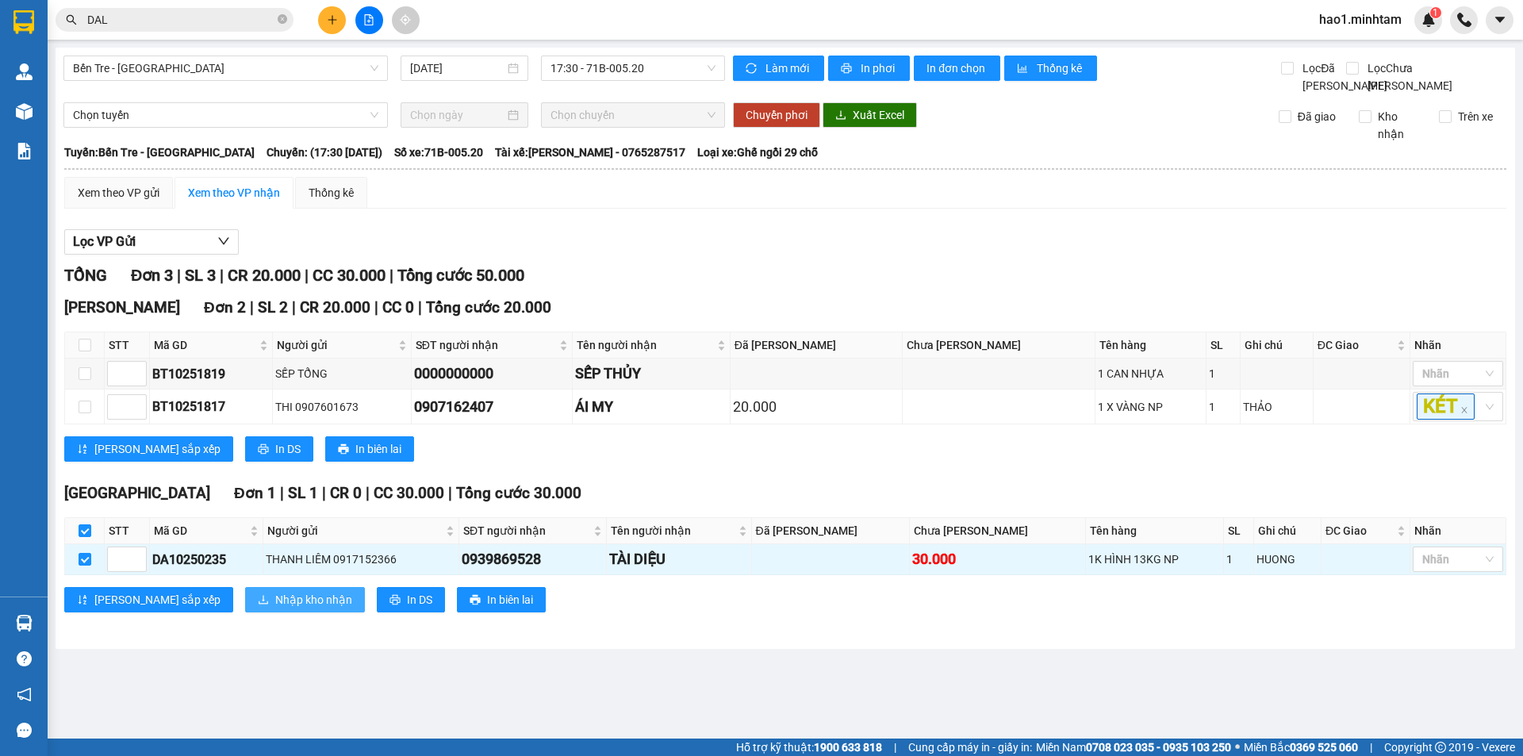
click at [275, 609] on span "Nhập kho nhận" at bounding box center [313, 599] width 77 height 17
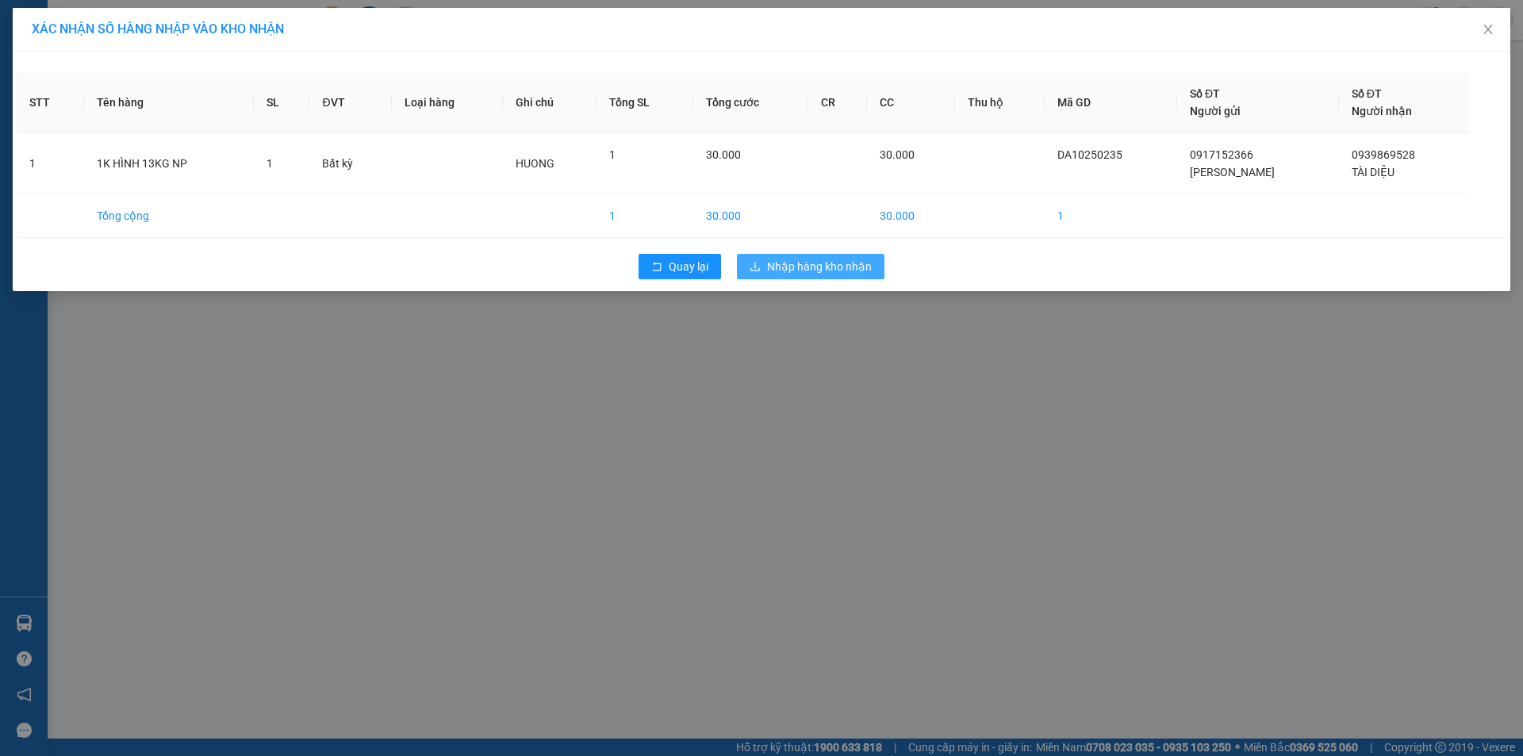
click at [813, 266] on span "Nhập hàng kho nhận" at bounding box center [819, 266] width 105 height 17
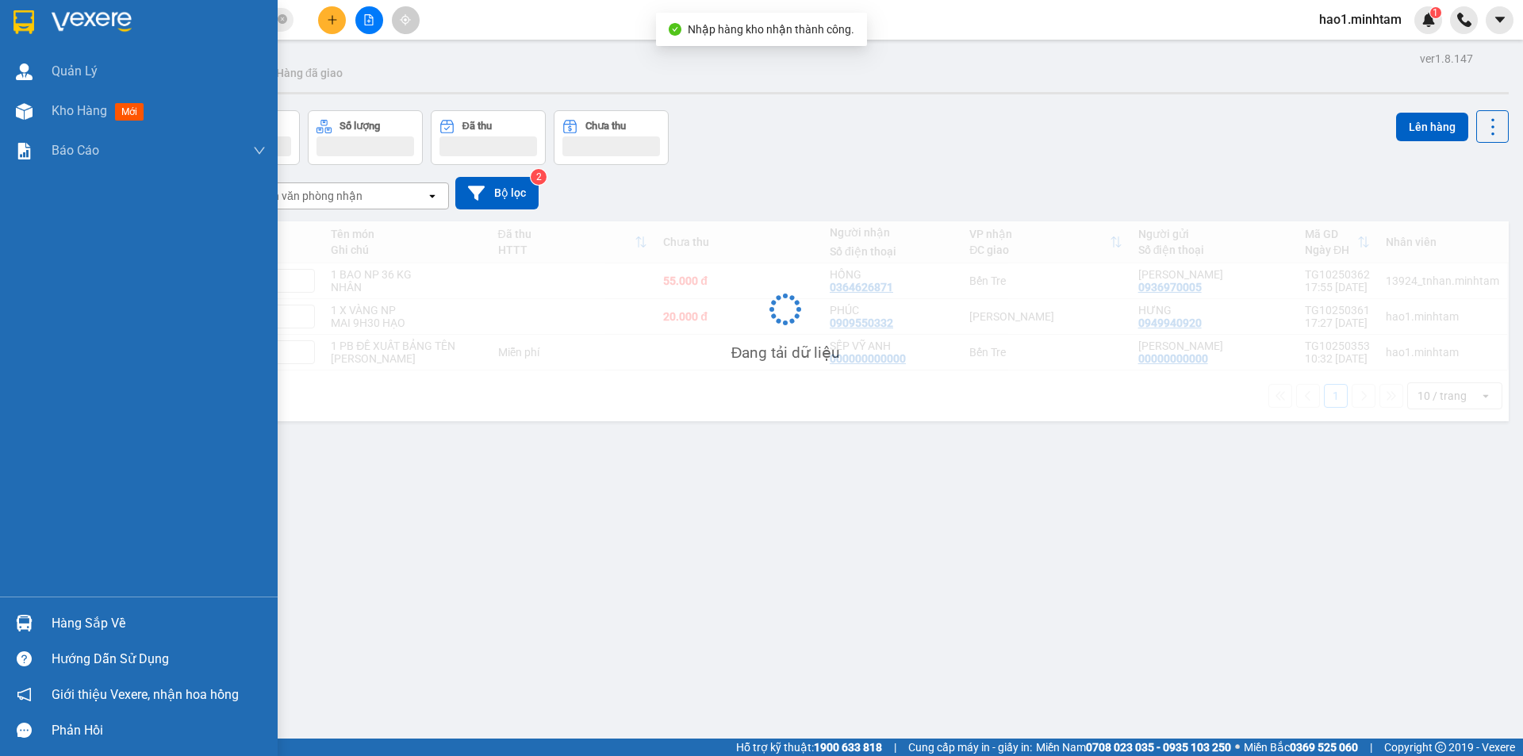
click at [21, 624] on img at bounding box center [24, 623] width 17 height 17
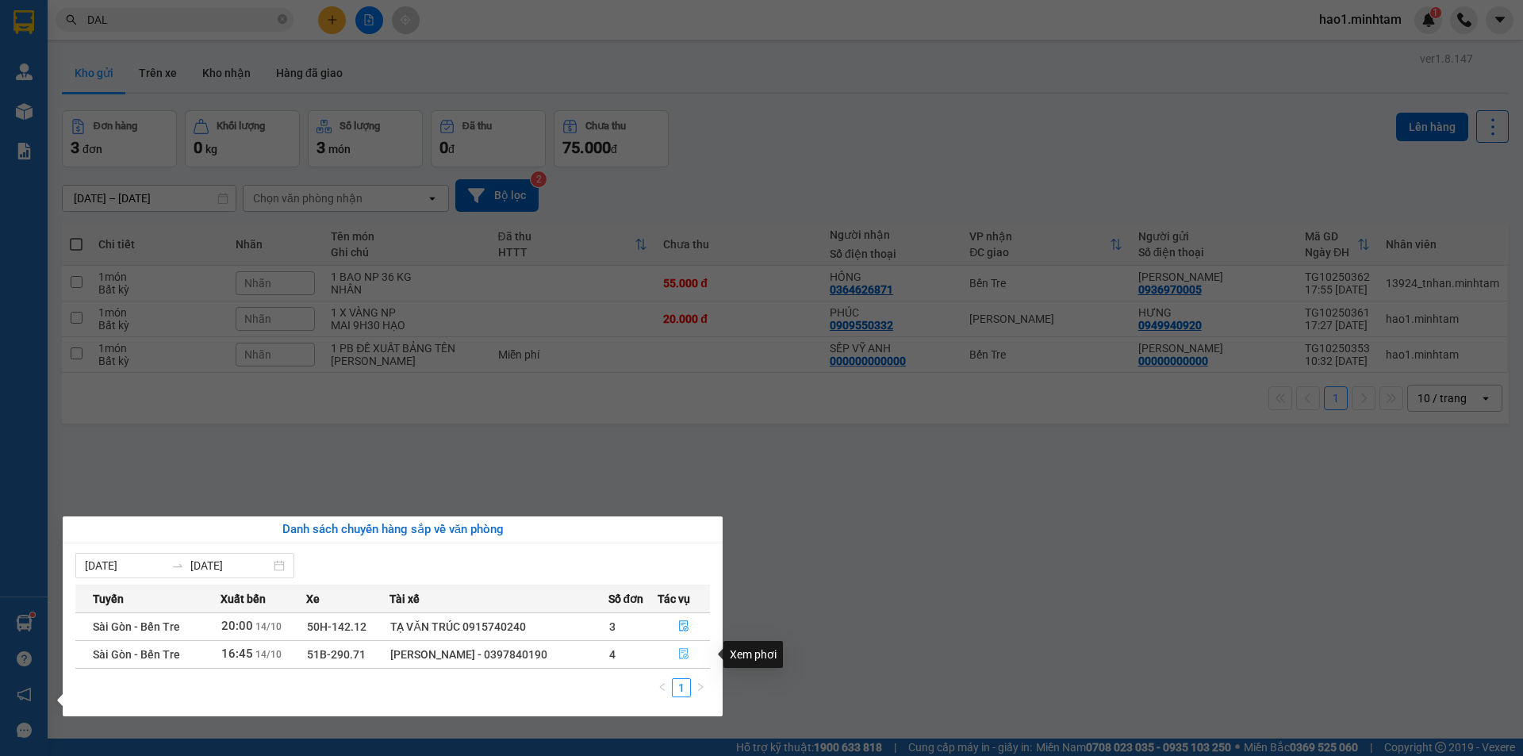
click at [682, 655] on icon "file-done" at bounding box center [683, 653] width 11 height 11
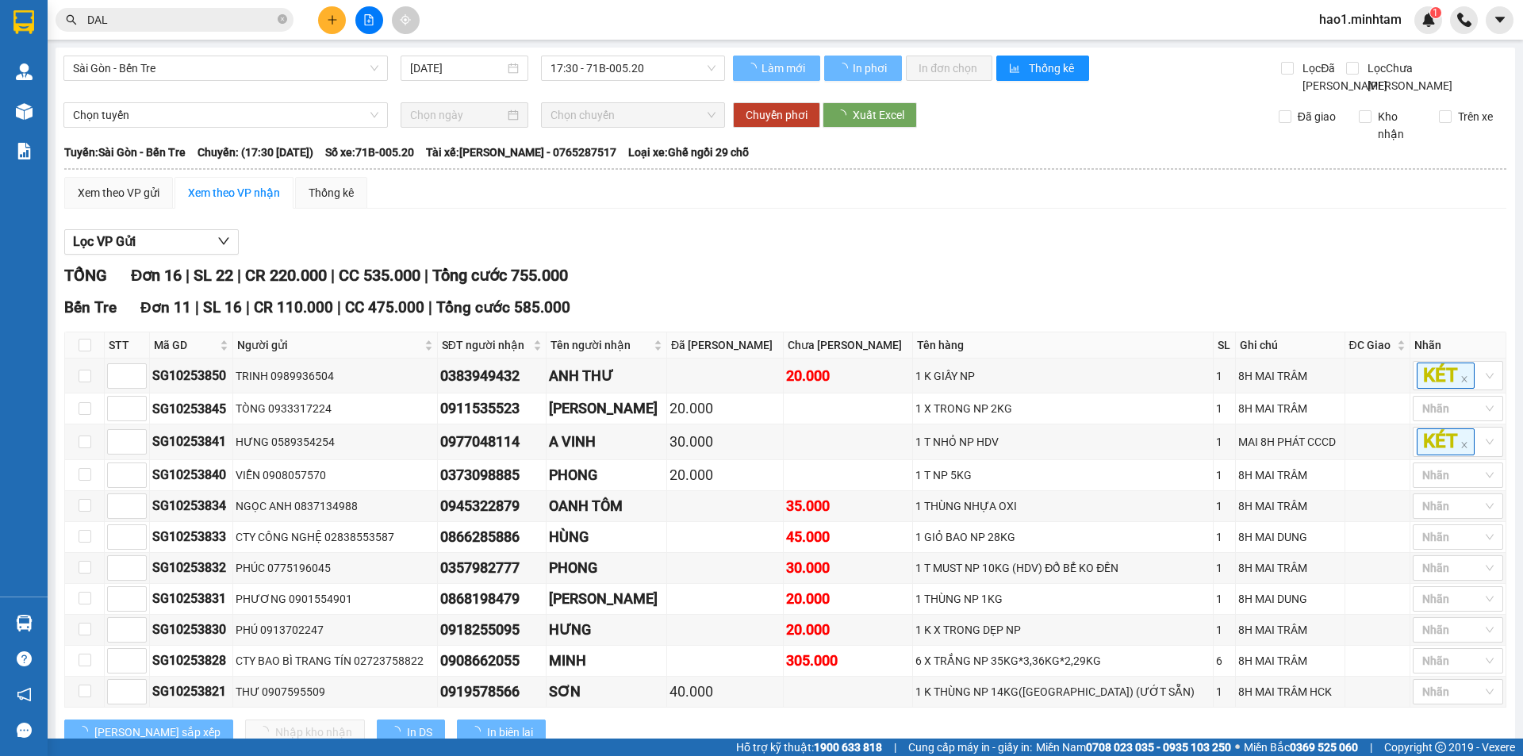
click at [898, 275] on div "Lọc VP Gửi TỔNG Đơn 16 | SL 22 | CR 220.000 | CC 535.000 | Tổng cước 755.000 […" at bounding box center [785, 696] width 1442 height 950
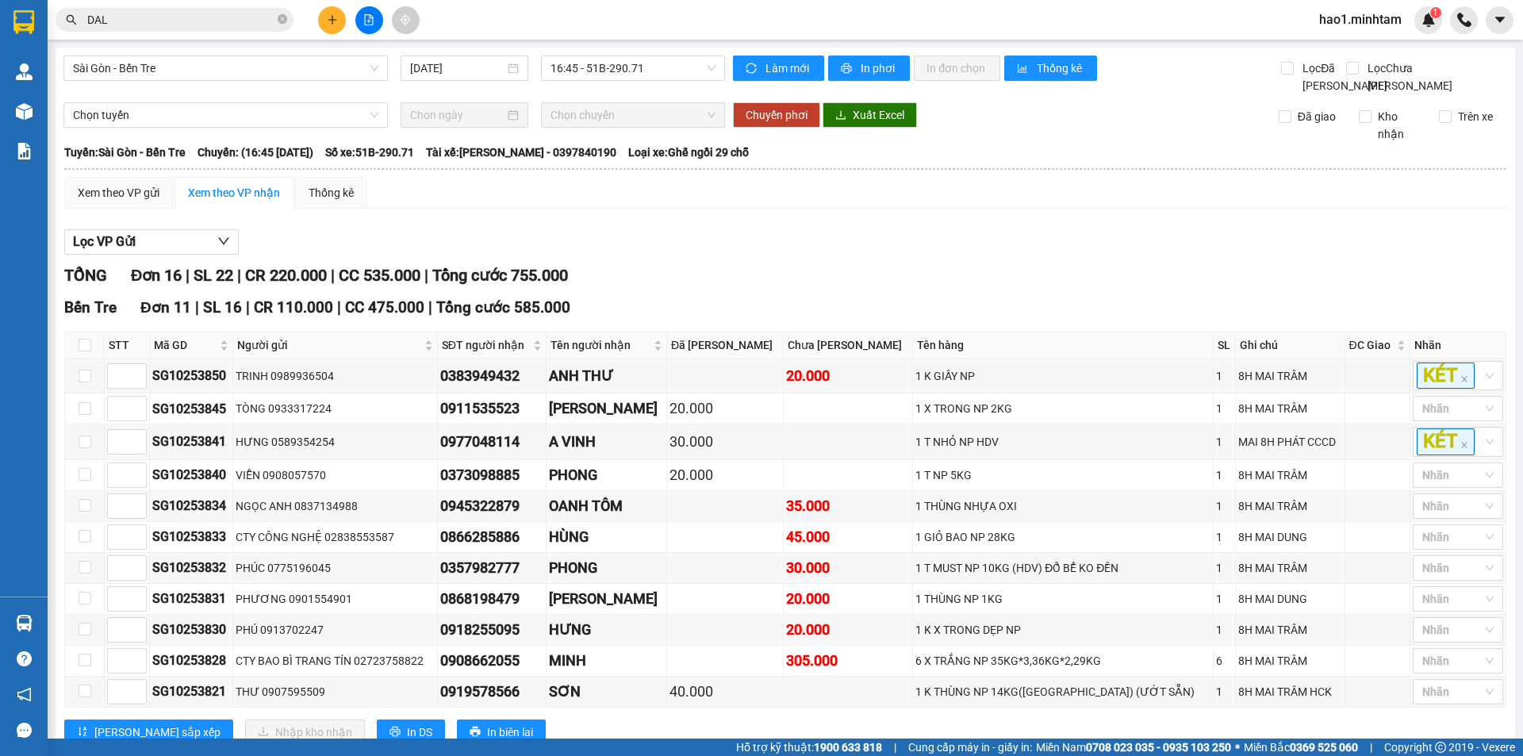
scroll to position [513, 0]
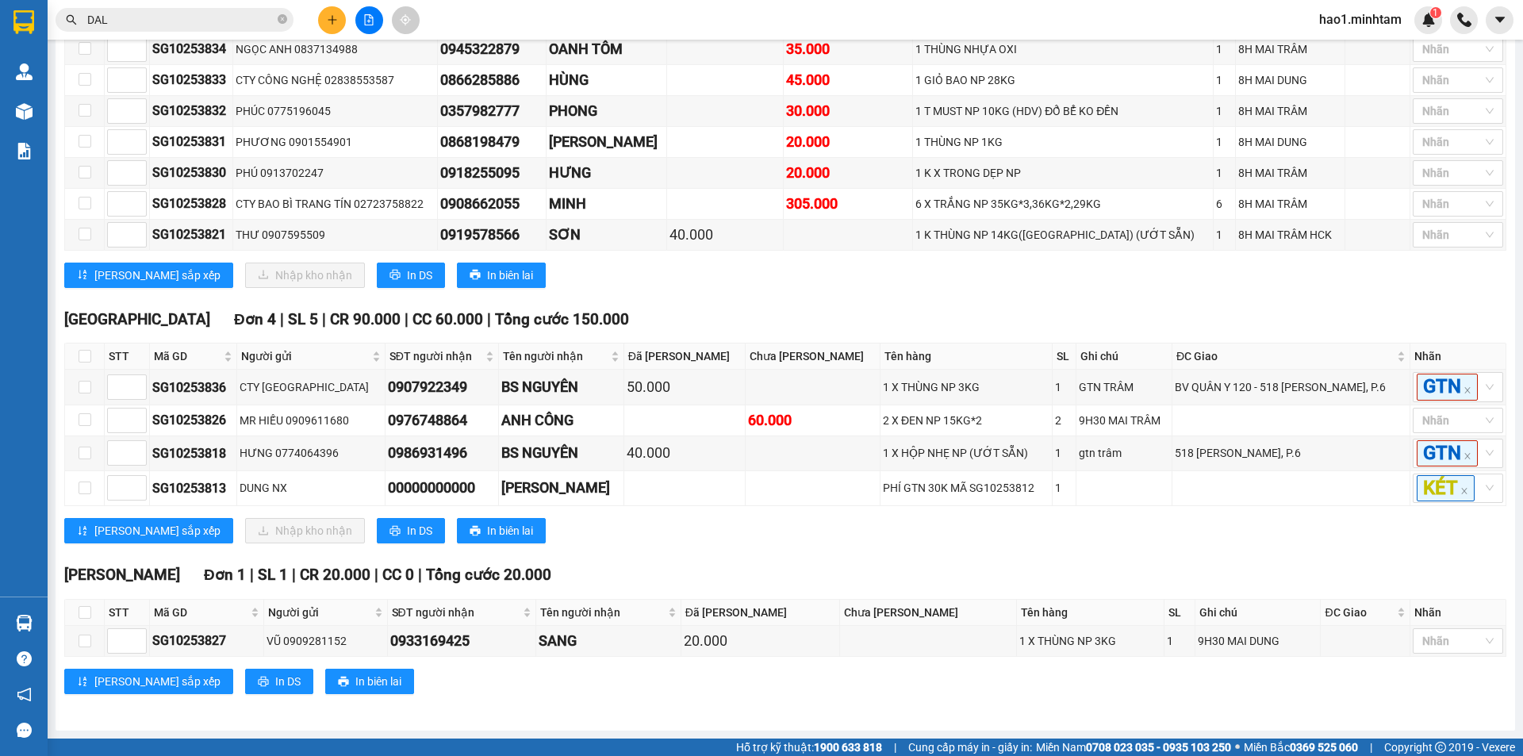
click at [847, 547] on div "[GEOGRAPHIC_DATA] 4 | SL 5 | CR 90.000 | CC 60.000 | Tổng cước 150.000 STT Mã G…" at bounding box center [785, 432] width 1442 height 248
click at [871, 556] on div "TỔNG Đơn 16 | SL 22 | CR 220.000 | CC 535.000 | Tổng cước 755.000 [GEOGRAPHIC_D…" at bounding box center [785, 260] width 1442 height 908
click at [868, 556] on div "TỔNG Đơn 16 | SL 22 | CR 220.000 | CC 535.000 | Tổng cước 755.000 [GEOGRAPHIC_D…" at bounding box center [785, 260] width 1442 height 908
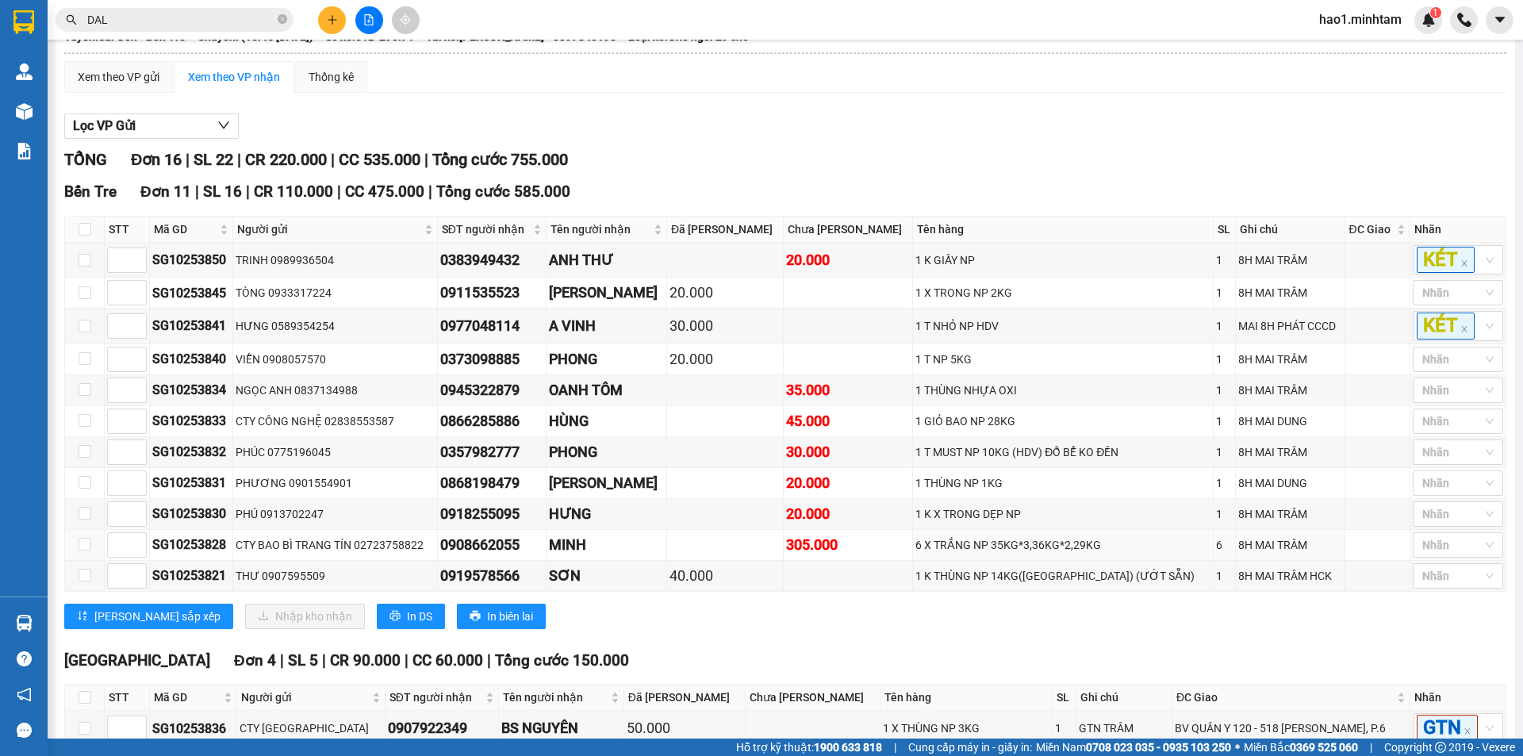
scroll to position [433, 0]
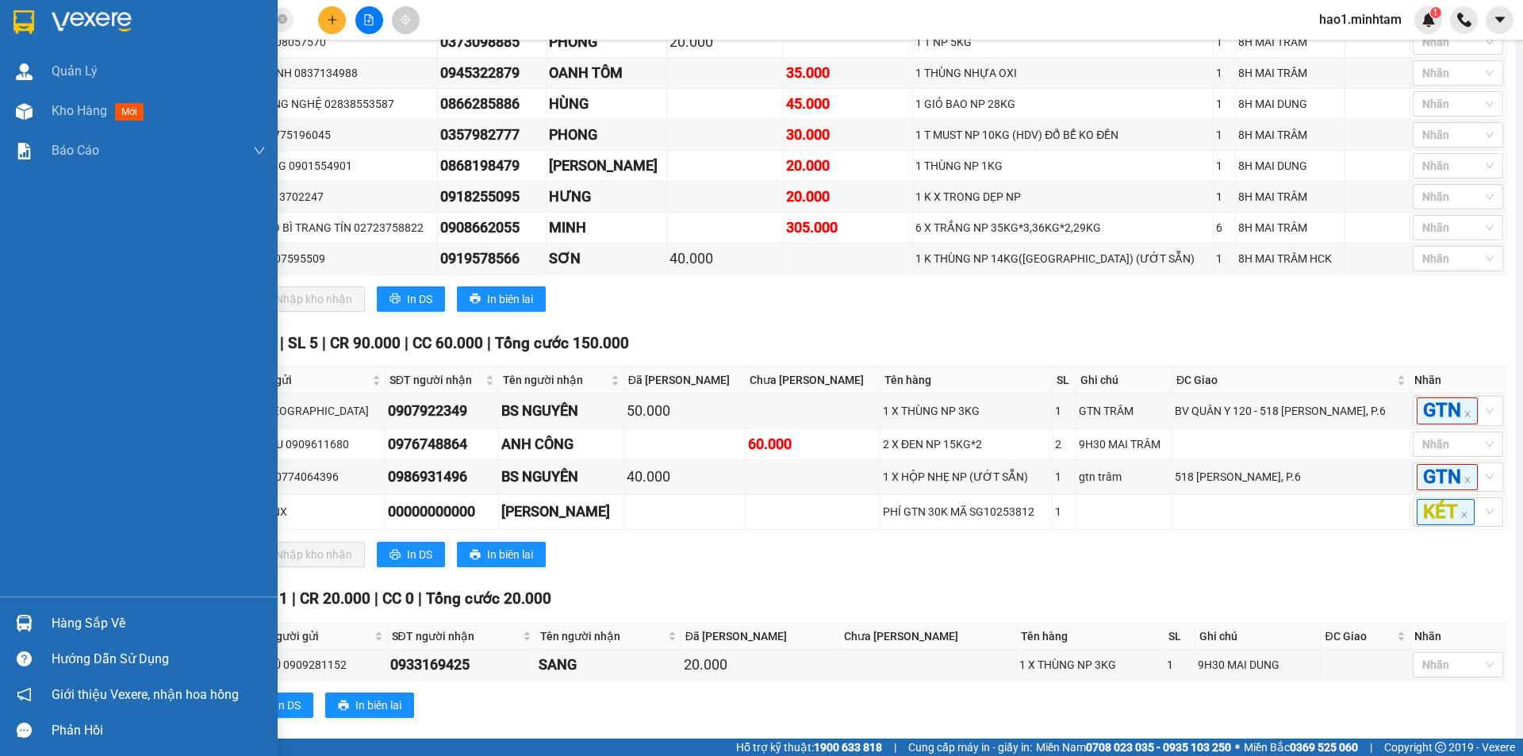
click at [16, 14] on img at bounding box center [23, 22] width 21 height 24
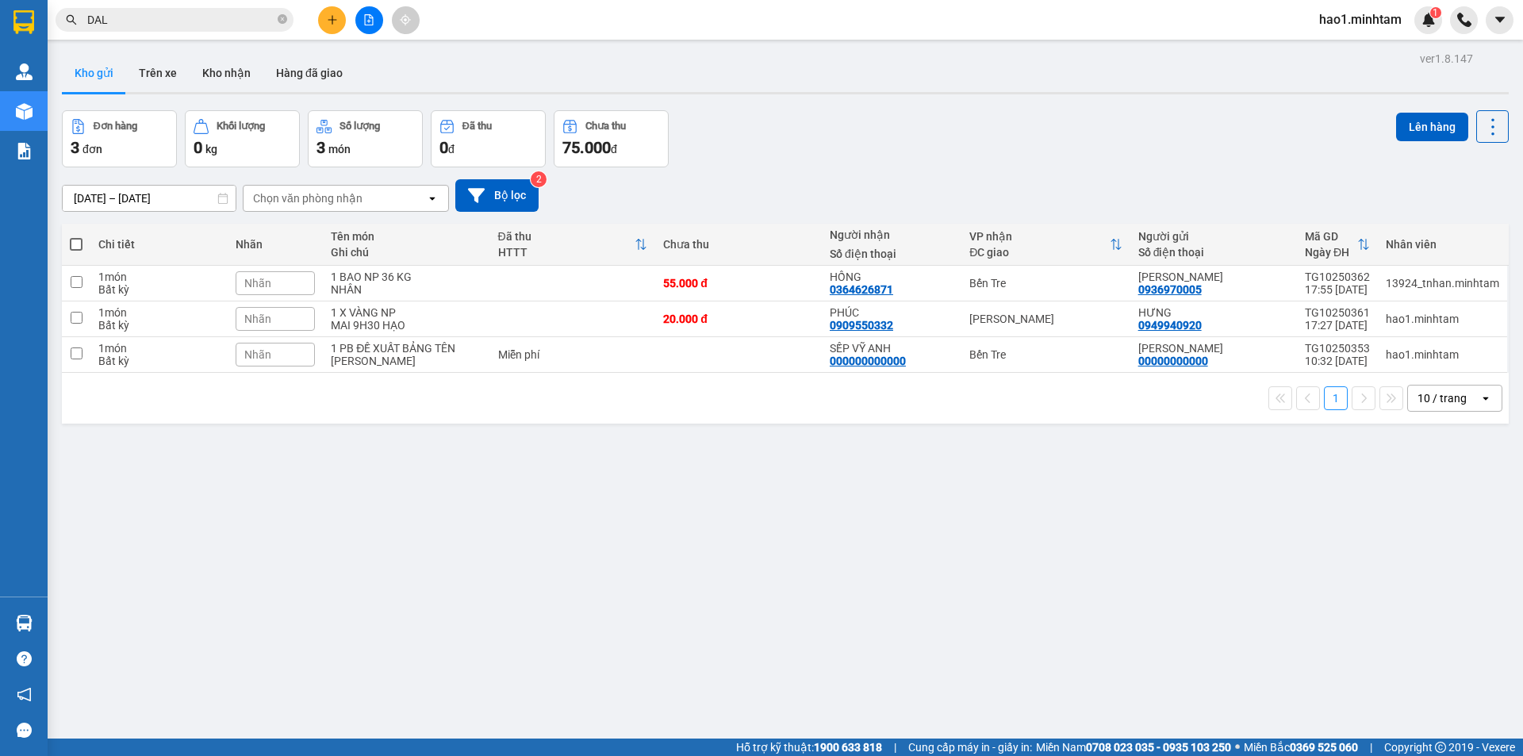
click at [1043, 133] on div "Đơn hàng 3 đơn Khối lượng 0 kg Số lượng 3 món Đã thu 0 đ Chưa thu 75.000 đ Lên …" at bounding box center [785, 138] width 1447 height 57
click at [1021, 155] on div "Đơn hàng 3 đơn Khối lượng 0 kg Số lượng 3 món Đã thu 0 đ Chưa thu 75.000 đ Lên …" at bounding box center [785, 138] width 1447 height 57
click at [325, 29] on button at bounding box center [332, 20] width 28 height 28
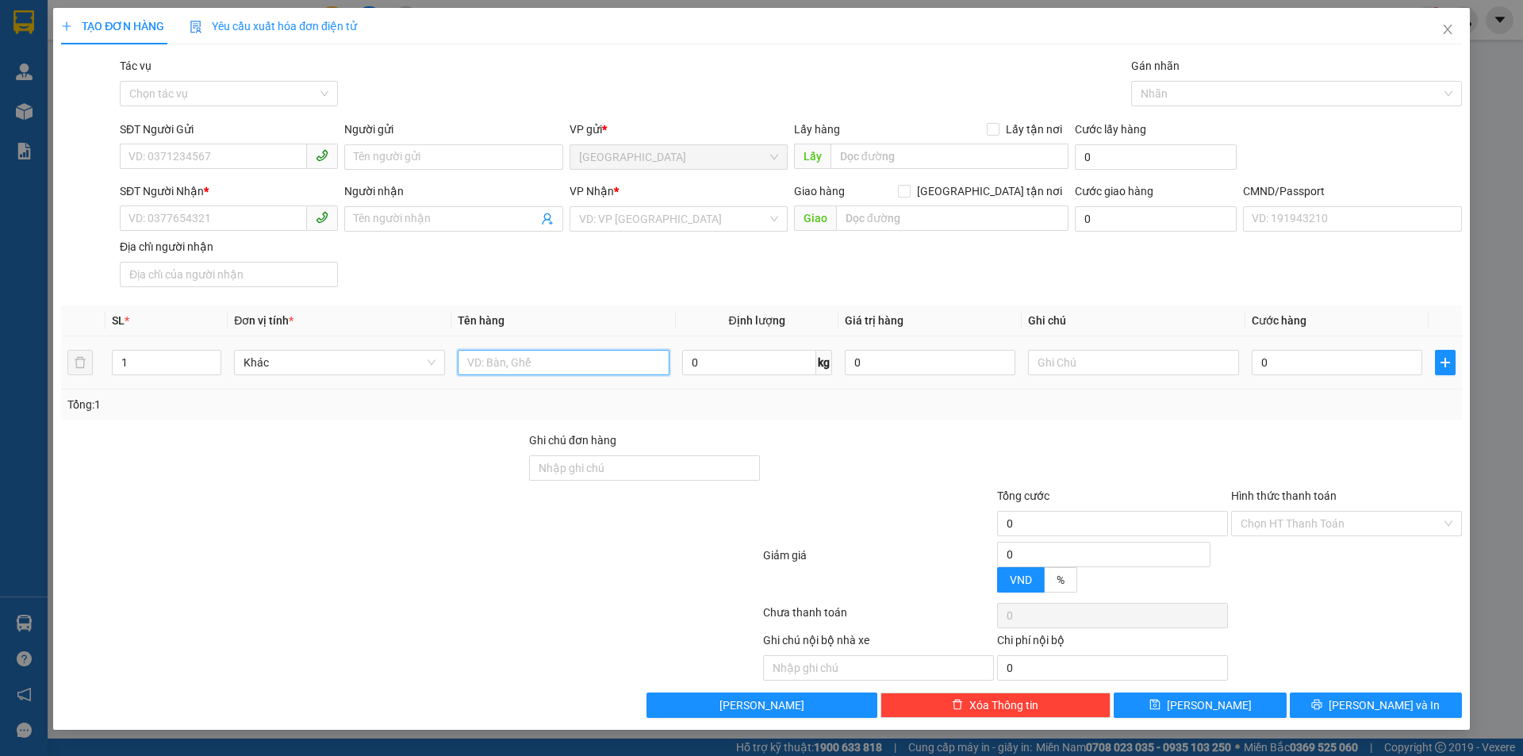
click at [532, 368] on input "text" at bounding box center [563, 362] width 211 height 25
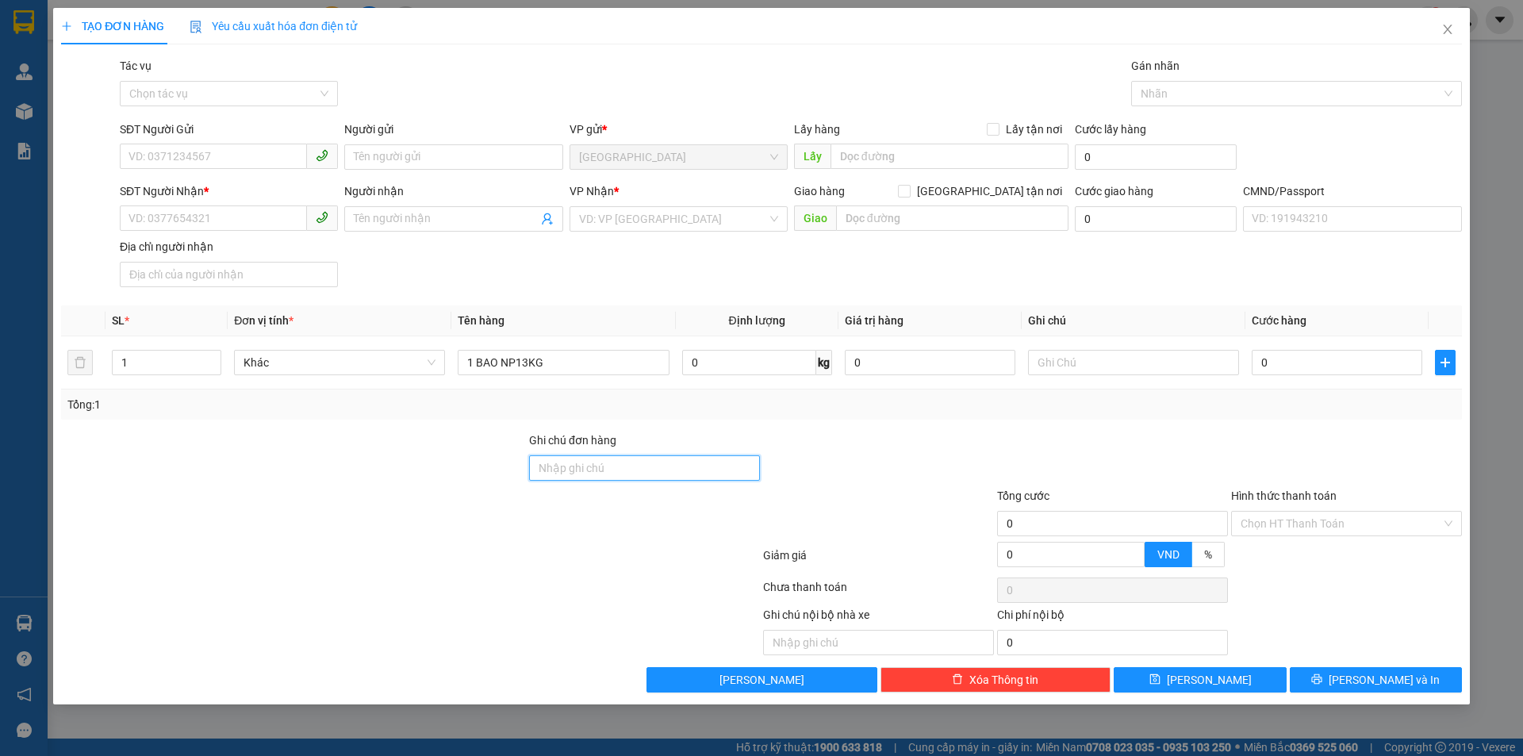
click at [604, 476] on input "Ghi chú đơn hàng" at bounding box center [644, 467] width 231 height 25
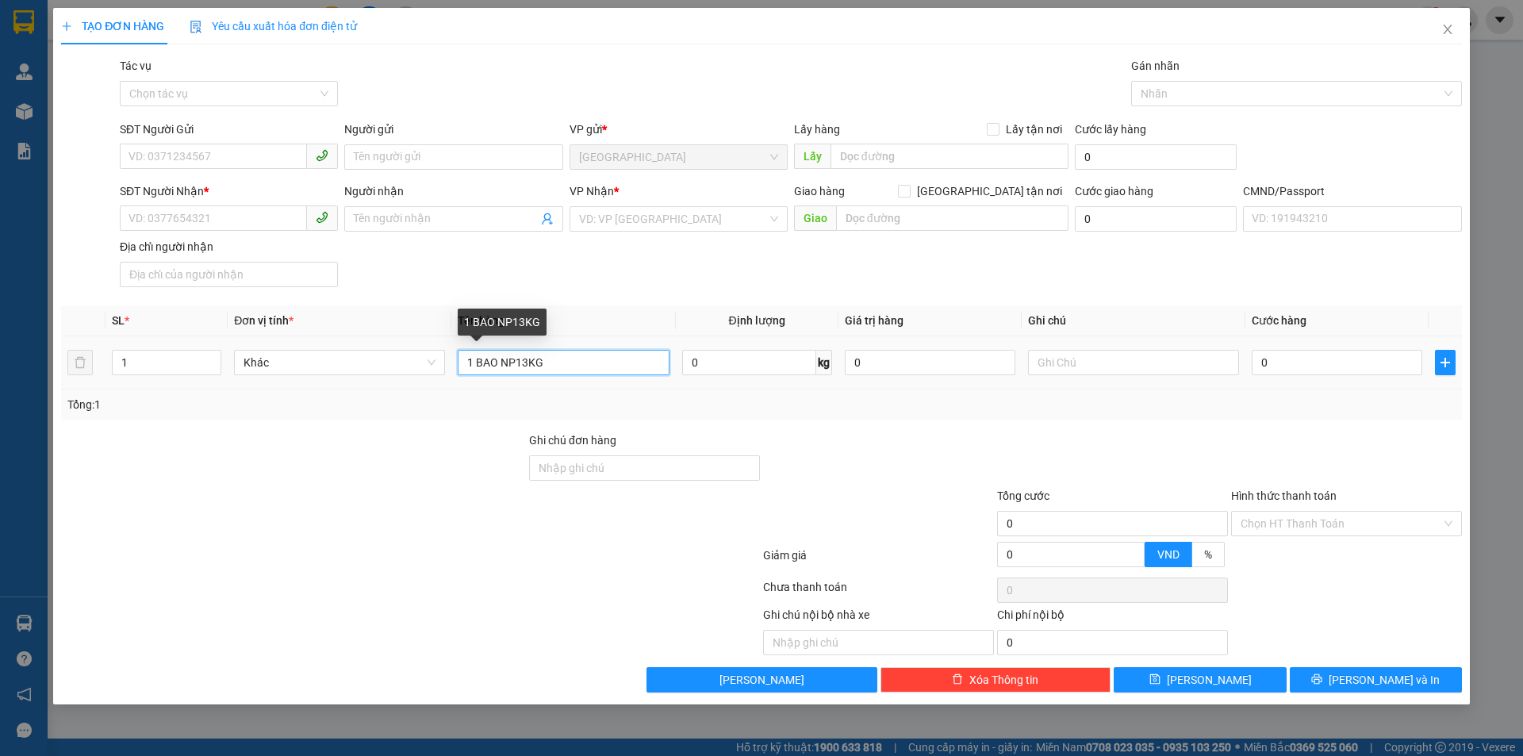
click at [605, 366] on input "1 BAO NP13KG" at bounding box center [563, 362] width 211 height 25
type input "1 BAO NP13KG ( H.D.V )"
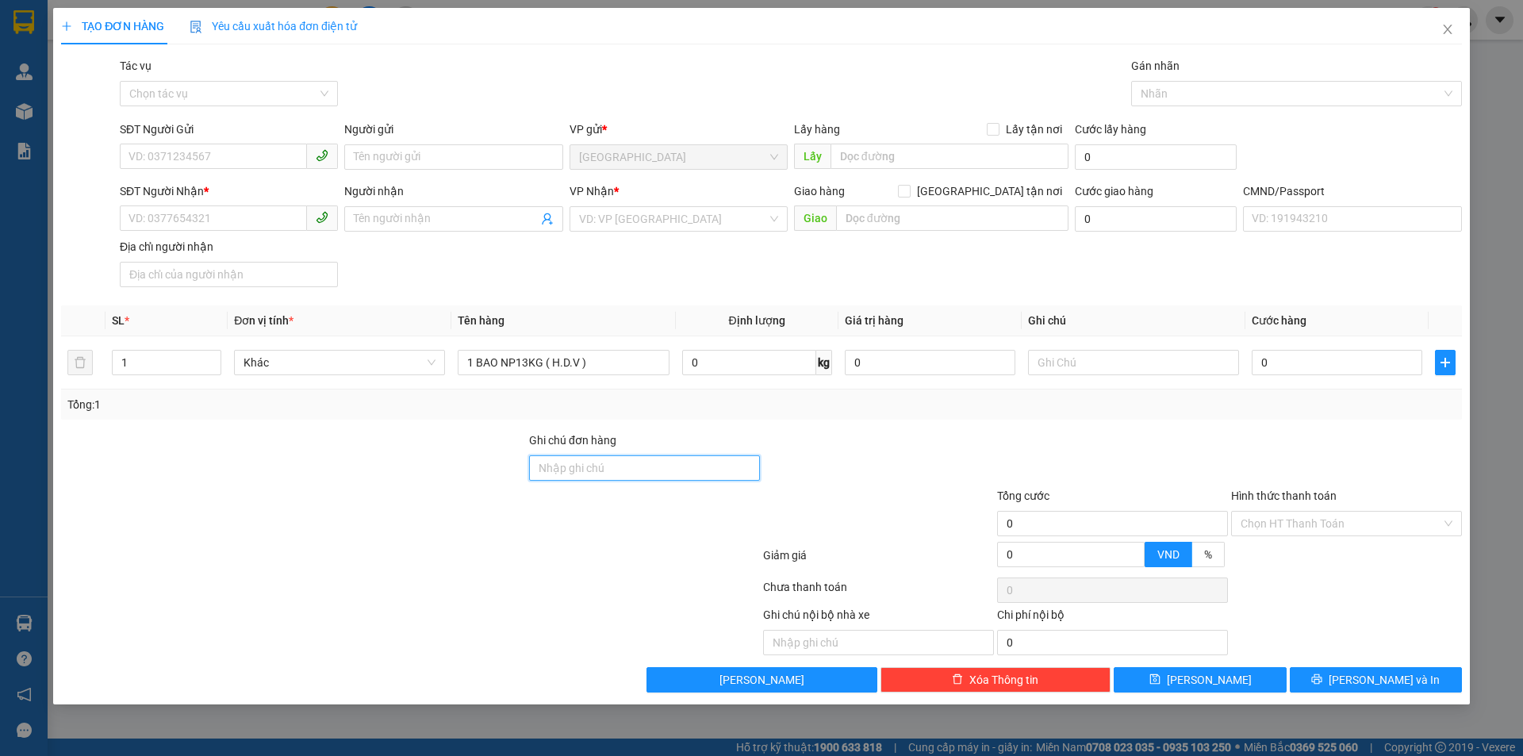
click at [590, 463] on input "Ghi chú đơn hàng" at bounding box center [644, 467] width 231 height 25
type input "HCK"
click at [1116, 360] on input "text" at bounding box center [1133, 362] width 211 height 25
type input "K"
click at [1116, 360] on input "MAI 9H30 HẠ" at bounding box center [1133, 362] width 211 height 25
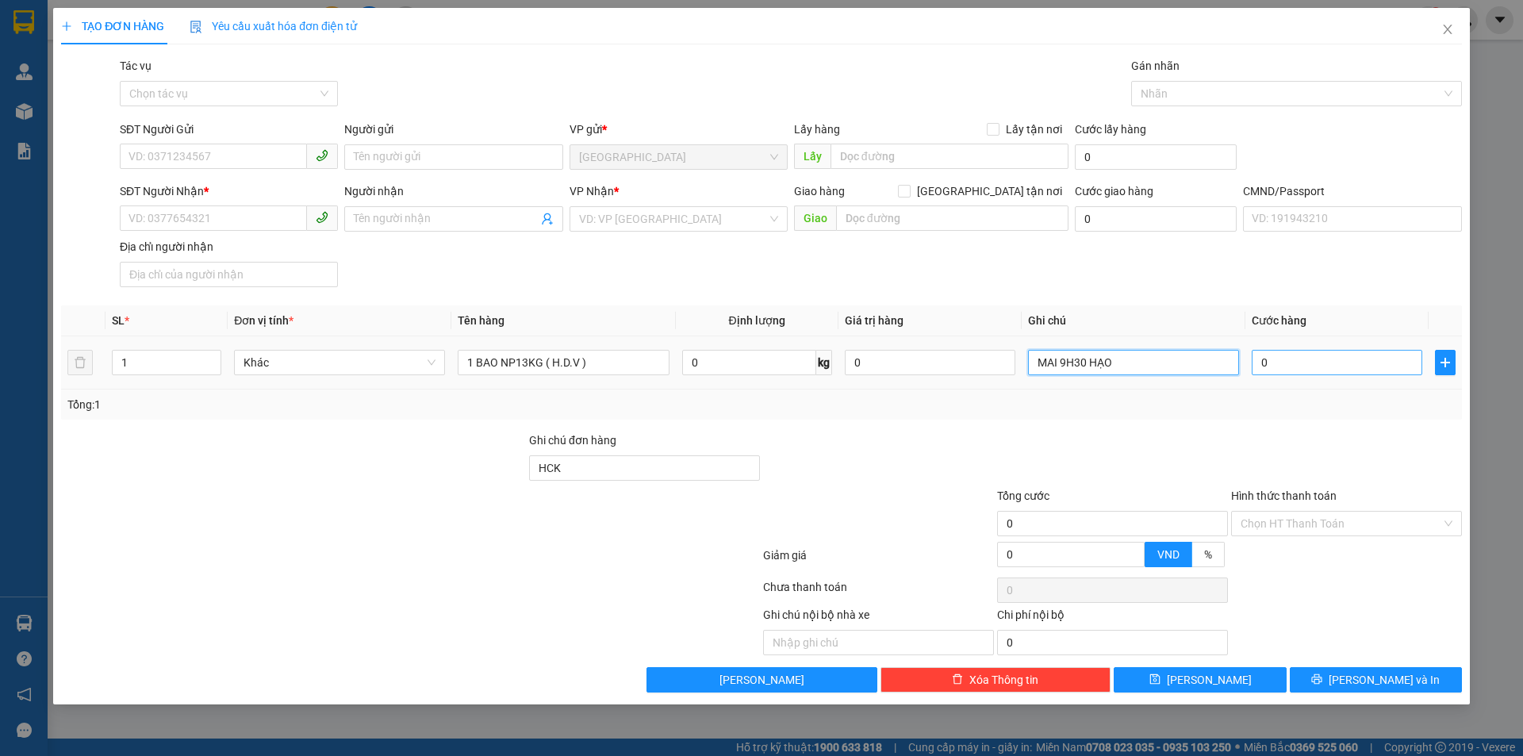
type input "MAI 9H30 HẠO"
click at [1324, 362] on input "0" at bounding box center [1337, 362] width 171 height 25
type input "4"
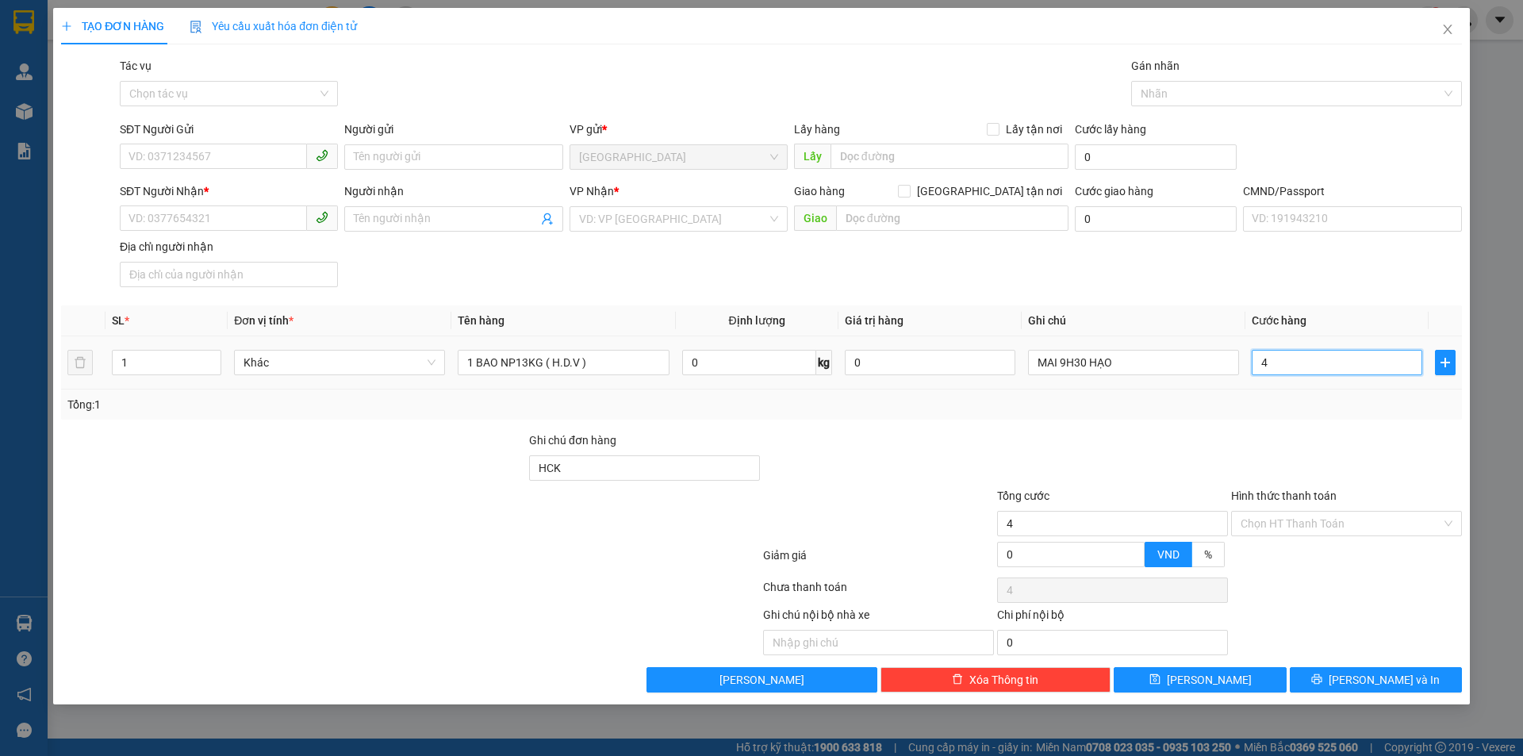
type input "40"
type input "40.000"
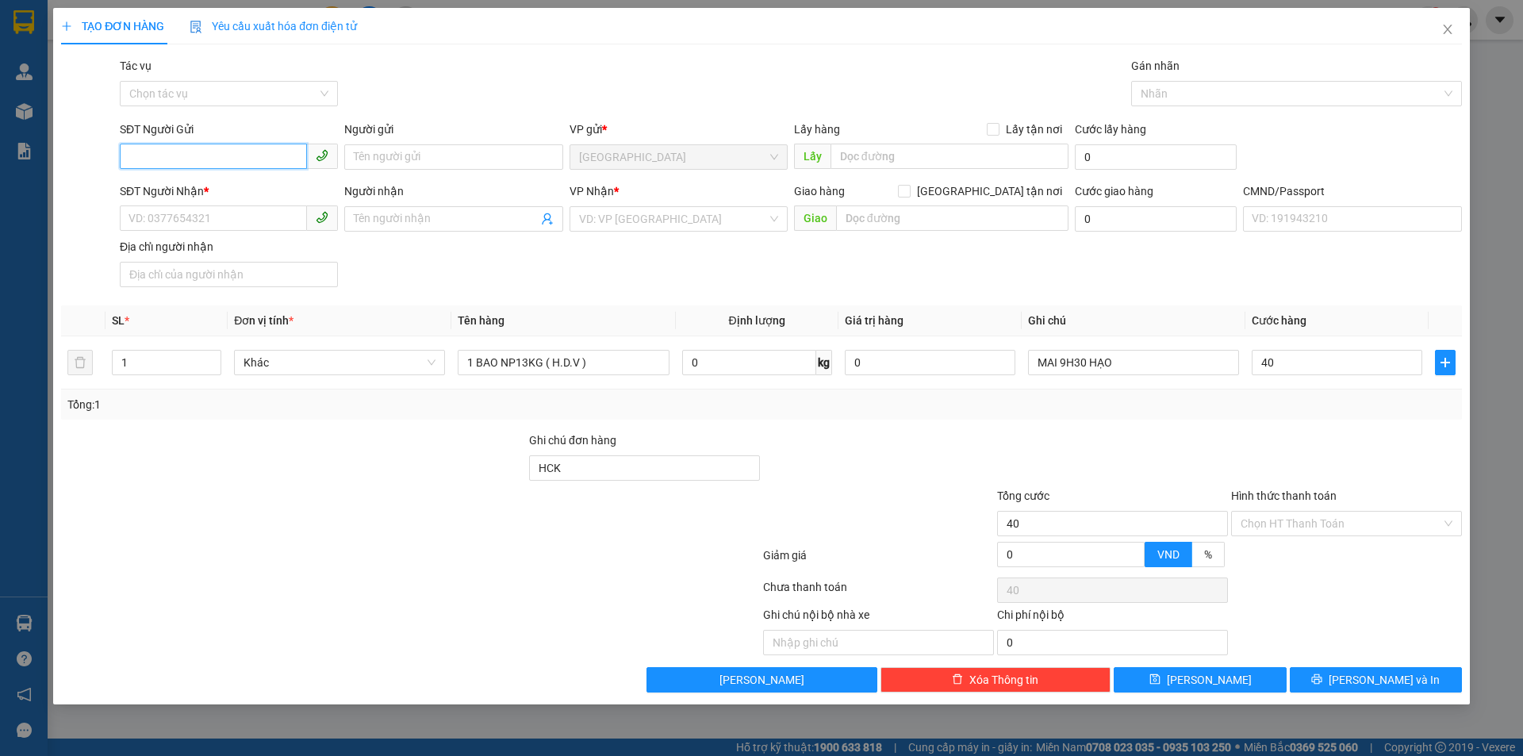
type input "40.000"
click at [177, 159] on input "SĐT Người Gửi" at bounding box center [213, 156] width 187 height 25
click at [228, 183] on div "0915151710 - TRÂM" at bounding box center [228, 188] width 199 height 17
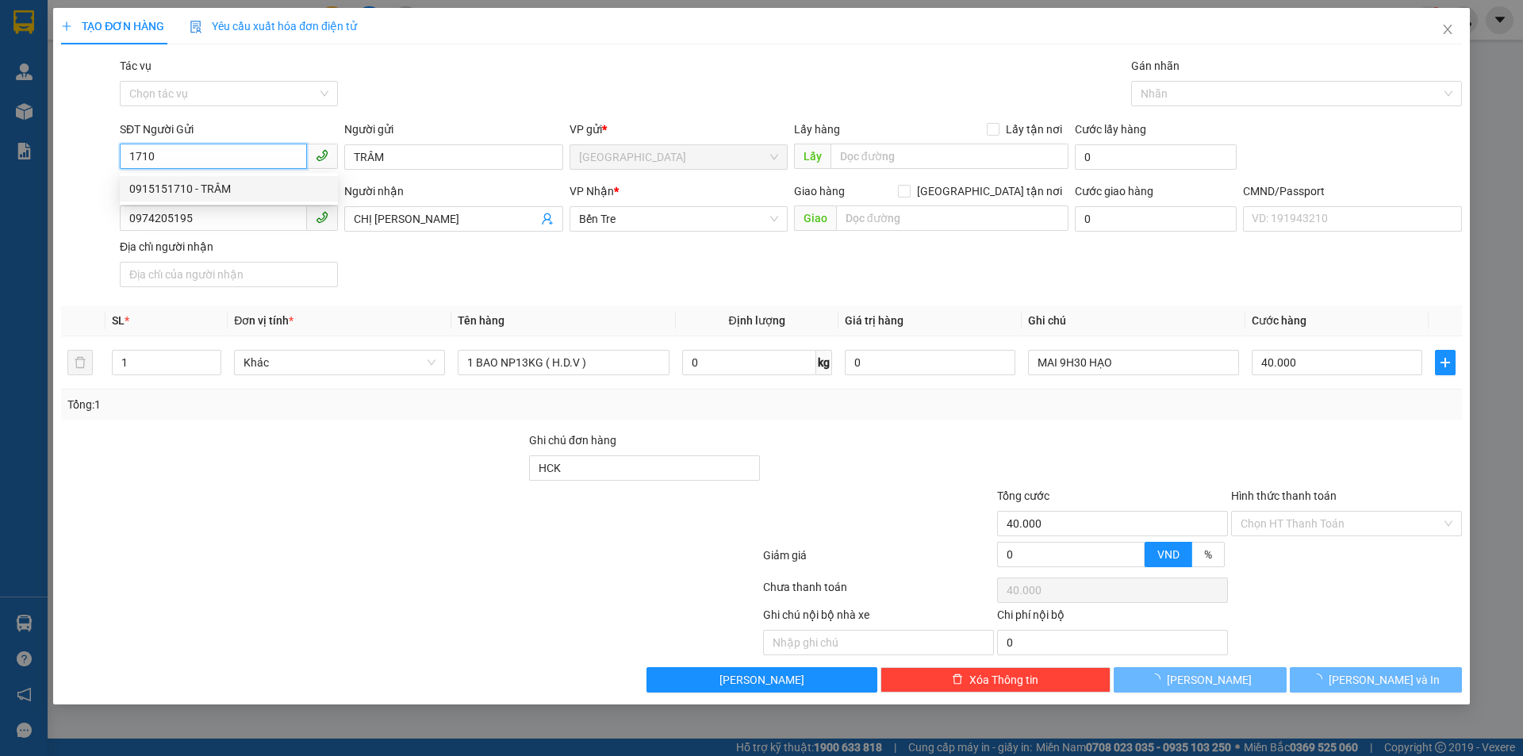
type input "0915151710"
type input "TRÂM"
type input "0974205195"
type input "CHỊ [PERSON_NAME]"
type input "0915151710"
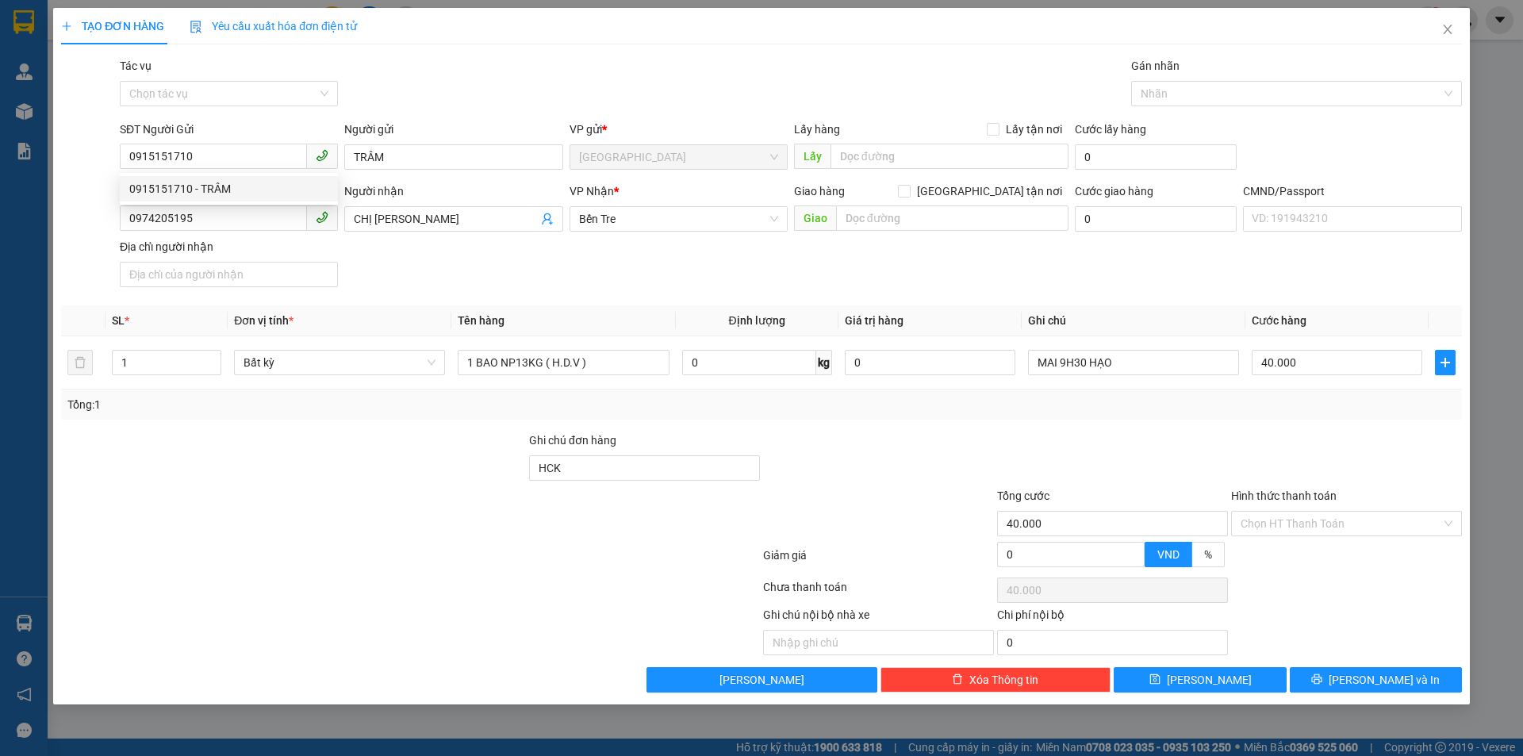
click at [429, 263] on div "SĐT Người Nhận * 0974205195 Người nhận CHỊ LAM VP Nhận * Bến Tre Giao hàng Gia…" at bounding box center [791, 237] width 1349 height 111
click at [546, 216] on icon "user-add" at bounding box center [547, 219] width 13 height 13
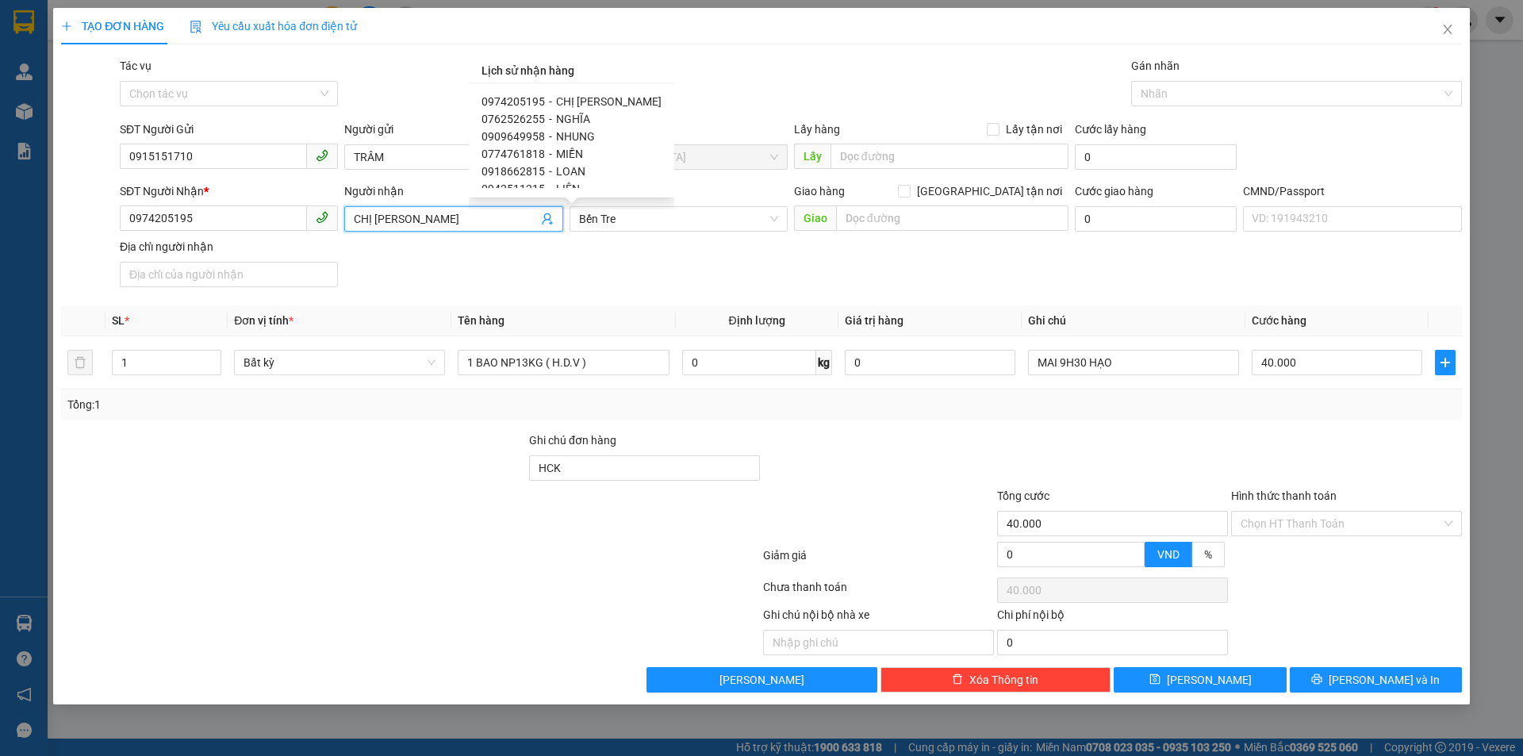
click at [567, 114] on span "NGHĨA" at bounding box center [573, 119] width 34 height 13
type input "0762526255"
type input "NGHĨA"
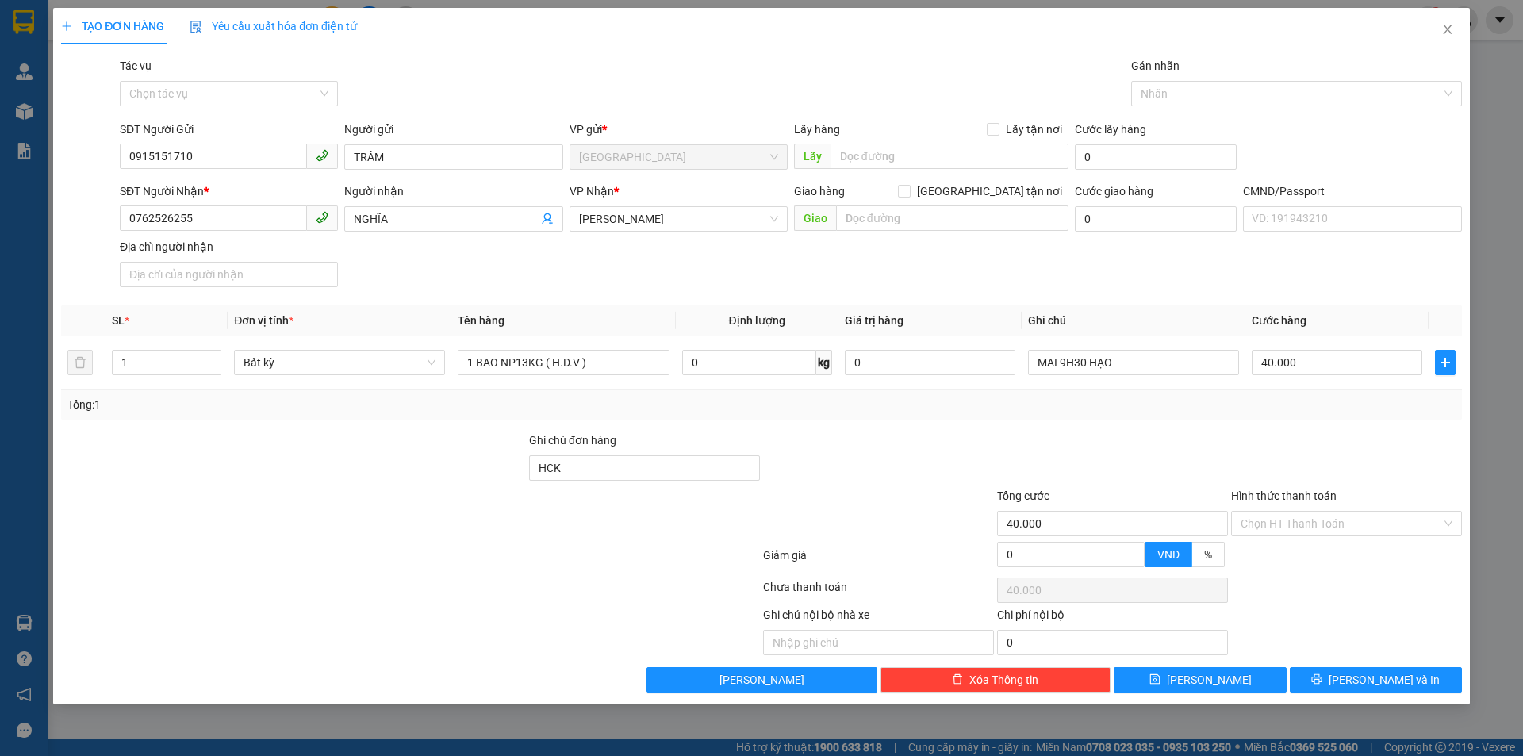
click at [627, 296] on div "Transit Pickup Surcharge Ids Transit Deliver Surcharge Ids Transit Deliver Surc…" at bounding box center [761, 374] width 1401 height 635
click at [656, 278] on div "SĐT Người Nhận * 0762526255 Người nhận NGHĨA VP Nhận * [PERSON_NAME] hàng Giao …" at bounding box center [791, 237] width 1349 height 111
click at [1329, 525] on input "Hình thức thanh toán" at bounding box center [1341, 524] width 201 height 24
click at [1321, 548] on div "Tại văn phòng" at bounding box center [1347, 555] width 212 height 17
type input "0"
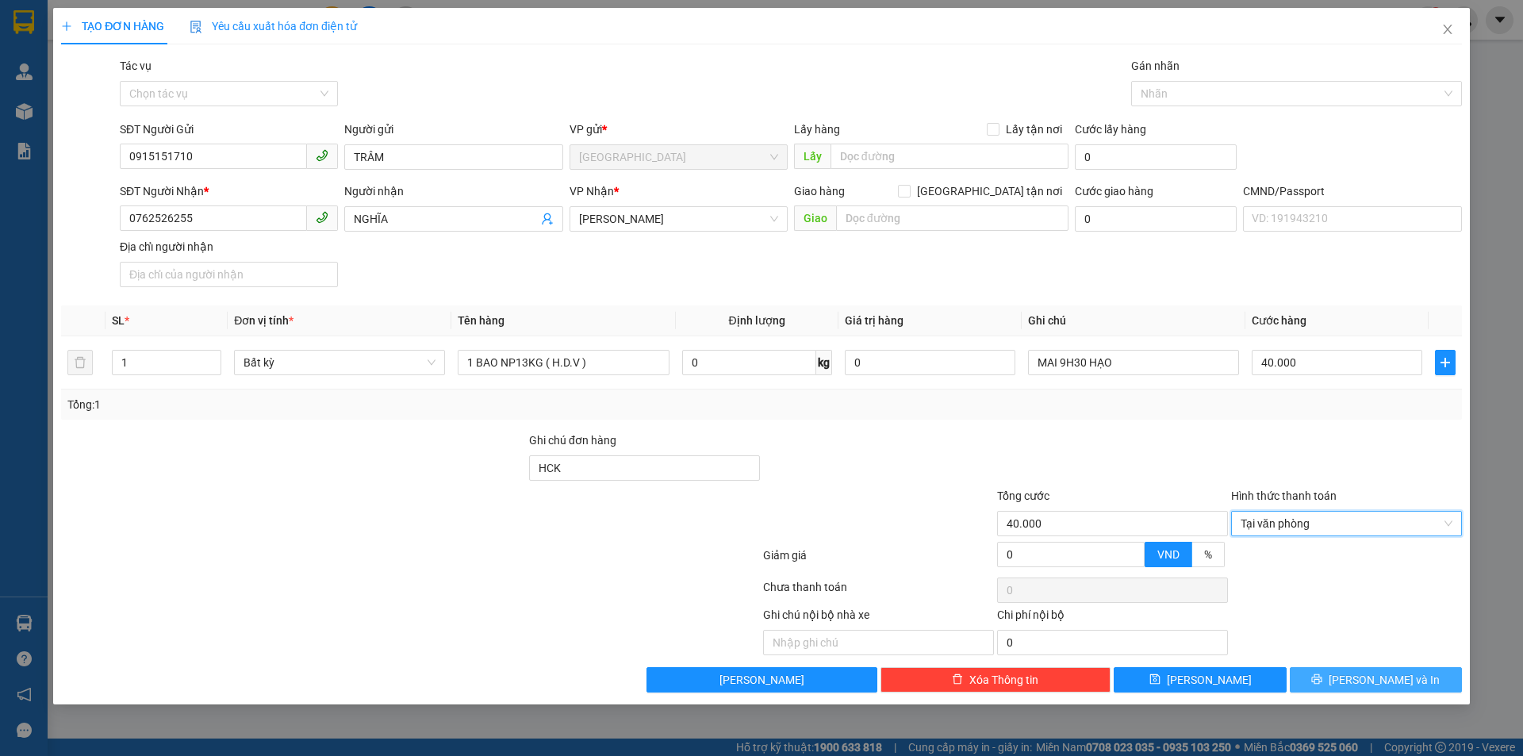
click at [1323, 676] on icon "printer" at bounding box center [1316, 679] width 11 height 11
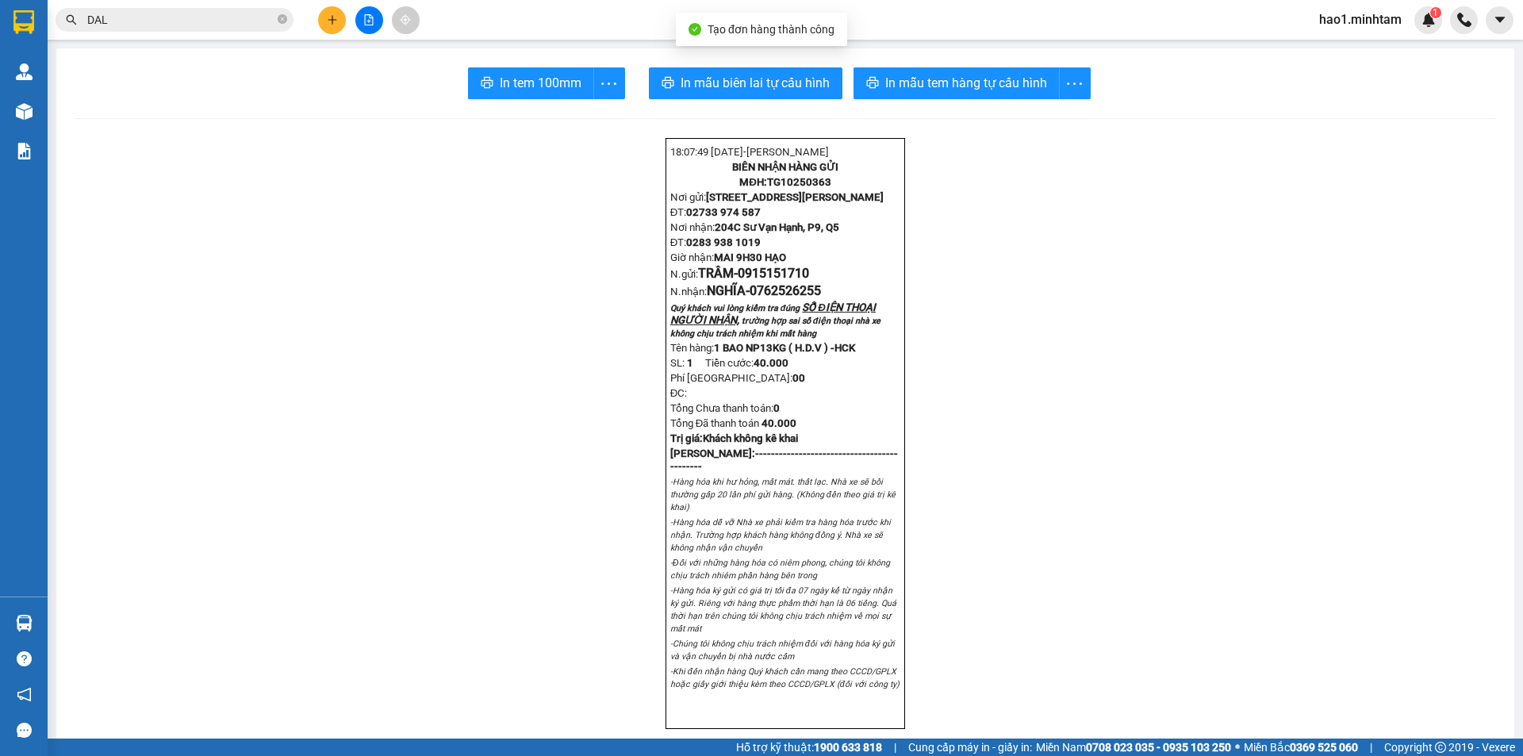
scroll to position [79, 0]
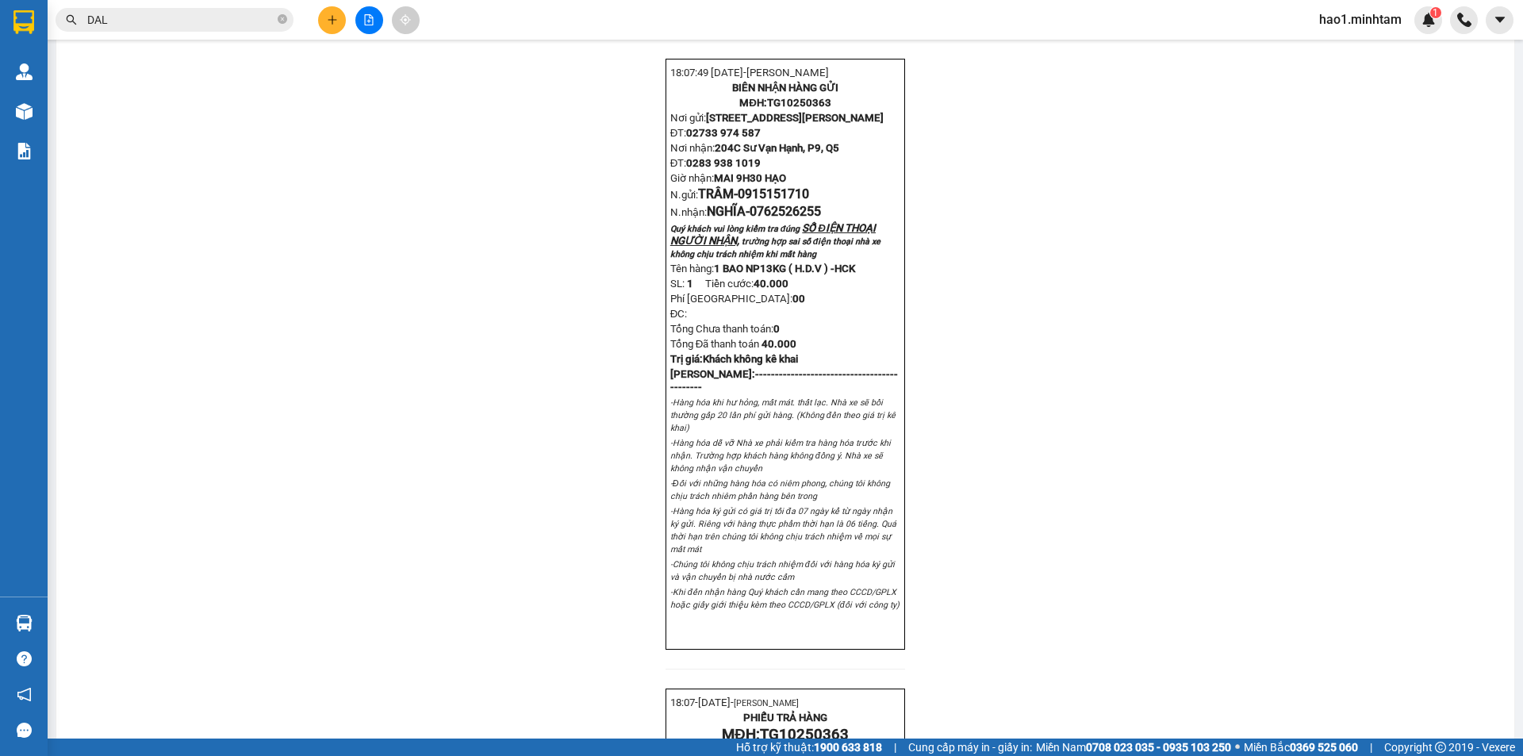
click at [209, 29] on span "DAL" at bounding box center [175, 20] width 238 height 24
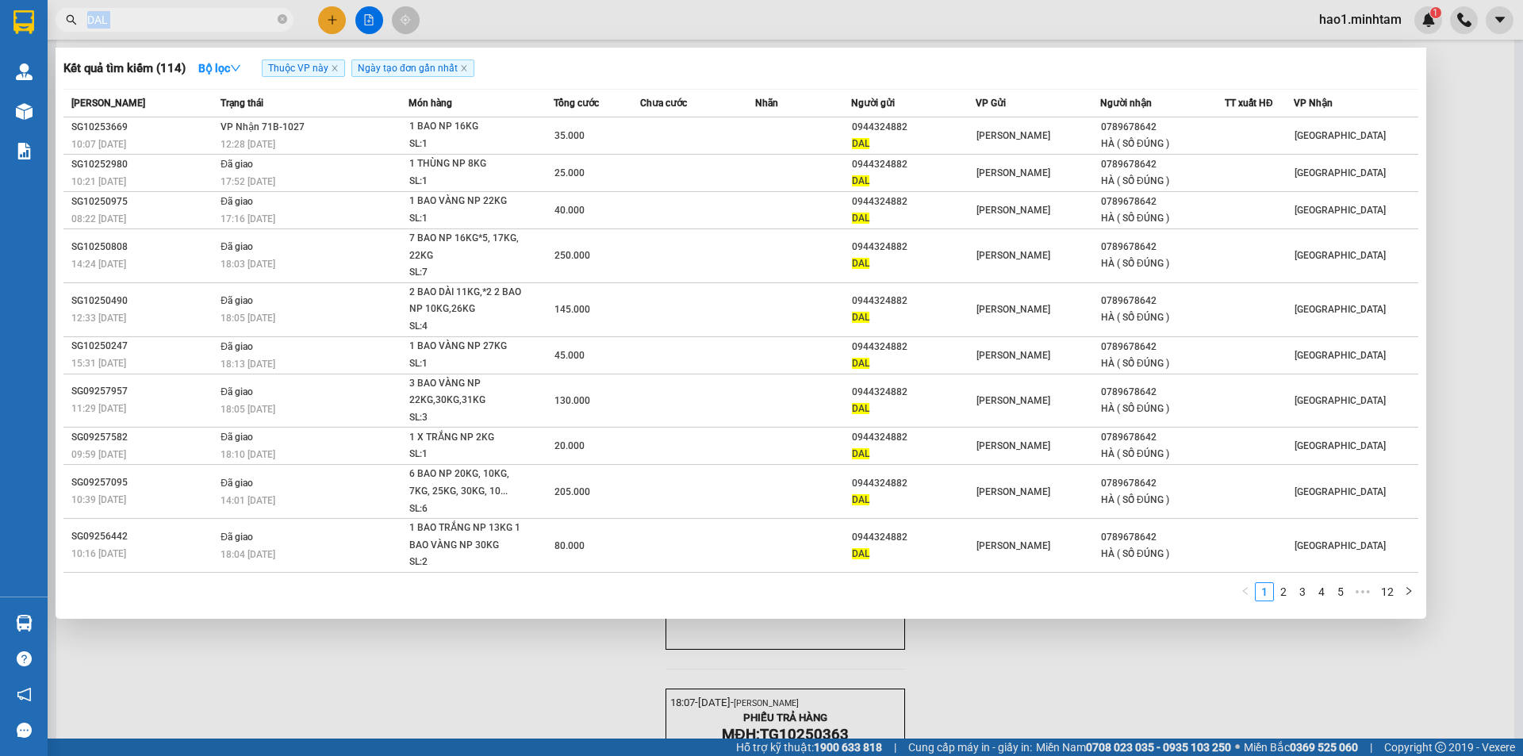
click at [209, 29] on span "DAL" at bounding box center [175, 20] width 238 height 24
click at [209, 14] on input "DAL" at bounding box center [180, 19] width 187 height 17
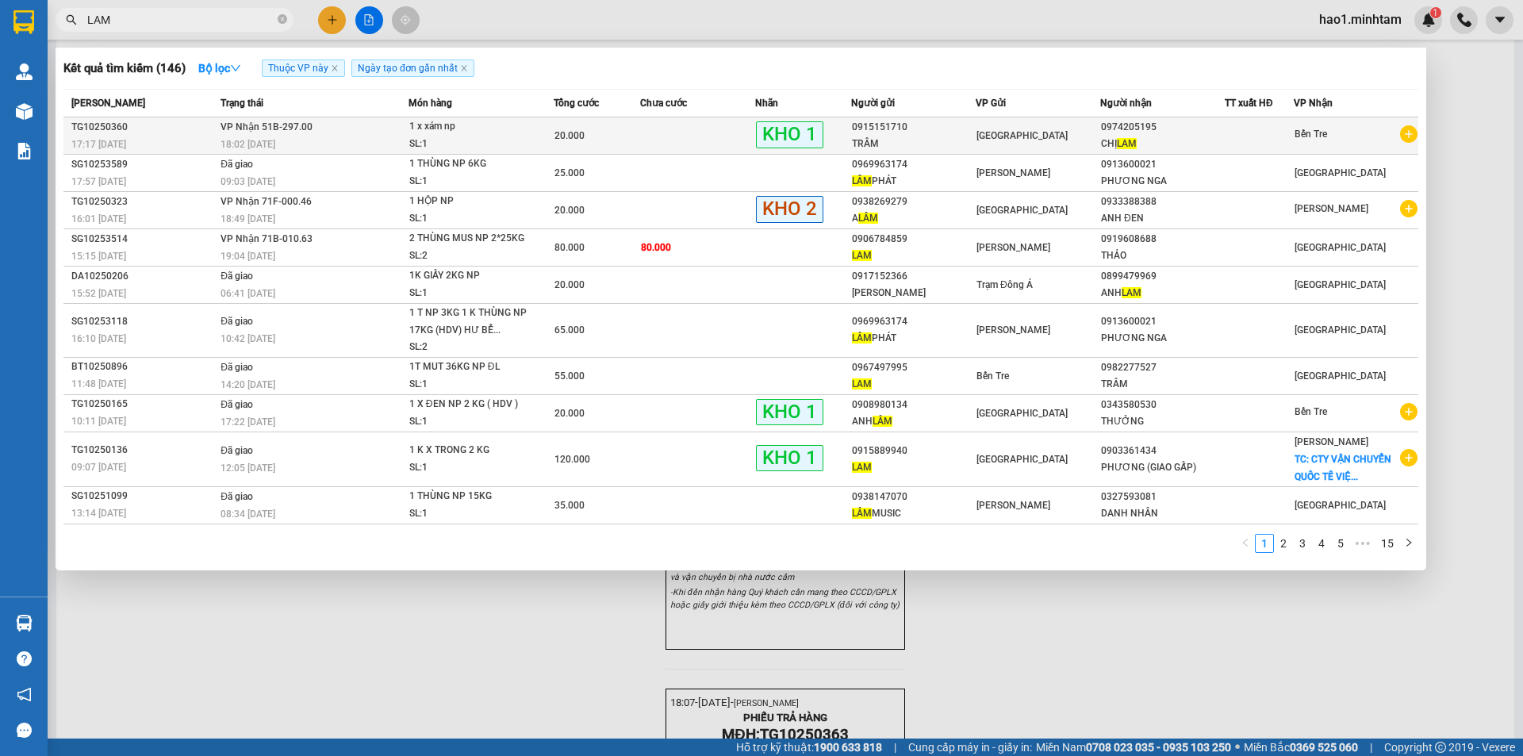
type input "LAM"
click at [652, 136] on td at bounding box center [697, 135] width 115 height 37
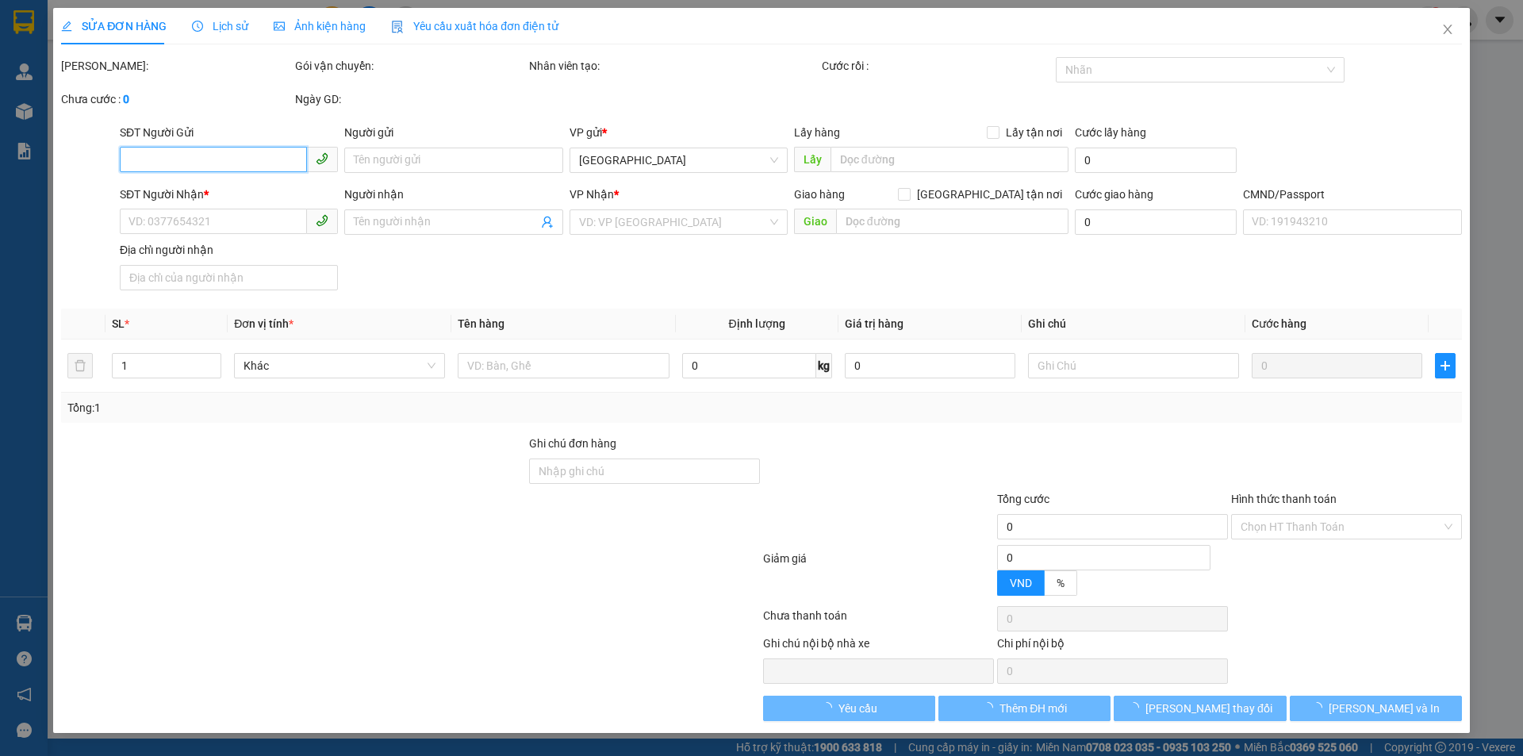
type input "0915151710"
type input "TRÂM"
type input "0974205195"
type input "CHỊ [PERSON_NAME]"
type input "20.000"
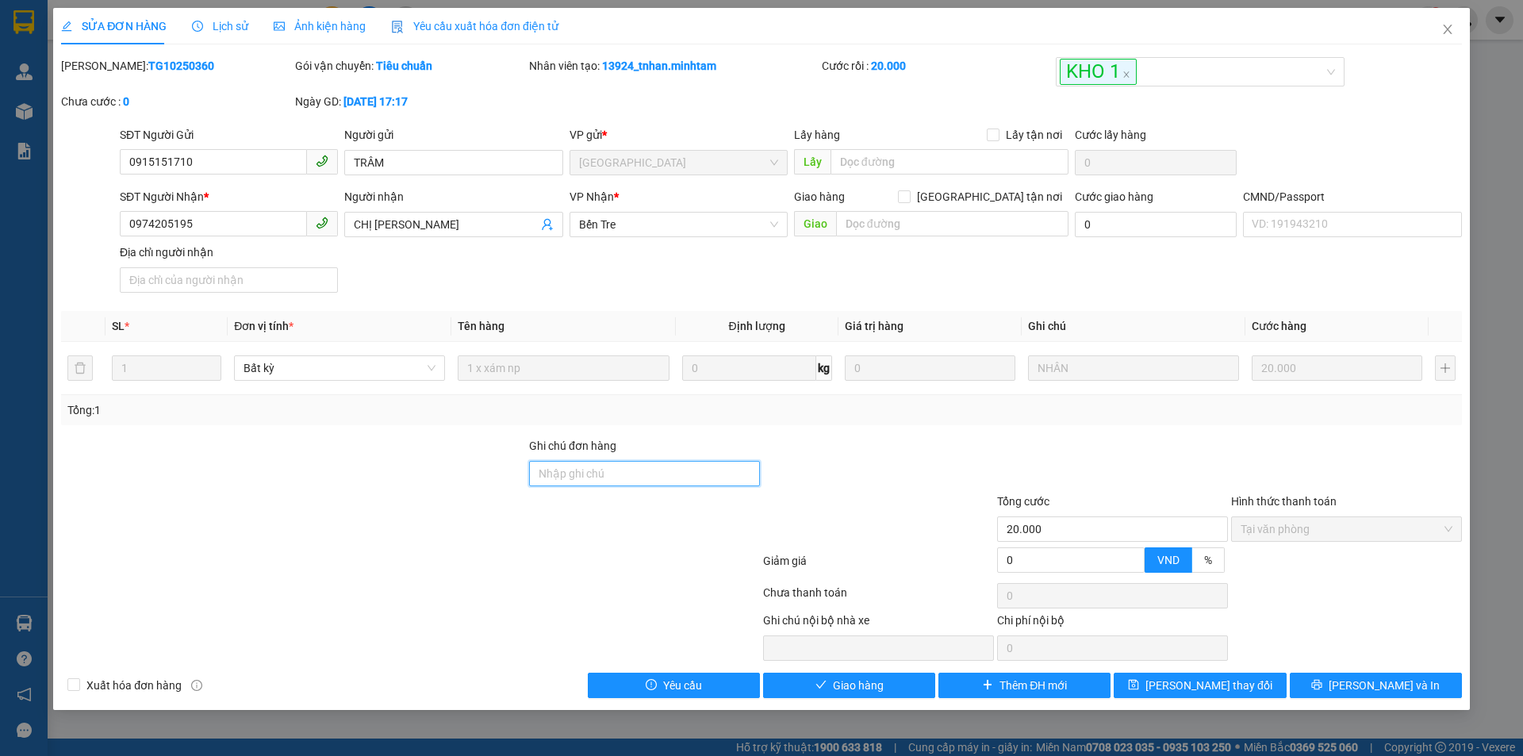
click at [605, 474] on input "Ghi chú đơn hàng" at bounding box center [644, 473] width 231 height 25
click at [876, 454] on div at bounding box center [879, 465] width 234 height 56
click at [1348, 109] on div "[PERSON_NAME]: TG10250360 Gói vận chuyển: Tiêu chuẩn Nhân viên tạo: 13924_tnhan…" at bounding box center [762, 91] width 1404 height 69
click at [1132, 255] on div "SĐT Người Nhận * 0974205195 Người nhận CHỊ LAM VP Nhận * Bến Tre Giao hàng Gia…" at bounding box center [791, 243] width 1349 height 111
click at [1128, 263] on div "SĐT Người Nhận * 0974205195 Người nhận CHỊ LAM VP Nhận * Bến Tre Giao hàng Gia…" at bounding box center [791, 243] width 1349 height 111
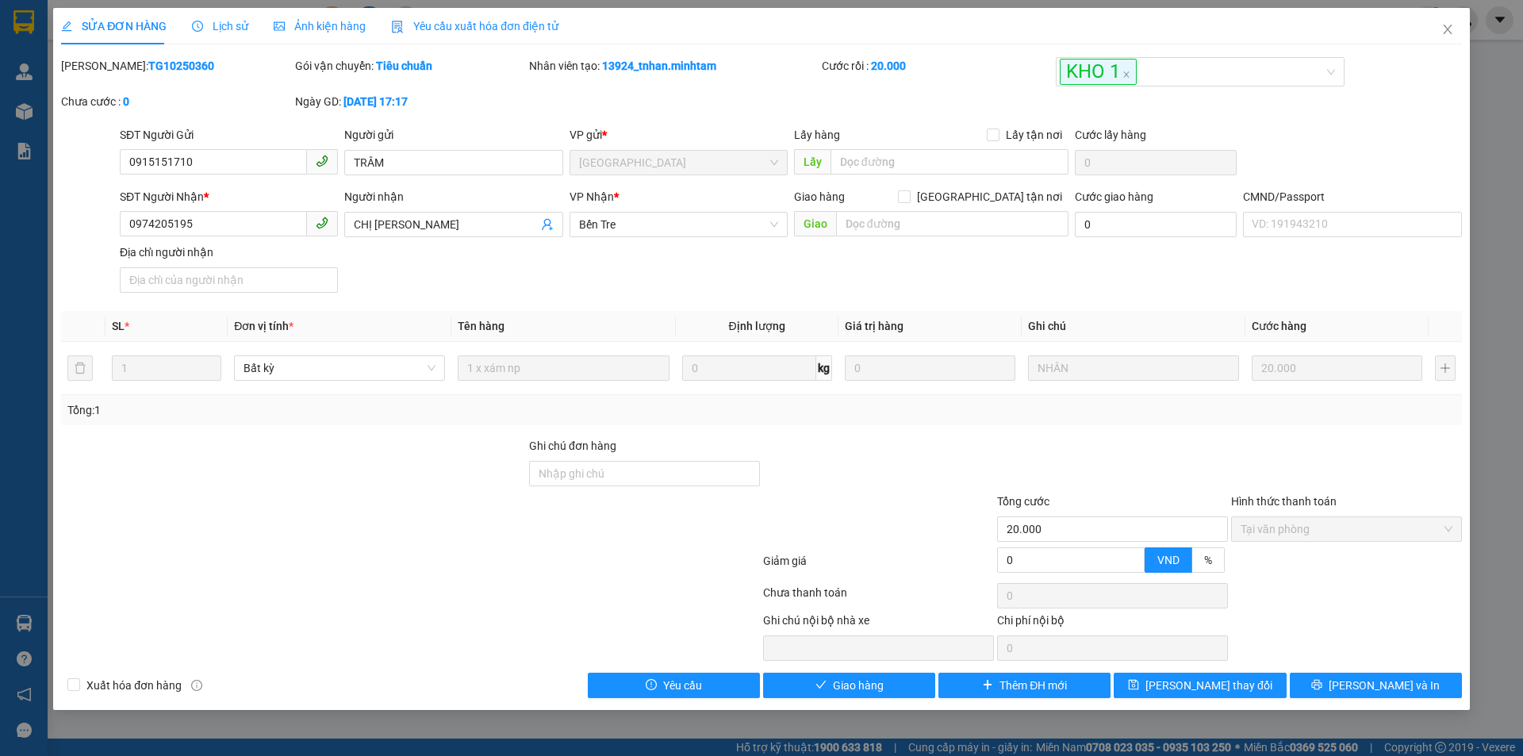
click at [1128, 263] on div "SĐT Người Nhận * 0974205195 Người nhận CHỊ LAM VP Nhận * Bến Tre Giao hàng Gia…" at bounding box center [791, 243] width 1349 height 111
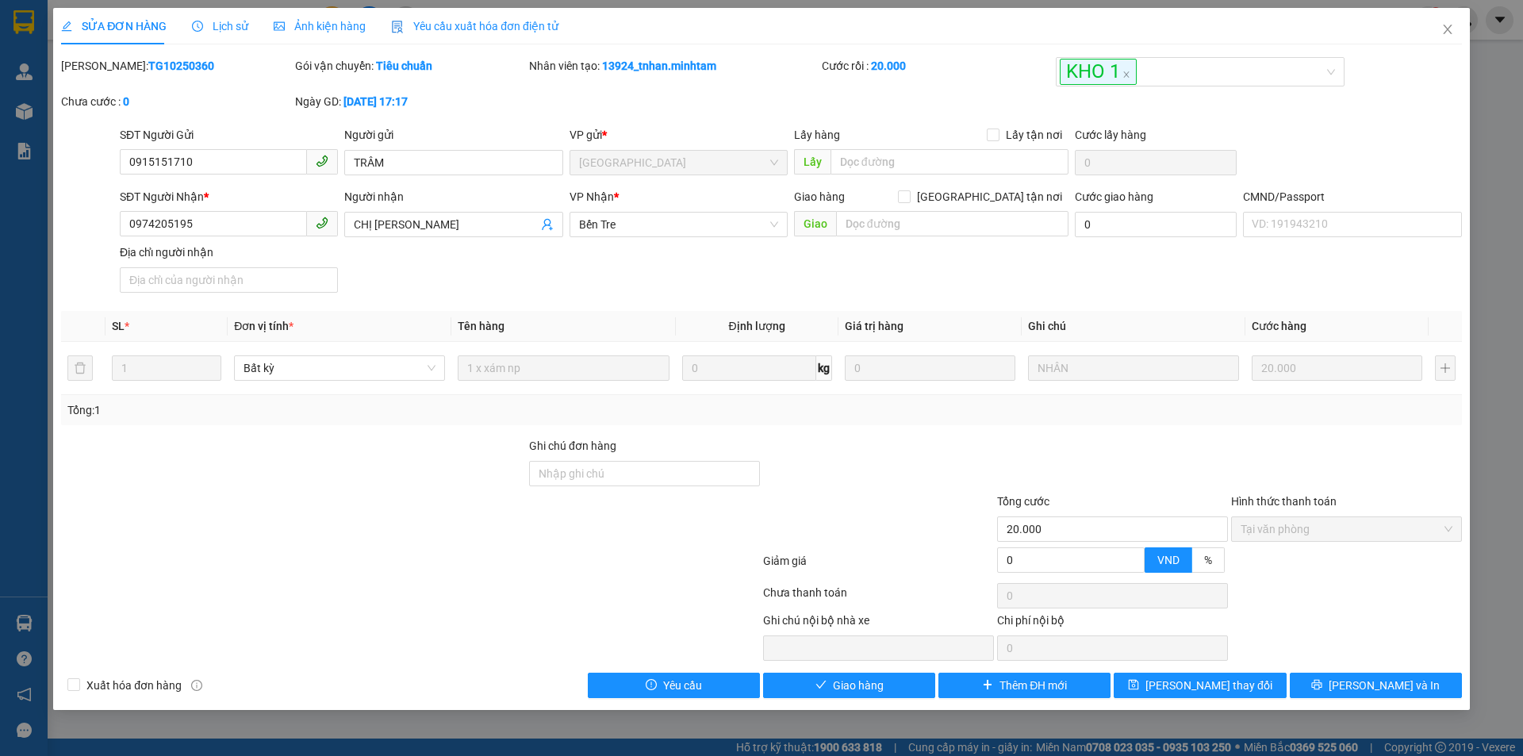
click at [628, 296] on div "SĐT Người Nhận * 0974205195 Người nhận CHỊ LAM VP Nhận * Bến Tre Giao hàng Gia…" at bounding box center [791, 243] width 1349 height 111
click at [629, 295] on div "SĐT Người Nhận * 0974205195 Người nhận CHỊ LAM VP Nhận * Bến Tre Giao hàng Gia…" at bounding box center [791, 243] width 1349 height 111
click at [459, 286] on div "SĐT Người Nhận * 0974205195 Người nhận CHỊ LAM VP Nhận * Bến Tre Giao hàng Gia…" at bounding box center [791, 243] width 1349 height 111
click at [628, 268] on div "SĐT Người Nhận * 0974205195 Người nhận CHỊ LAM VP Nhận * Bến Tre Giao hàng Gia…" at bounding box center [791, 243] width 1349 height 111
click at [676, 472] on input "Ghi chú đơn hàng" at bounding box center [644, 473] width 231 height 25
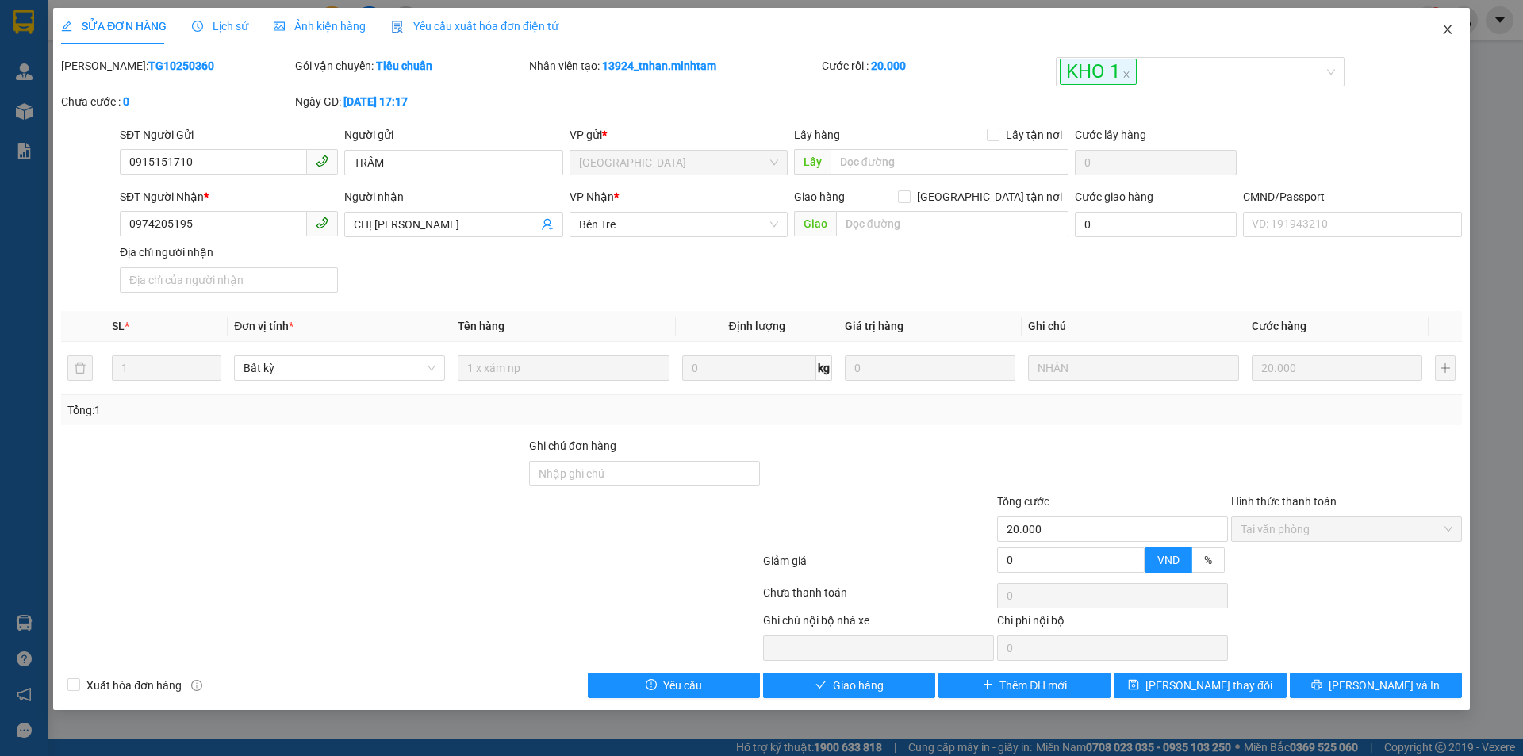
click at [1451, 29] on icon "close" at bounding box center [1448, 29] width 13 height 13
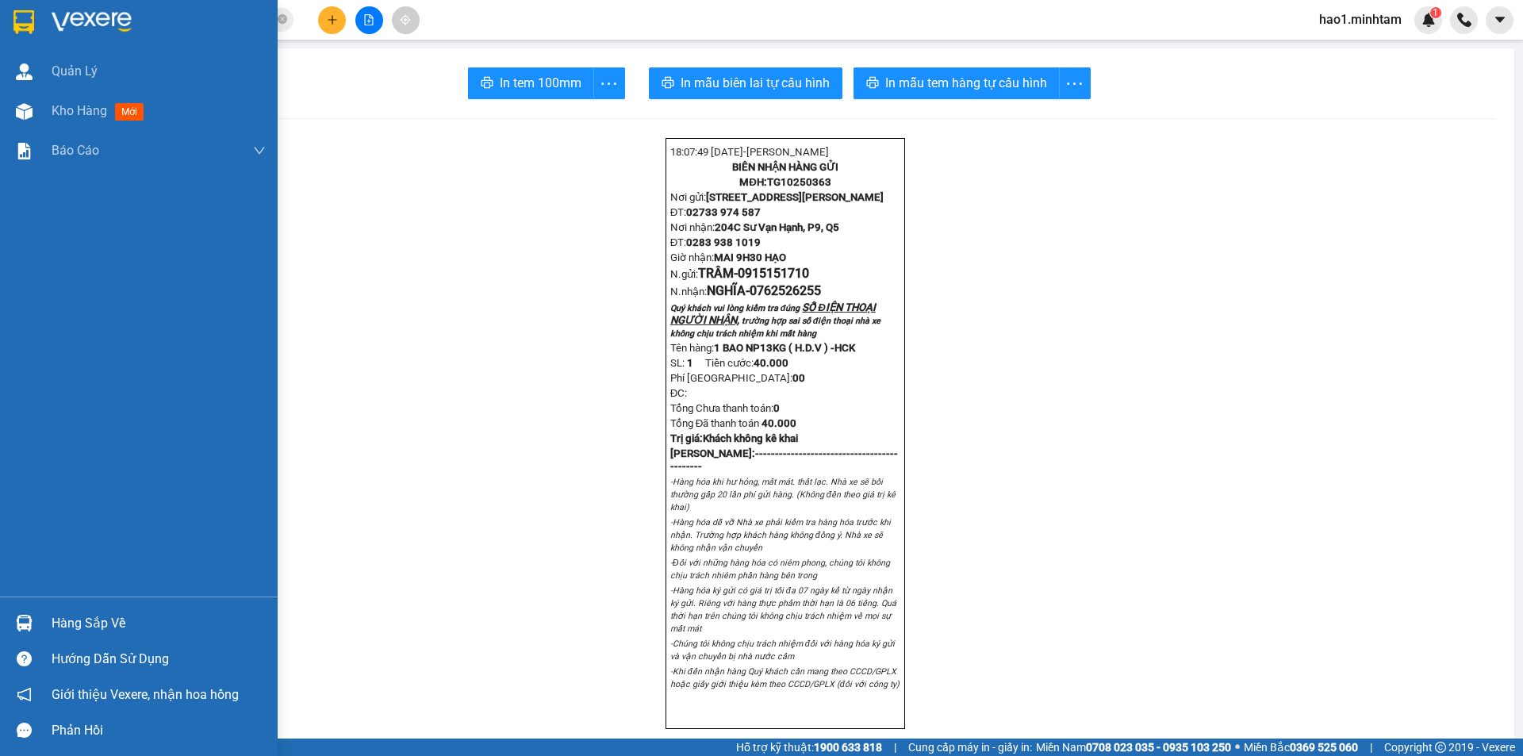
click at [17, 17] on img at bounding box center [23, 22] width 21 height 24
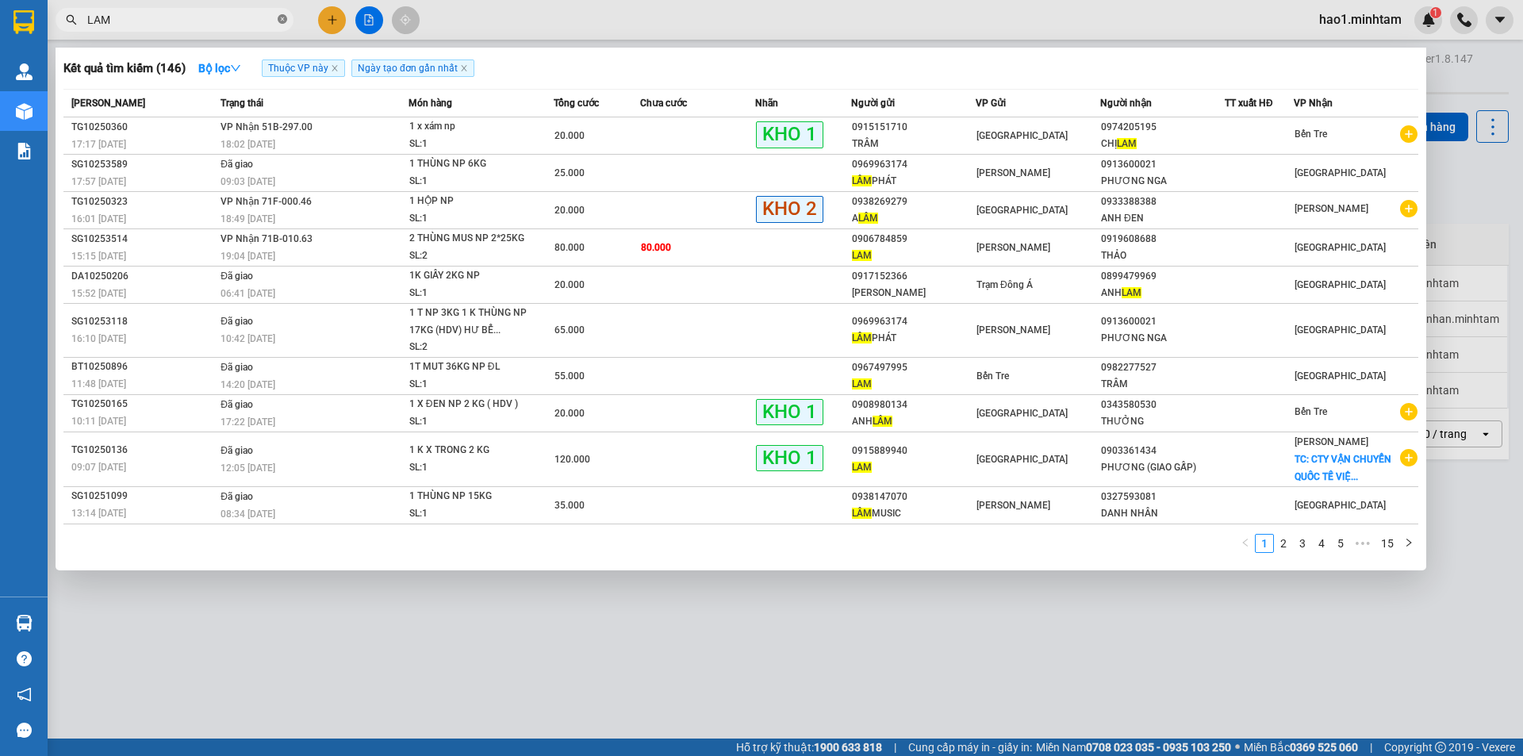
click at [284, 17] on icon "close-circle" at bounding box center [283, 19] width 10 height 10
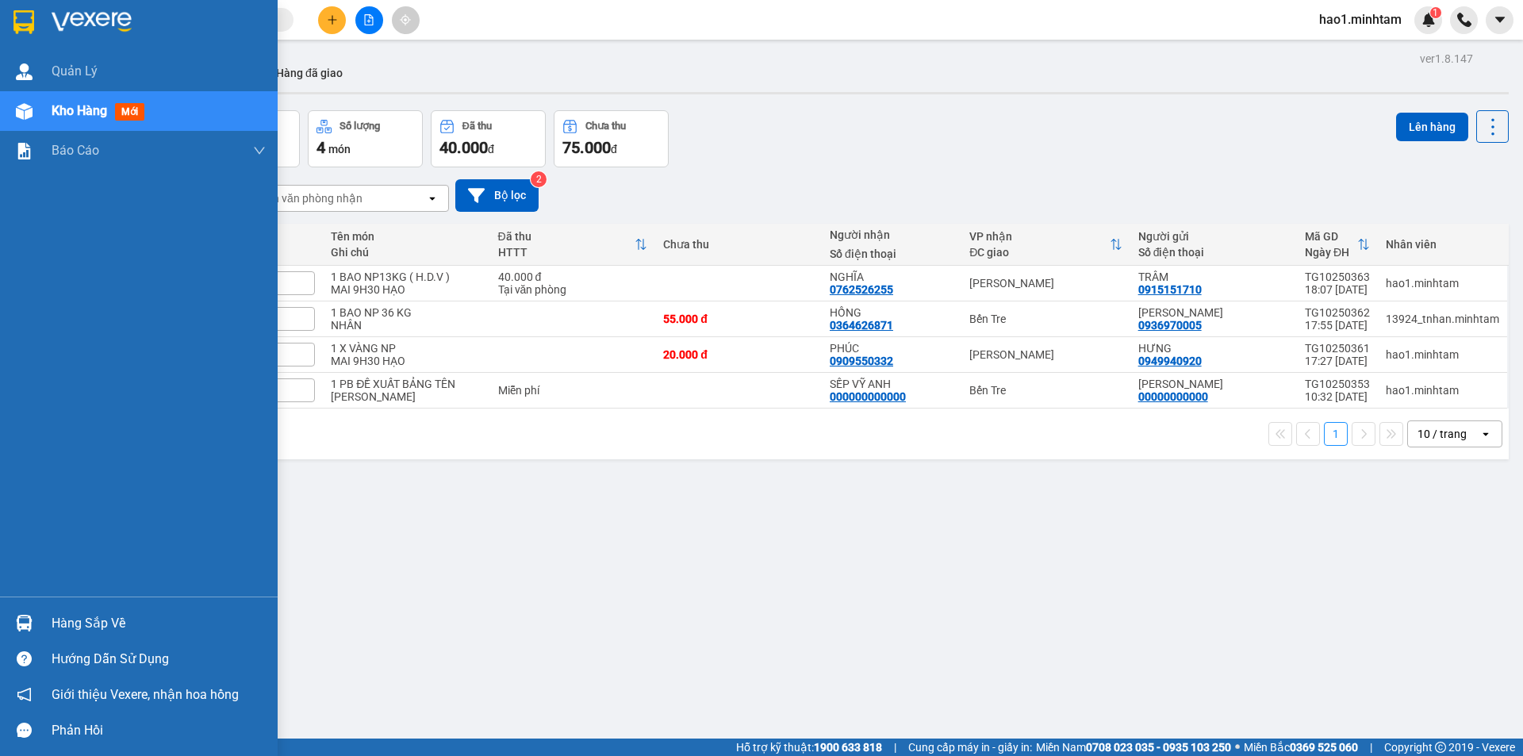
click at [25, 633] on div at bounding box center [24, 623] width 28 height 28
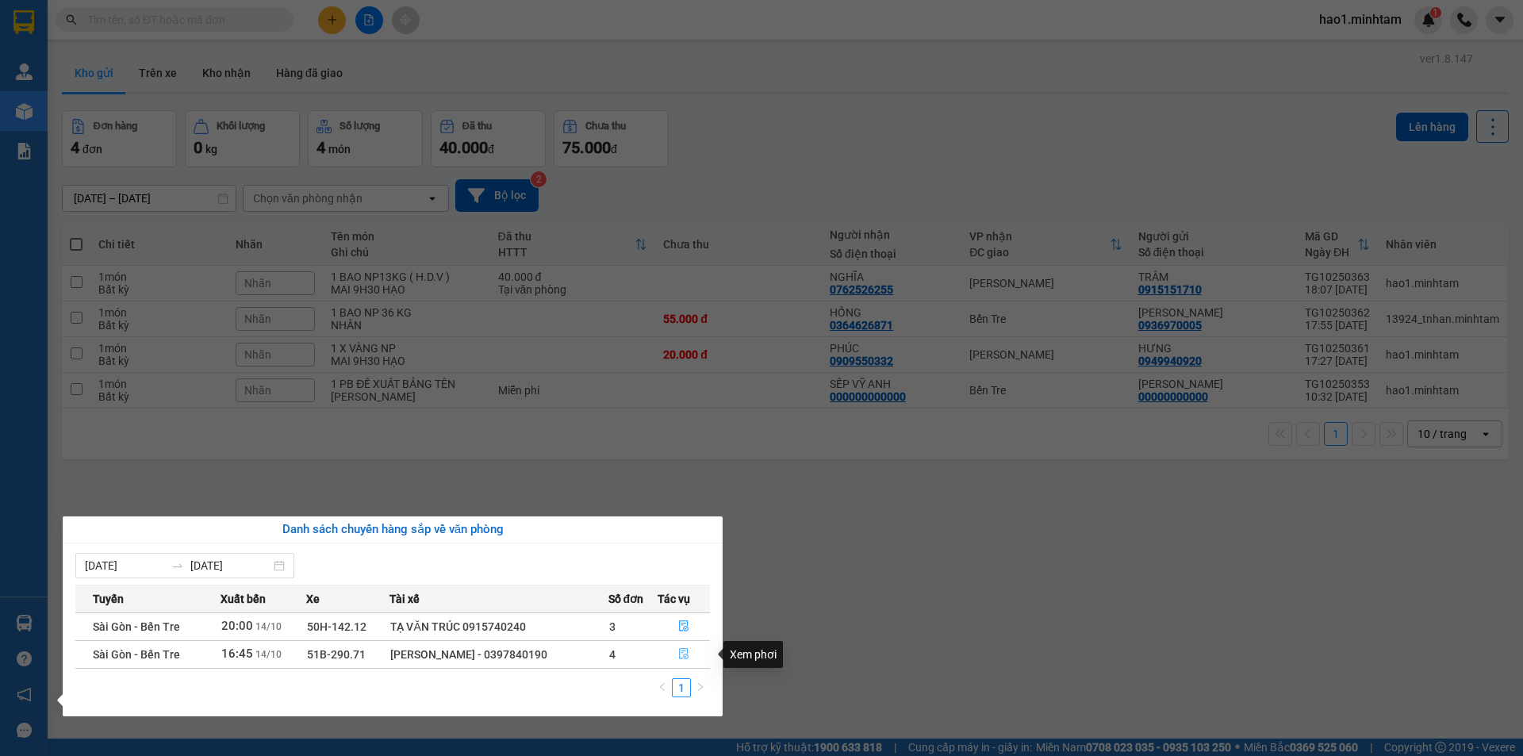
click at [687, 653] on icon "file-done" at bounding box center [683, 653] width 11 height 11
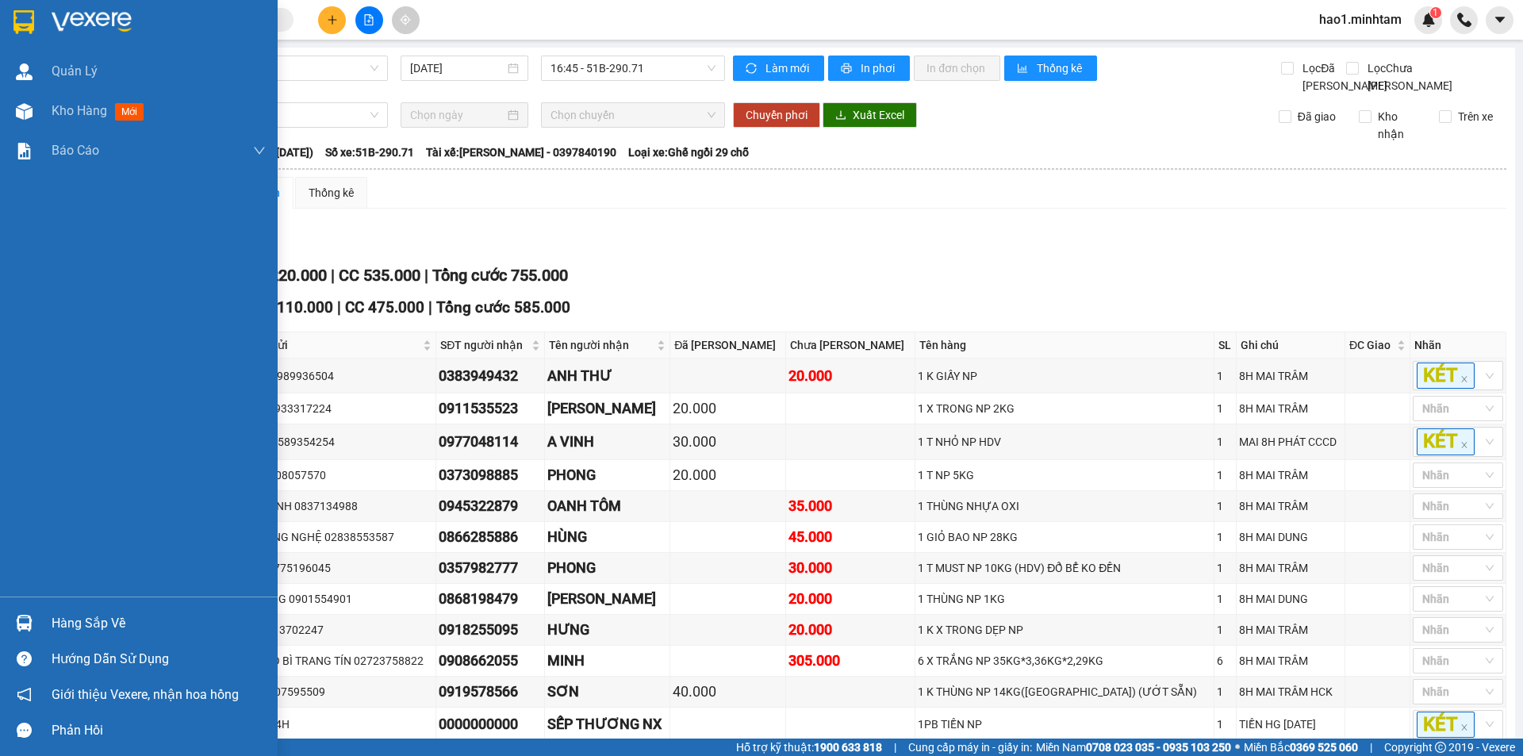
click at [35, 619] on div at bounding box center [24, 623] width 28 height 28
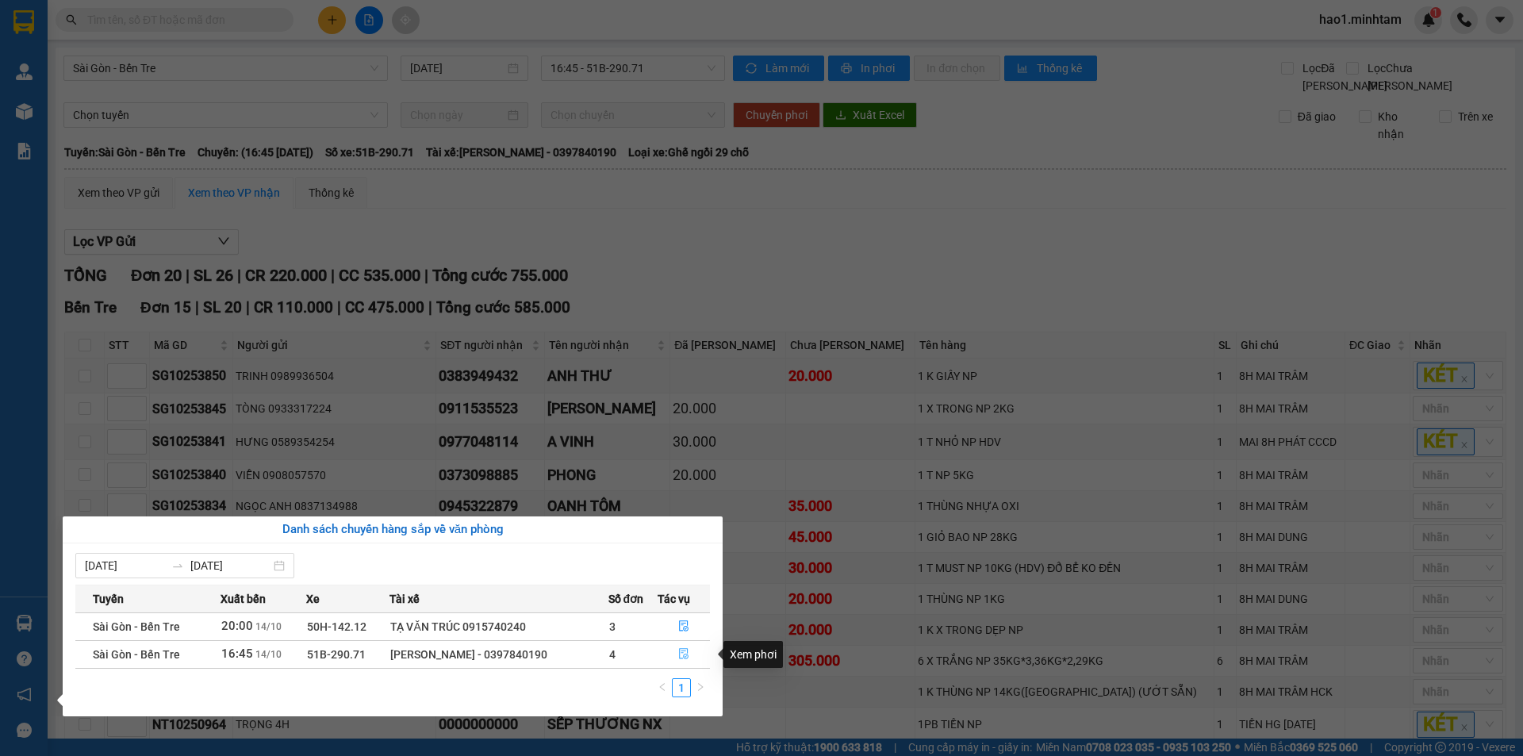
click at [682, 651] on icon "file-done" at bounding box center [683, 653] width 11 height 11
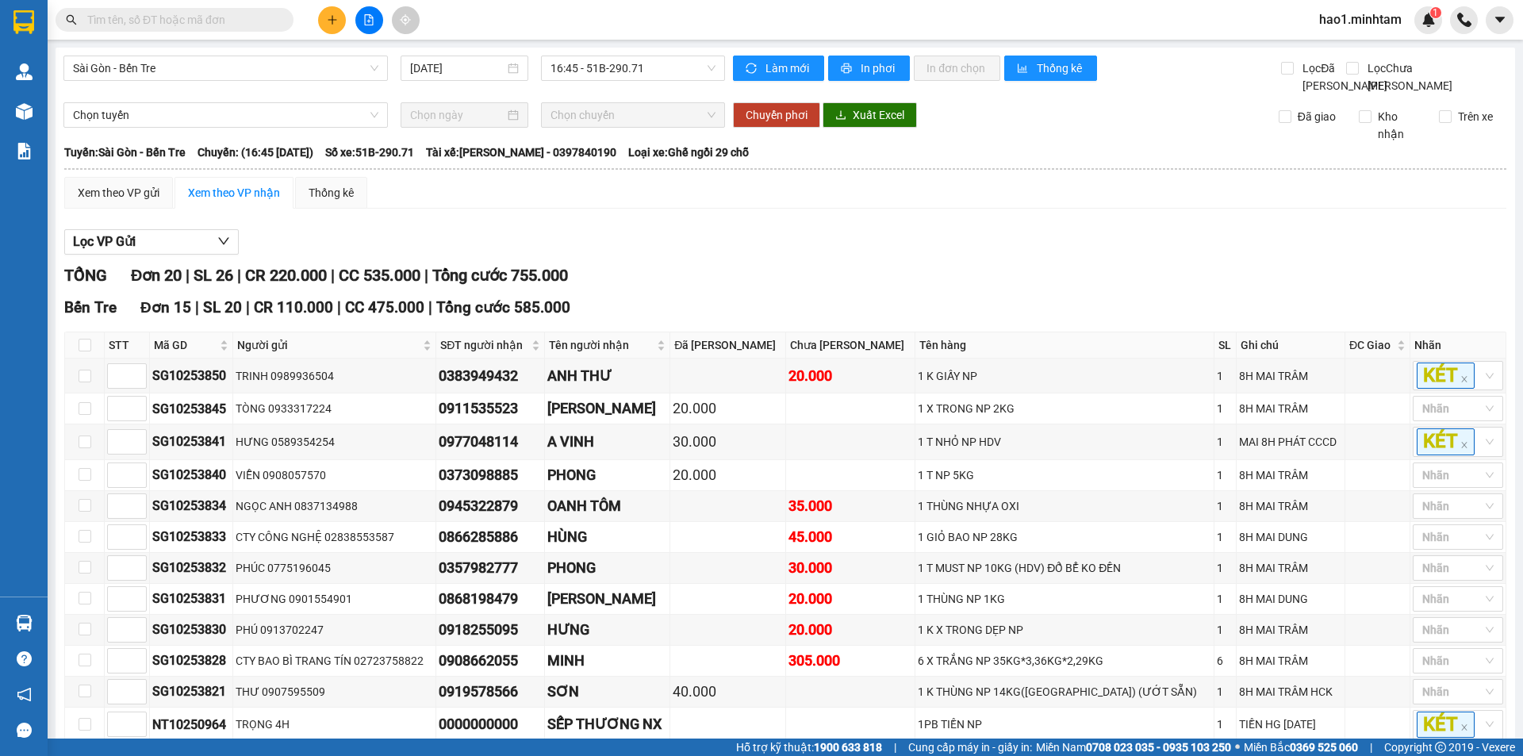
click at [646, 255] on div "Lọc VP Gửi" at bounding box center [785, 242] width 1442 height 26
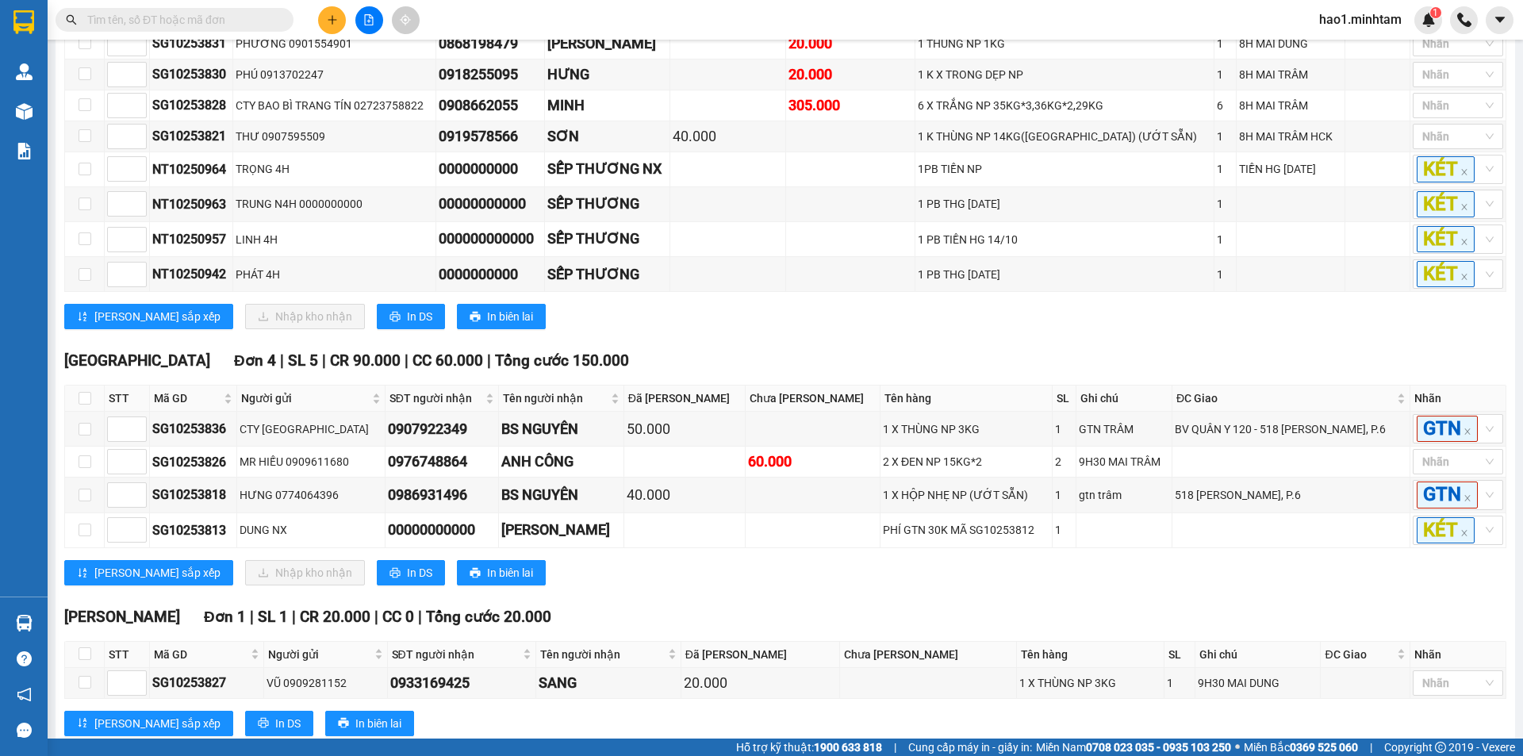
click at [630, 397] on div "[GEOGRAPHIC_DATA] 4 | SL 5 | CR 90.000 | CC 60.000 | Tổng cước 150.000 STT Mã G…" at bounding box center [785, 473] width 1442 height 248
click at [642, 329] on div "[PERSON_NAME] sắp xếp Nhập kho nhận In DS In biên lai" at bounding box center [785, 316] width 1442 height 25
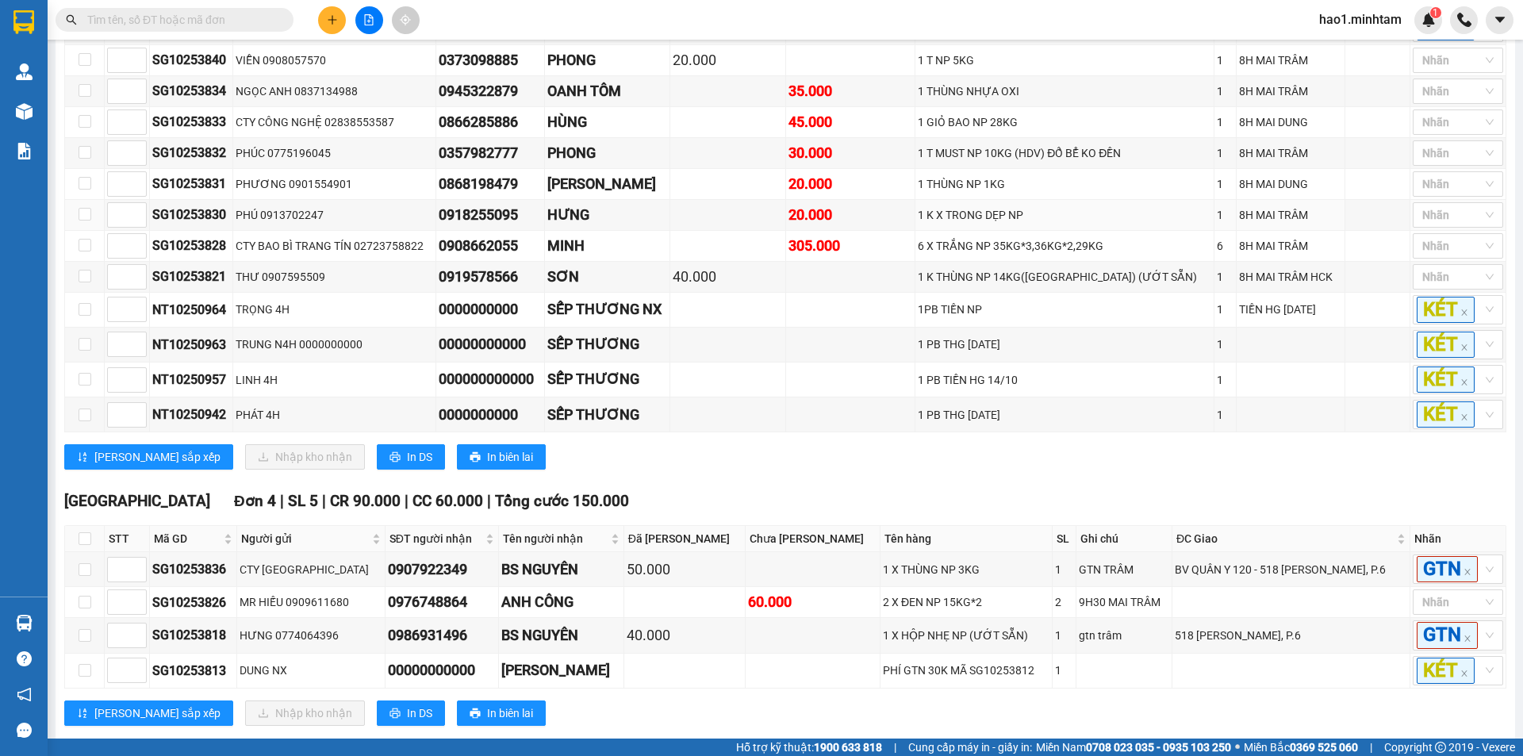
scroll to position [574, 0]
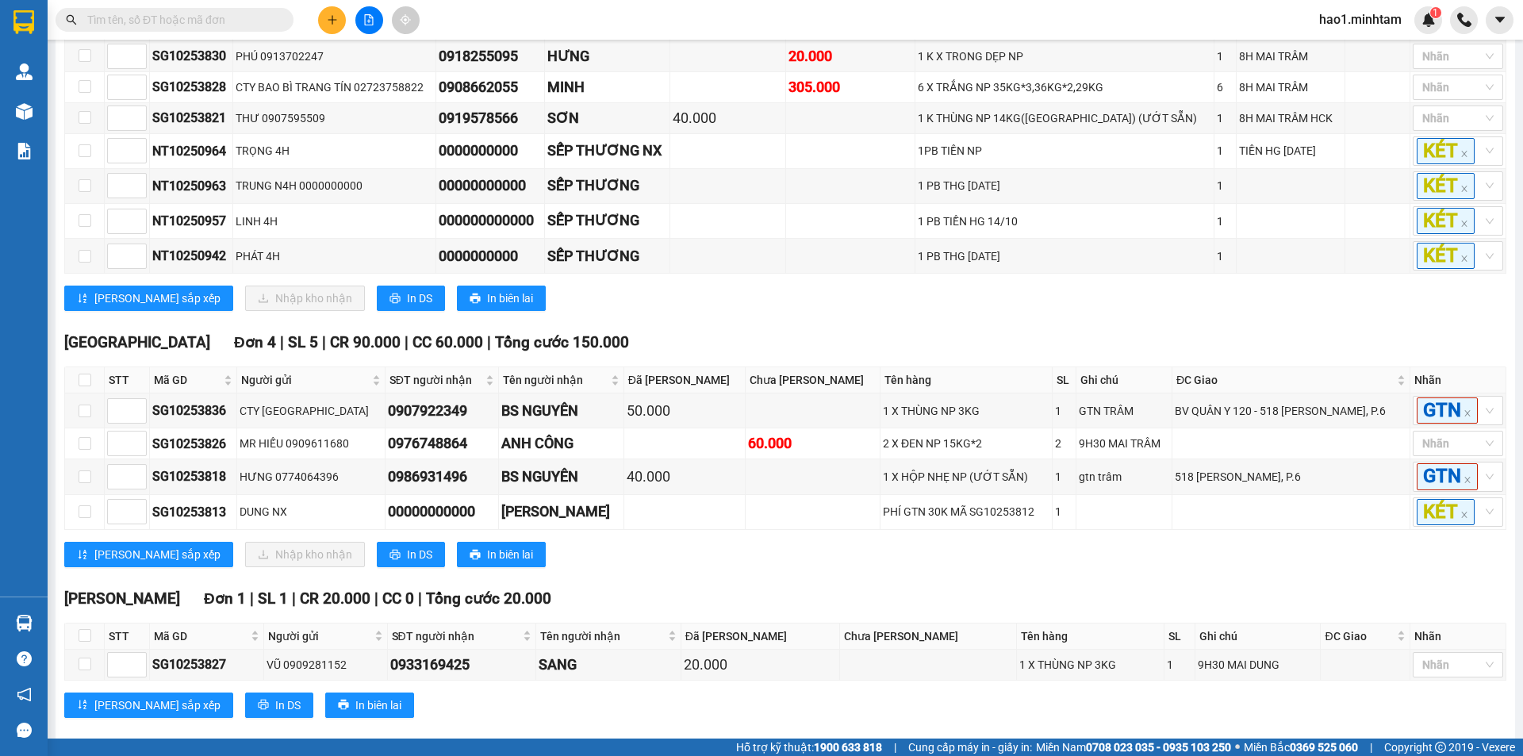
click at [594, 351] on div "[GEOGRAPHIC_DATA] 4 | SL 5 | CR 90.000 | CC 60.000 | Tổng cước 150.000" at bounding box center [785, 343] width 1442 height 24
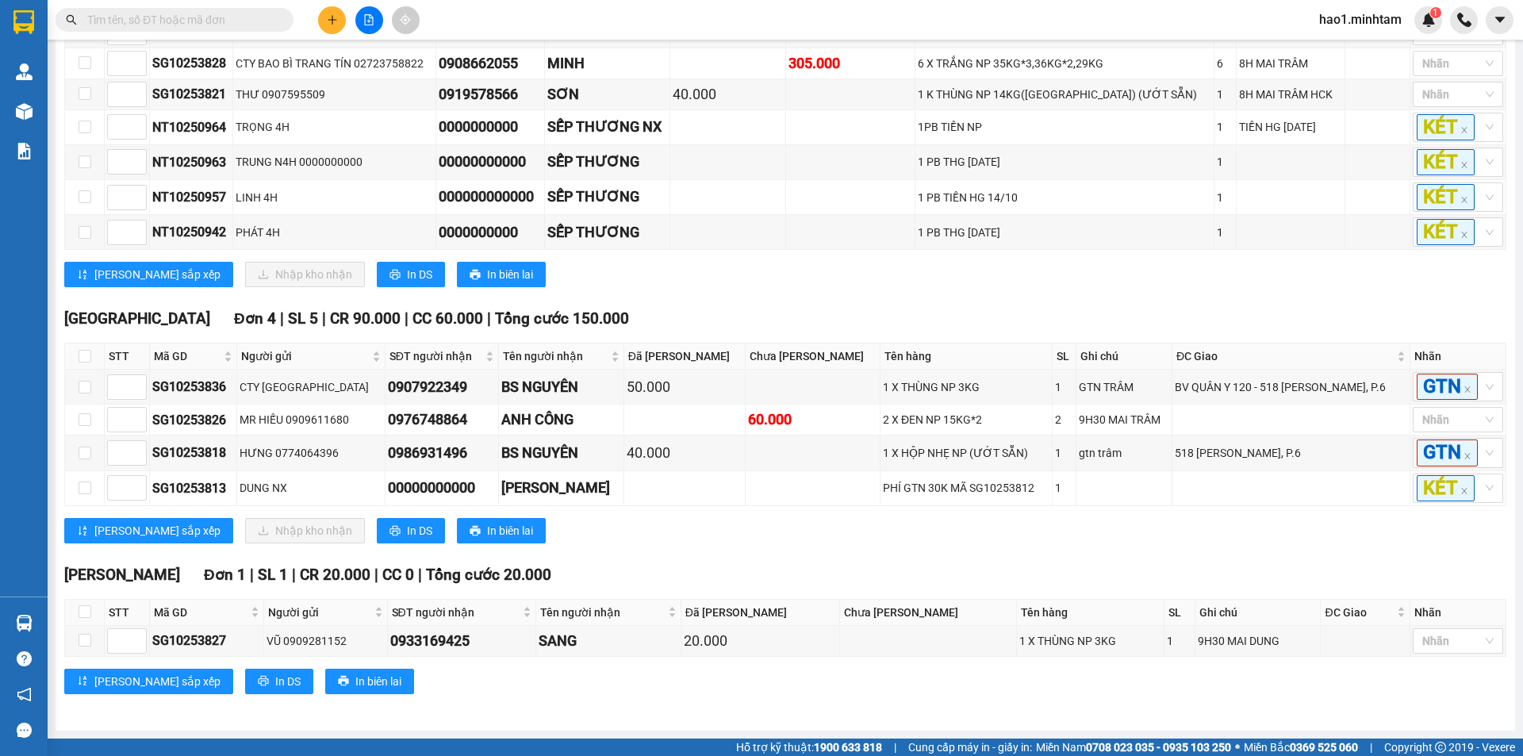
click at [661, 540] on div "[PERSON_NAME] sắp xếp Nhập kho nhận In DS In biên lai" at bounding box center [785, 530] width 1442 height 25
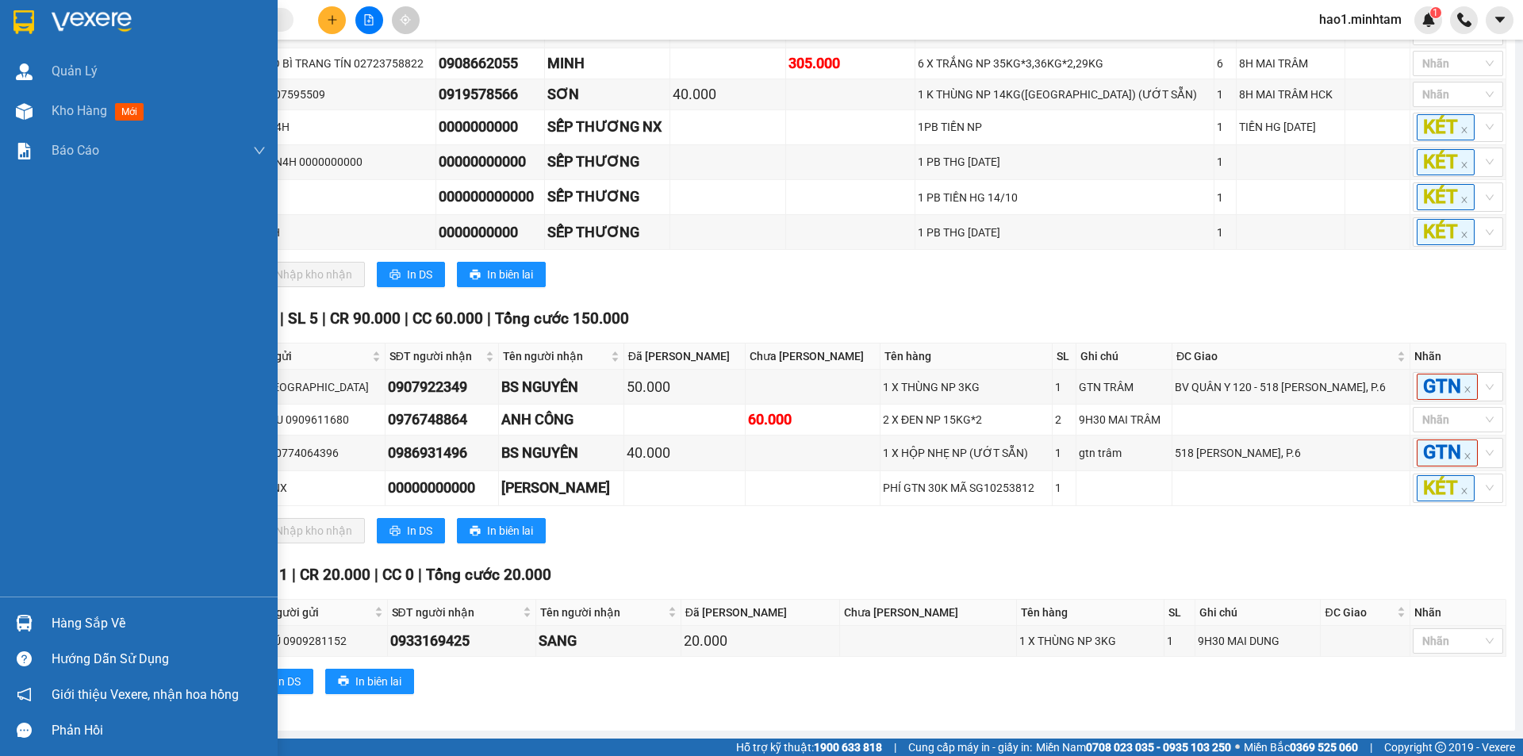
click at [31, 21] on img at bounding box center [23, 22] width 21 height 24
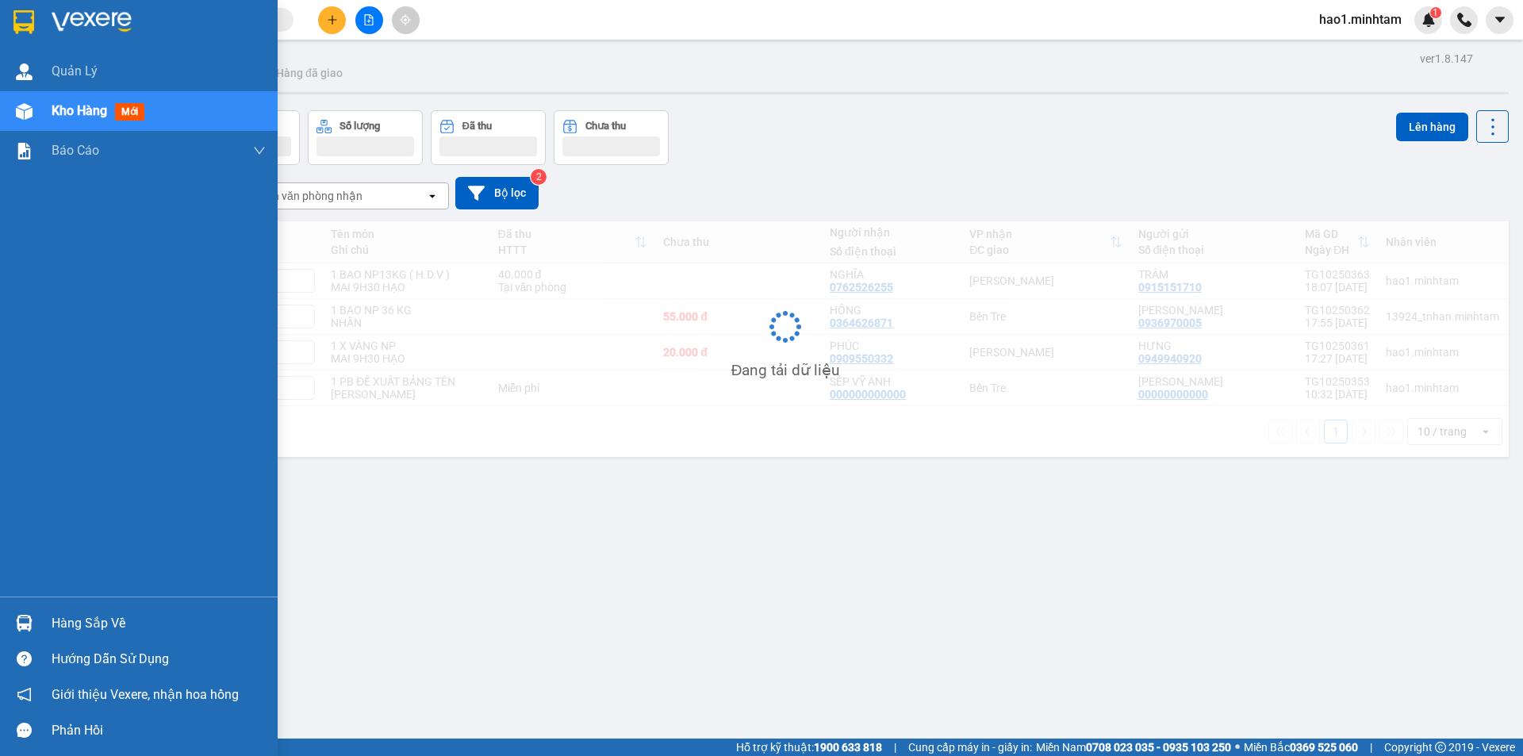
click at [55, 615] on div "Hàng sắp về" at bounding box center [159, 624] width 214 height 24
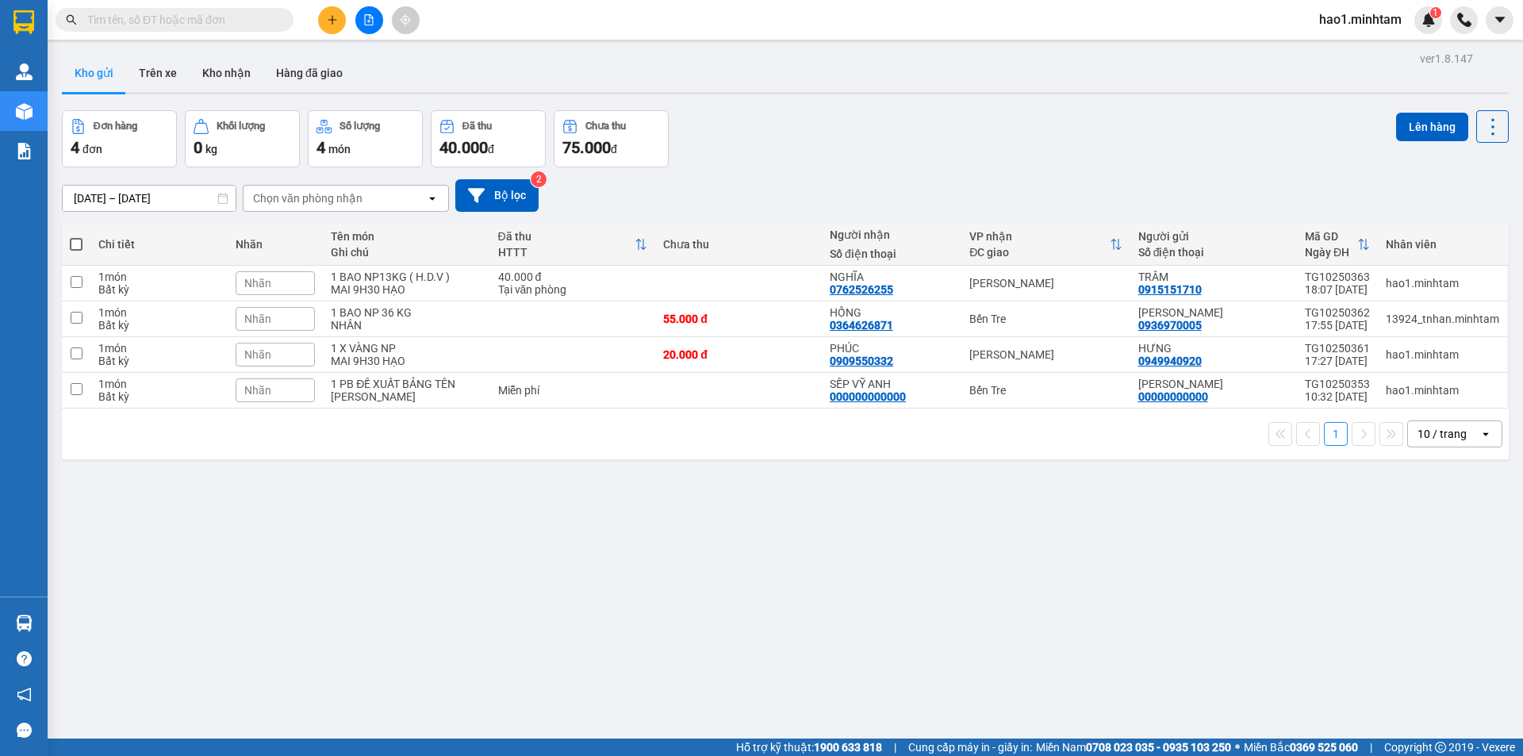
click at [178, 27] on section "Kết quả tìm kiếm ( 146 ) Bộ lọc Thuộc VP này Ngày tạo đơn gần nhất Mã ĐH Trạng …" at bounding box center [761, 378] width 1523 height 756
click at [178, 26] on input "text" at bounding box center [180, 19] width 187 height 17
type input "SG"
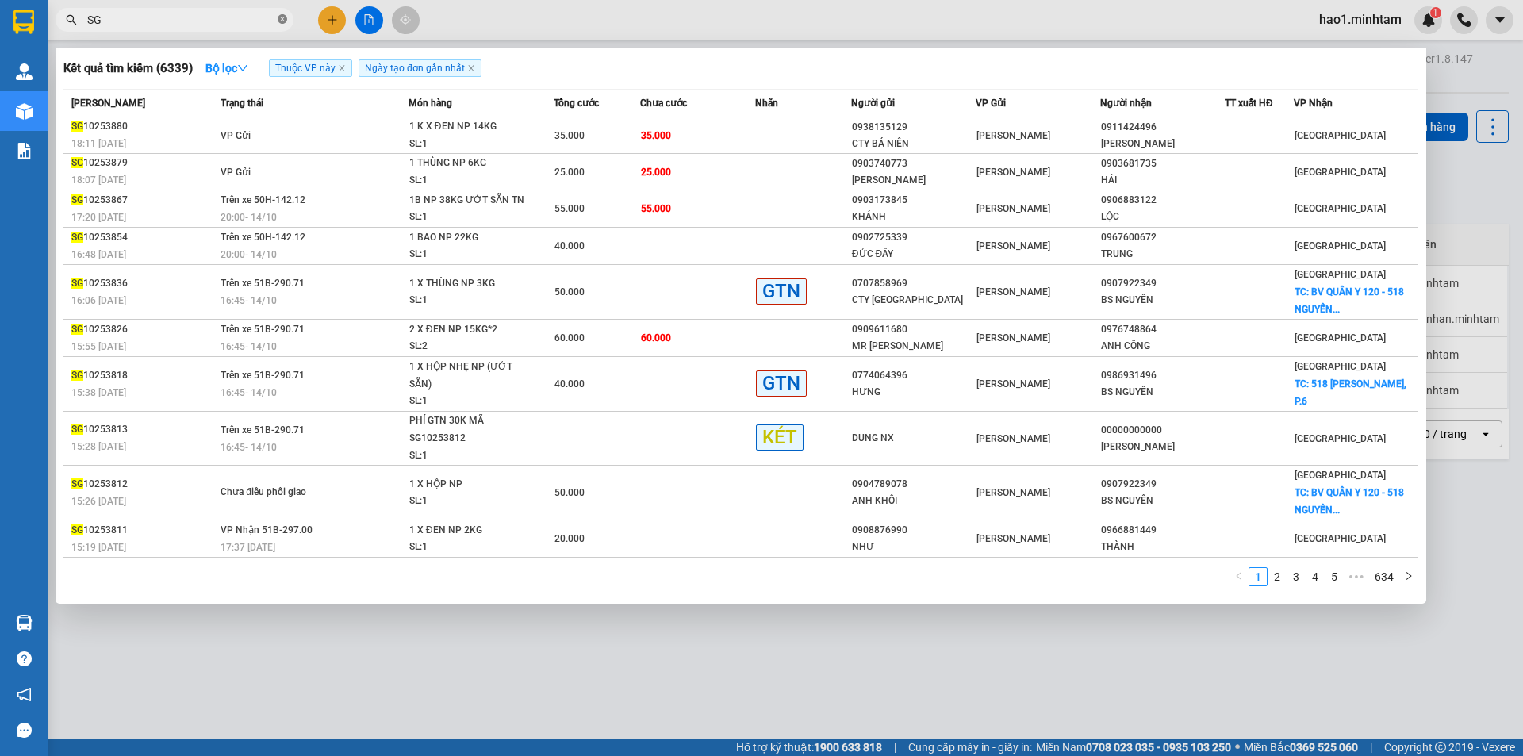
click at [282, 17] on icon "close-circle" at bounding box center [283, 19] width 10 height 10
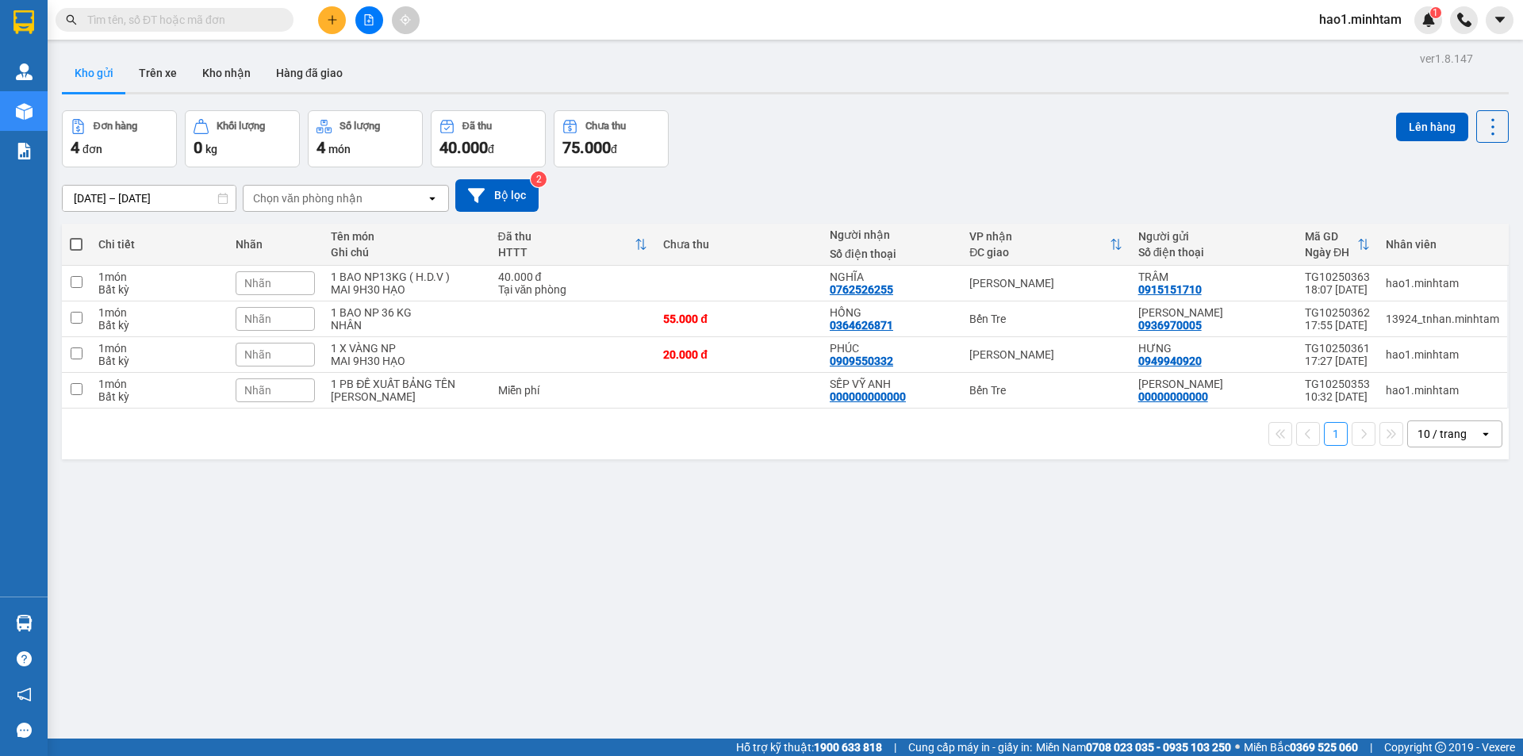
click at [223, 21] on input "text" at bounding box center [180, 19] width 187 height 17
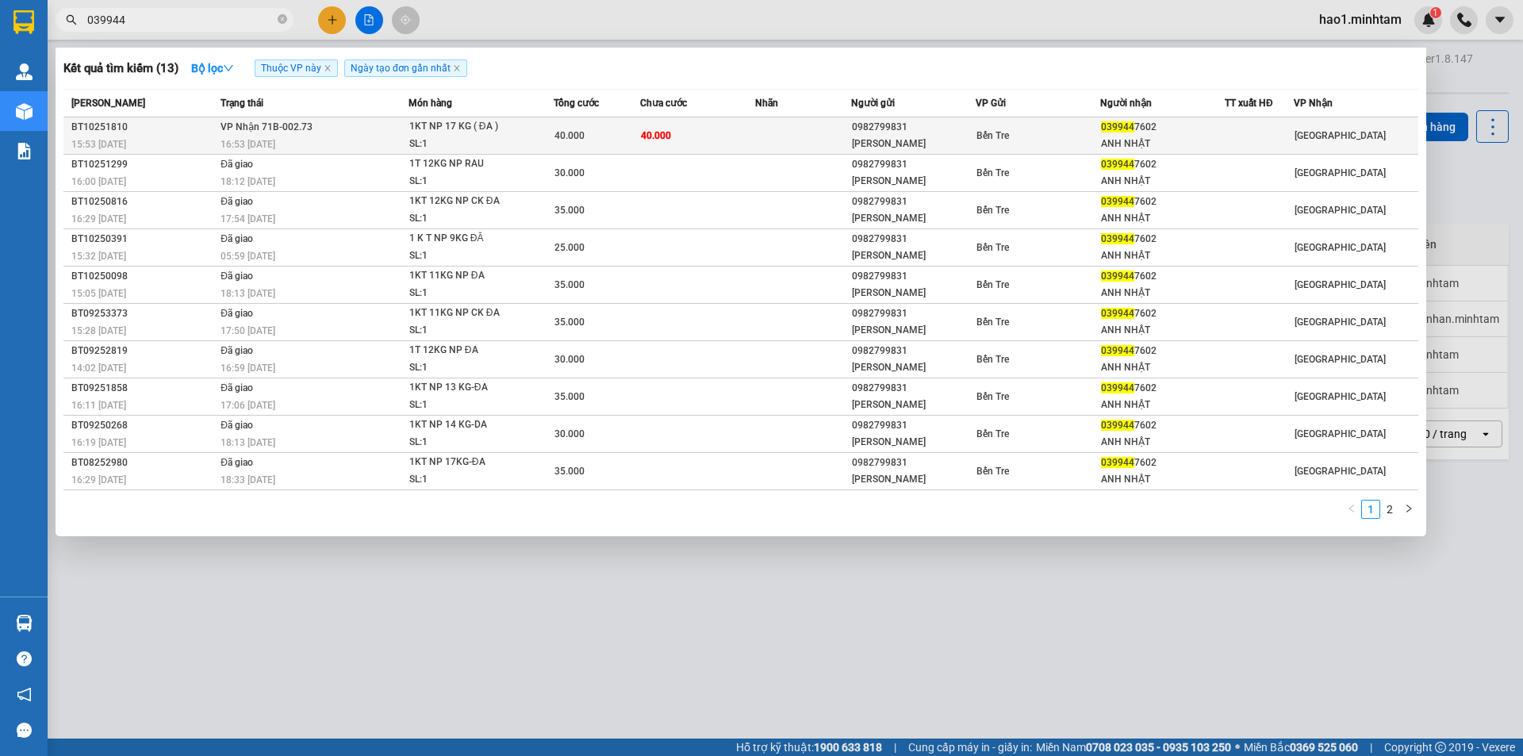
type input "039944"
click at [686, 132] on td "40.000" at bounding box center [697, 135] width 115 height 37
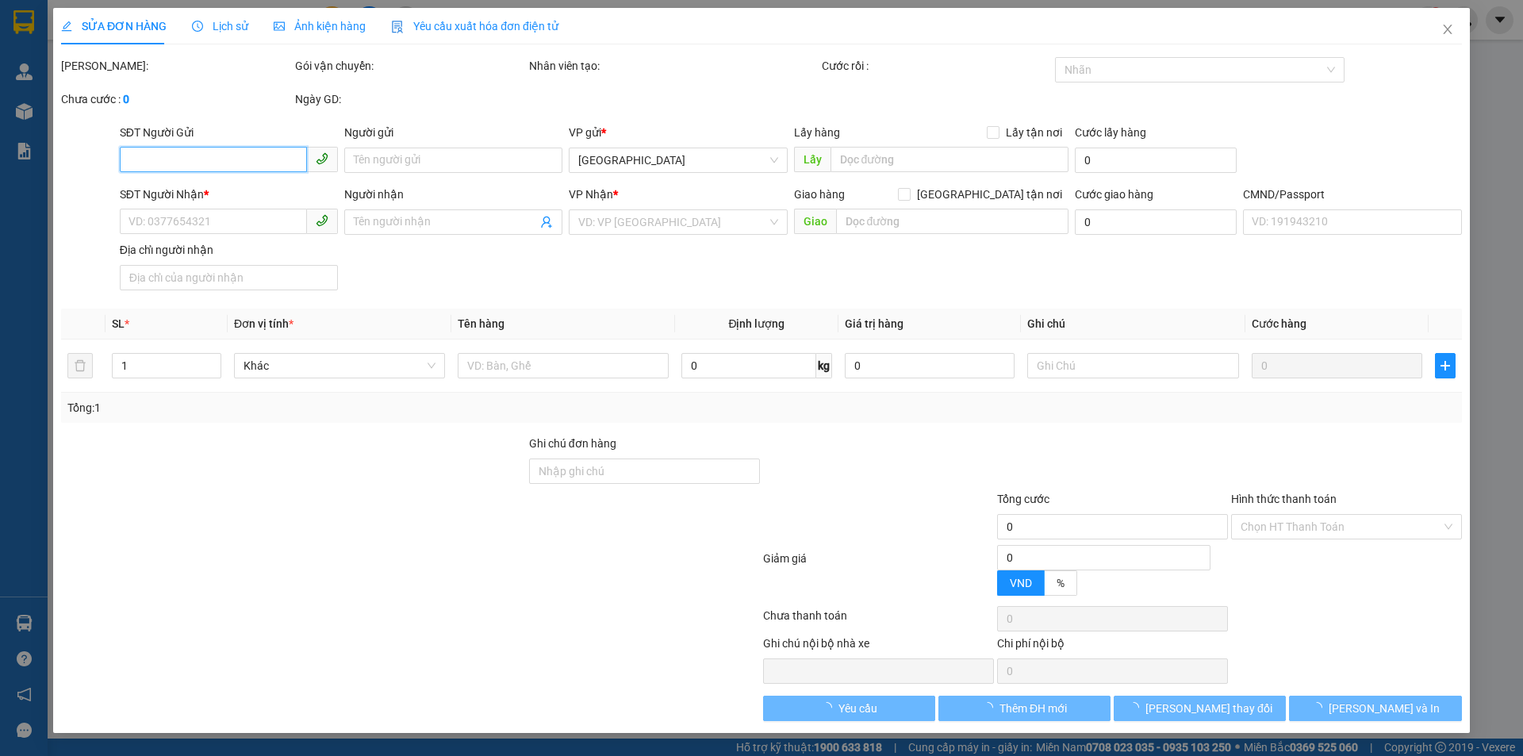
type input "0982799831"
type input "[PERSON_NAME]"
type input "0399447602"
type input "ANH NHẬT"
type input "KT+5"
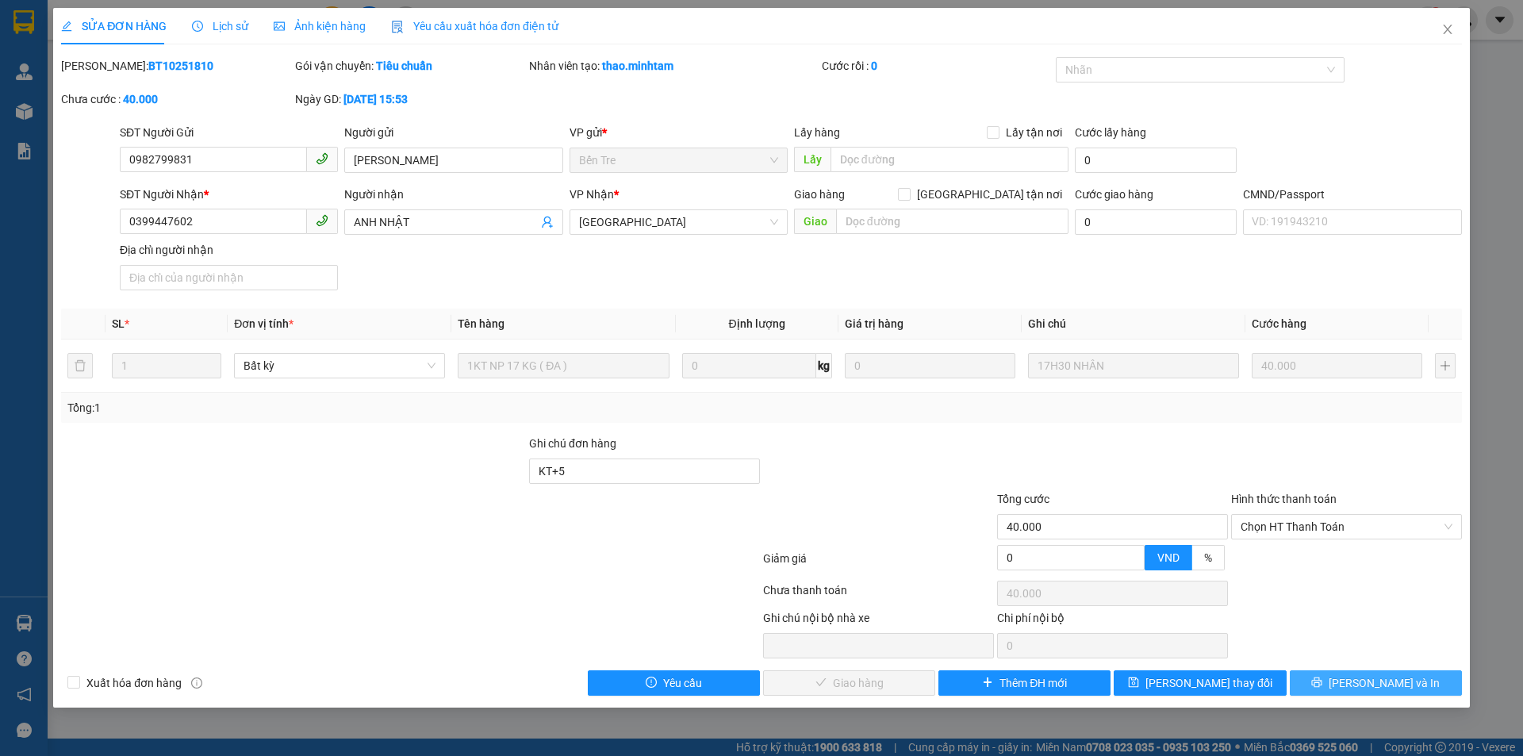
click at [1405, 688] on span "[PERSON_NAME] và In" at bounding box center [1384, 682] width 111 height 17
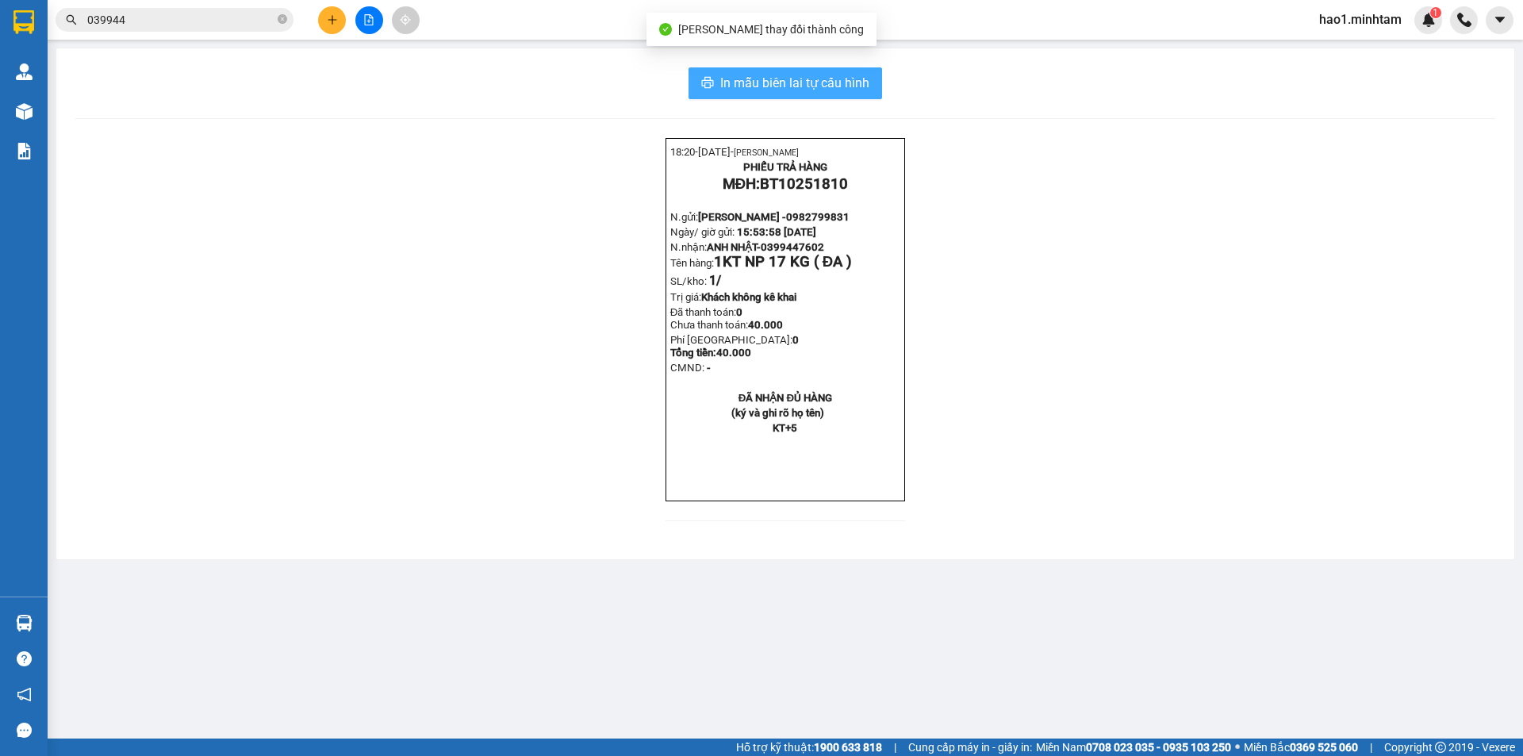
click at [794, 72] on button "In mẫu biên lai tự cấu hình" at bounding box center [786, 83] width 194 height 32
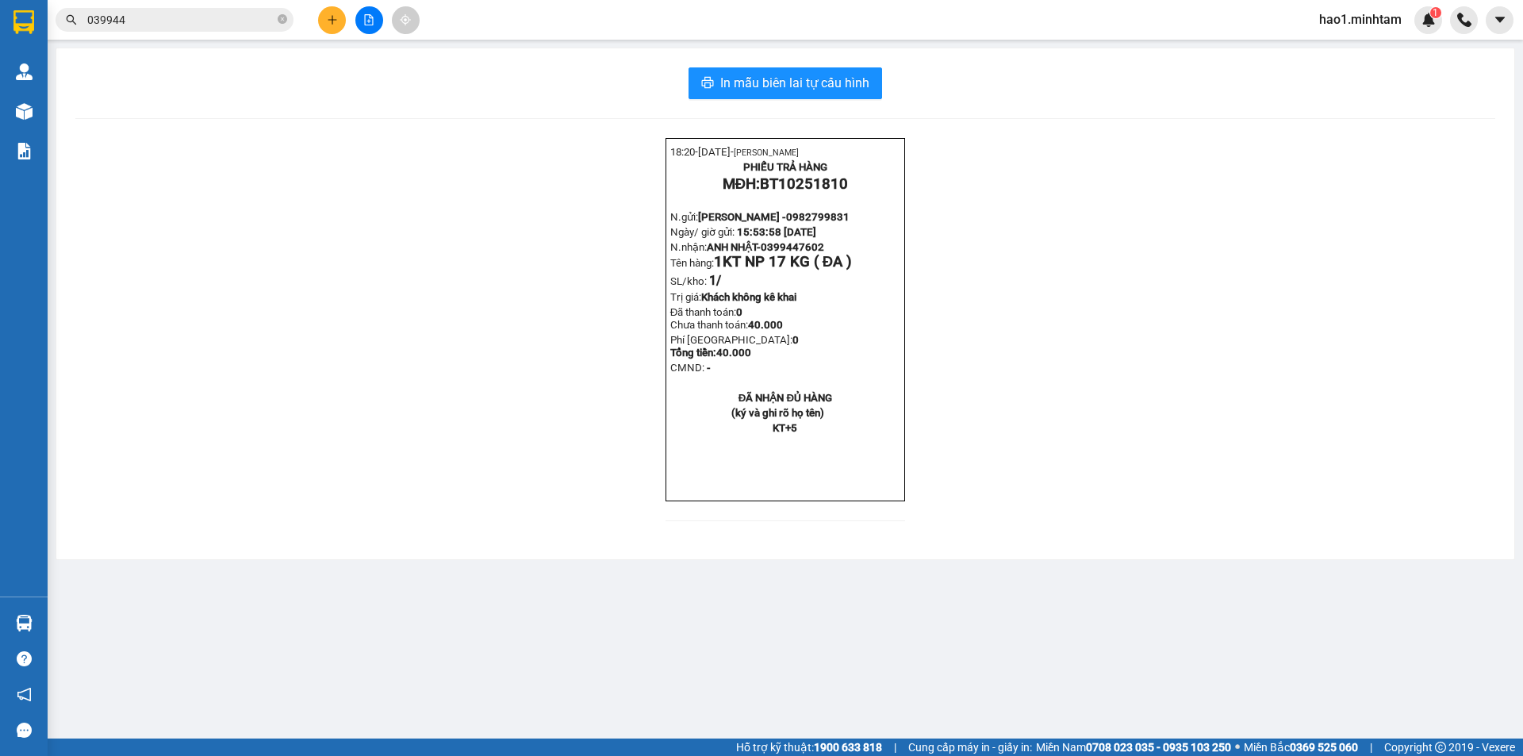
click at [1415, 497] on div "18:20- [DATE]- [PERSON_NAME] PHIẾU TRẢ HÀNG MĐH: BT10251810 N.gửi: [PERSON_NAME…" at bounding box center [785, 339] width 1420 height 402
click at [187, 26] on input "039944" at bounding box center [180, 19] width 187 height 17
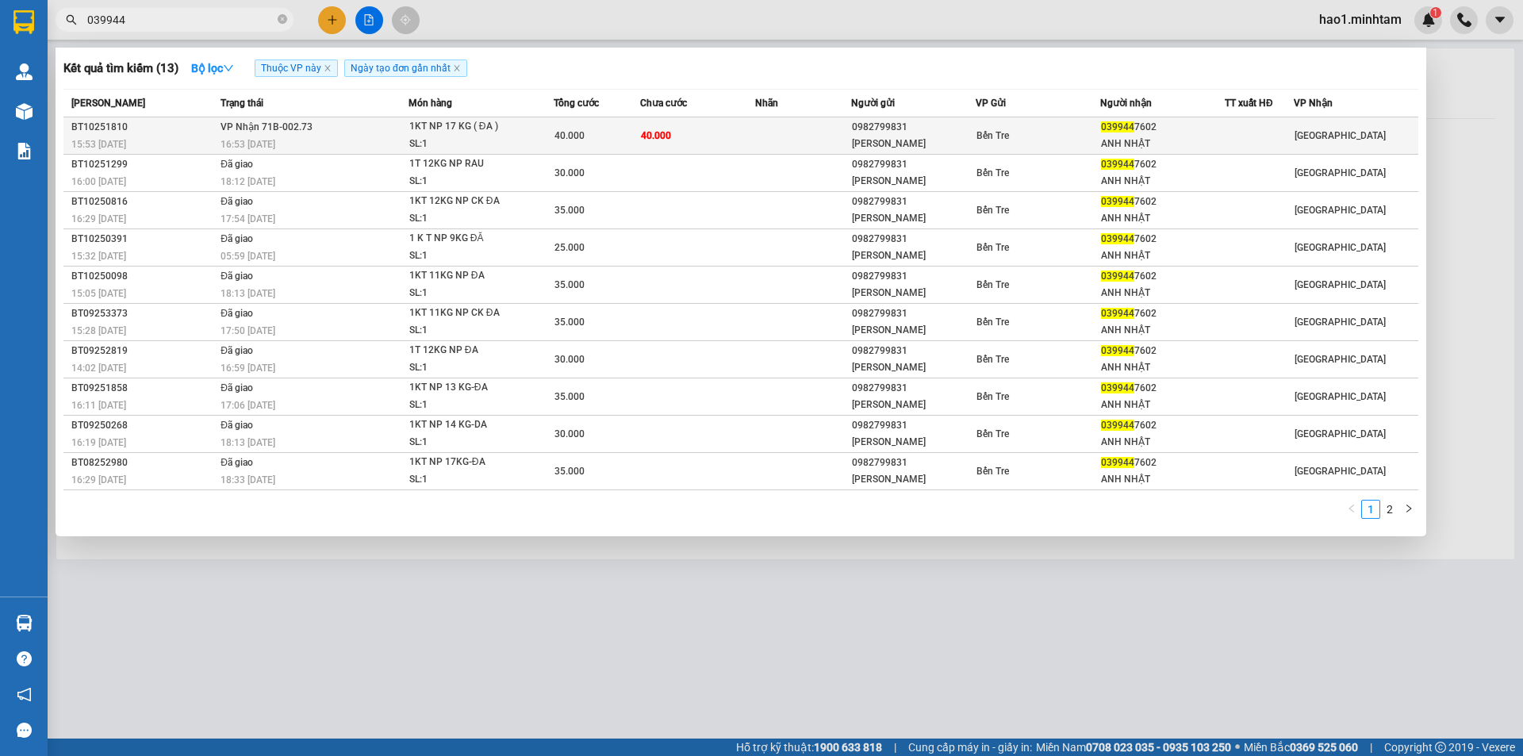
click at [631, 139] on div "40.000" at bounding box center [597, 135] width 85 height 17
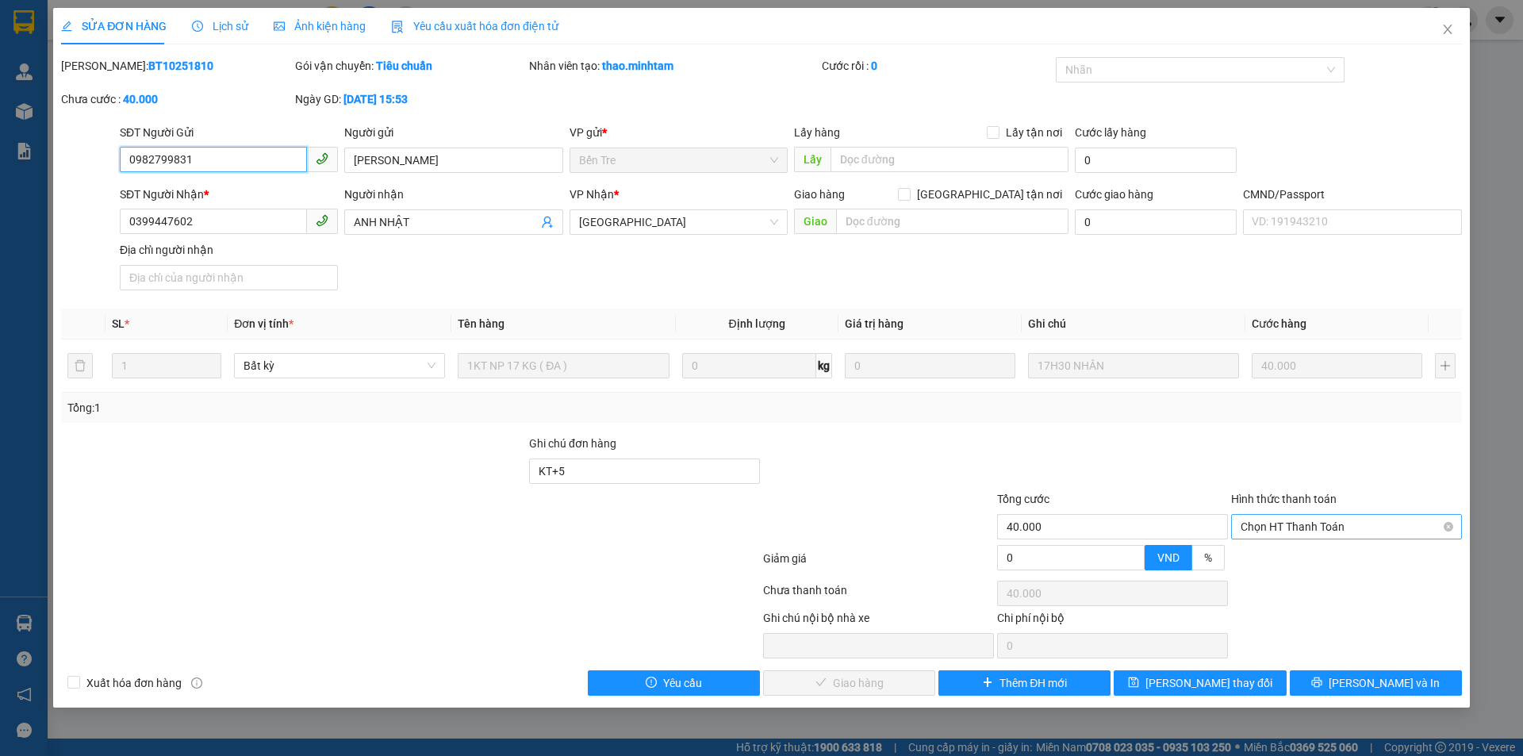
click at [1281, 524] on span "Chọn HT Thanh Toán" at bounding box center [1347, 527] width 212 height 24
click at [1289, 548] on div "Tại văn phòng" at bounding box center [1346, 558] width 231 height 25
click at [876, 682] on span "[PERSON_NAME] và Giao hàng" at bounding box center [869, 682] width 152 height 17
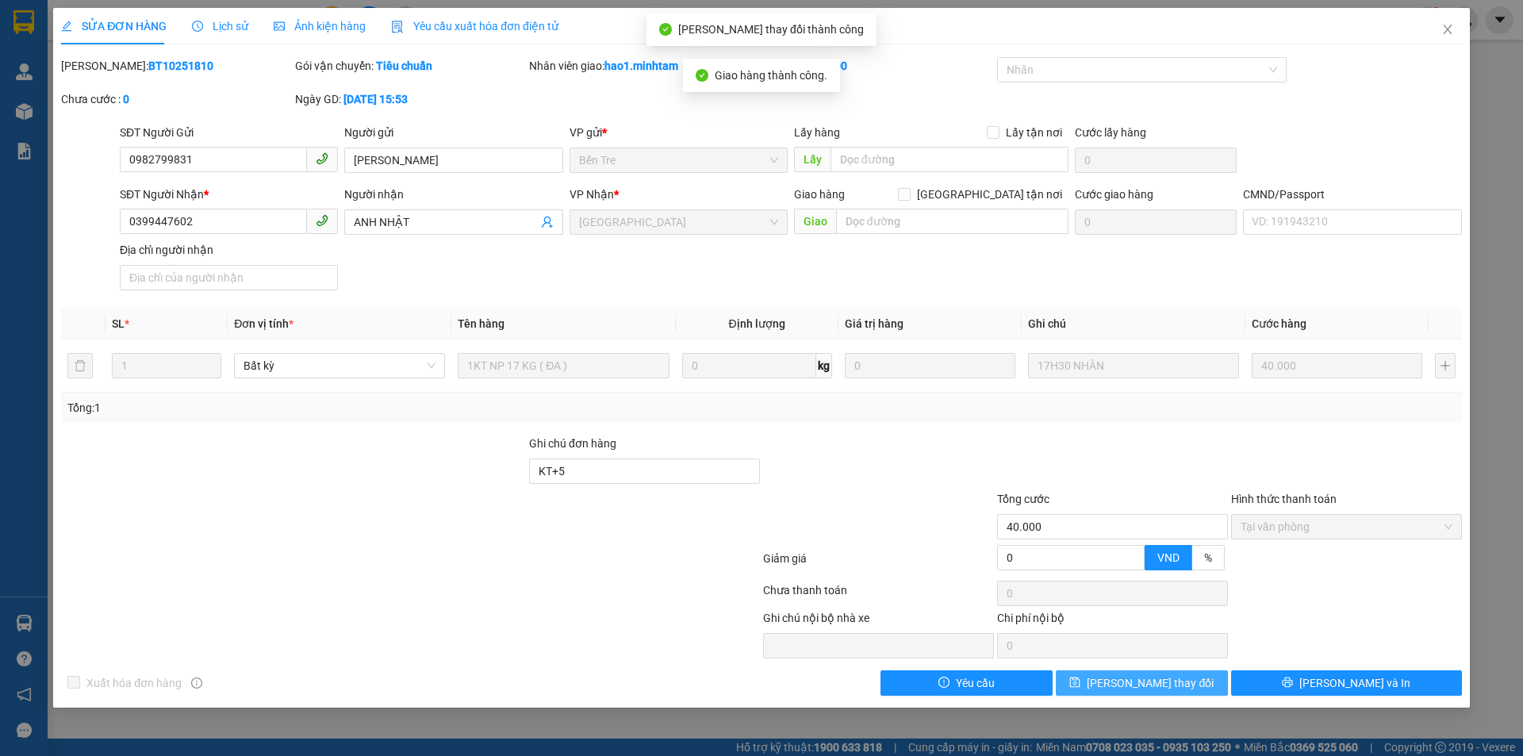
click at [1211, 685] on button "[PERSON_NAME] thay đổi" at bounding box center [1142, 682] width 172 height 25
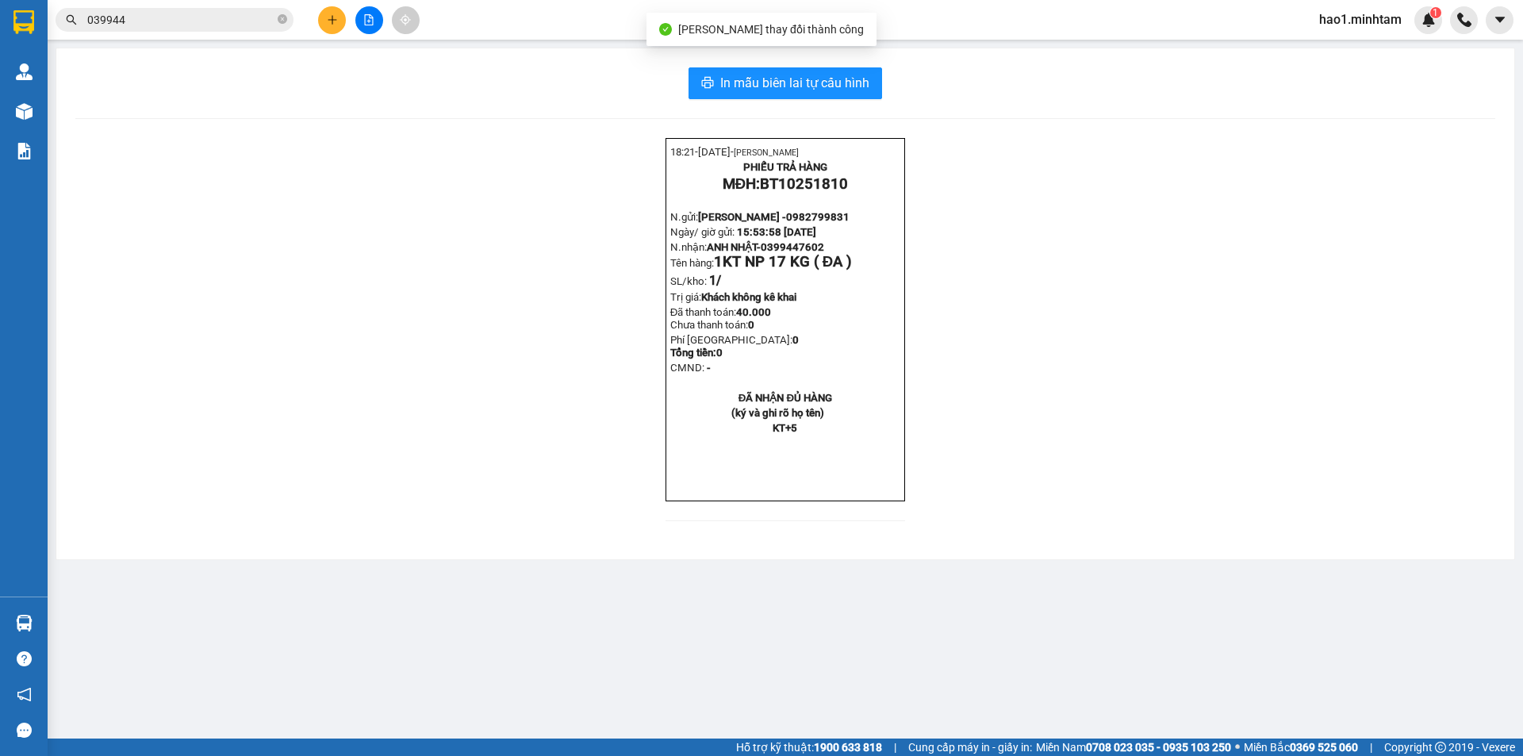
click at [371, 422] on div "18:21- [DATE]- [PERSON_NAME] PHIẾU TRẢ HÀNG MĐH: BT10251810 N.gửi: [PERSON_NAME…" at bounding box center [785, 339] width 1420 height 402
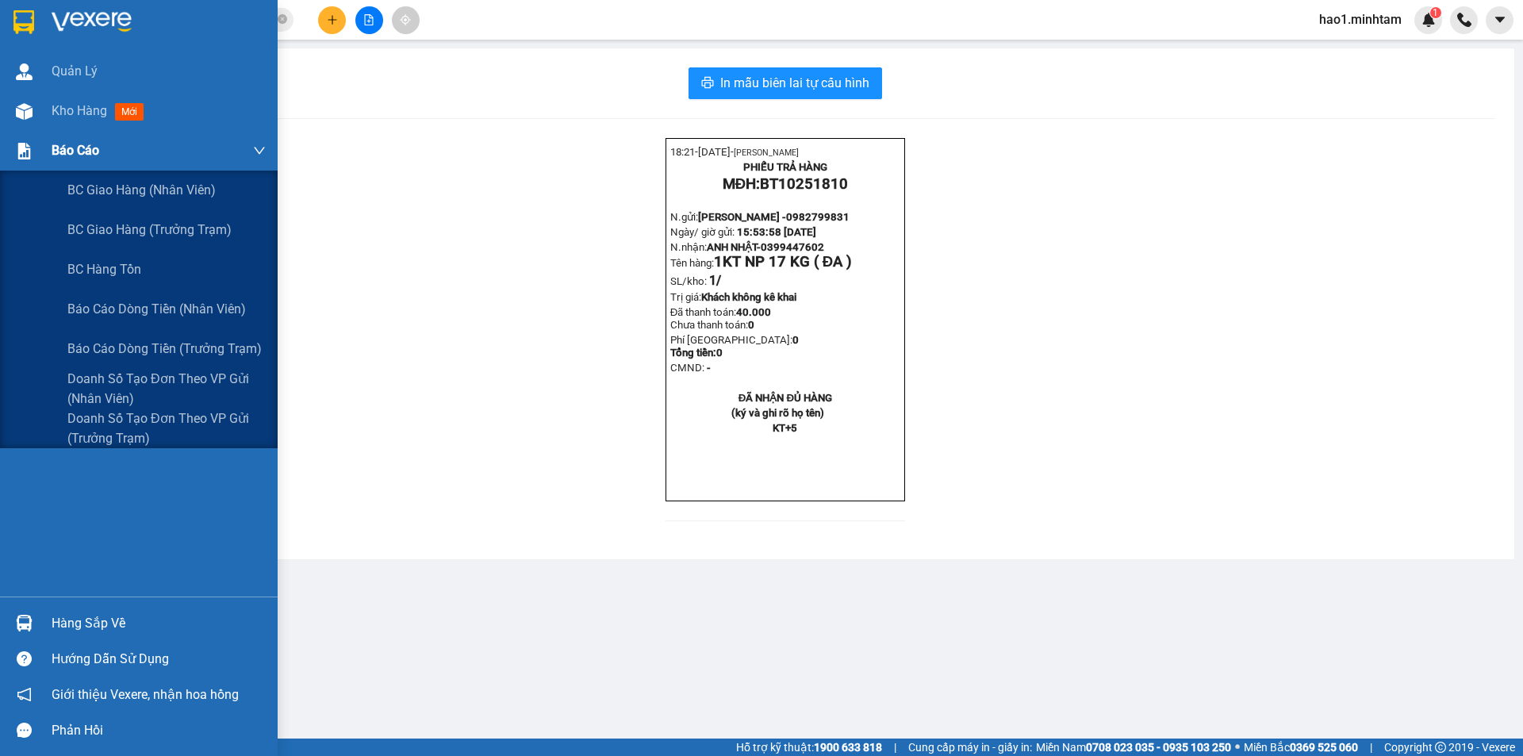
click at [32, 156] on img at bounding box center [24, 151] width 17 height 17
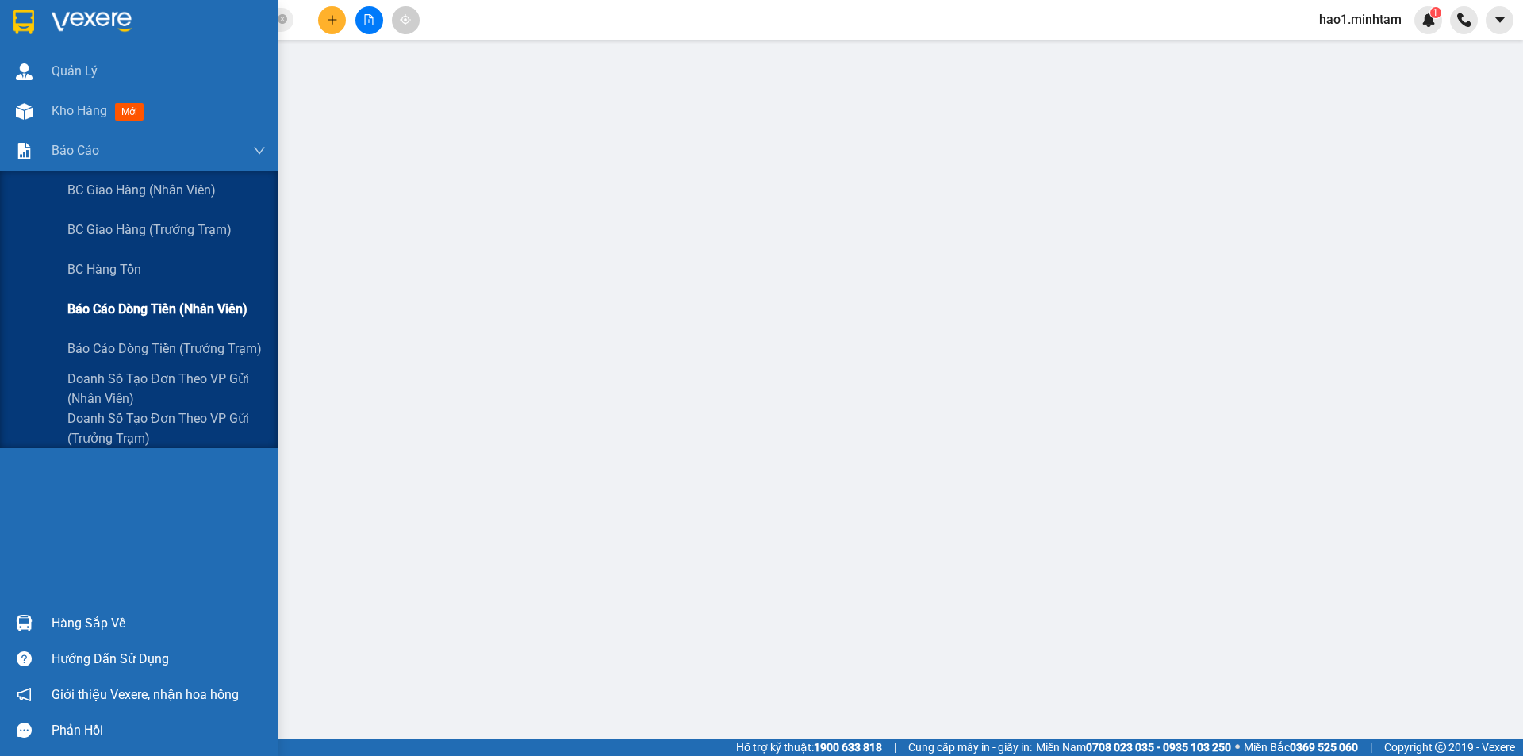
click at [179, 314] on span "Báo cáo dòng tiền (nhân viên)" at bounding box center [157, 309] width 180 height 20
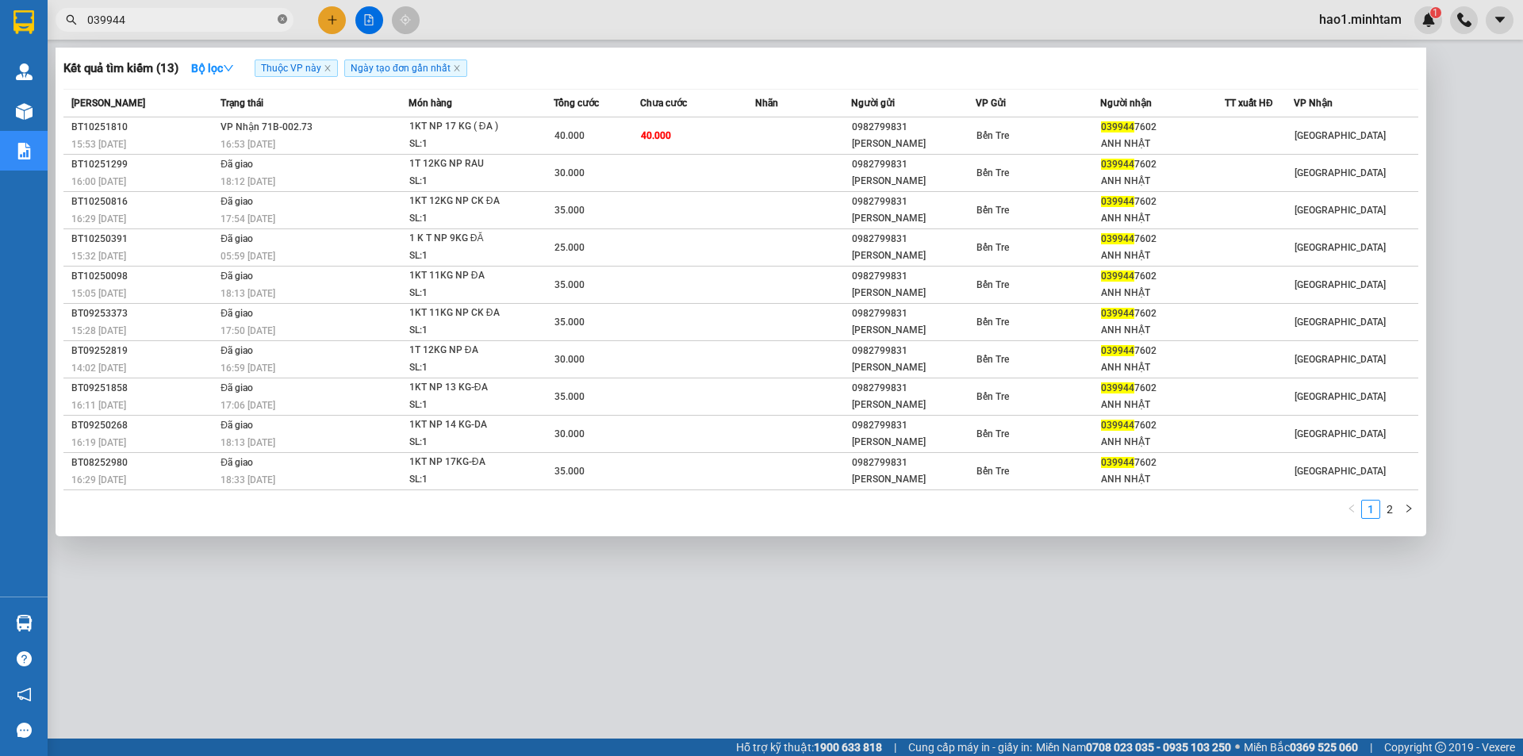
click at [280, 23] on icon "close-circle" at bounding box center [283, 19] width 10 height 10
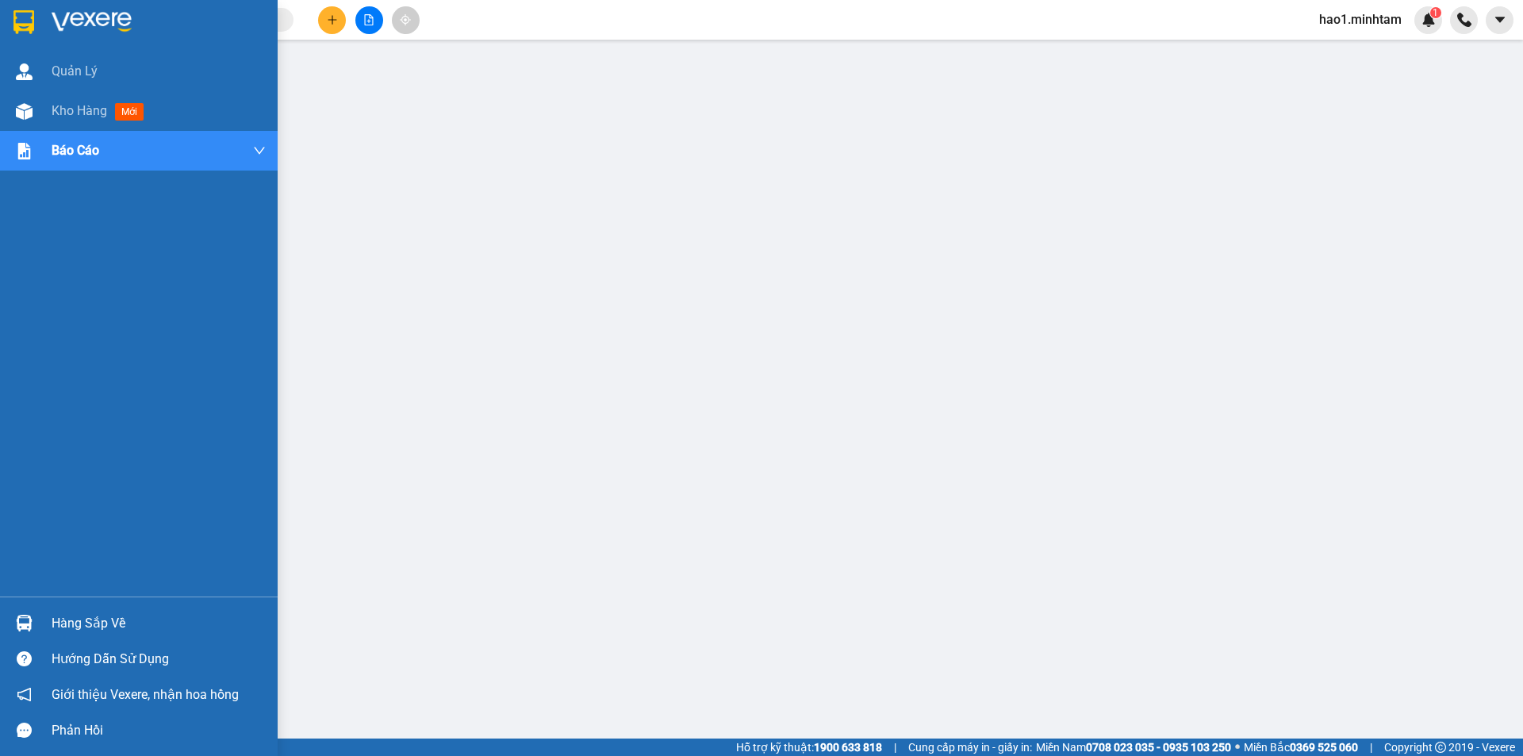
click at [43, 20] on div at bounding box center [139, 26] width 278 height 52
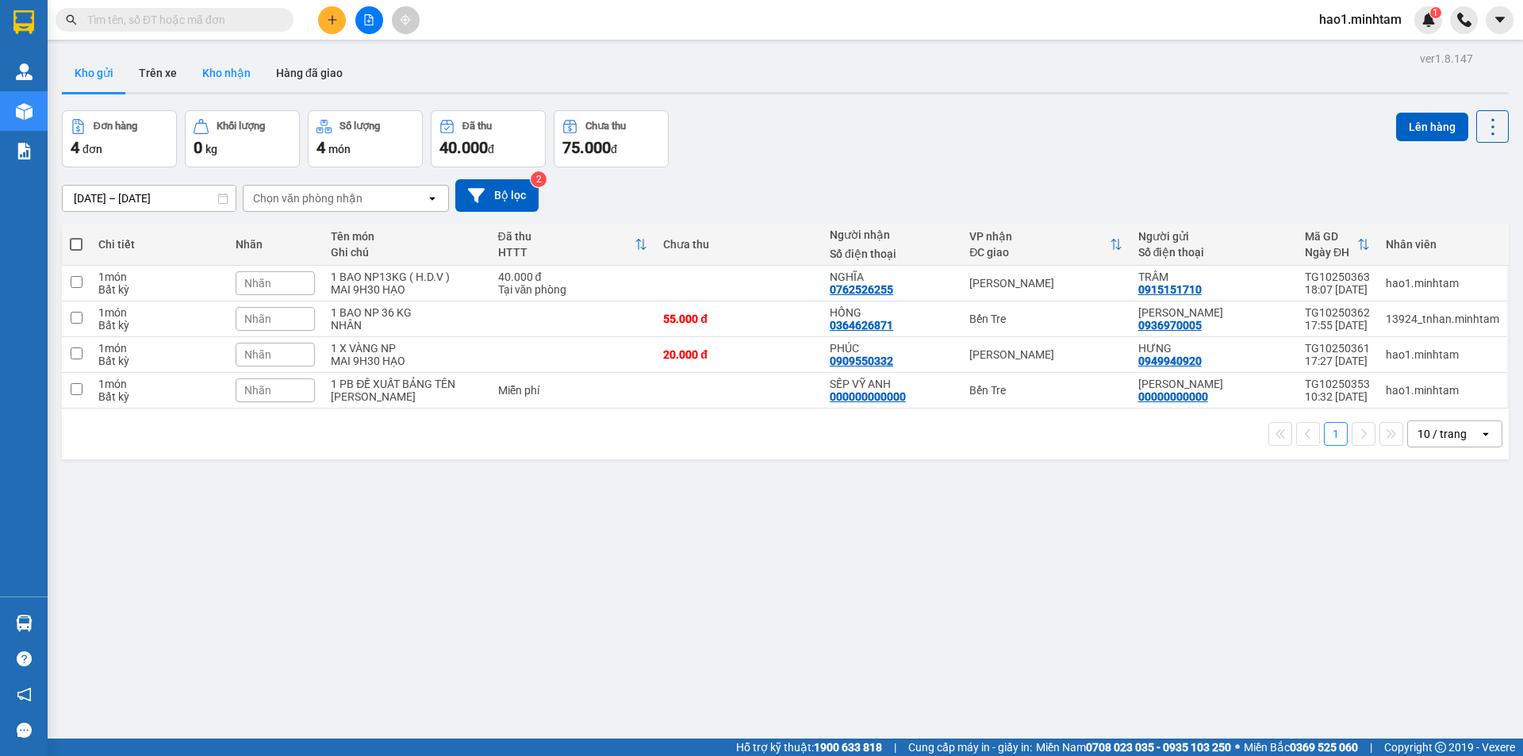
click at [230, 83] on button "Kho nhận" at bounding box center [227, 73] width 74 height 38
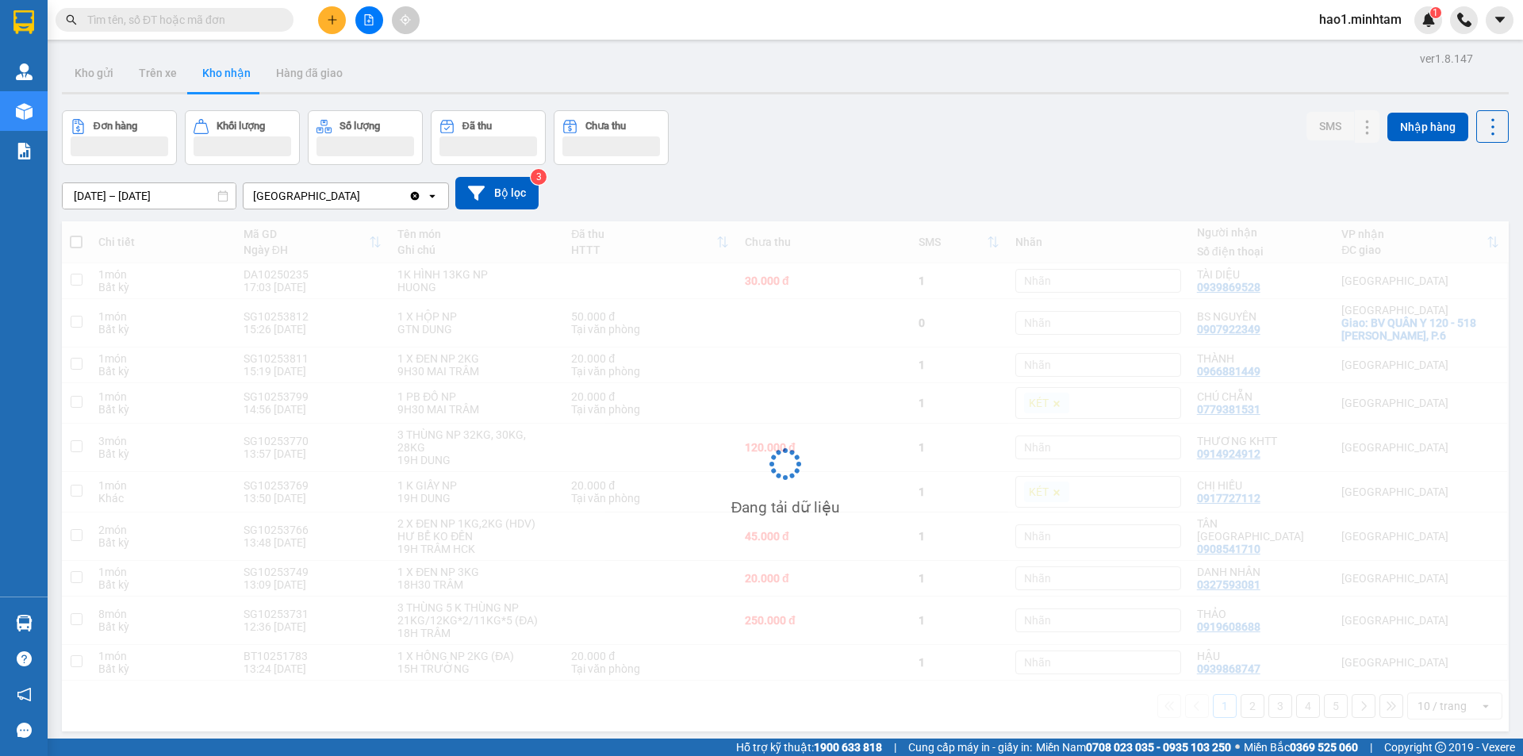
click at [843, 106] on div "ver 1.8.147 Kho gửi Trên xe Kho nhận Hàng đã giao Đơn hàng Khối lượng Số lượng …" at bounding box center [786, 426] width 1460 height 756
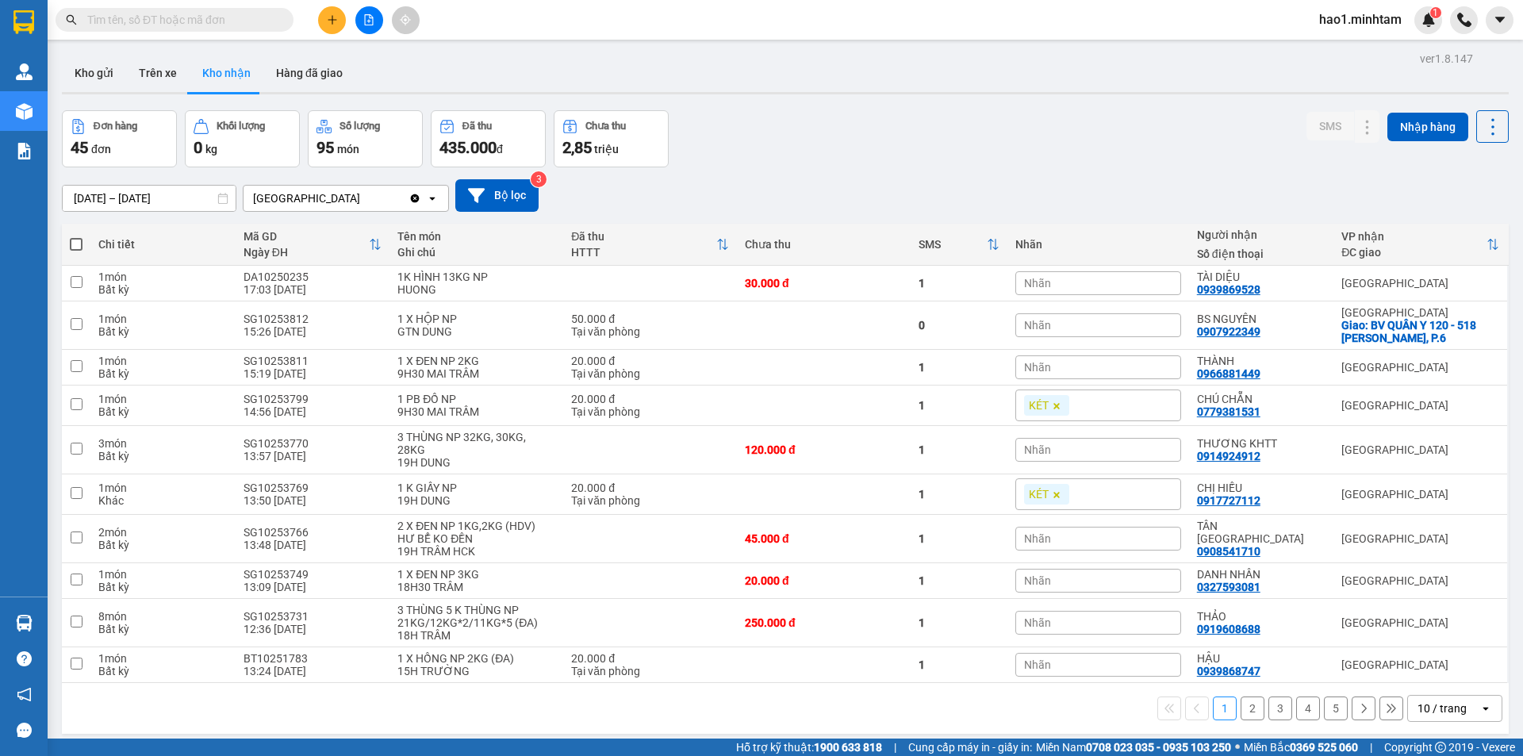
click at [1241, 699] on button "2" at bounding box center [1253, 709] width 24 height 24
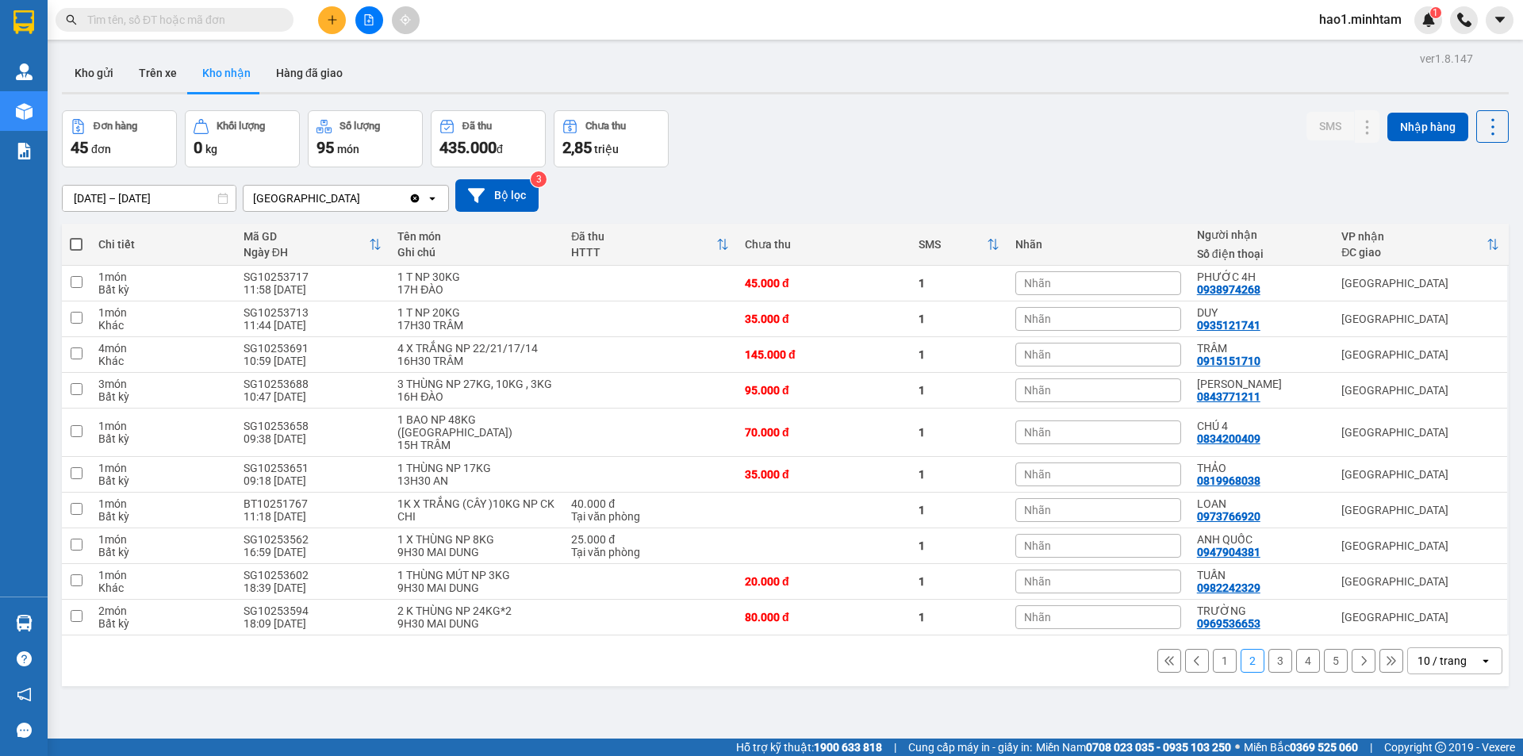
click at [1271, 655] on button "3" at bounding box center [1281, 661] width 24 height 24
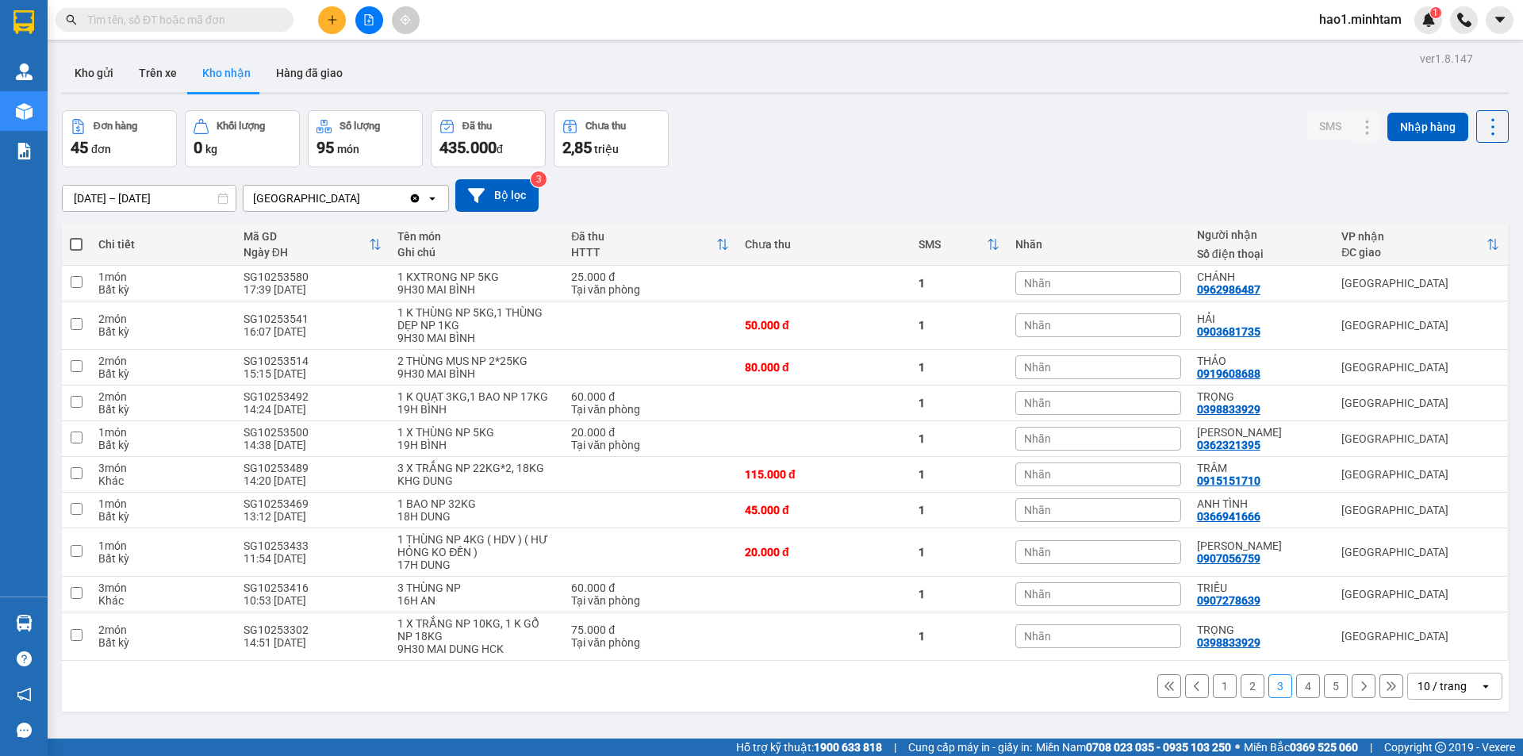
click at [1299, 687] on button "4" at bounding box center [1308, 686] width 24 height 24
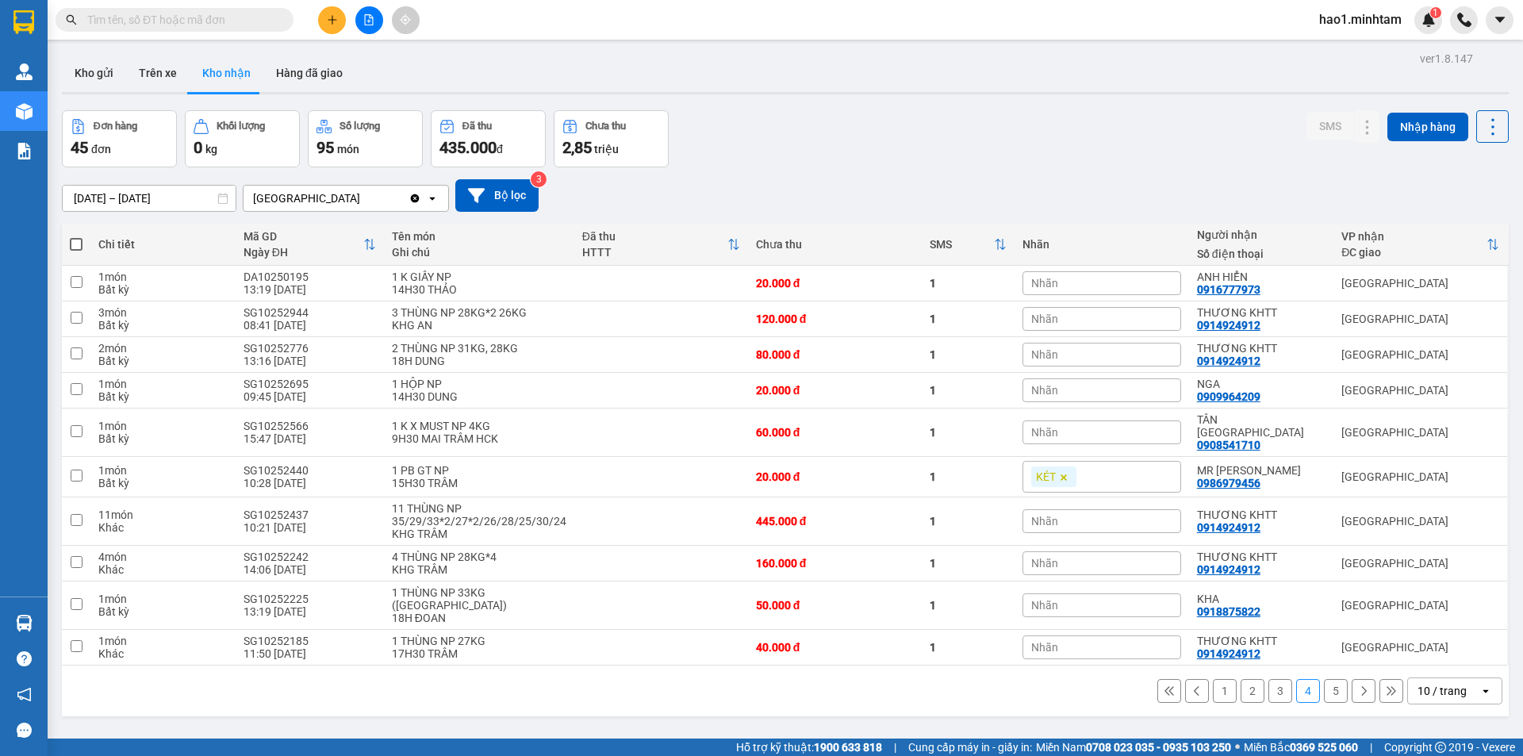
click at [1332, 679] on button "5" at bounding box center [1336, 691] width 24 height 24
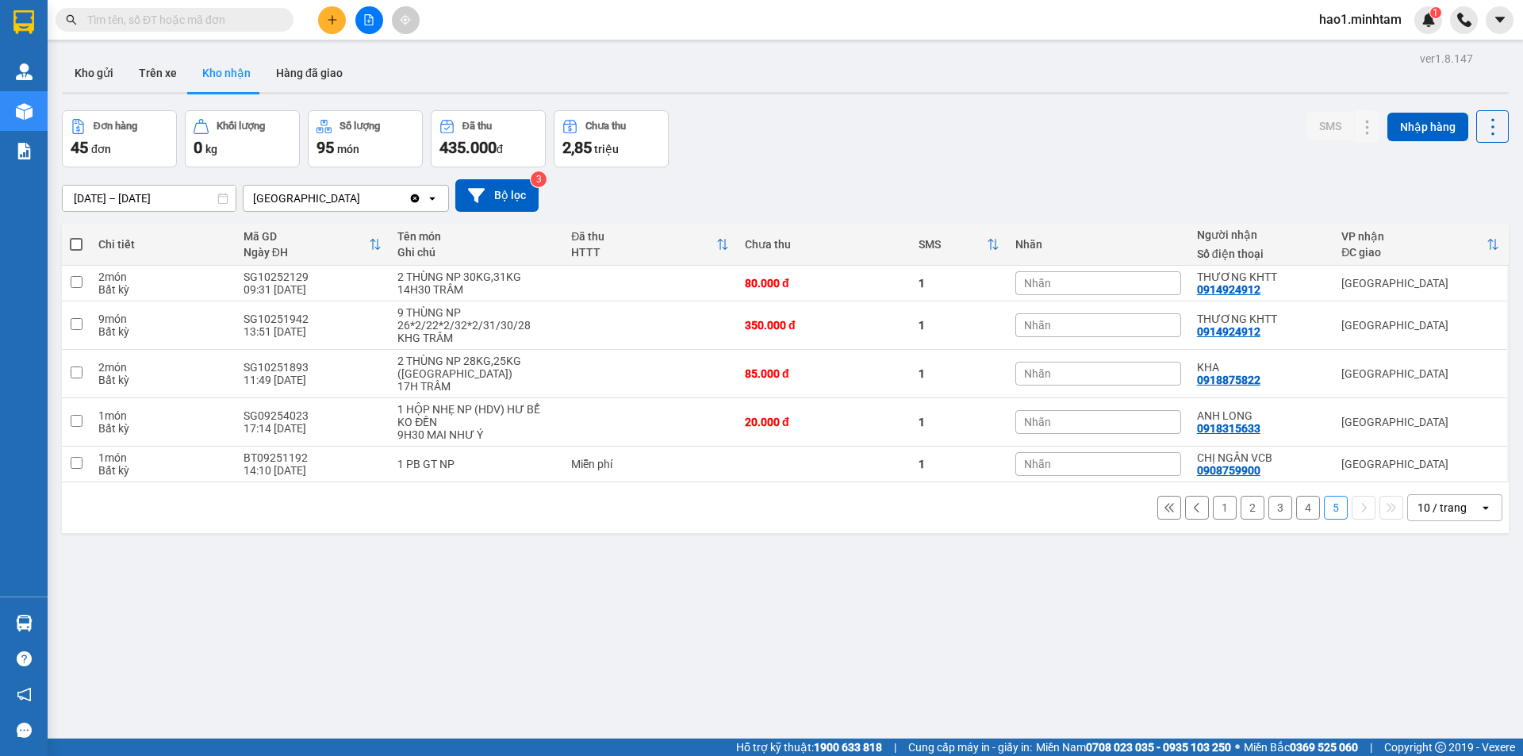
click at [1241, 501] on button "2" at bounding box center [1253, 508] width 24 height 24
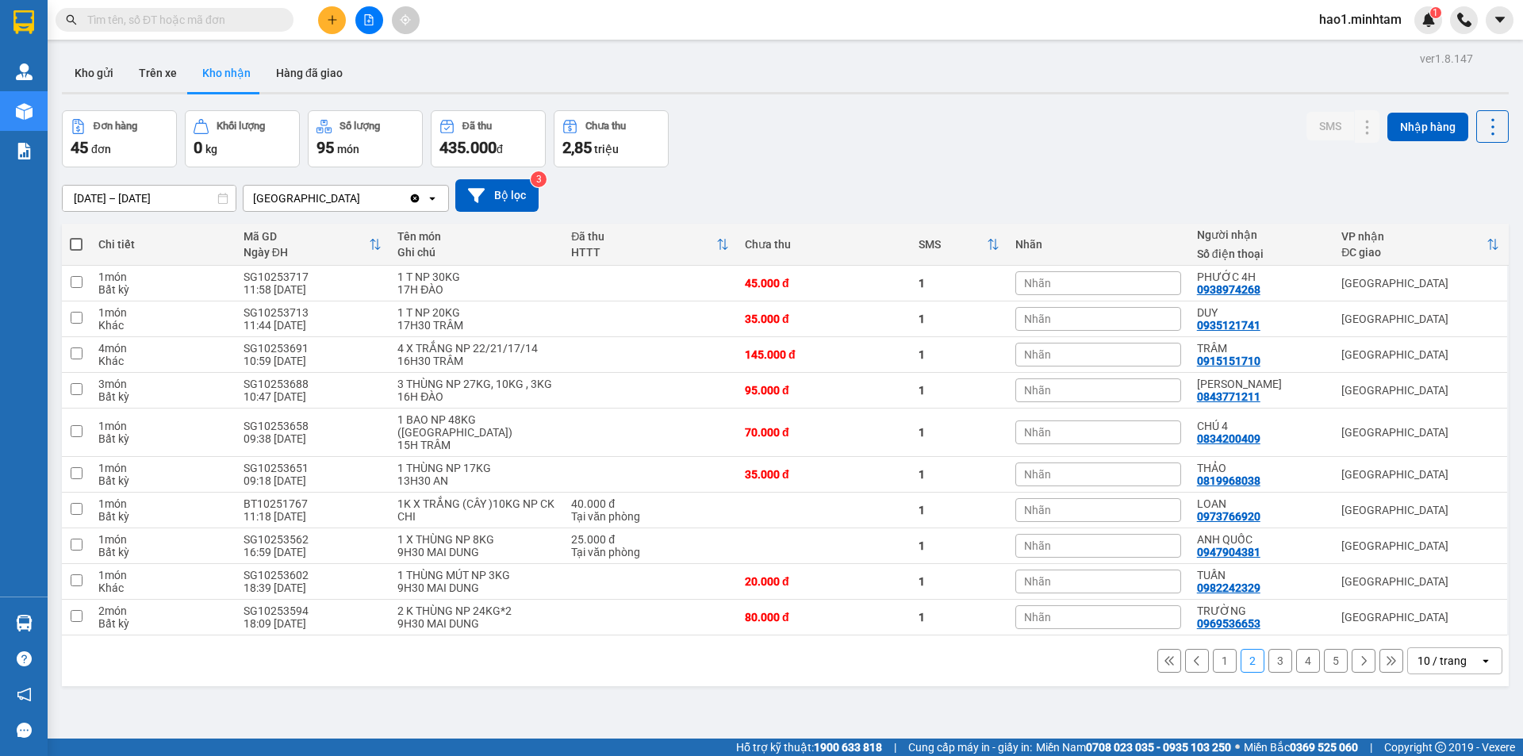
click at [1221, 649] on button "1" at bounding box center [1225, 661] width 24 height 24
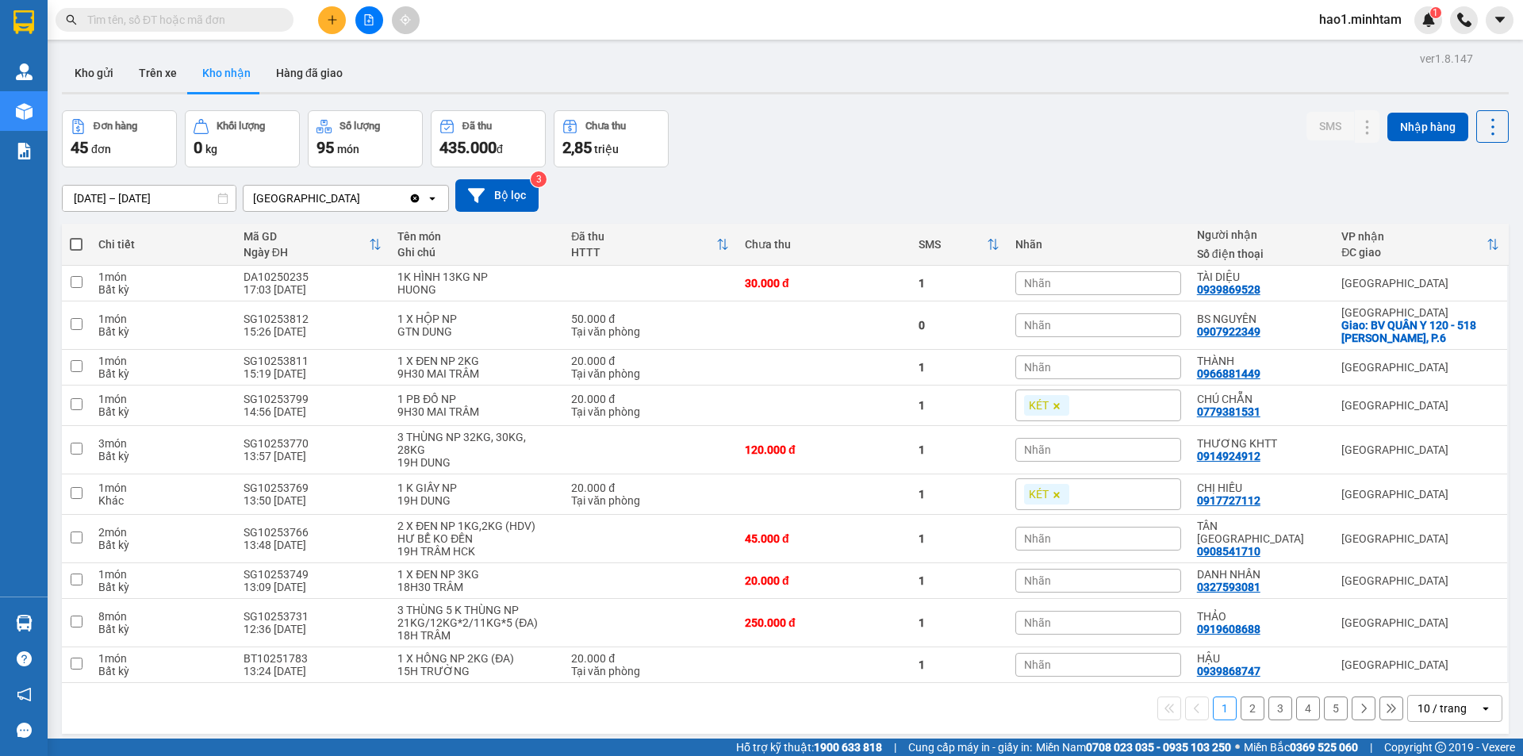
click at [1102, 107] on div "ver 1.8.147 Kho gửi Trên xe Kho nhận Hàng đã giao Đơn hàng 45 đơn Khối lượng 0 …" at bounding box center [786, 426] width 1460 height 756
click at [98, 17] on input "text" at bounding box center [180, 19] width 187 height 17
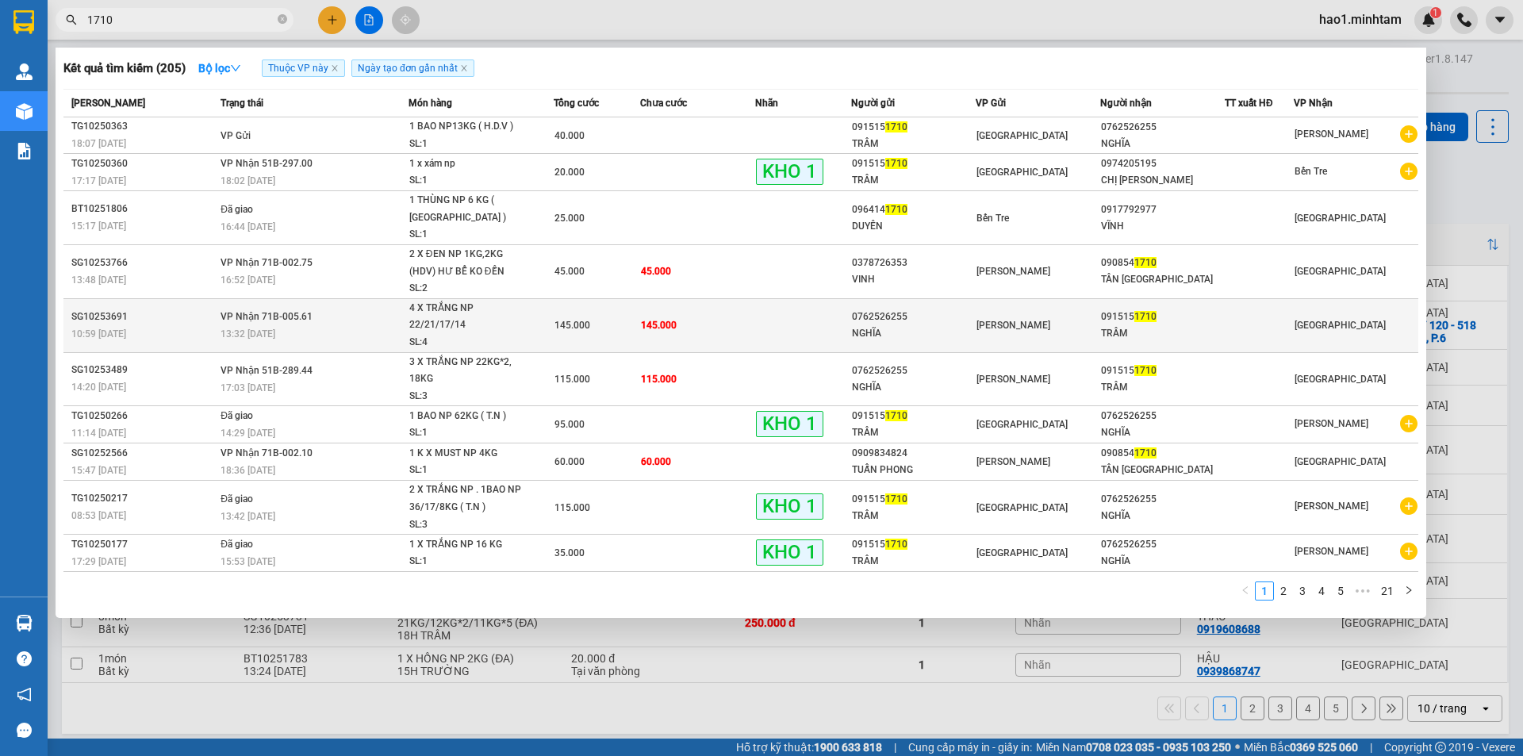
click at [717, 324] on td "145.000" at bounding box center [697, 325] width 115 height 54
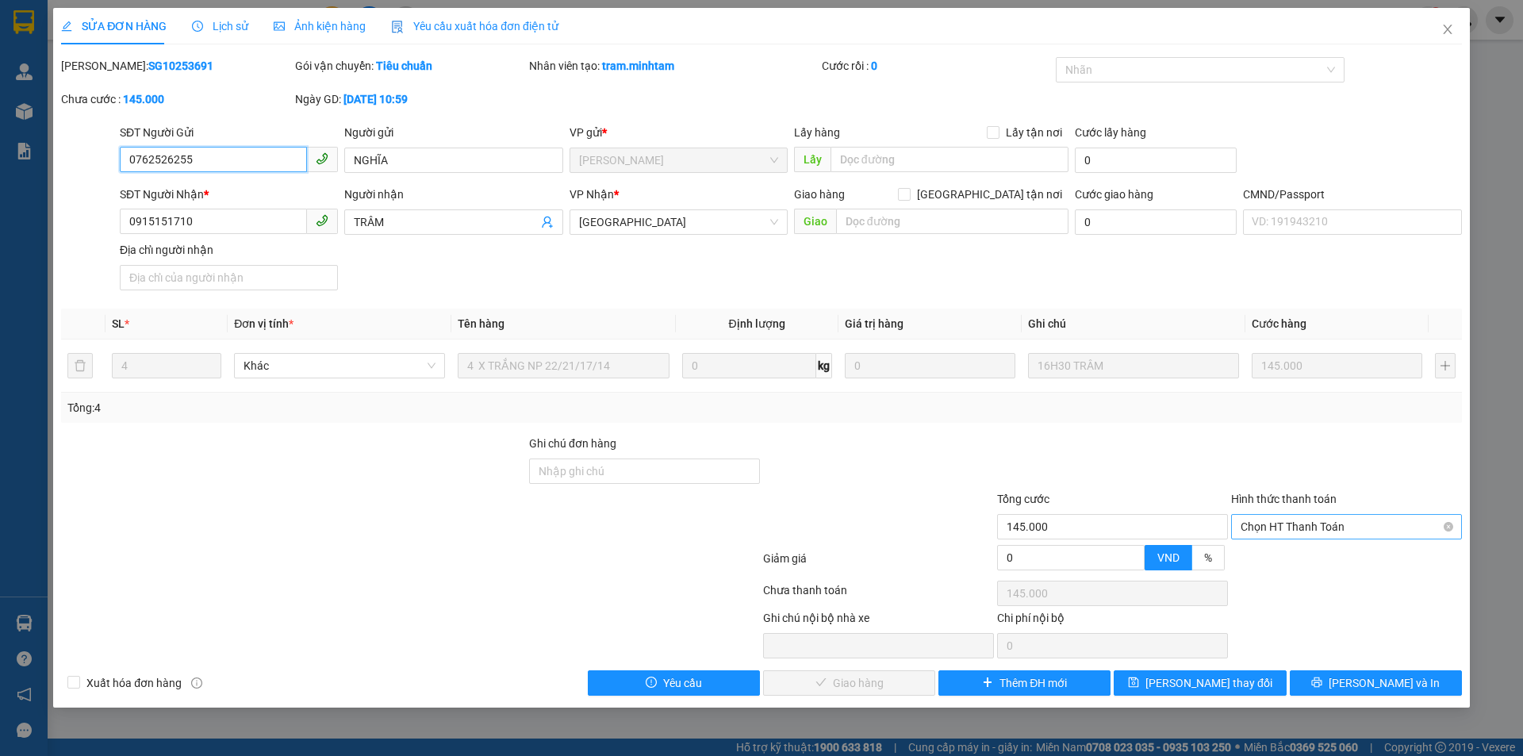
click at [1287, 523] on span "Chọn HT Thanh Toán" at bounding box center [1347, 527] width 212 height 24
click at [1299, 551] on div "Tại văn phòng" at bounding box center [1347, 558] width 212 height 17
click at [884, 686] on span "[PERSON_NAME] và Giao hàng" at bounding box center [869, 682] width 152 height 17
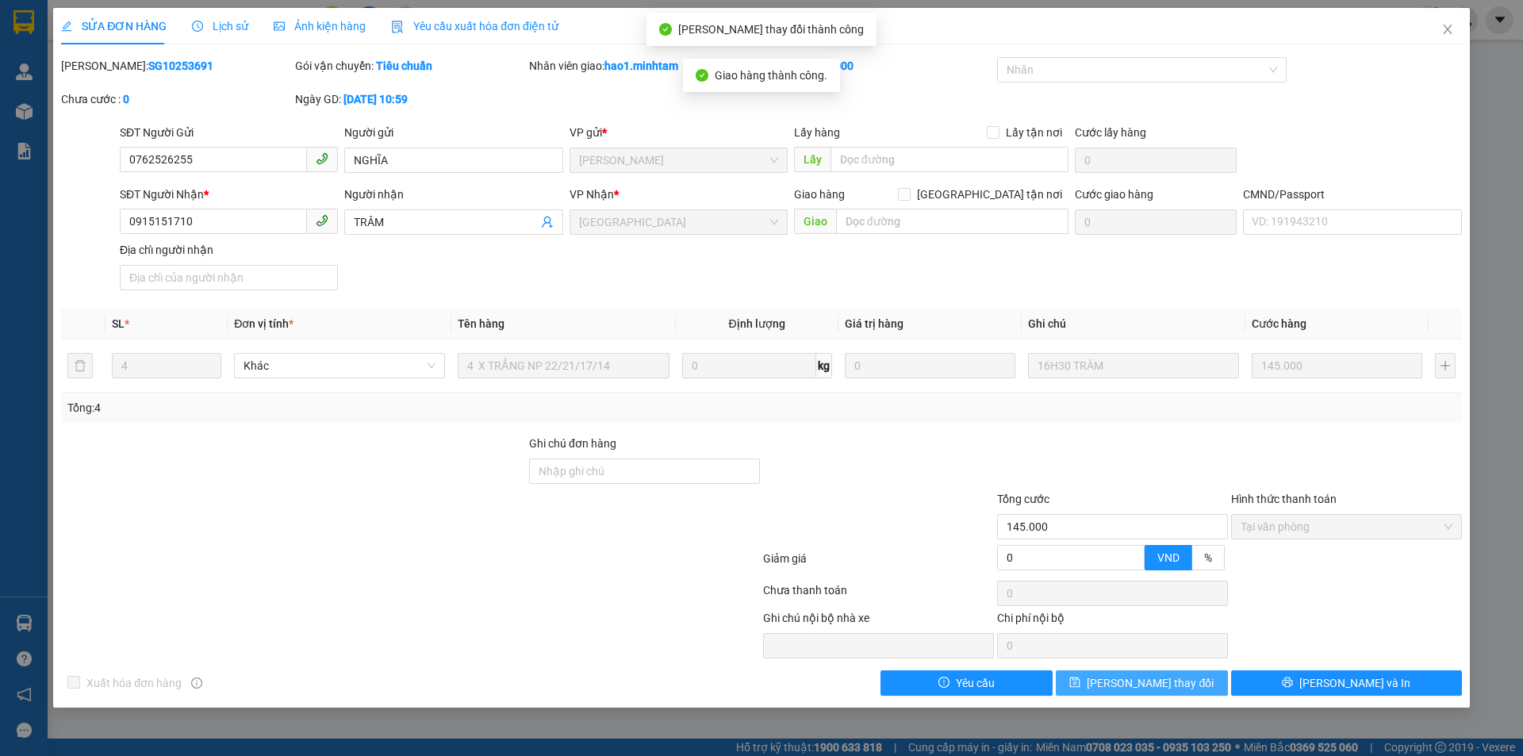
click at [1187, 682] on button "[PERSON_NAME] thay đổi" at bounding box center [1142, 682] width 172 height 25
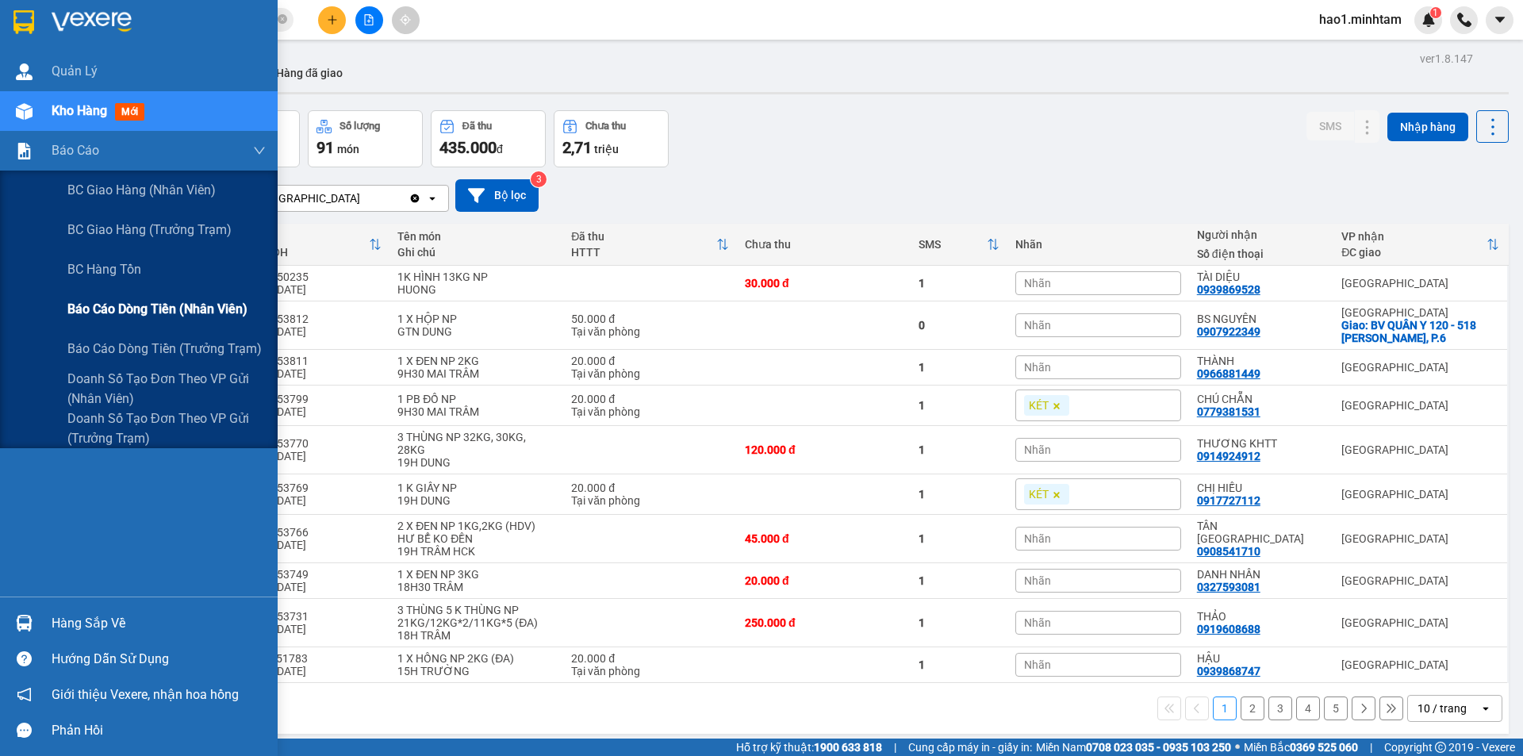
click at [145, 314] on span "Báo cáo dòng tiền (nhân viên)" at bounding box center [157, 309] width 180 height 20
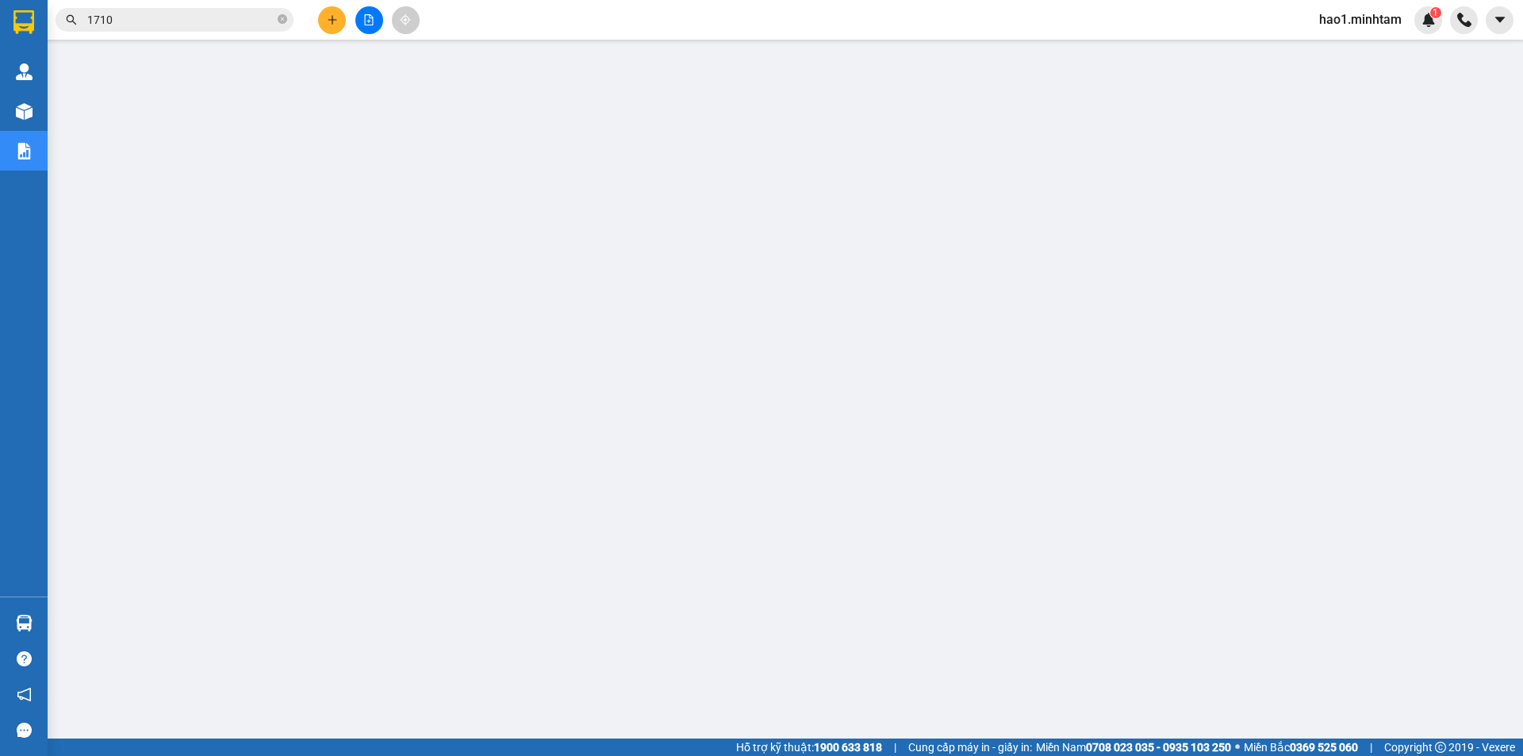
click at [327, 25] on icon "plus" at bounding box center [332, 19] width 11 height 11
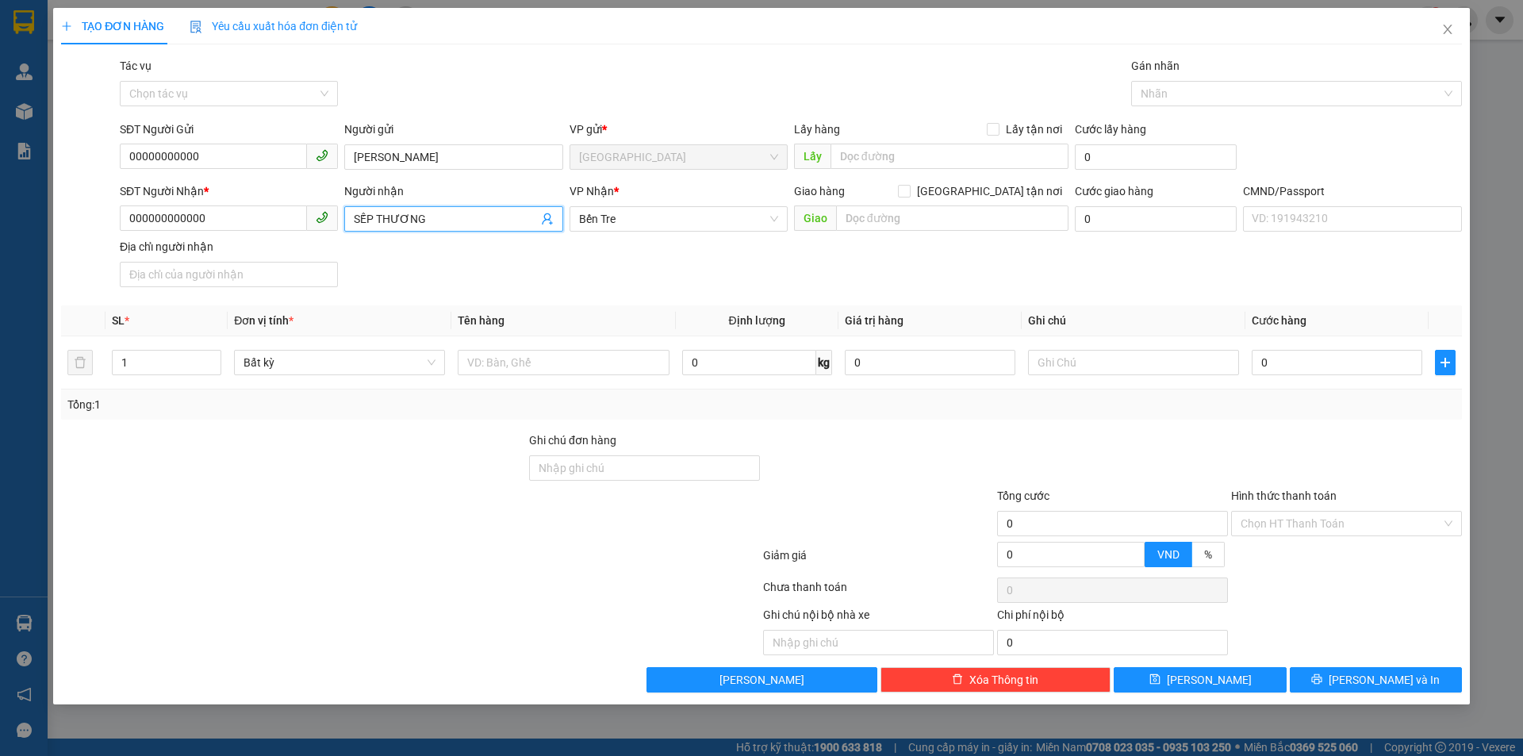
click at [508, 224] on input "SẾP THƯƠNG" at bounding box center [445, 218] width 183 height 17
click at [537, 354] on input "text" at bounding box center [563, 362] width 211 height 25
click at [796, 472] on div at bounding box center [879, 460] width 234 height 56
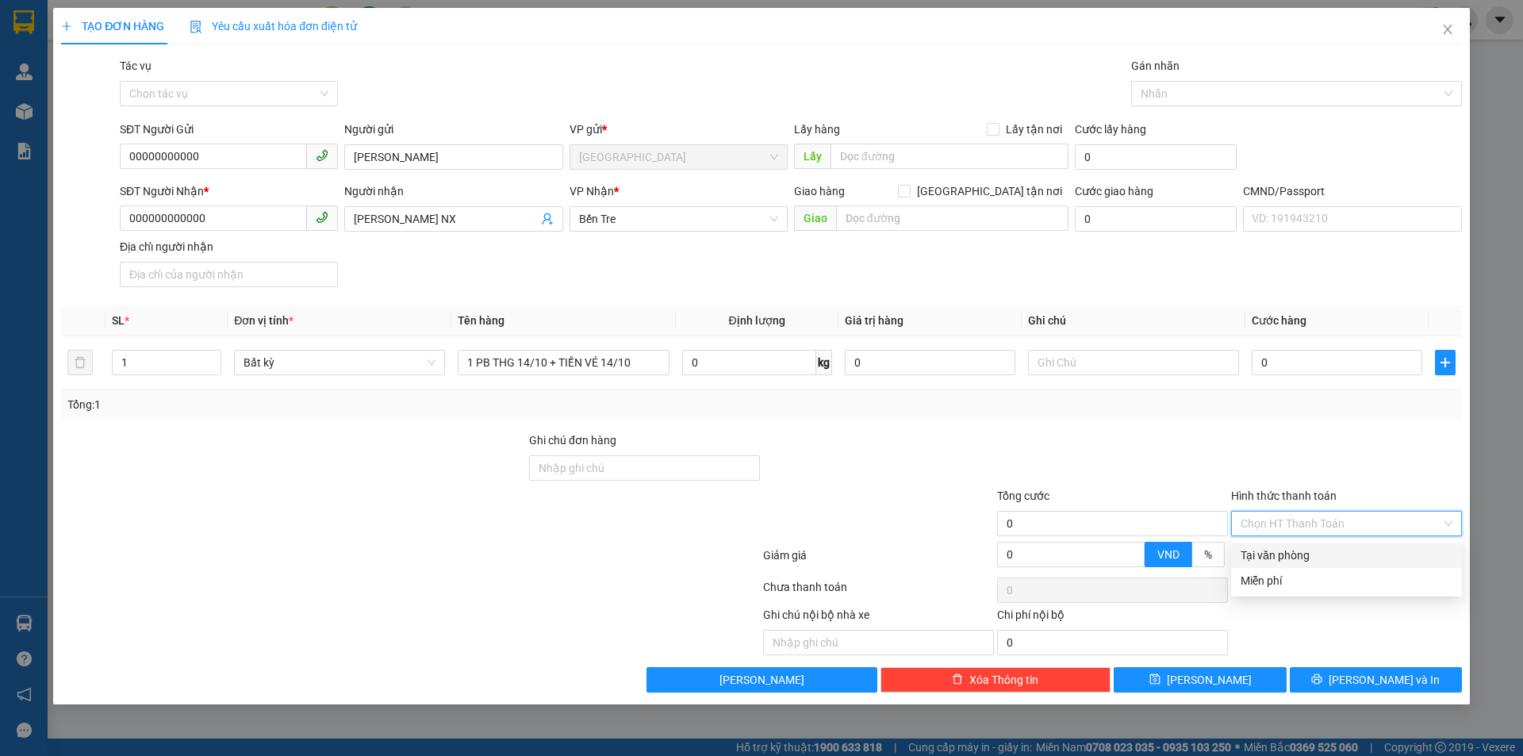
click at [1304, 526] on input "Hình thức thanh toán" at bounding box center [1341, 524] width 201 height 24
click at [1298, 575] on div "Miễn phí" at bounding box center [1347, 580] width 212 height 17
click at [1395, 678] on span "[PERSON_NAME] và In" at bounding box center [1384, 679] width 111 height 17
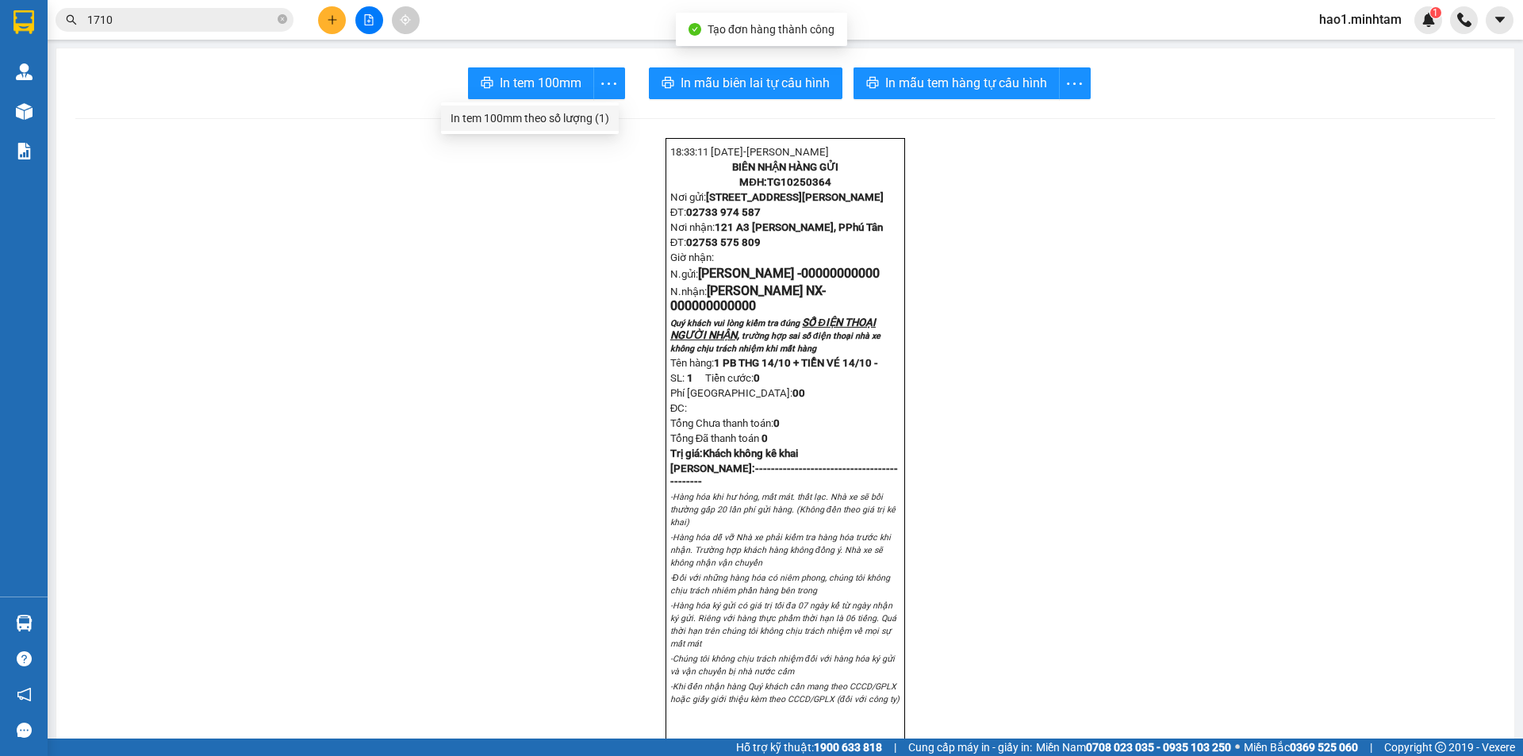
click at [566, 109] on div "In tem 100mm theo số lượng (1)" at bounding box center [530, 117] width 159 height 17
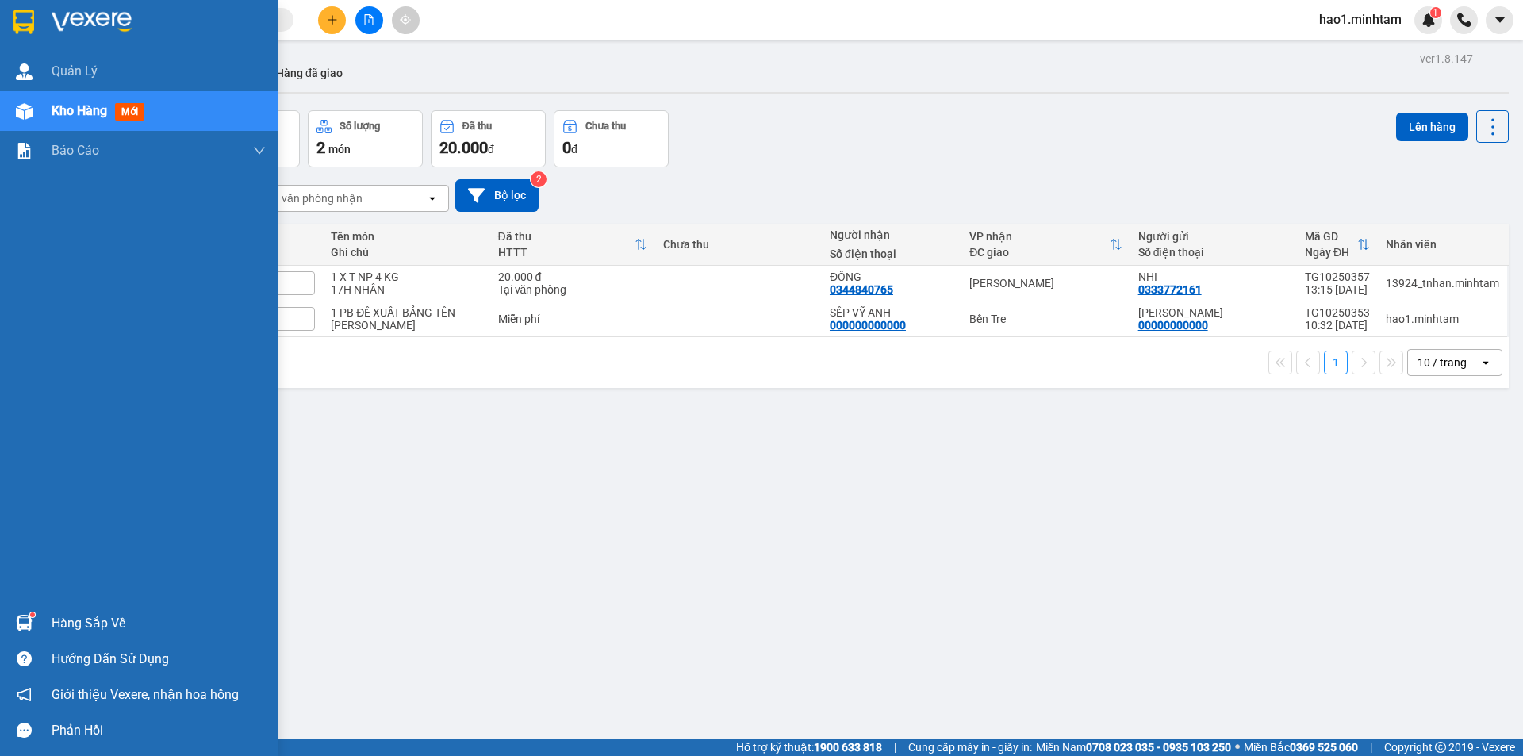
click at [28, 10] on img at bounding box center [23, 22] width 21 height 24
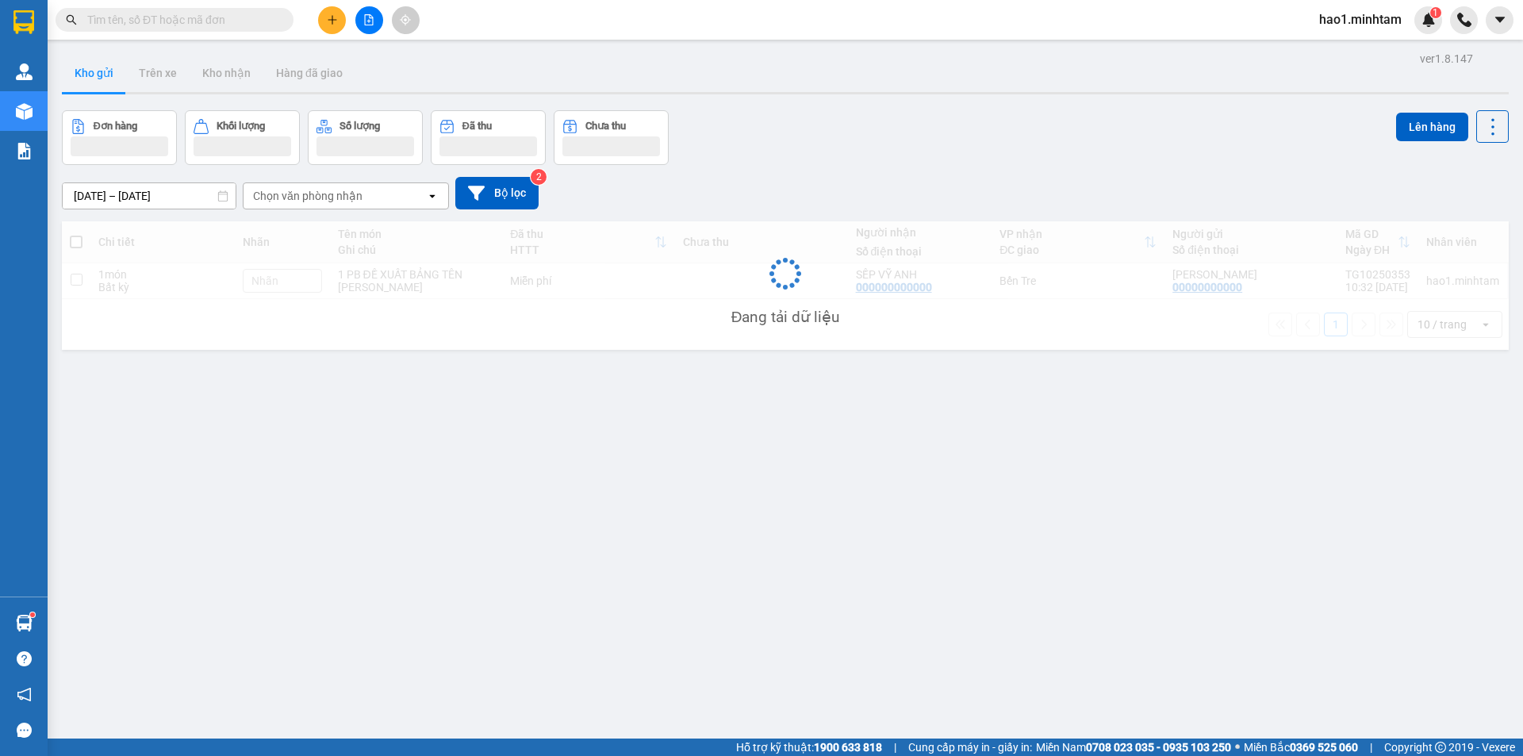
click at [813, 106] on div "ver 1.8.147 Kho gửi Trên xe Kho nhận Hàng đã giao Đơn hàng Khối lượng Số lượng …" at bounding box center [786, 426] width 1460 height 756
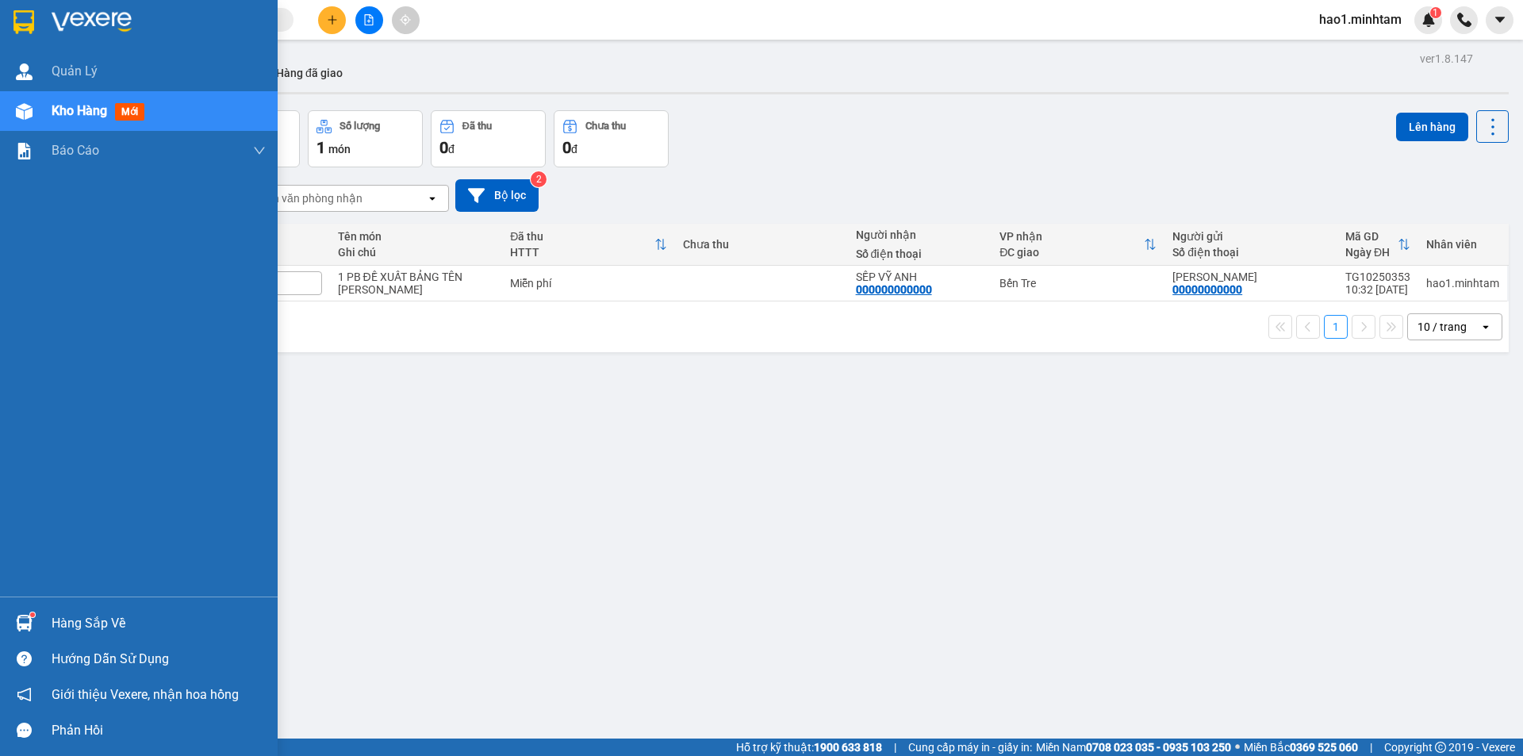
click at [53, 632] on div "Hàng sắp về" at bounding box center [159, 624] width 214 height 24
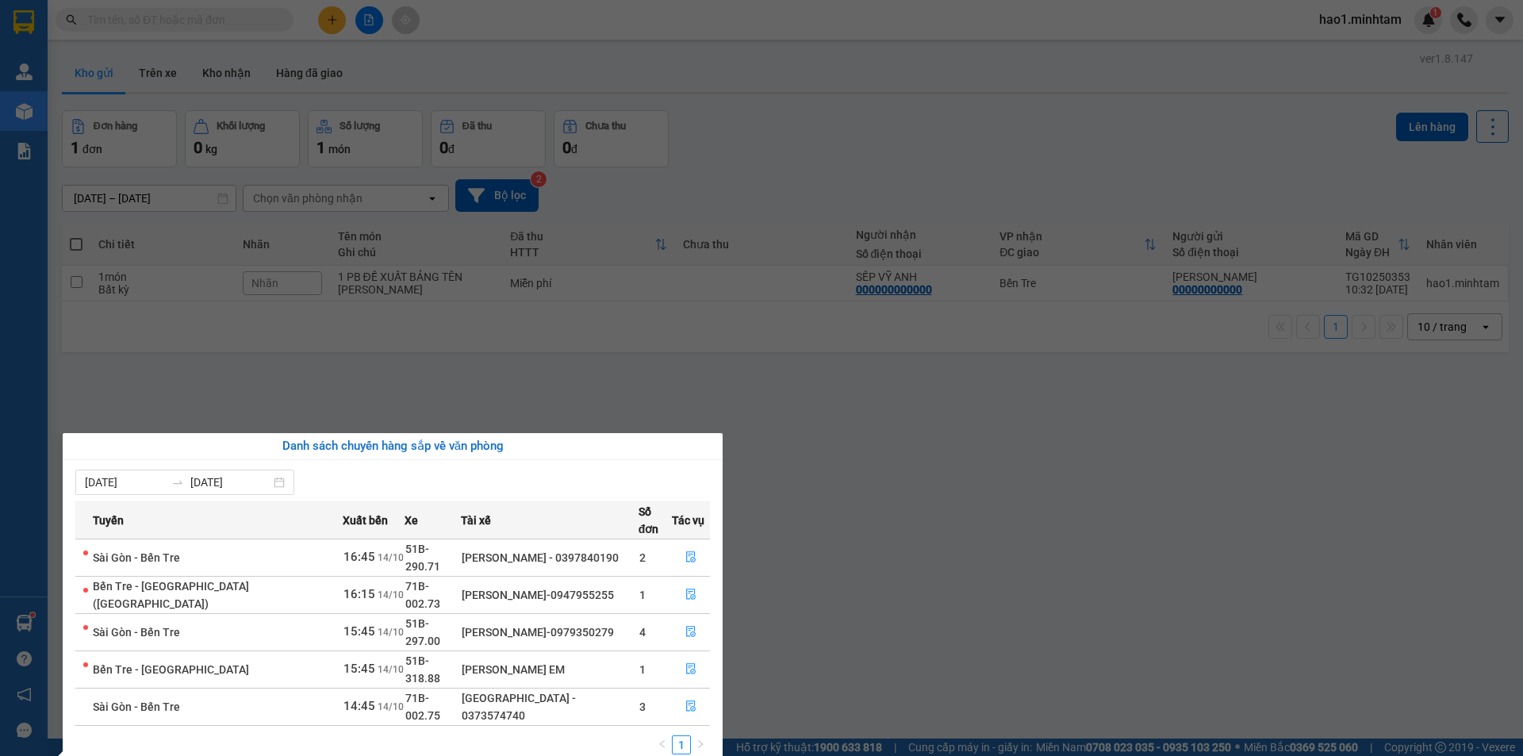
click at [237, 75] on section "Kết quả tìm kiếm ( 1 ) Bộ lọc Thuộc VP này Ngày tạo đơn gần nhất Mã ĐH Trạng th…" at bounding box center [761, 378] width 1523 height 756
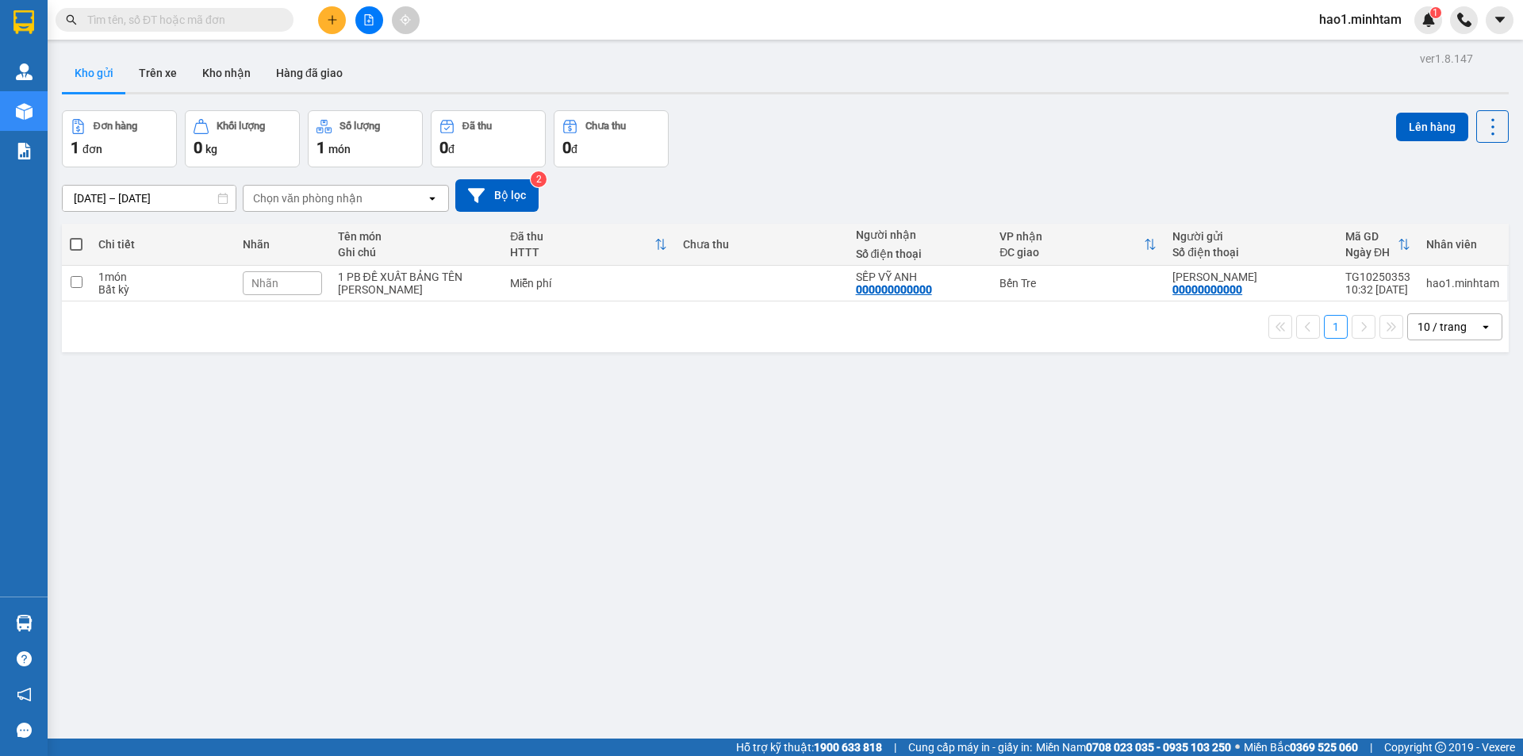
click at [237, 75] on button "Kho nhận" at bounding box center [227, 73] width 74 height 38
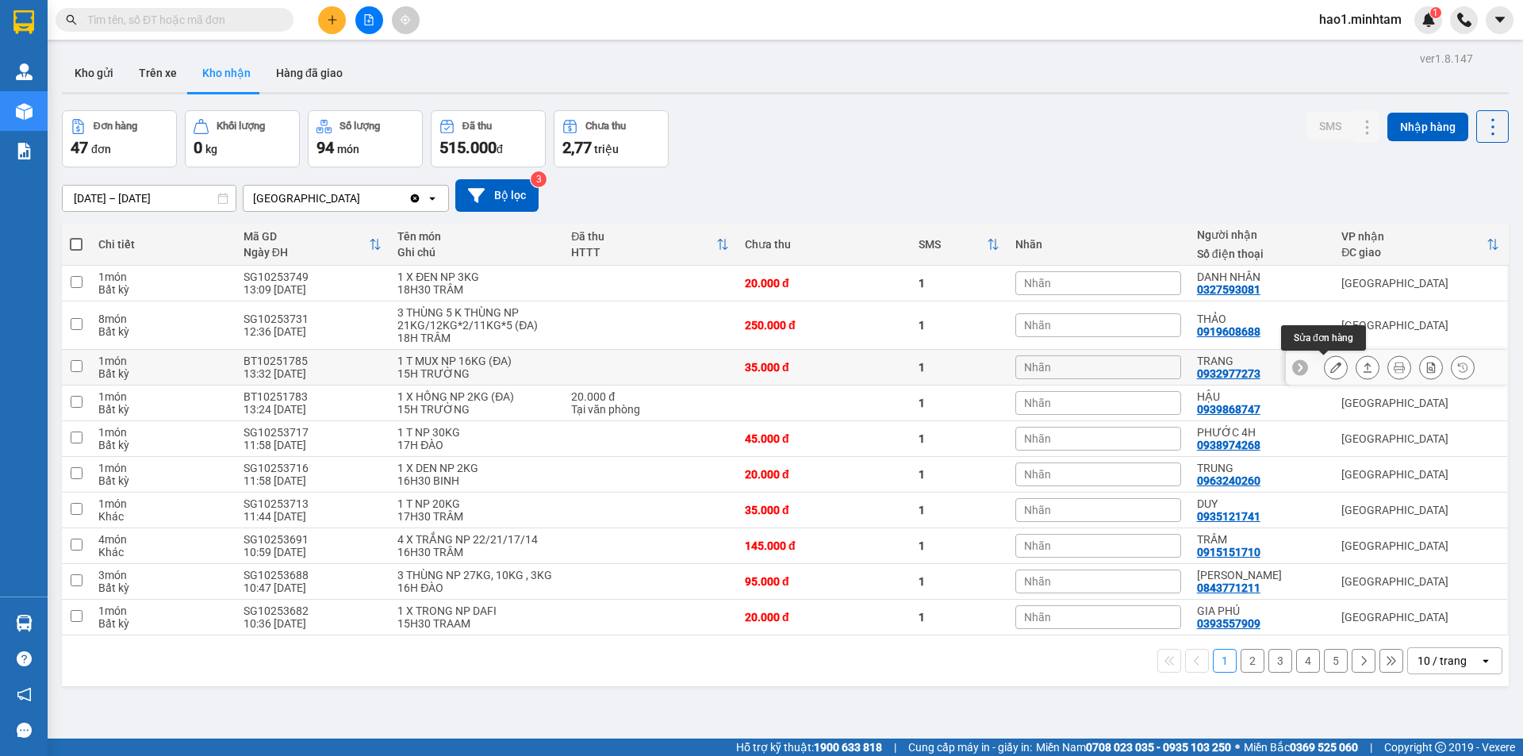
click at [1330, 371] on icon at bounding box center [1335, 367] width 11 height 11
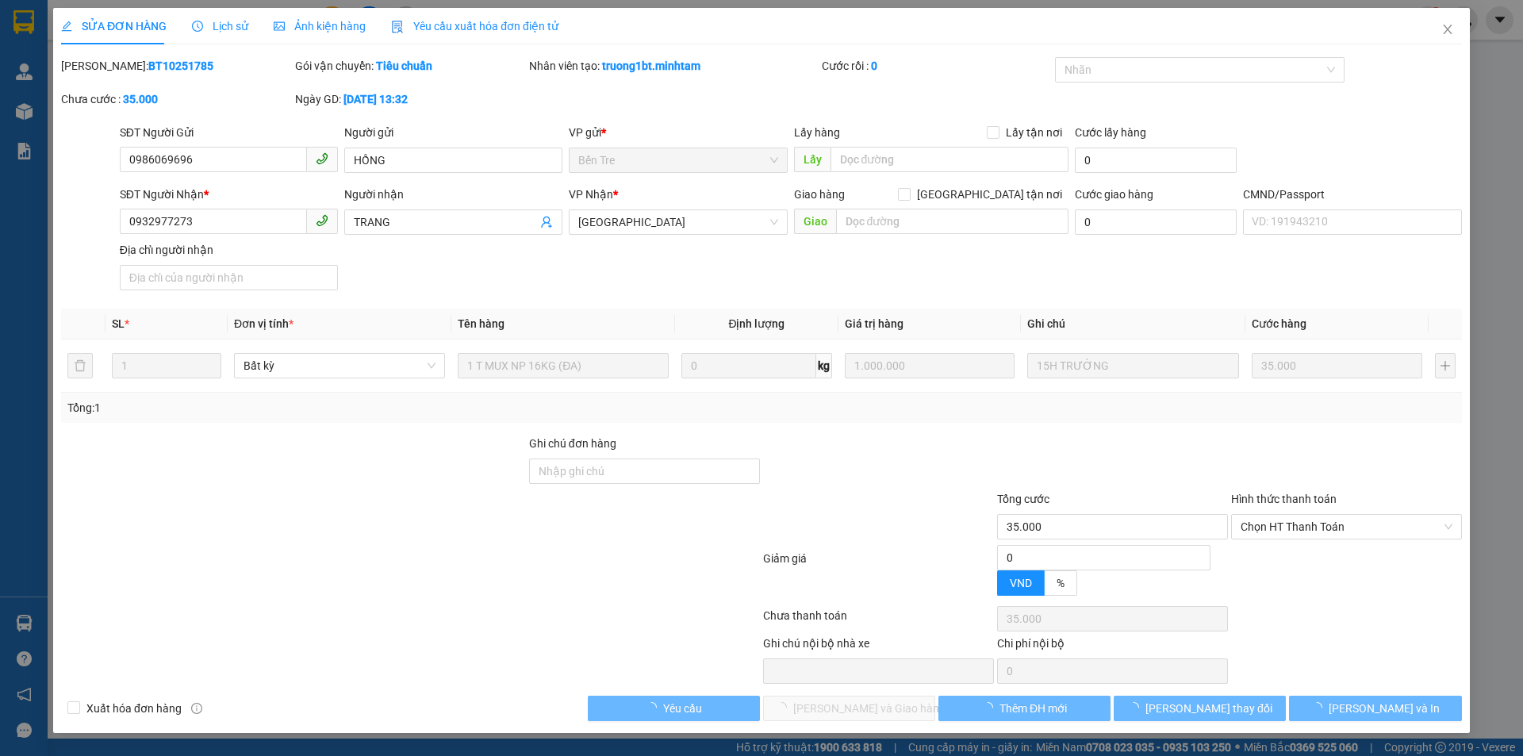
type input "0986069696"
type input "HỒNG"
type input "0932977273"
type input "TRANG"
type input "35.000"
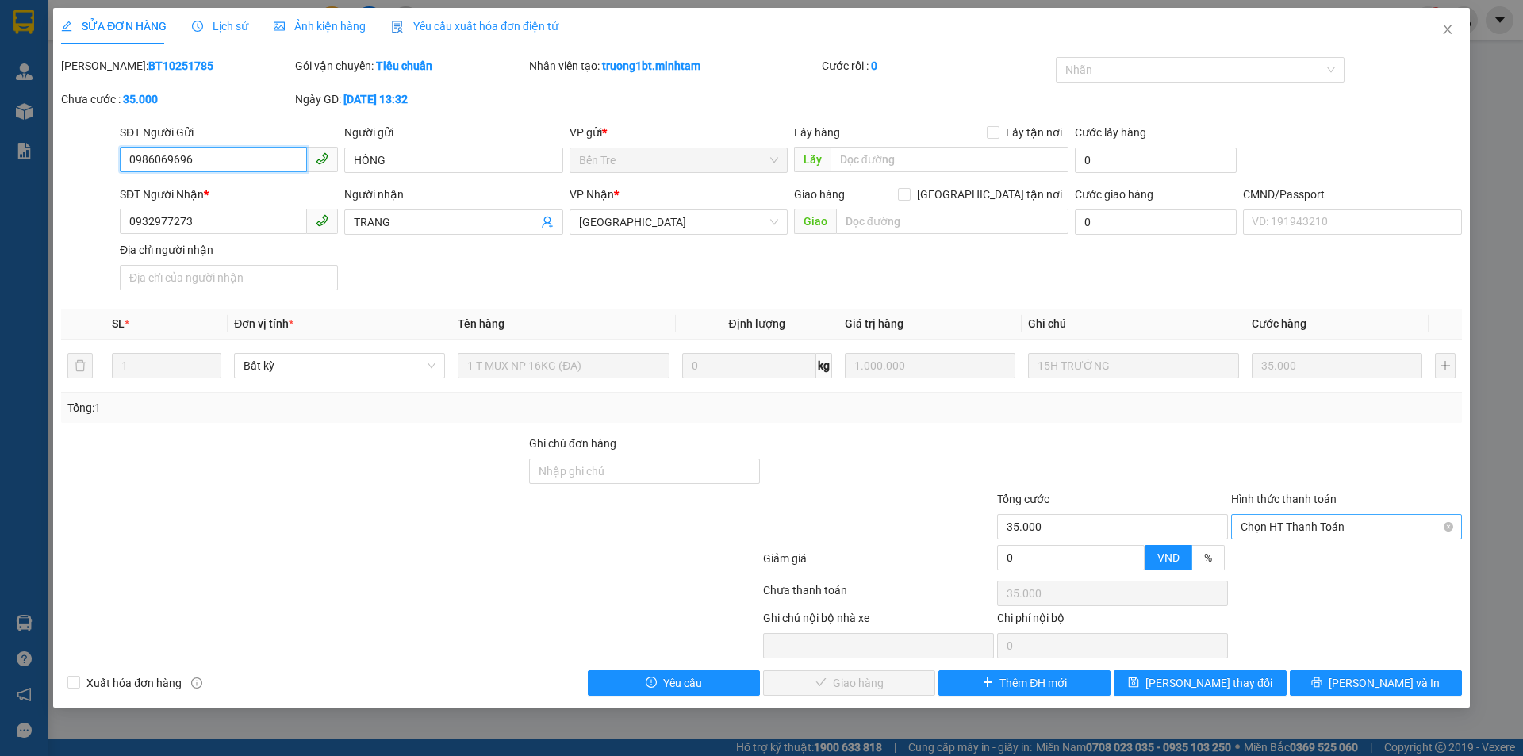
click at [1272, 535] on span "Chọn HT Thanh Toán" at bounding box center [1347, 527] width 212 height 24
drag, startPoint x: 1273, startPoint y: 536, endPoint x: 1252, endPoint y: 571, distance: 41.6
click at [1282, 559] on div "Tại văn phòng" at bounding box center [1347, 558] width 212 height 17
type input "0"
click at [867, 690] on span "[PERSON_NAME] và Giao hàng" at bounding box center [869, 682] width 152 height 17
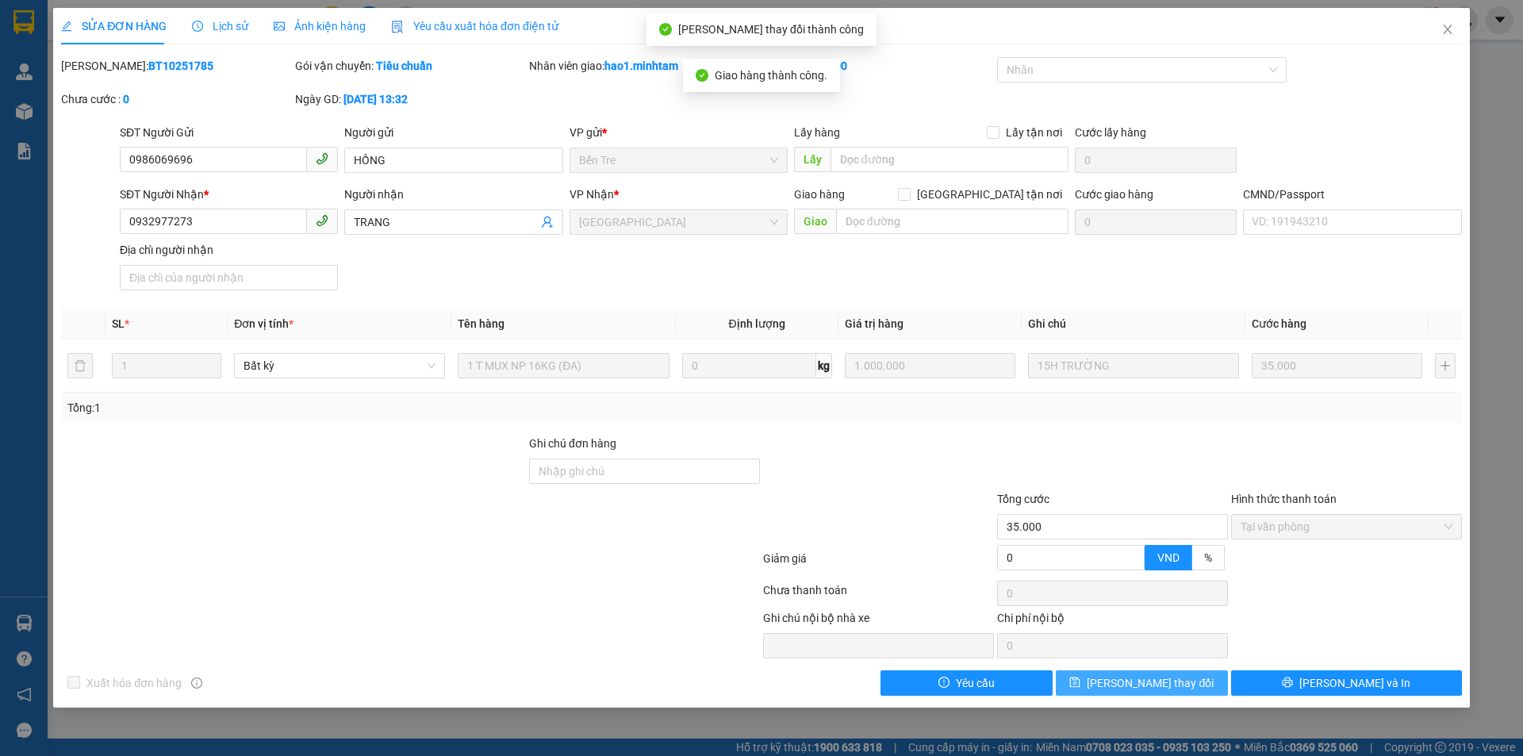
click at [1187, 687] on button "[PERSON_NAME] thay đổi" at bounding box center [1142, 682] width 172 height 25
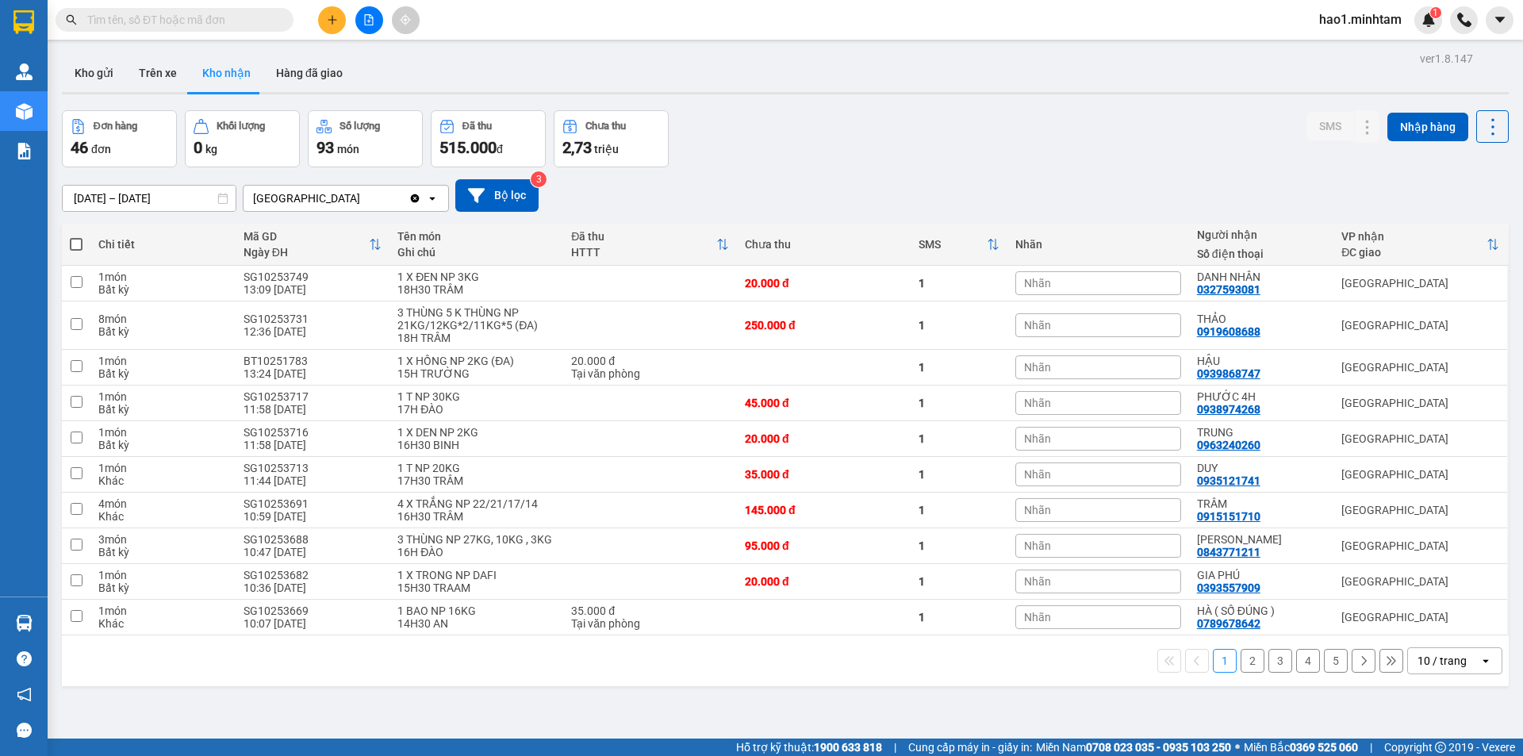
click at [1249, 655] on button "2" at bounding box center [1253, 661] width 24 height 24
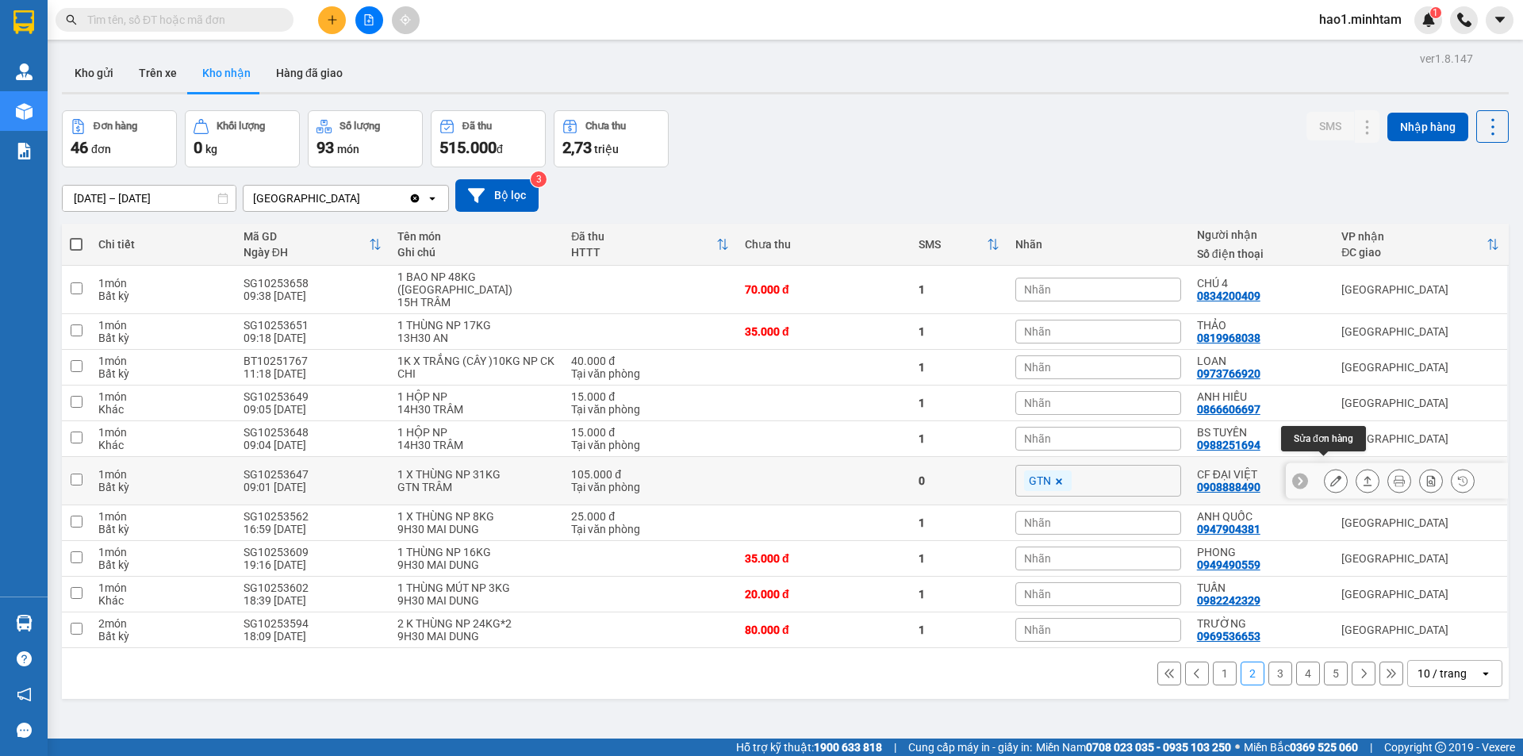
click at [1333, 467] on button at bounding box center [1336, 481] width 22 height 28
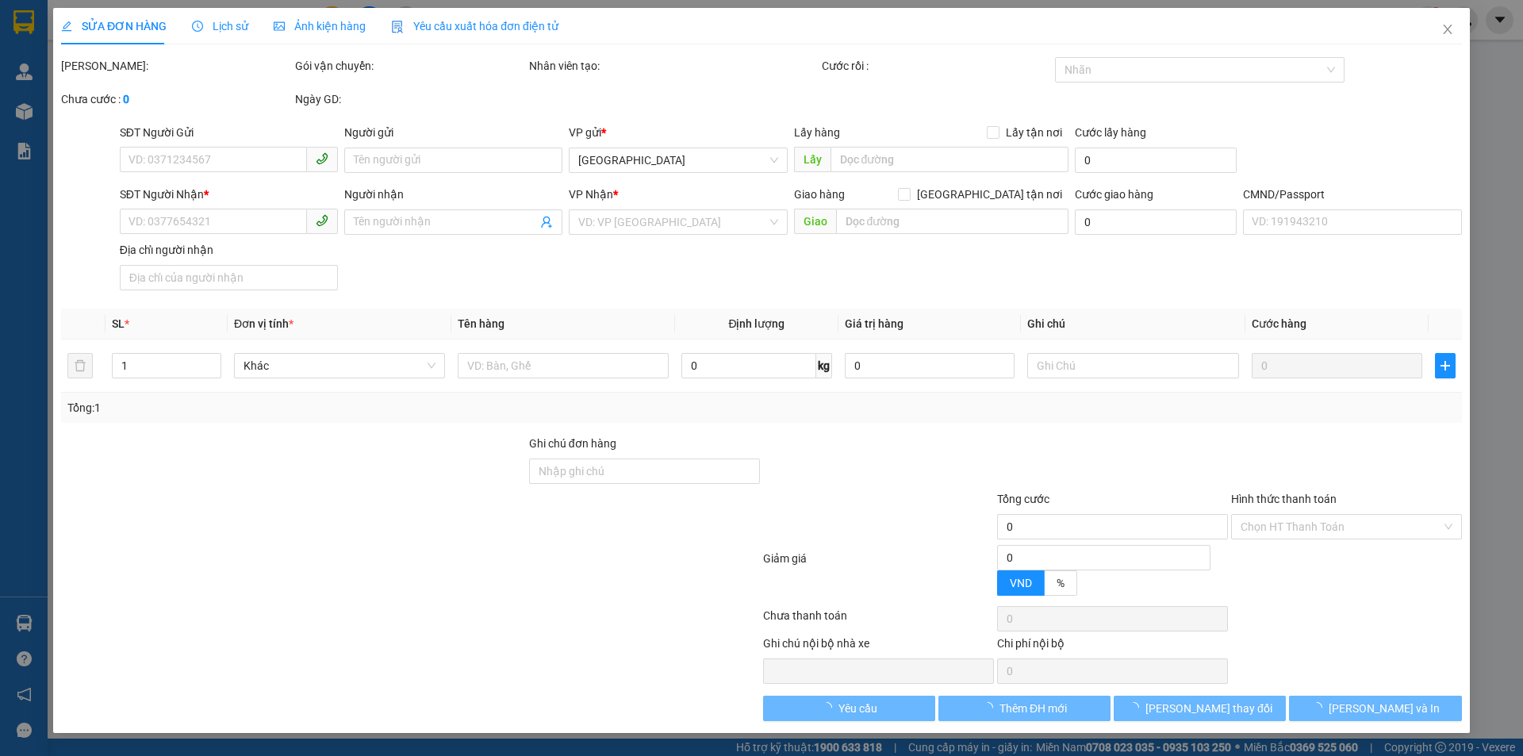
type input "0982454329"
type input "THỦY"
type input "0908888490"
type input "CF ĐẠI VIỆT"
checkbox input "true"
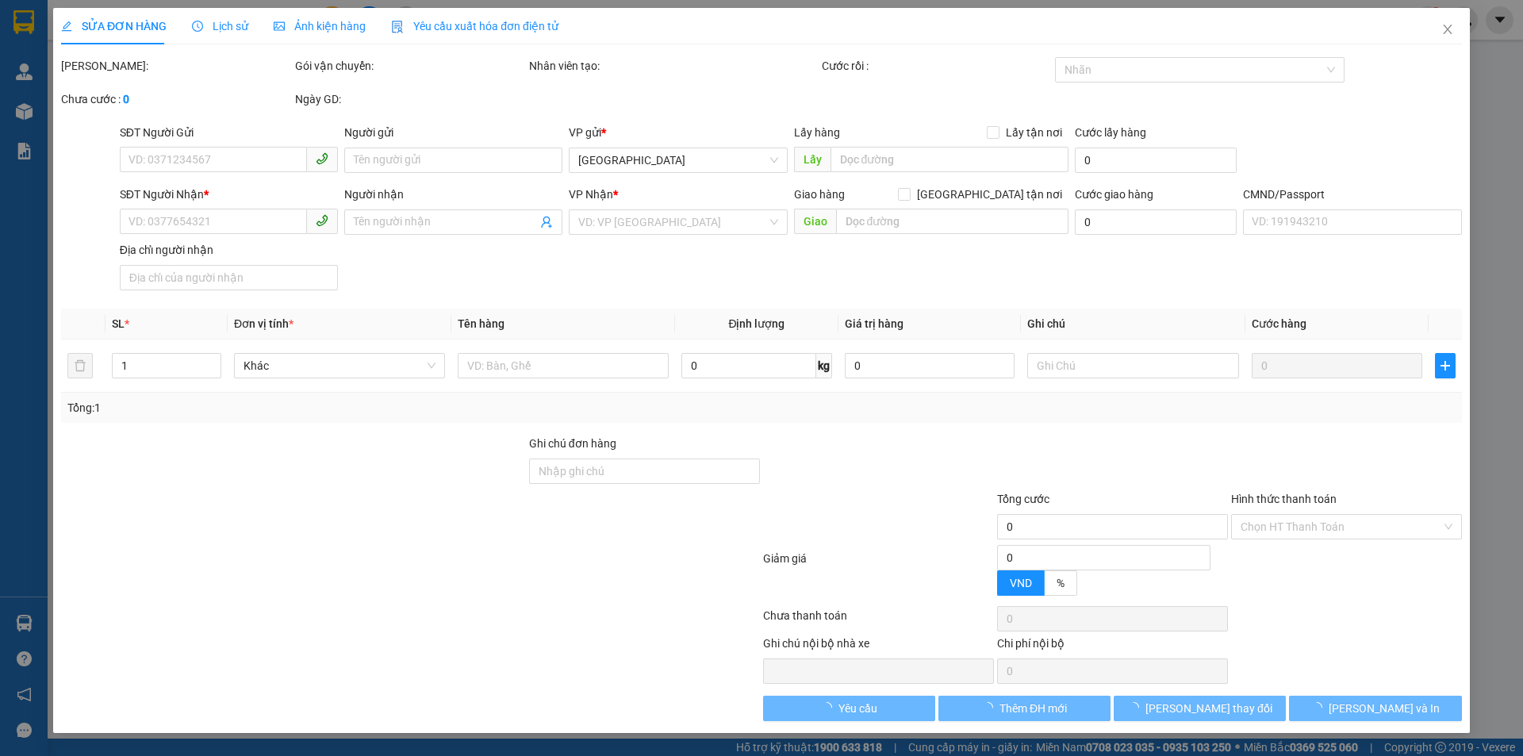
type input "16 THIÊN HỘ DƯƠNG, P.1"
type input "CÀ PHÊ"
type input "105.000"
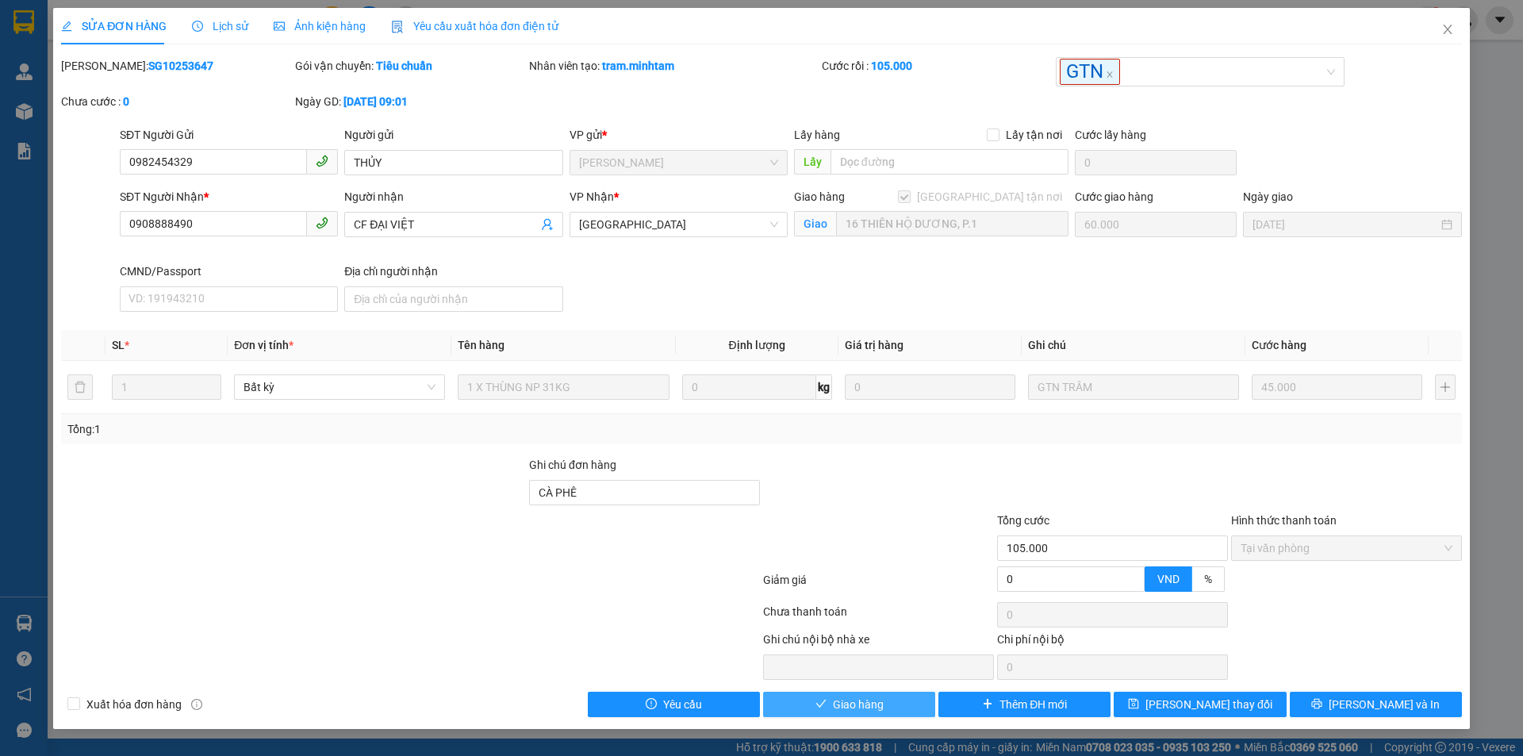
click at [897, 707] on button "Giao hàng" at bounding box center [849, 704] width 172 height 25
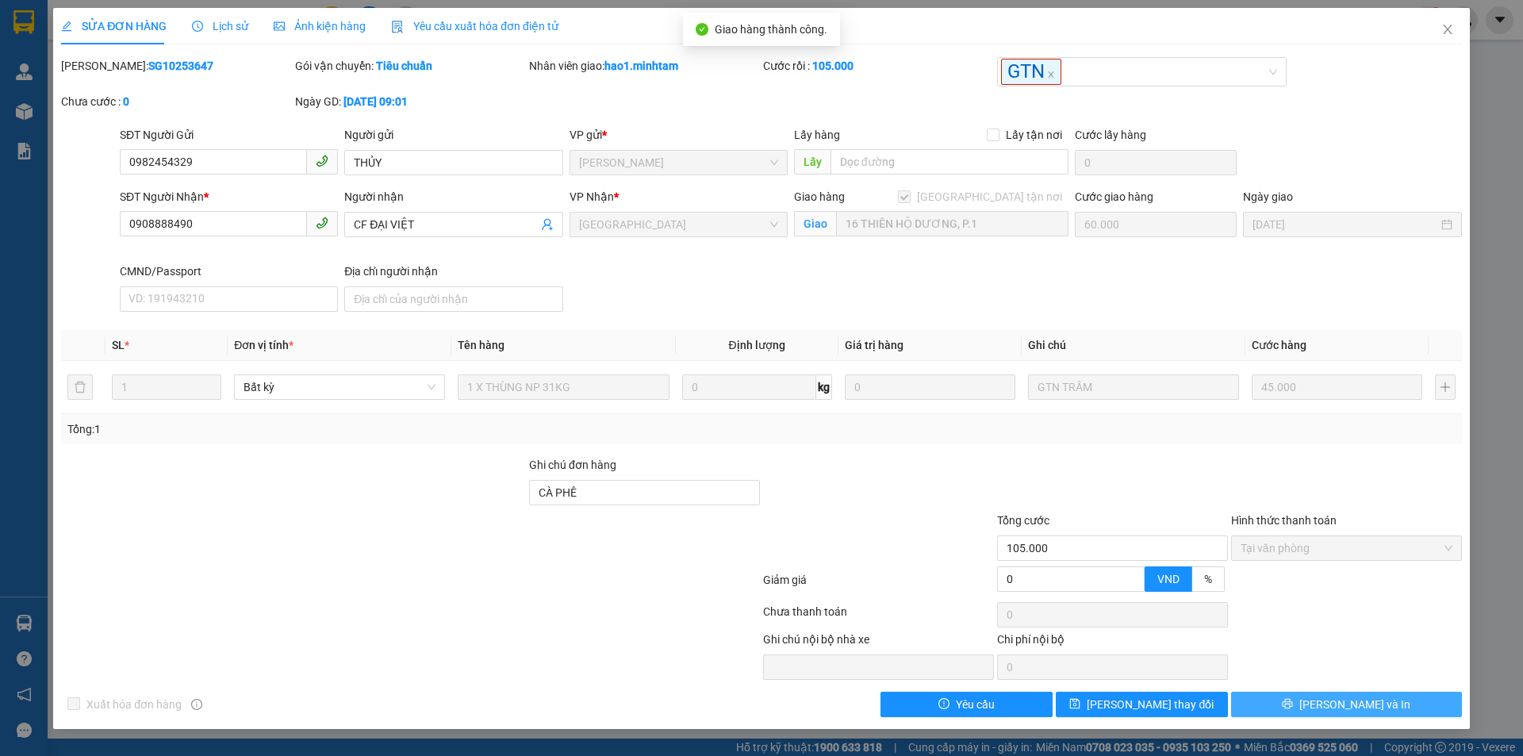
click at [1370, 705] on span "[PERSON_NAME] và In" at bounding box center [1355, 704] width 111 height 17
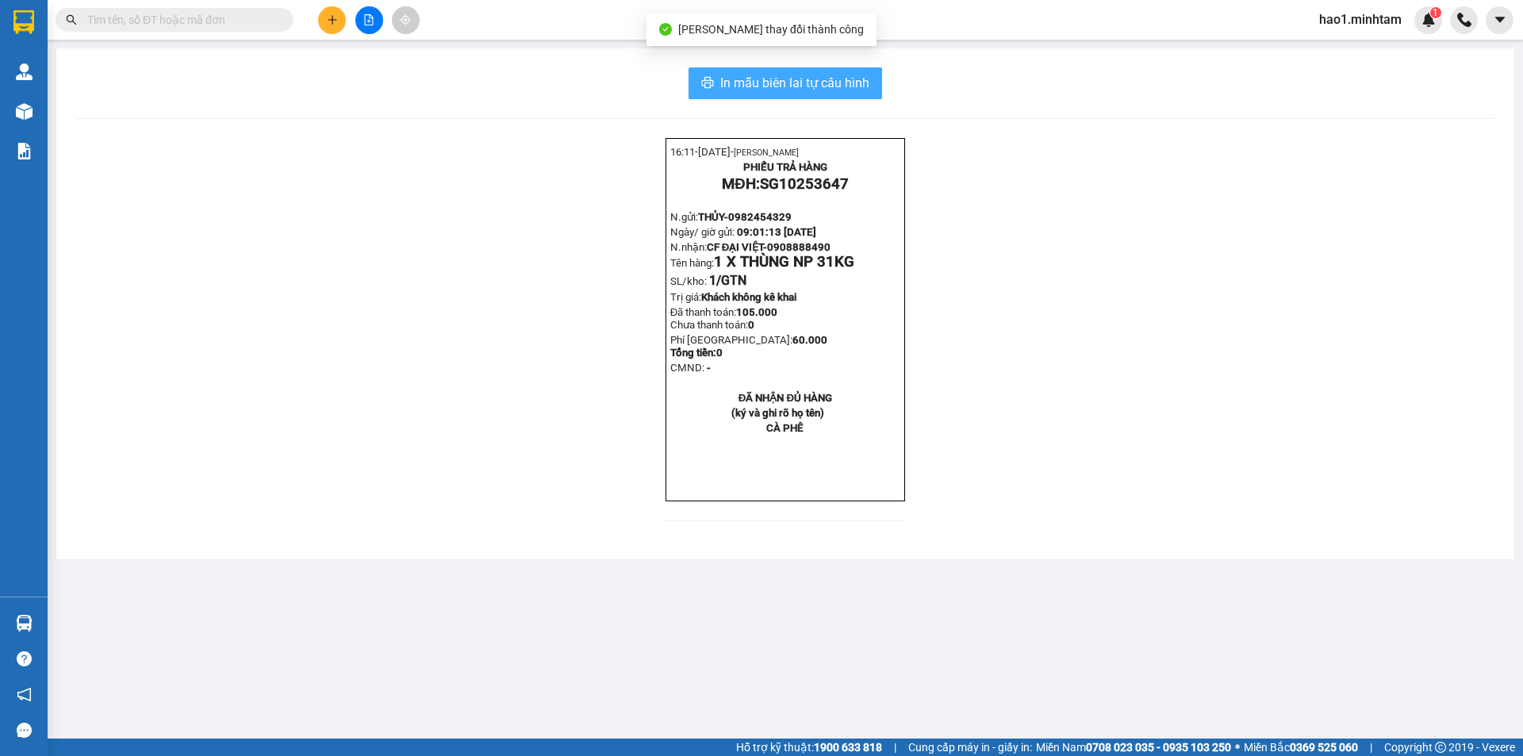
click at [875, 86] on button "In mẫu biên lai tự cấu hình" at bounding box center [786, 83] width 194 height 32
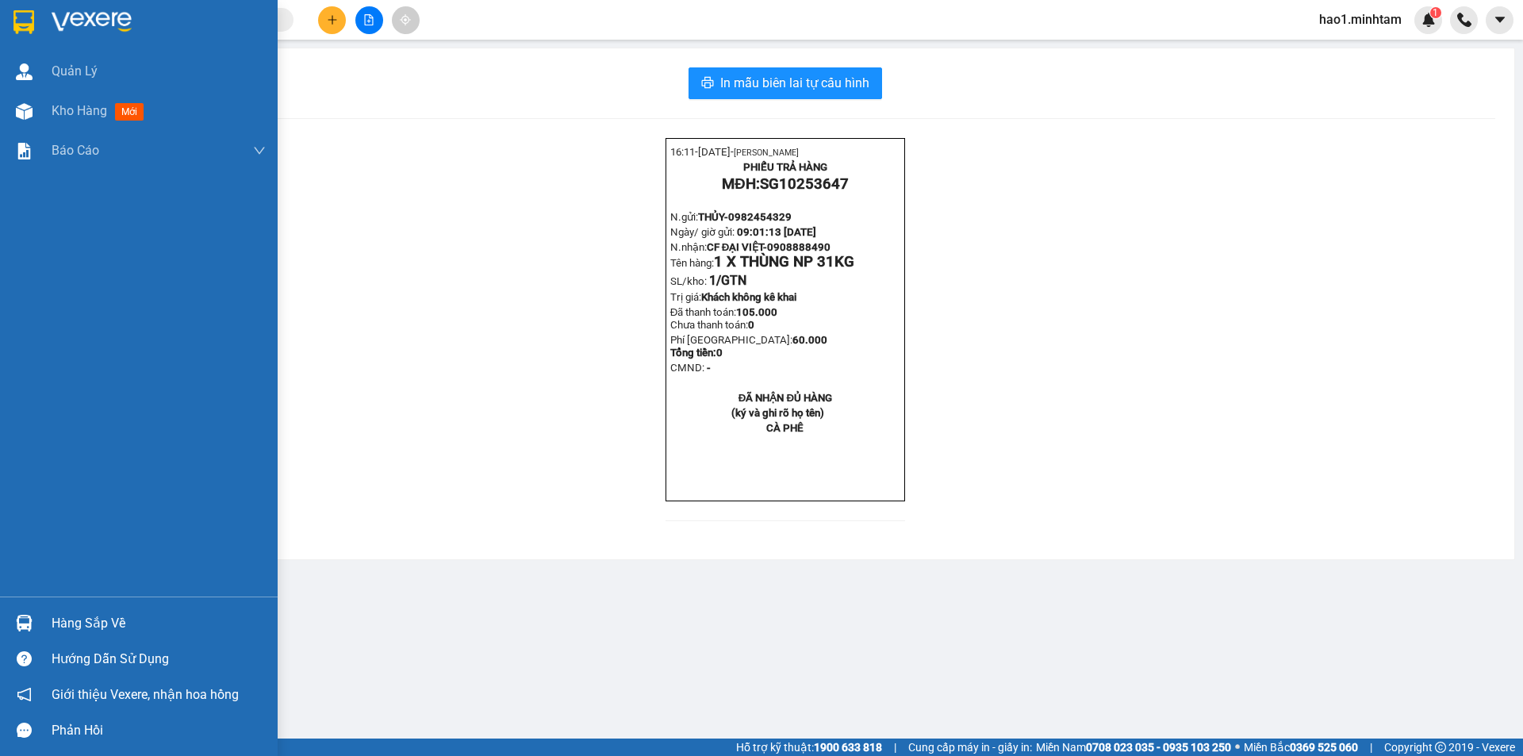
click at [17, 16] on img at bounding box center [23, 22] width 21 height 24
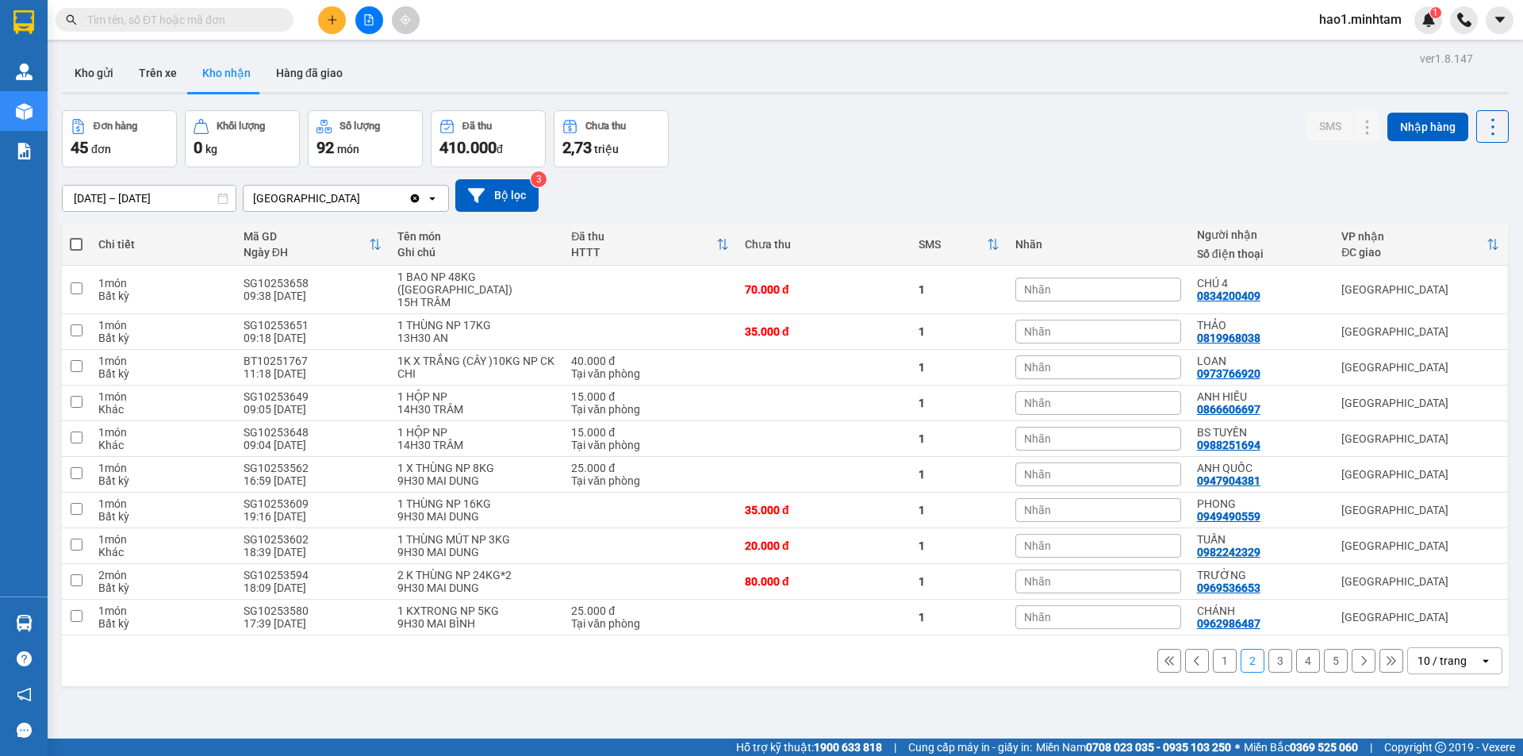
click at [898, 100] on div "ver 1.8.147 Kho gửi Trên xe Kho nhận Hàng đã giao Đơn hàng 45 đơn Khối lượng 0 …" at bounding box center [786, 426] width 1460 height 756
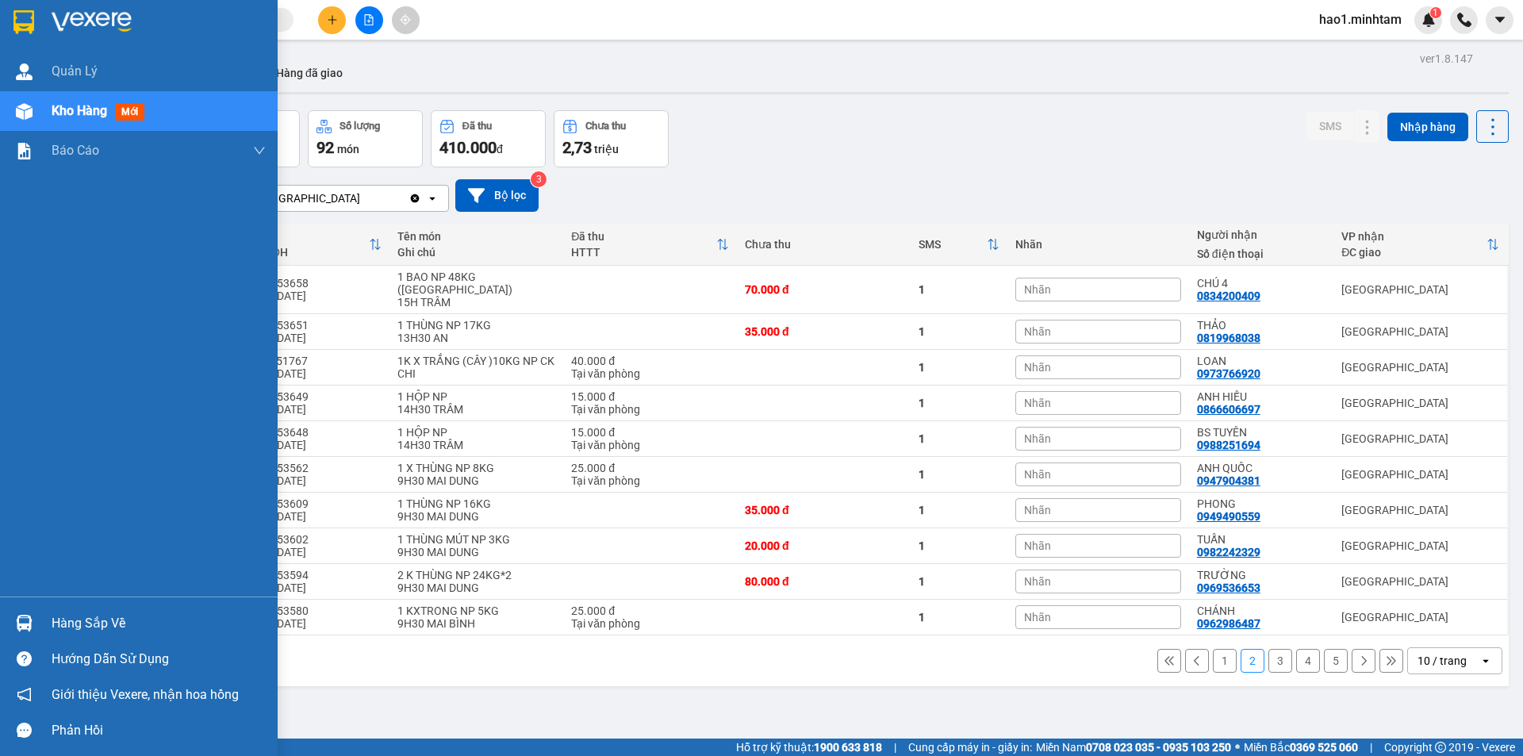
click at [42, 616] on div "Hàng sắp về" at bounding box center [139, 623] width 278 height 36
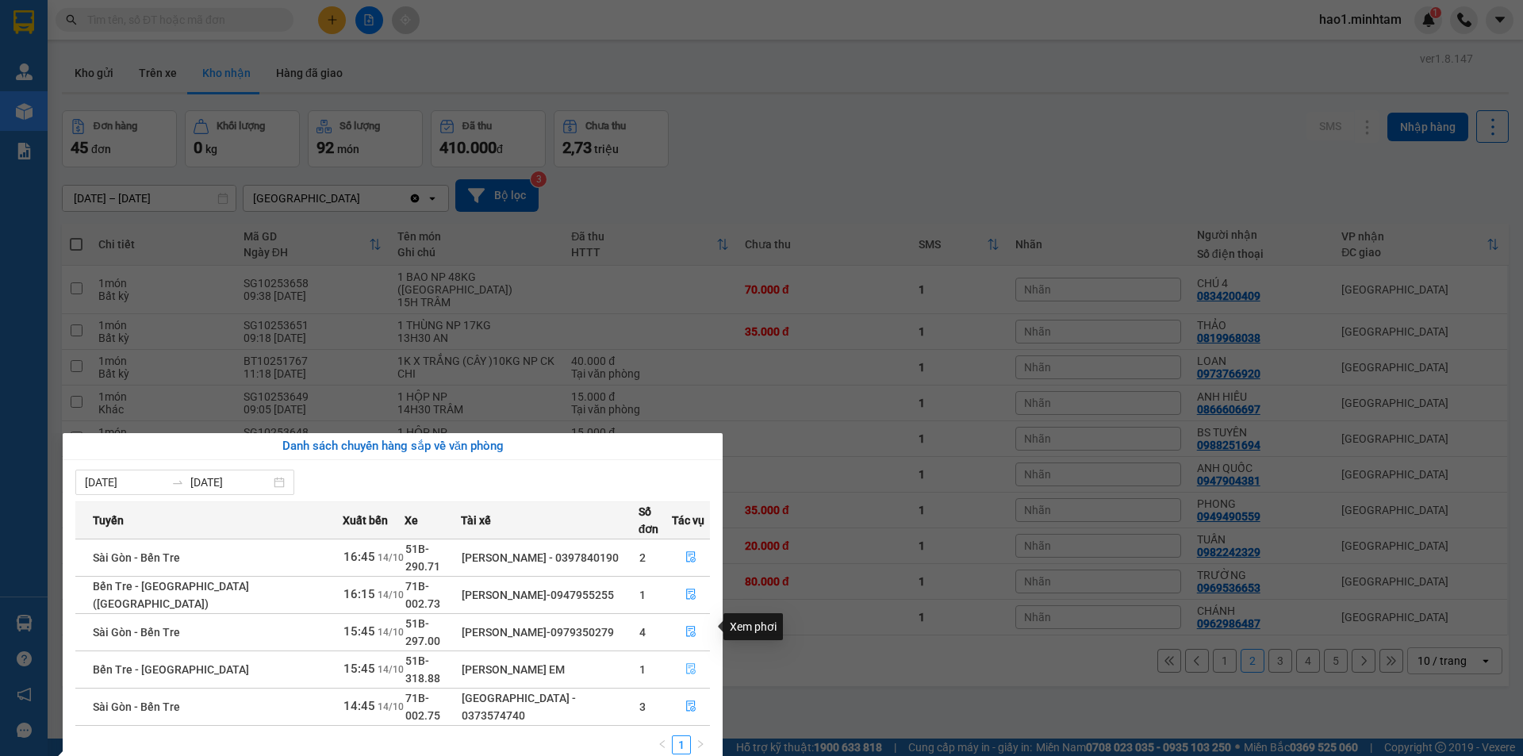
click at [688, 663] on icon "file-done" at bounding box center [690, 668] width 11 height 11
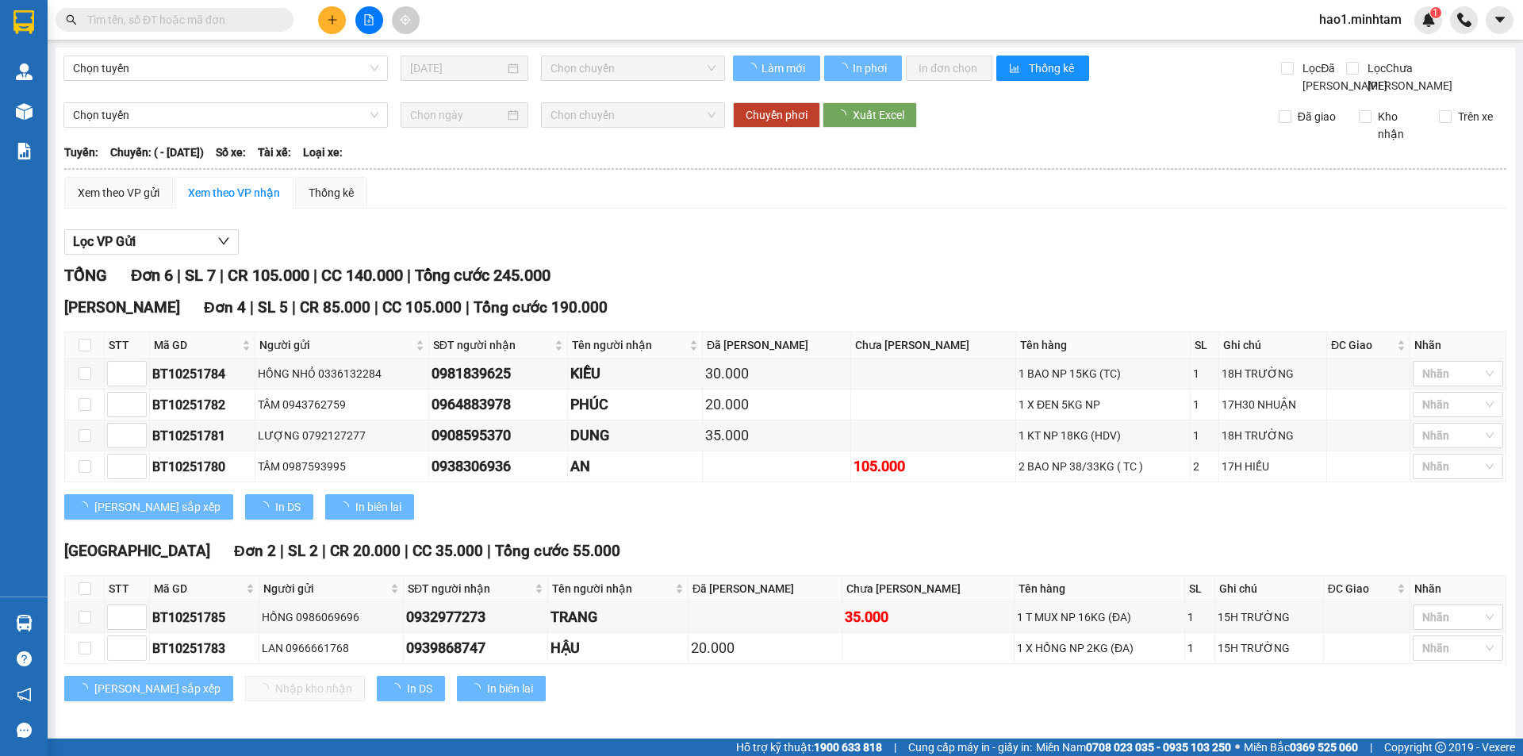
click at [943, 254] on div "Lọc VP Gửi" at bounding box center [785, 242] width 1442 height 26
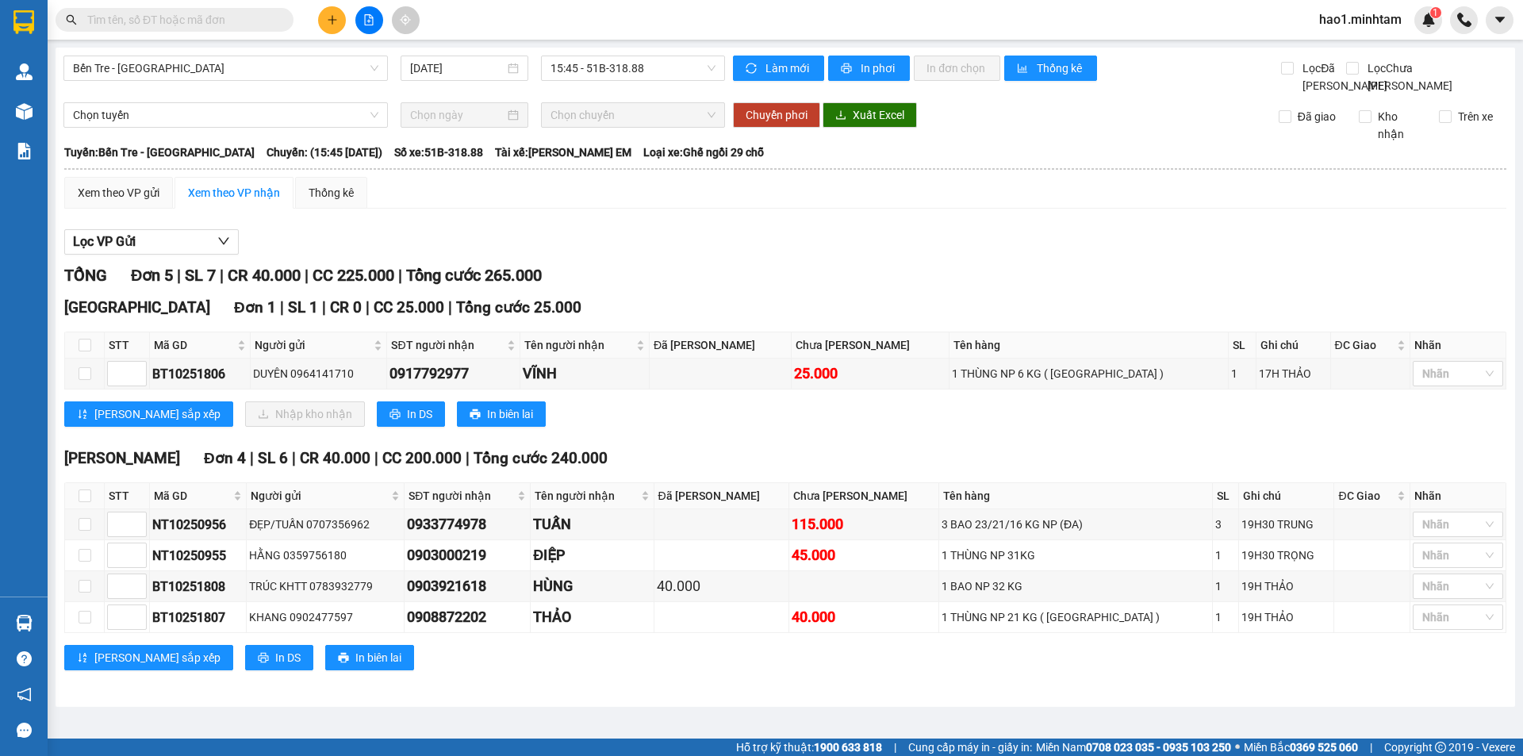
click at [808, 439] on div "Tiền Giang Đơn 1 | SL 1 | CR 0 | CC 25.000 | Tổng cước 25.000 STT Mã GD Người g…" at bounding box center [785, 367] width 1442 height 143
click at [871, 255] on div "Lọc VP Gửi" at bounding box center [785, 242] width 1442 height 26
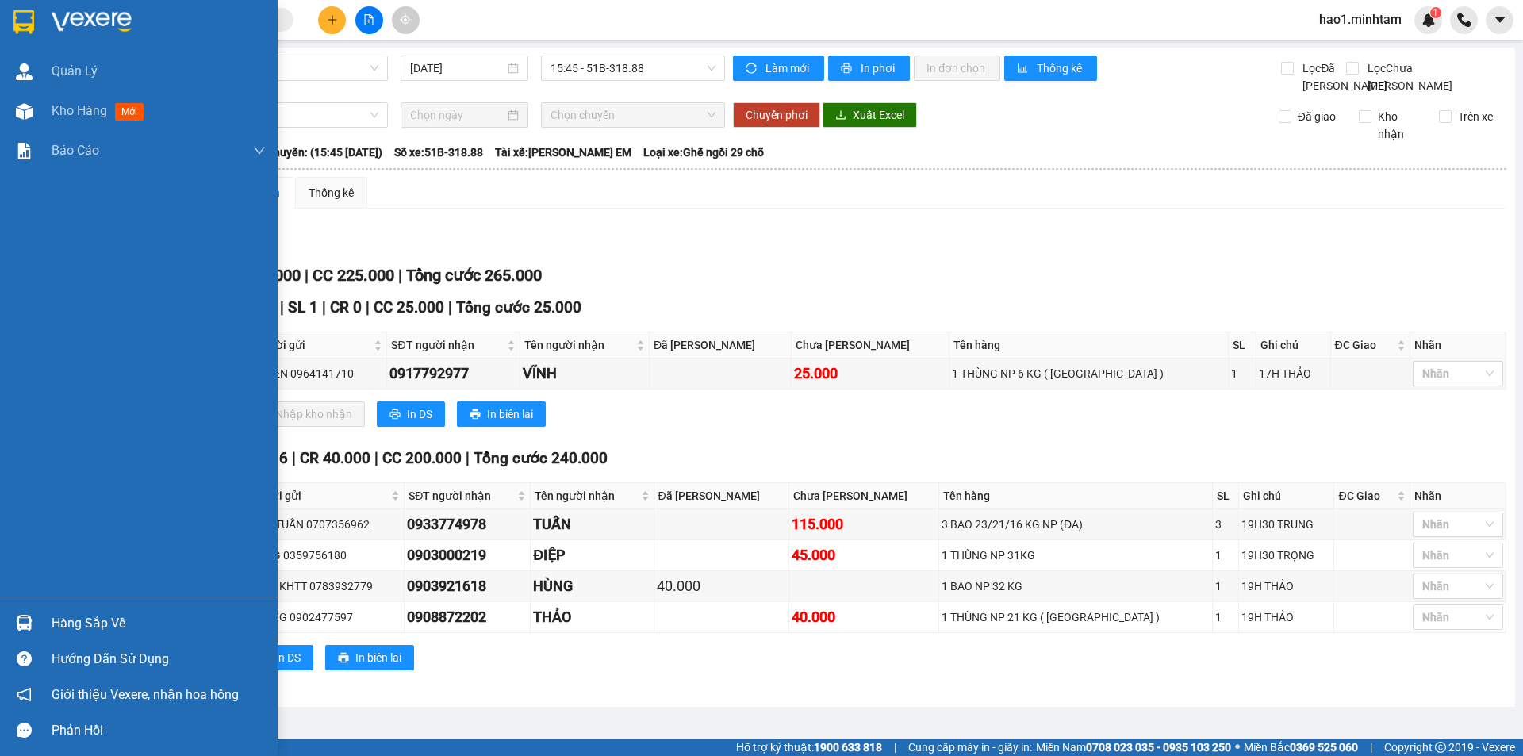
click at [33, 617] on div at bounding box center [24, 623] width 28 height 28
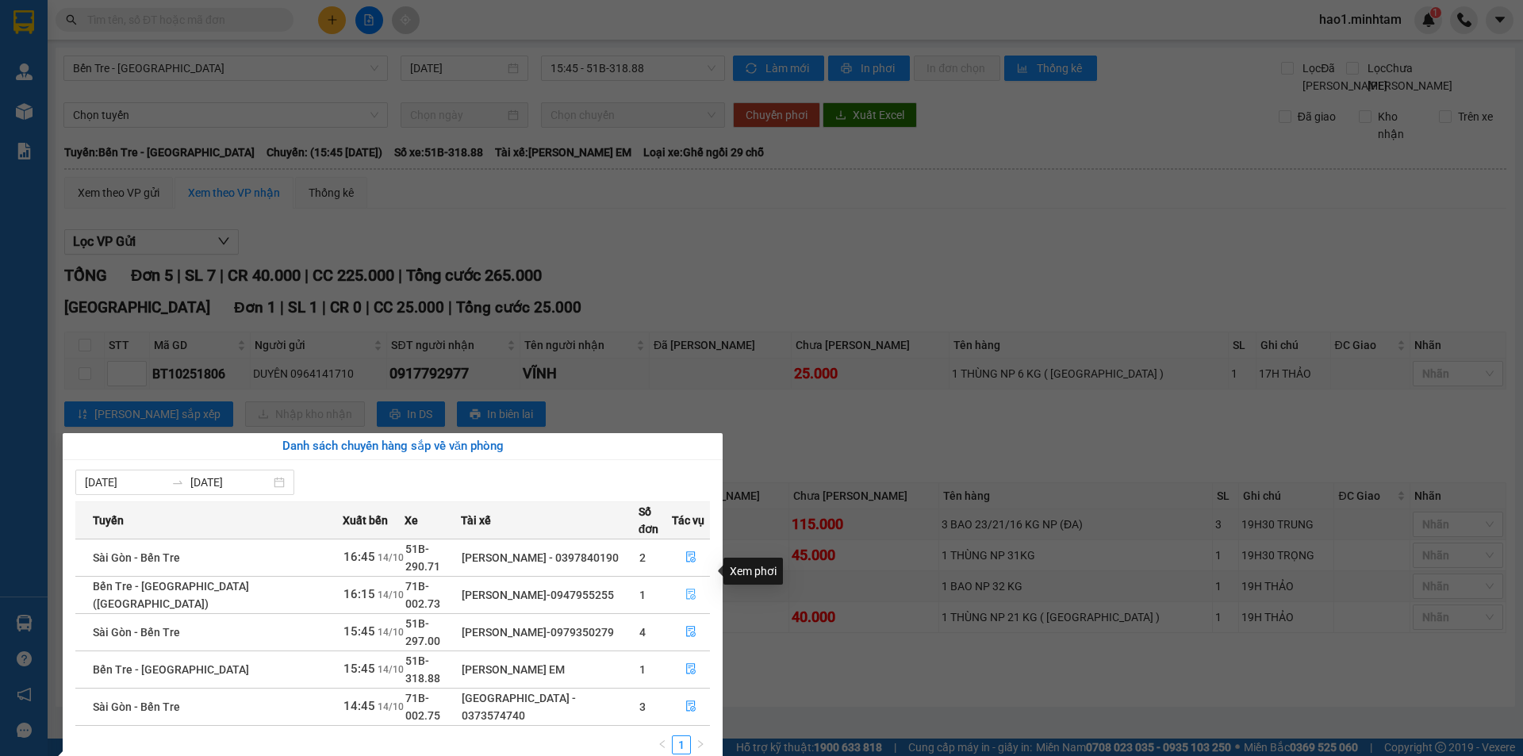
click at [686, 589] on icon "file-done" at bounding box center [691, 594] width 10 height 11
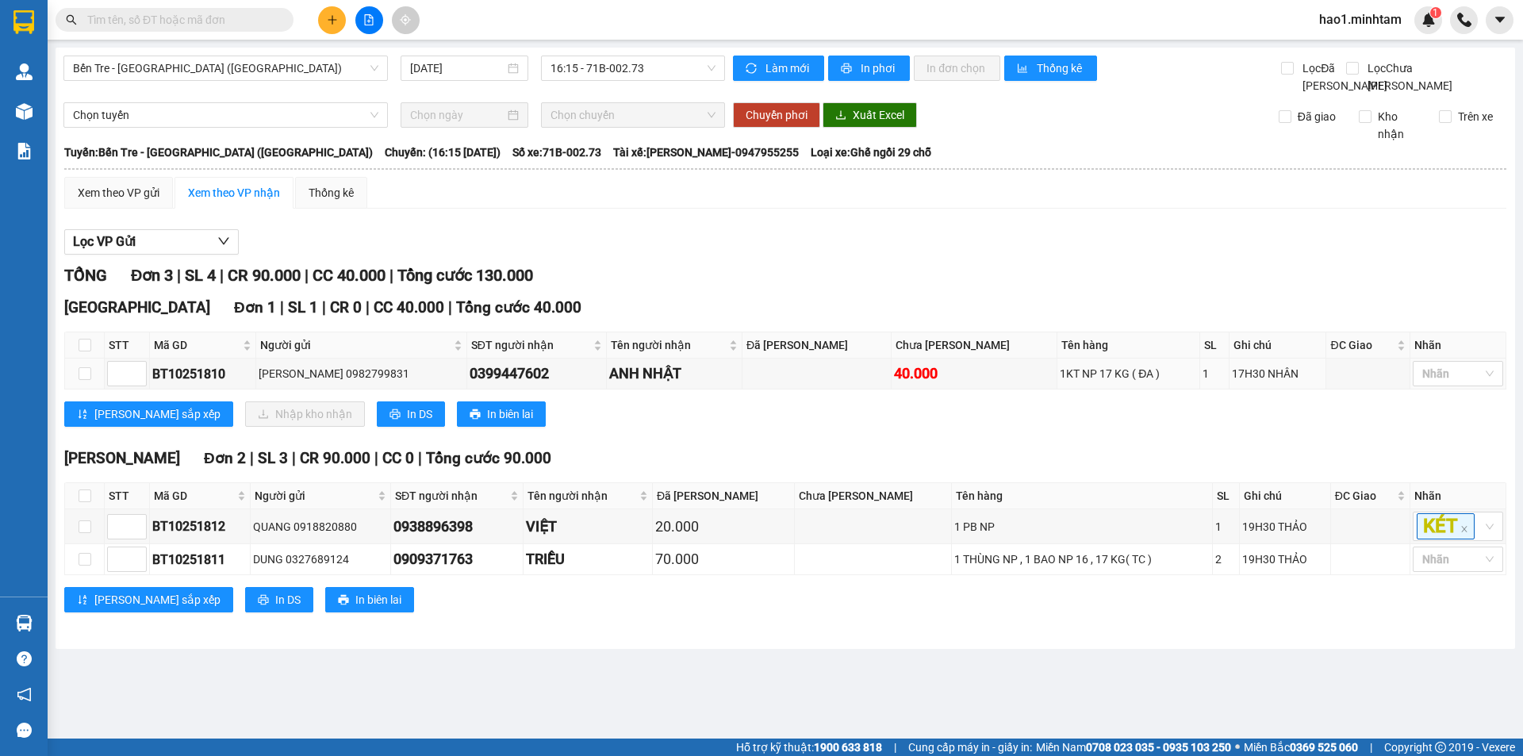
click at [1169, 176] on th at bounding box center [785, 169] width 1444 height 14
click at [1170, 176] on th at bounding box center [785, 169] width 1444 height 14
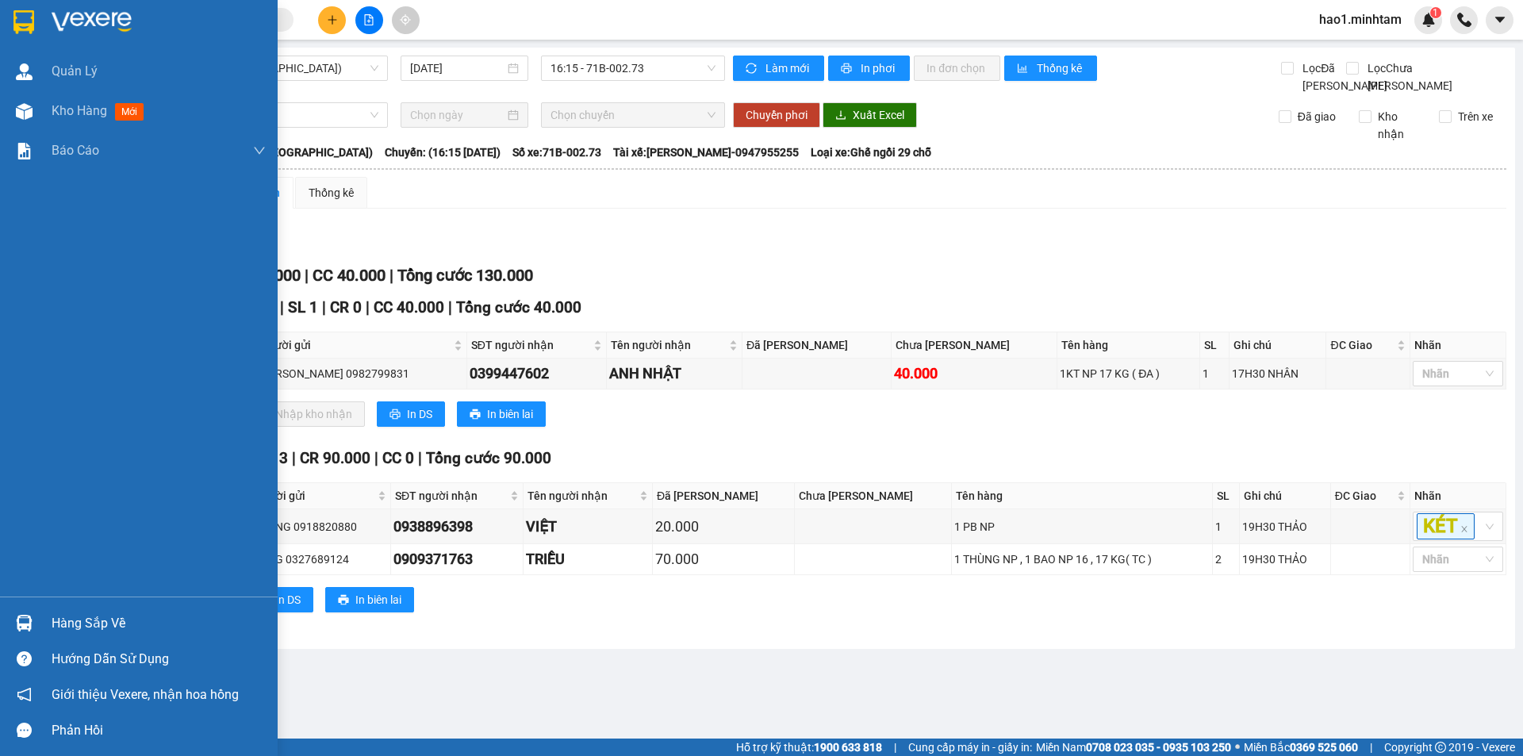
click at [26, 620] on img at bounding box center [24, 623] width 17 height 17
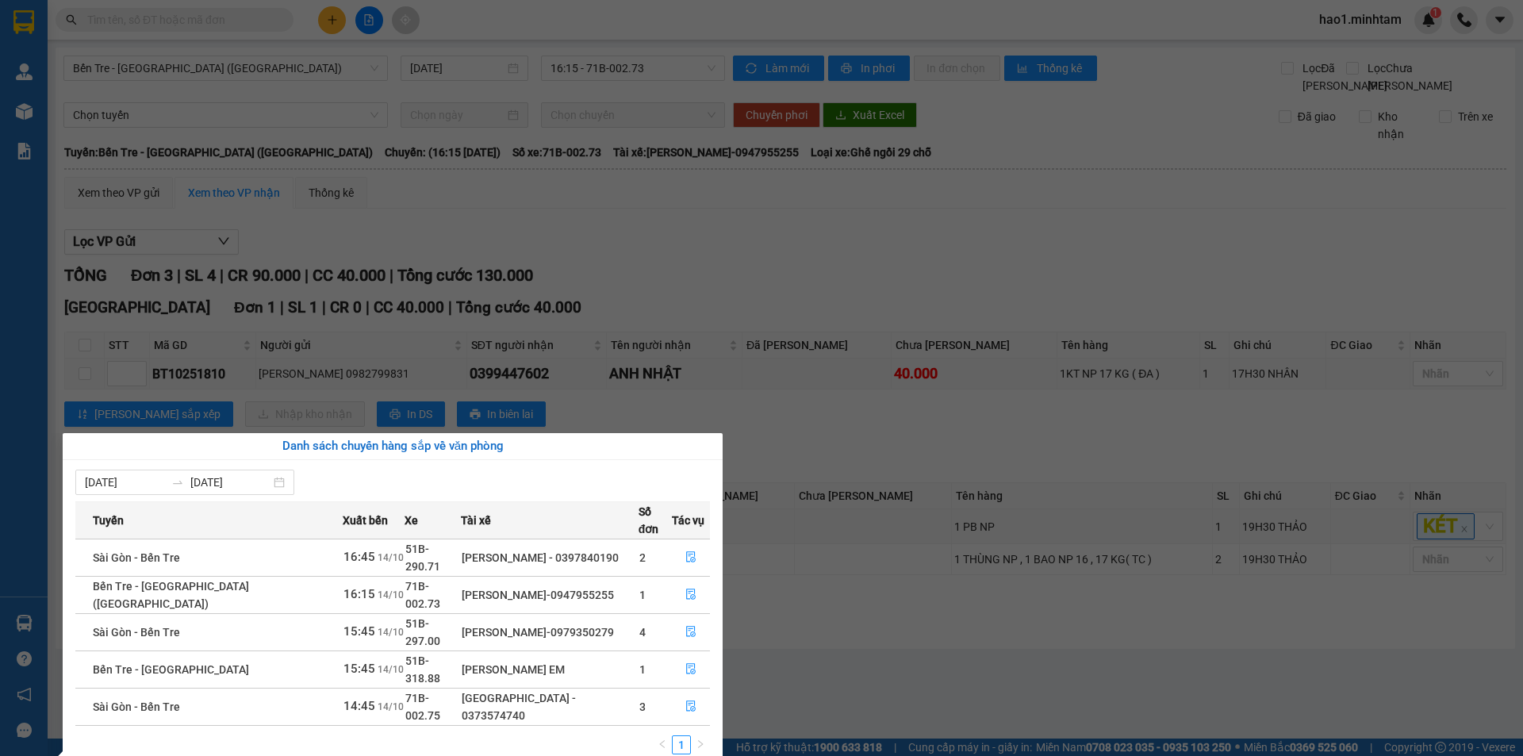
click at [806, 442] on section "Kết quả tìm kiếm ( 1 ) Bộ lọc Thuộc VP này Ngày tạo đơn gần nhất Mã ĐH Trạng th…" at bounding box center [761, 378] width 1523 height 756
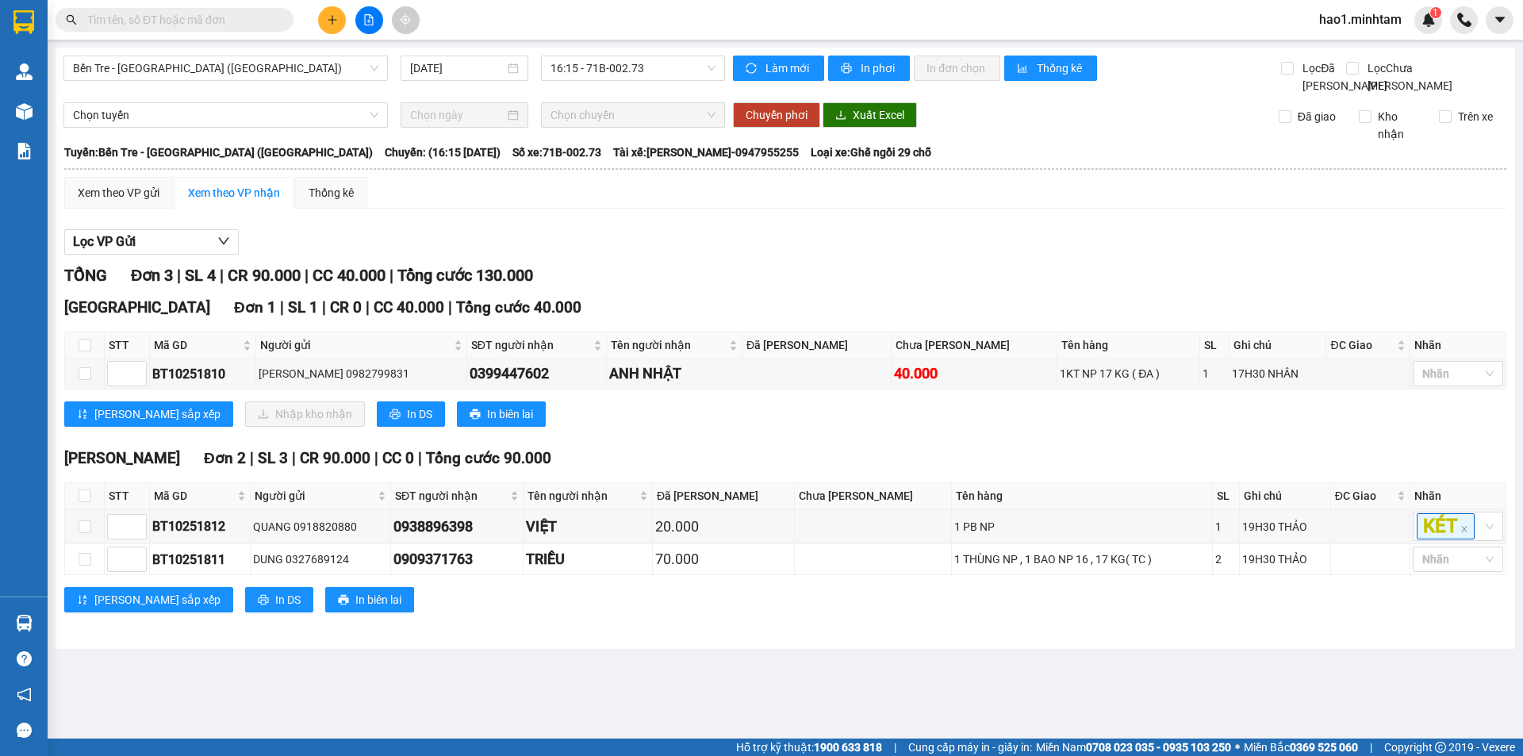
click at [712, 247] on div "Lọc VP Gửi TỔNG Đơn 3 | SL 4 | CR 90.000 | CC 40.000 | Tổng cước 130.000 Tiền …" at bounding box center [785, 426] width 1442 height 411
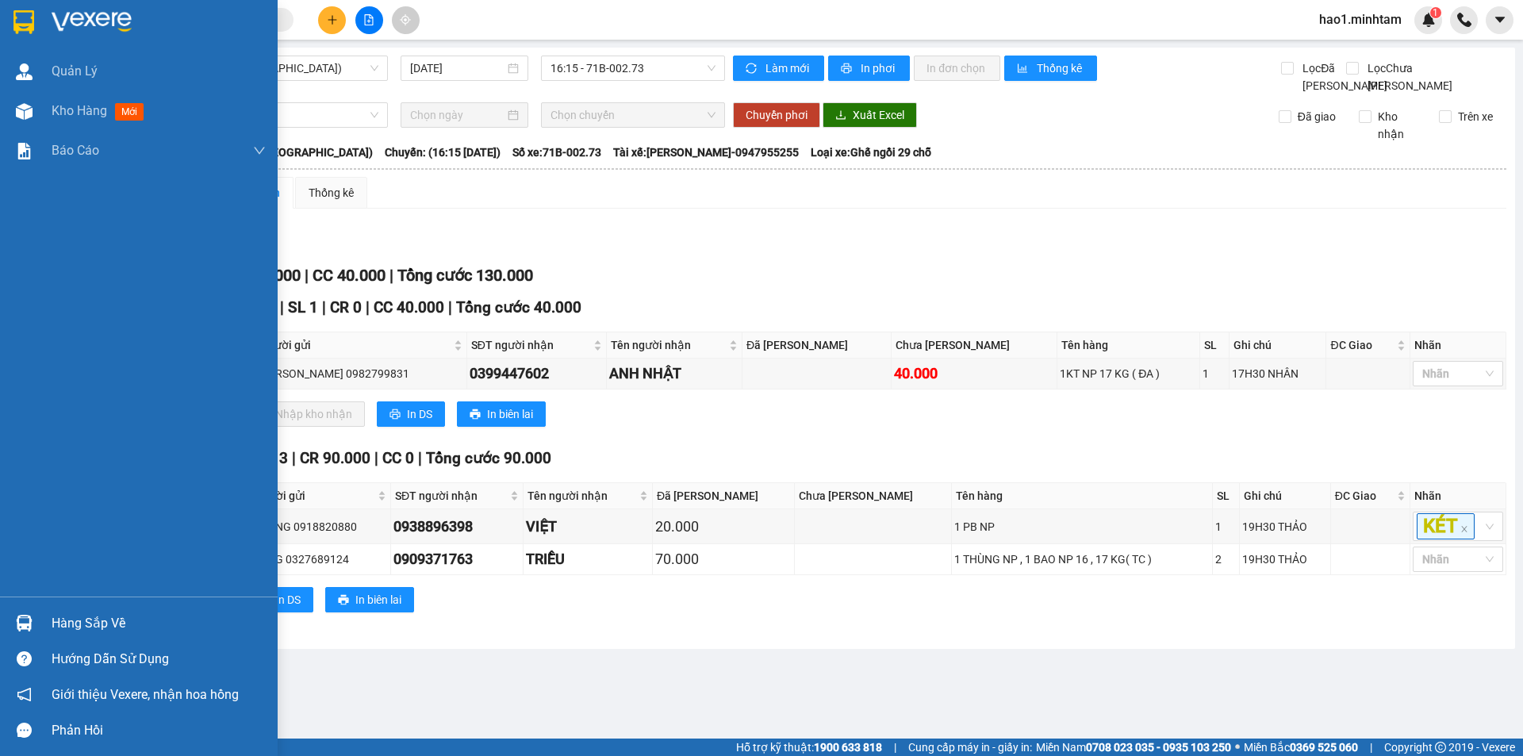
drag, startPoint x: 35, startPoint y: 22, endPoint x: 492, endPoint y: 27, distance: 457.0
click at [36, 22] on div at bounding box center [24, 22] width 28 height 28
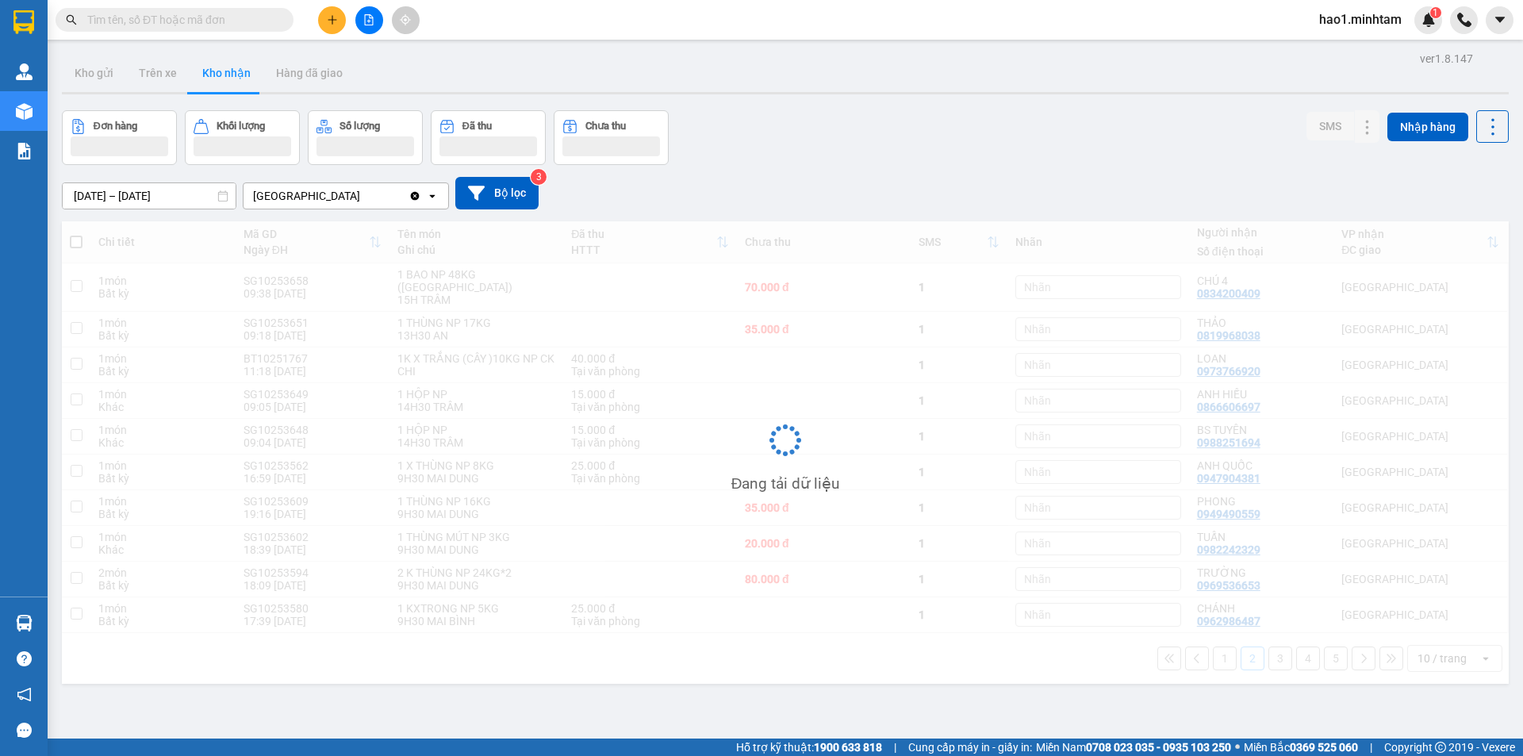
click at [493, 36] on div "Kết quả tìm kiếm ( 1 ) Bộ lọc Thuộc VP này Ngày tạo đơn gần nhất Mã ĐH Trạng th…" at bounding box center [761, 20] width 1523 height 40
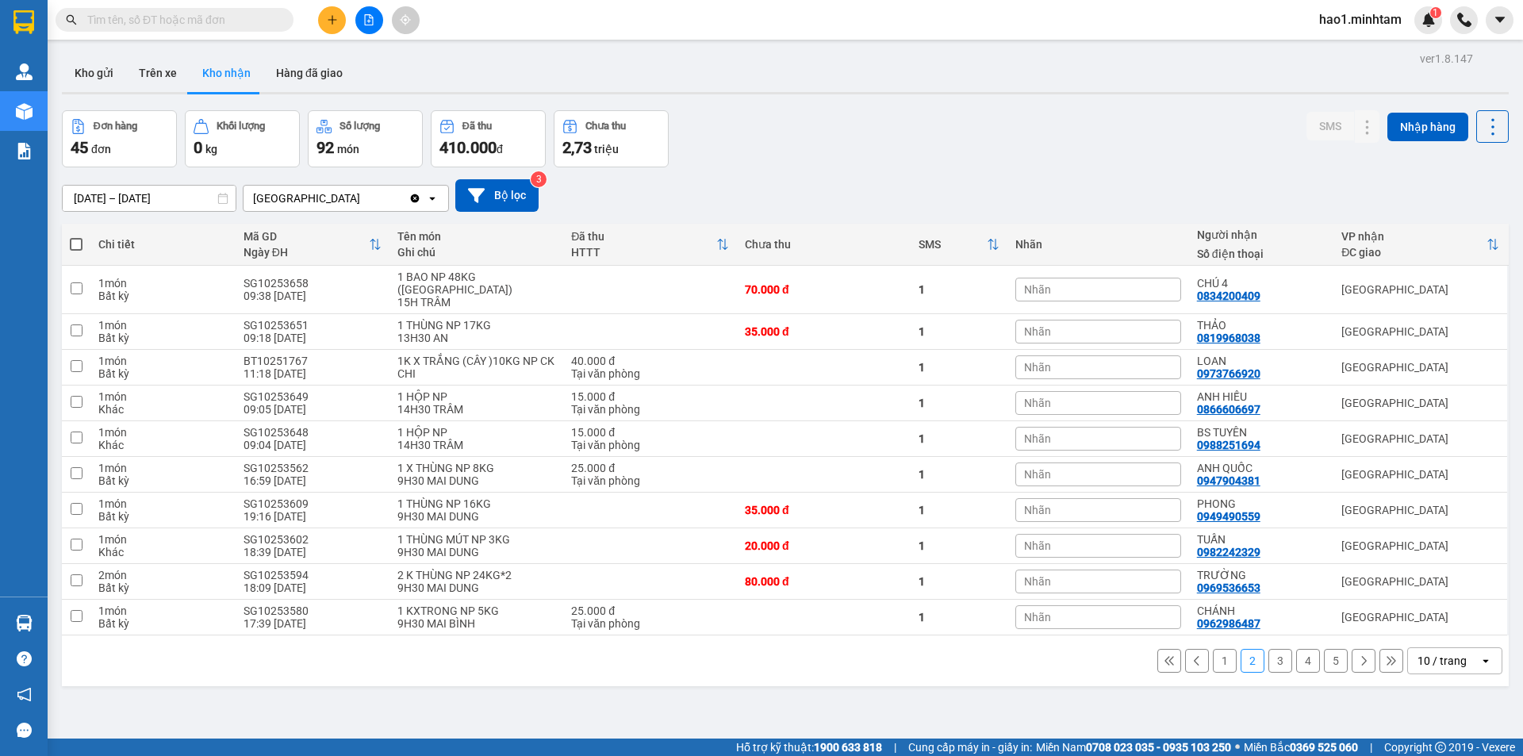
click at [1281, 653] on div "1 2 3 4 5 10 / trang open" at bounding box center [785, 660] width 1434 height 27
click at [1269, 649] on button "3" at bounding box center [1281, 661] width 24 height 24
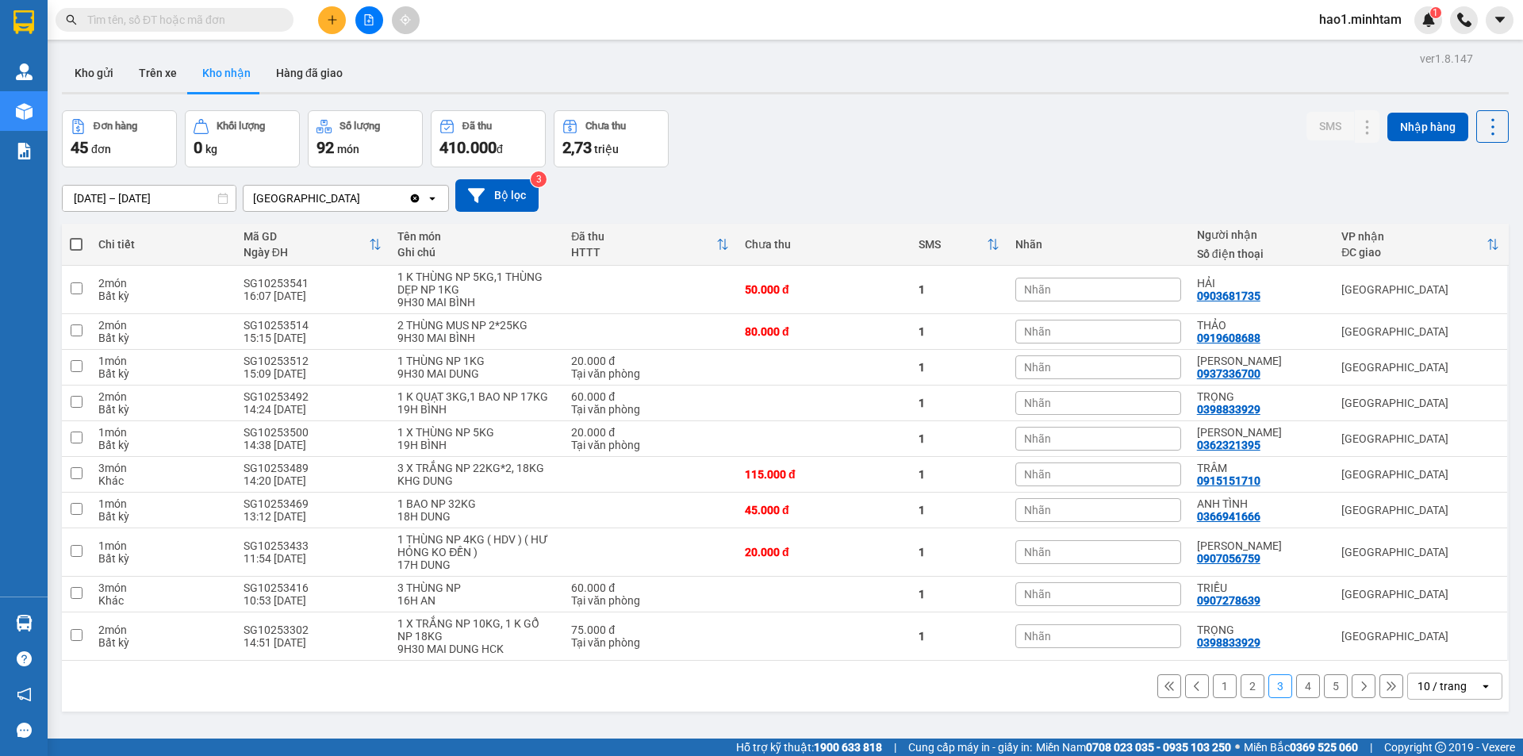
click at [1299, 690] on button "4" at bounding box center [1308, 686] width 24 height 24
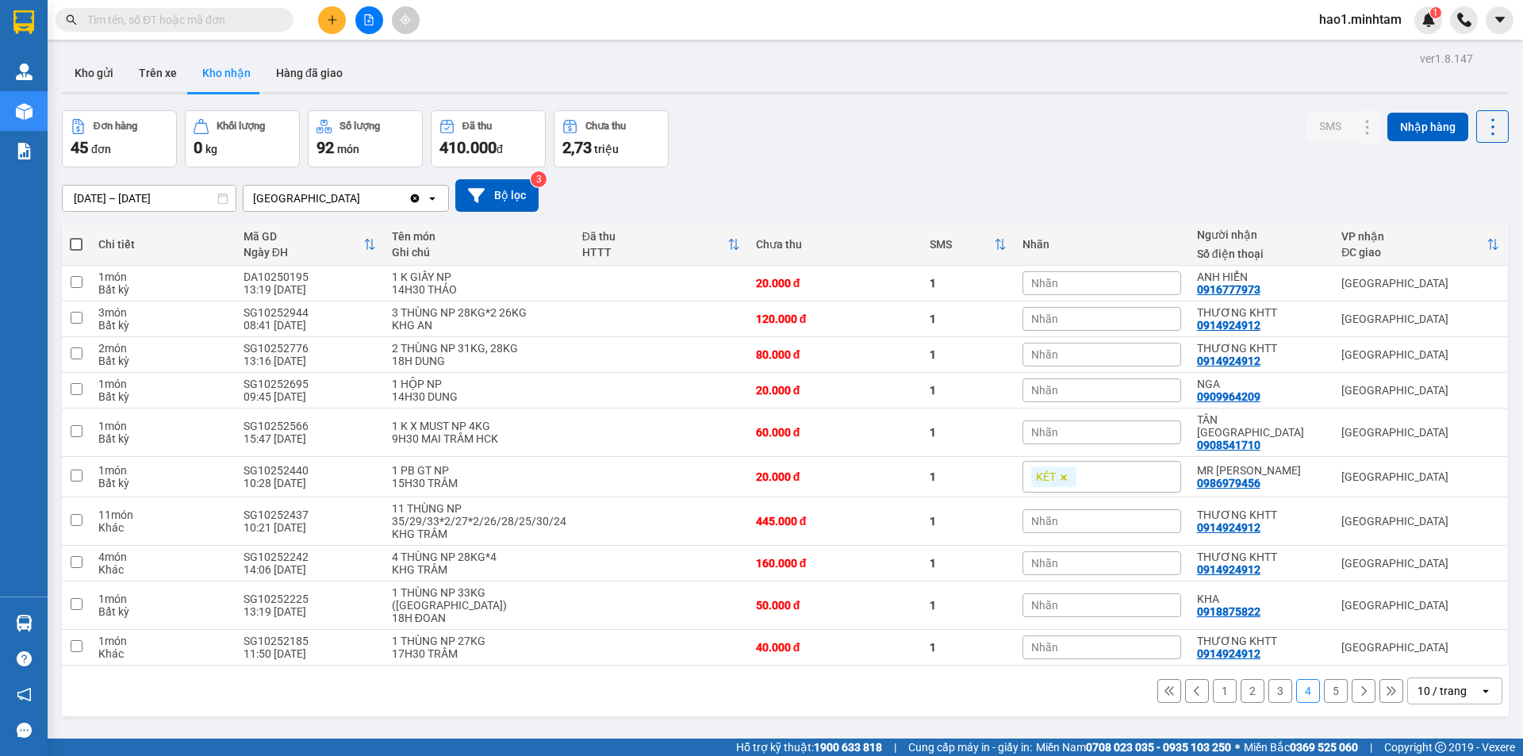
click at [1324, 679] on button "5" at bounding box center [1336, 691] width 24 height 24
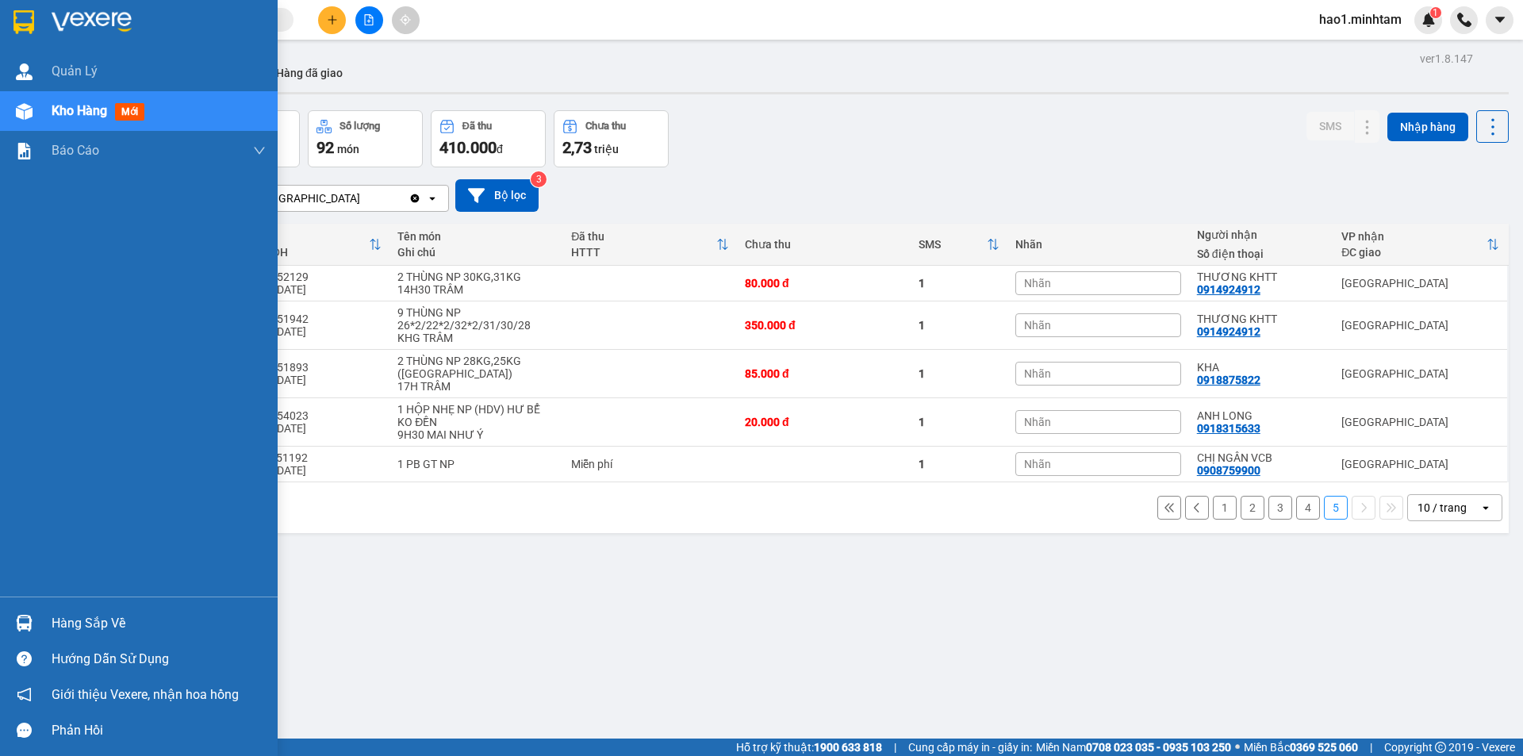
click at [18, 619] on img at bounding box center [24, 623] width 17 height 17
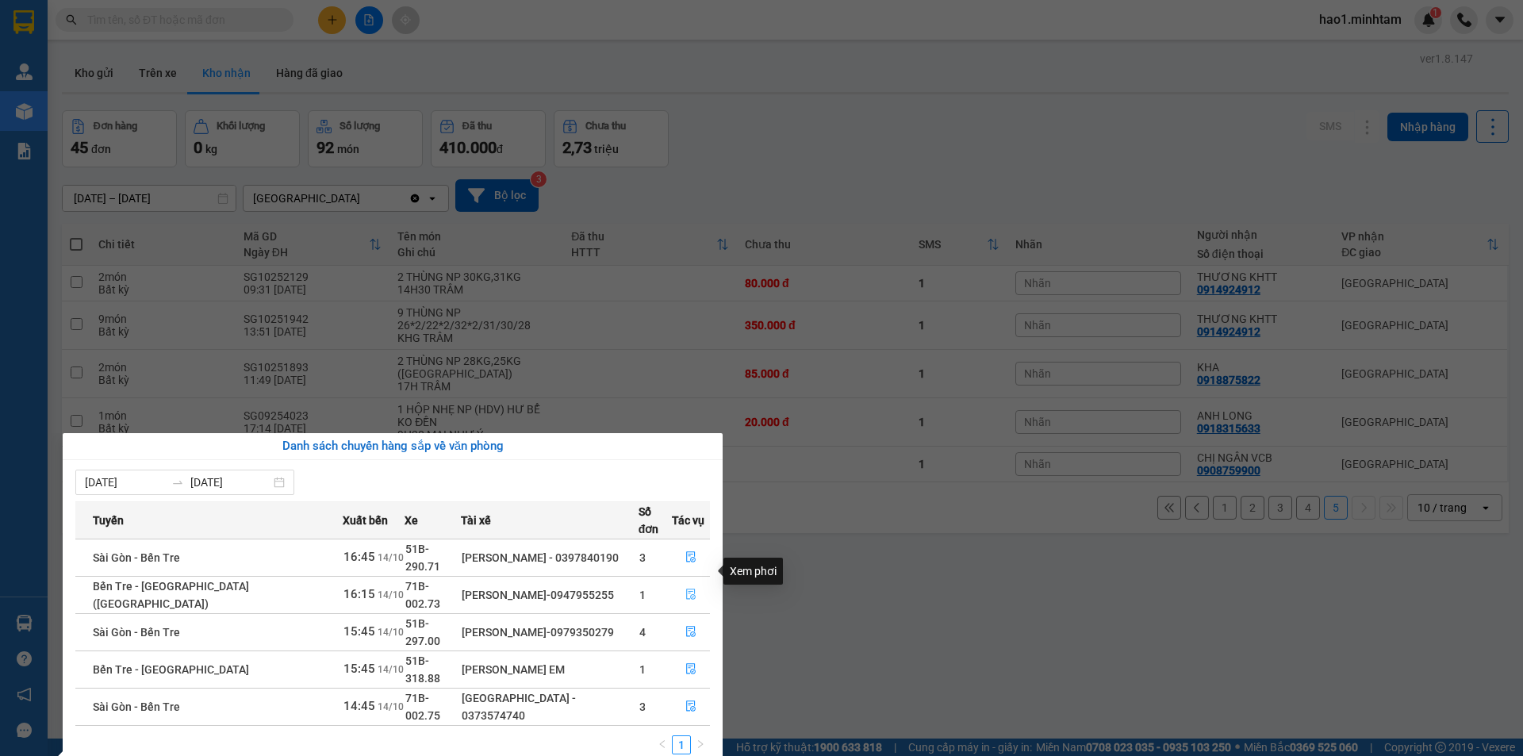
click at [689, 589] on icon "file-done" at bounding box center [690, 594] width 11 height 11
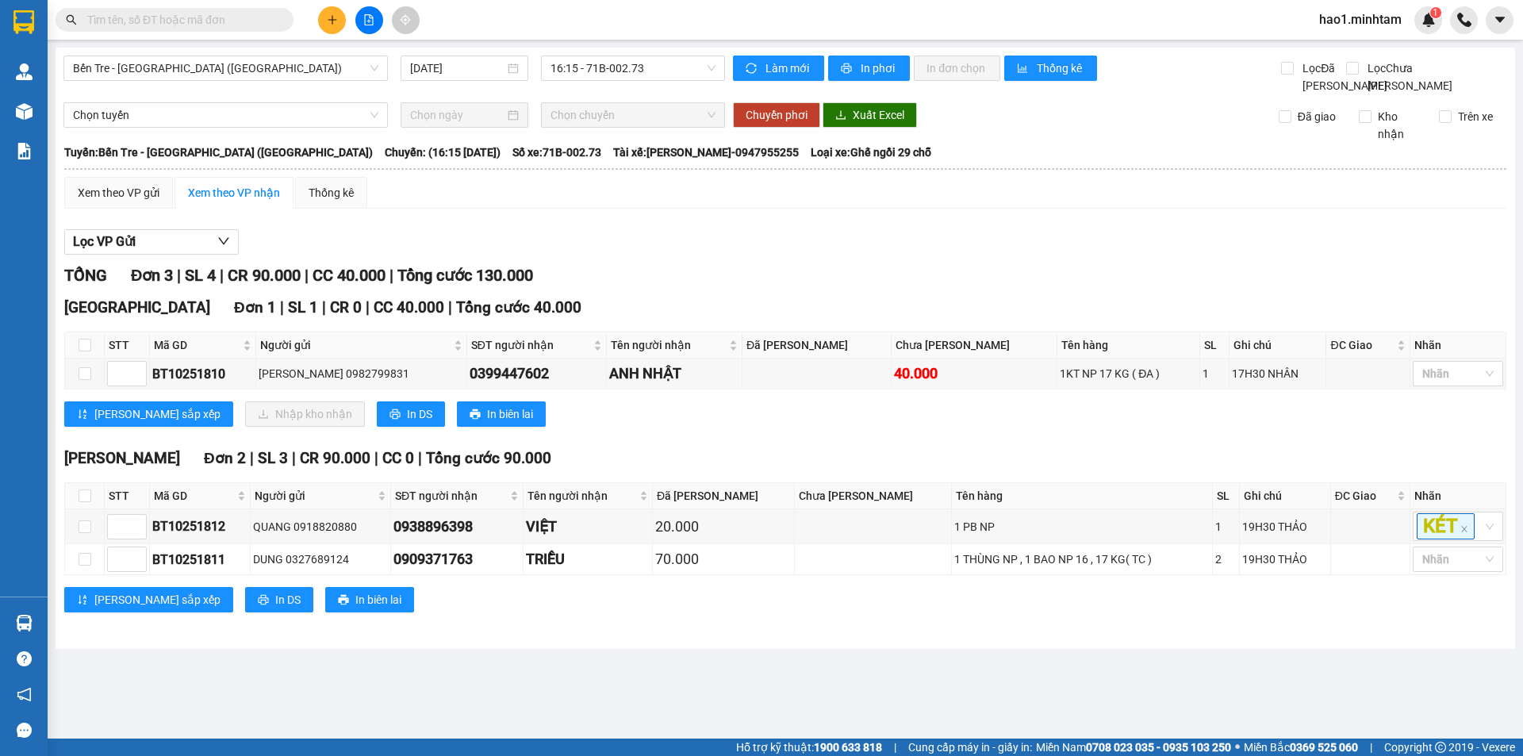
click at [258, 21] on input "text" at bounding box center [180, 19] width 187 height 17
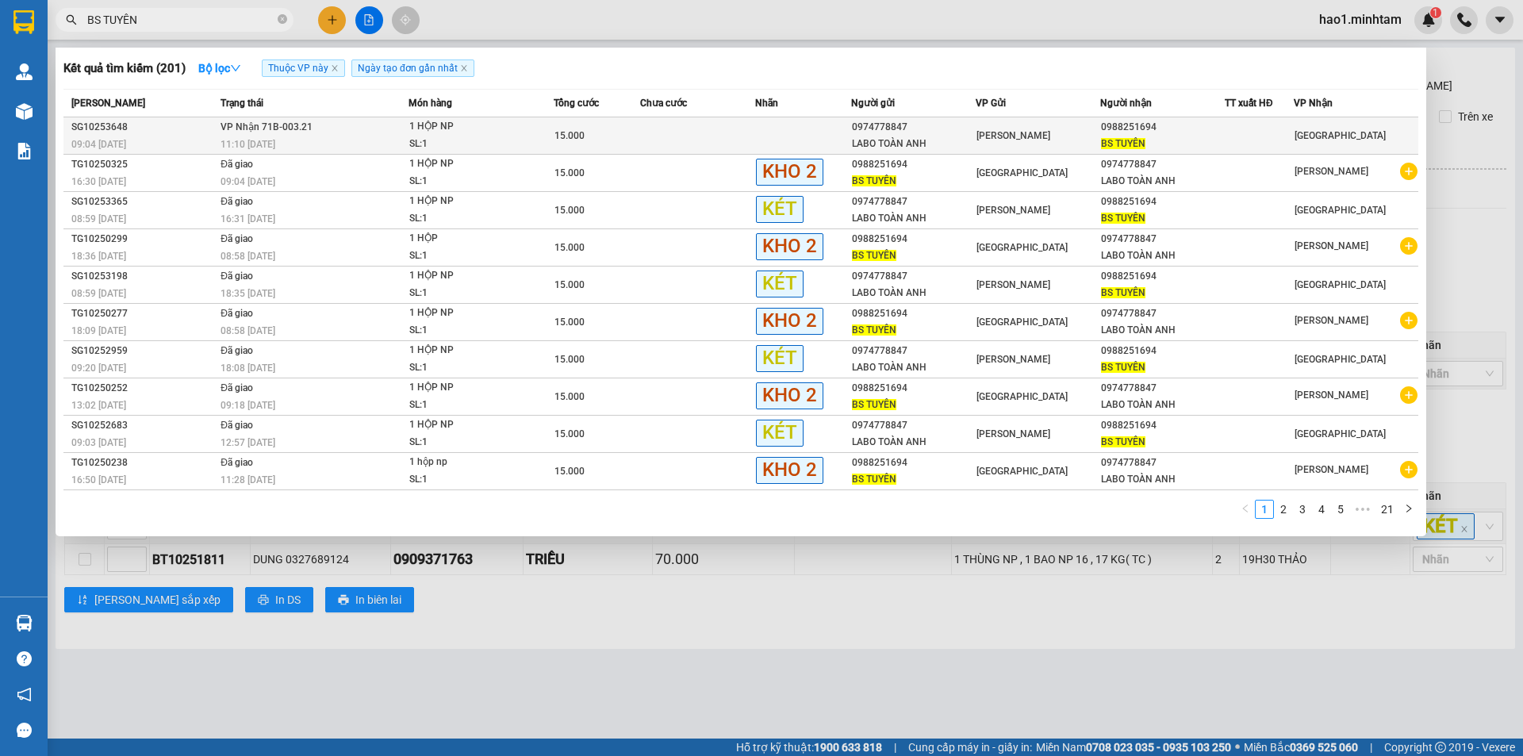
type input "BS TUYÊN"
click at [469, 137] on div "SL: 1" at bounding box center [468, 144] width 119 height 17
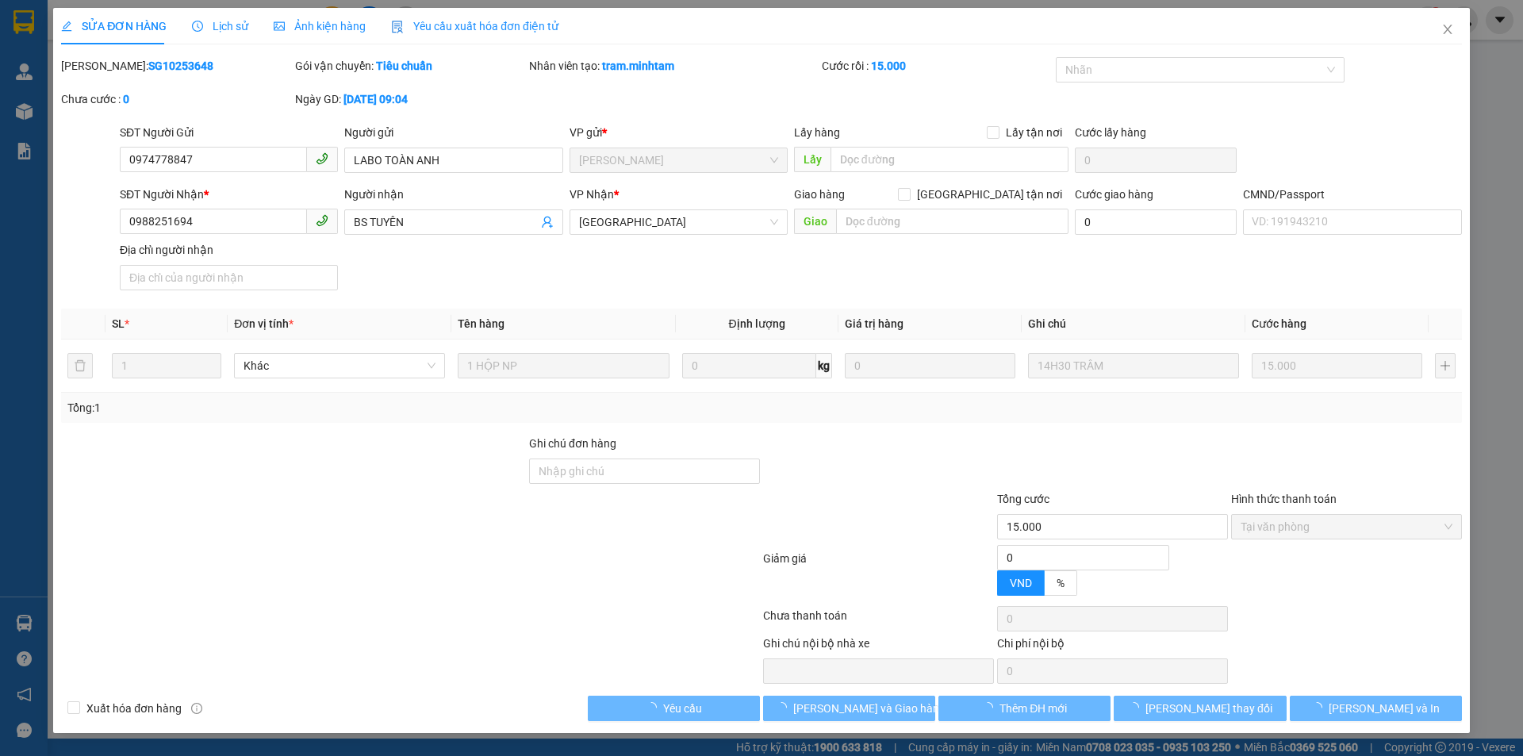
type input "0974778847"
type input "LABO TOÀN ANH"
type input "0988251694"
type input "BS TUYÊN"
type input "15.000"
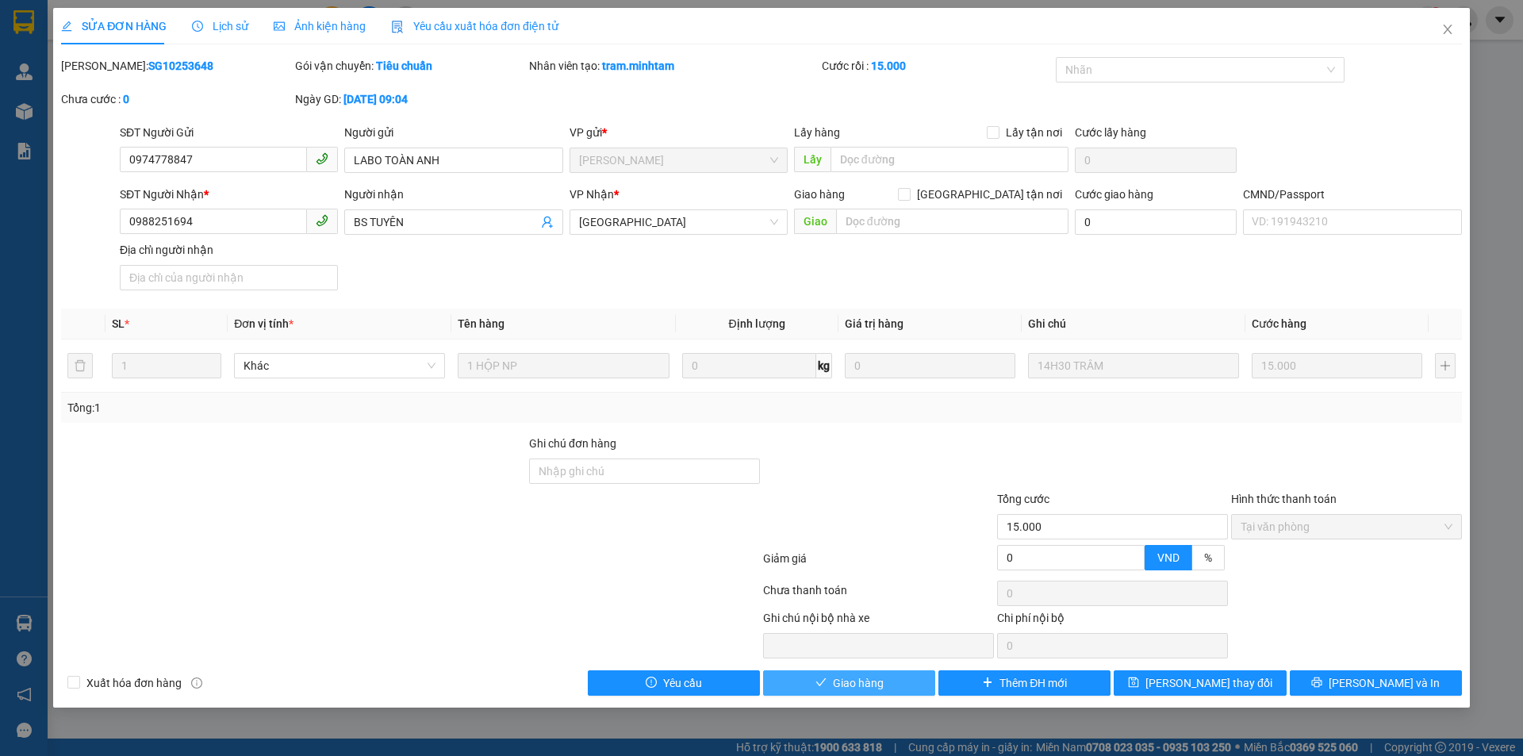
click at [835, 680] on span "Giao hàng" at bounding box center [858, 682] width 51 height 17
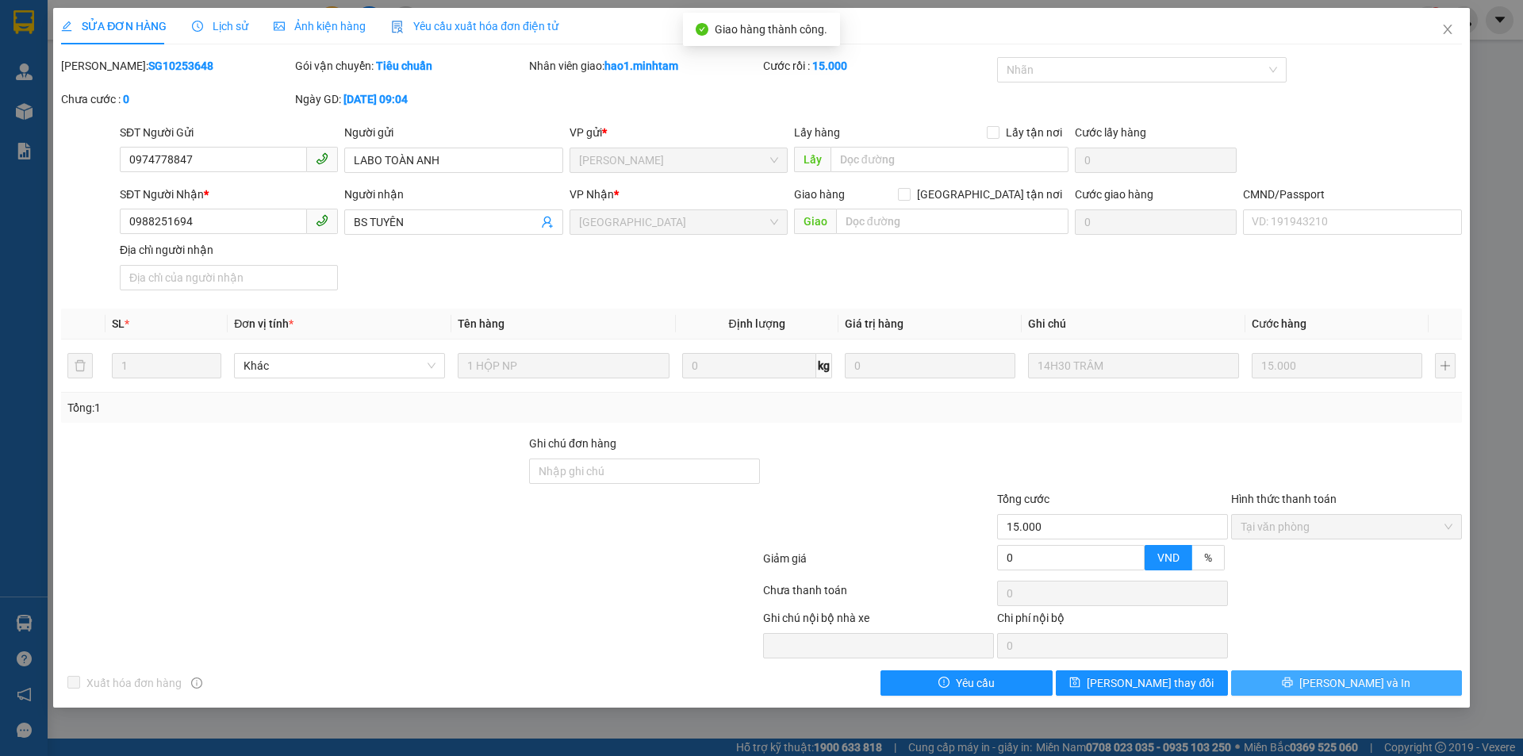
click at [1408, 683] on button "[PERSON_NAME] và In" at bounding box center [1346, 682] width 231 height 25
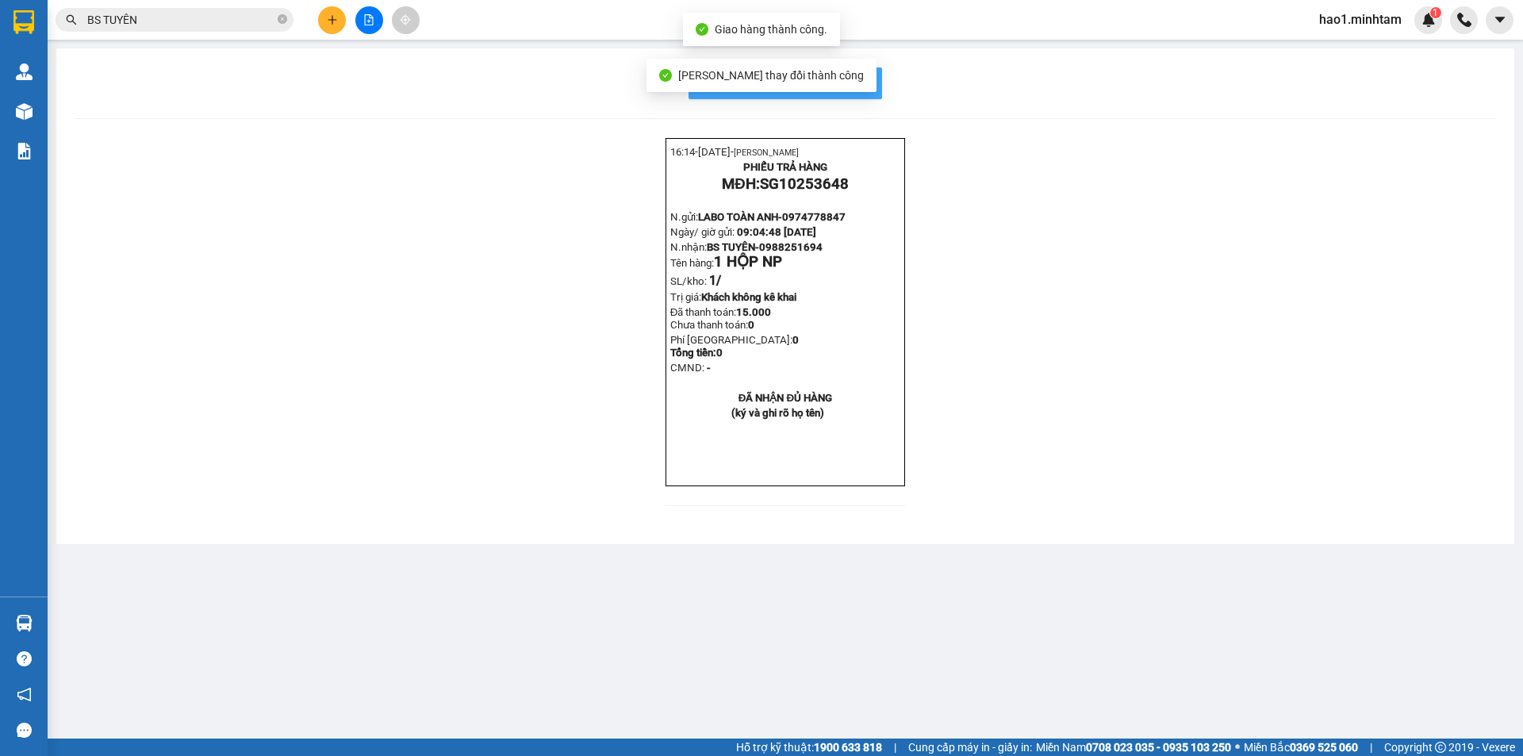
click at [866, 82] on span "In mẫu biên lai tự cấu hình" at bounding box center [794, 83] width 149 height 20
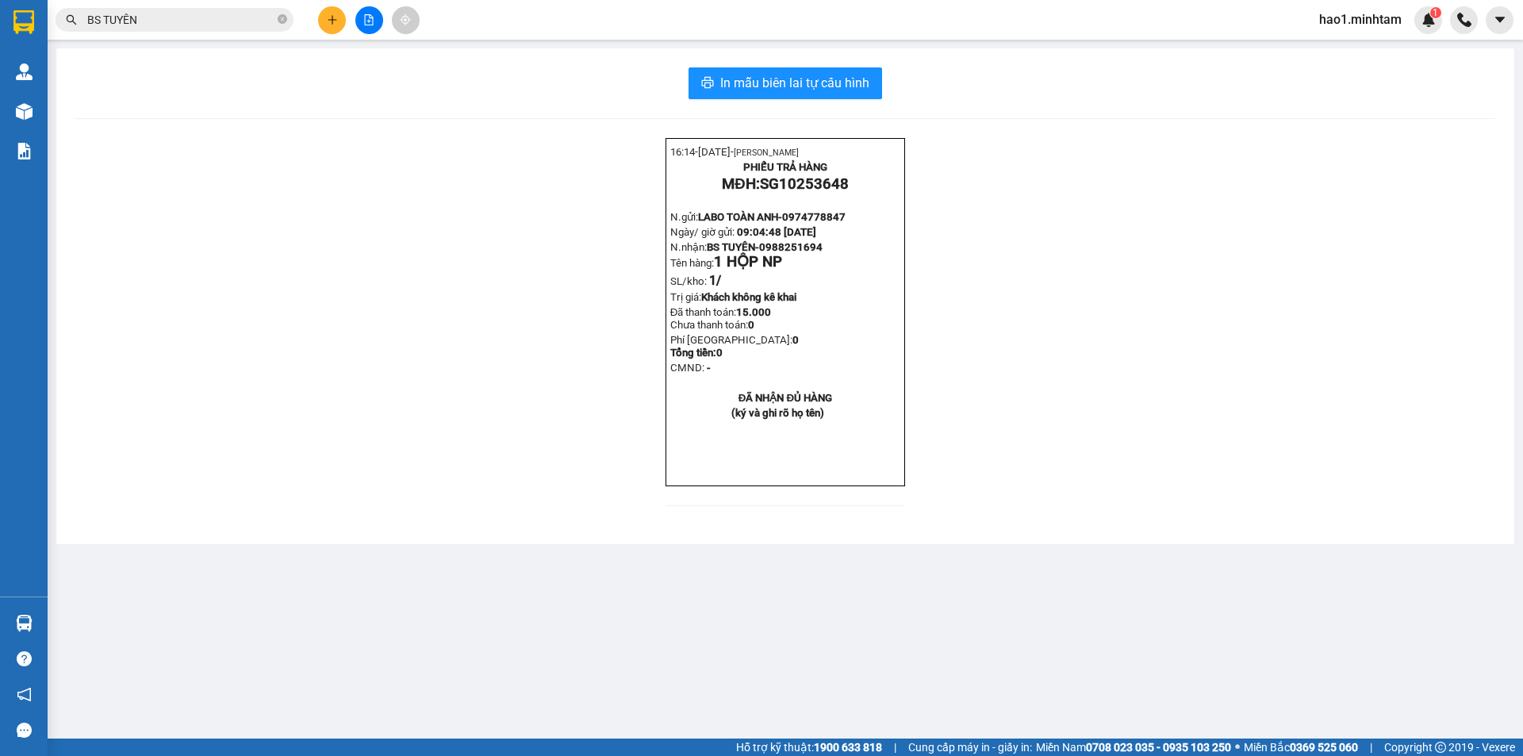
click at [1265, 419] on div "16:14- 14-10-2025- Trần Vũ Hạo PHIẾU TRẢ HÀNG MĐH: SG10253648 N.gửi: LABO TOÀN …" at bounding box center [785, 331] width 1420 height 387
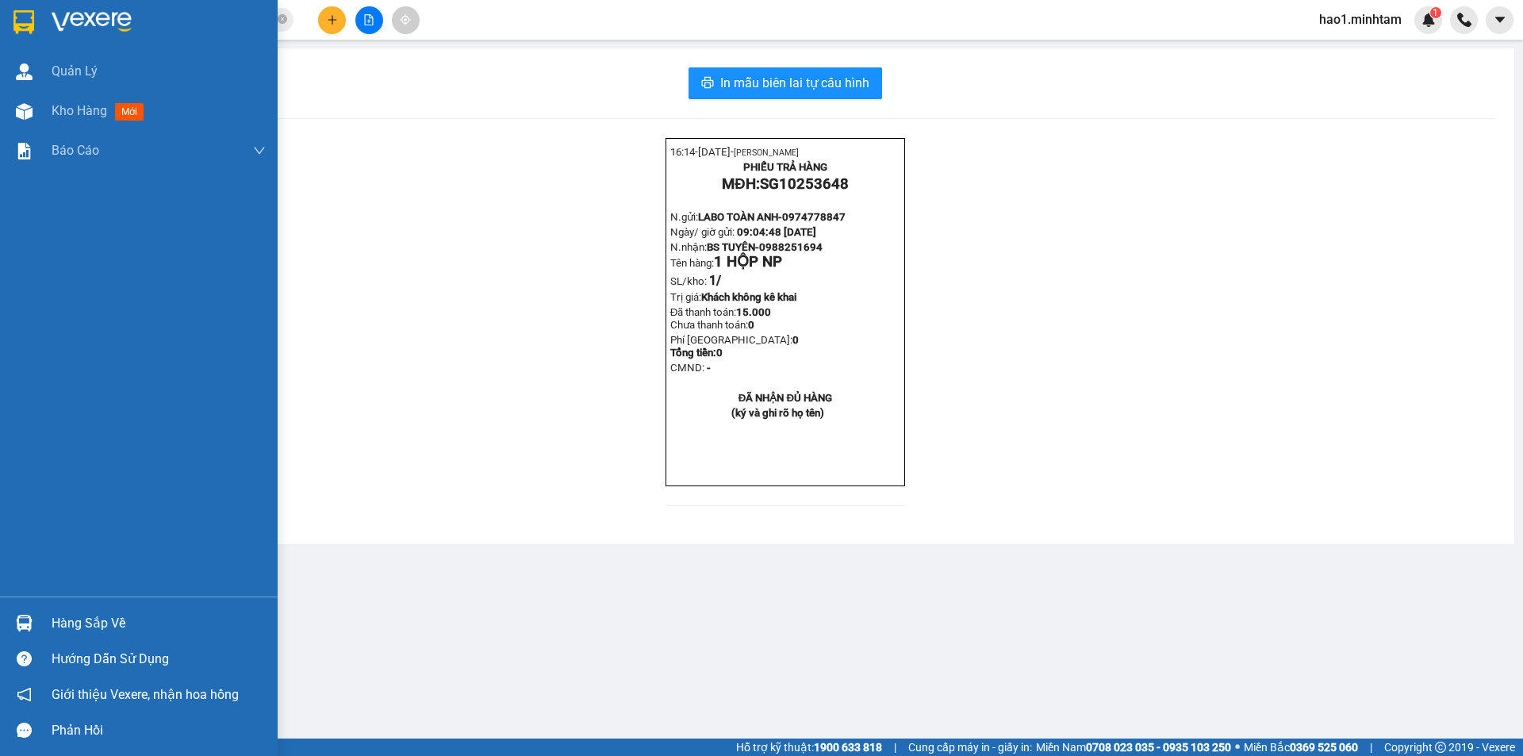
click at [83, 7] on div at bounding box center [139, 26] width 278 height 52
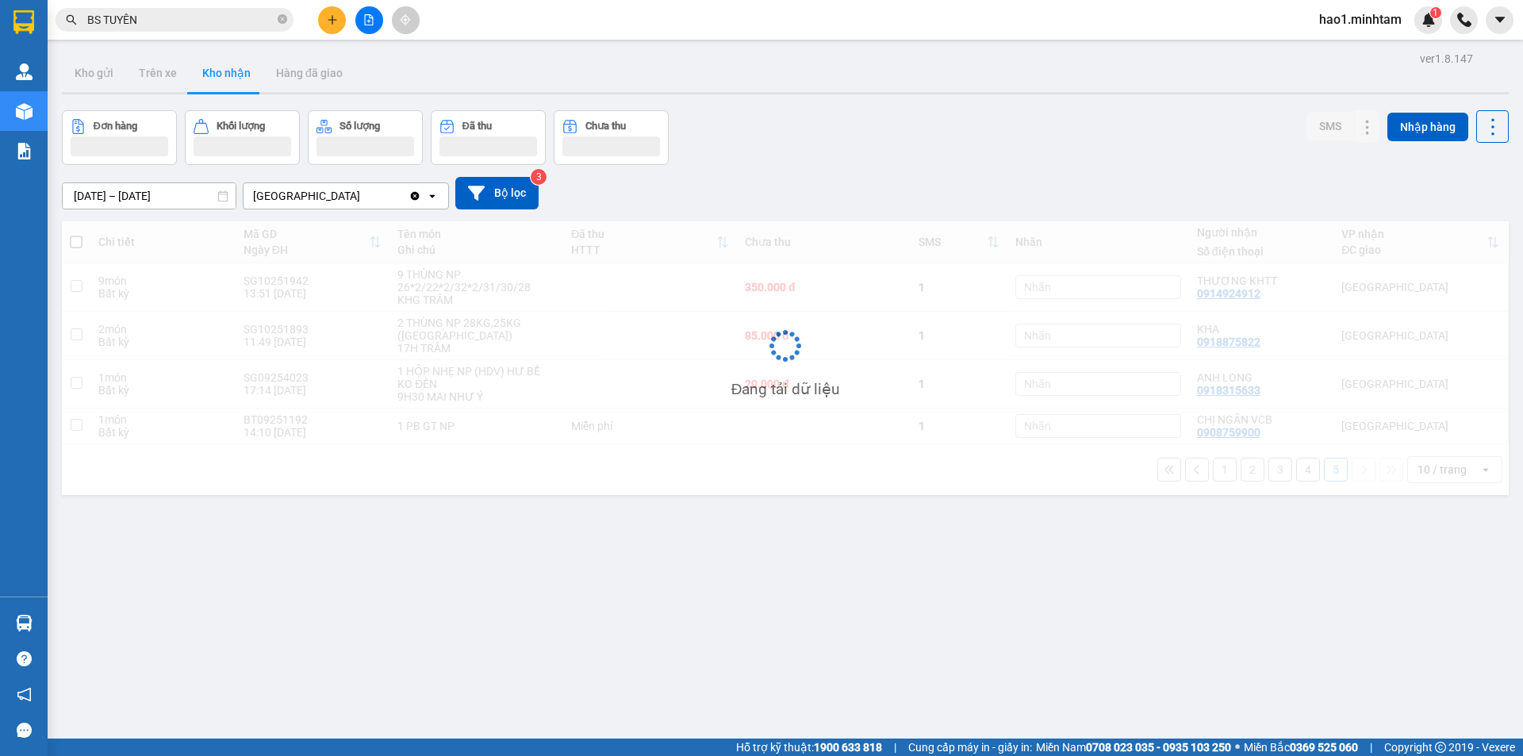
click at [928, 87] on div "Kho gửi Trên xe Kho nhận Hàng đã giao" at bounding box center [785, 75] width 1447 height 42
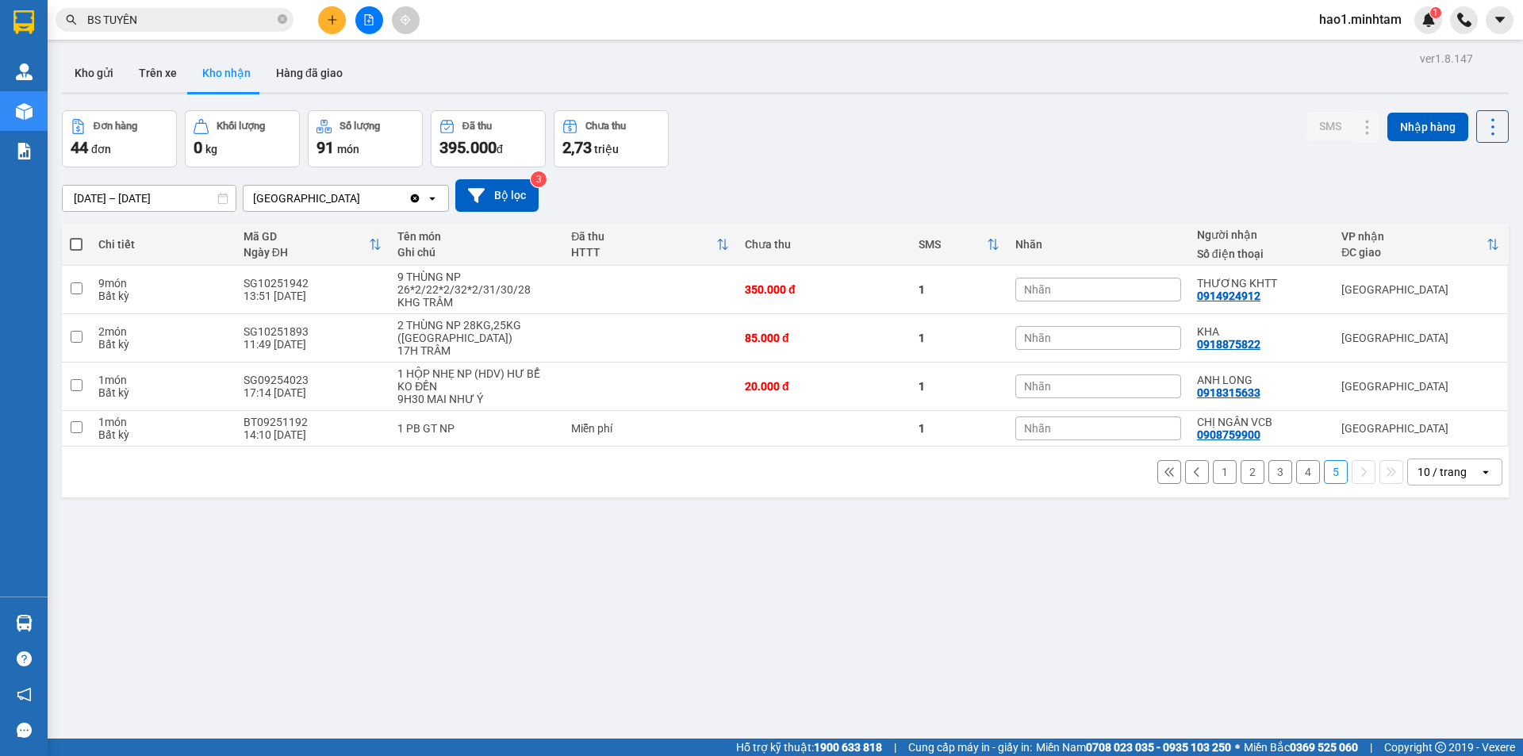
click at [1296, 462] on button "4" at bounding box center [1308, 472] width 24 height 24
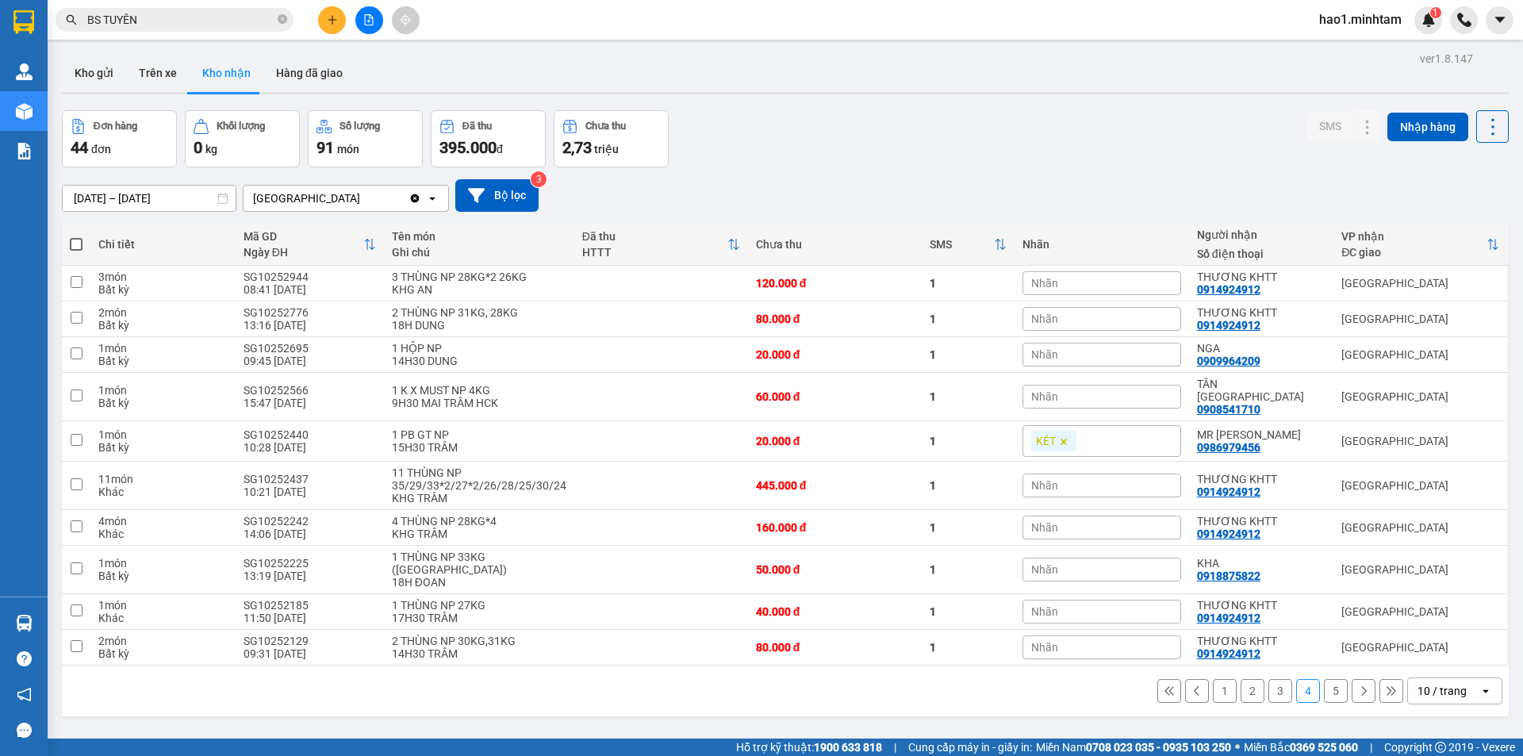
click at [1173, 198] on div "01/09/2025 – 14/10/2025 Press the down arrow key to interact with the calendar …" at bounding box center [785, 195] width 1447 height 33
click at [1269, 679] on button "3" at bounding box center [1281, 691] width 24 height 24
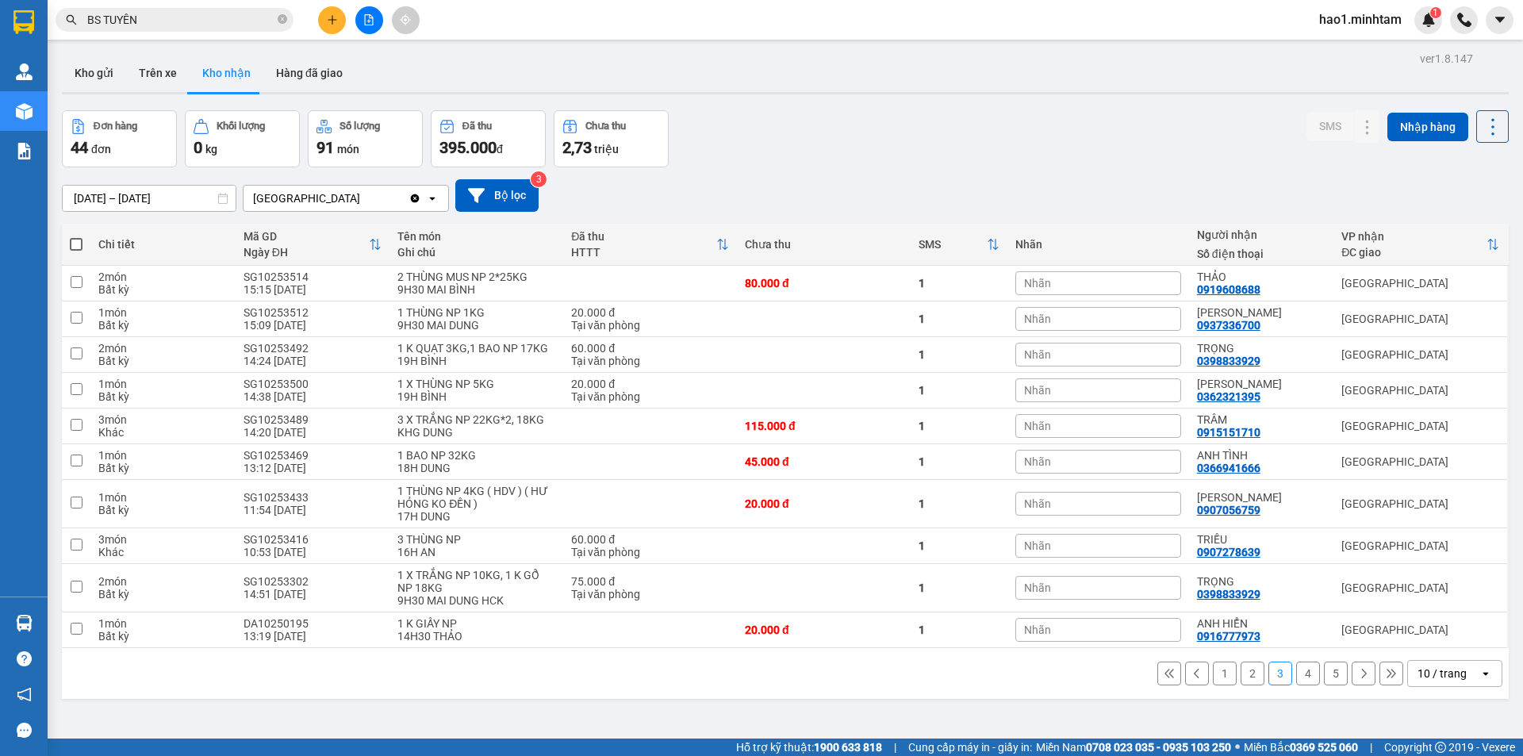
click at [1250, 673] on button "2" at bounding box center [1253, 674] width 24 height 24
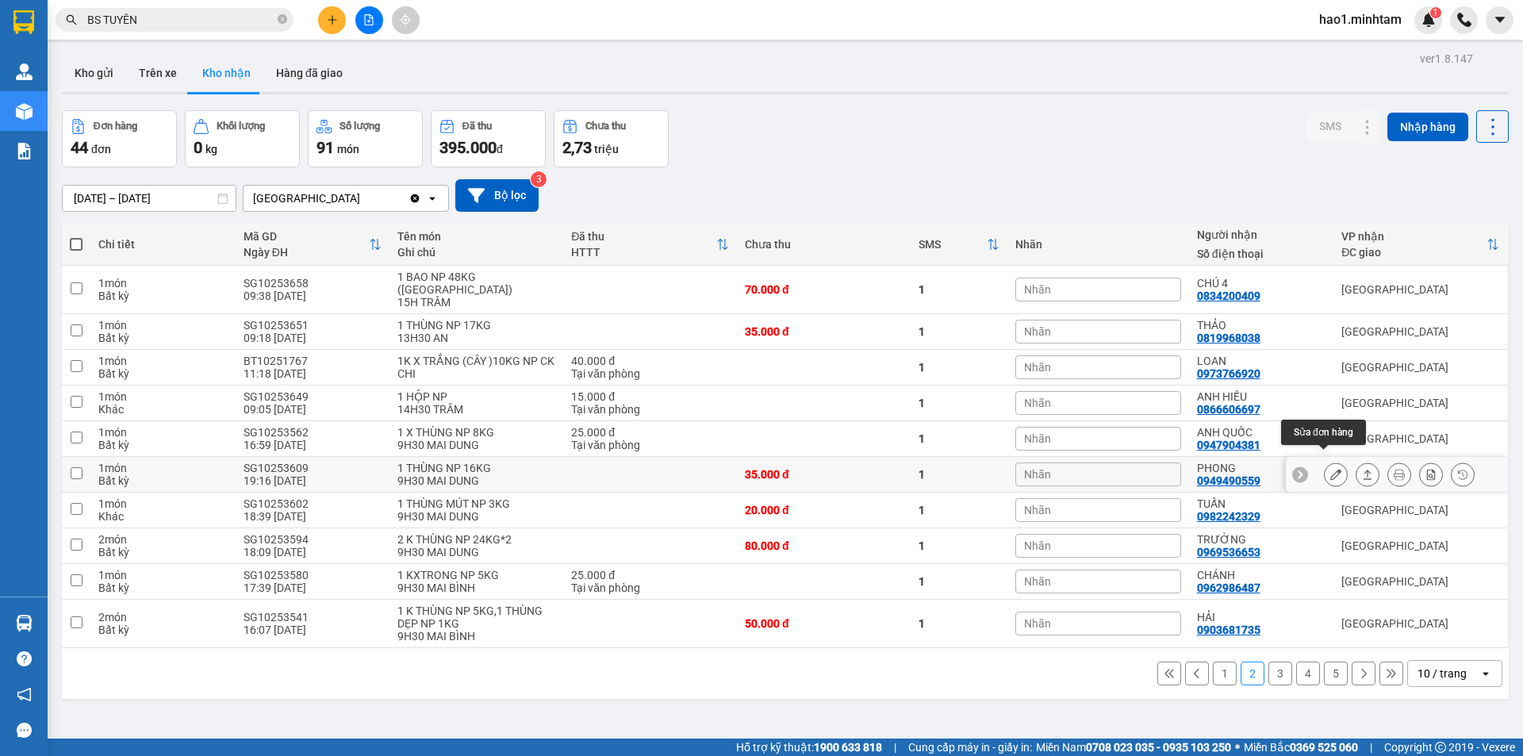
click at [1330, 469] on icon at bounding box center [1335, 474] width 11 height 11
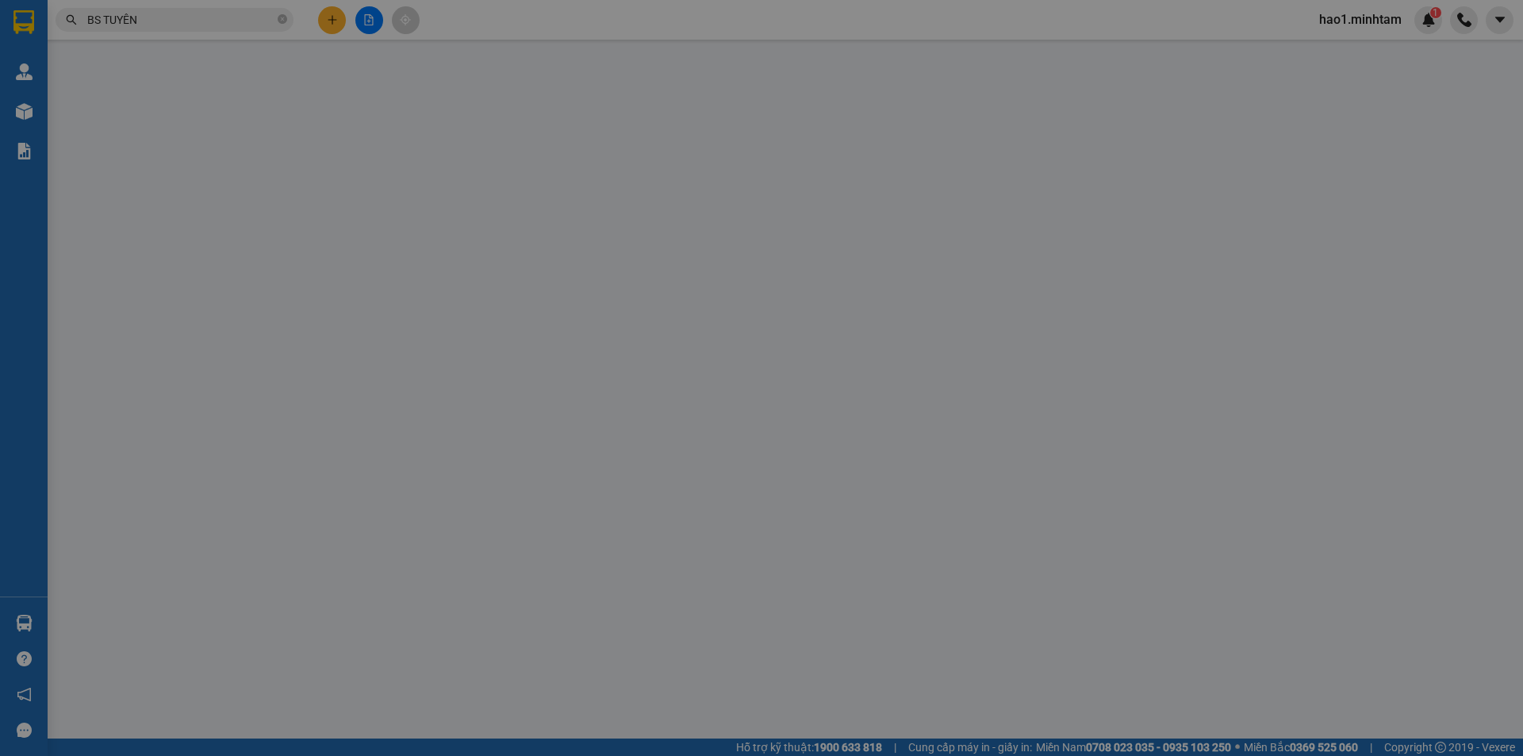
type input "0933774978"
type input "TUẤN"
type input "0949490559"
type input "PHONG"
type input "35.000"
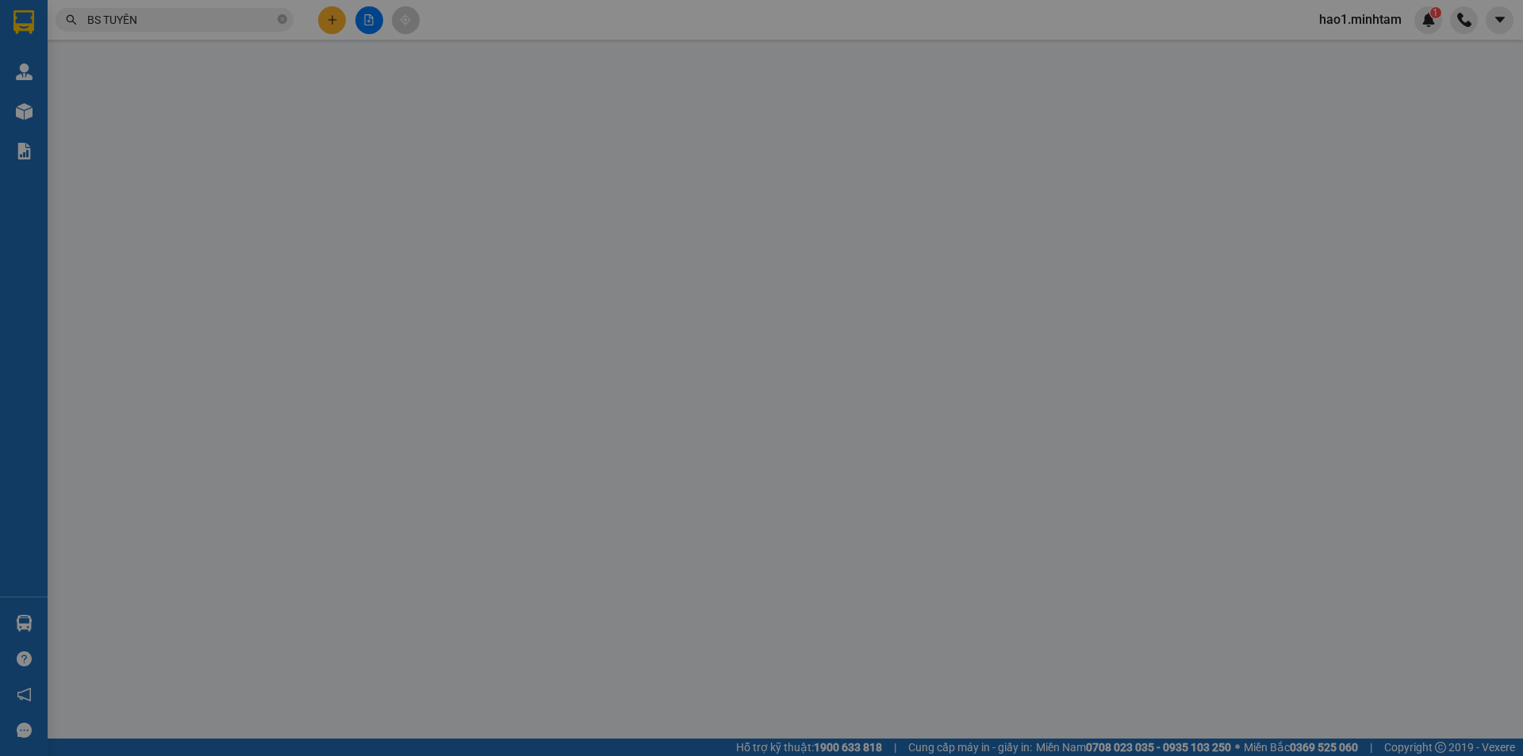
type input "35.000"
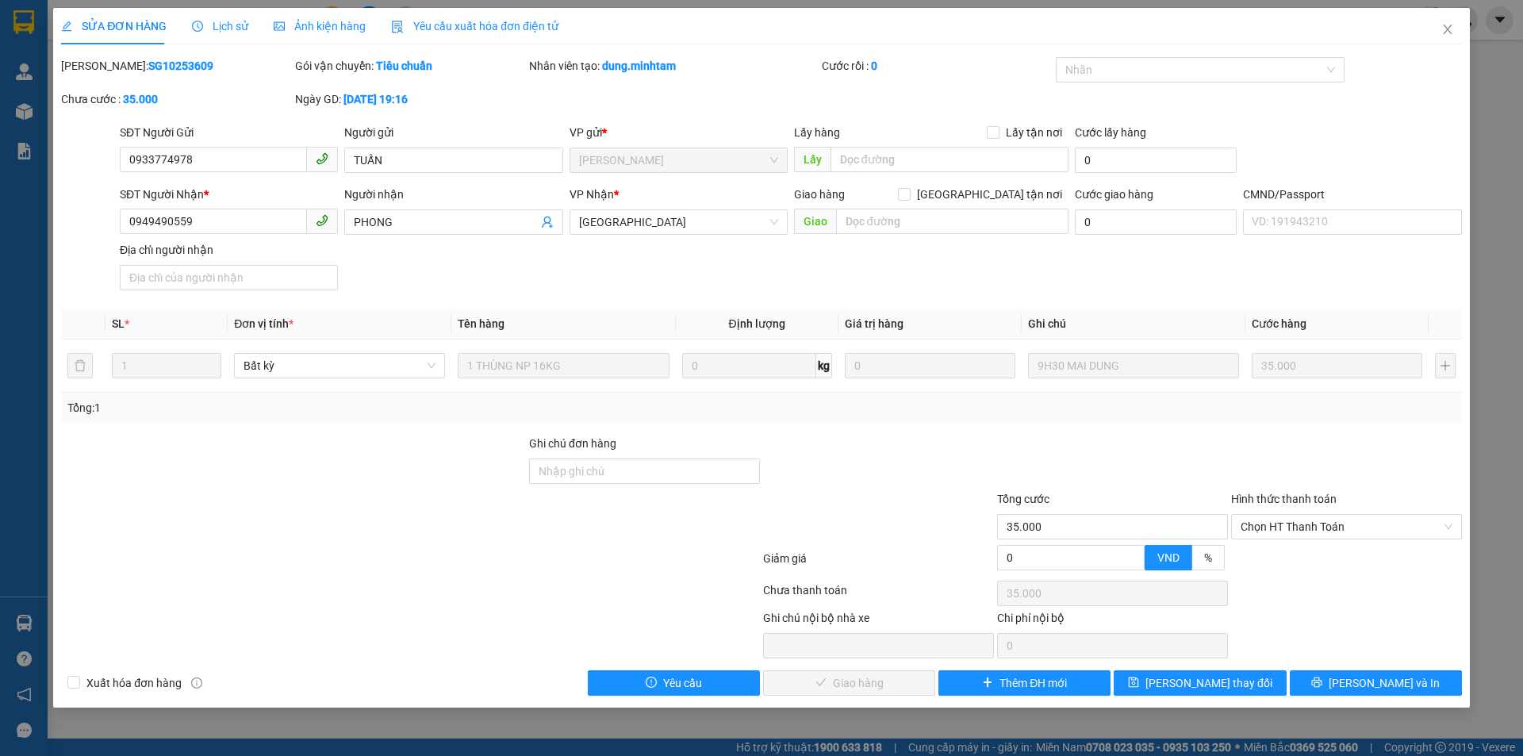
click at [223, 29] on span "Lịch sử" at bounding box center [220, 26] width 56 height 13
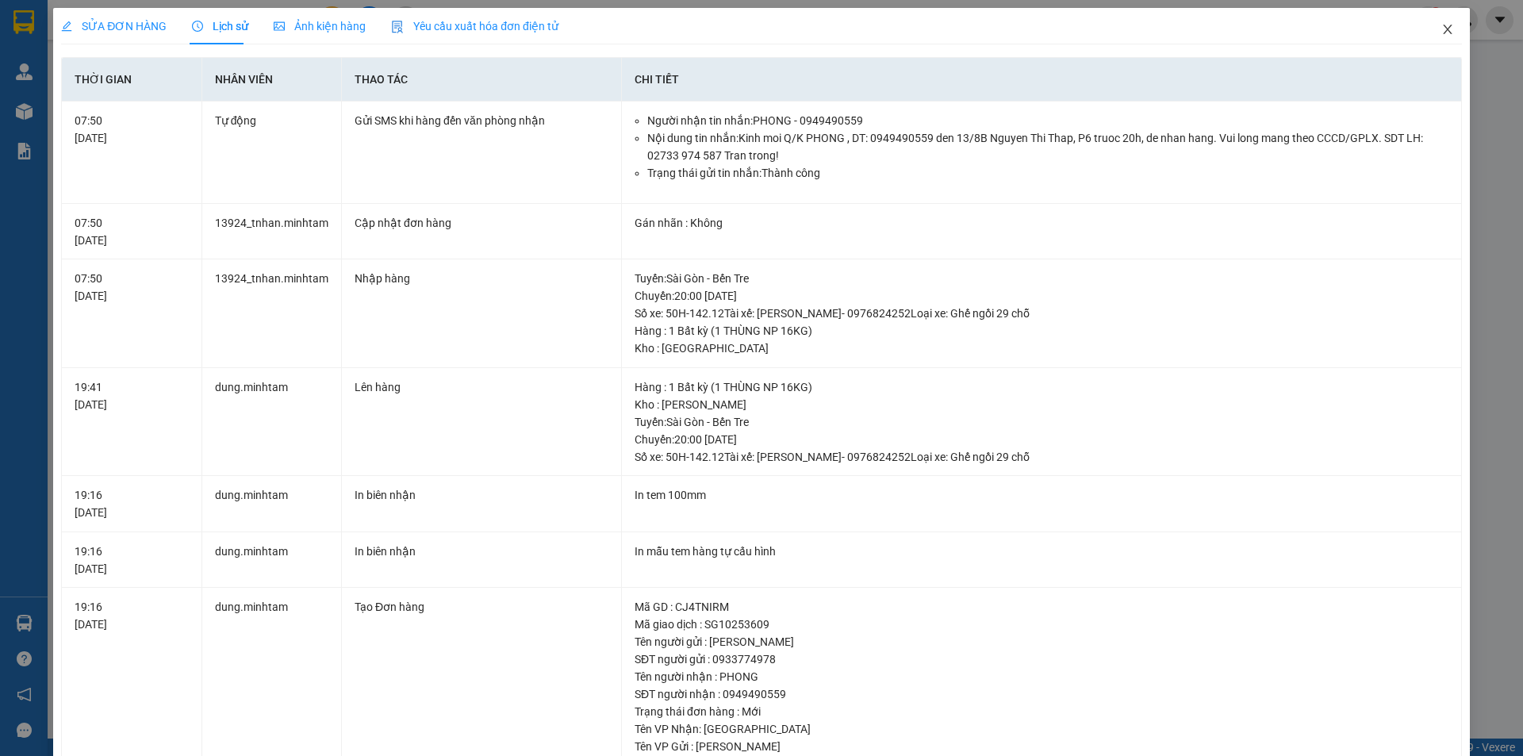
click at [1429, 32] on span "Close" at bounding box center [1448, 30] width 44 height 44
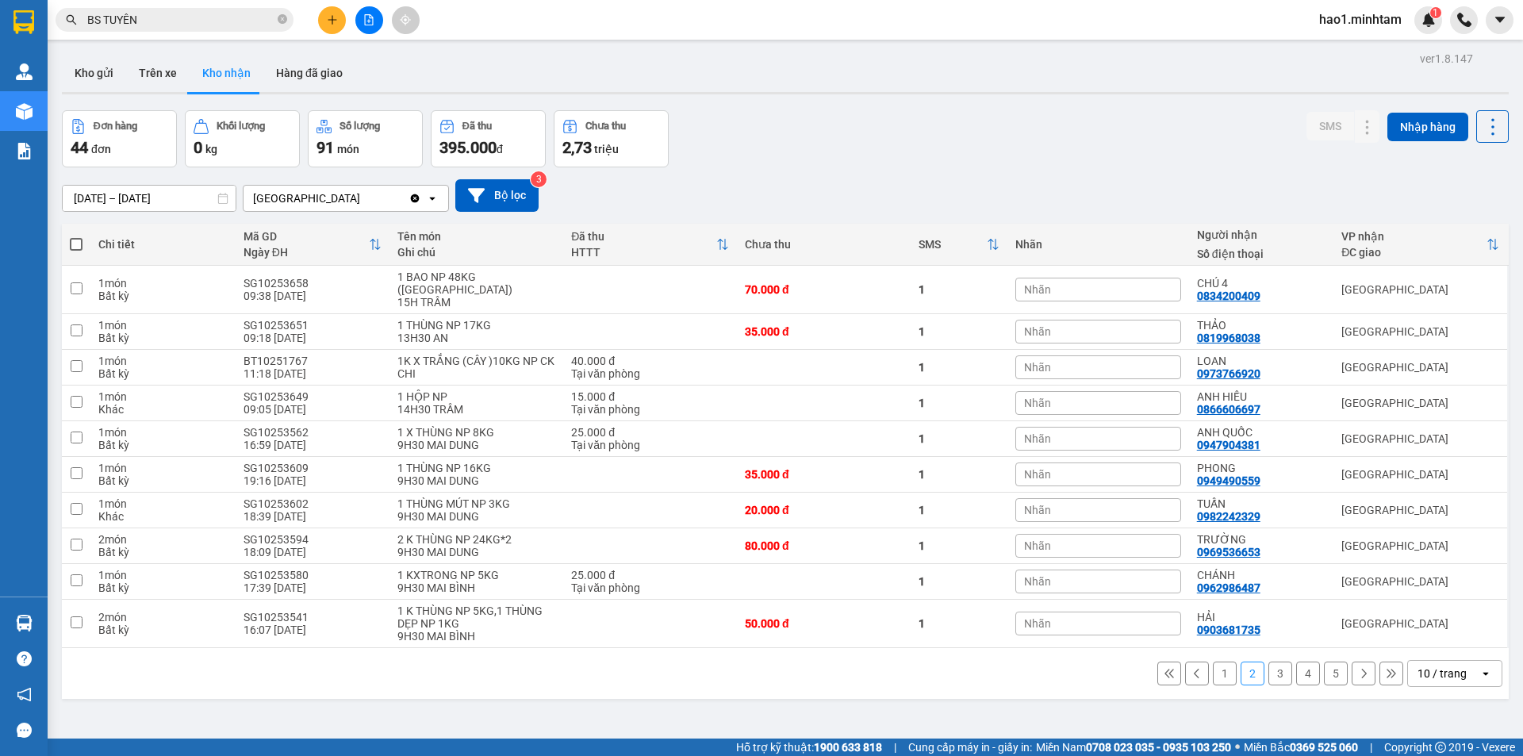
click at [1213, 665] on button "1" at bounding box center [1225, 674] width 24 height 24
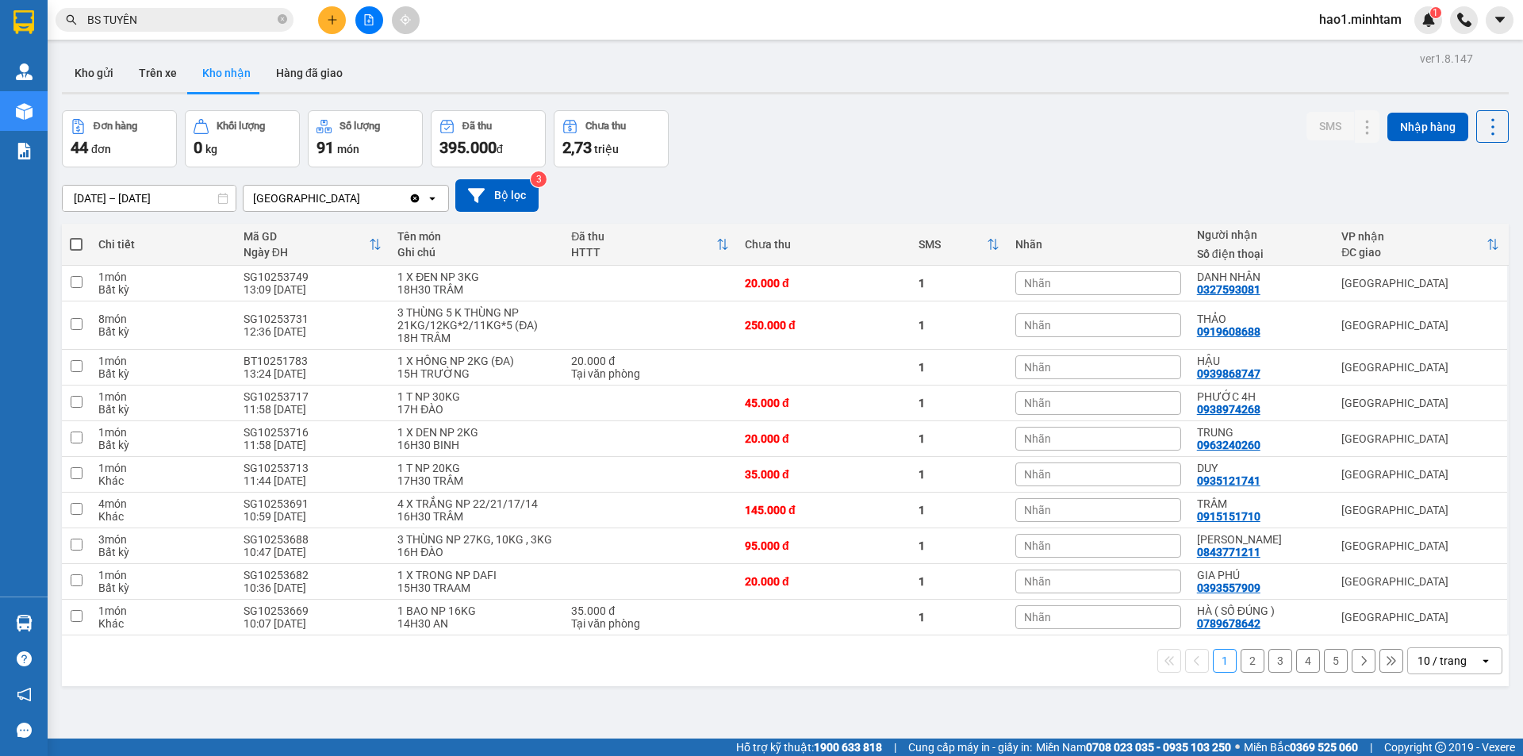
click at [1221, 158] on div "Đơn hàng 44 đơn Khối lượng 0 kg Số lượng 91 món Đã thu 395.000 đ Chưa thu 2,73 …" at bounding box center [785, 138] width 1447 height 57
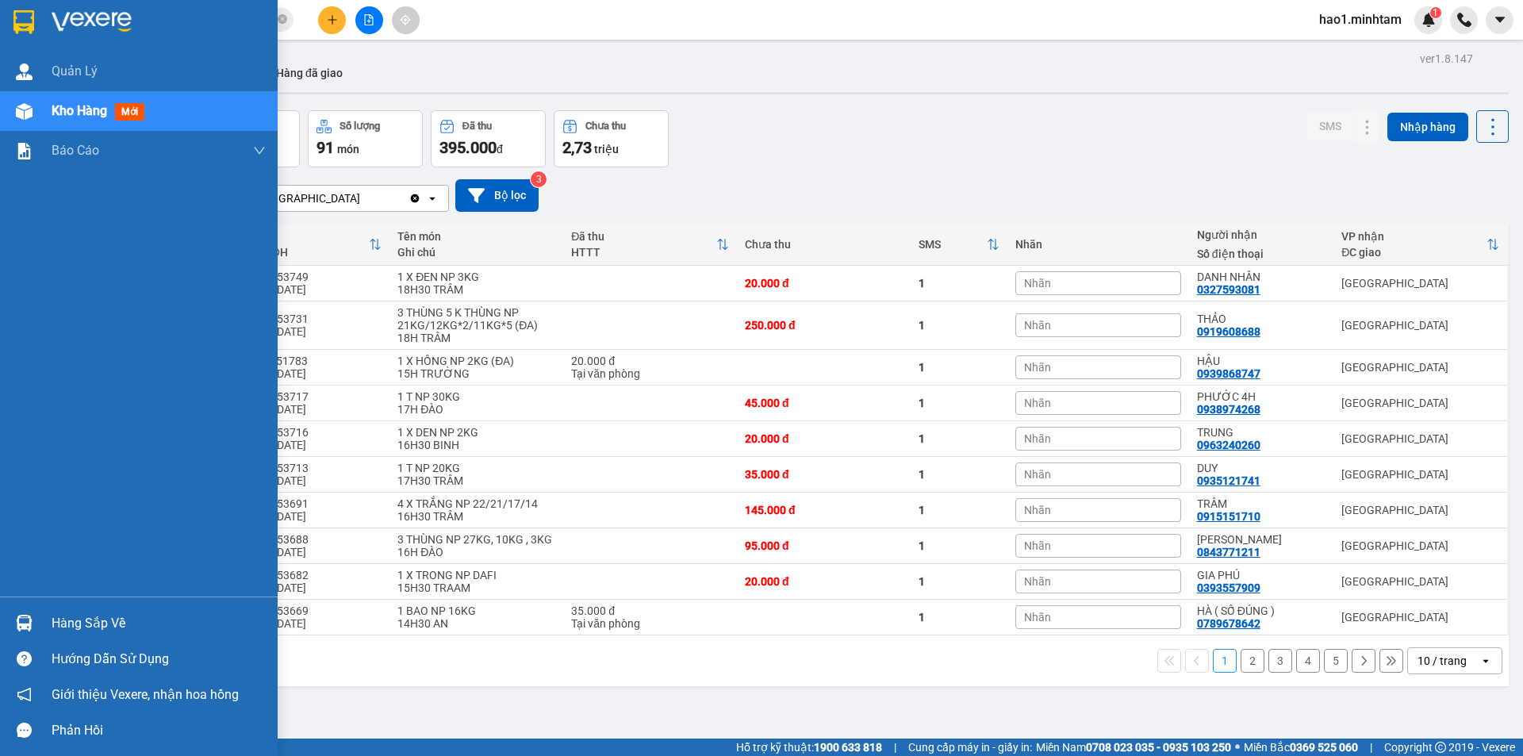
click at [22, 620] on img at bounding box center [24, 623] width 17 height 17
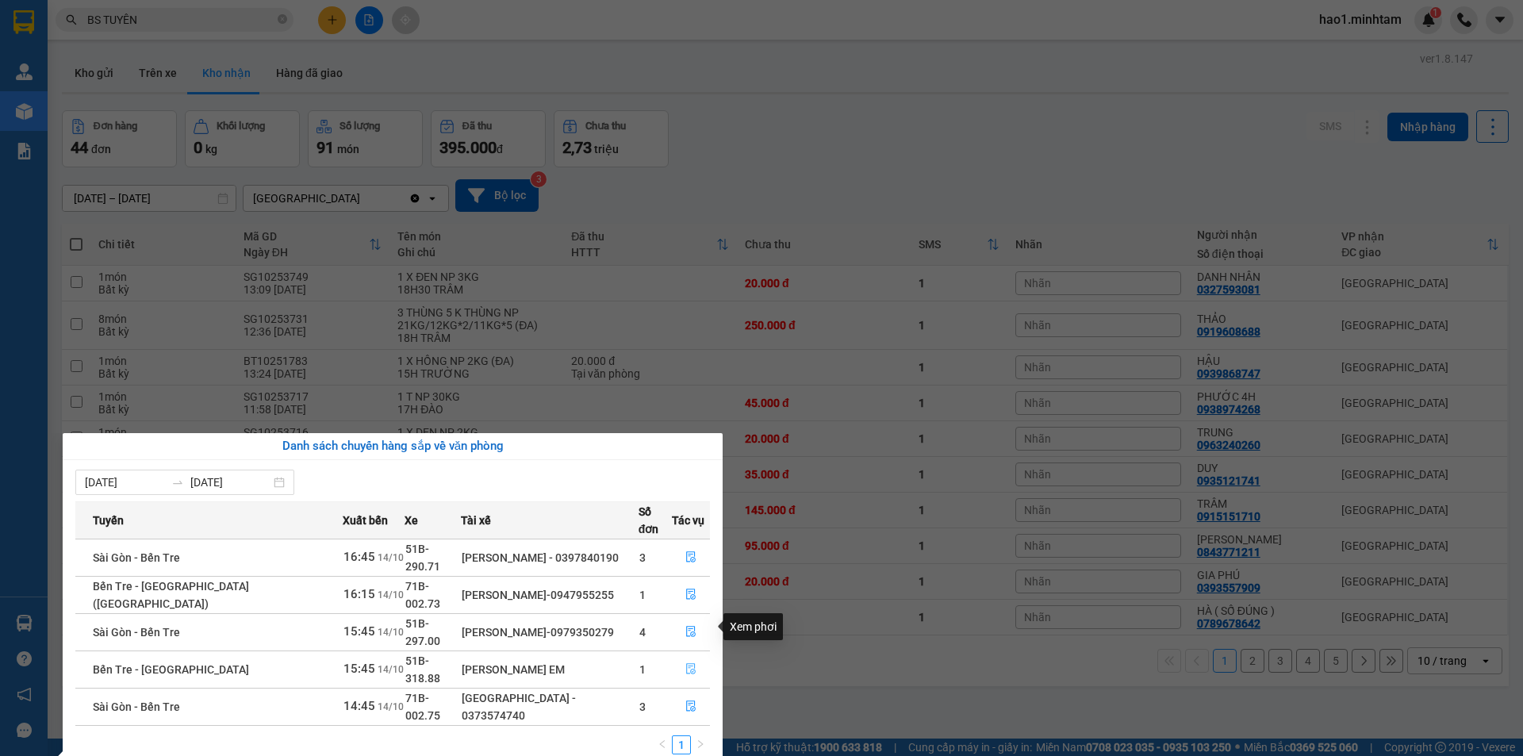
click at [692, 663] on icon "file-done" at bounding box center [690, 668] width 11 height 11
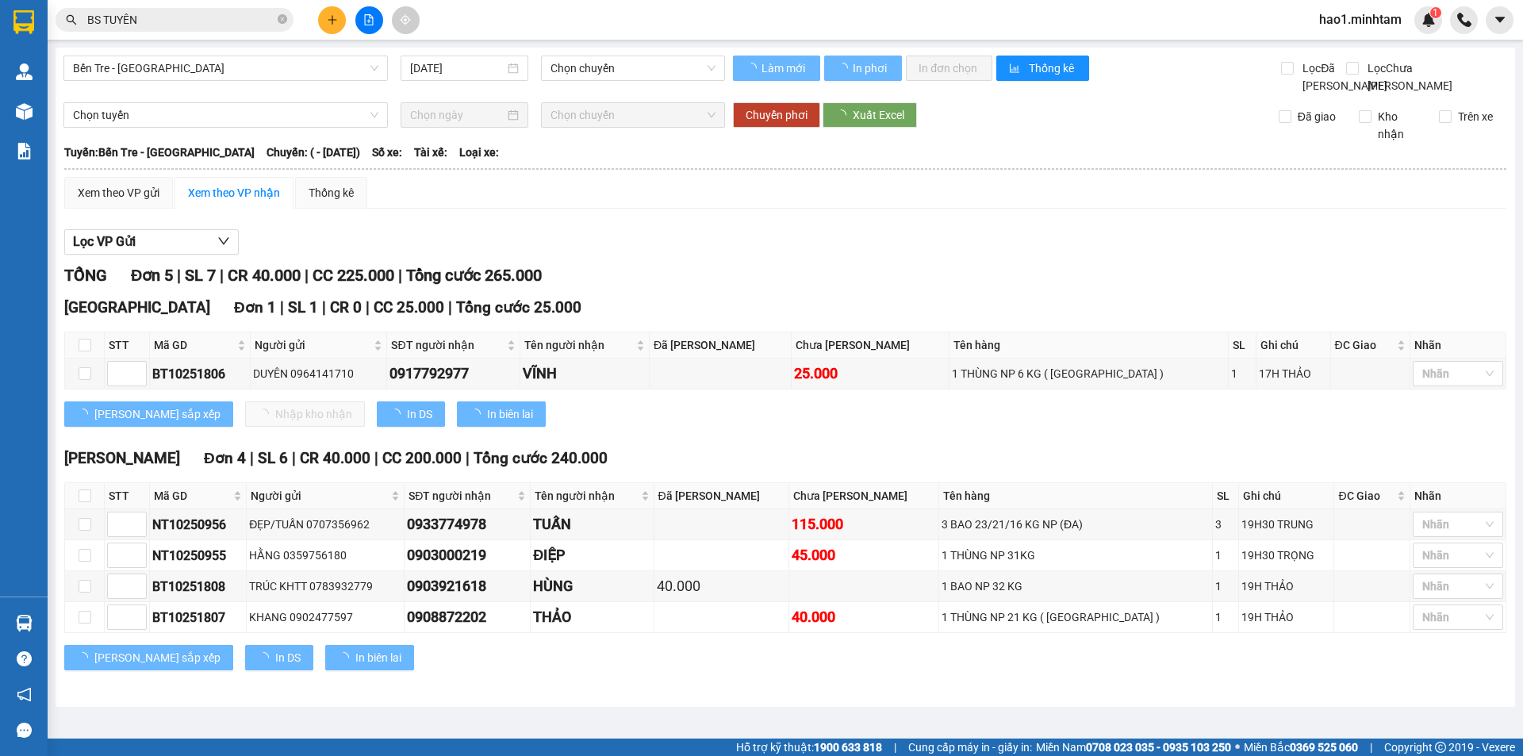
click at [923, 209] on div "Xem theo VP gửi Xem theo VP nhận Thống kê" at bounding box center [785, 193] width 1442 height 32
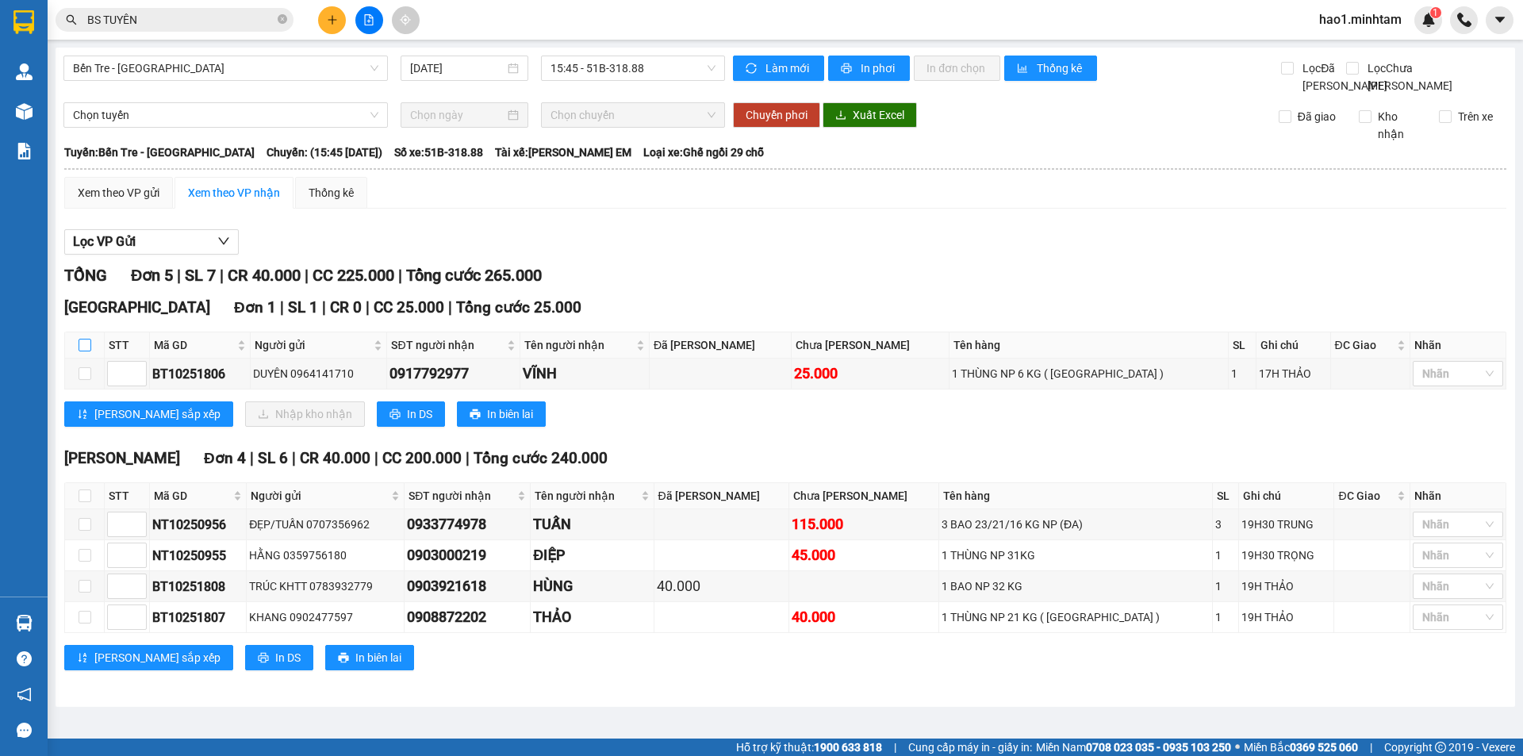
click at [86, 351] on input "checkbox" at bounding box center [85, 345] width 13 height 13
checkbox input "true"
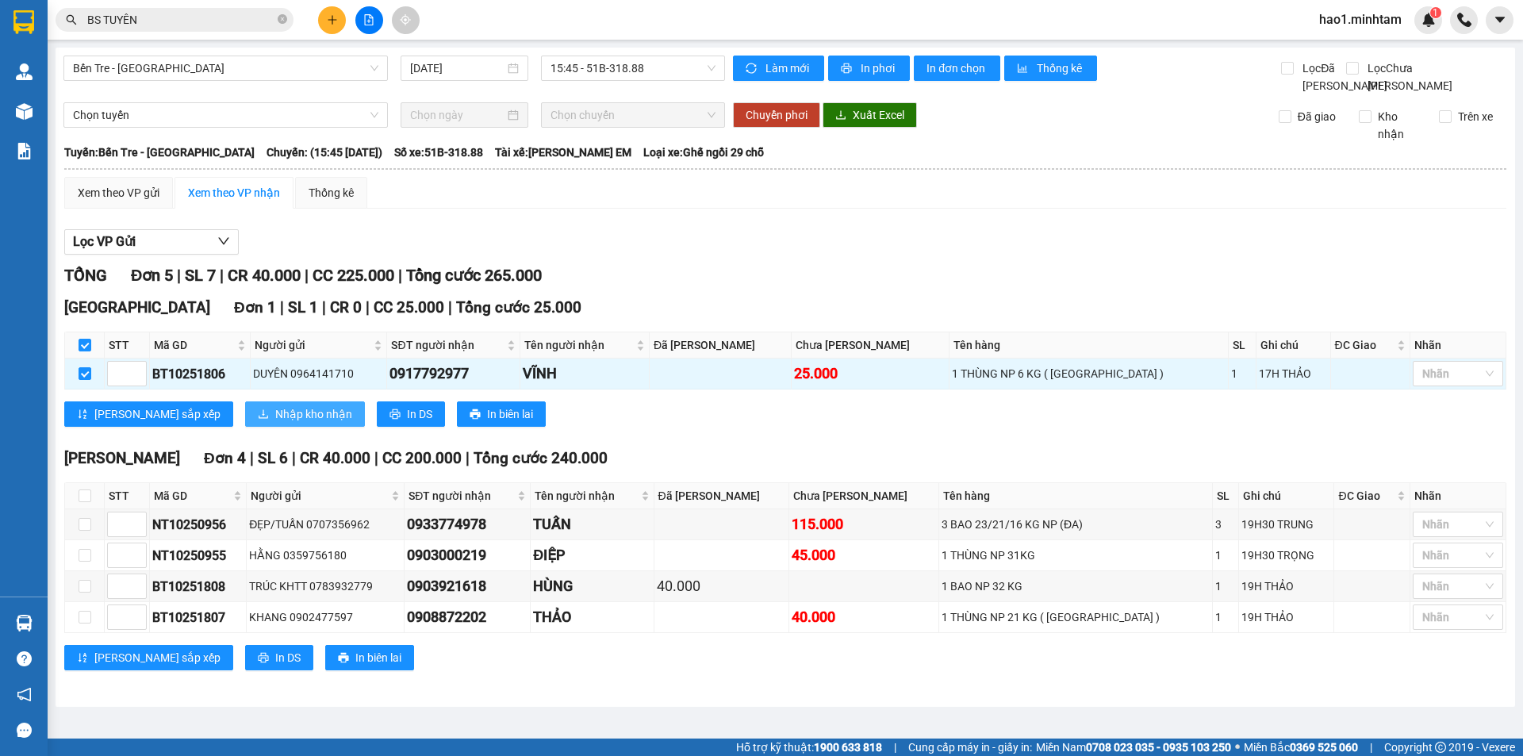
click at [275, 423] on span "Nhập kho nhận" at bounding box center [313, 413] width 77 height 17
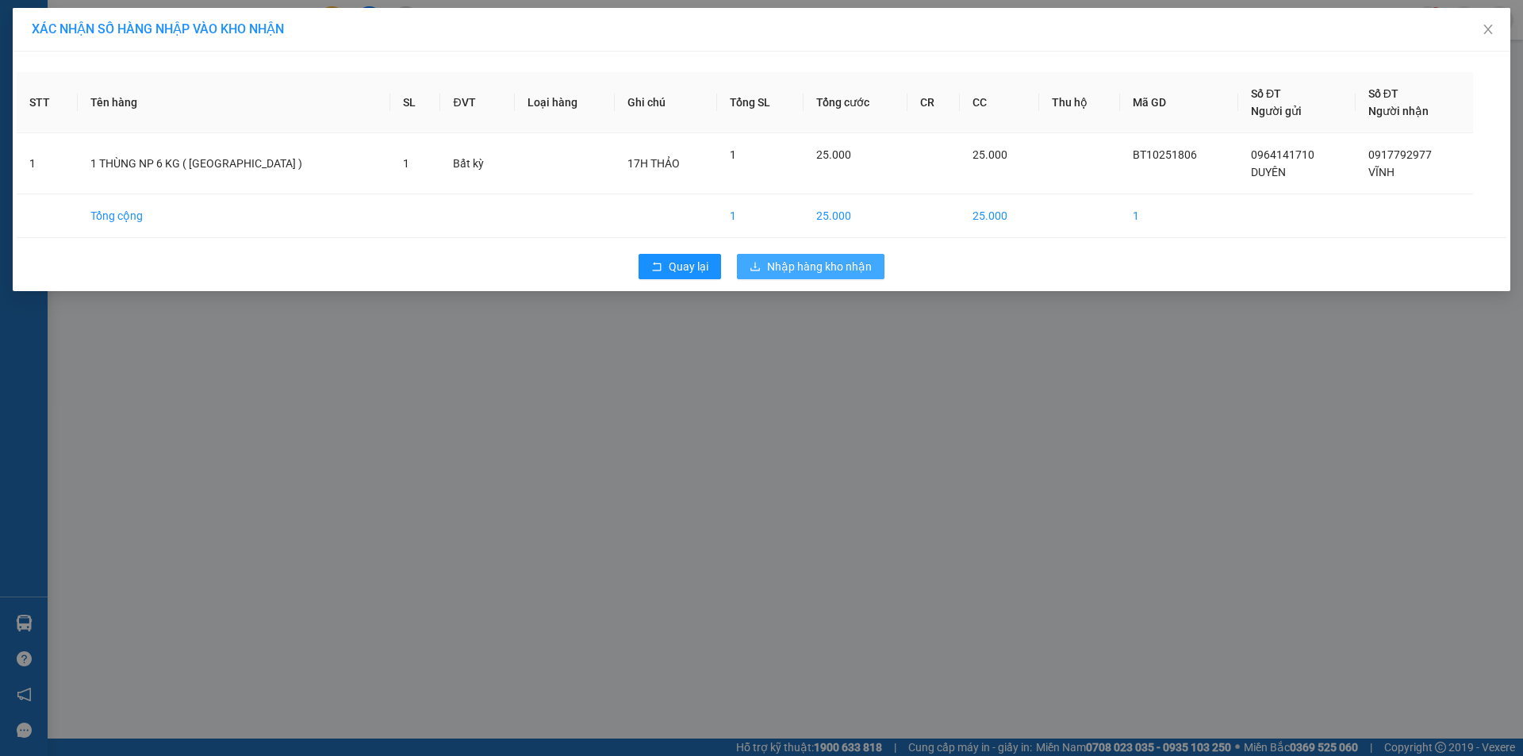
click at [847, 267] on span "Nhập hàng kho nhận" at bounding box center [819, 266] width 105 height 17
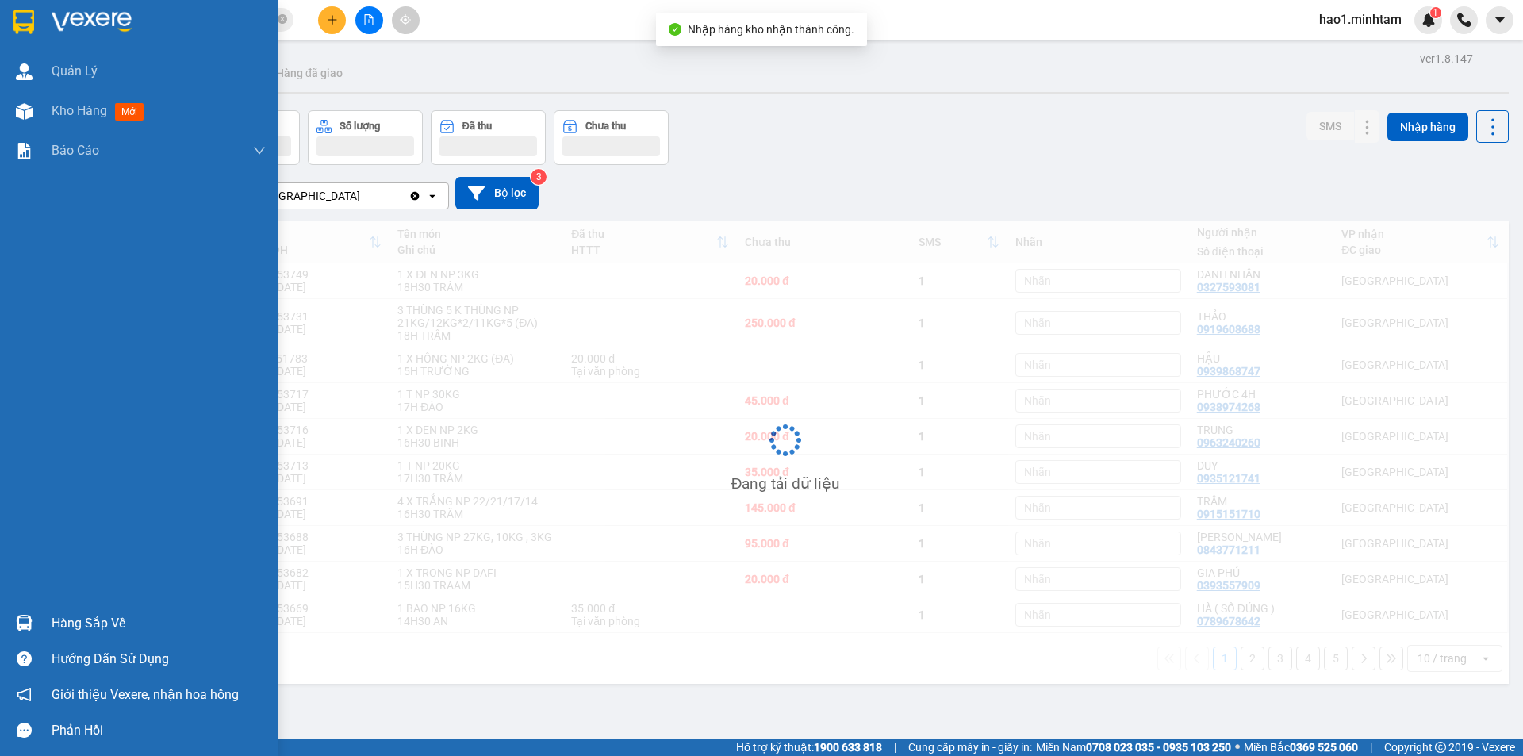
click at [30, 628] on img at bounding box center [24, 623] width 17 height 17
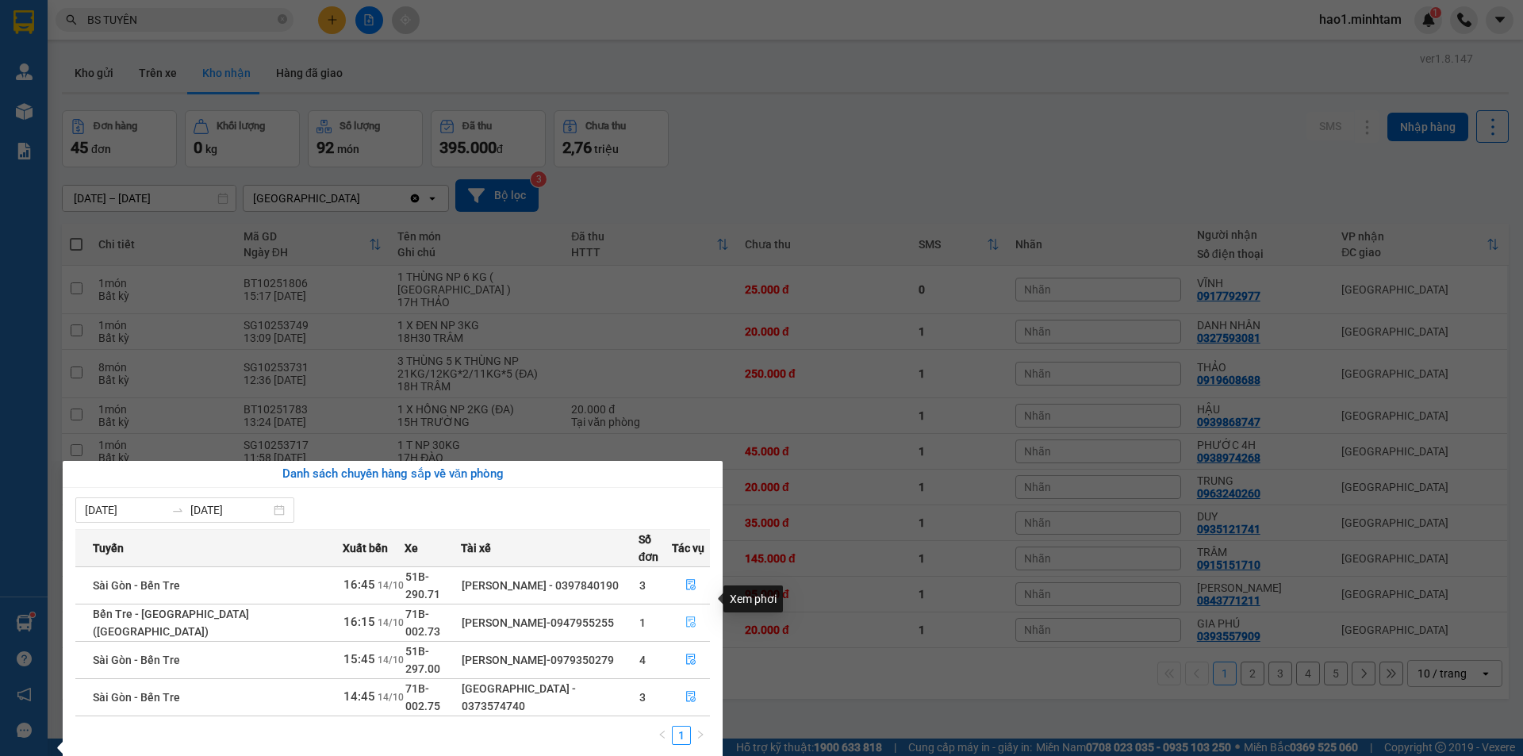
click at [690, 616] on icon "file-done" at bounding box center [690, 621] width 11 height 11
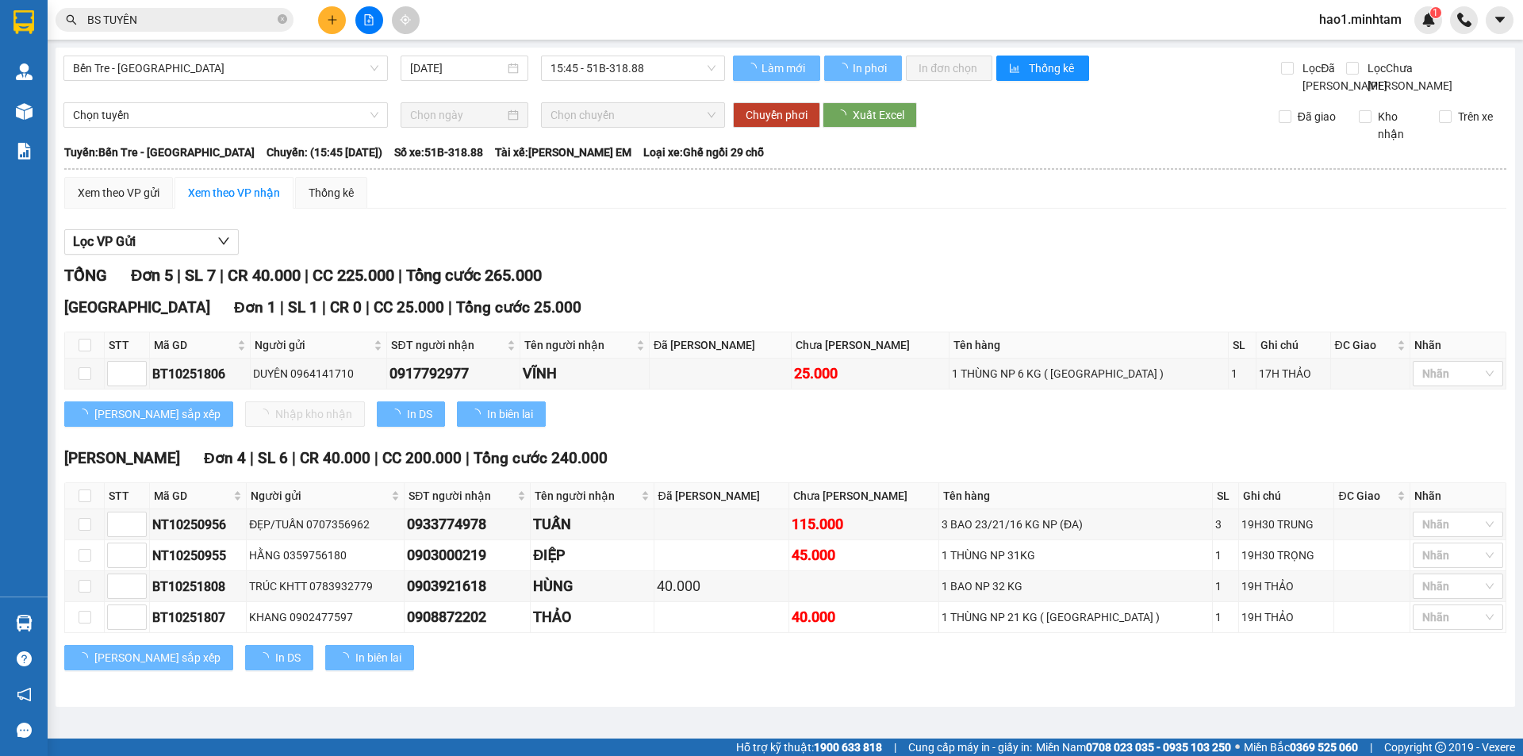
click at [898, 244] on div "Lọc VP Gửi TỔNG Đơn 5 | SL 7 | CR 40.000 | CC 225.000 | Tổng cước 265.000 Tiền…" at bounding box center [785, 455] width 1442 height 469
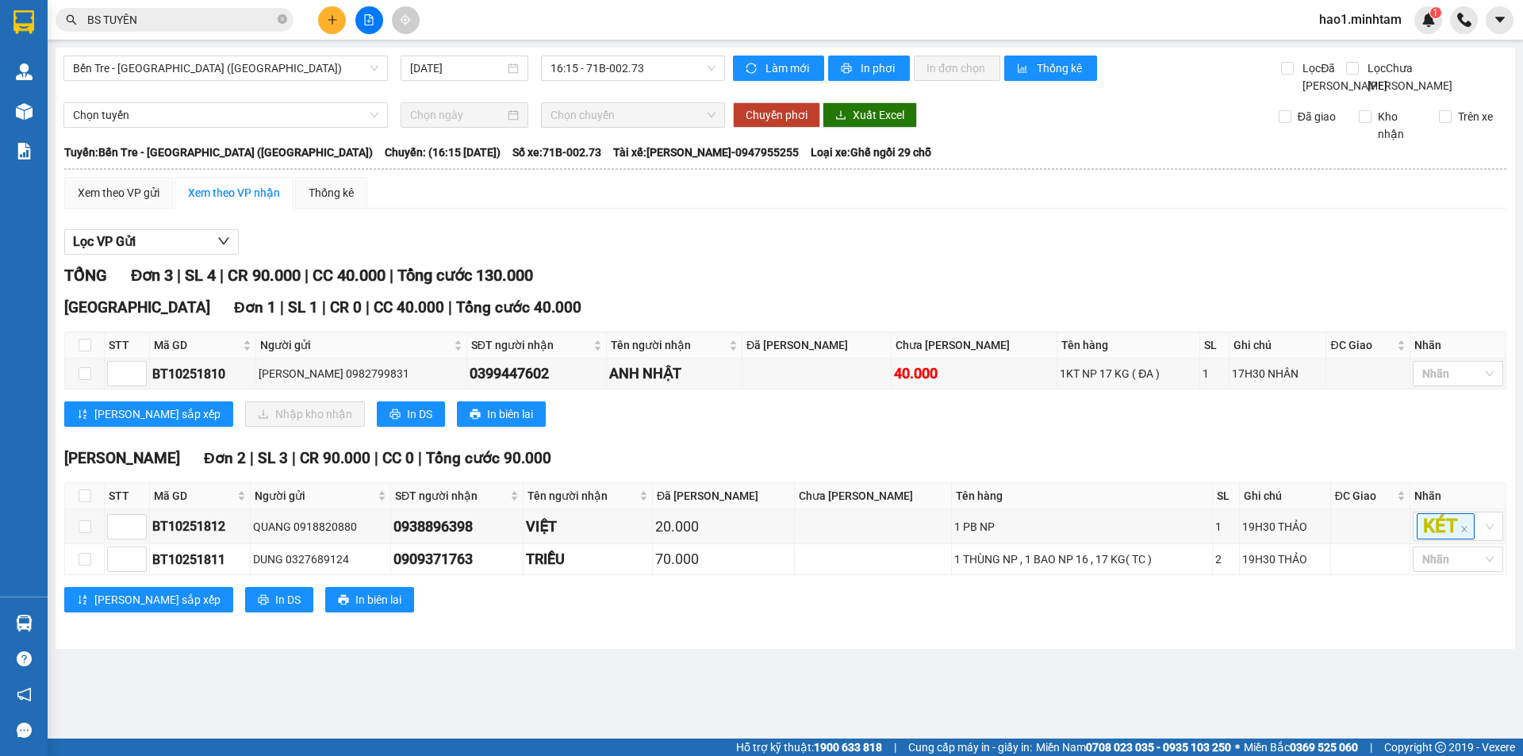
click at [899, 244] on div "Lọc VP Gửi TỔNG Đơn 3 | SL 4 | CR 90.000 | CC 40.000 | Tổng cước 130.000 Tiền …" at bounding box center [785, 426] width 1442 height 411
click at [801, 427] on div "[PERSON_NAME] sắp xếp Nhập kho nhận In DS In biên lai" at bounding box center [785, 413] width 1442 height 25
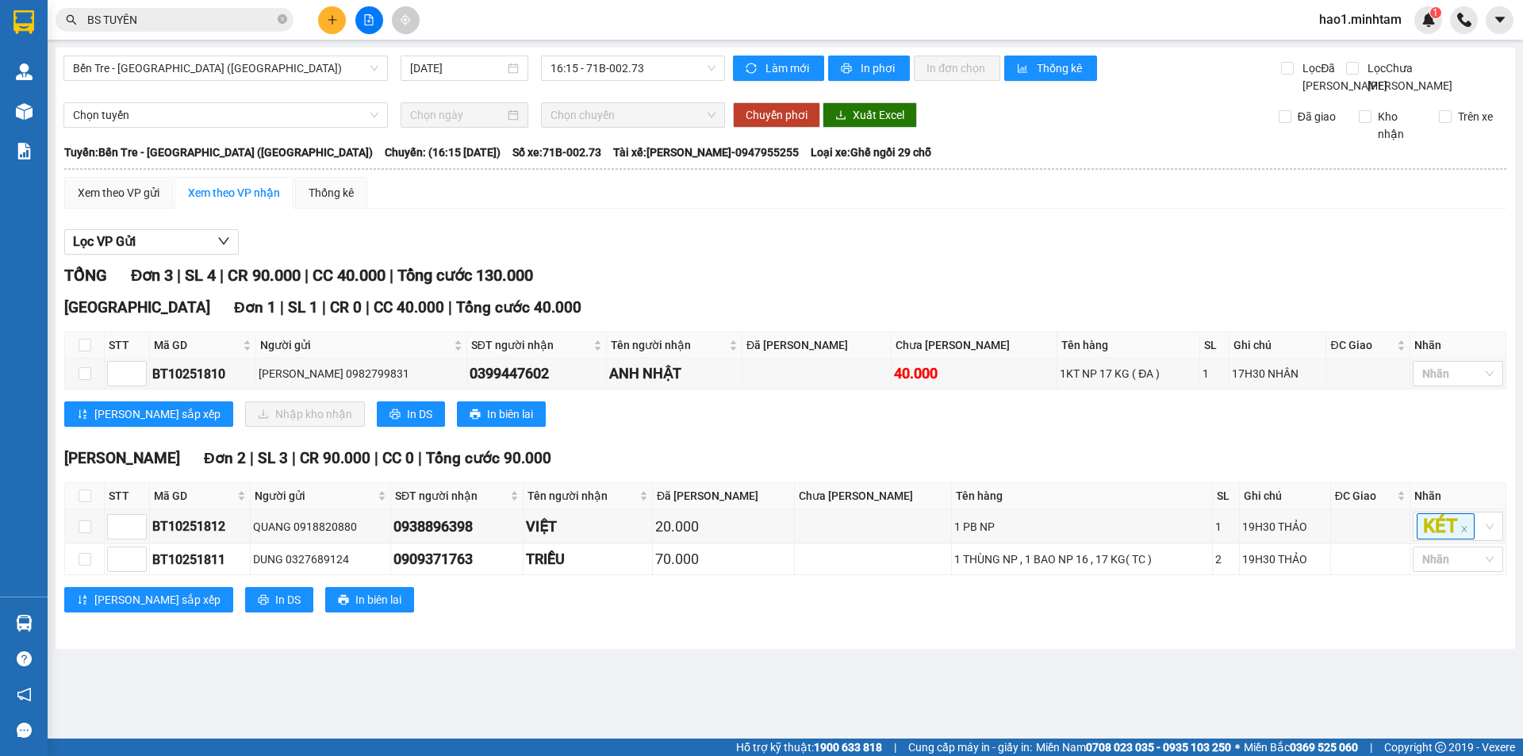
click at [806, 255] on div "Lọc VP Gửi" at bounding box center [785, 242] width 1442 height 26
drag, startPoint x: 664, startPoint y: 245, endPoint x: 668, endPoint y: 257, distance: 12.5
click at [664, 256] on div "Lọc VP Gửi TỔNG Đơn 3 | SL 4 | CR 90.000 | CC 40.000 | Tổng cước 130.000 Tiền …" at bounding box center [785, 426] width 1442 height 411
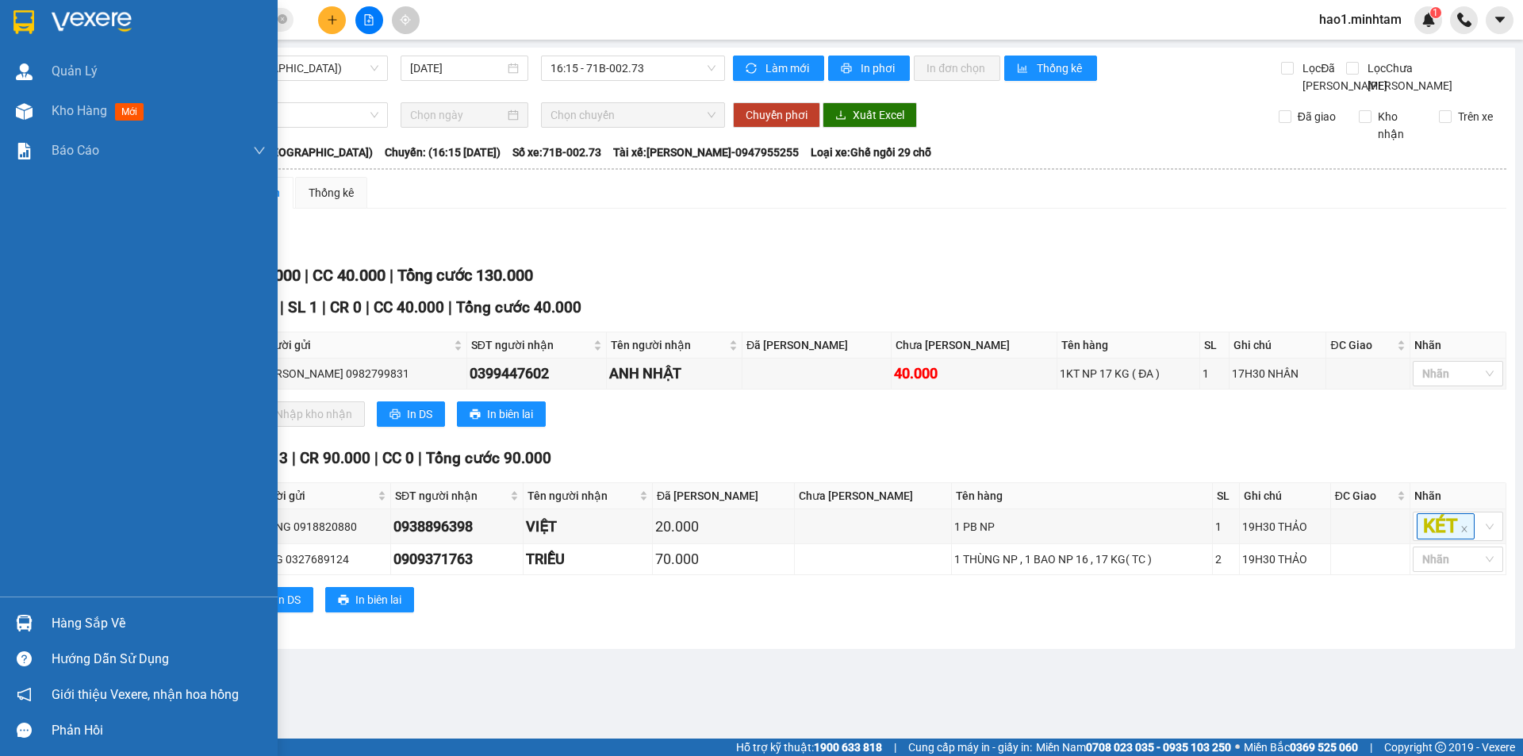
click at [34, 619] on div at bounding box center [24, 623] width 28 height 28
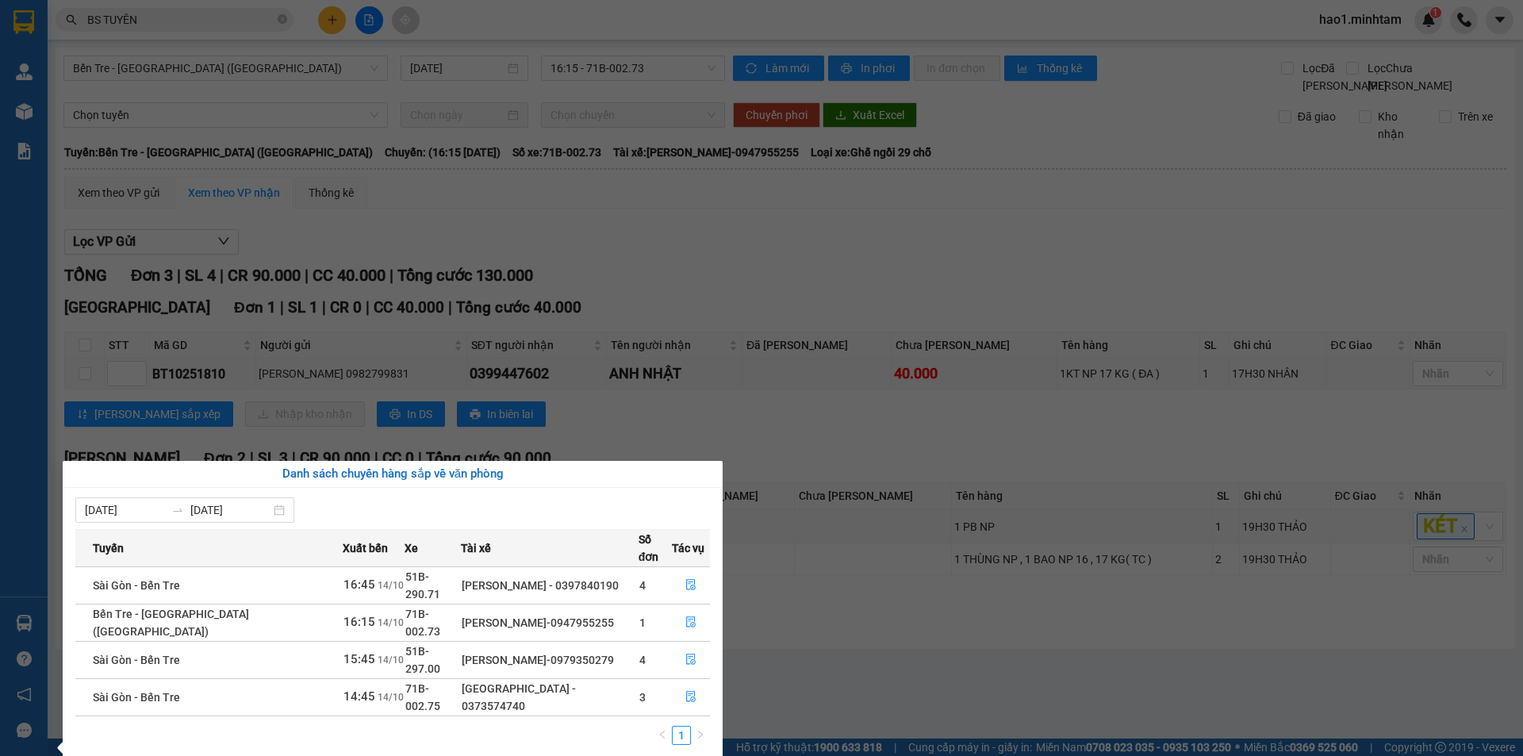
click at [847, 251] on section "Kết quả tìm kiếm ( 201 ) Bộ lọc Thuộc VP này Ngày tạo đơn gần nhất Mã ĐH Trạng …" at bounding box center [761, 378] width 1523 height 756
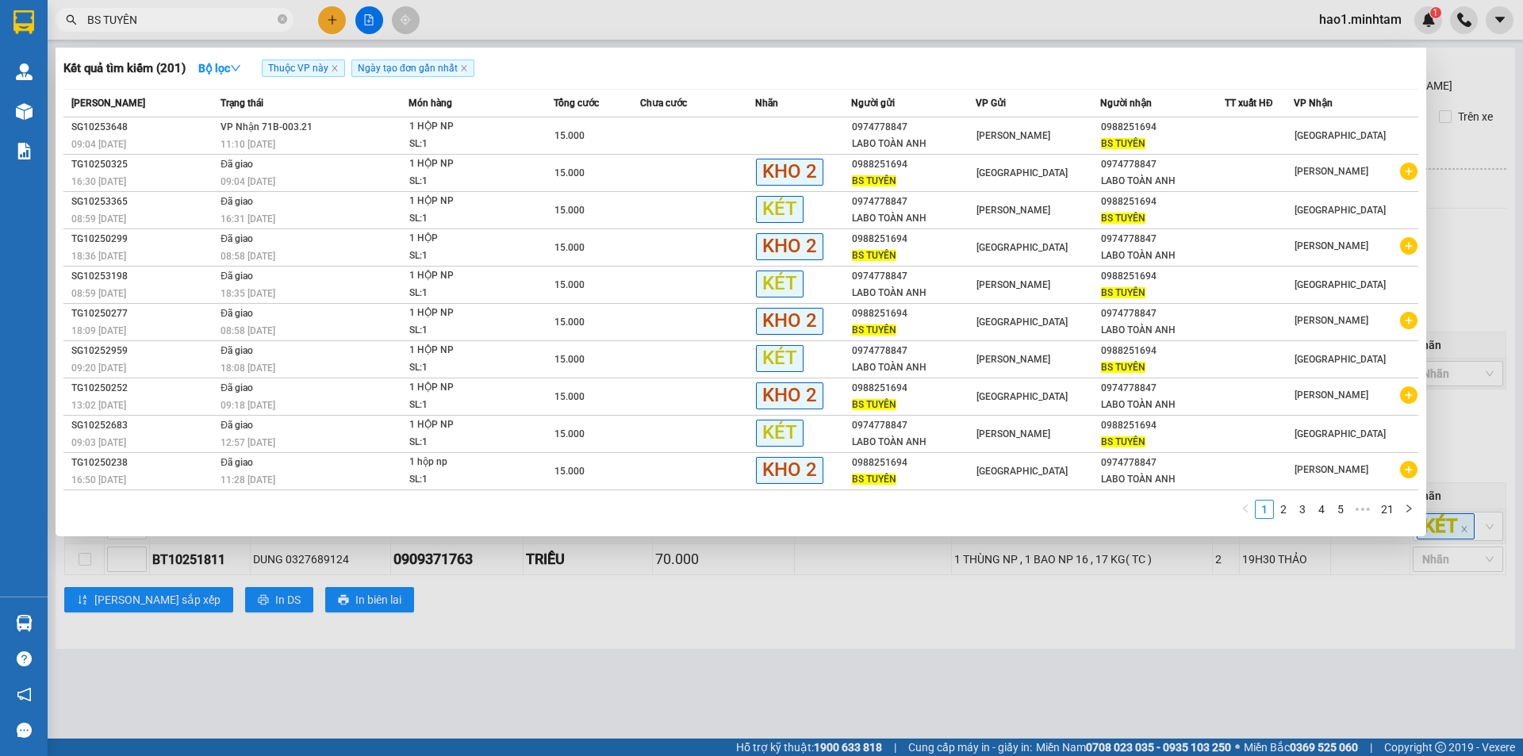
drag, startPoint x: 282, startPoint y: 15, endPoint x: 0, endPoint y: 26, distance: 282.7
click at [282, 15] on icon "close-circle" at bounding box center [283, 19] width 10 height 10
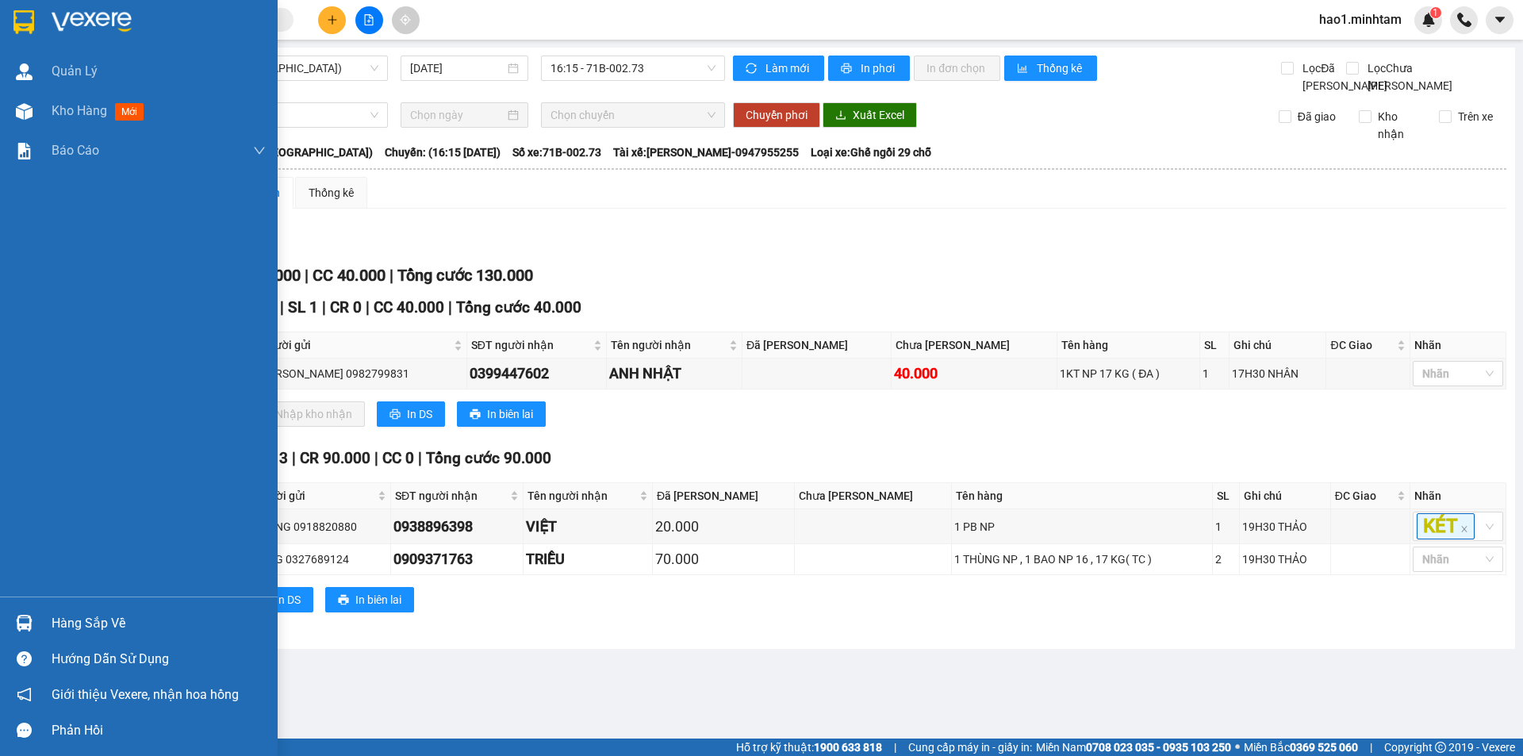
click at [43, 14] on div at bounding box center [139, 26] width 278 height 52
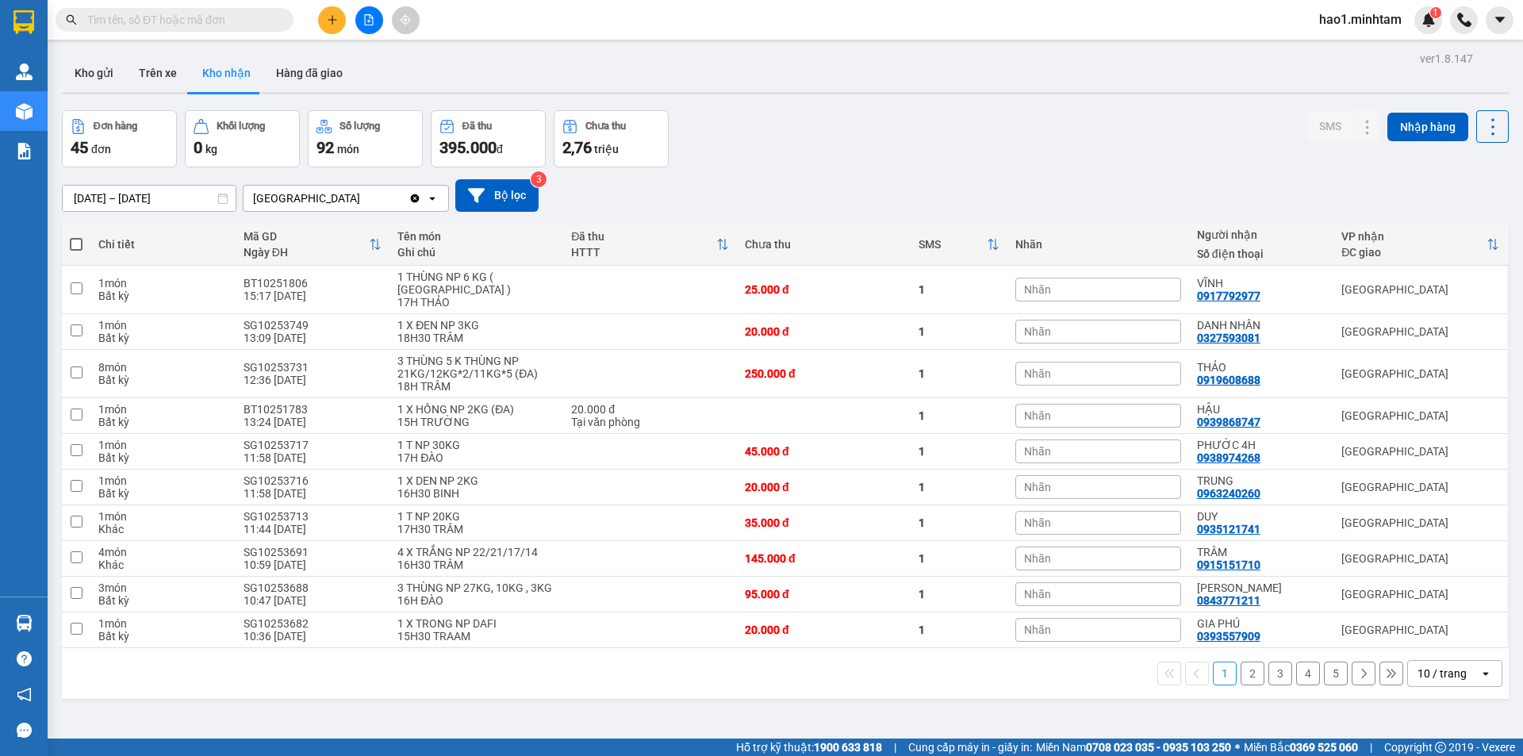
click at [1324, 662] on button "5" at bounding box center [1336, 674] width 24 height 24
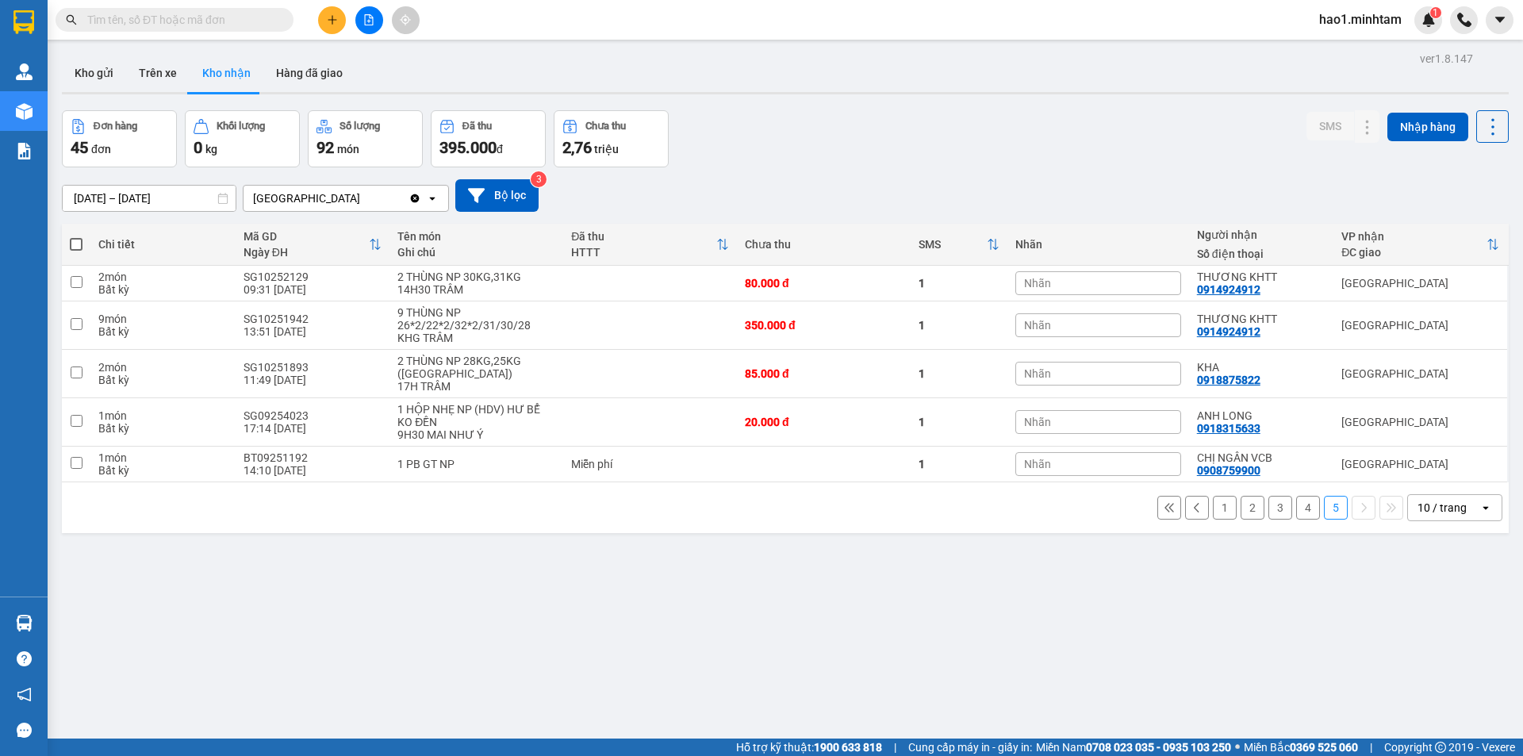
click at [1213, 496] on button "1" at bounding box center [1225, 508] width 24 height 24
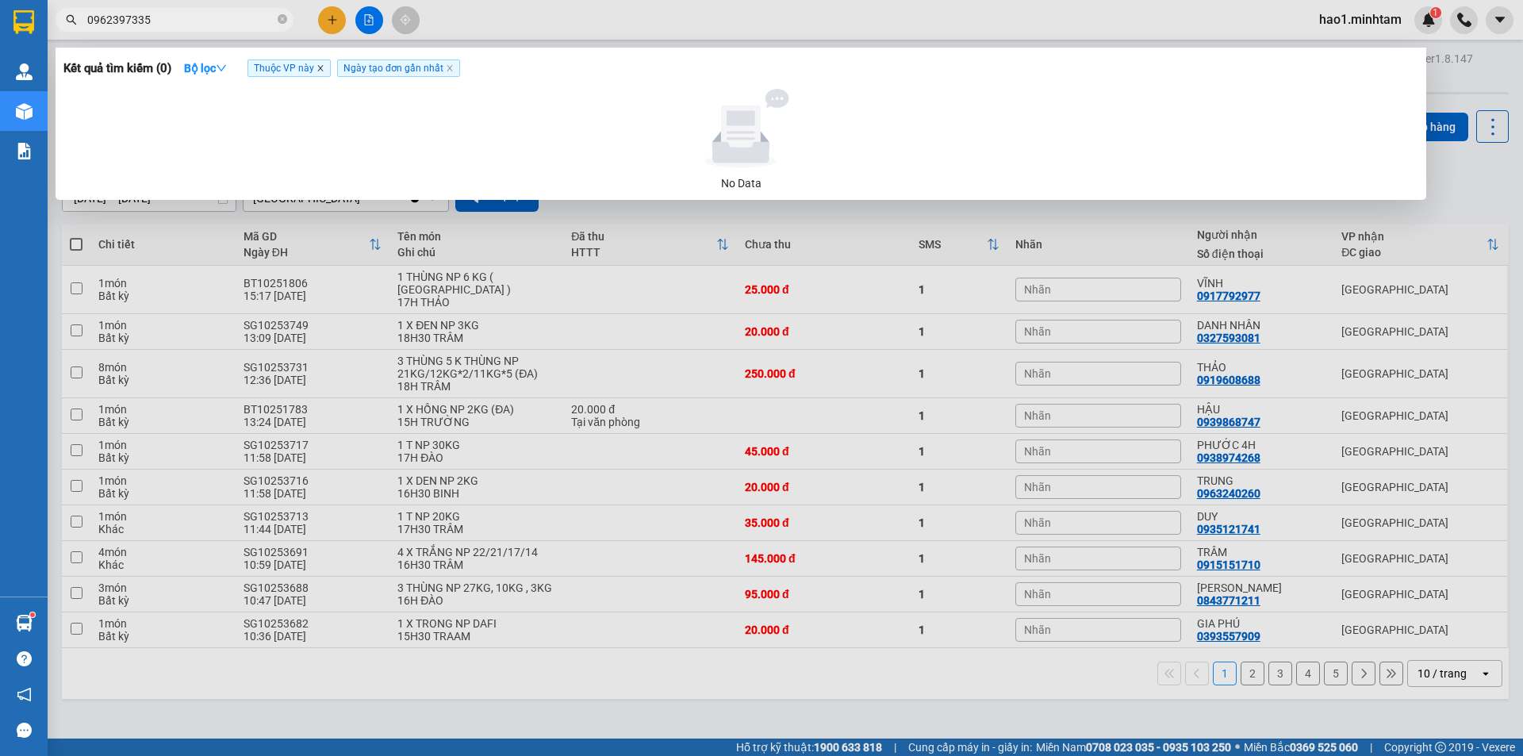
type input "0962397335"
click at [323, 71] on icon "close" at bounding box center [320, 69] width 6 height 6
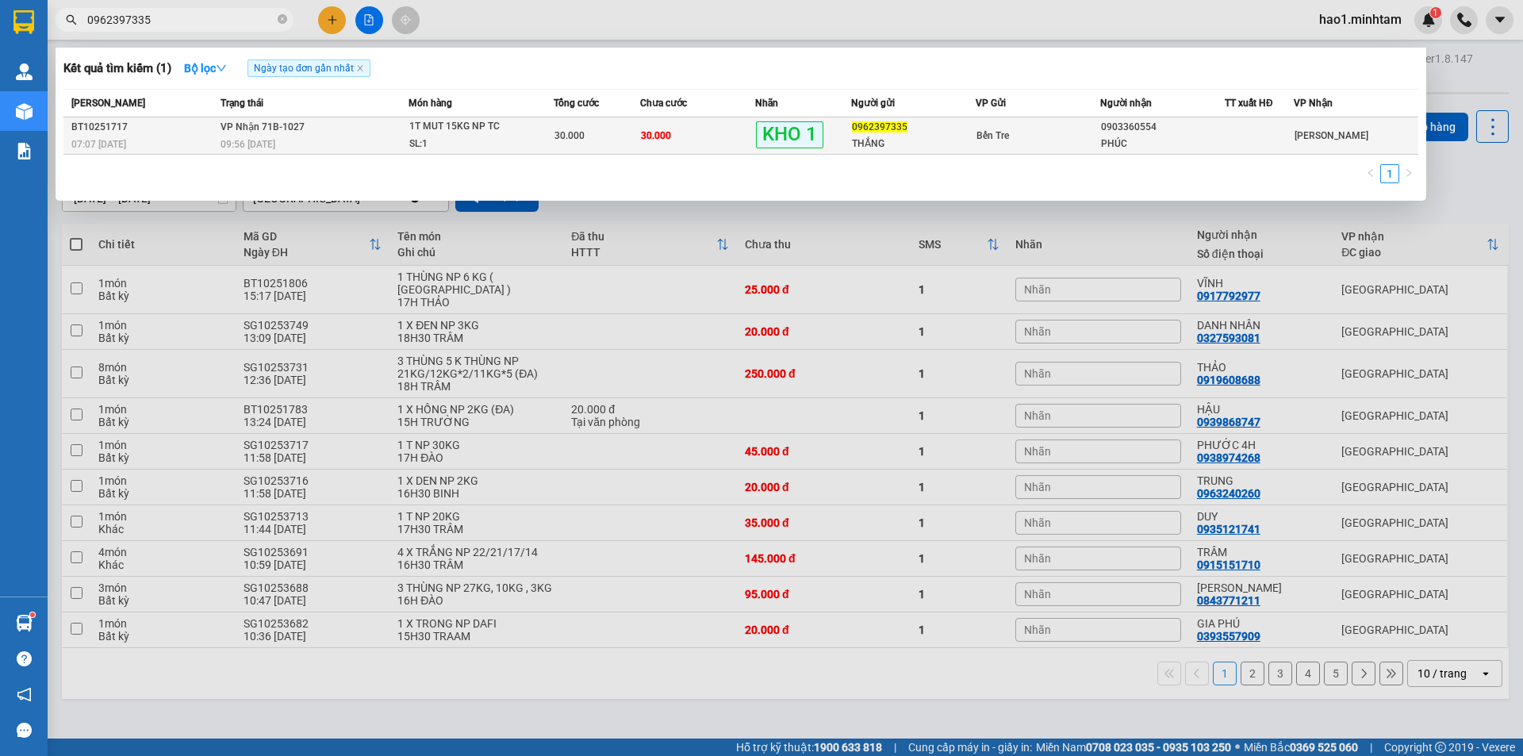
click at [892, 148] on div "THẮNG" at bounding box center [913, 144] width 123 height 17
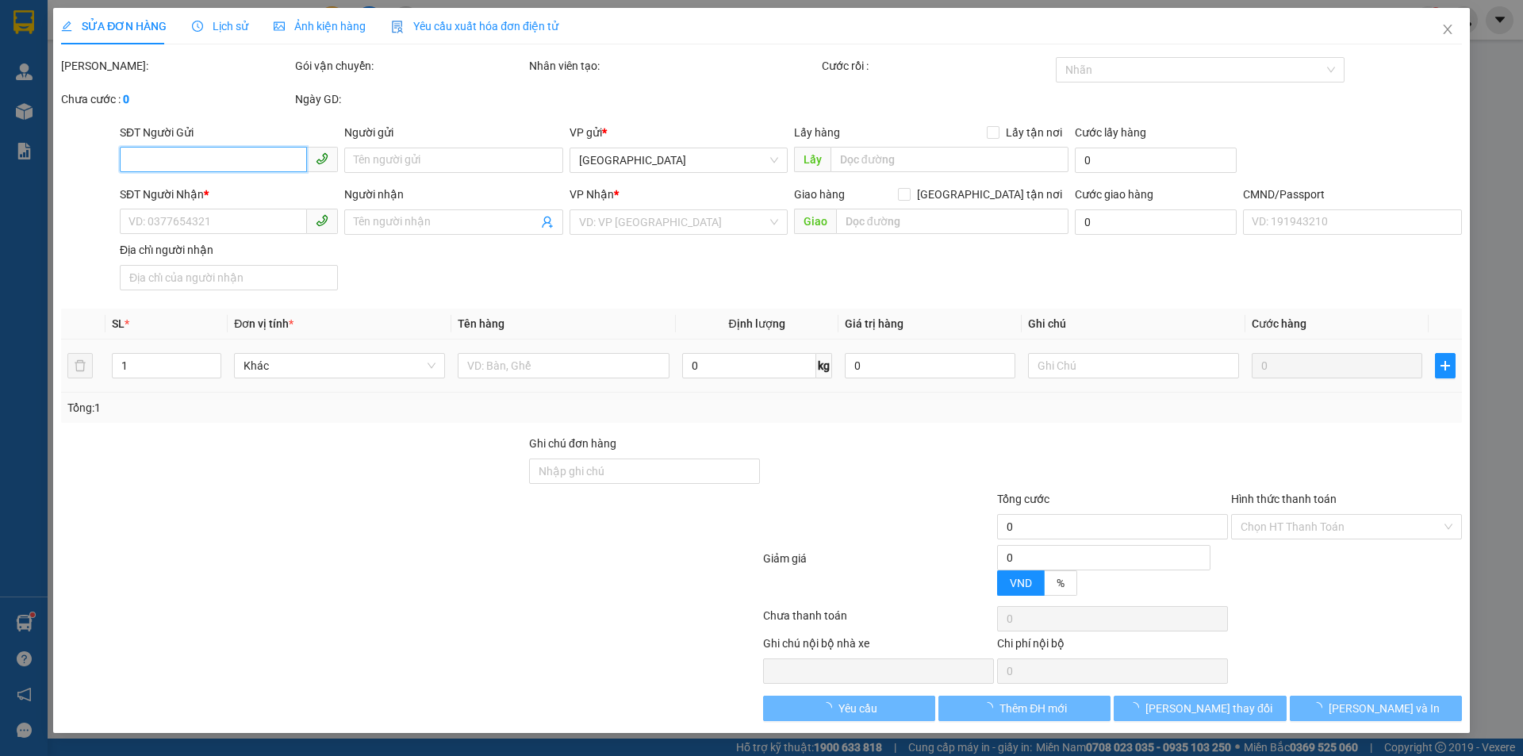
type input "0962397335"
type input "THẮNG"
type input "0903360554"
type input "PHÚC"
type input "BƯỞI NN SAI SỐ NG KNM ,"
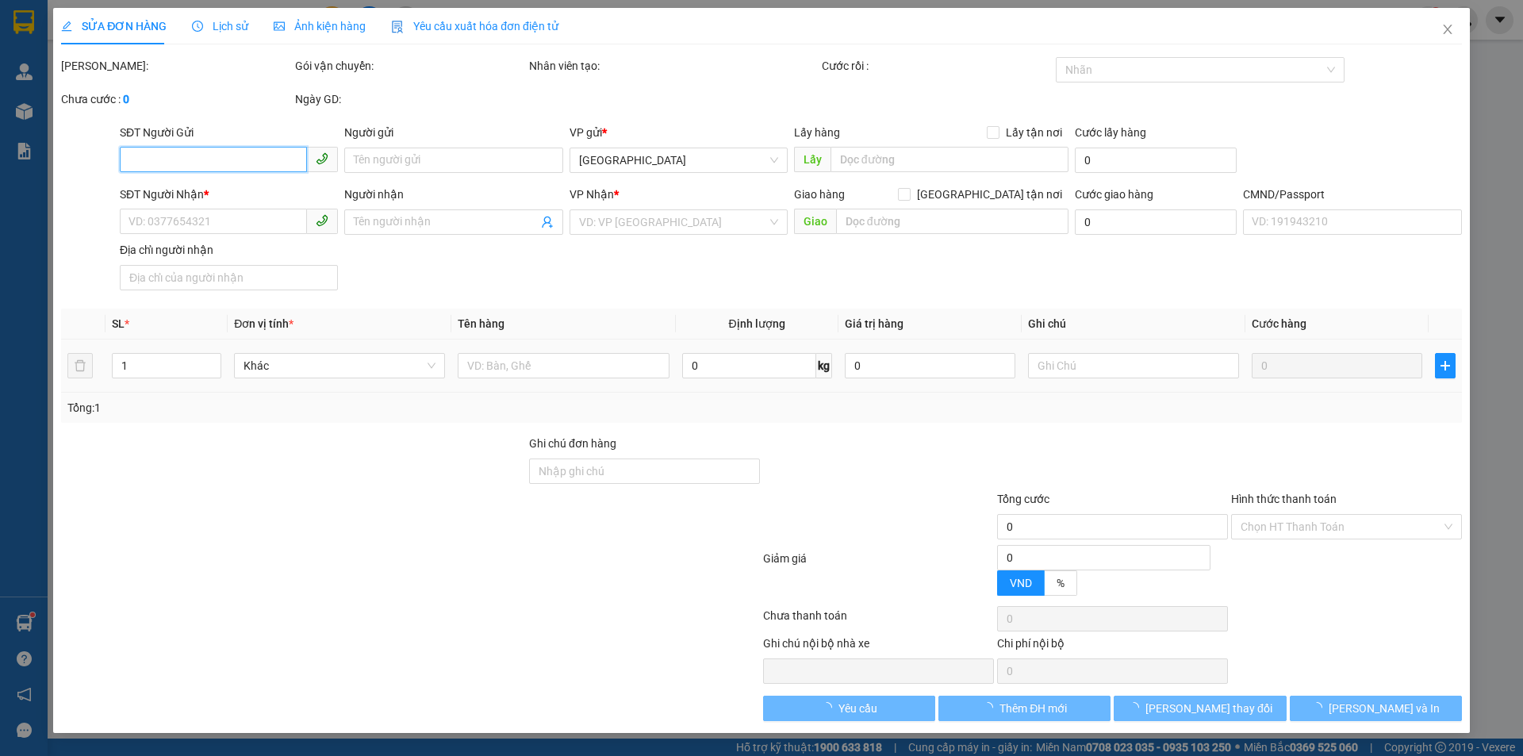
type input "30.000"
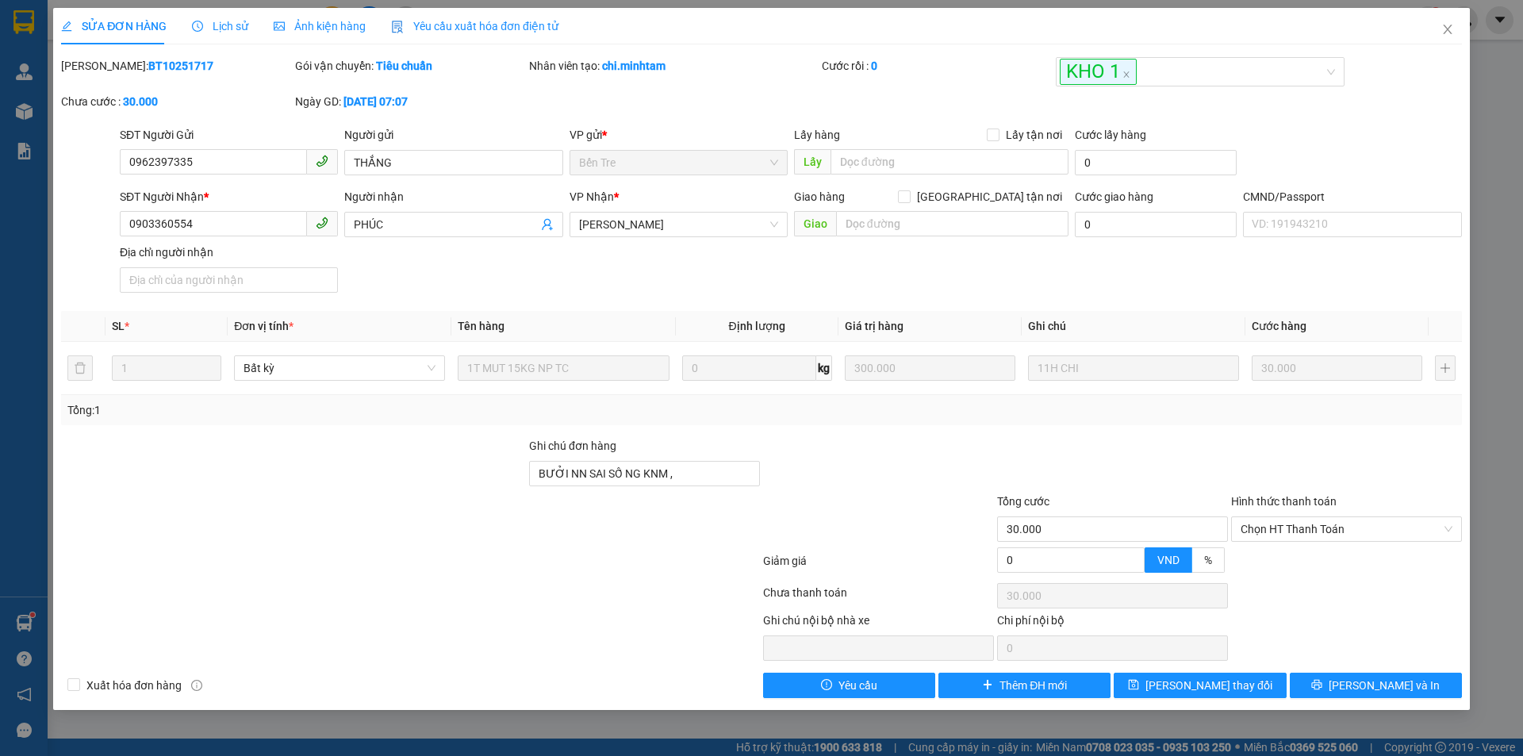
click at [508, 247] on div "SĐT Người Nhận * 0903360554 Người nhận PHÚC VP Nhận * Hồ Chí Minh Giao hàng Gia…" at bounding box center [791, 243] width 1349 height 111
click at [157, 225] on input "0903360554" at bounding box center [213, 223] width 187 height 25
click at [223, 225] on input "0903760554" at bounding box center [213, 223] width 187 height 25
type input "0903760554"
click at [882, 462] on div at bounding box center [879, 465] width 234 height 56
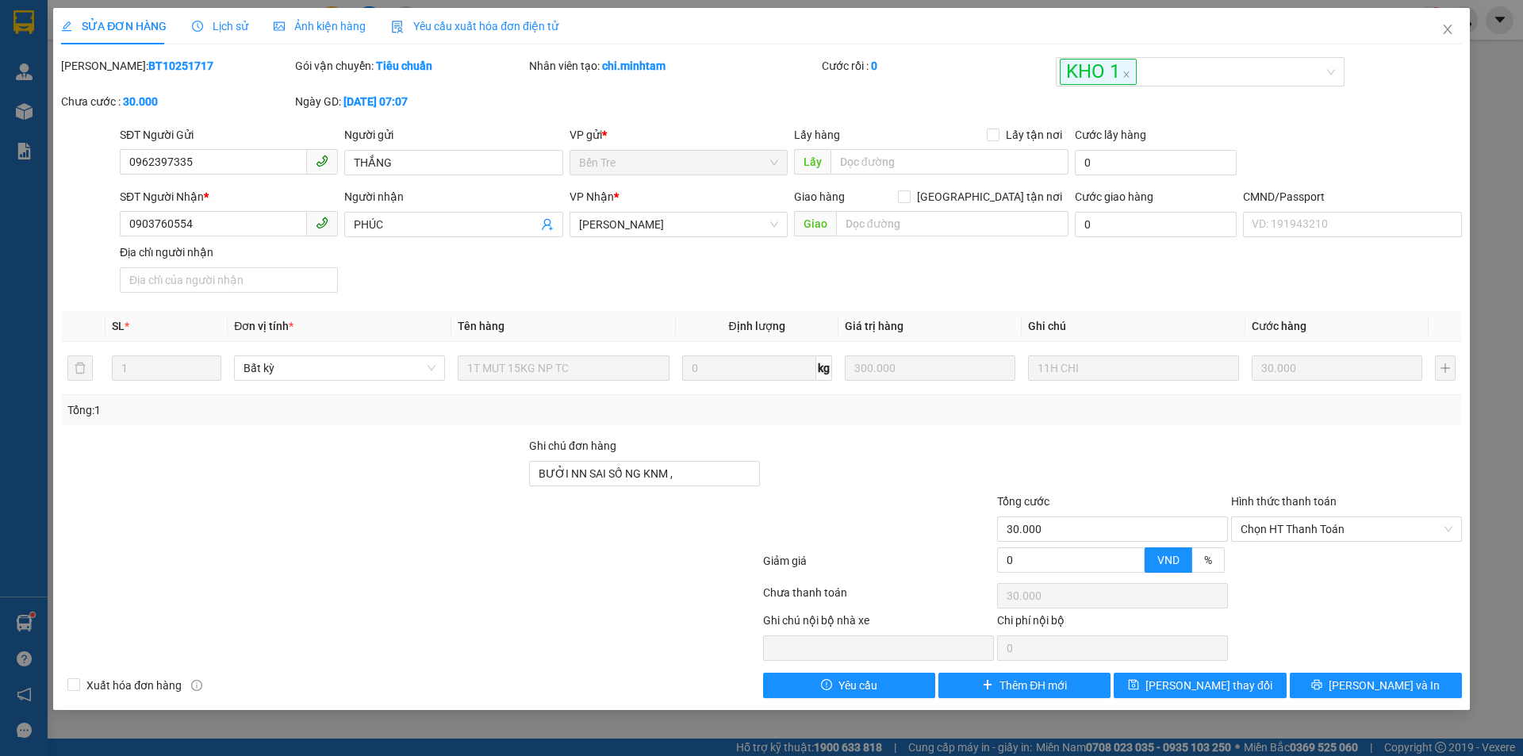
click at [882, 462] on div at bounding box center [879, 465] width 234 height 56
click at [352, 220] on span "PHÚC" at bounding box center [453, 224] width 218 height 25
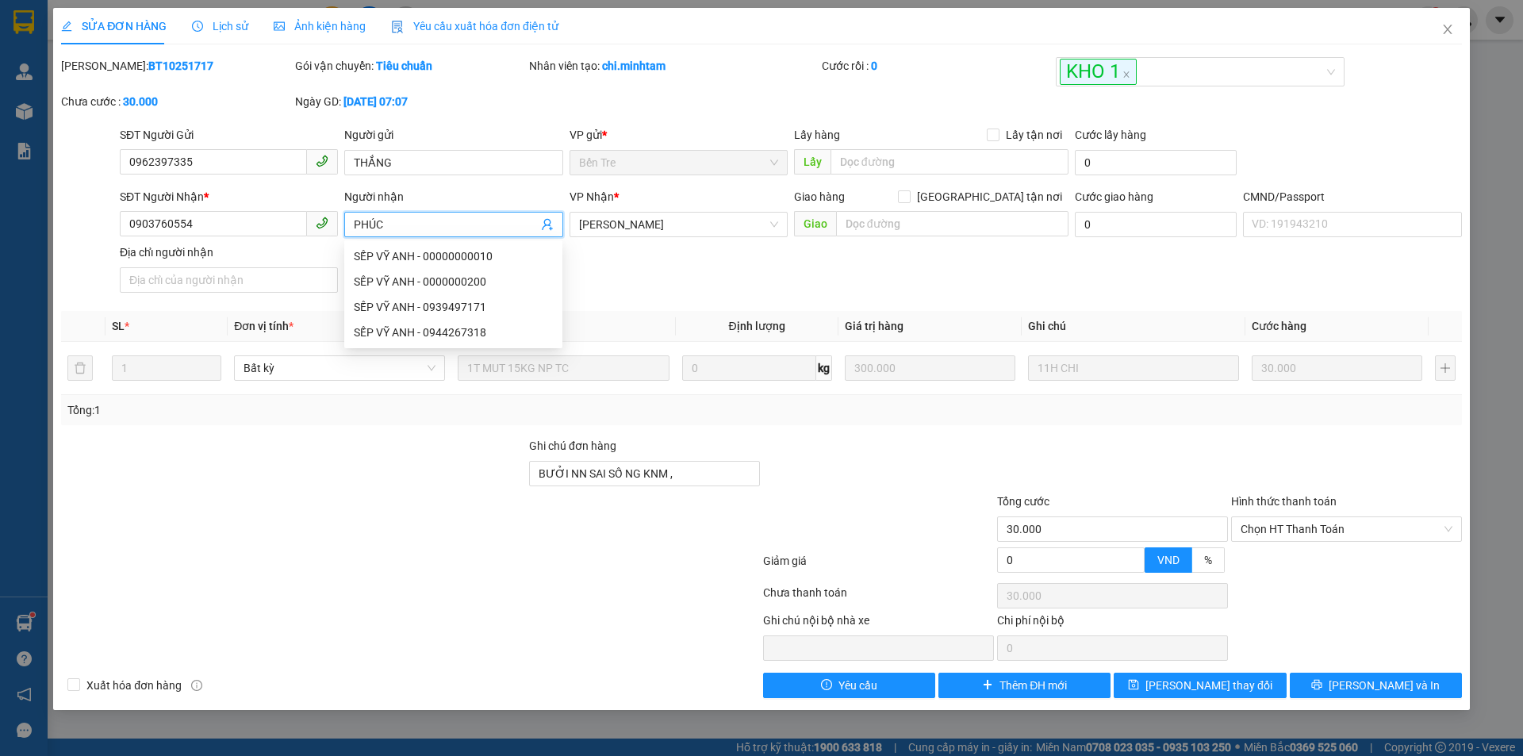
click at [352, 220] on span "PHÚC" at bounding box center [453, 224] width 218 height 25
click at [352, 225] on span "PHÚC" at bounding box center [453, 224] width 218 height 25
click at [354, 223] on input "PHÚC" at bounding box center [445, 224] width 183 height 17
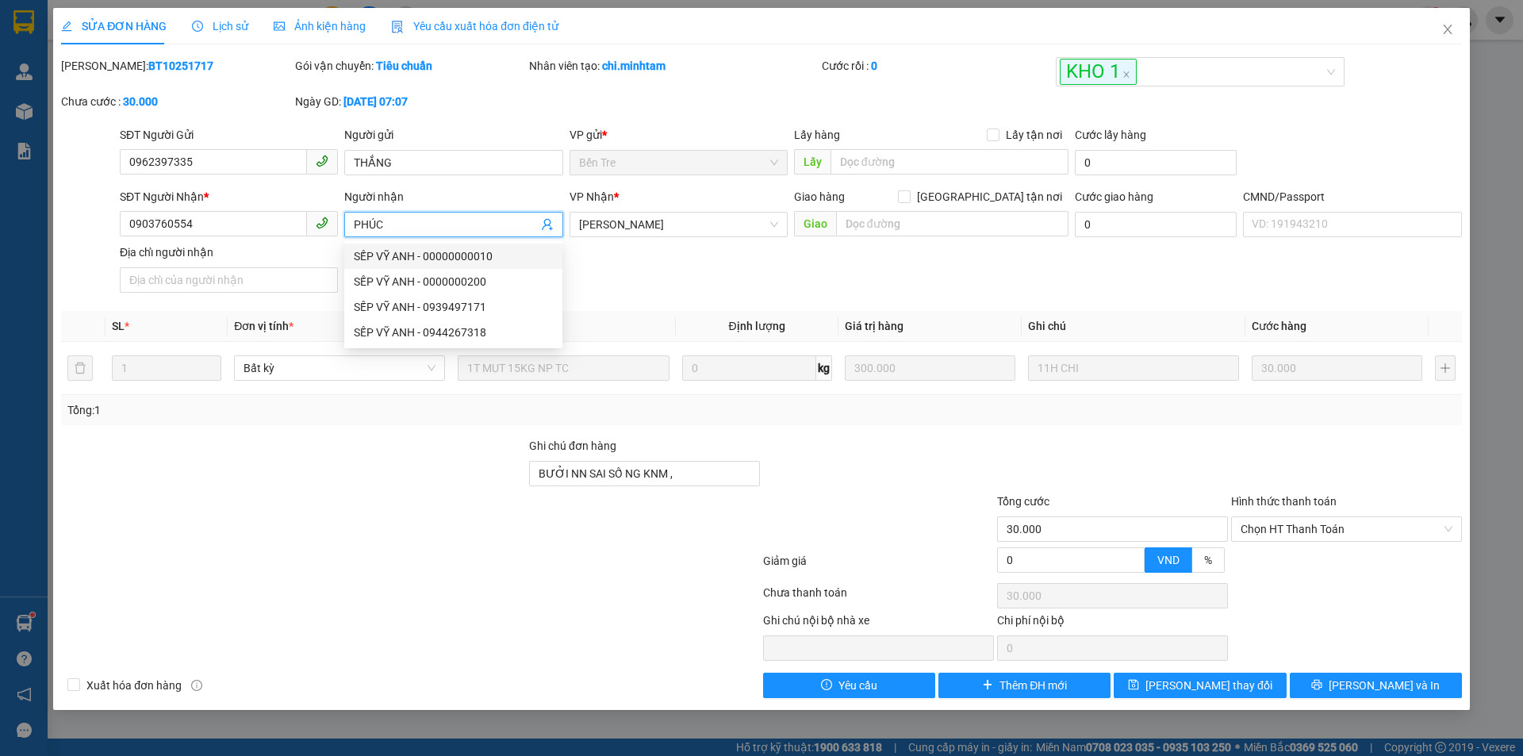
click at [878, 500] on div at bounding box center [879, 521] width 234 height 56
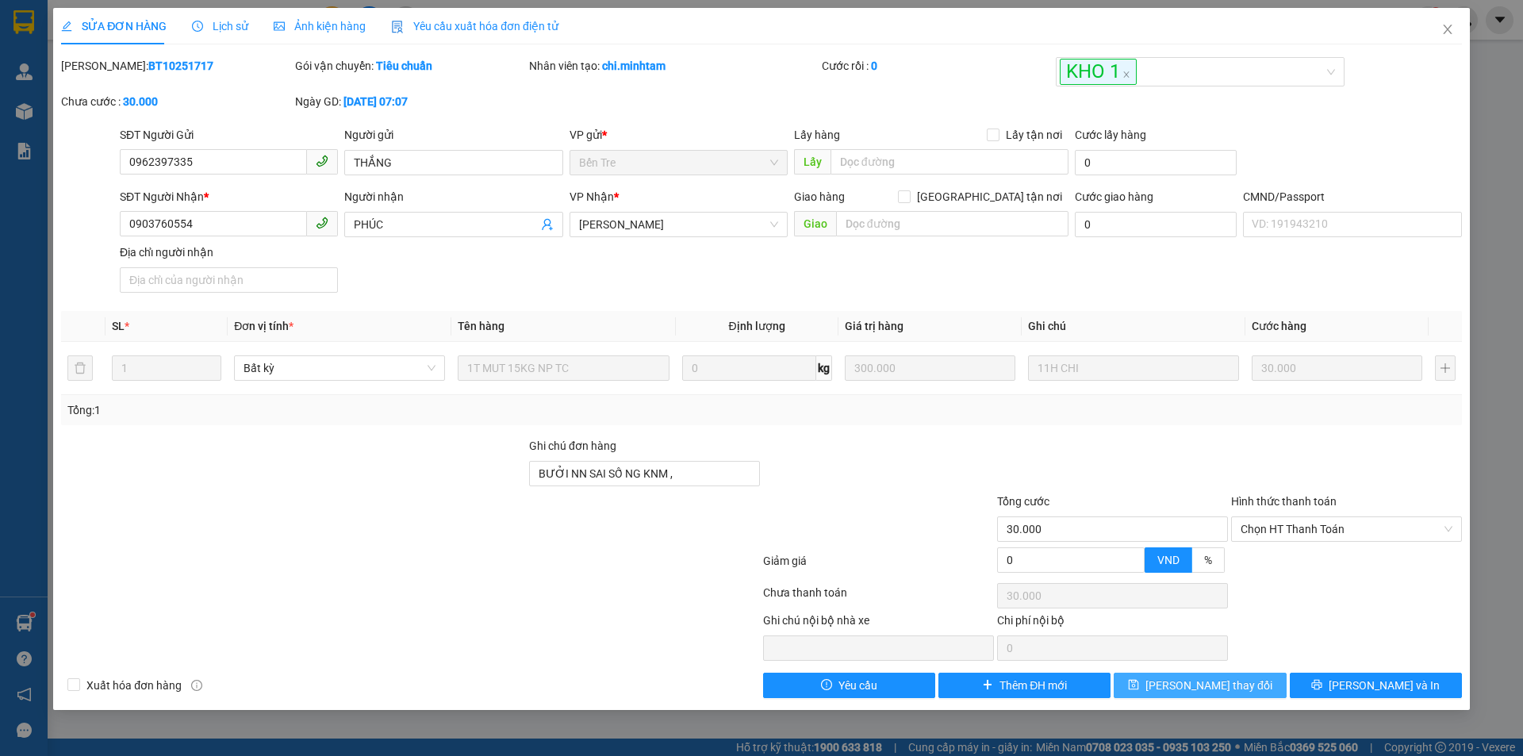
click at [1198, 685] on span "[PERSON_NAME] thay đổi" at bounding box center [1209, 685] width 127 height 17
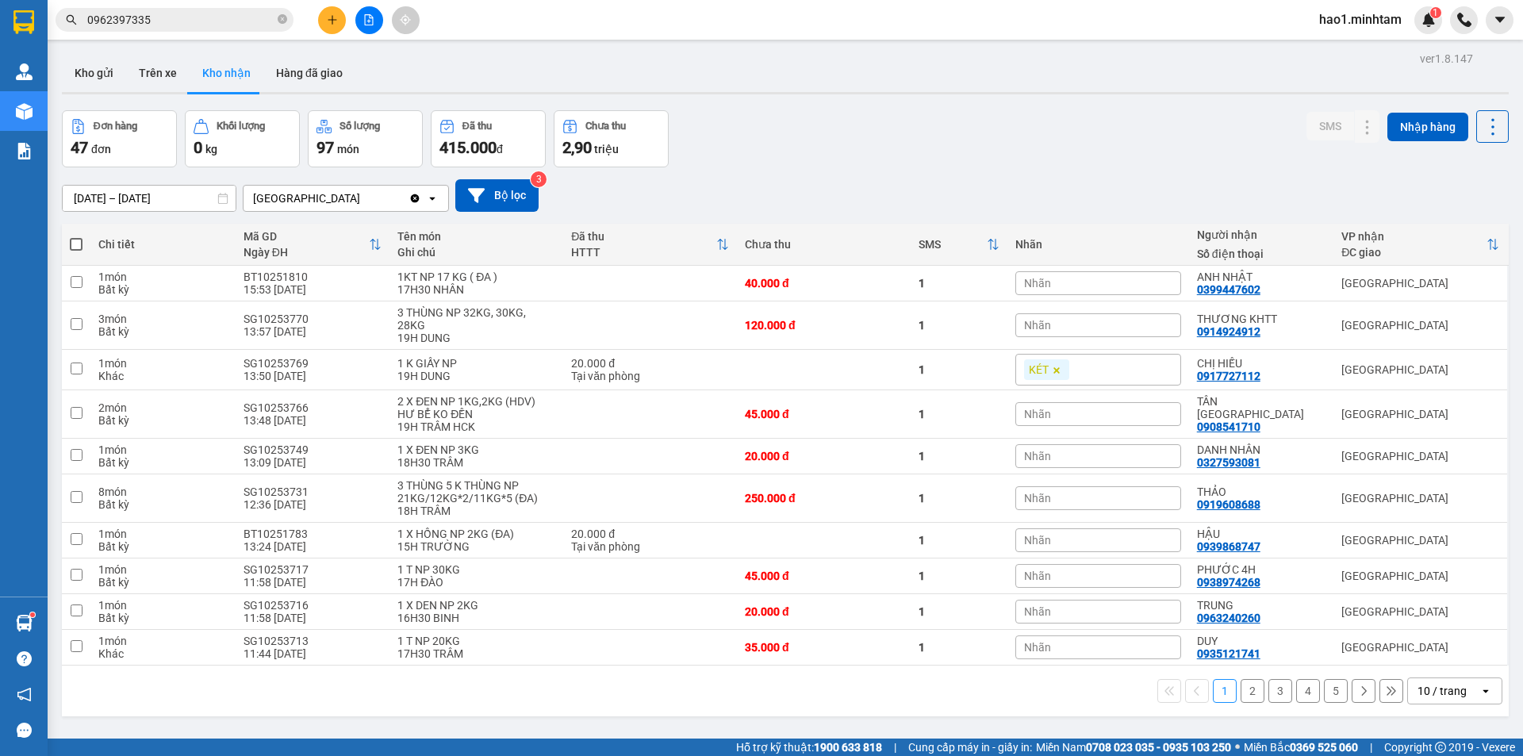
click at [202, 7] on div "Kết quả tìm kiếm ( 1 ) Bộ lọc Ngày tạo đơn gần nhất Mã ĐH Trạng thái Món hàng T…" at bounding box center [154, 20] width 309 height 28
click at [202, 13] on input "0962397335" at bounding box center [180, 19] width 187 height 17
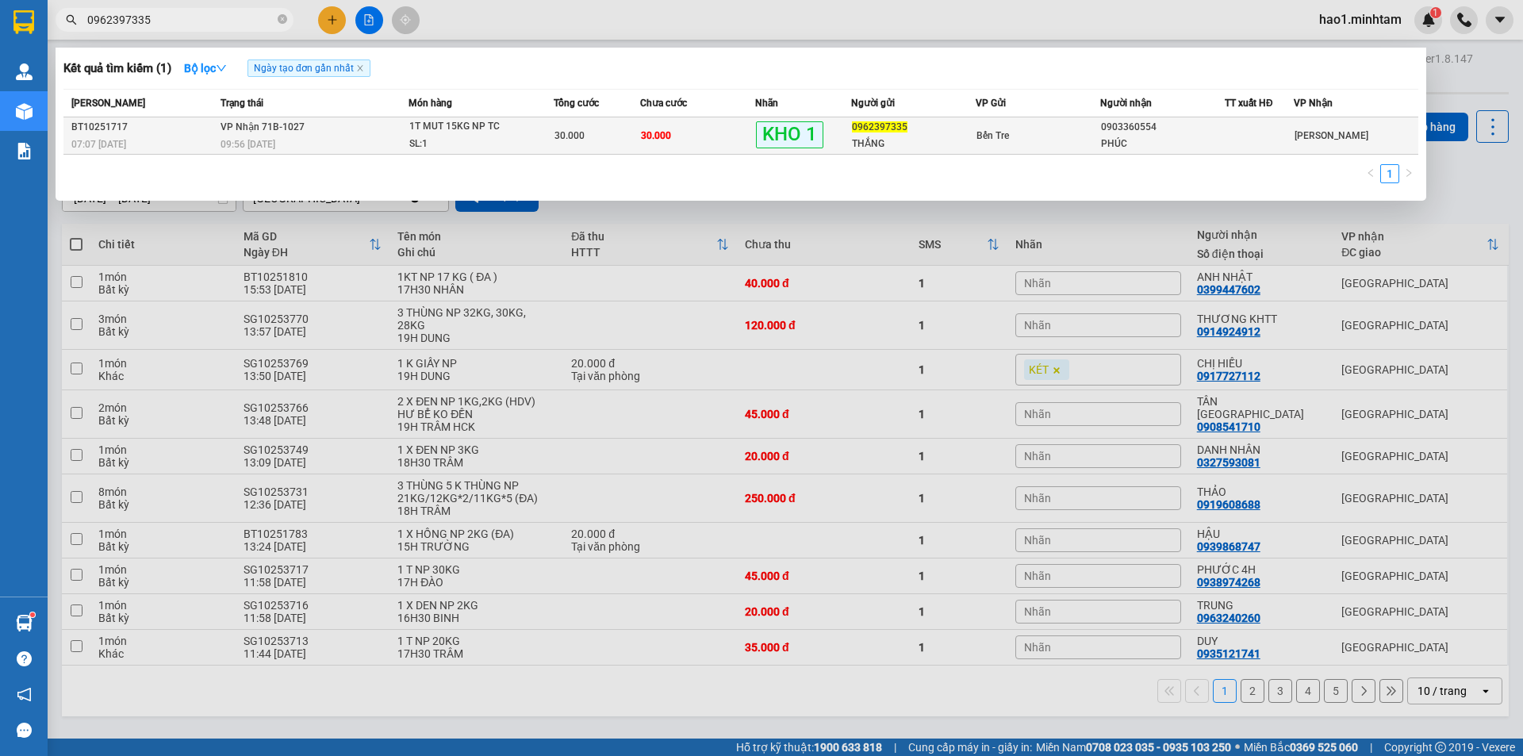
click at [701, 134] on td "30.000" at bounding box center [697, 135] width 115 height 37
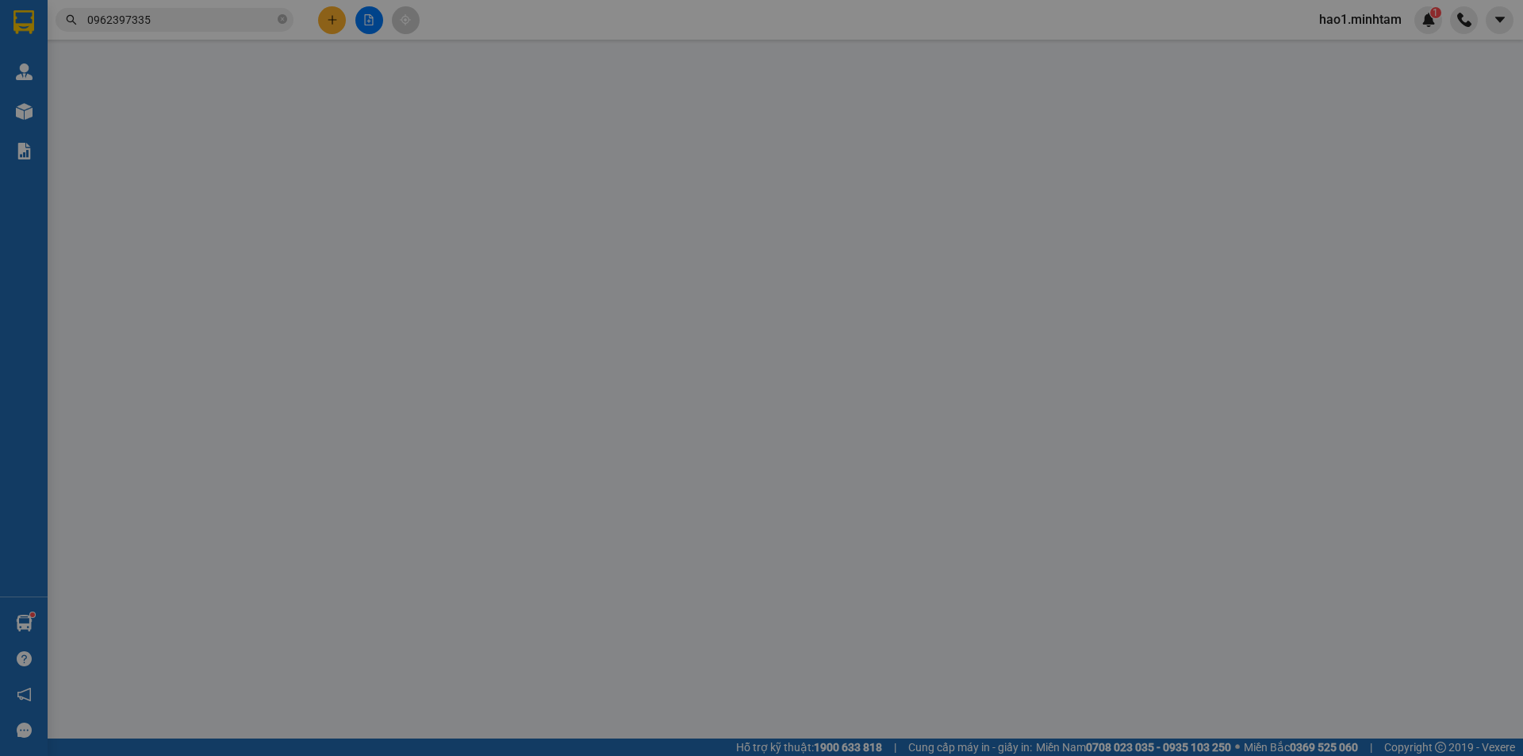
type input "0962397335"
type input "THẮNG"
type input "0903760554"
type input "PHÚC"
type input "BƯỞI NN SAI SỐ NG KNM ,"
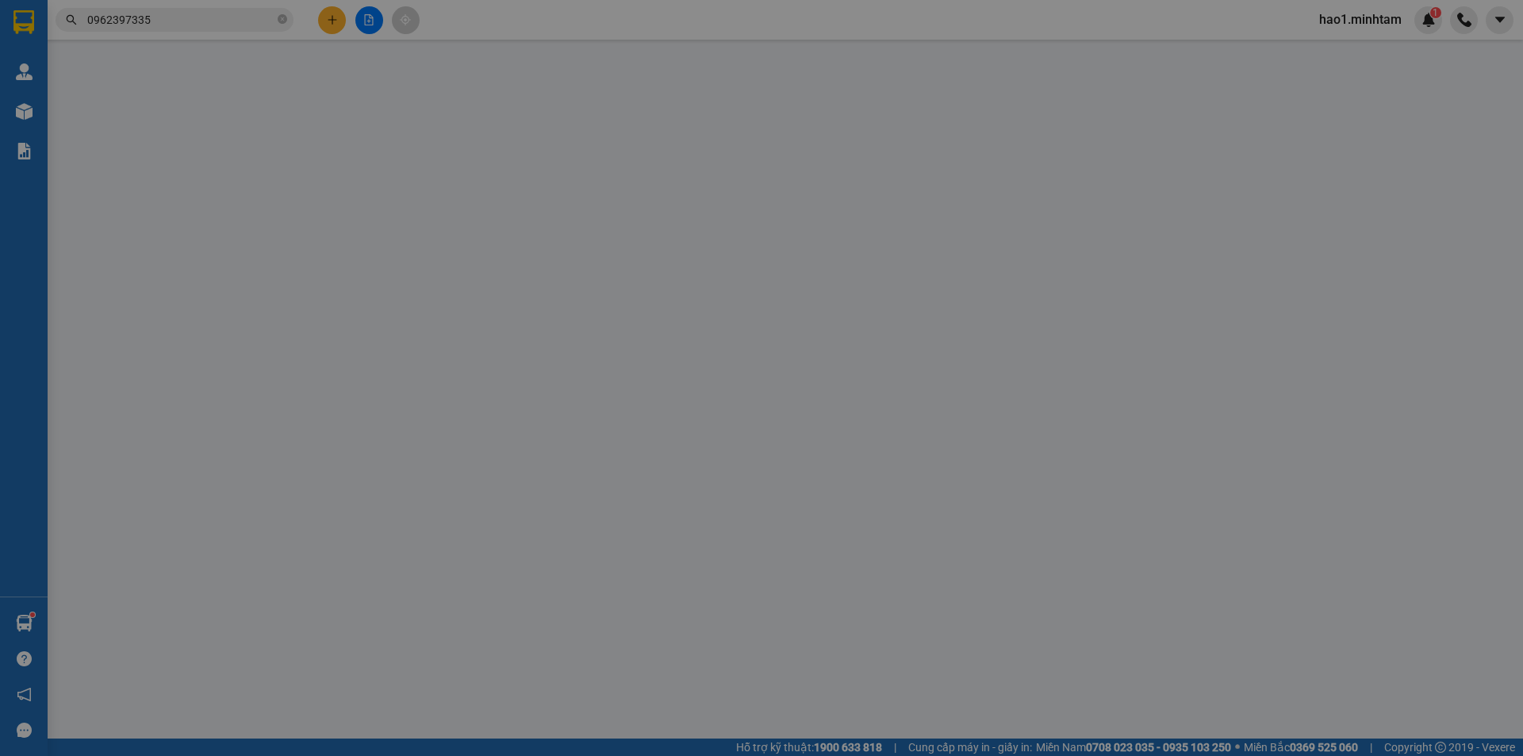
type input "30.000"
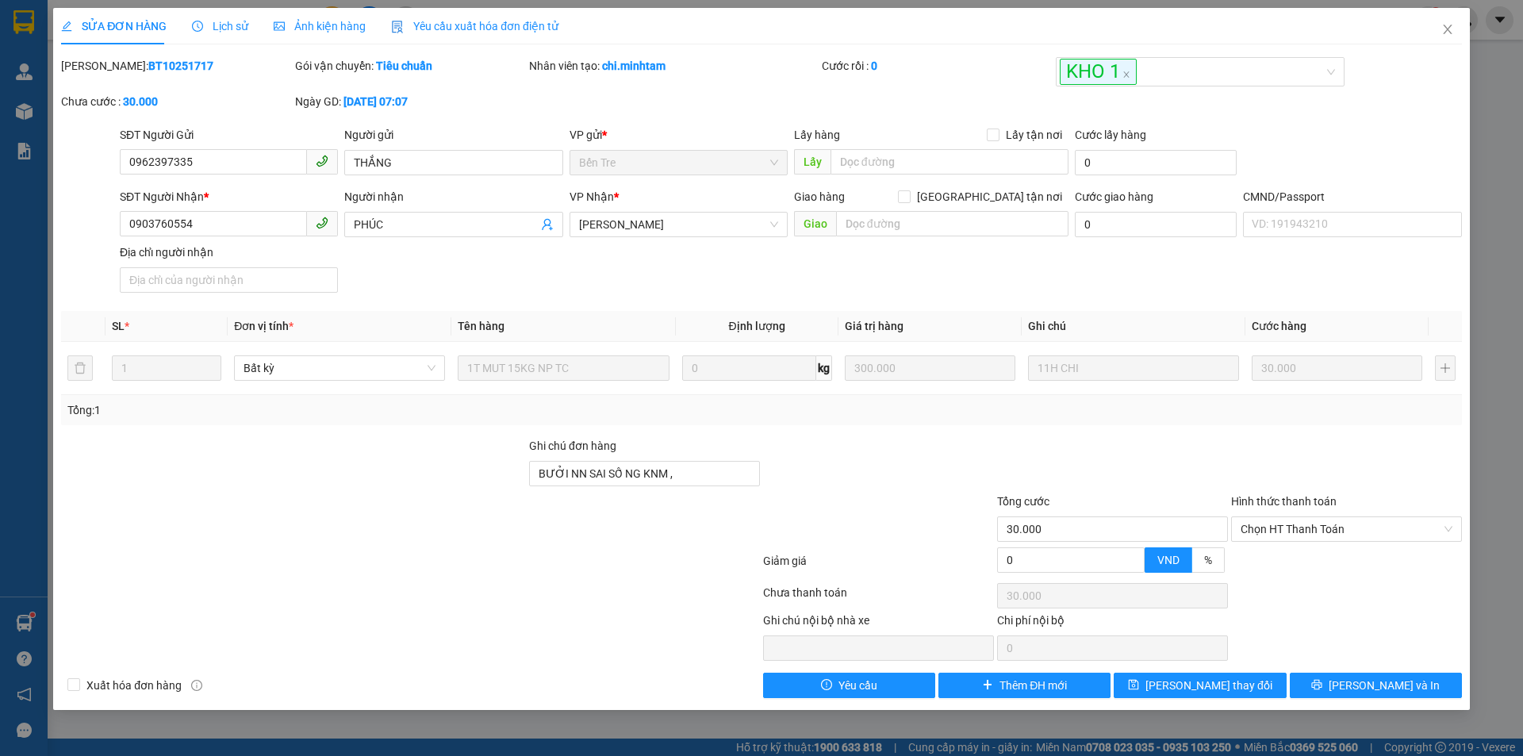
click at [621, 277] on div "SĐT Người Nhận * 0903760554 Người nhận PHÚC VP Nhận * Hồ Chí Minh Giao hàng Gia…" at bounding box center [791, 243] width 1349 height 111
click at [632, 268] on div "SĐT Người Nhận * 0903760554 Người nhận PHÚC VP Nhận * Hồ Chí Minh Giao hàng Gia…" at bounding box center [791, 243] width 1349 height 111
click at [672, 267] on div "SĐT Người Nhận * 0903760554 Người nhận PHÚC VP Nhận * Hồ Chí Minh Giao hàng Gia…" at bounding box center [791, 243] width 1349 height 111
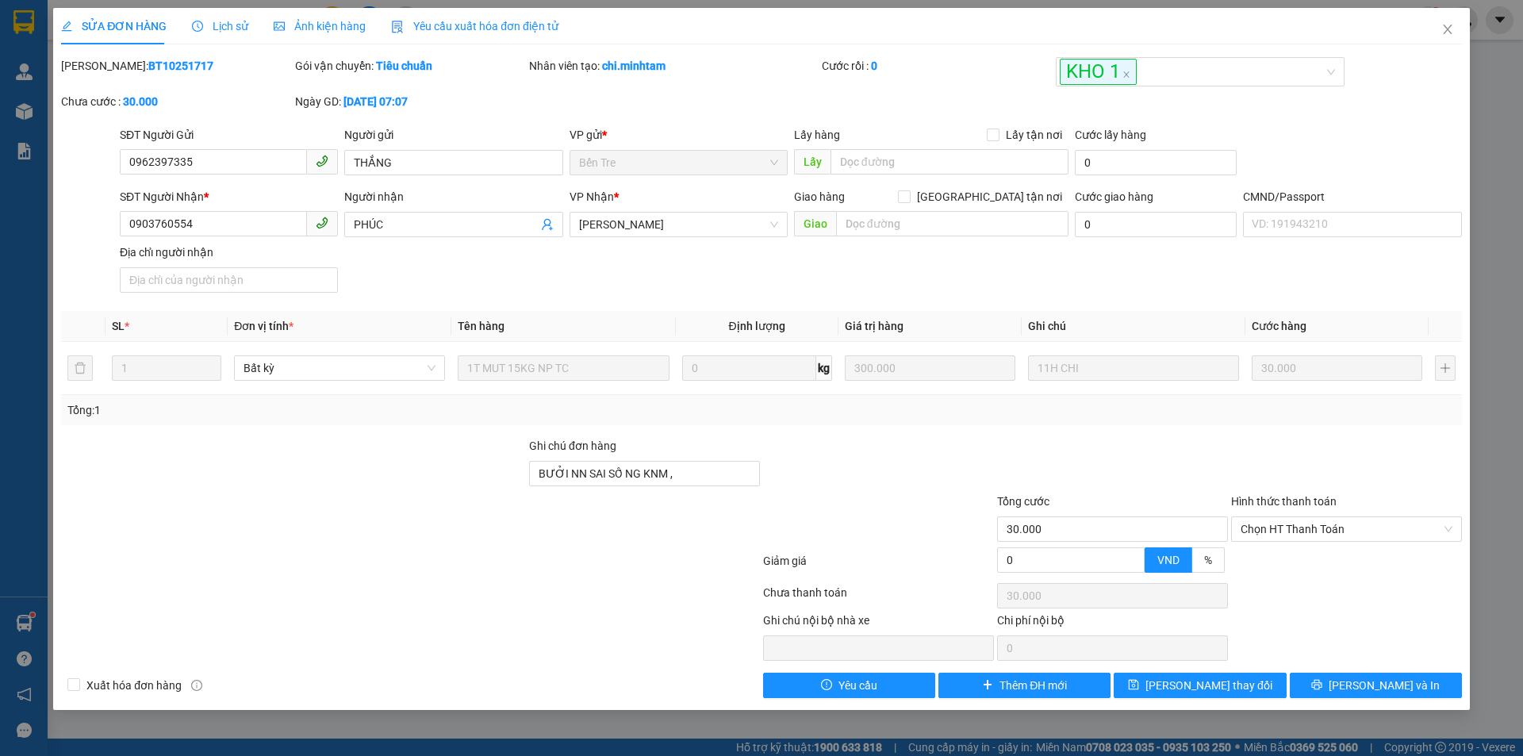
click at [672, 270] on div "SĐT Người Nhận * 0903760554 Người nhận PHÚC VP Nhận * Hồ Chí Minh Giao hàng Gia…" at bounding box center [791, 243] width 1349 height 111
click at [208, 22] on span "Lịch sử" at bounding box center [220, 26] width 56 height 13
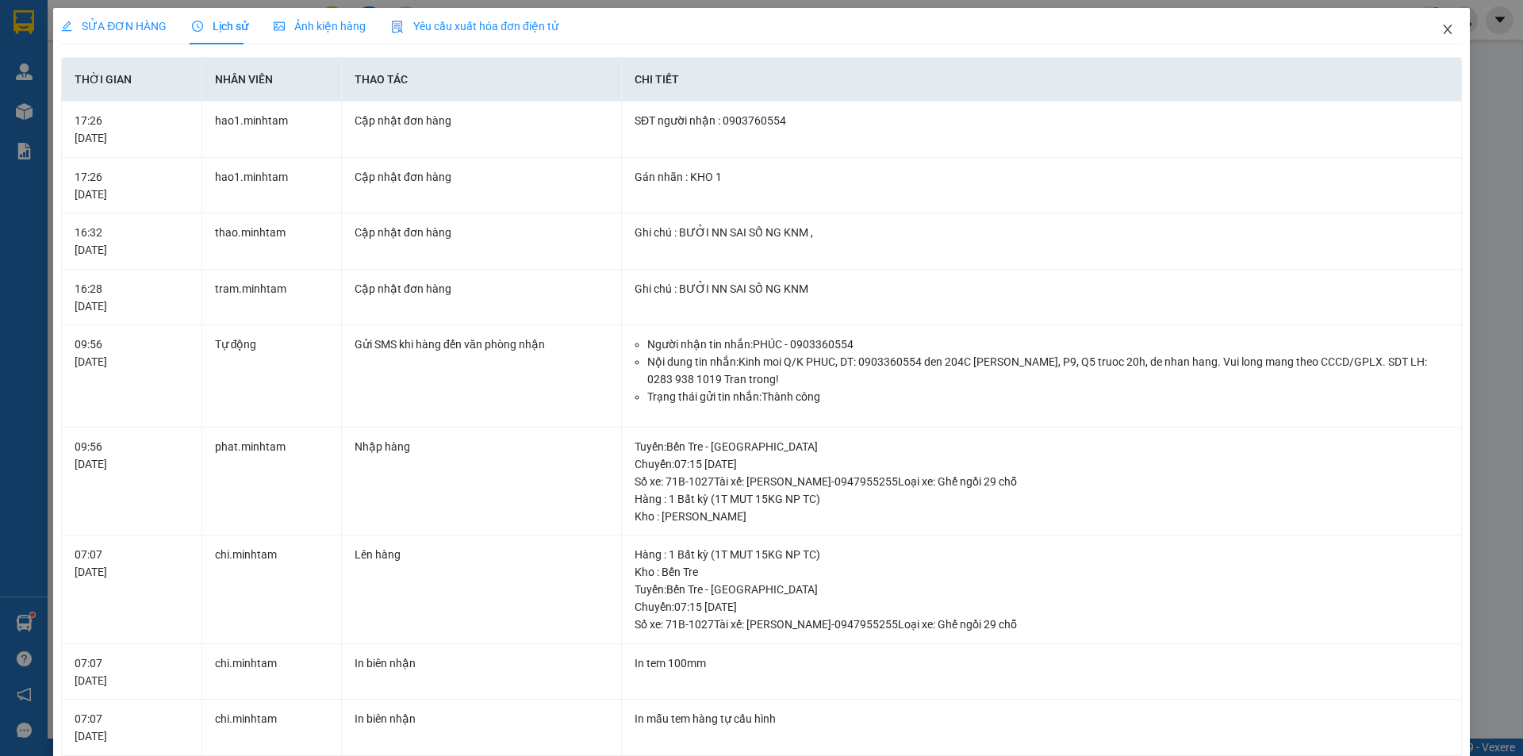
click at [1443, 32] on icon "close" at bounding box center [1447, 30] width 9 height 10
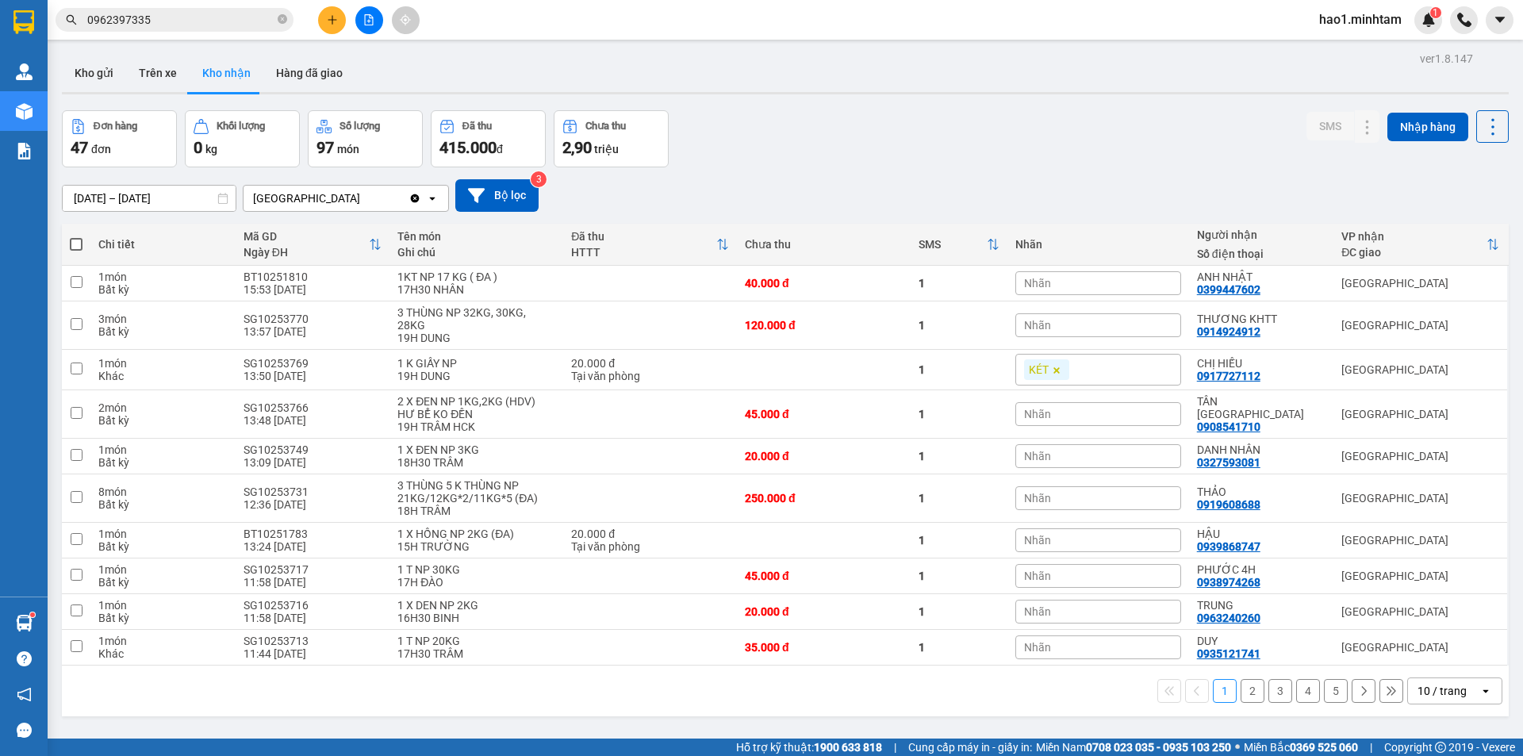
click at [190, 23] on input "0962397335" at bounding box center [180, 19] width 187 height 17
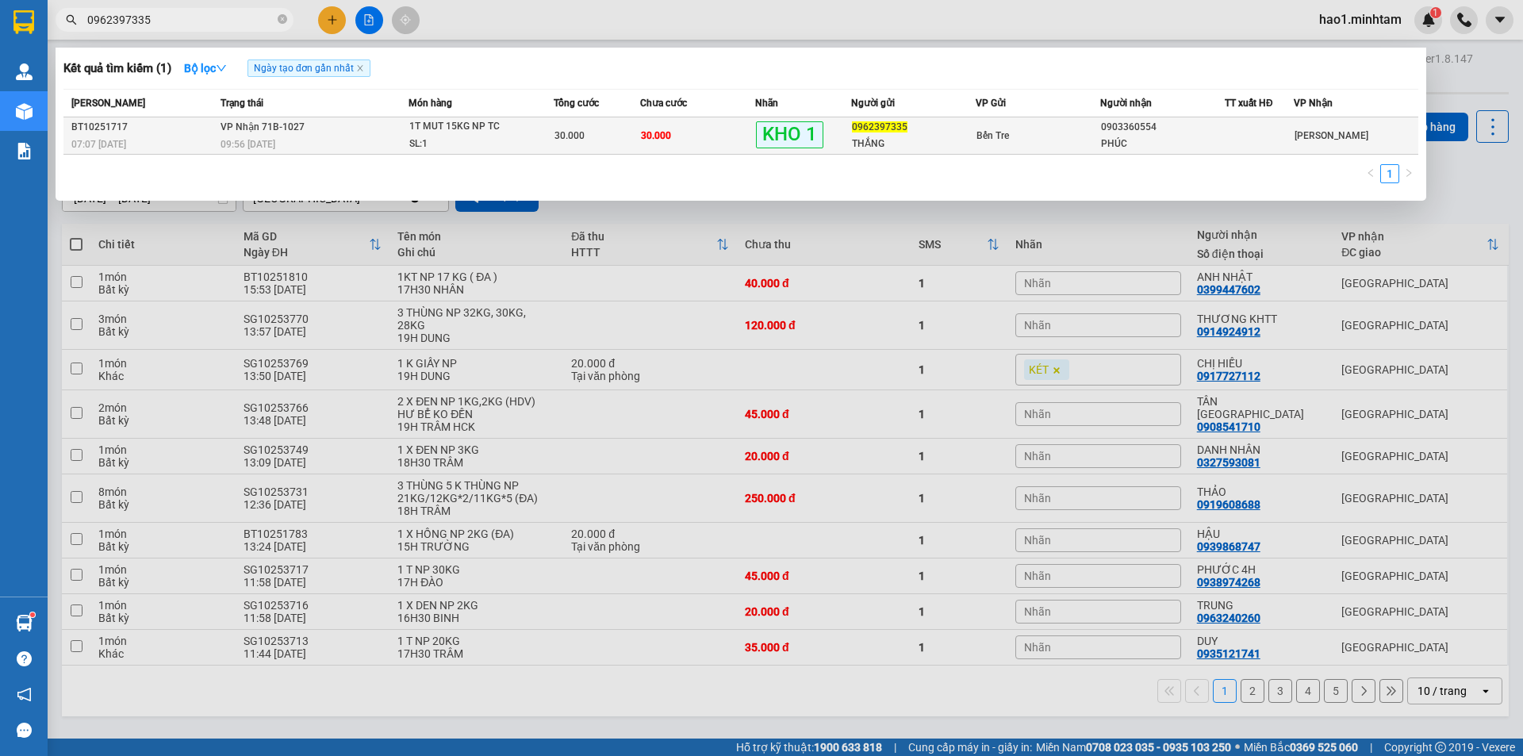
click at [307, 137] on div "09:56 - 14/10" at bounding box center [314, 144] width 187 height 17
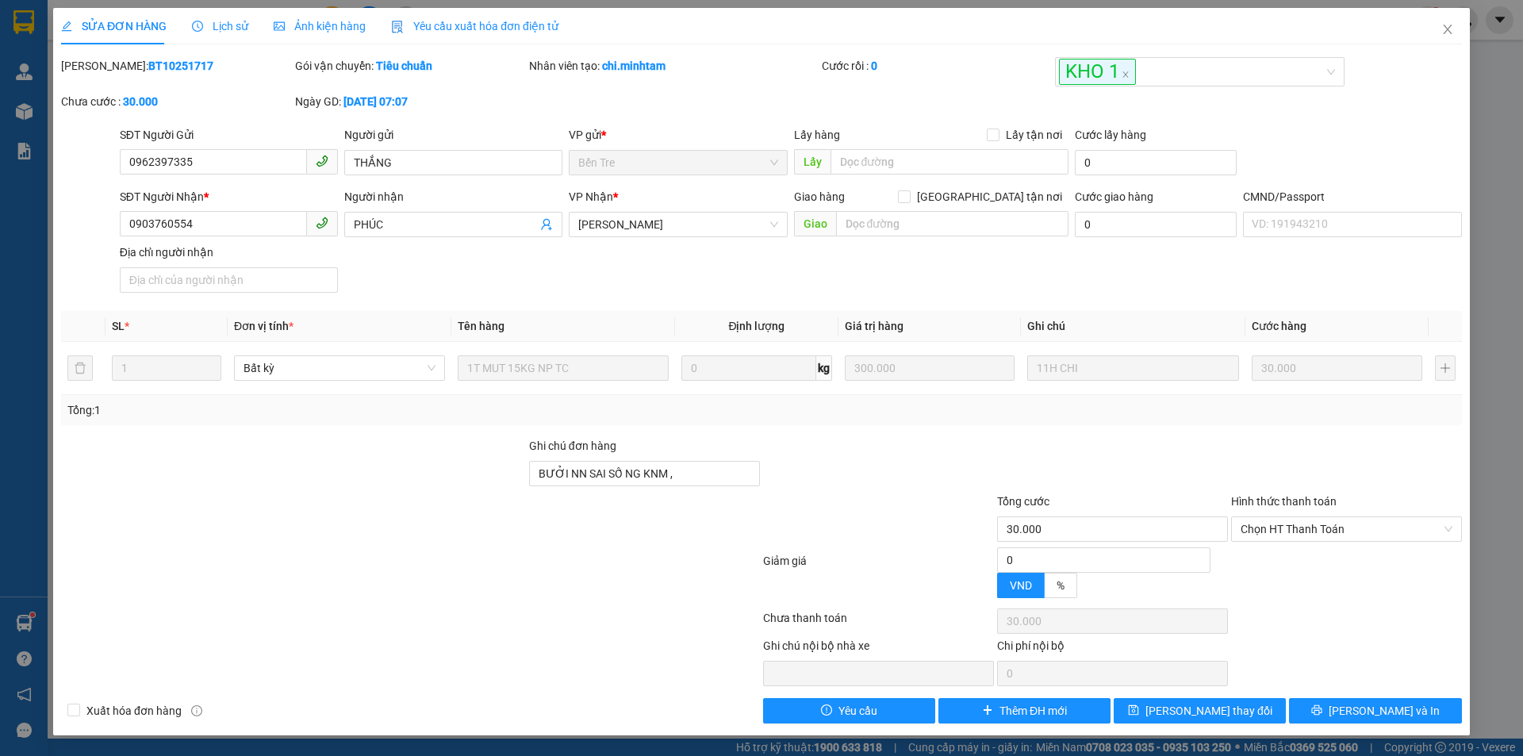
type input "0962397335"
type input "THẮNG"
type input "0903760554"
type input "PHÚC"
type input "BƯỞI NN SAI SỐ NG KNM ,"
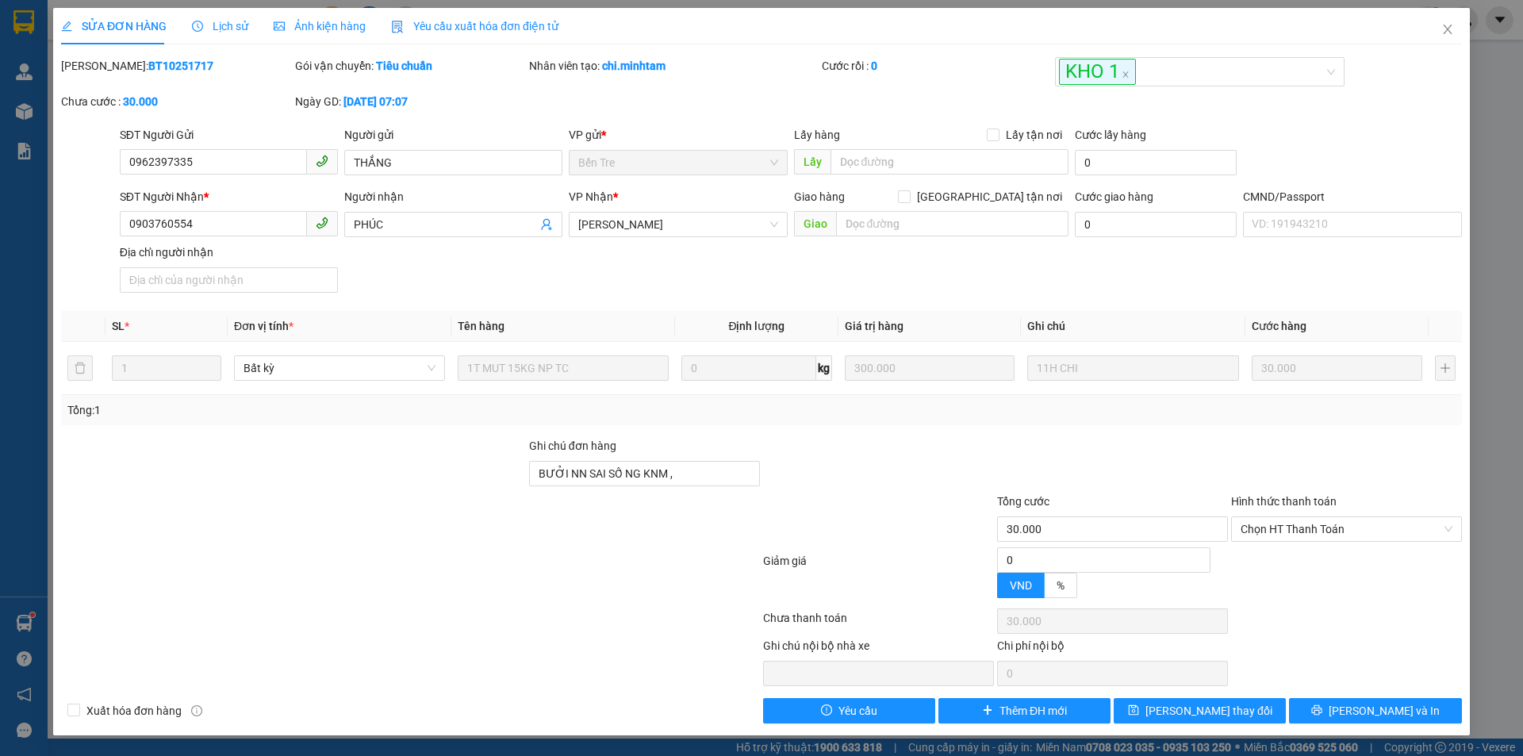
type input "30.000"
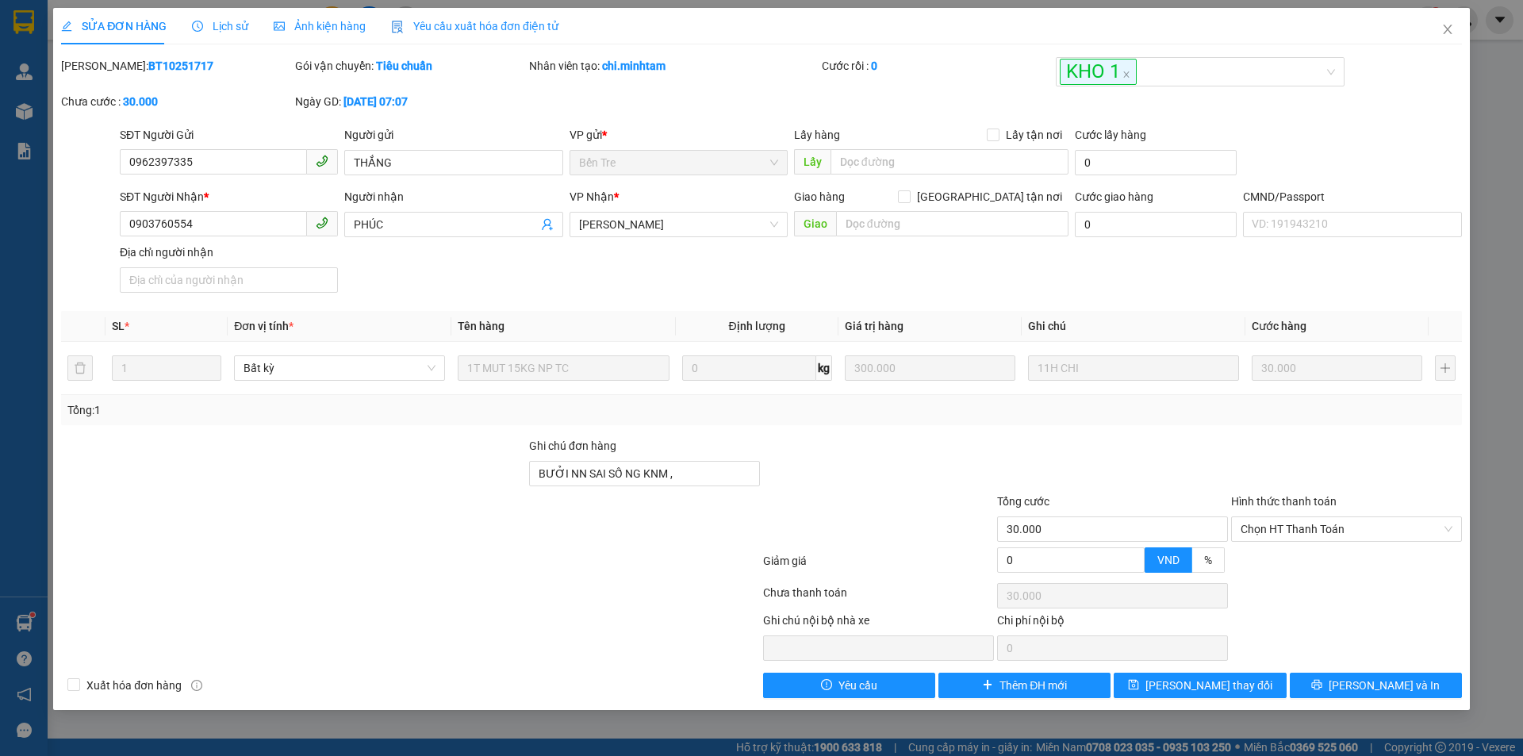
click at [399, 272] on div "SĐT Người Nhận * 0903760554 Người nhận PHÚC VP Nhận * Hồ Chí Minh Giao hàng Gia…" at bounding box center [791, 243] width 1349 height 111
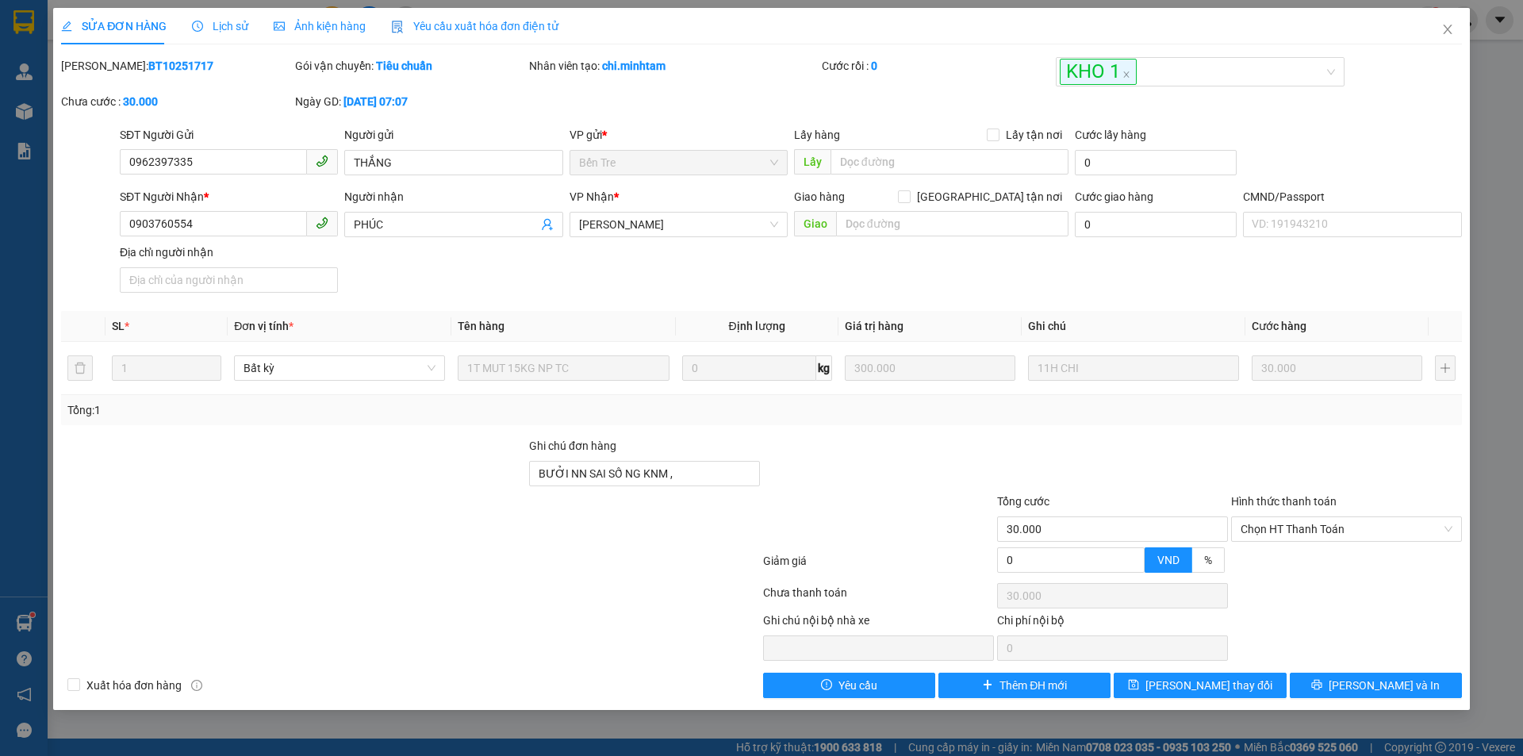
click at [399, 272] on div "SĐT Người Nhận * 0903760554 Người nhận PHÚC VP Nhận * Hồ Chí Minh Giao hàng Gia…" at bounding box center [791, 243] width 1349 height 111
click at [399, 273] on div "SĐT Người Nhận * 0903760554 Người nhận PHÚC VP Nhận * Hồ Chí Minh Giao hàng Gia…" at bounding box center [791, 243] width 1349 height 111
click at [397, 278] on div "SĐT Người Nhận * 0903760554 Người nhận PHÚC VP Nhận * Hồ Chí Minh Giao hàng Gia…" at bounding box center [791, 243] width 1349 height 111
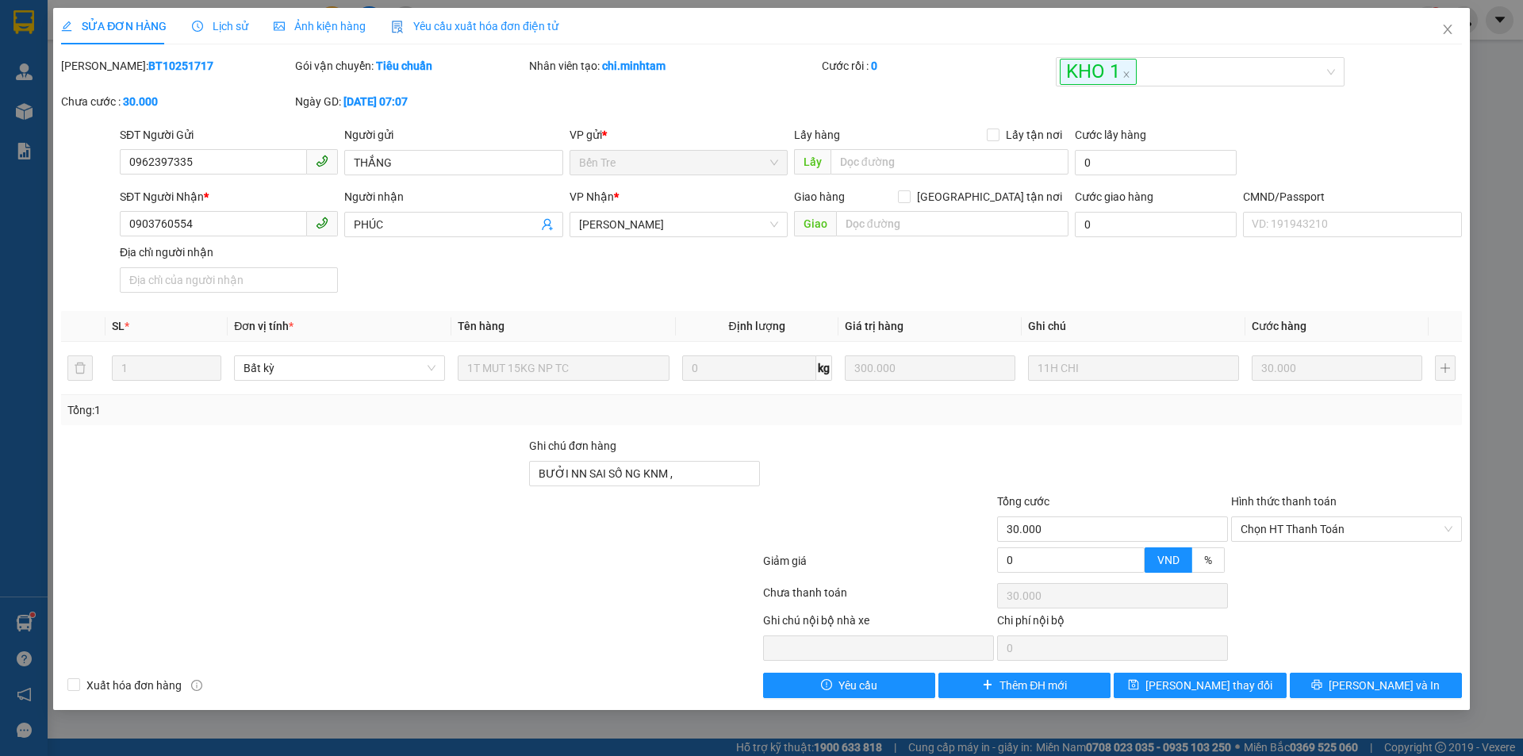
click at [397, 278] on div "SĐT Người Nhận * 0903760554 Người nhận PHÚC VP Nhận * Hồ Chí Minh Giao hàng Gia…" at bounding box center [791, 243] width 1349 height 111
click at [536, 284] on div "SĐT Người Nhận * 0903760554 Người nhận PHÚC VP Nhận * Hồ Chí Minh Giao hàng Gia…" at bounding box center [791, 243] width 1349 height 111
click at [1455, 30] on span "Close" at bounding box center [1448, 30] width 44 height 44
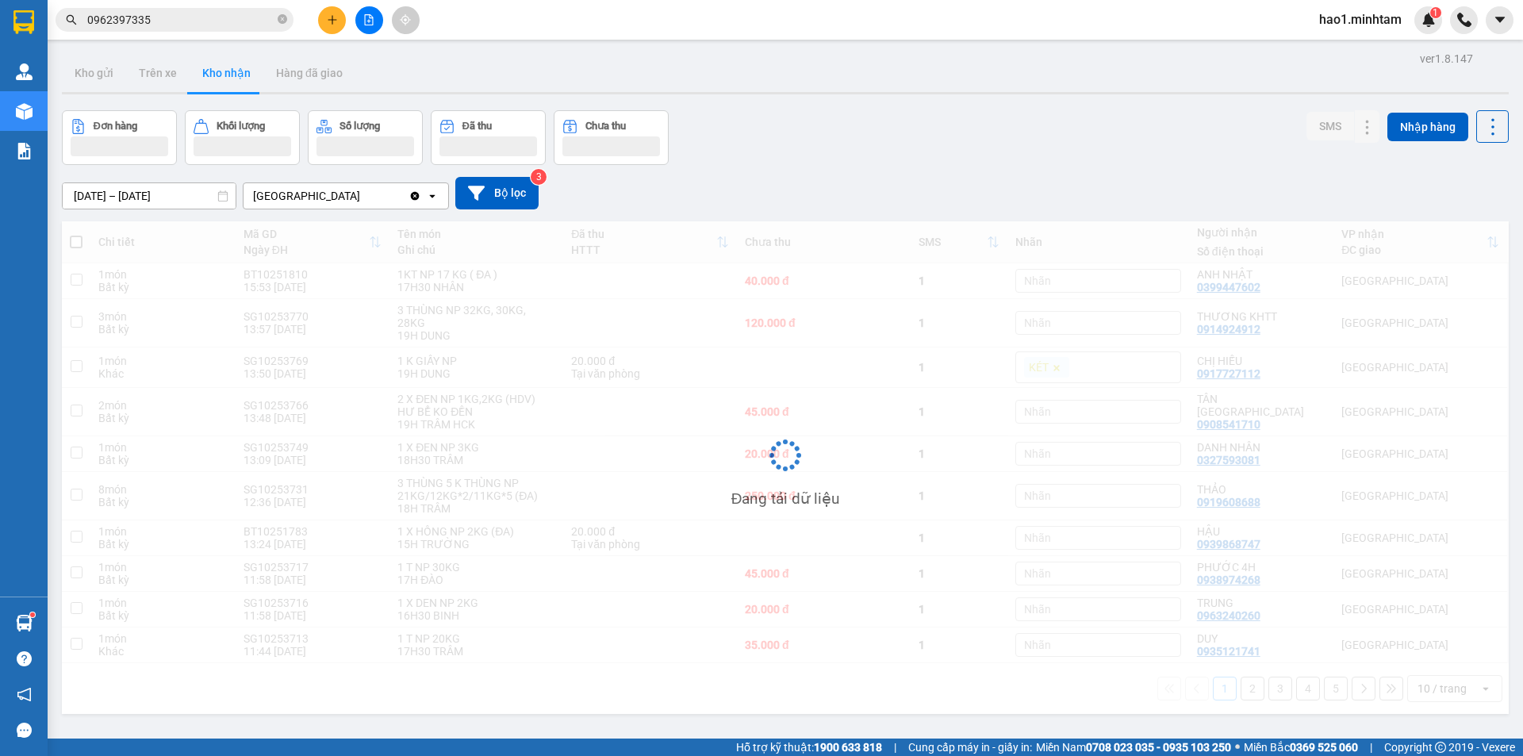
click at [1158, 143] on div "Đơn hàng Khối lượng Số lượng Đã thu Chưa thu SMS Nhập hàng" at bounding box center [785, 137] width 1447 height 55
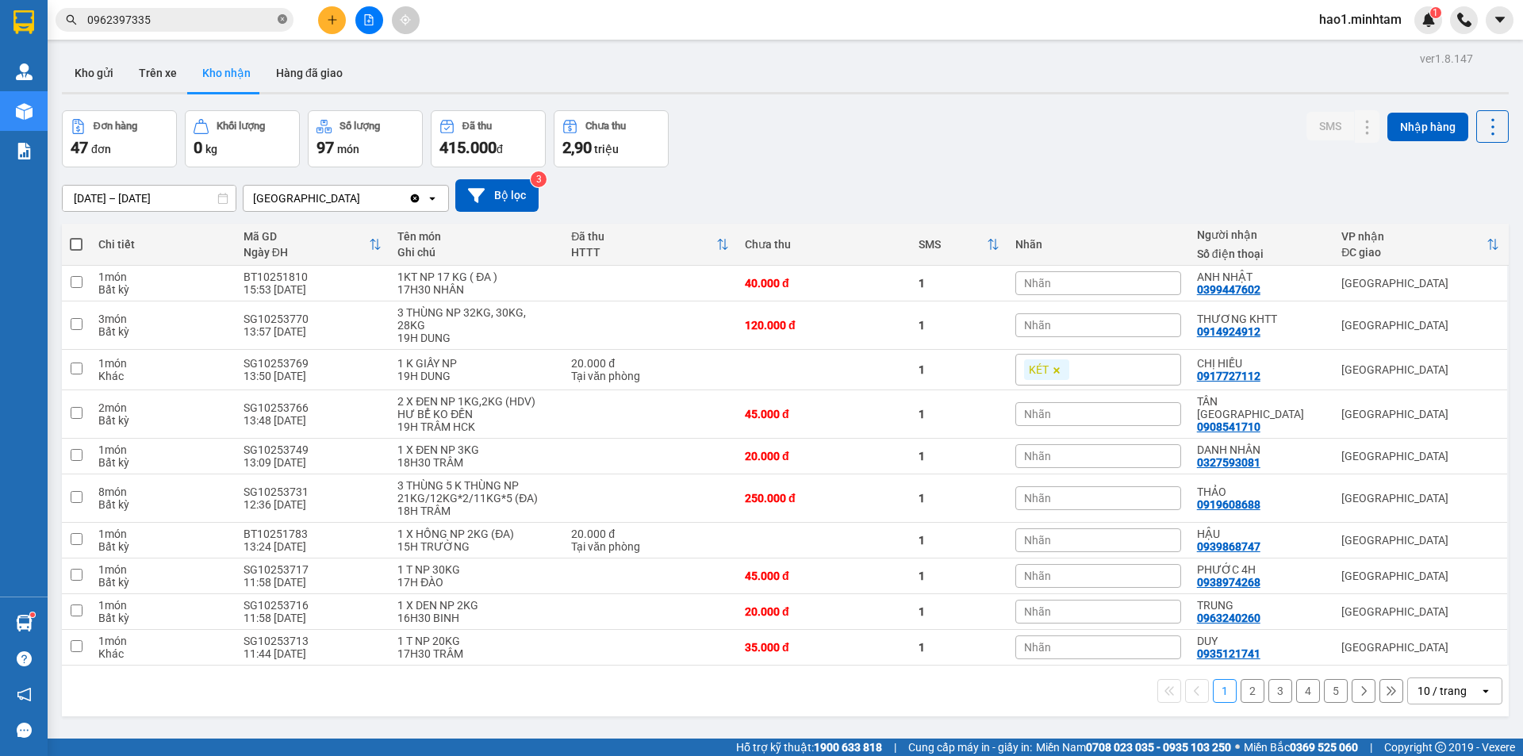
click at [284, 22] on icon "close-circle" at bounding box center [283, 19] width 10 height 10
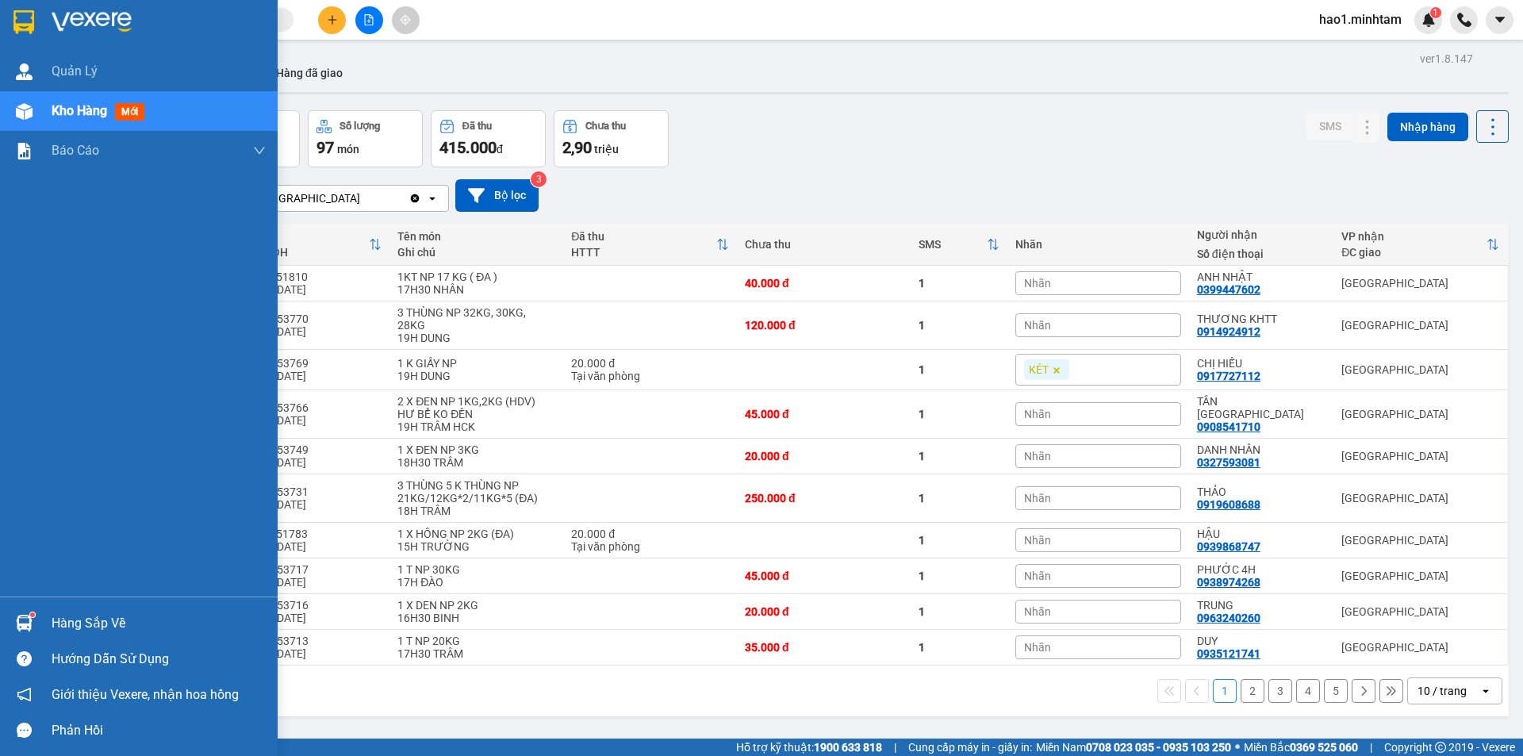
click at [26, 24] on img at bounding box center [23, 22] width 21 height 24
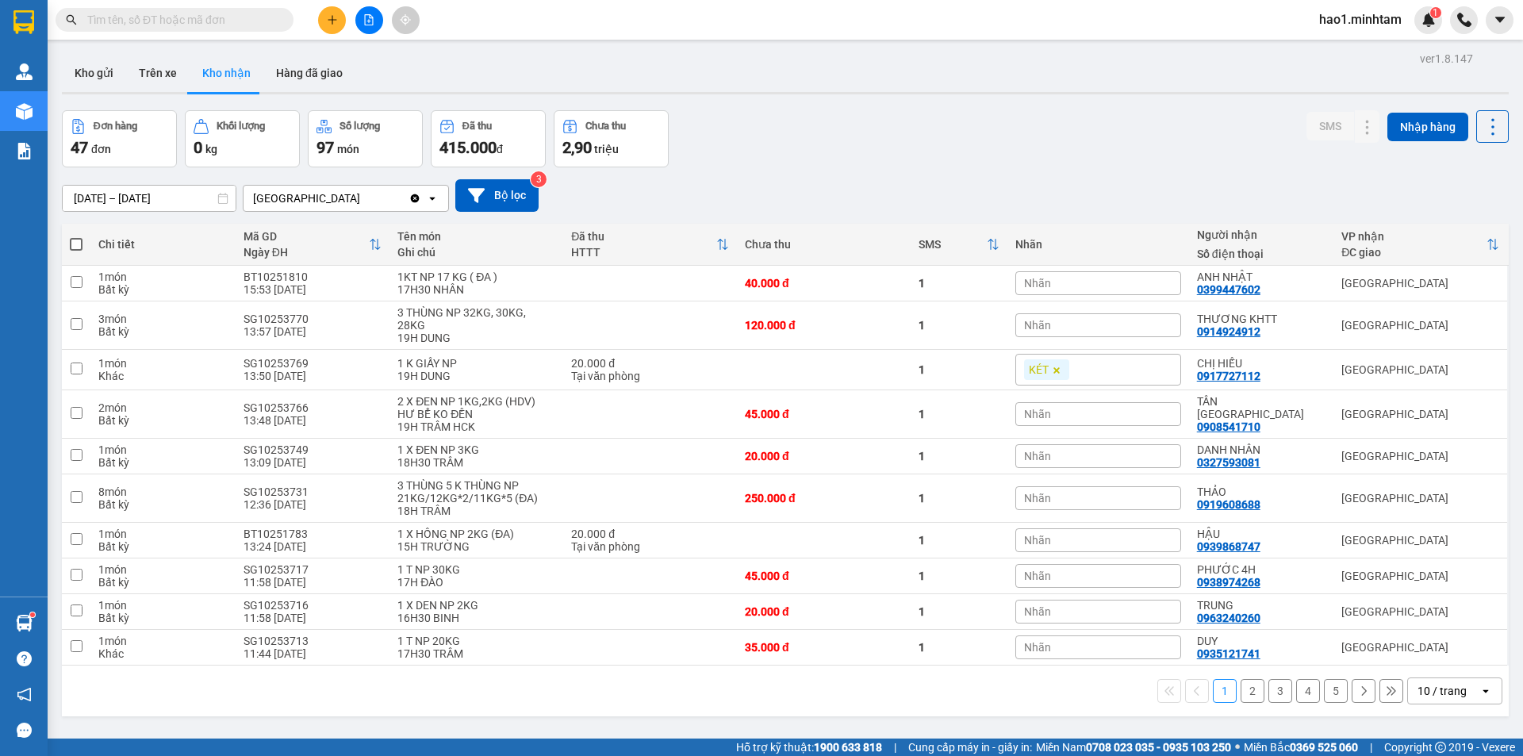
click at [713, 51] on div "ver 1.8.147 Kho gửi Trên xe Kho nhận Hàng đã giao Đơn hàng 47 đơn Khối lượng 0 …" at bounding box center [786, 426] width 1460 height 756
click at [92, 74] on button "Kho gửi" at bounding box center [94, 73] width 64 height 38
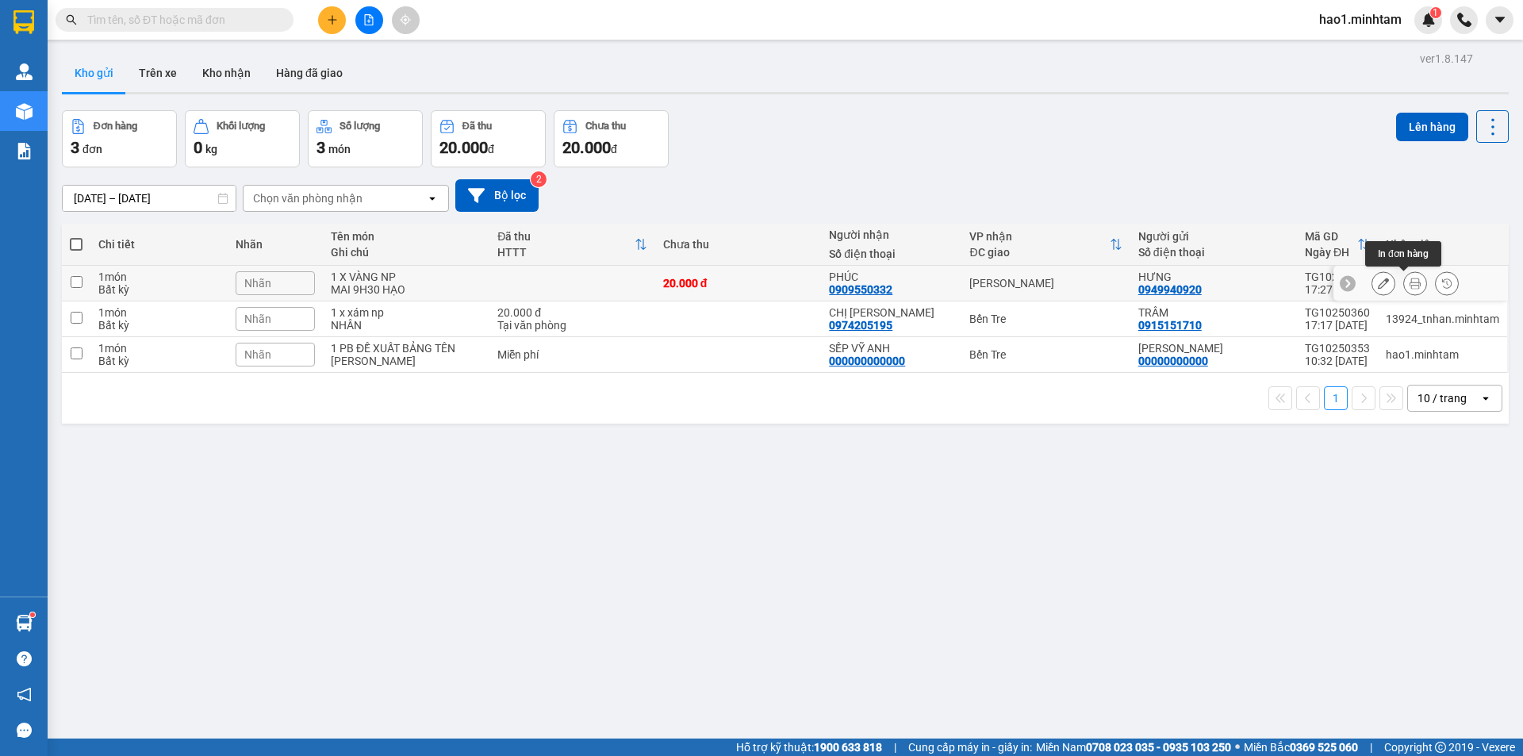
click at [1404, 290] on button at bounding box center [1415, 284] width 22 height 28
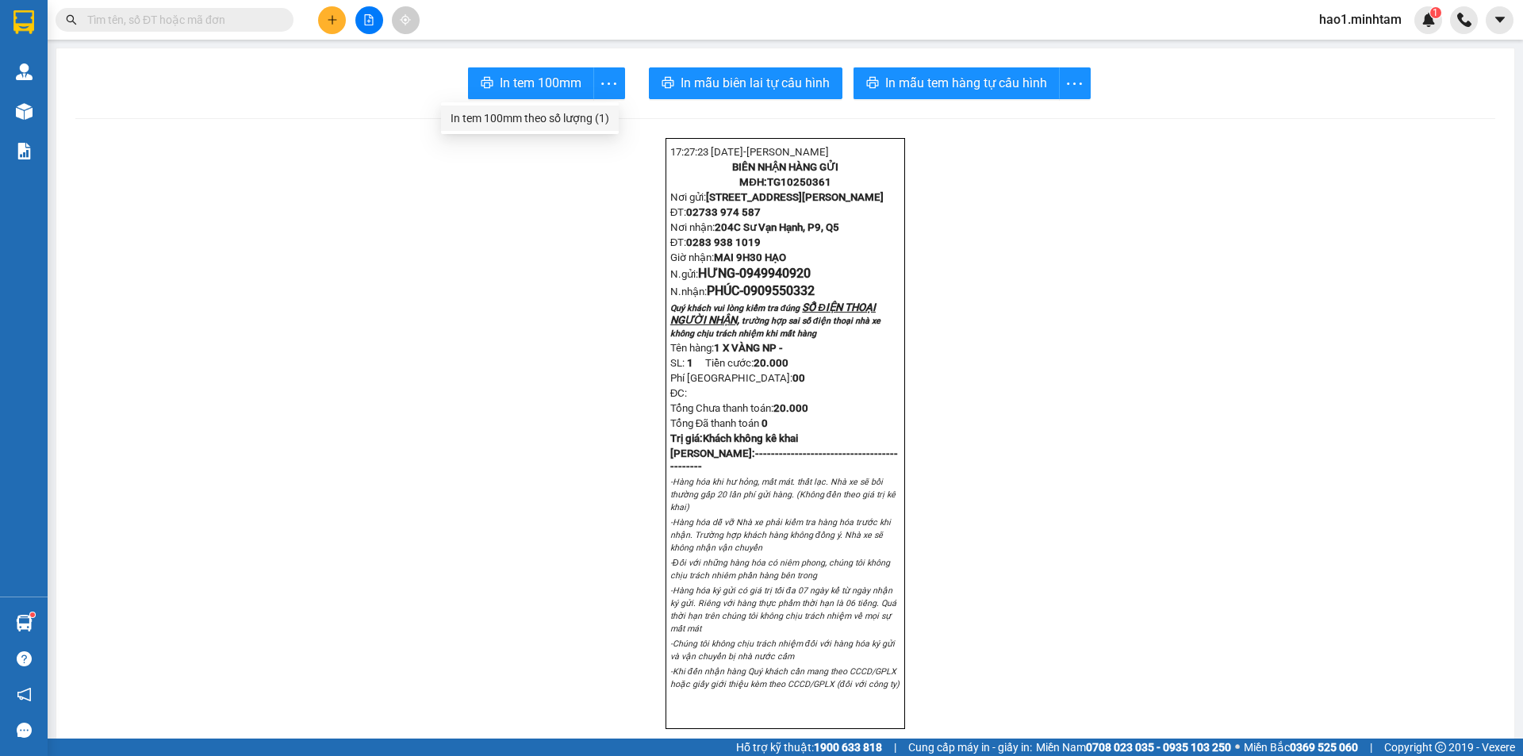
click at [574, 113] on div "In tem 100mm theo số lượng (1)" at bounding box center [530, 117] width 159 height 17
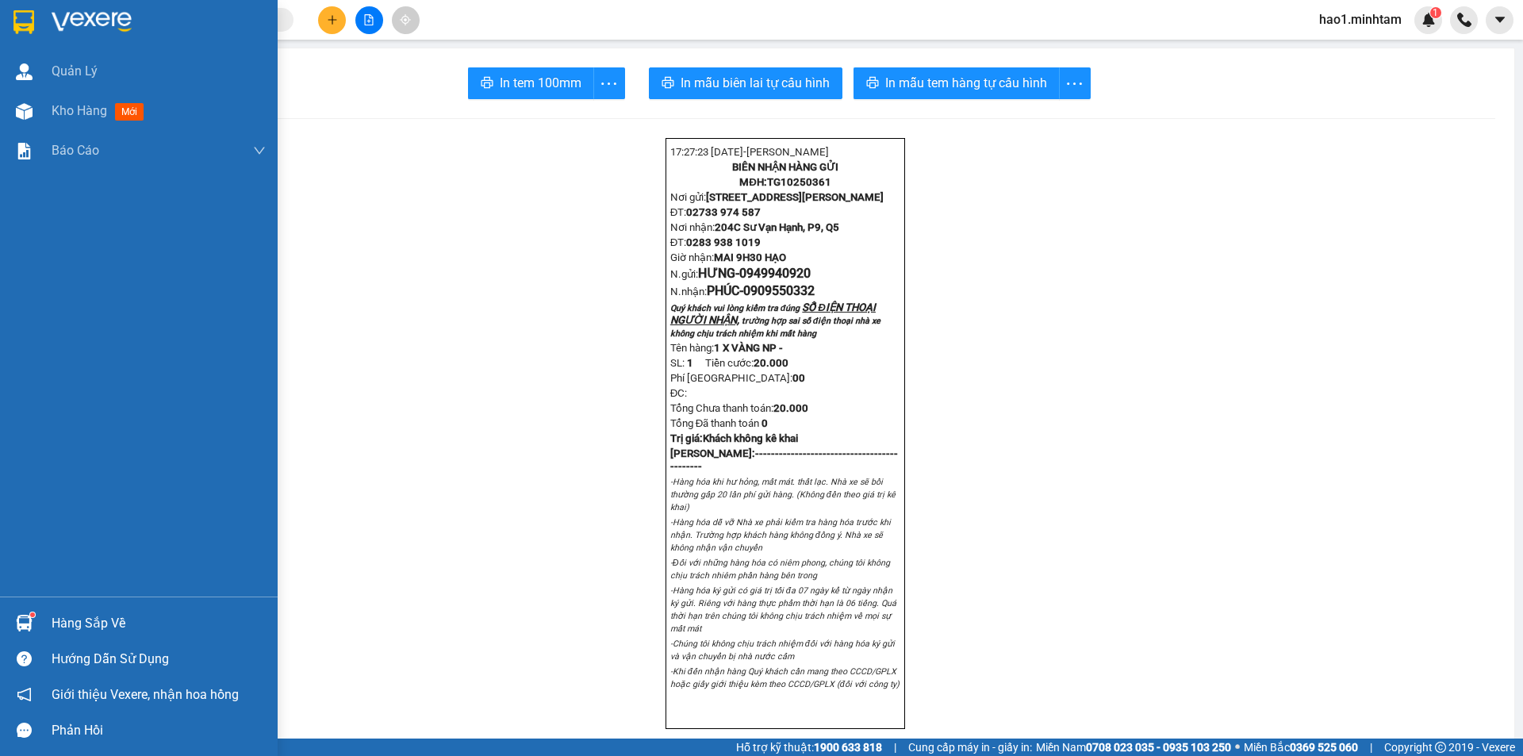
click at [23, 20] on img at bounding box center [23, 22] width 21 height 24
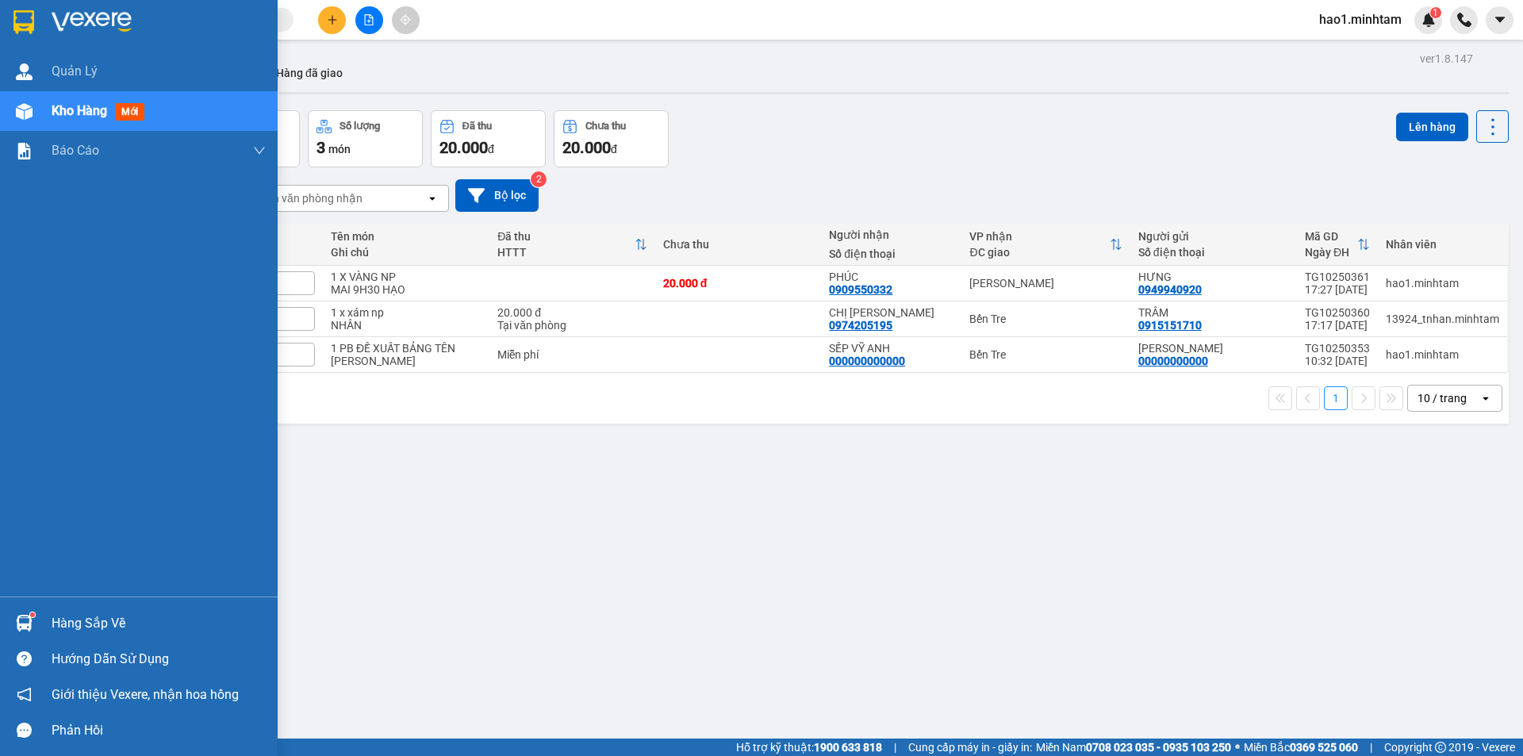
click at [35, 628] on div at bounding box center [24, 623] width 28 height 28
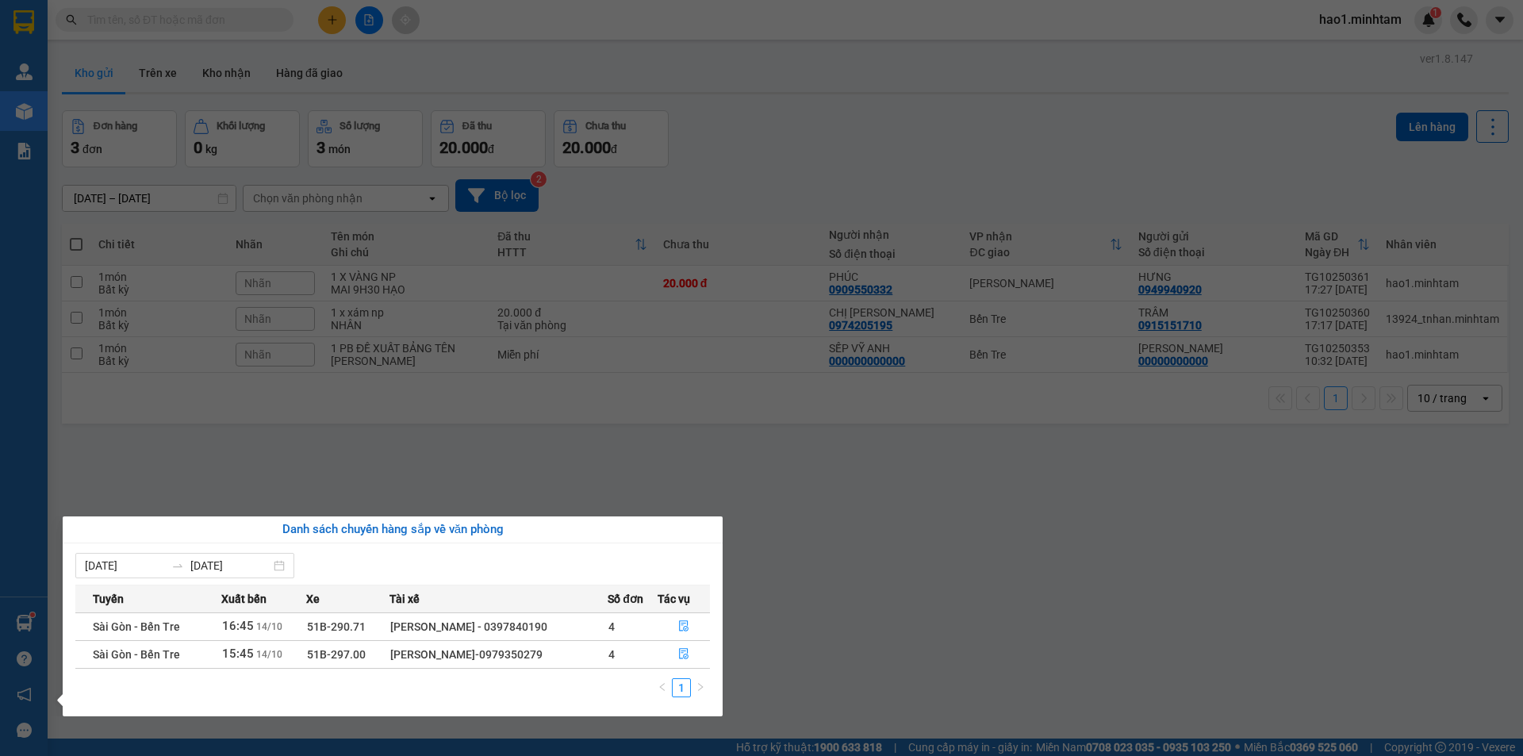
click at [219, 17] on section "Kết quả tìm kiếm ( 1 ) Bộ lọc Ngày tạo đơn gần nhất Mã ĐH Trạng thái Món hàng T…" at bounding box center [761, 378] width 1523 height 756
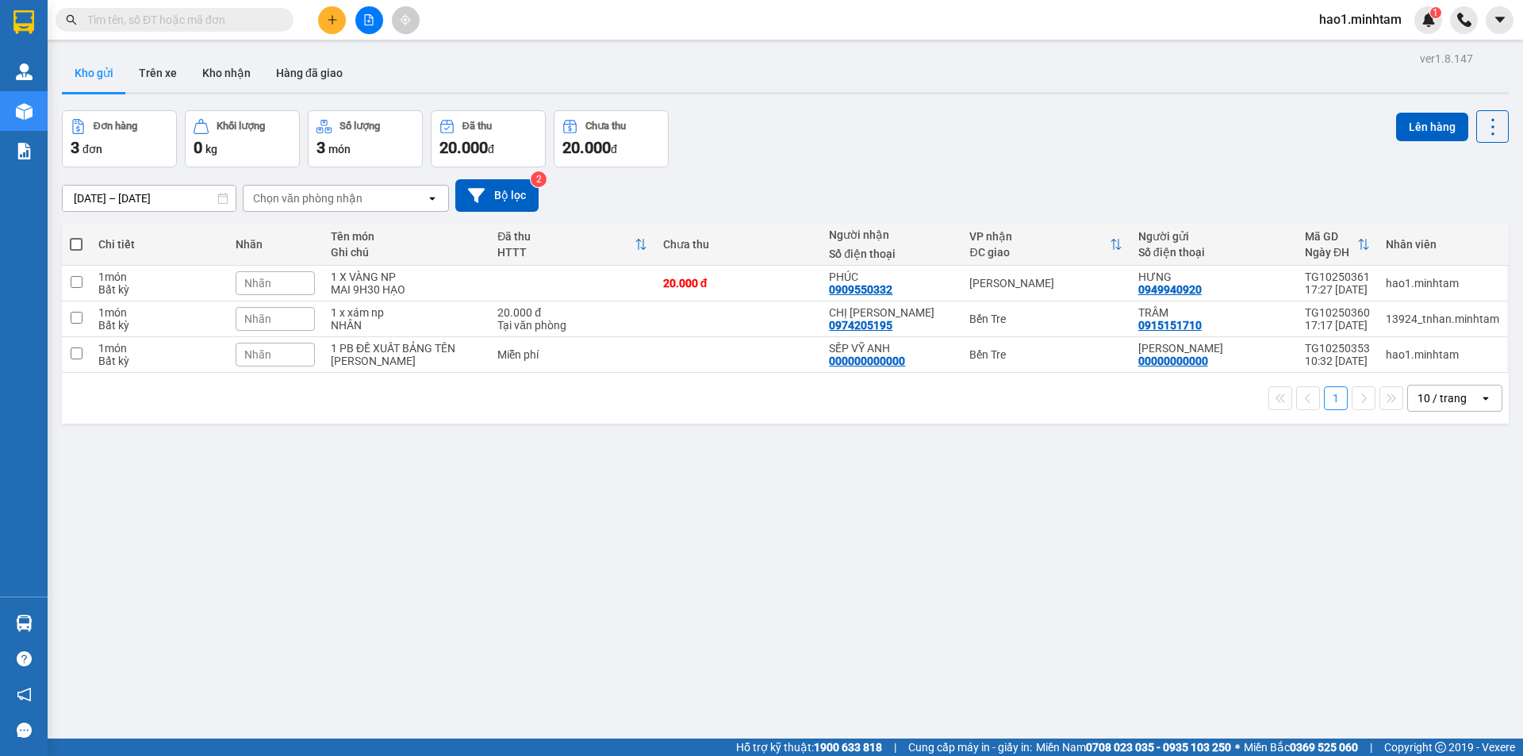
click at [219, 17] on input "text" at bounding box center [180, 19] width 187 height 17
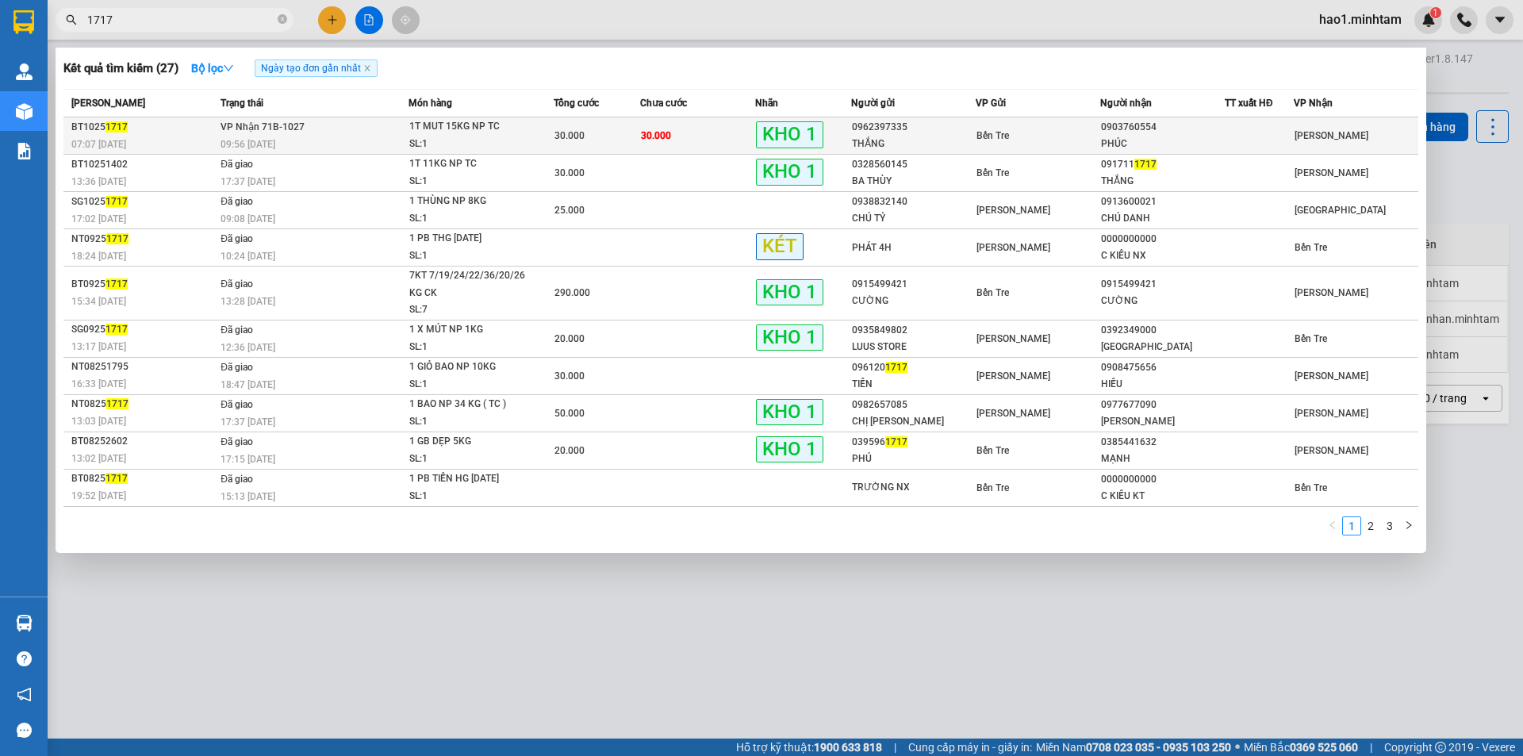
type input "1717"
click at [331, 135] on td "VP Nhận 71B-1027 09:56 - 14/10" at bounding box center [313, 135] width 192 height 37
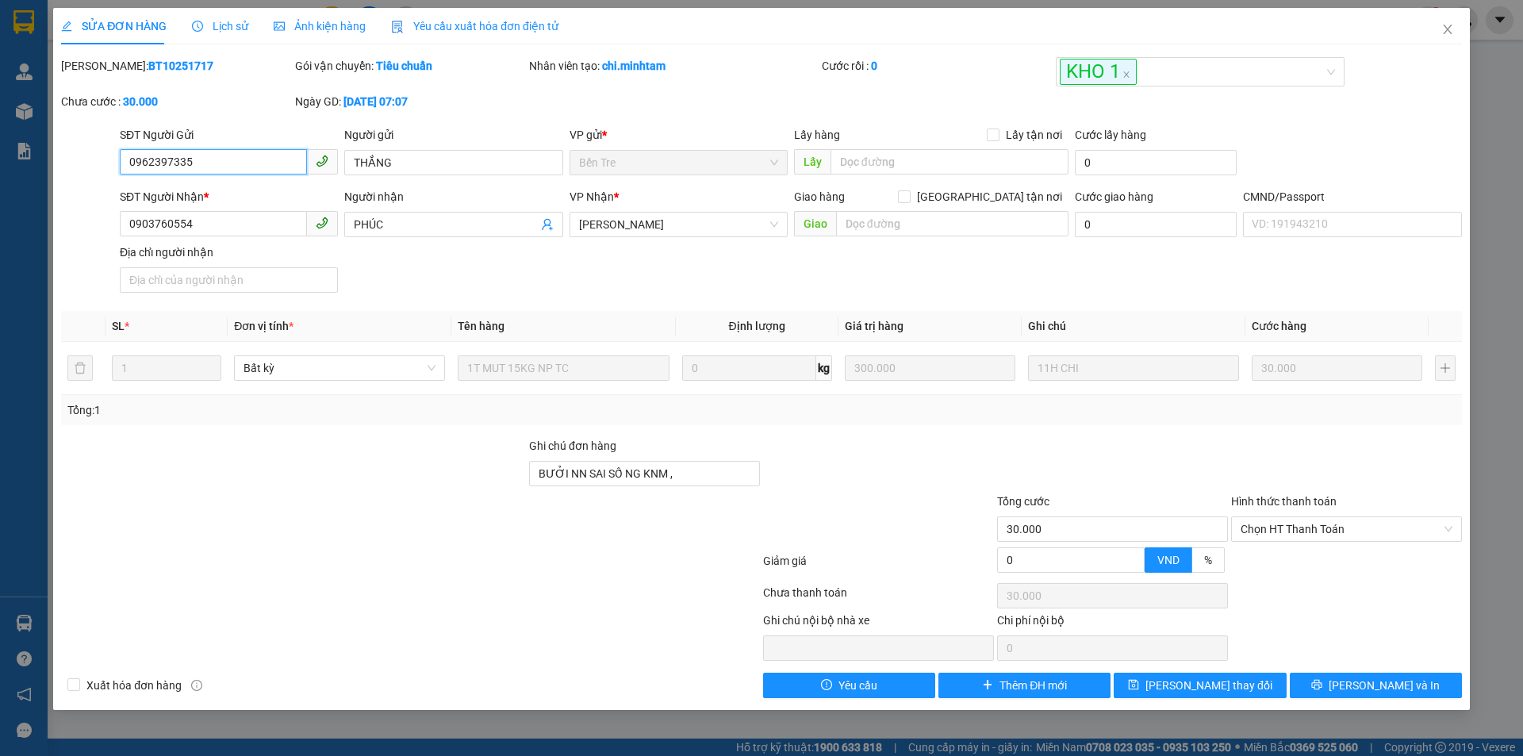
type input "0962397335"
type input "THẮNG"
type input "0903760554"
type input "PHÚC"
type input "BƯỞI NN SAI SỐ NG KNM ,"
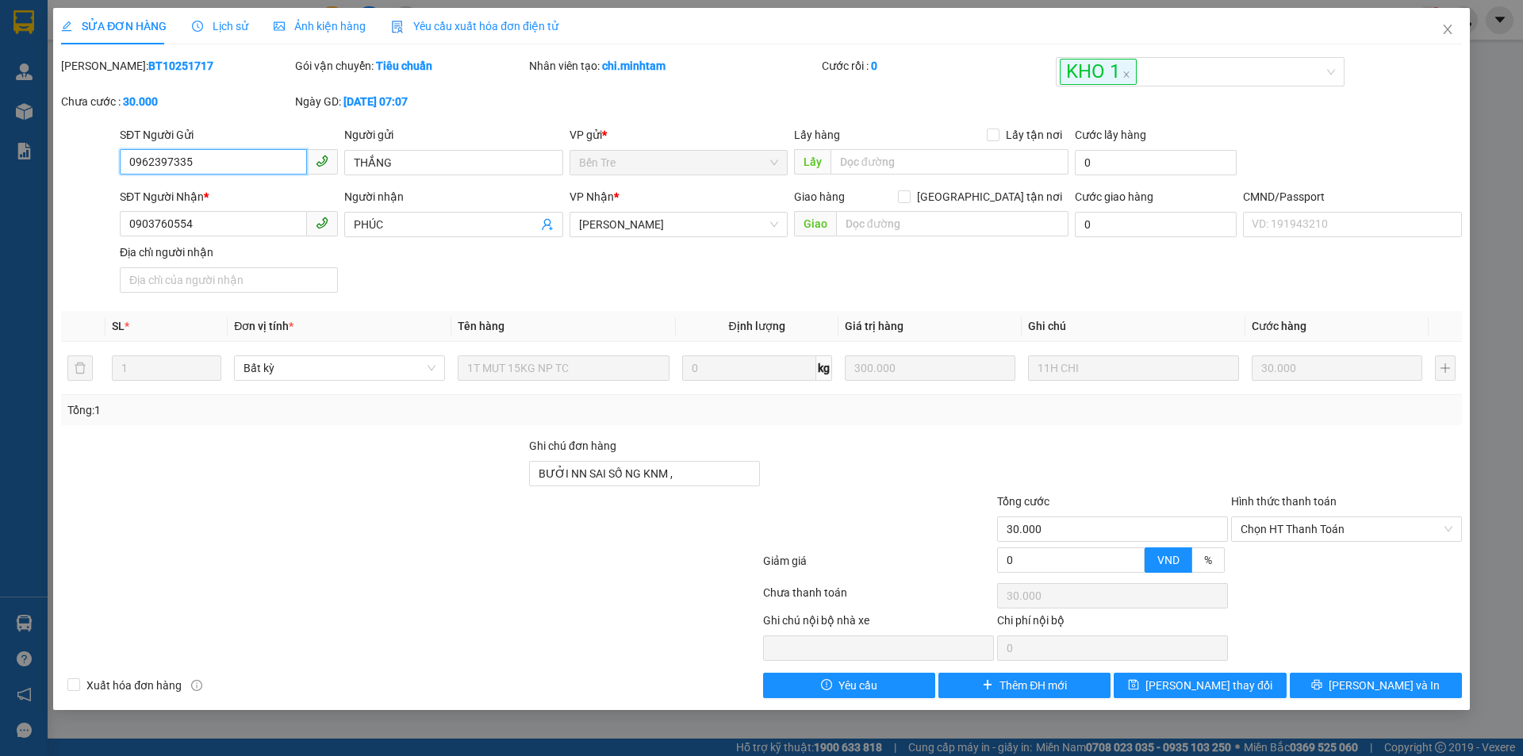
type input "30.000"
click at [360, 300] on div "Total Paid Fee 0 Total UnPaid Fee 30.000 Cash Collection Total Fee Mã ĐH: BT102…" at bounding box center [761, 377] width 1401 height 641
drag, startPoint x: 547, startPoint y: 290, endPoint x: 550, endPoint y: 269, distance: 21.6
click at [547, 287] on div "SĐT Người Nhận * 0903760554 Người nhận PHÚC VP Nhận * Hồ Chí Minh Giao hàng Gia…" at bounding box center [791, 243] width 1349 height 111
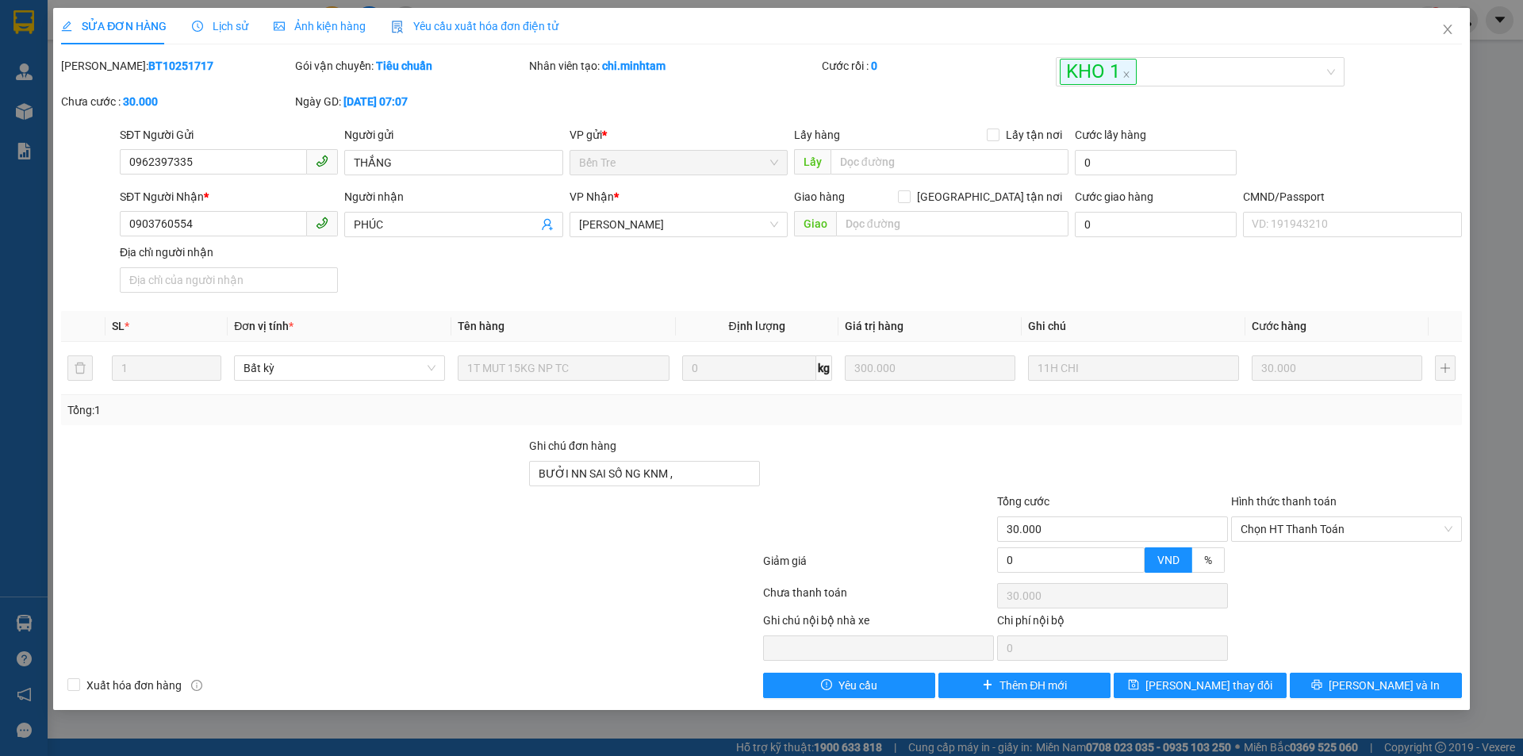
click at [849, 462] on div at bounding box center [879, 465] width 234 height 56
click at [670, 276] on div "SĐT Người Nhận * 0903760554 Người nhận PHÚC VP Nhận * Hồ Chí Minh Giao hàng Gia…" at bounding box center [791, 243] width 1349 height 111
click at [227, 22] on span "Lịch sử" at bounding box center [220, 26] width 56 height 13
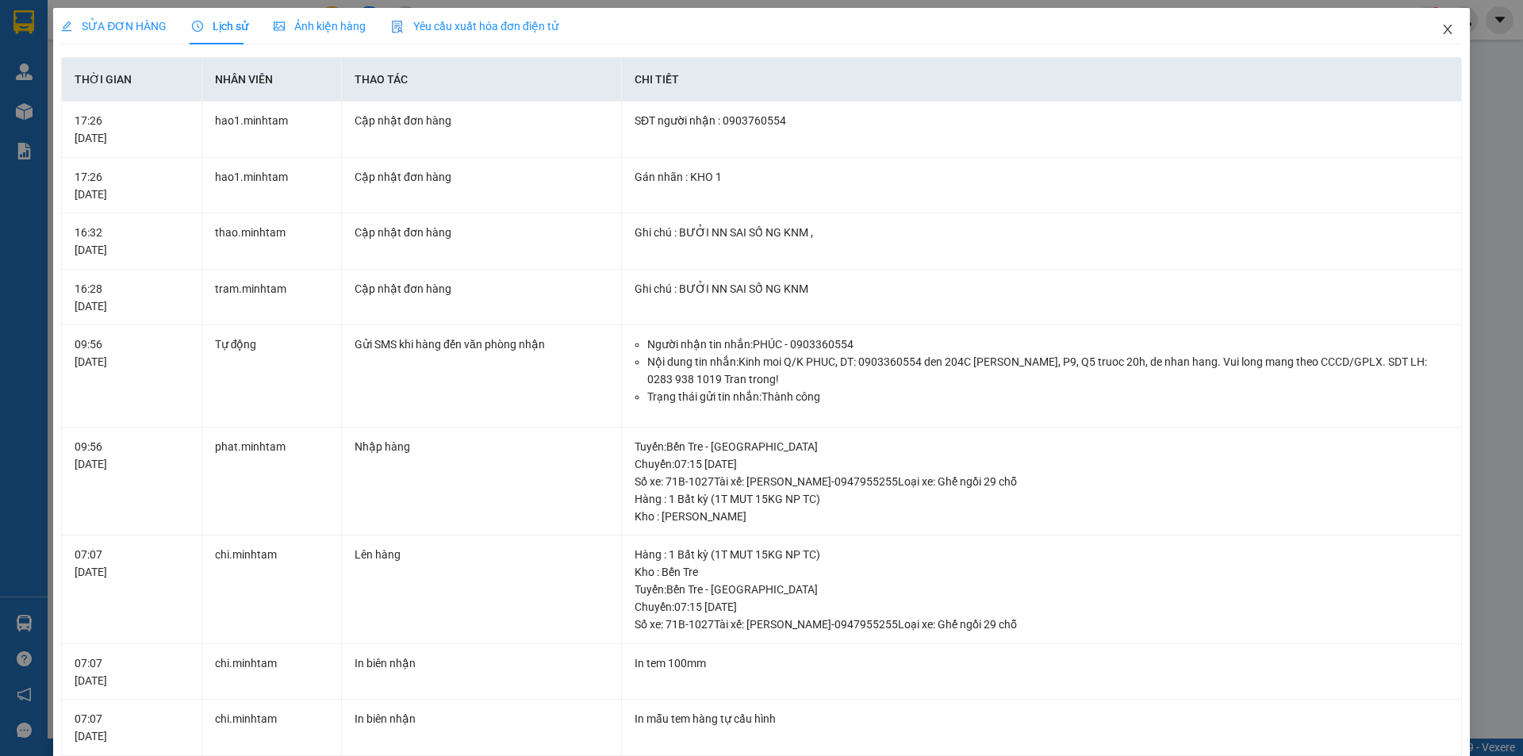
click at [1442, 33] on icon "close" at bounding box center [1448, 29] width 13 height 13
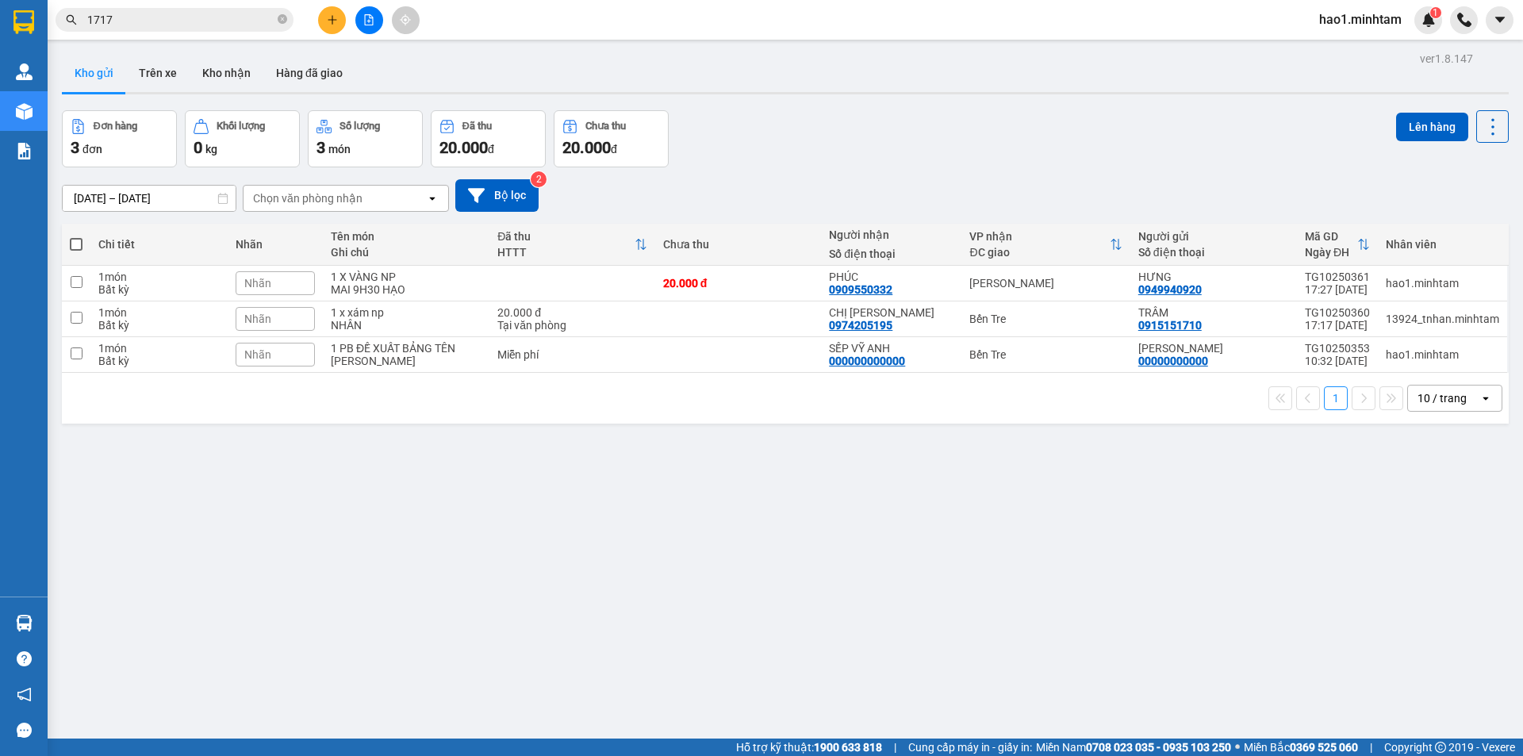
click at [876, 128] on div "Đơn hàng 3 đơn Khối lượng 0 kg Số lượng 3 món Đã thu 20.000 đ Chưa thu 20.000 đ…" at bounding box center [785, 138] width 1447 height 57
click at [1410, 324] on icon at bounding box center [1415, 318] width 11 height 11
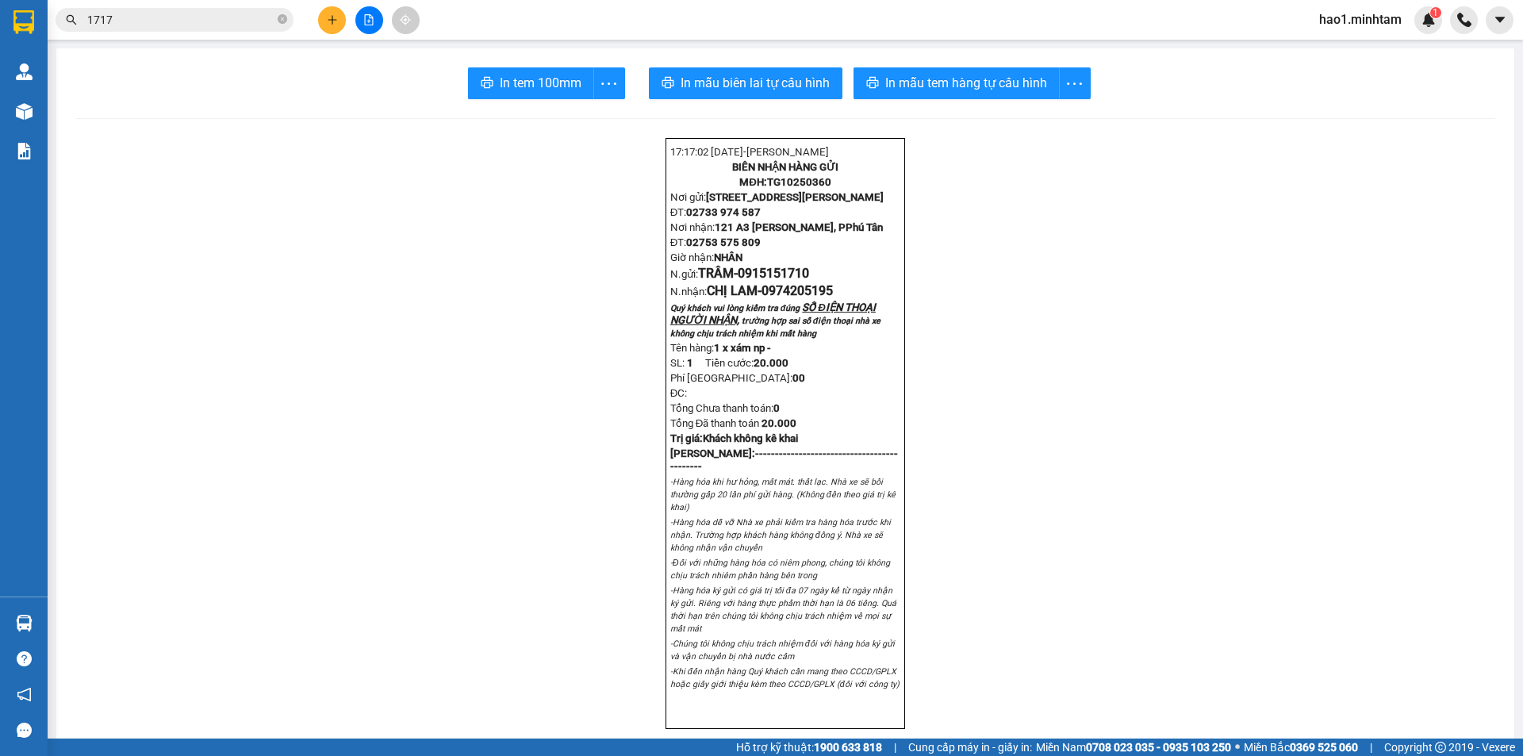
click at [187, 25] on input "1717" at bounding box center [180, 19] width 187 height 17
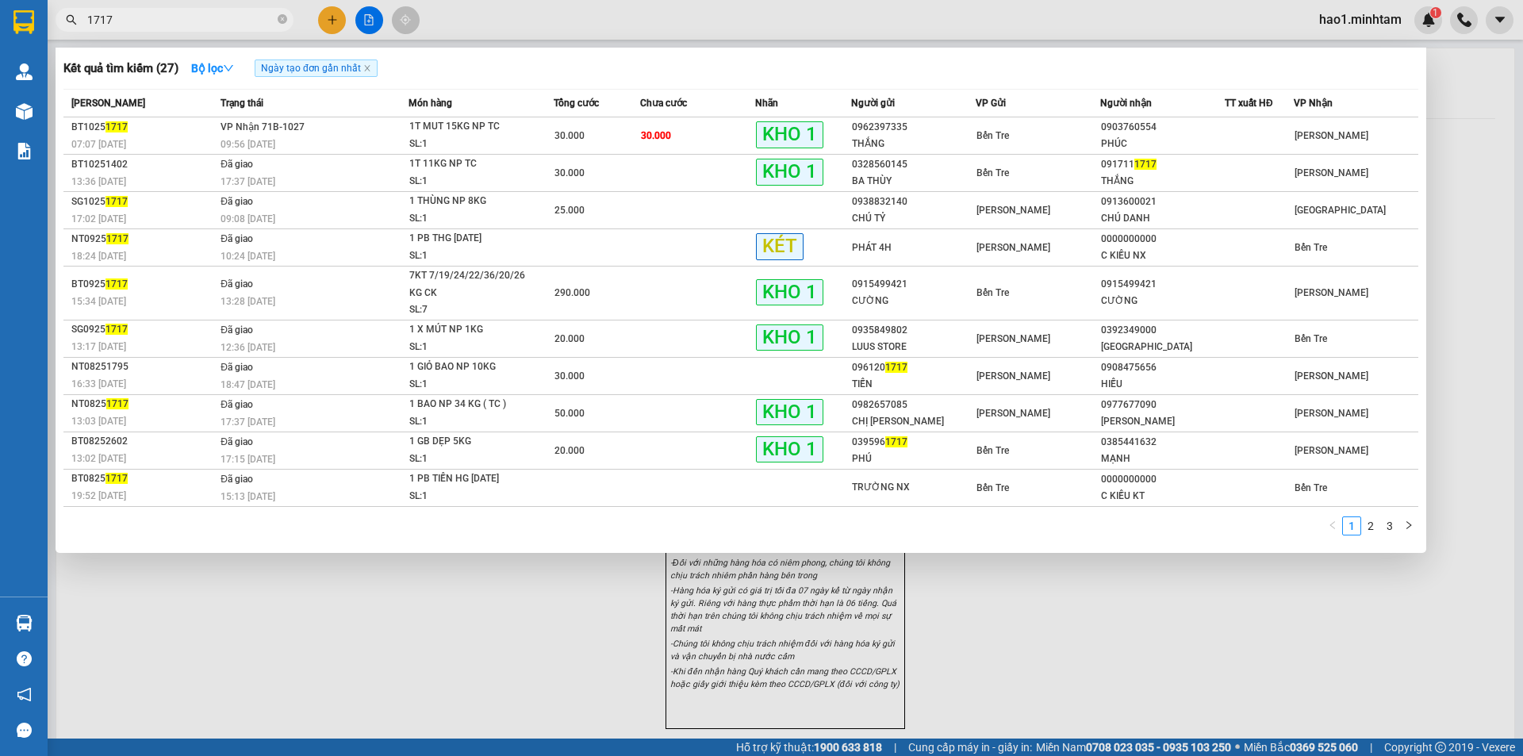
click at [187, 24] on input "1717" at bounding box center [180, 19] width 187 height 17
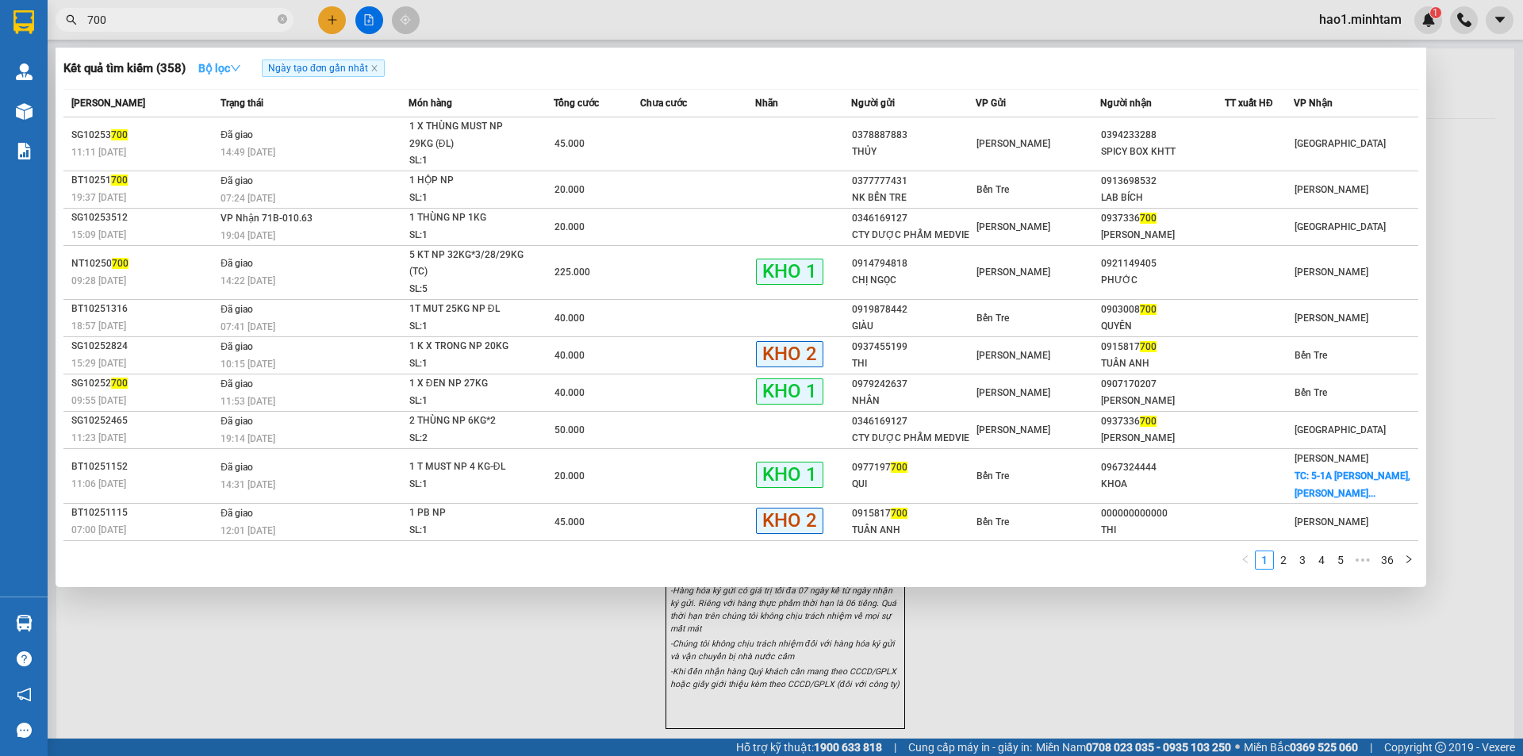
type input "700"
click at [240, 67] on icon "down" at bounding box center [236, 68] width 10 height 6
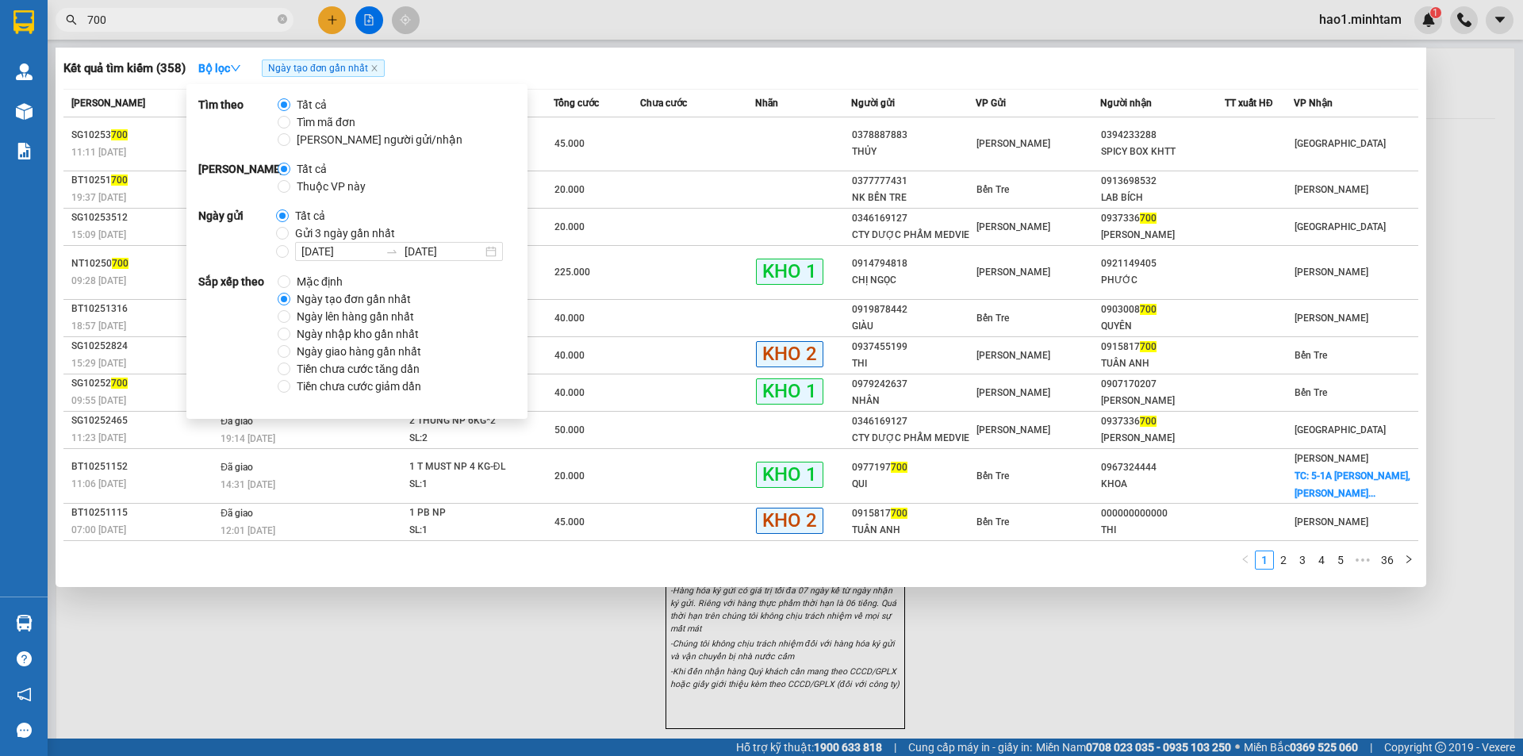
click at [301, 181] on span "Thuộc VP này" at bounding box center [331, 186] width 82 height 17
click at [290, 181] on input "Thuộc VP này" at bounding box center [284, 186] width 13 height 13
radio input "true"
radio input "false"
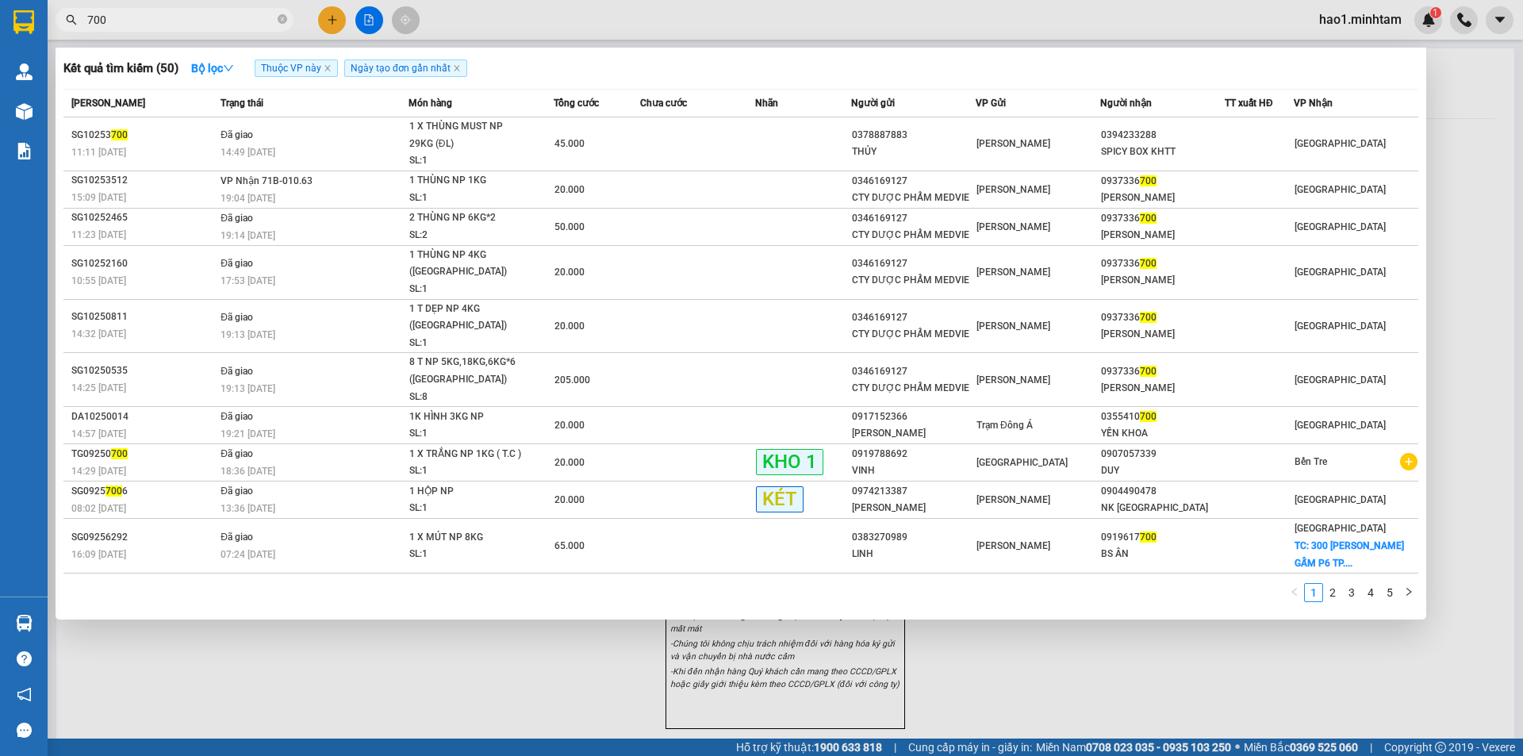
click at [553, 65] on div "Kết quả tìm kiếm ( 50 ) Bộ lọc Thuộc VP này Ngày tạo đơn gần nhất" at bounding box center [740, 68] width 1355 height 25
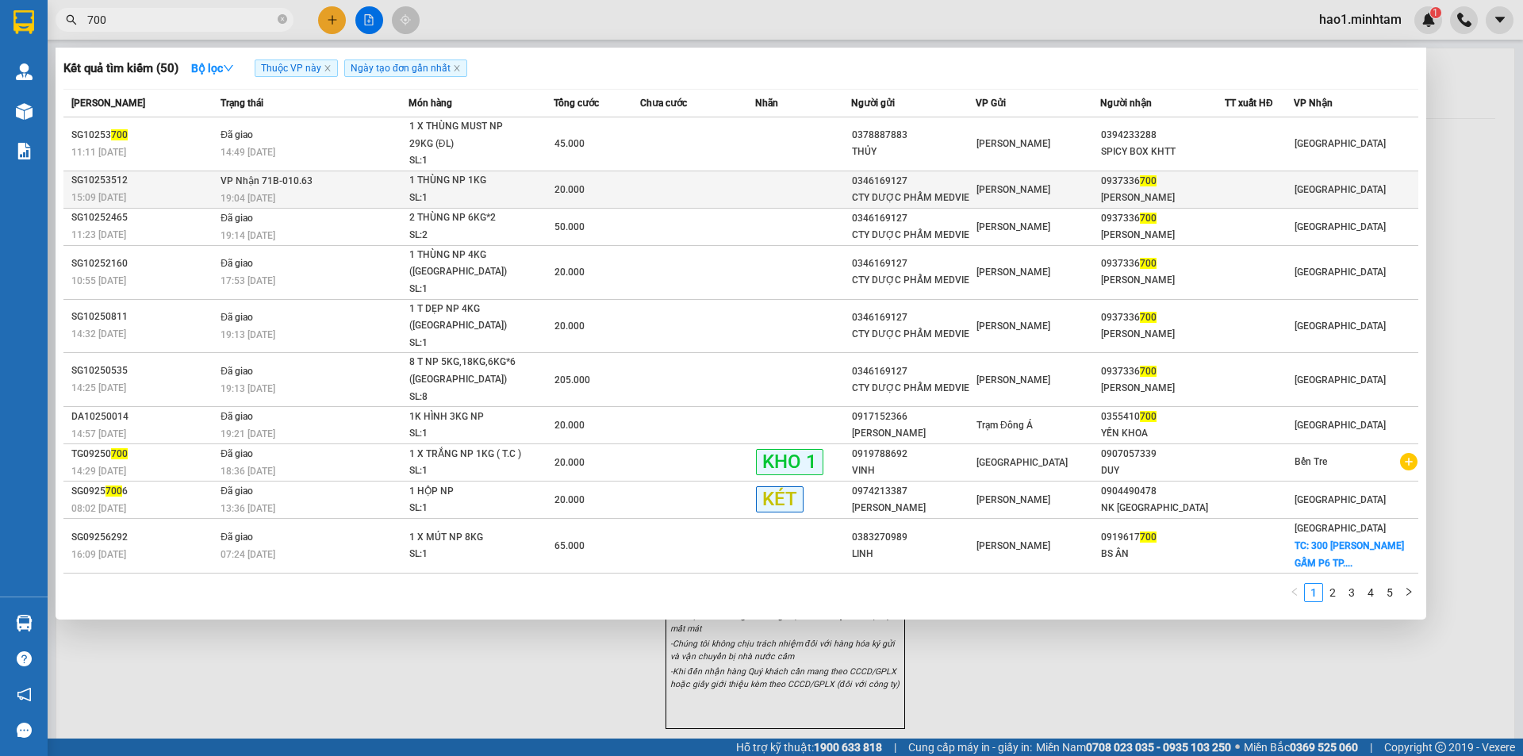
click at [775, 190] on td at bounding box center [803, 189] width 96 height 37
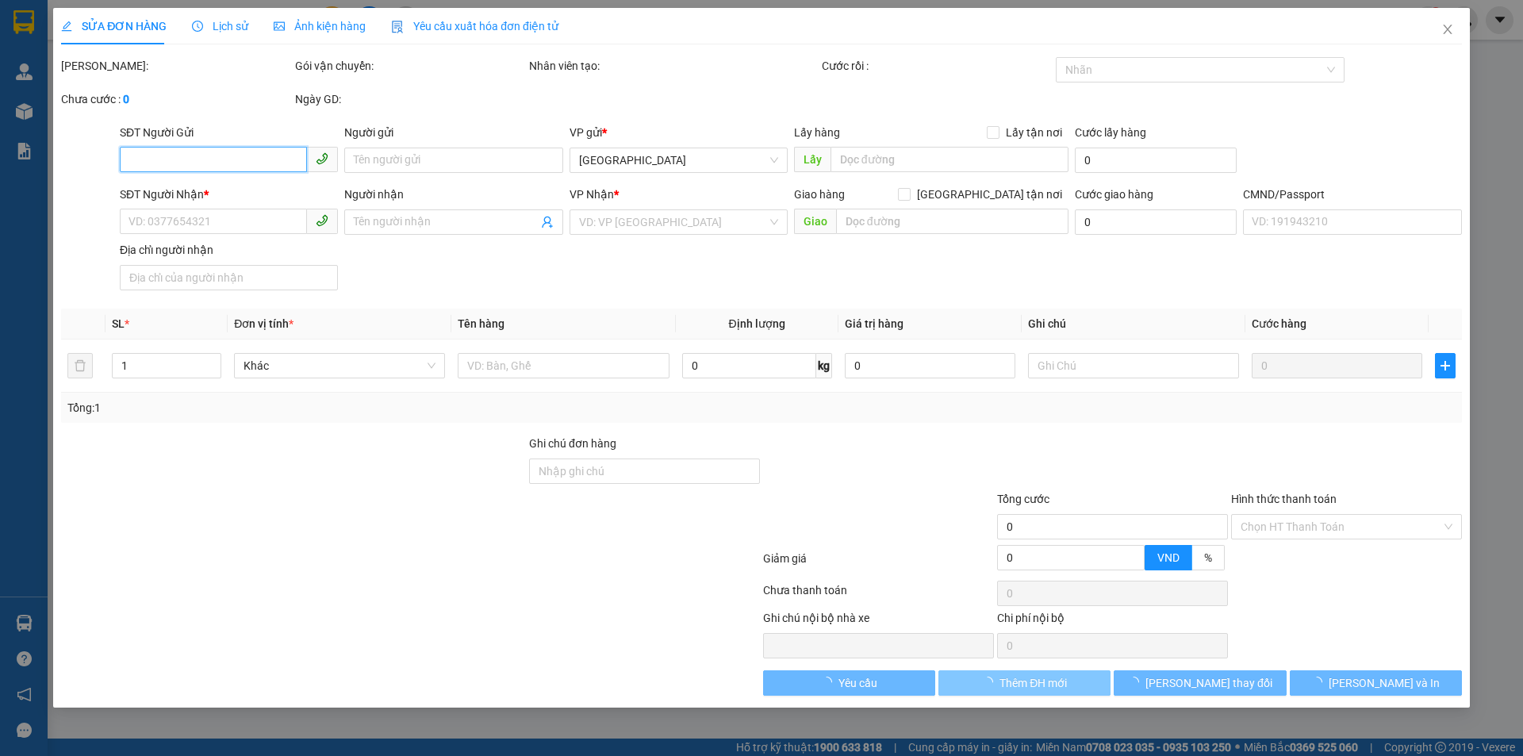
type input "0346169127"
type input "CTY DƯỢC PHẨM MEDVIE"
type input "0937336700"
type input "THÙY DƯƠNG"
type input "20.000"
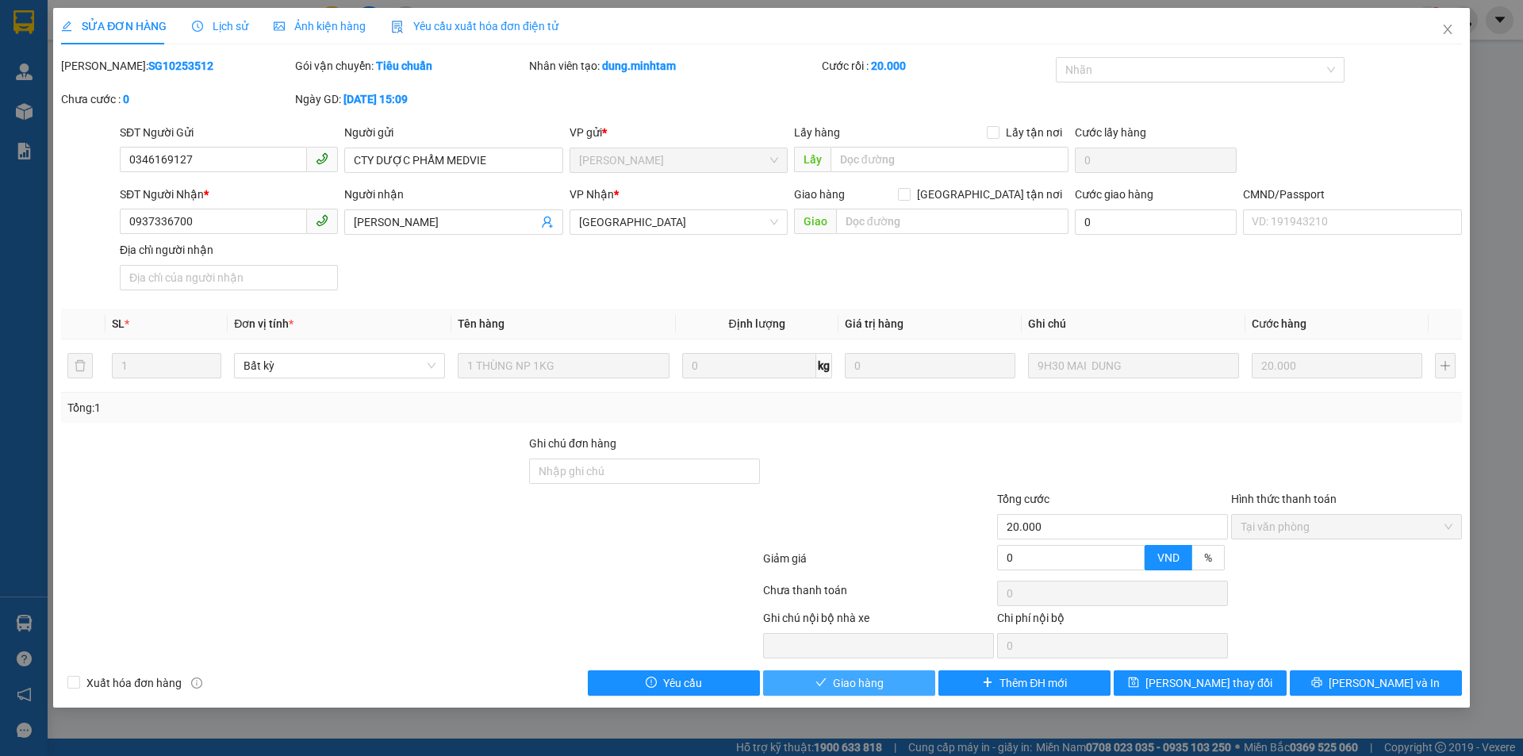
click at [877, 683] on span "Giao hàng" at bounding box center [858, 682] width 51 height 17
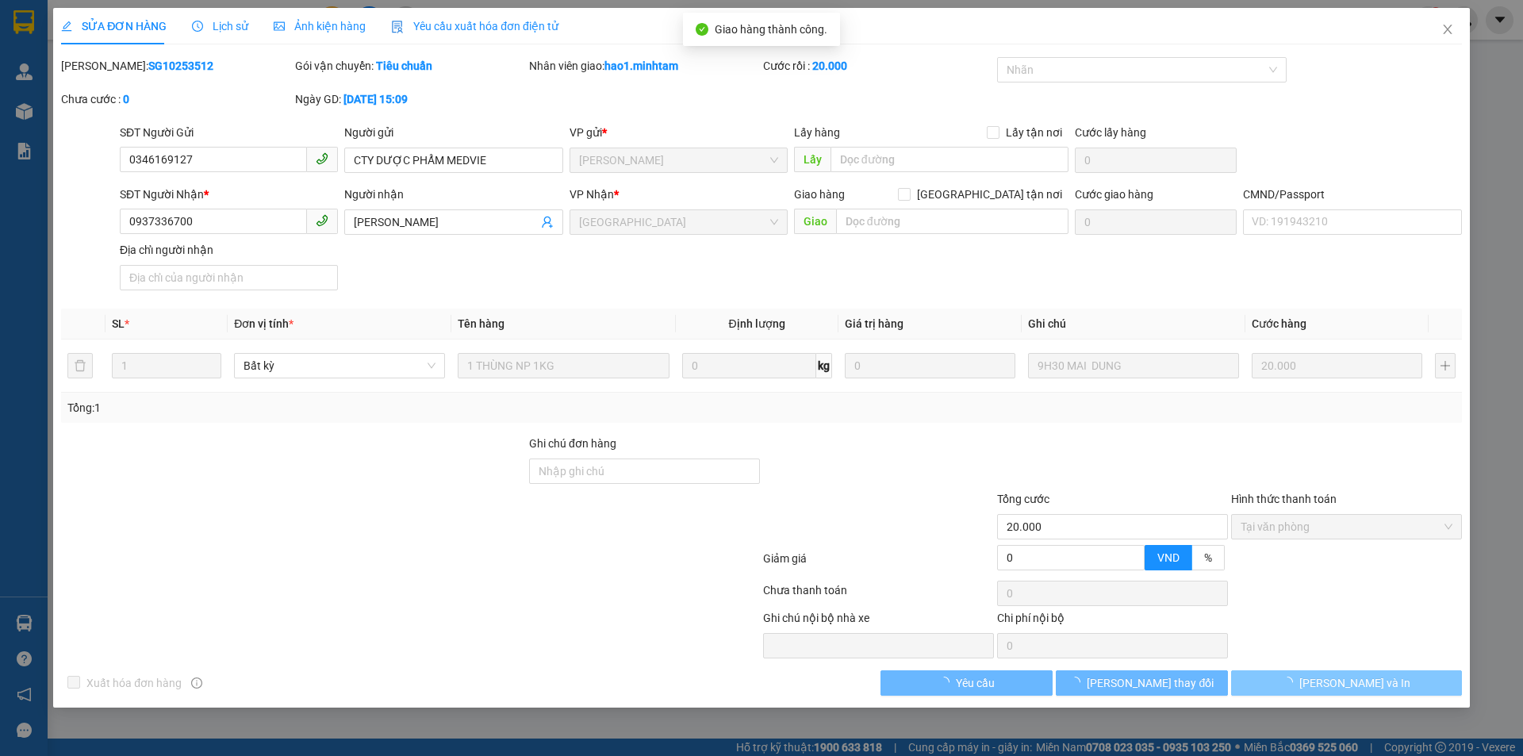
click at [1414, 689] on button "[PERSON_NAME] và In" at bounding box center [1346, 682] width 231 height 25
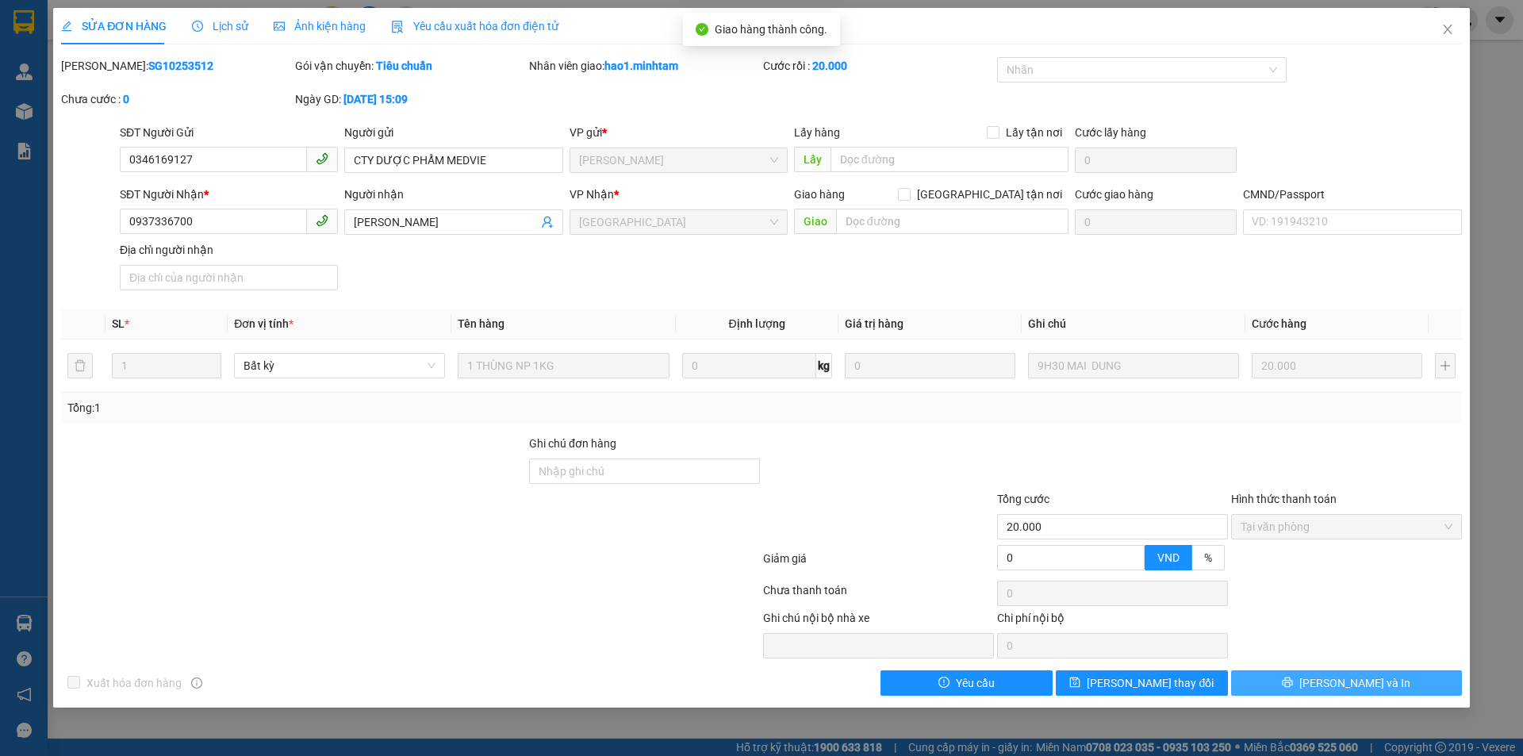
click at [1413, 688] on button "[PERSON_NAME] và In" at bounding box center [1346, 682] width 231 height 25
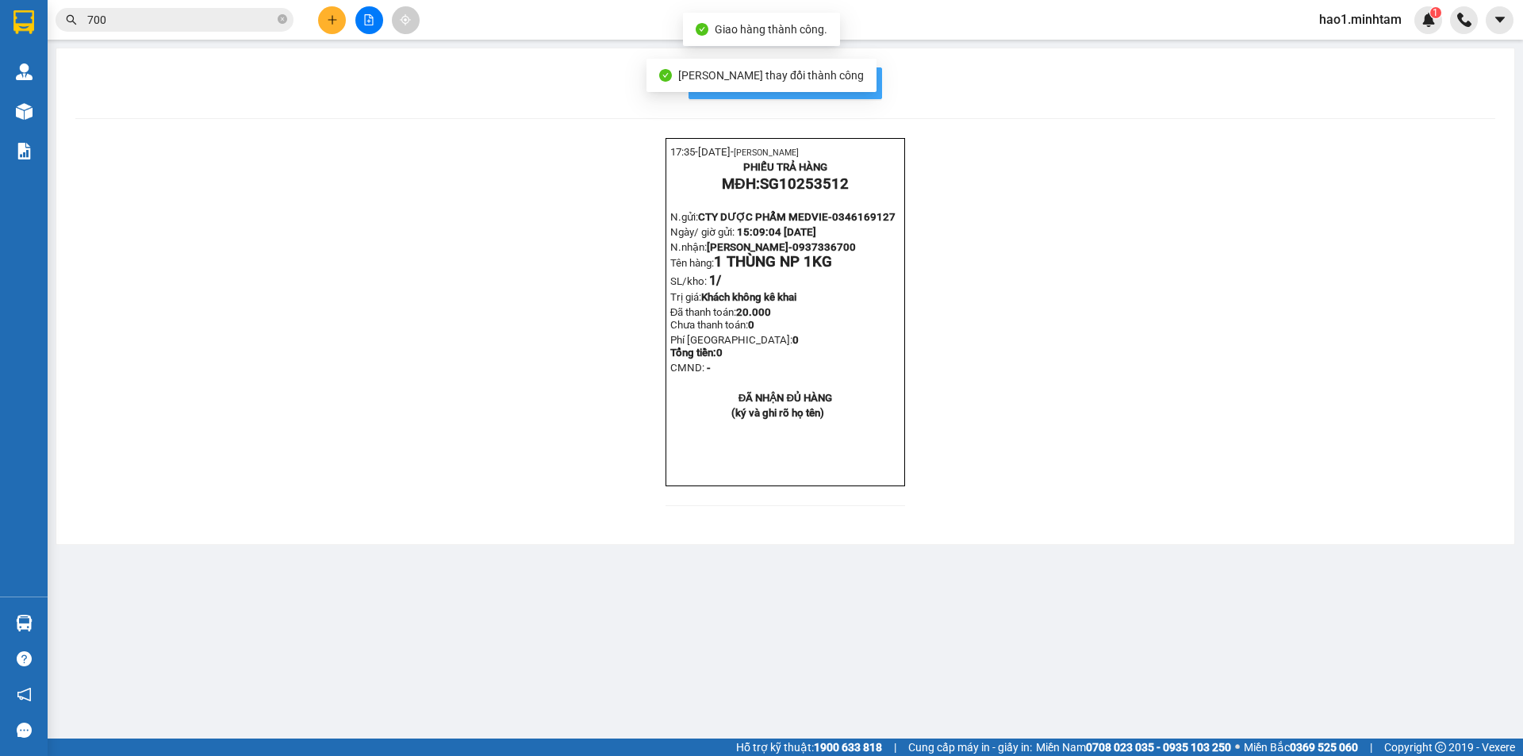
click at [874, 81] on button "In mẫu biên lai tự cấu hình" at bounding box center [786, 83] width 194 height 32
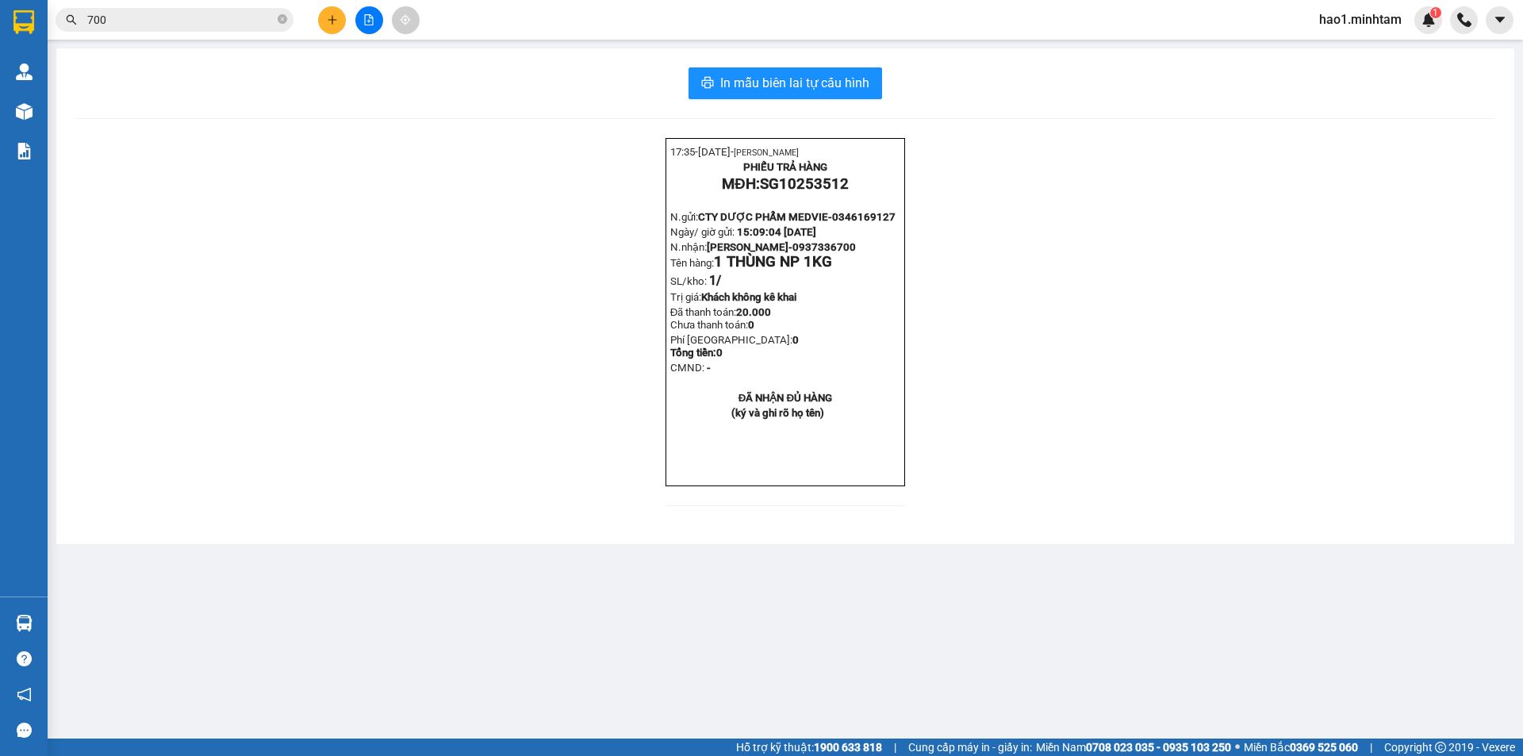
click at [179, 14] on input "700" at bounding box center [180, 19] width 187 height 17
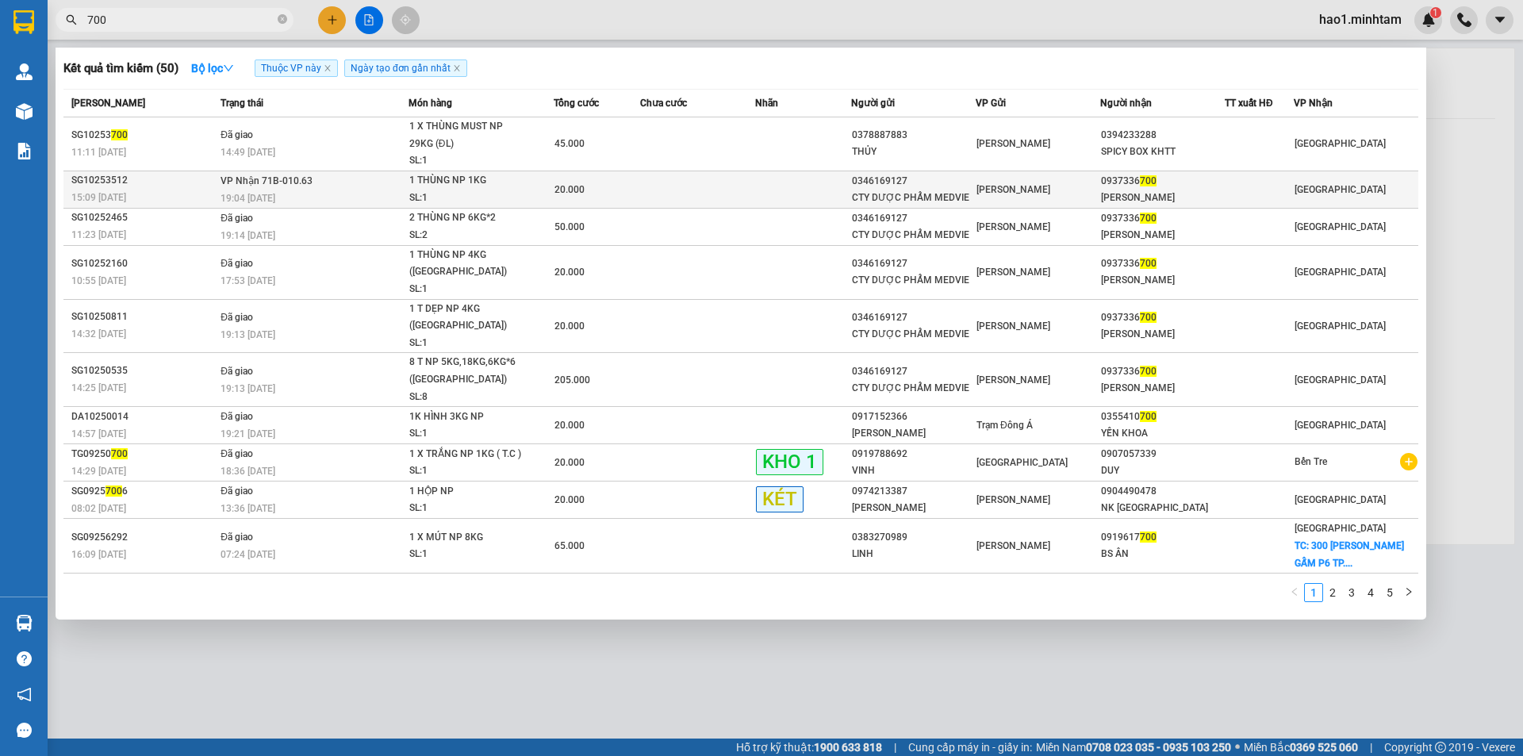
click at [603, 179] on td "20.000" at bounding box center [597, 189] width 86 height 37
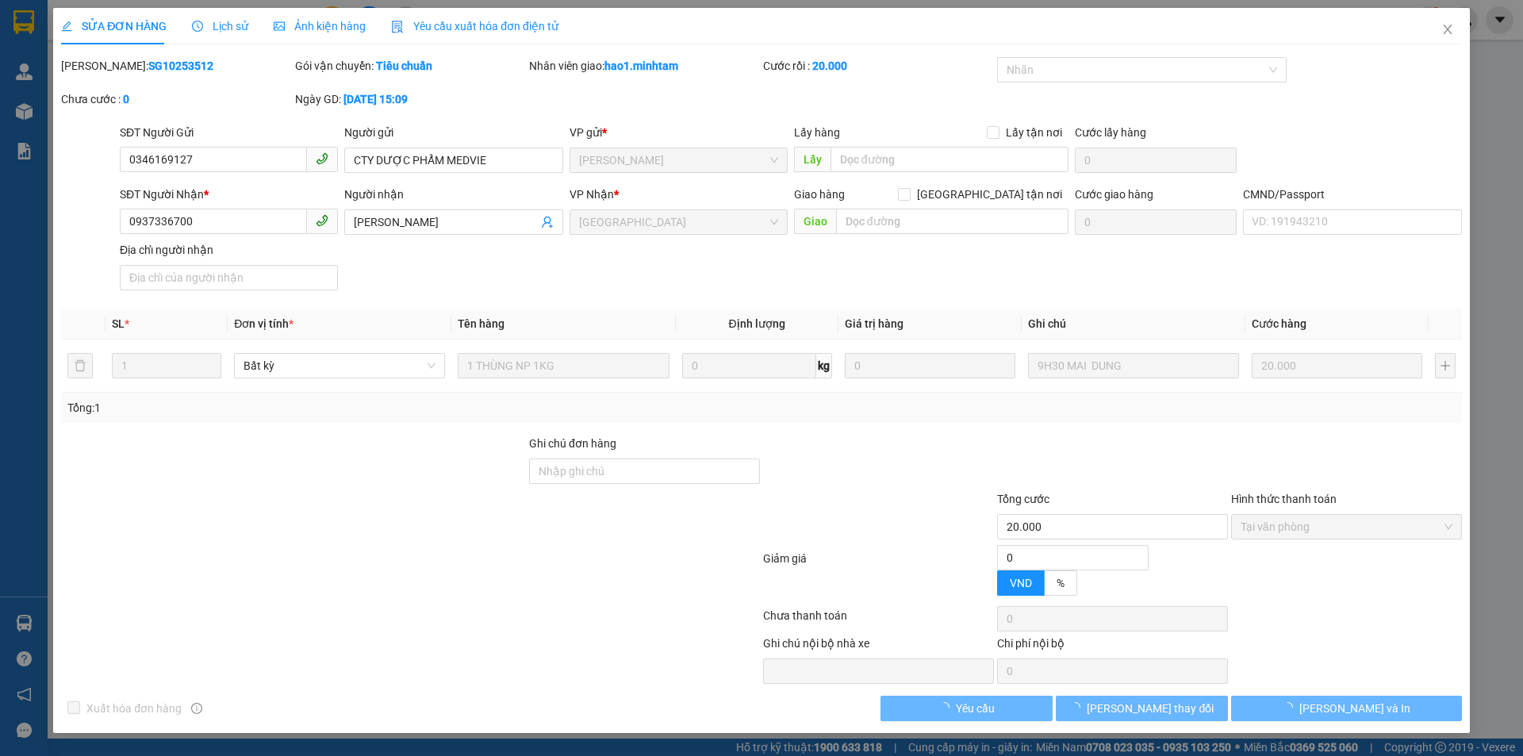
type input "0346169127"
type input "CTY DƯỢC PHẨM MEDVIE"
type input "0937336700"
type input "THÙY DƯƠNG"
type input "20.000"
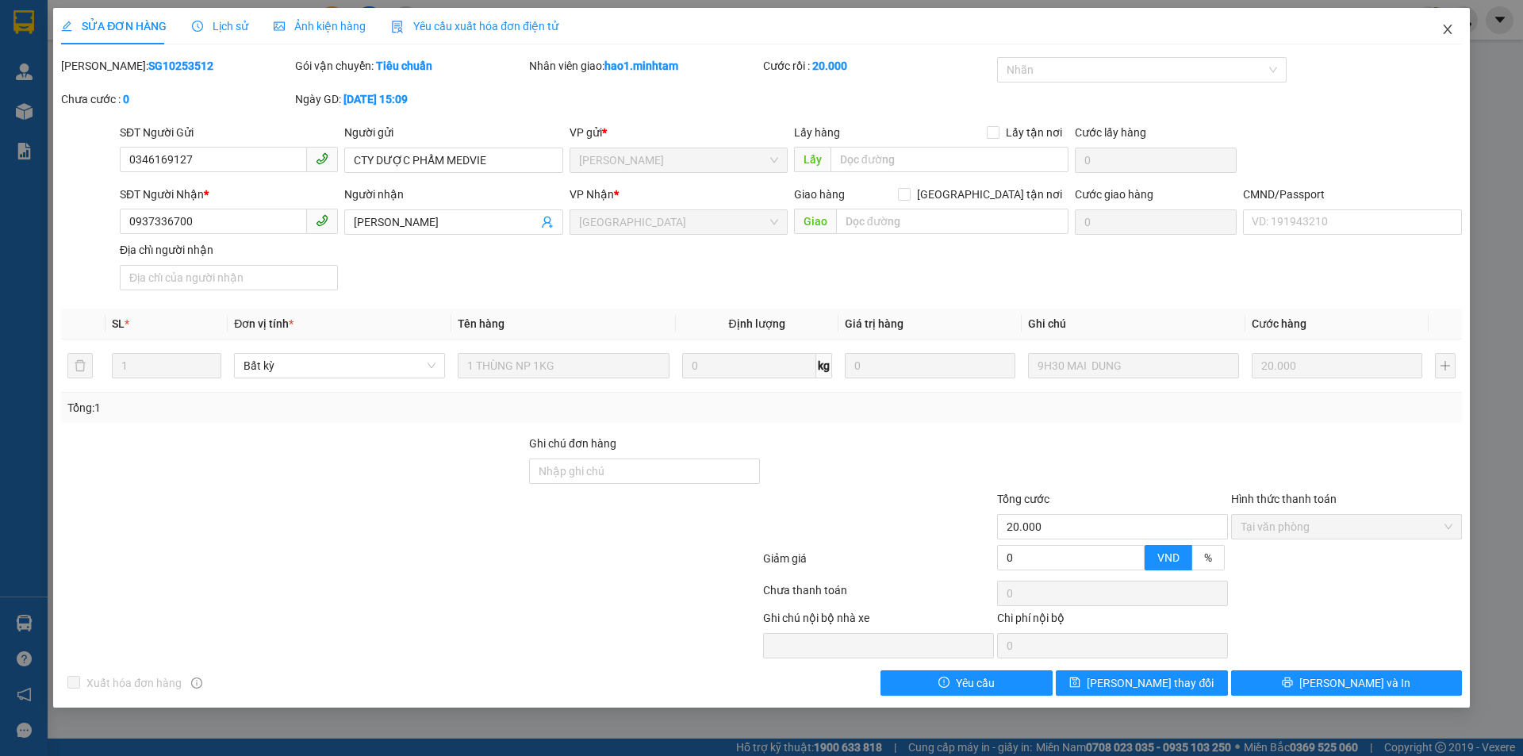
click at [1453, 29] on icon "close" at bounding box center [1448, 29] width 13 height 13
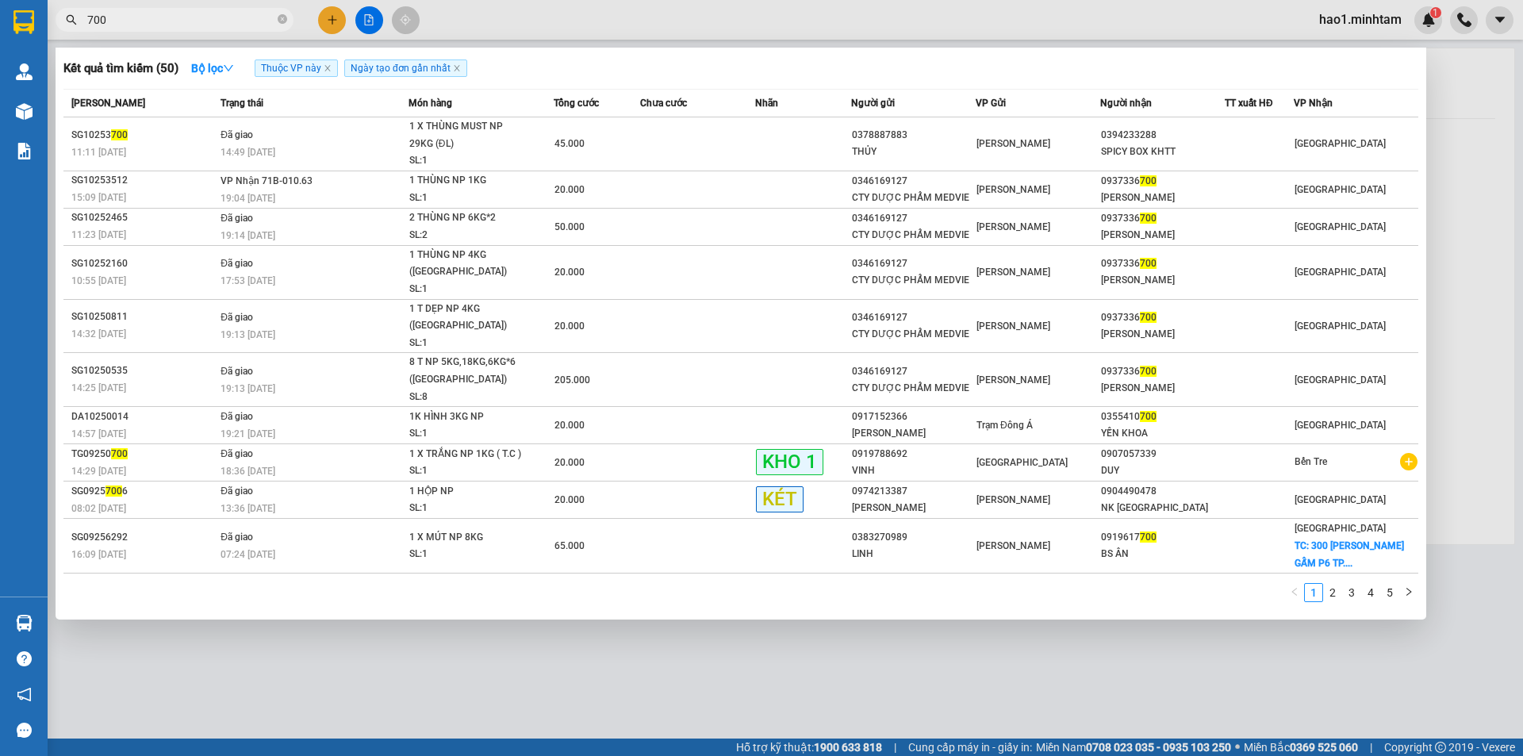
drag, startPoint x: 136, startPoint y: 17, endPoint x: 132, endPoint y: 4, distance: 13.3
click at [133, 6] on div "Kết quả tìm kiếm ( 50 ) Bộ lọc Thuộc VP này Ngày tạo đơn gần nhất Mã ĐH Trạng t…" at bounding box center [154, 20] width 309 height 28
click at [129, 5] on div at bounding box center [761, 378] width 1523 height 756
click at [128, 21] on input "700" at bounding box center [180, 19] width 187 height 17
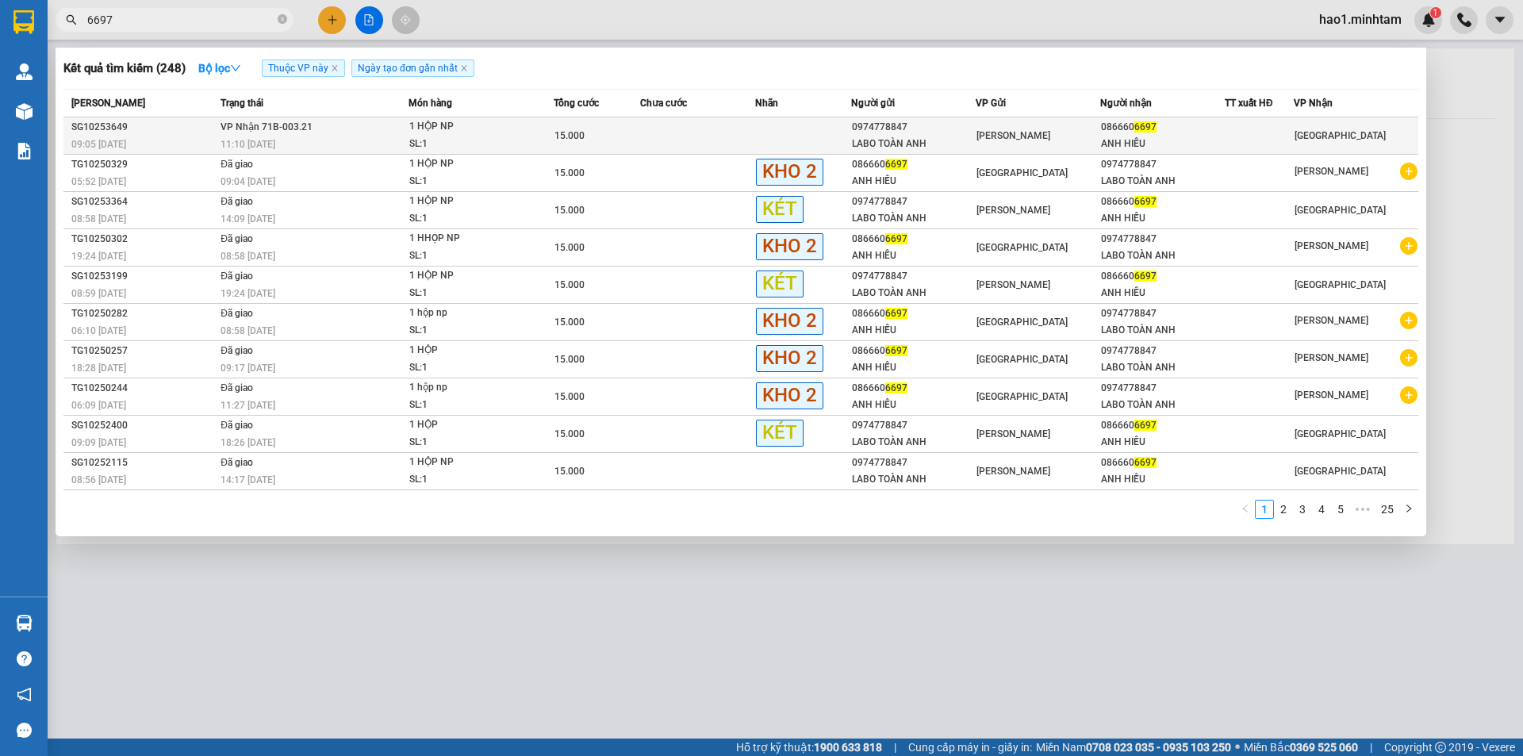
type input "6697"
click at [569, 141] on span "15.000" at bounding box center [570, 135] width 30 height 11
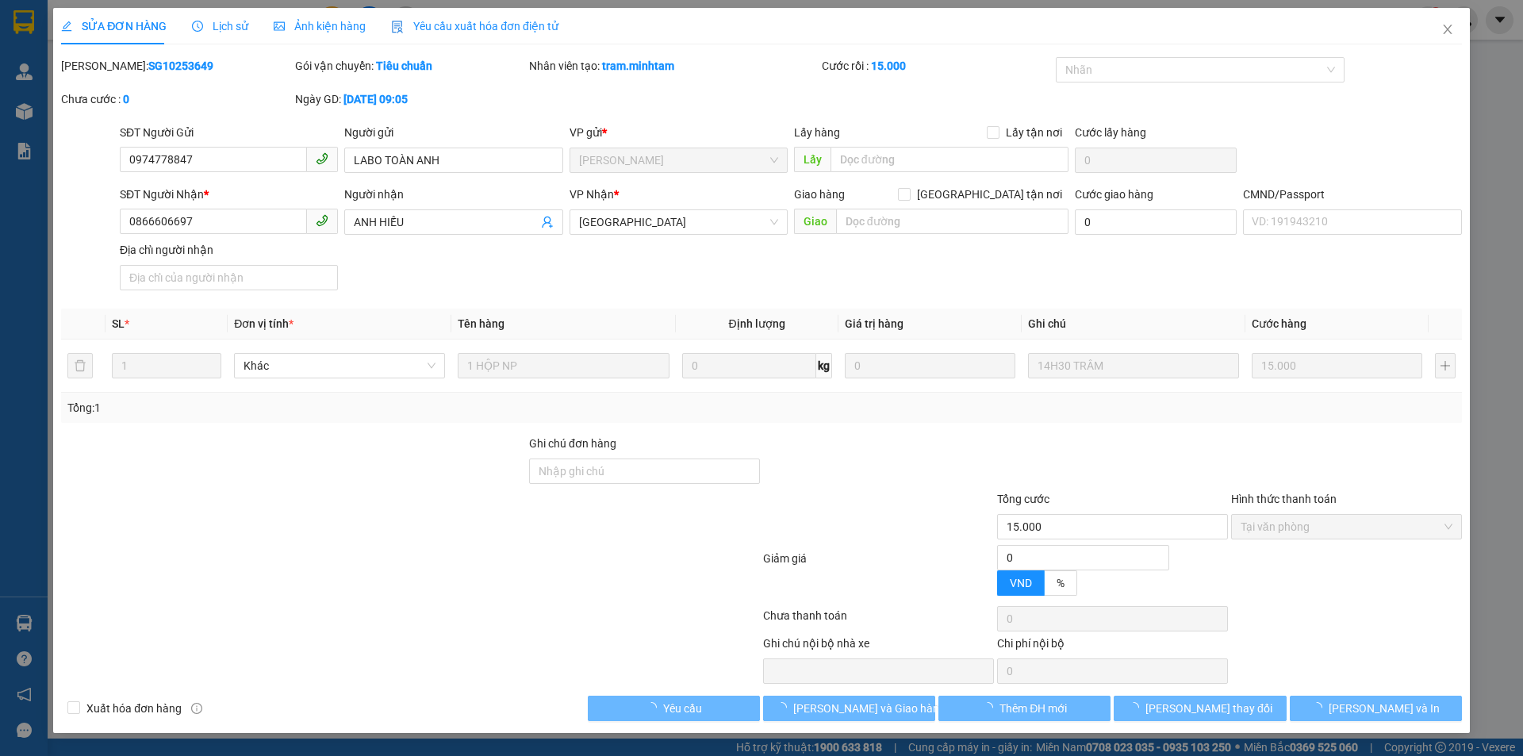
type input "0974778847"
type input "LABO TOÀN ANH"
type input "0866606697"
type input "ANH HIẾU"
type input "15.000"
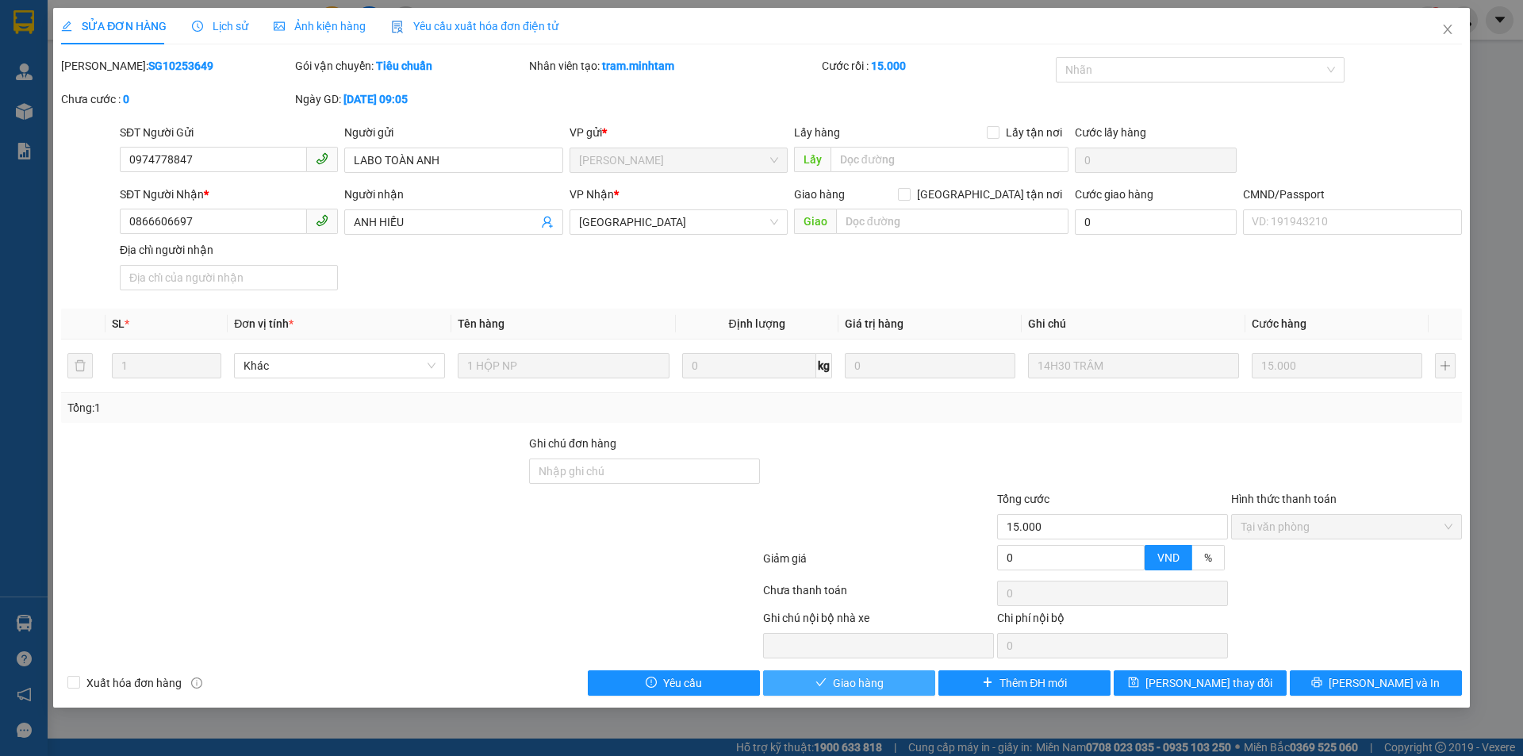
click at [854, 688] on span "Giao hàng" at bounding box center [858, 682] width 51 height 17
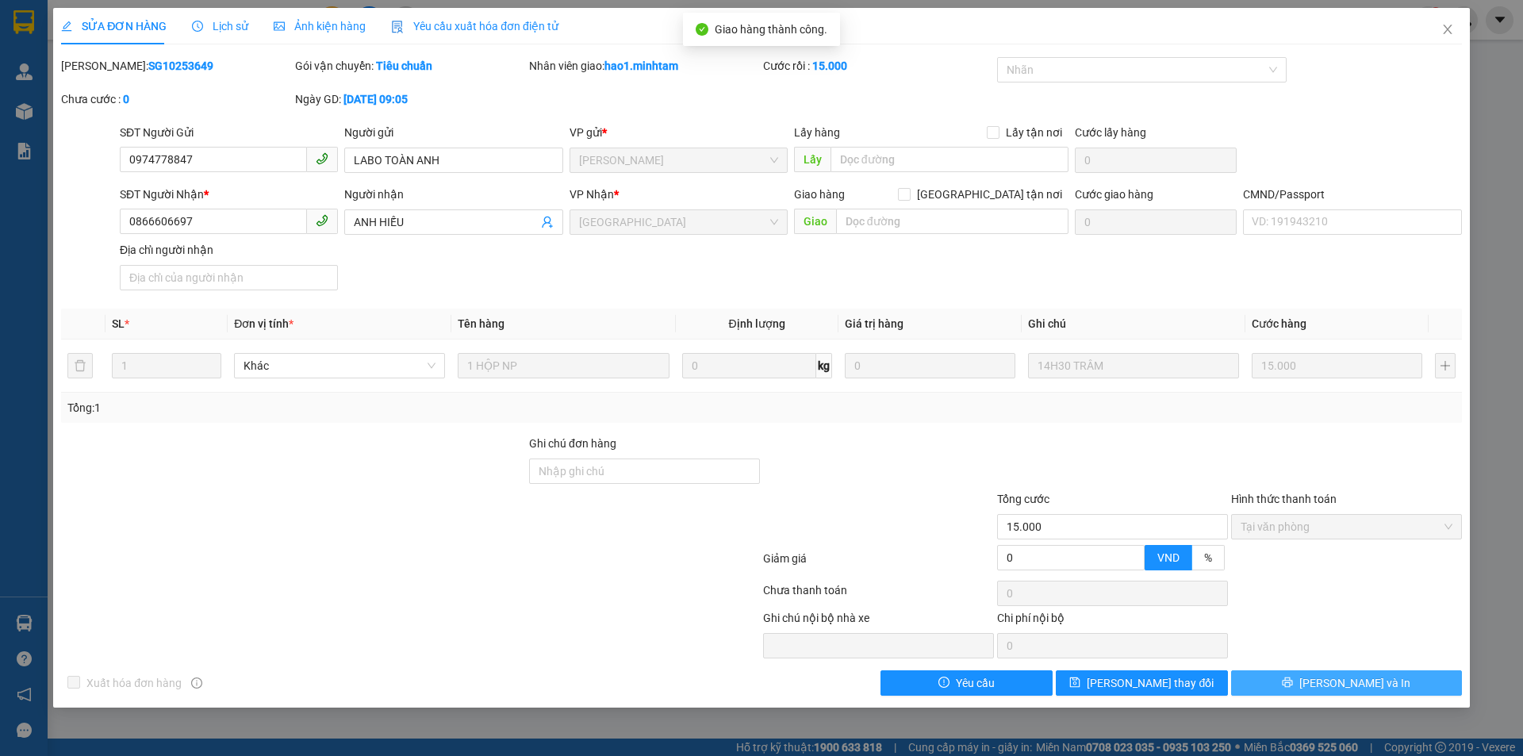
click at [1388, 687] on button "[PERSON_NAME] và In" at bounding box center [1346, 682] width 231 height 25
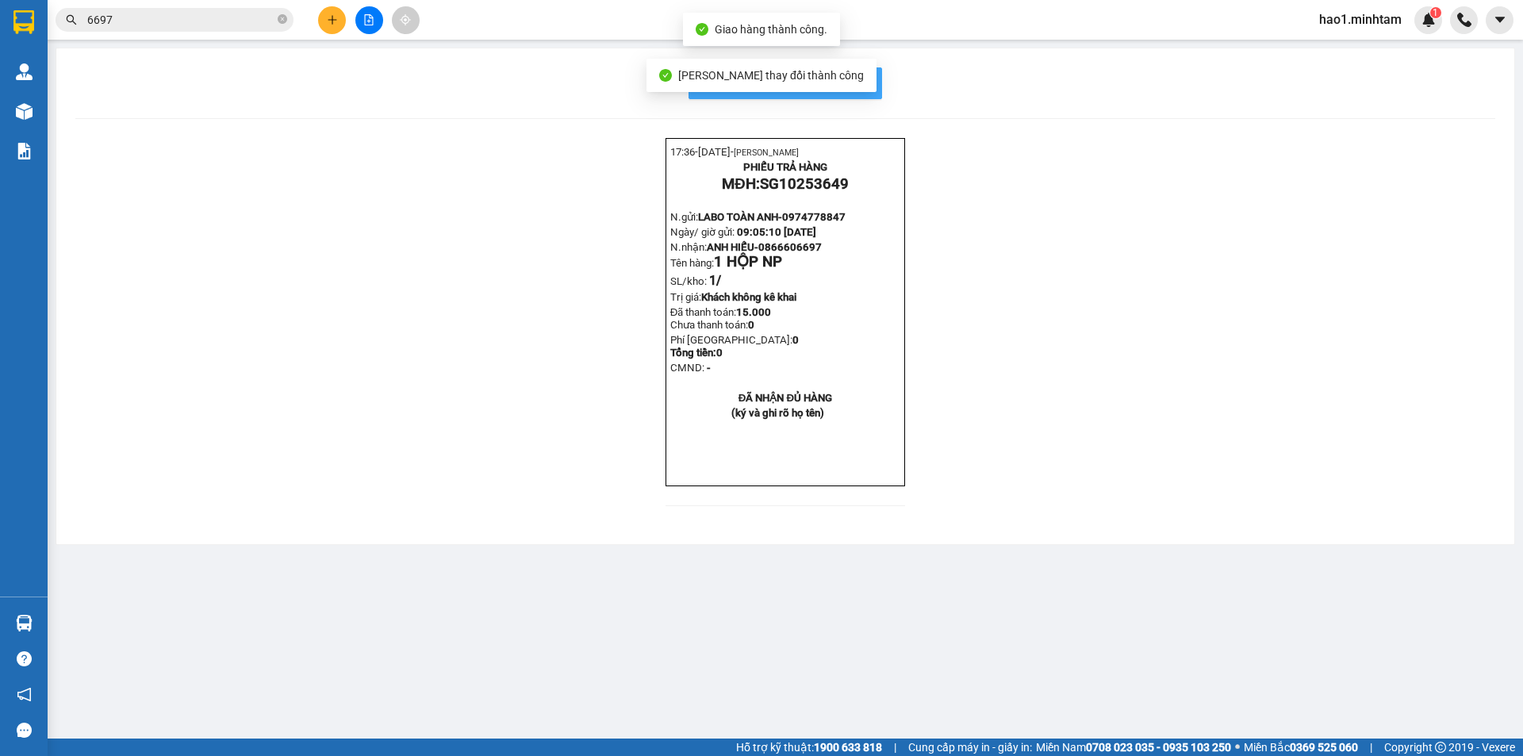
click at [870, 86] on button "In mẫu biên lai tự cấu hình" at bounding box center [786, 83] width 194 height 32
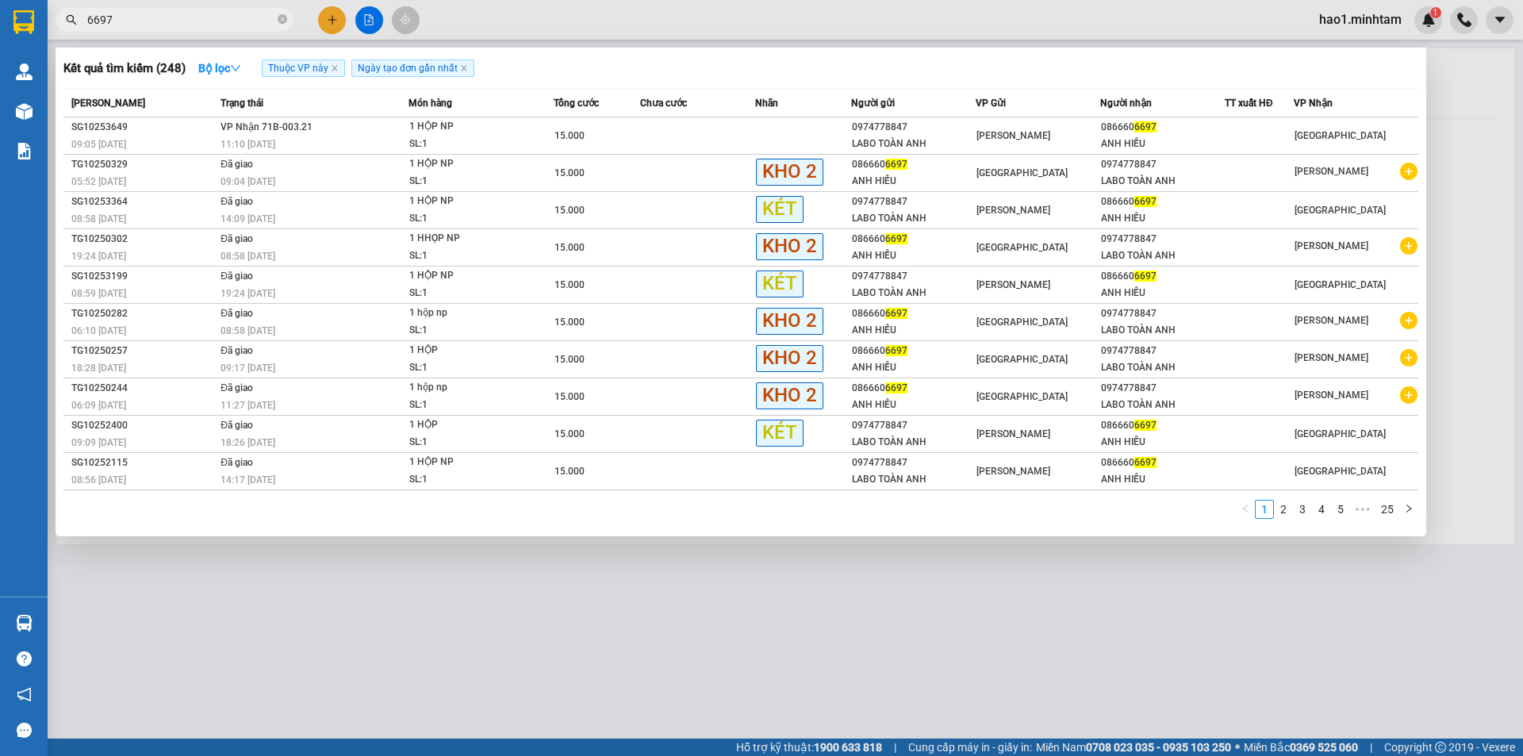
click at [178, 15] on input "6697" at bounding box center [180, 19] width 187 height 17
click at [280, 20] on icon "close-circle" at bounding box center [283, 19] width 10 height 10
